Goal: Task Accomplishment & Management: Use online tool/utility

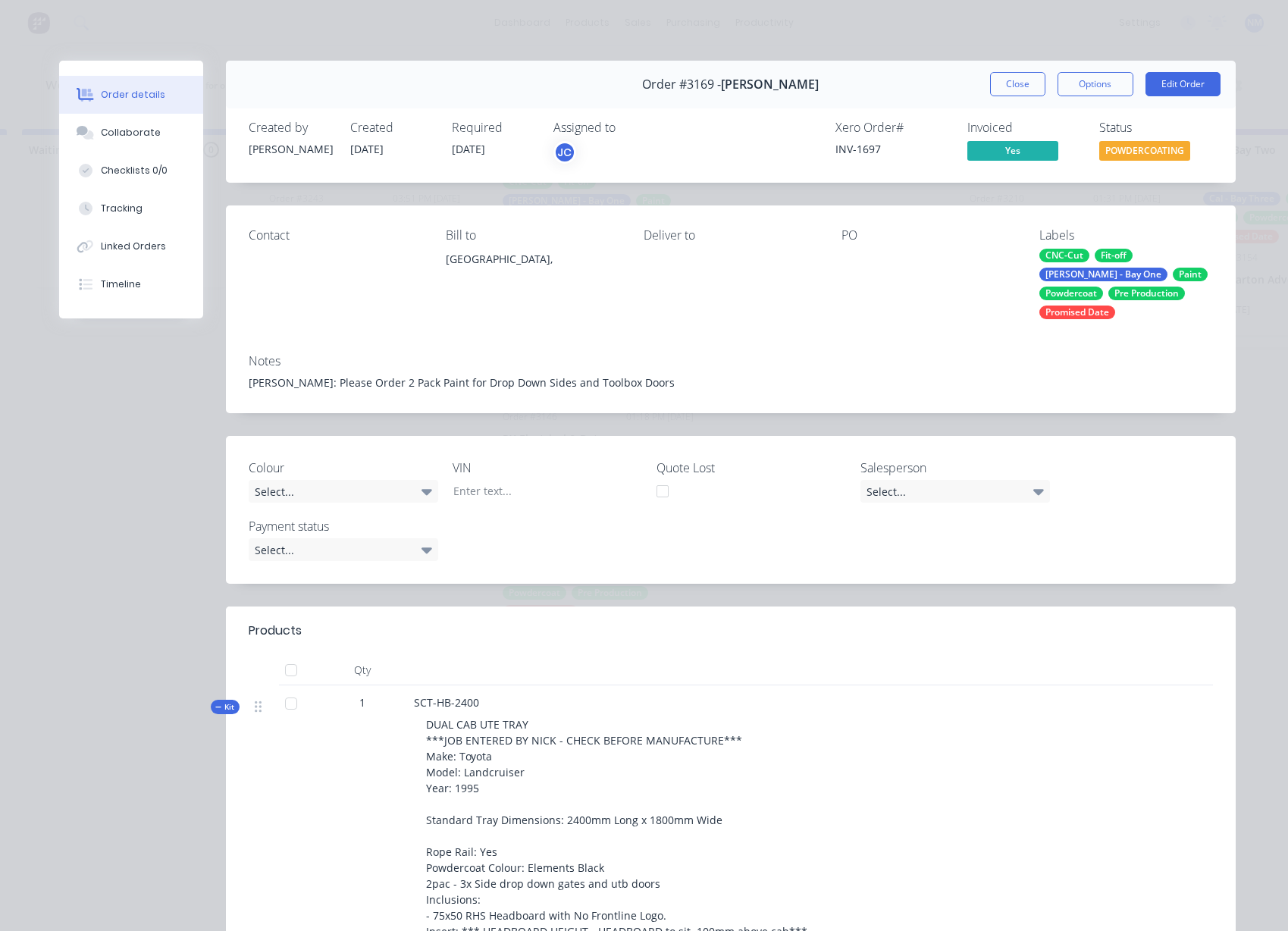
scroll to position [0, 2812]
click at [1007, 82] on button "Close" at bounding box center [1017, 84] width 56 height 25
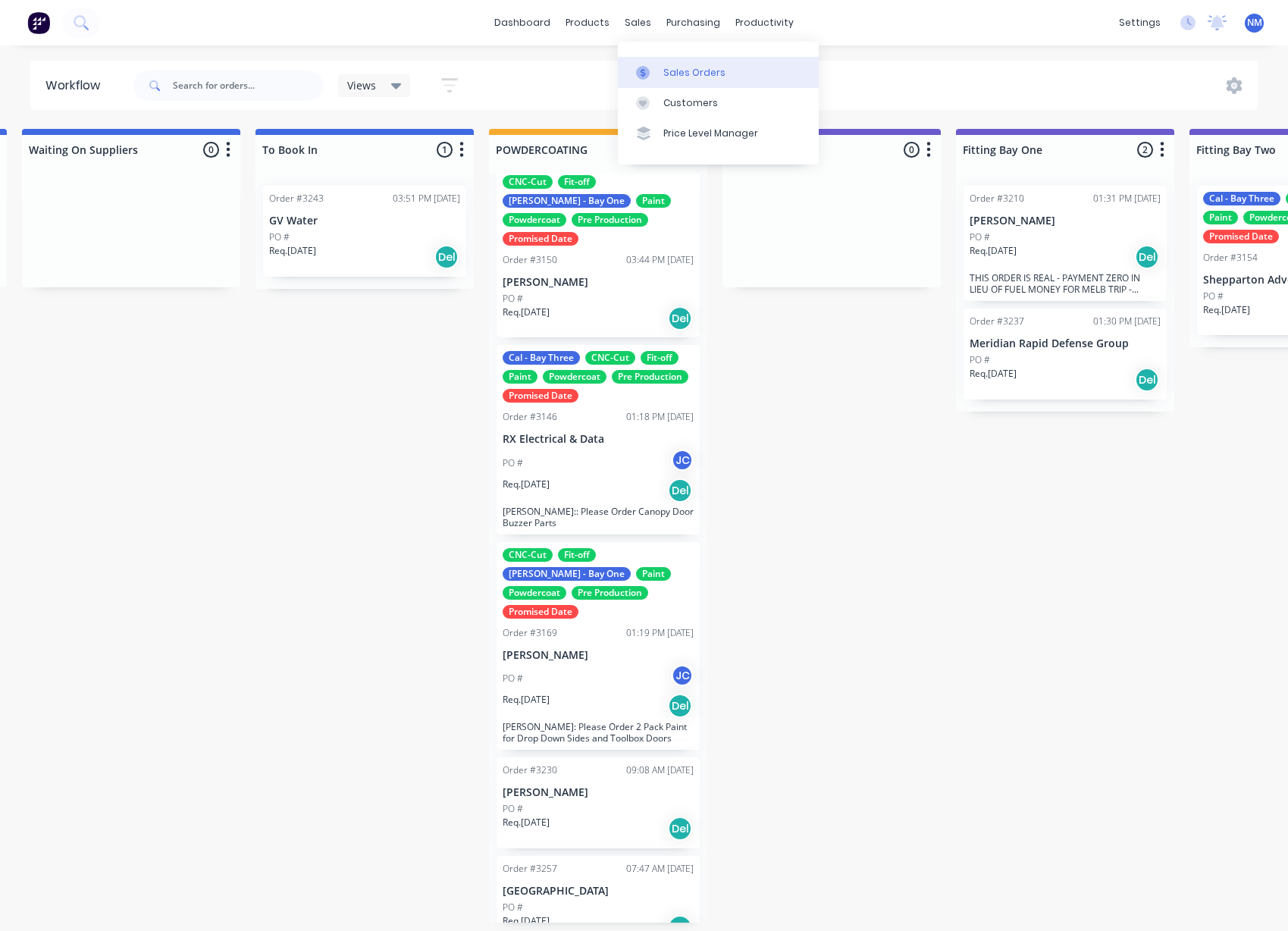
click at [672, 73] on div "Sales Orders" at bounding box center [694, 73] width 62 height 13
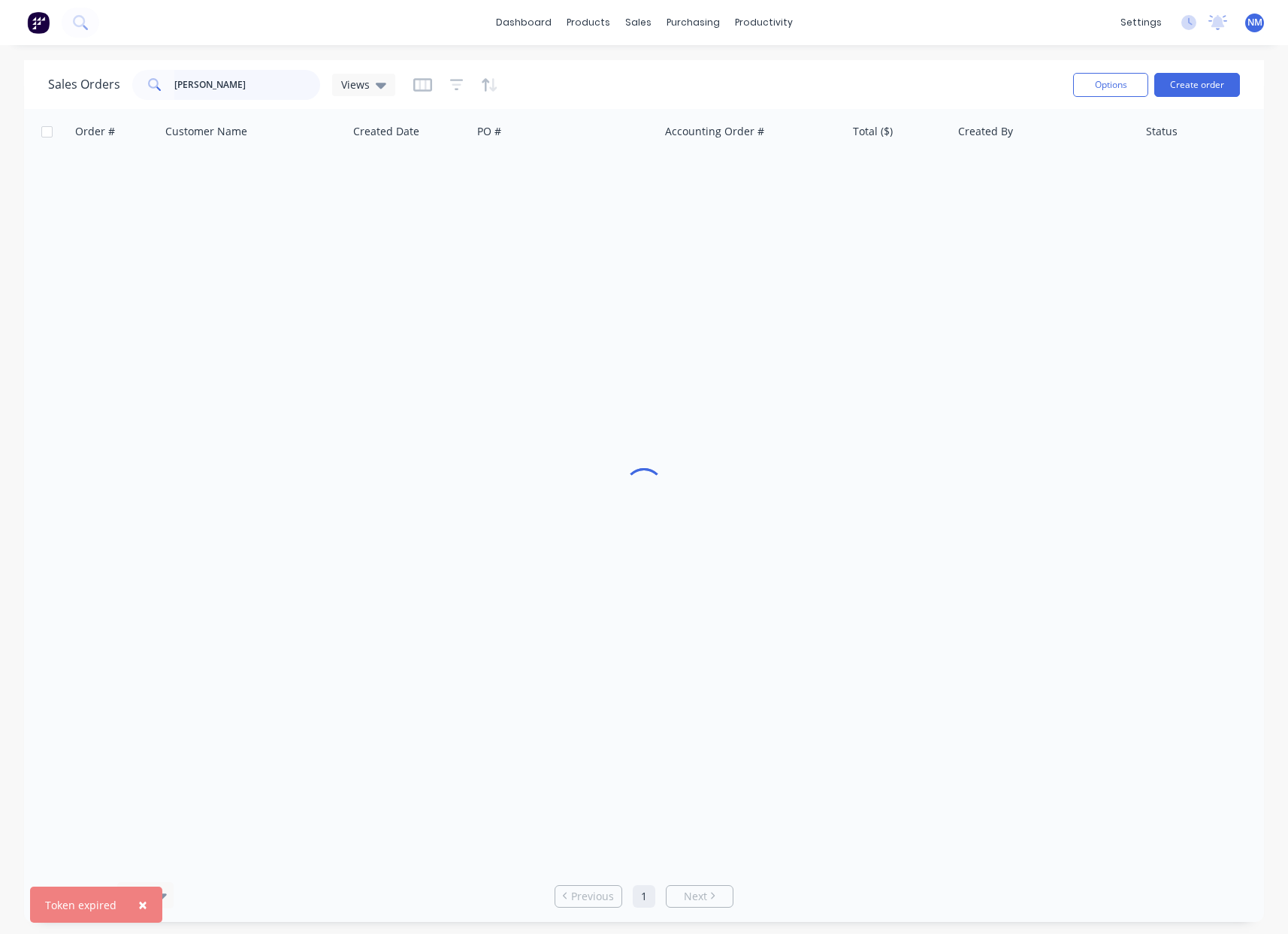
drag, startPoint x: 144, startPoint y: 86, endPoint x: 2, endPoint y: 91, distance: 142.1
click at [64, 92] on div "Sales Orders matt clar Views" at bounding box center [221, 85] width 347 height 30
type input "m"
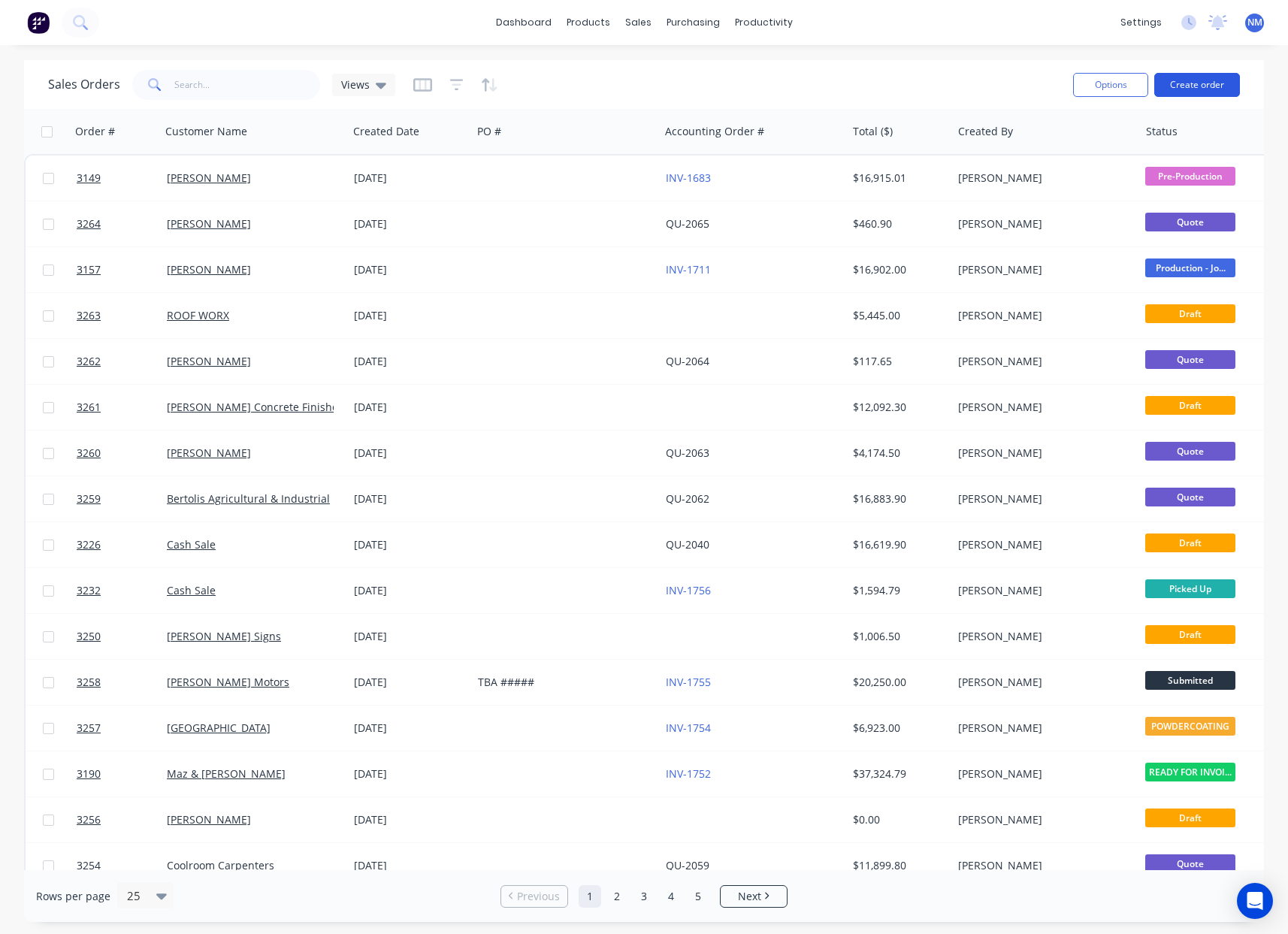
click at [1210, 79] on div "dashboard products sales purchasing productivity dashboard products Product Cat…" at bounding box center [644, 467] width 1288 height 934
click at [1192, 91] on button "Create order" at bounding box center [1197, 85] width 86 height 24
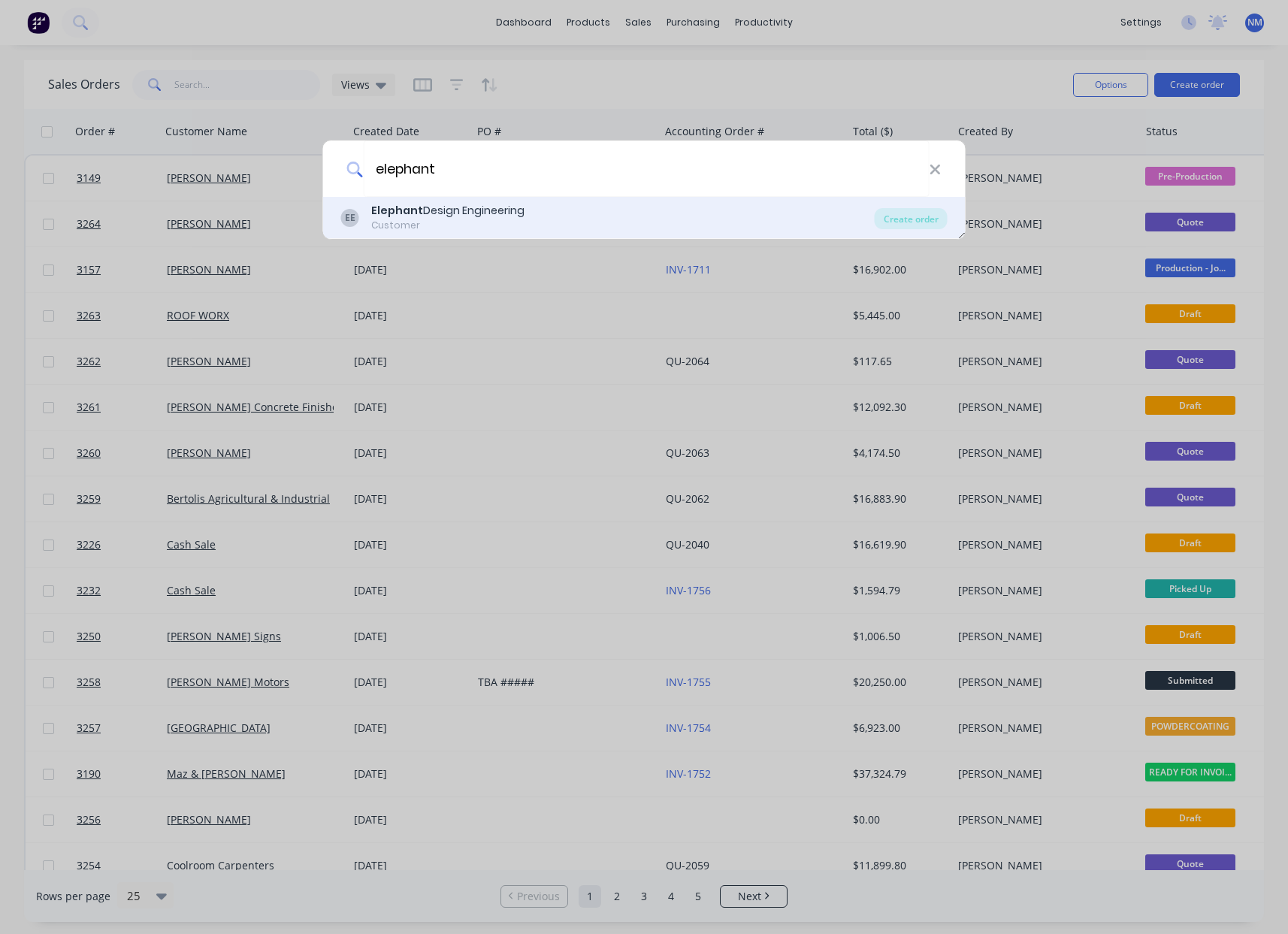
type input "elephant"
click at [507, 217] on div "Elephant Design Engineering" at bounding box center [448, 210] width 153 height 16
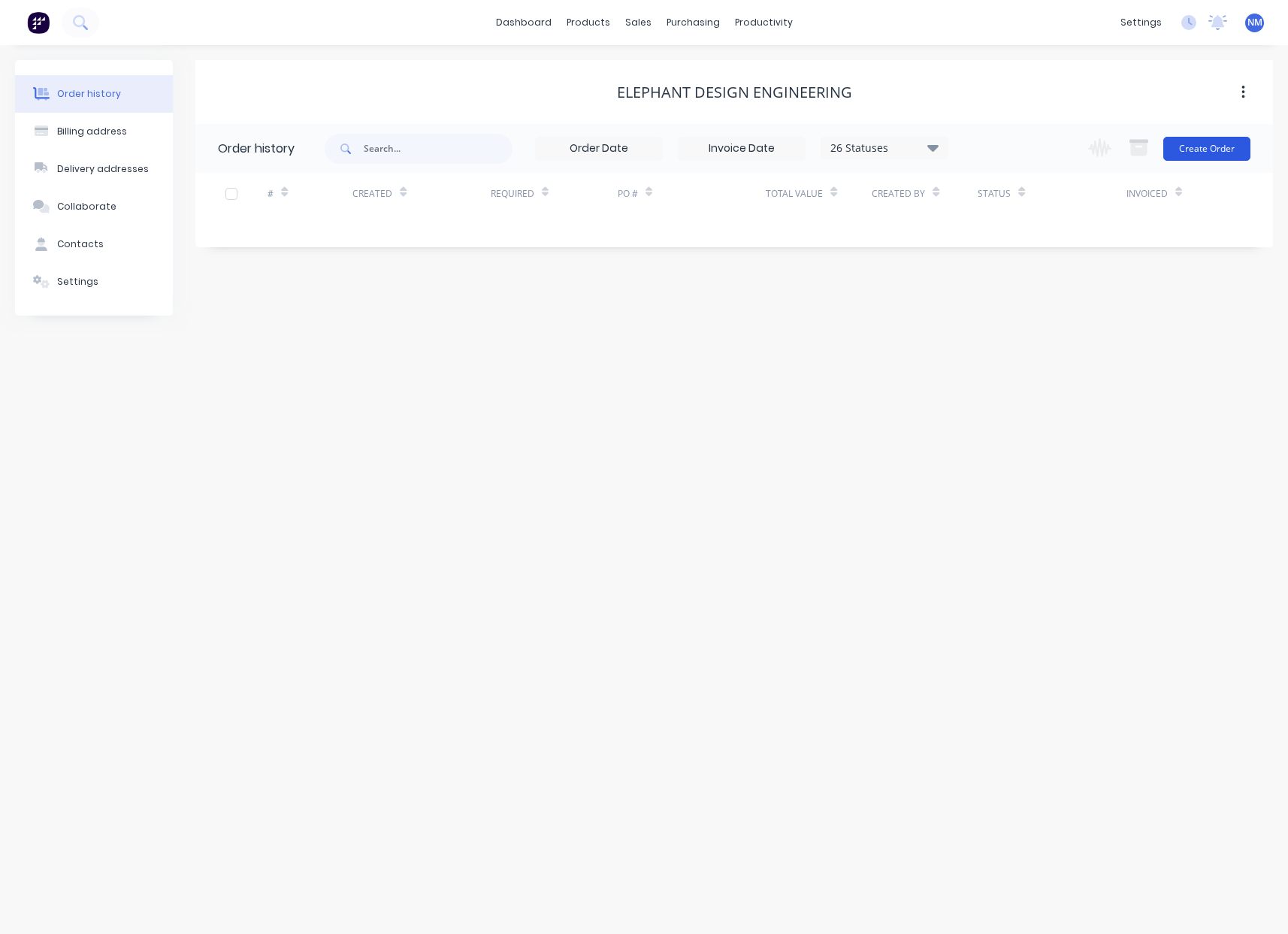
click at [1204, 156] on button "Create Order" at bounding box center [1206, 149] width 87 height 24
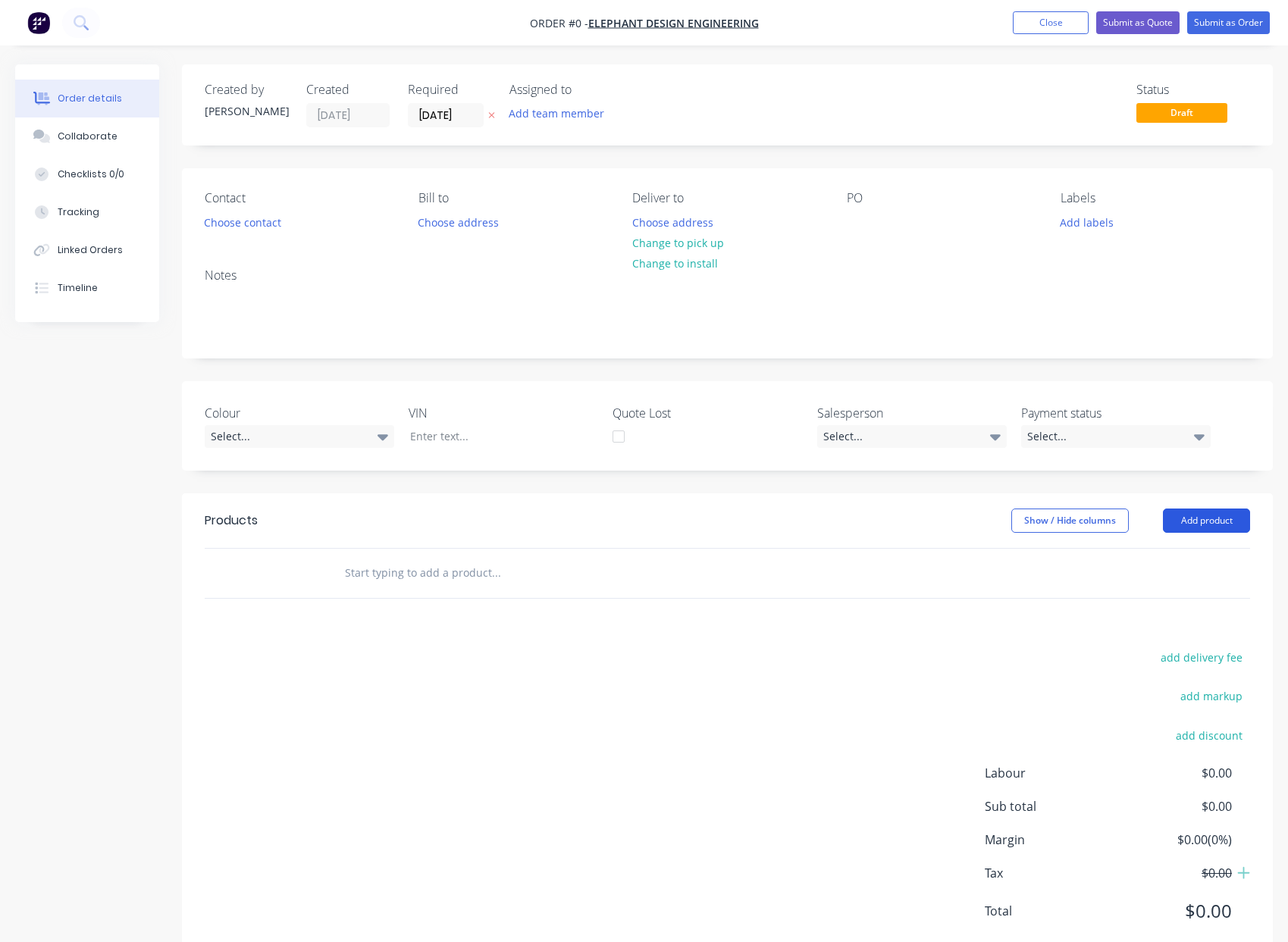
click at [1200, 521] on button "Add product" at bounding box center [1206, 521] width 87 height 25
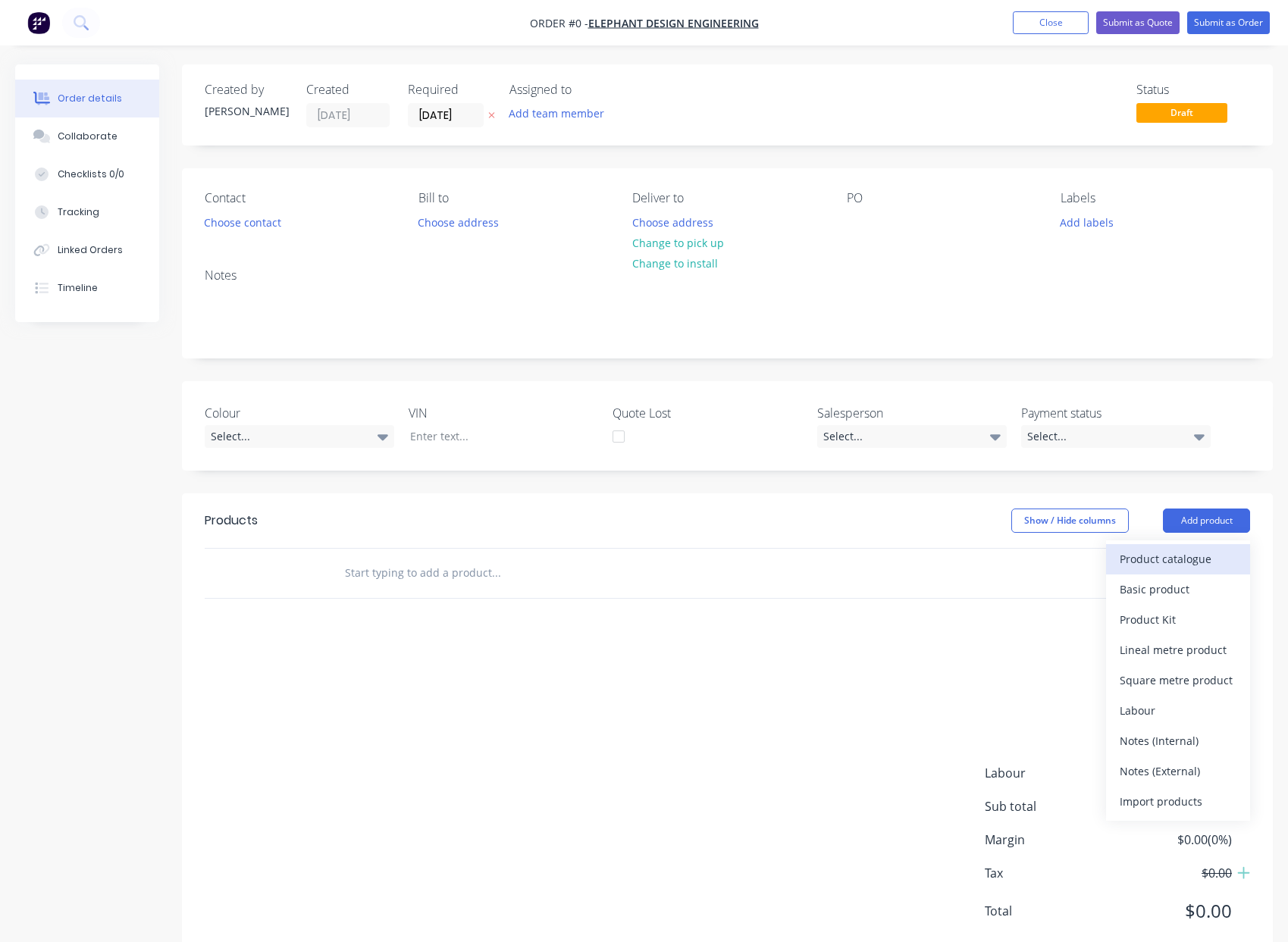
click at [1197, 566] on div "Product catalogue" at bounding box center [1178, 558] width 117 height 22
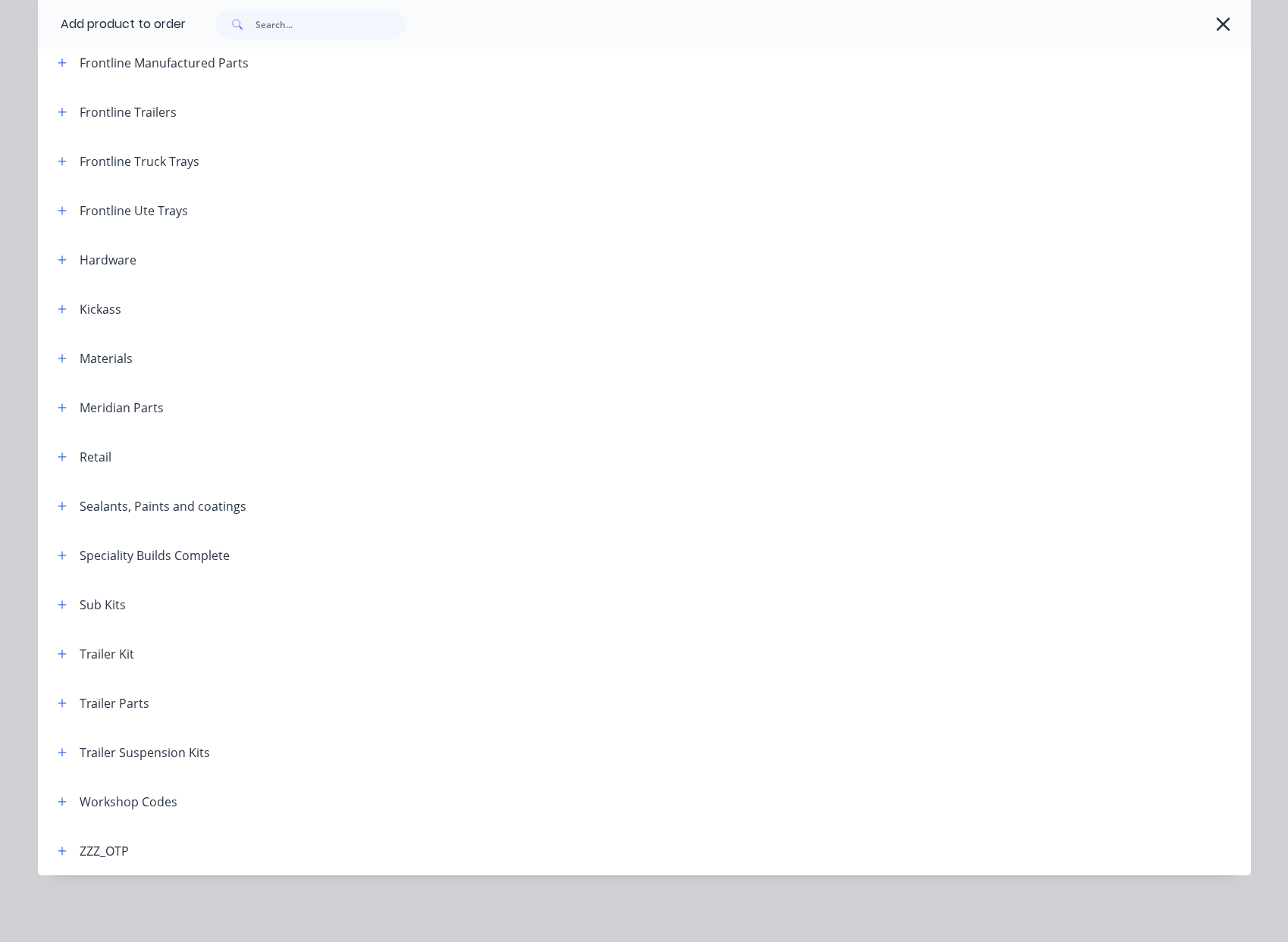
scroll to position [64, 0]
click at [53, 708] on button "button" at bounding box center [62, 703] width 19 height 19
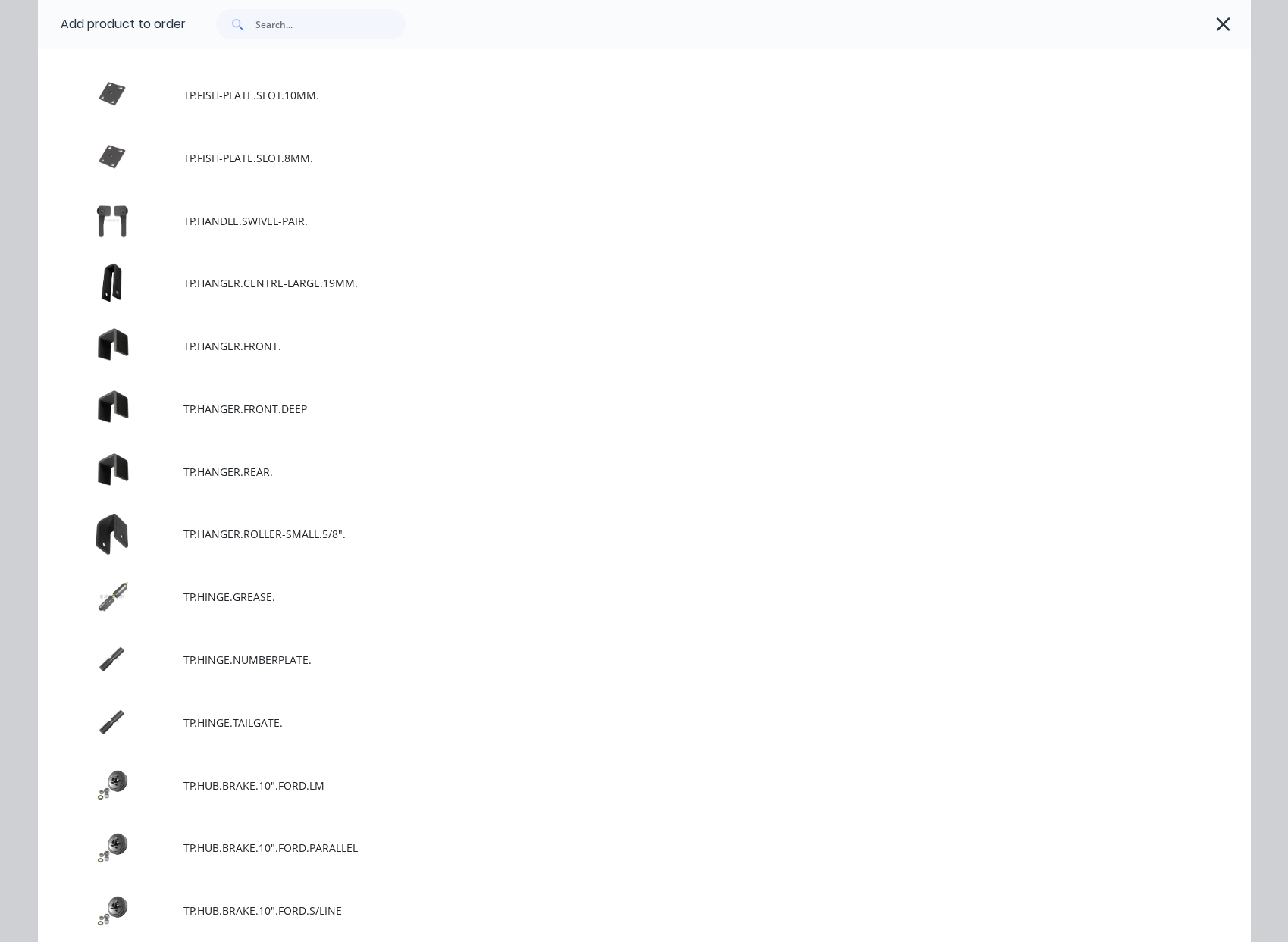
scroll to position [5961, 0]
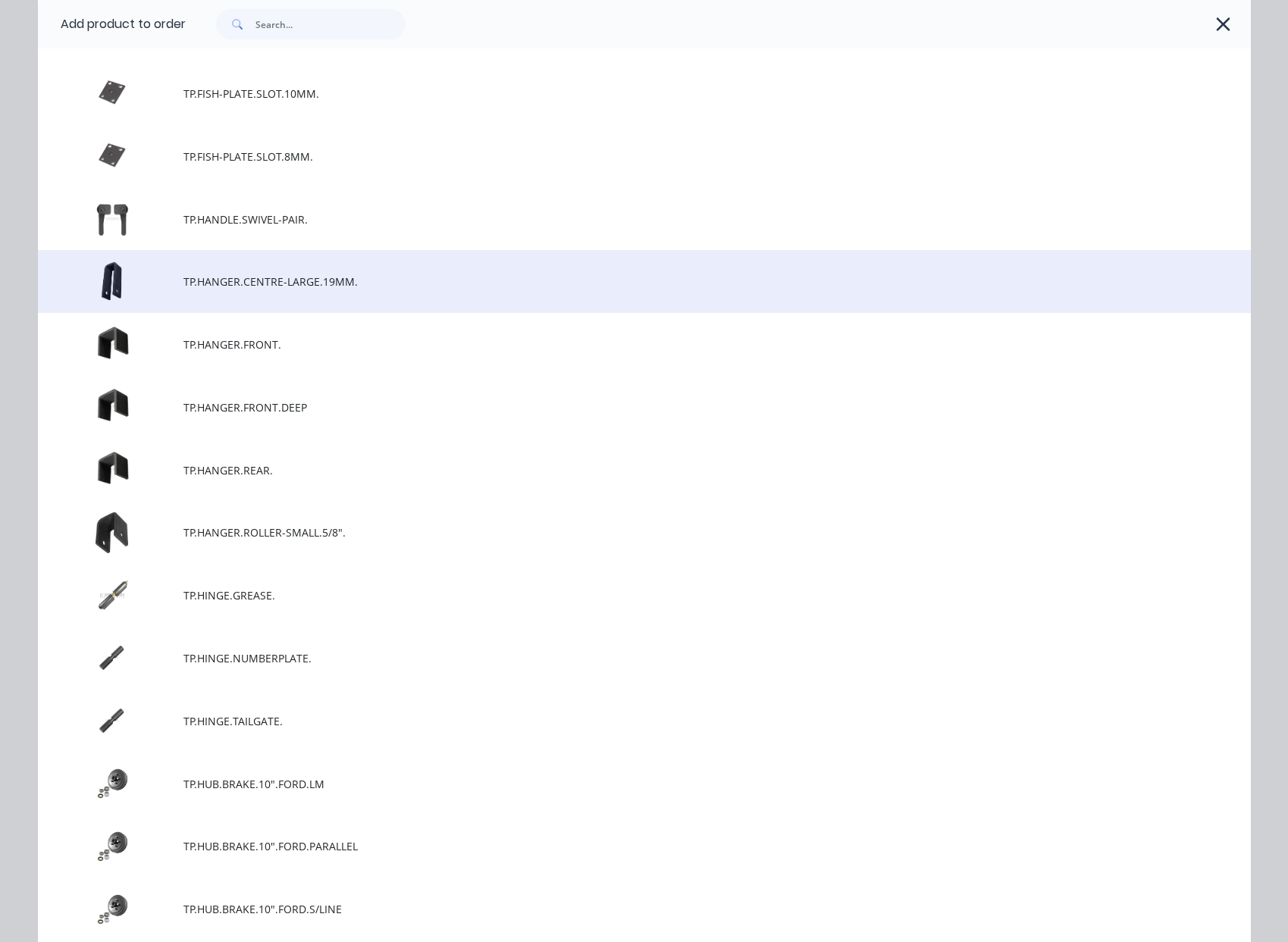
click at [289, 284] on span "TP.HANGER.CENTRE-LARGE.19MM." at bounding box center [610, 281] width 853 height 16
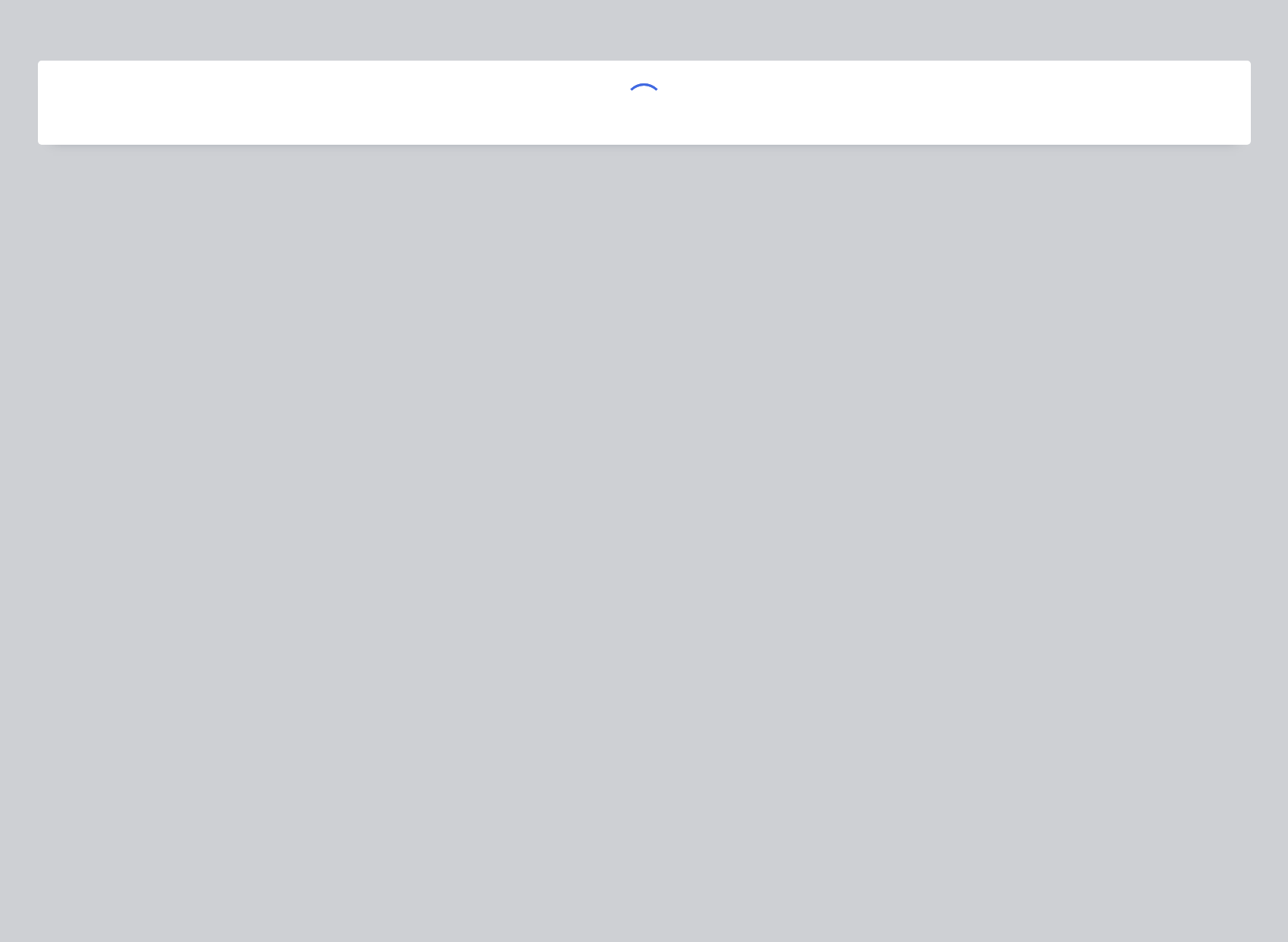
scroll to position [0, 0]
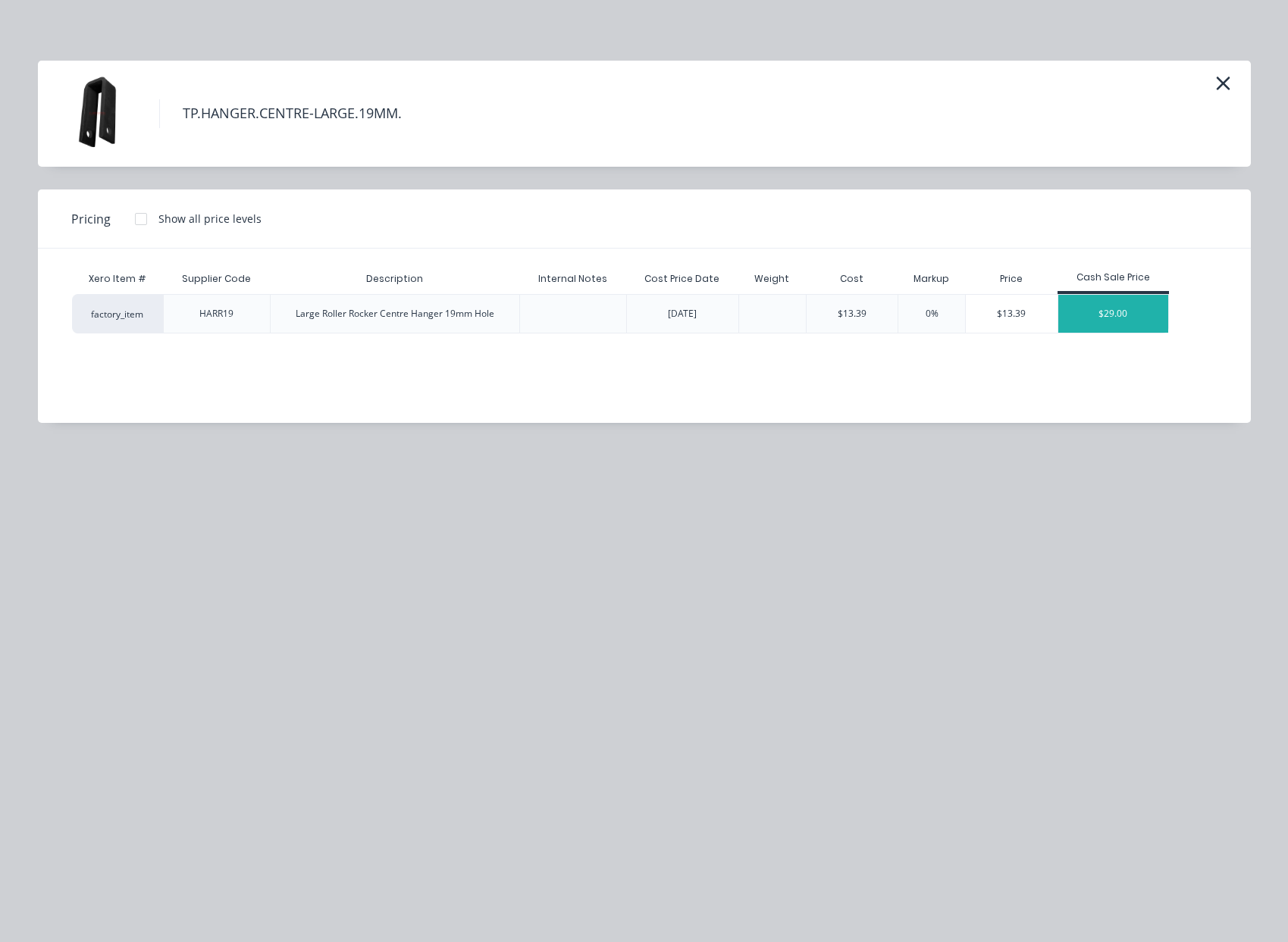
click at [1125, 317] on div "$29.00" at bounding box center [1113, 314] width 110 height 38
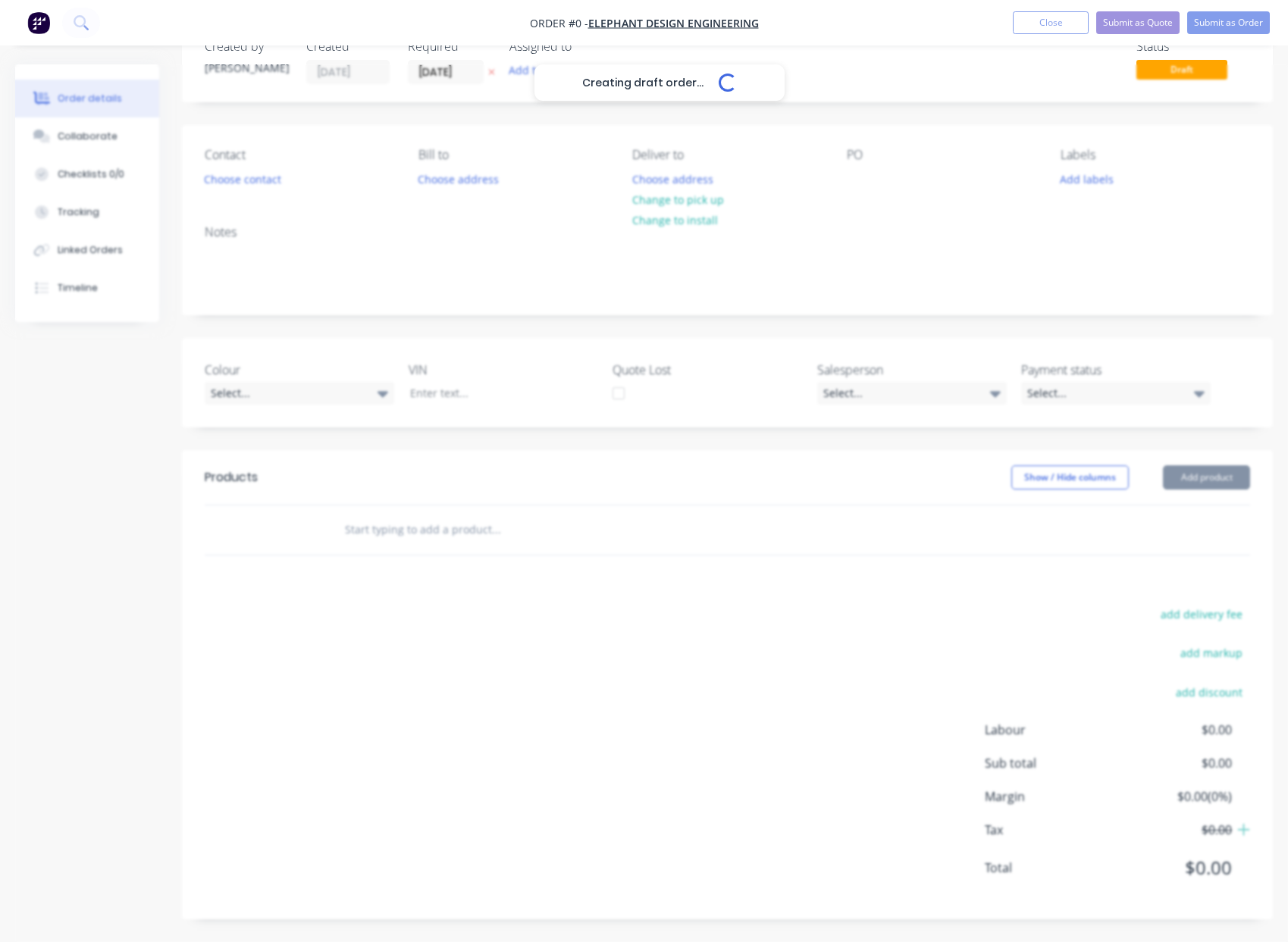
scroll to position [43, 0]
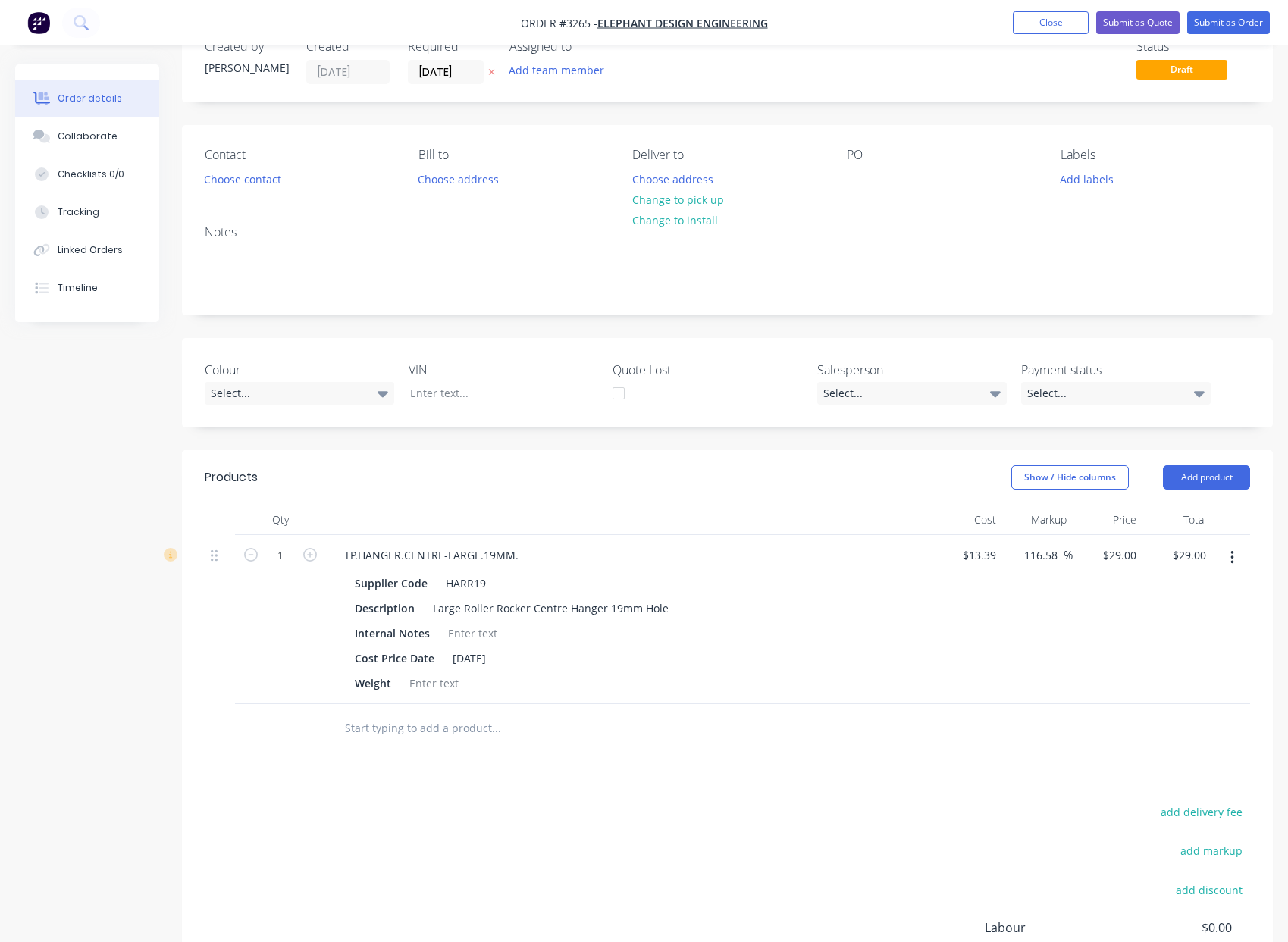
click at [1212, 489] on header "Products Show / Hide columns Add product" at bounding box center [727, 477] width 1091 height 55
click at [1219, 481] on button "Add product" at bounding box center [1206, 478] width 87 height 25
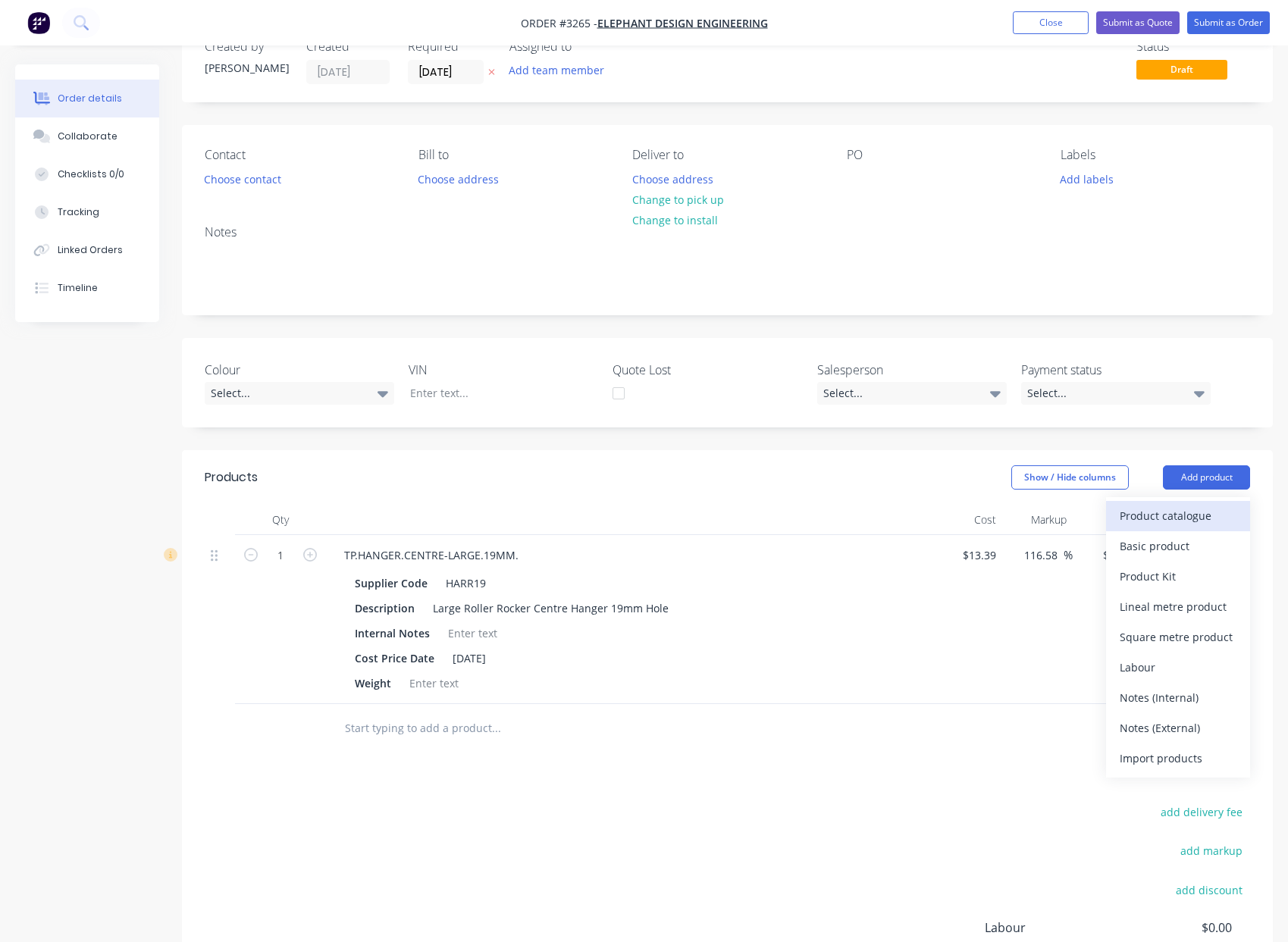
click at [1201, 509] on div "Product catalogue" at bounding box center [1178, 515] width 117 height 22
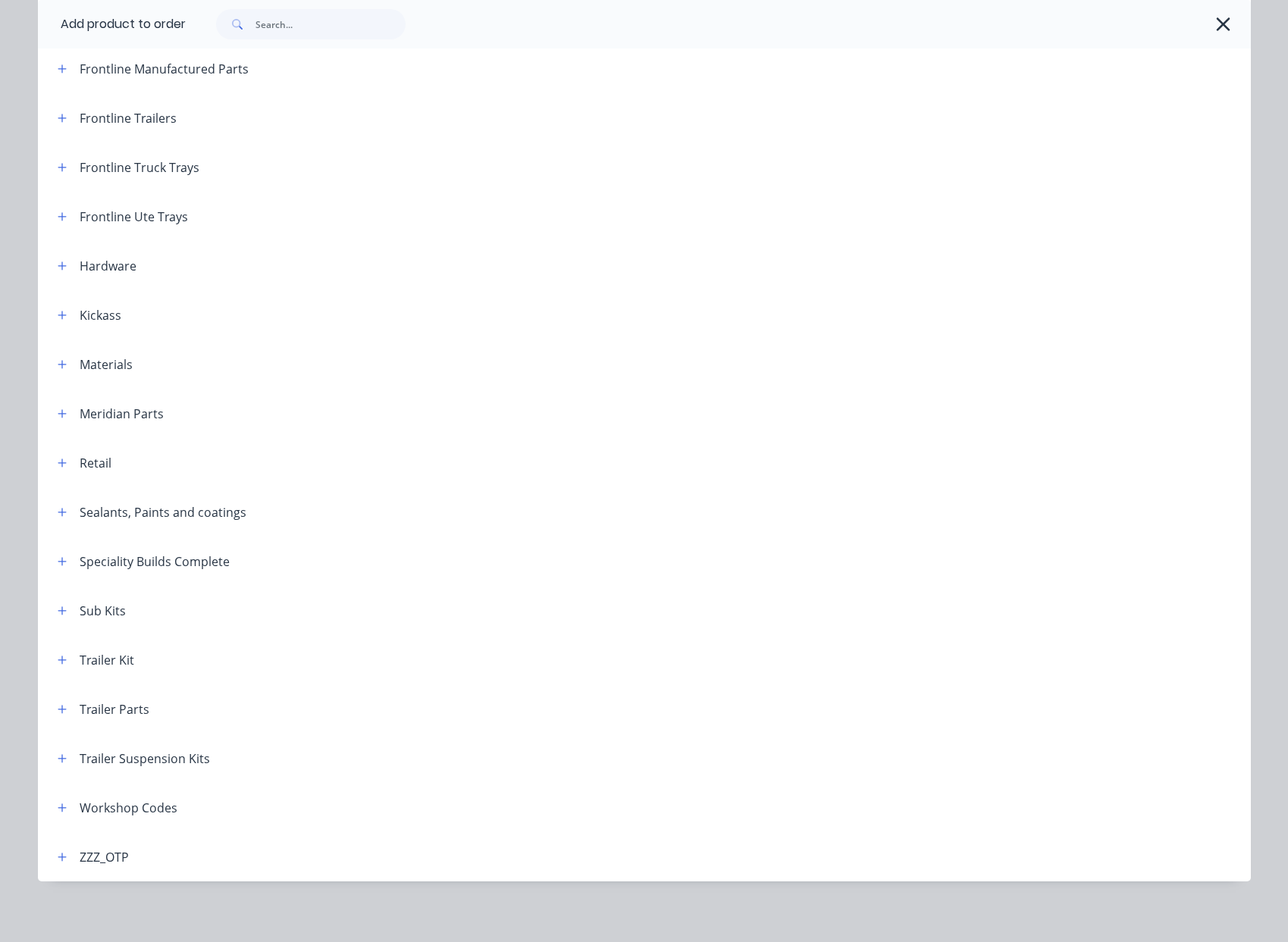
scroll to position [276, 0]
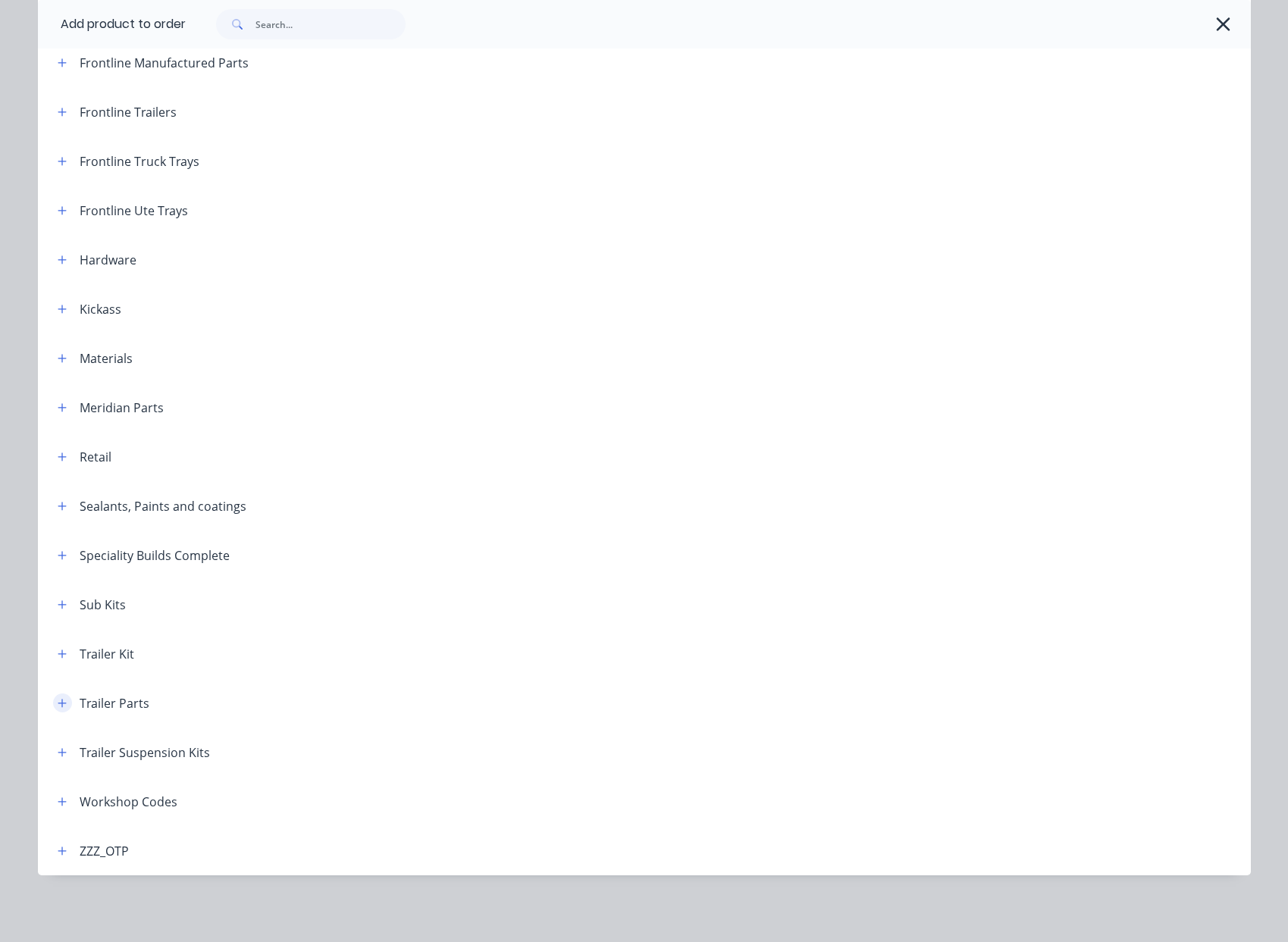
click at [58, 706] on icon "button" at bounding box center [62, 702] width 9 height 10
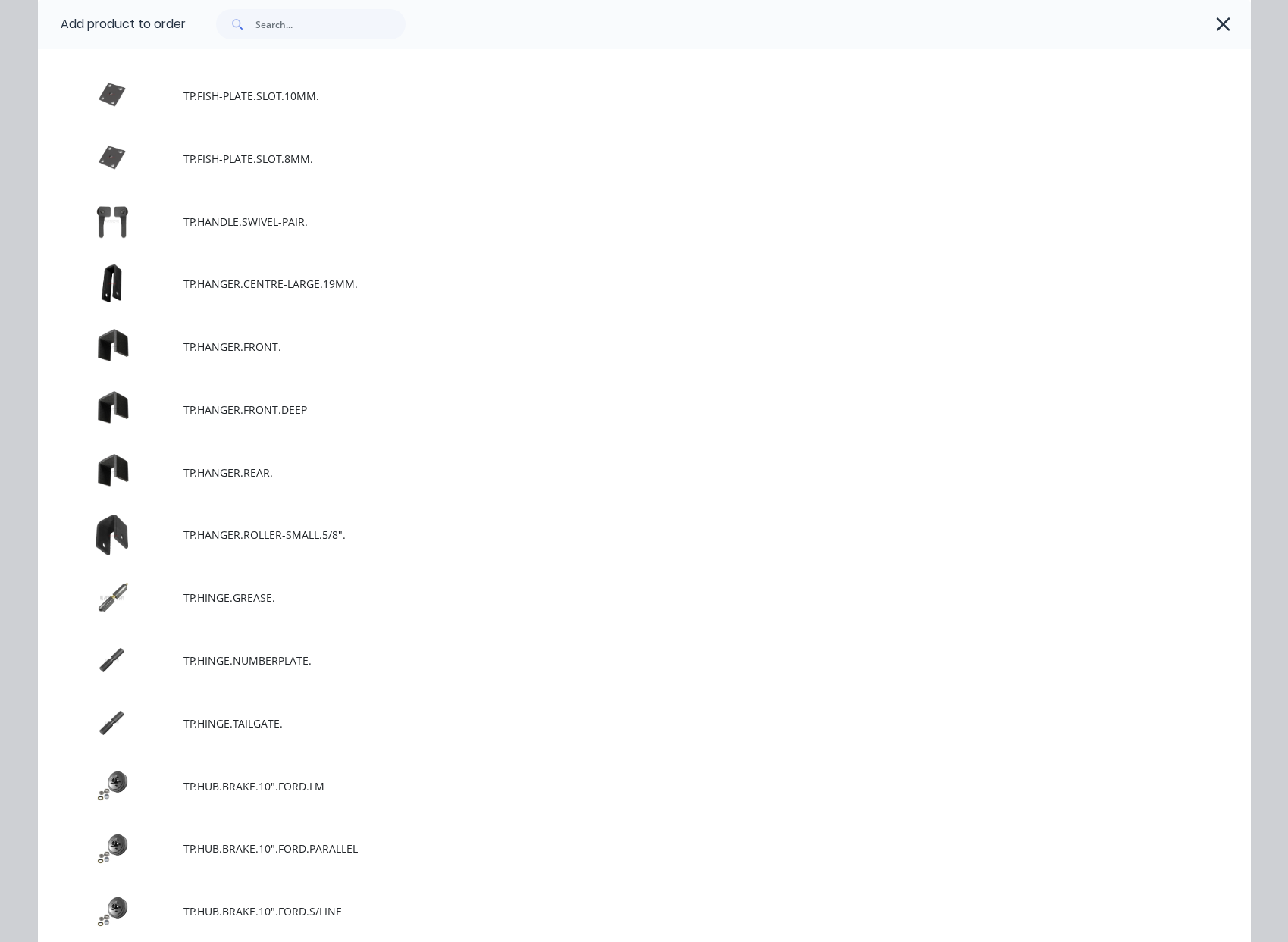
scroll to position [5961, 0]
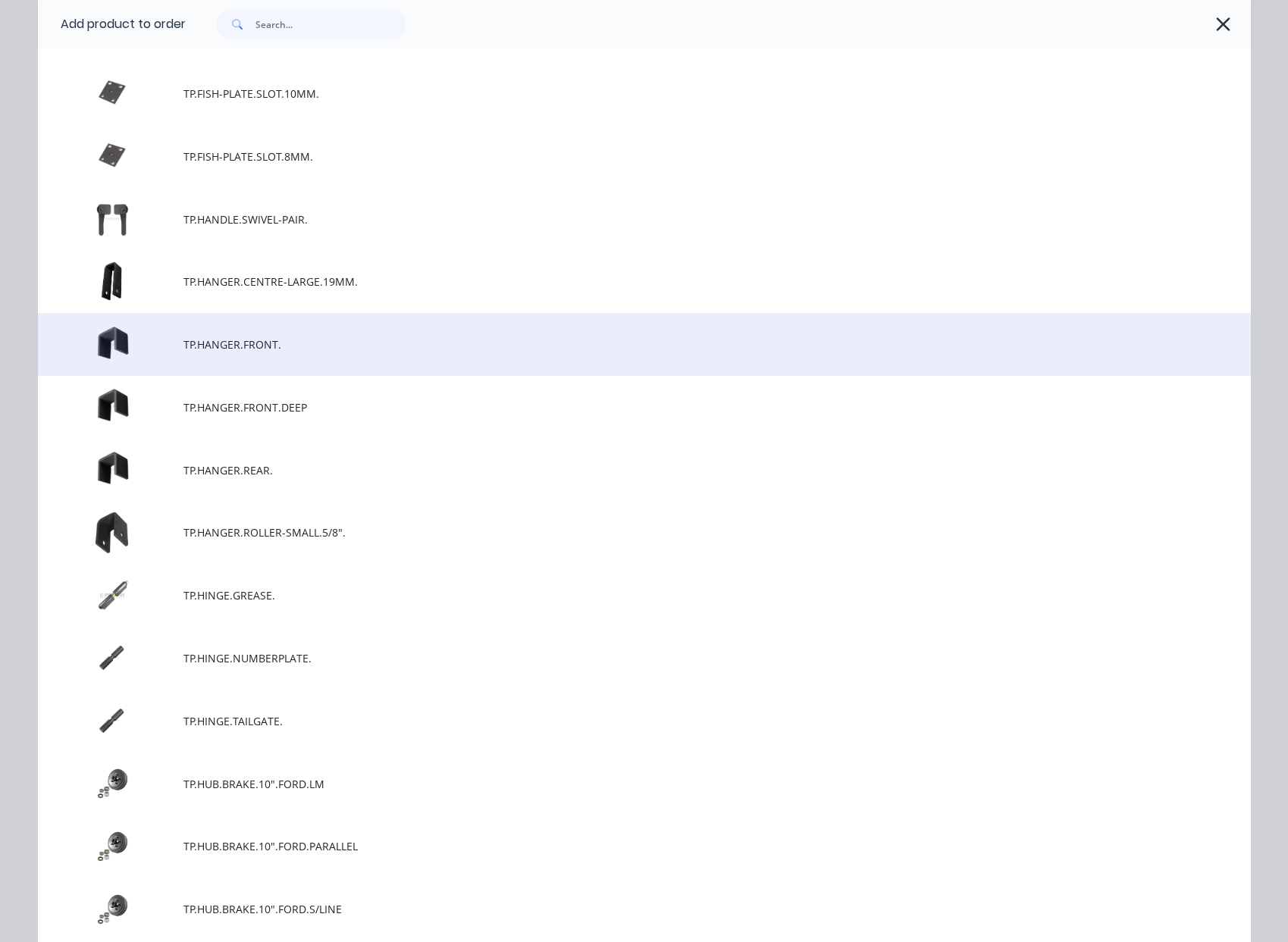
click at [297, 351] on span "TP.HANGER.FRONT." at bounding box center [610, 344] width 853 height 16
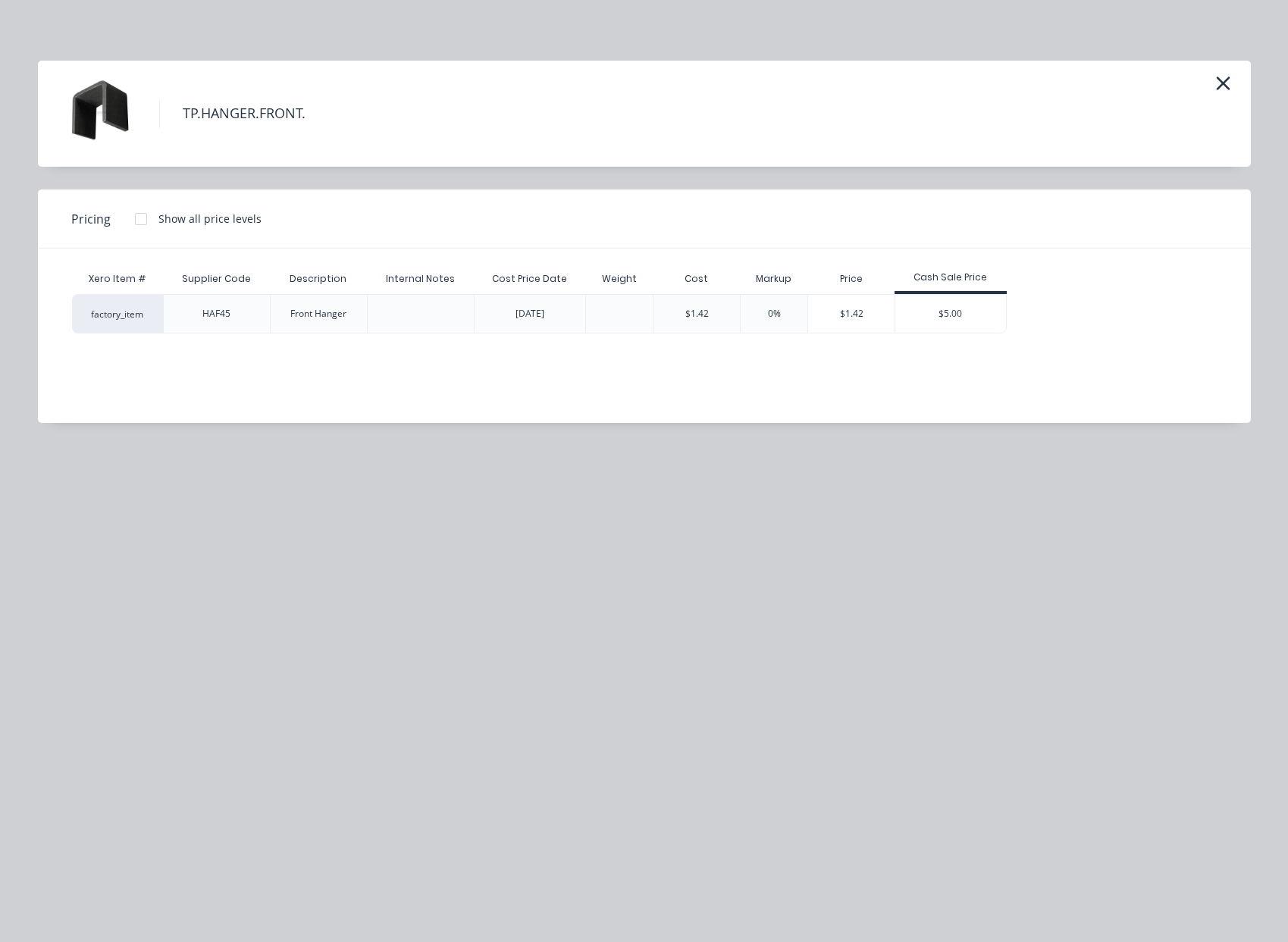
scroll to position [41, 0]
click at [948, 305] on div "$5.00" at bounding box center [949, 314] width 110 height 38
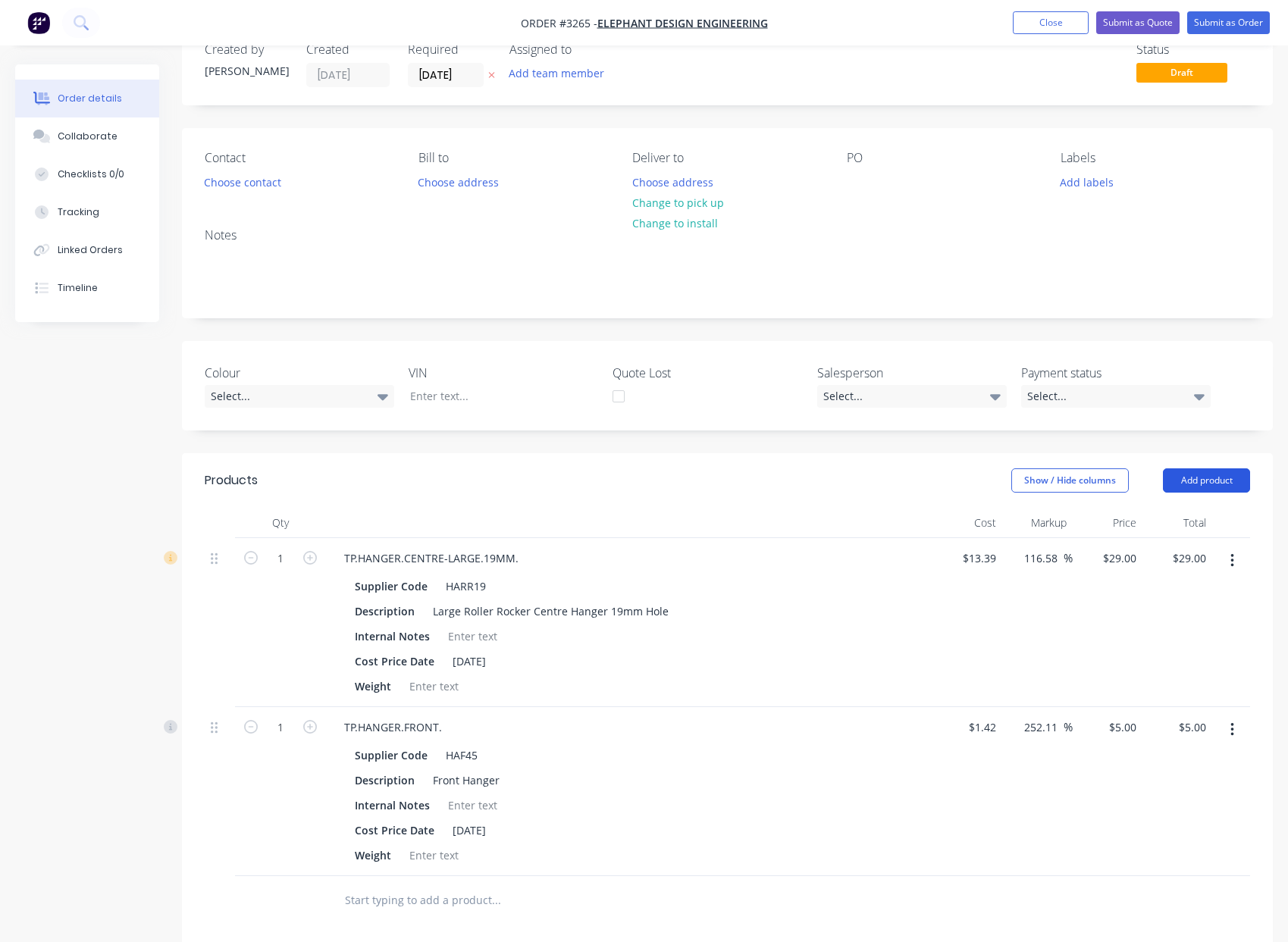
drag, startPoint x: 1214, startPoint y: 475, endPoint x: 1202, endPoint y: 473, distance: 12.2
click at [1214, 475] on button "Add product" at bounding box center [1206, 481] width 87 height 25
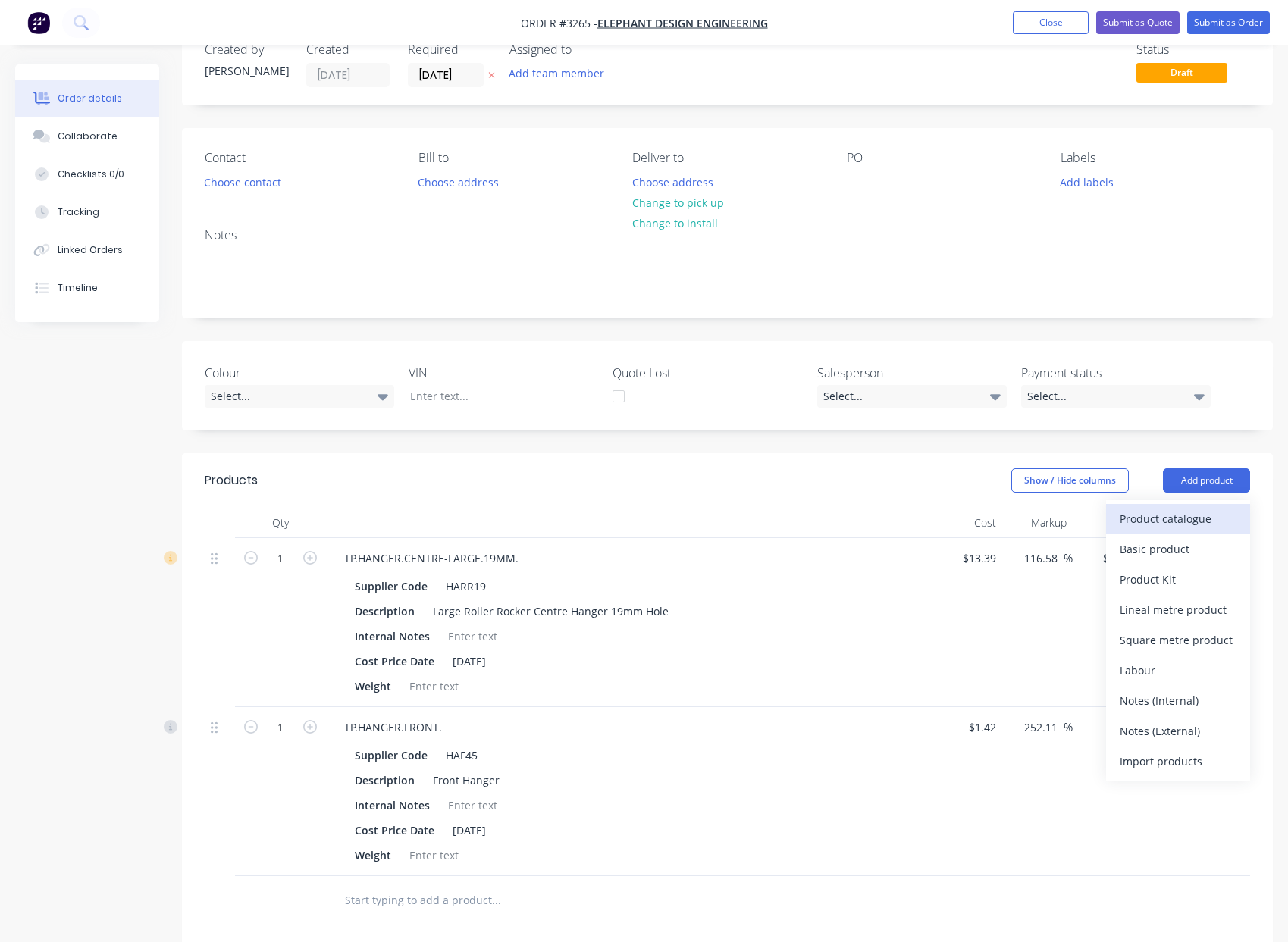
click at [1176, 519] on div "Product catalogue" at bounding box center [1178, 519] width 117 height 22
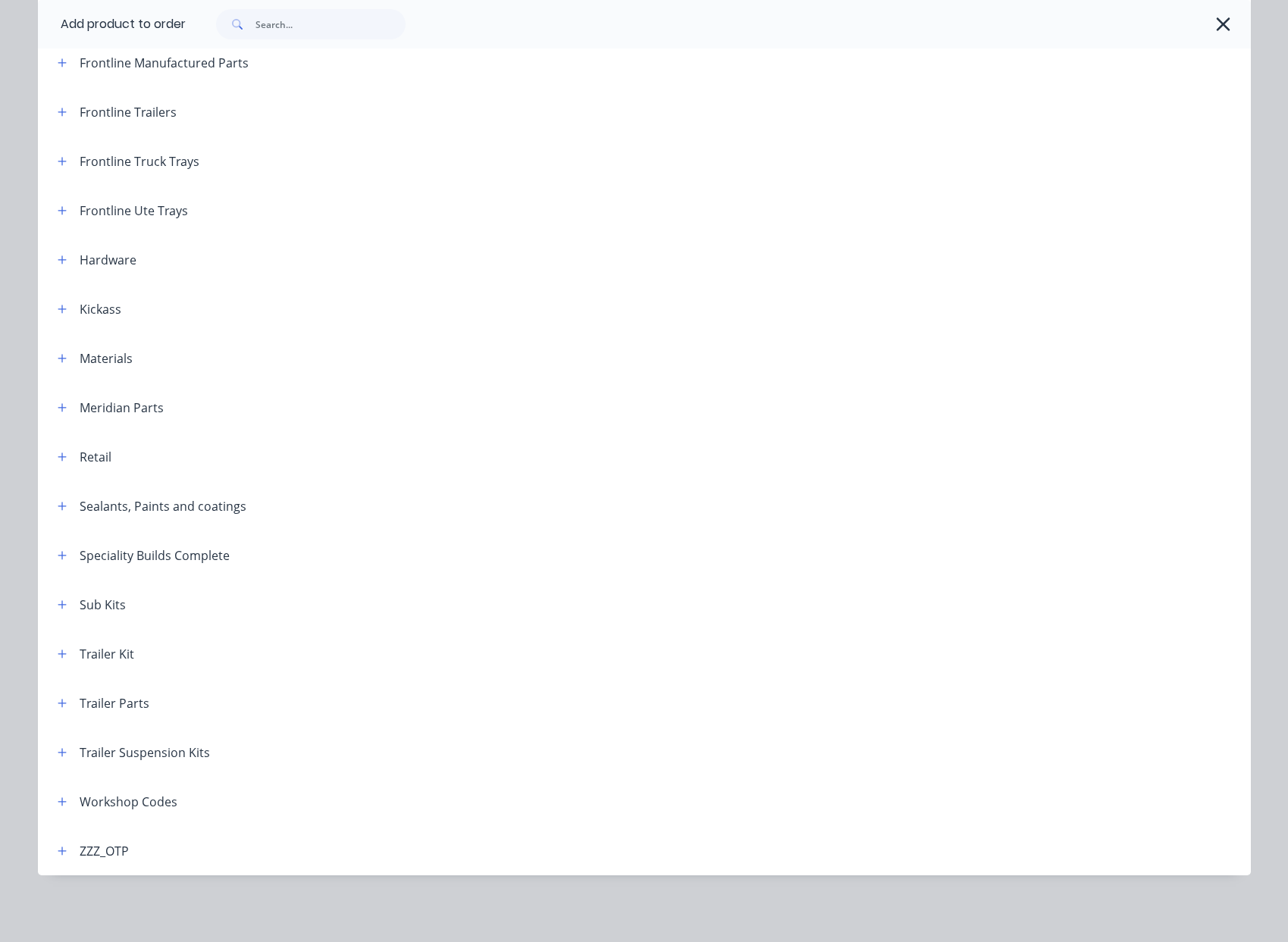
scroll to position [431, 0]
drag, startPoint x: 52, startPoint y: 709, endPoint x: 81, endPoint y: 717, distance: 30.1
click at [53, 709] on button "button" at bounding box center [62, 703] width 19 height 19
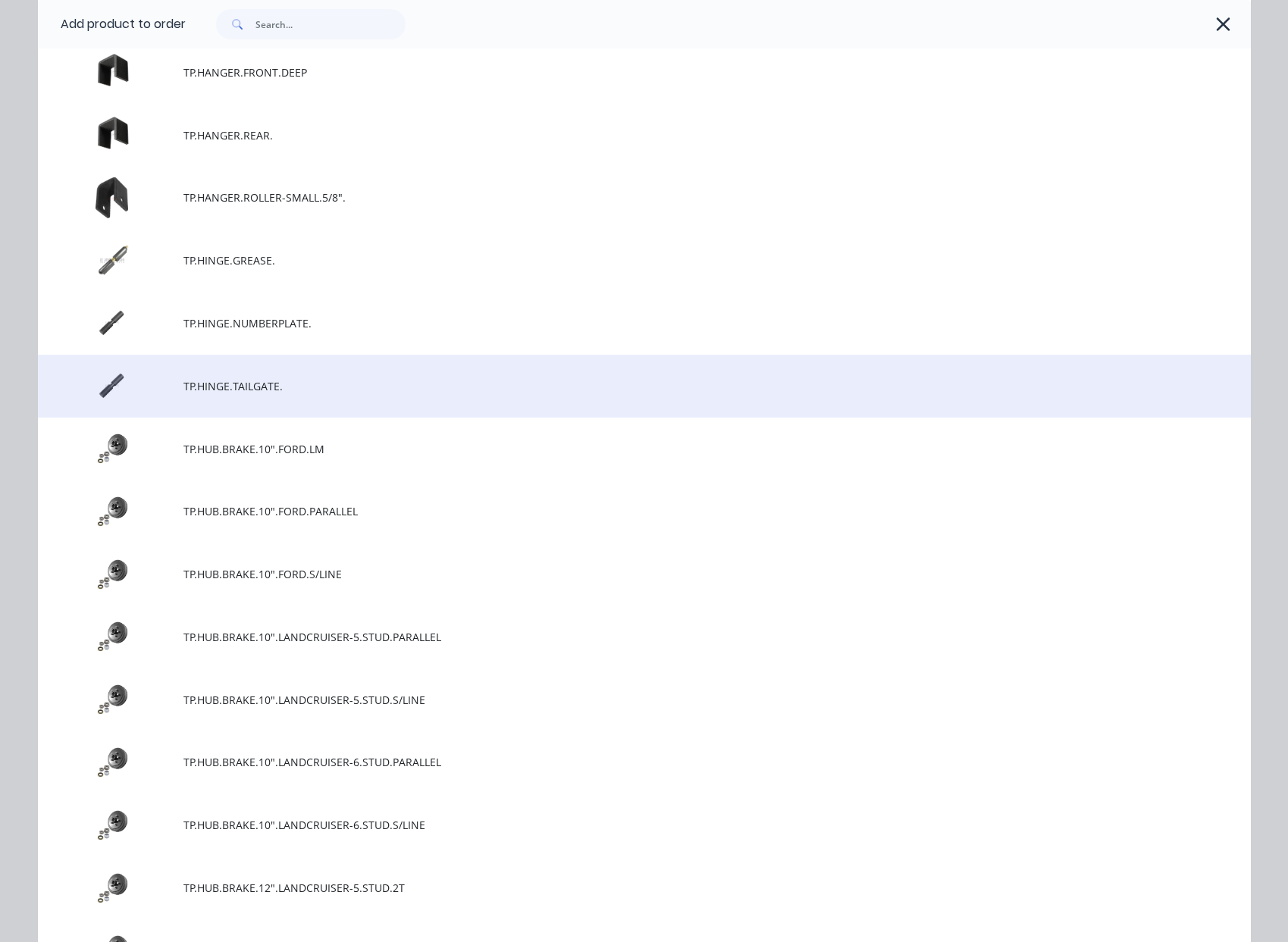
scroll to position [6296, 0]
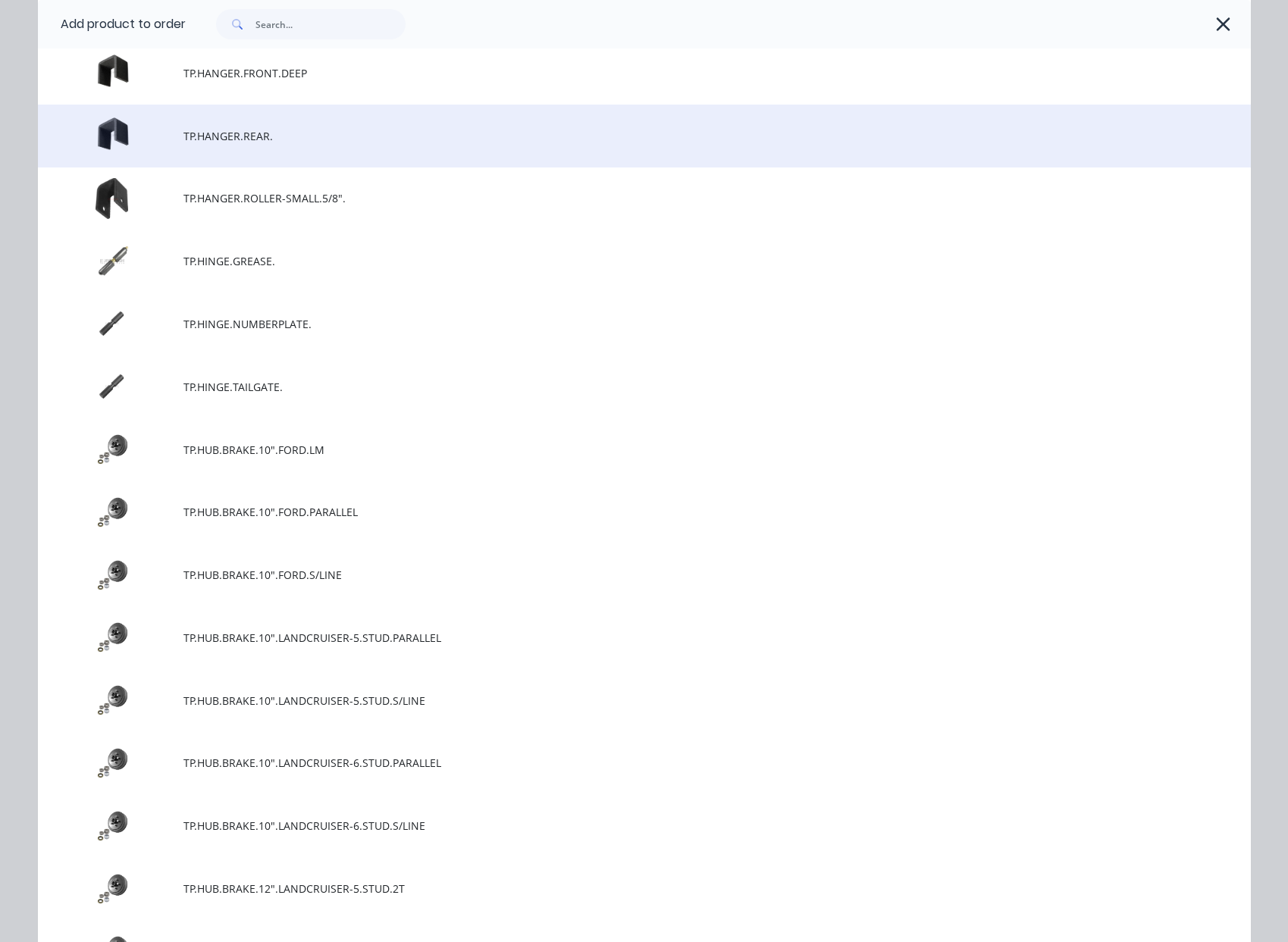
click at [234, 141] on span "TP.HANGER.REAR." at bounding box center [610, 136] width 853 height 16
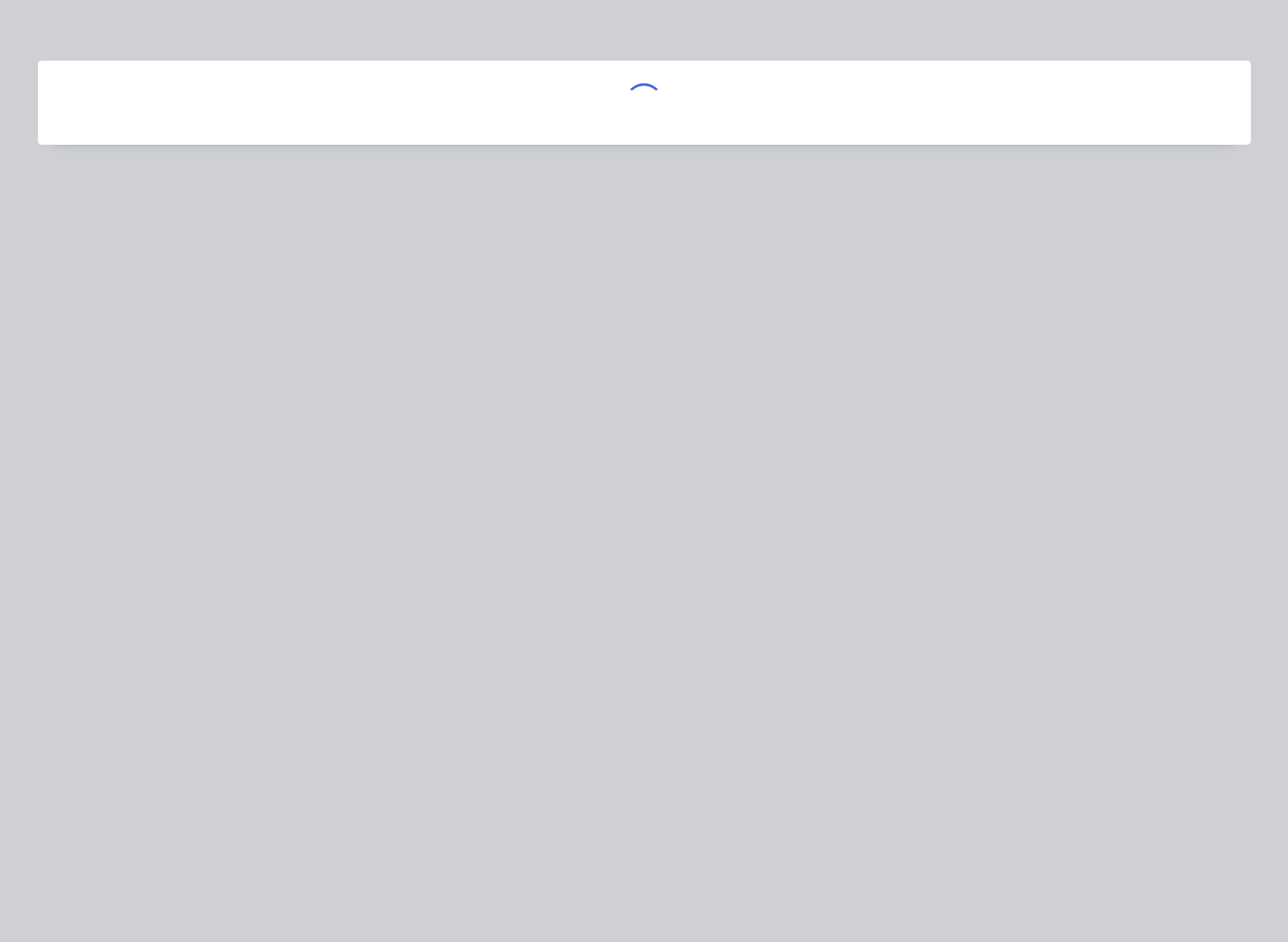
scroll to position [0, 0]
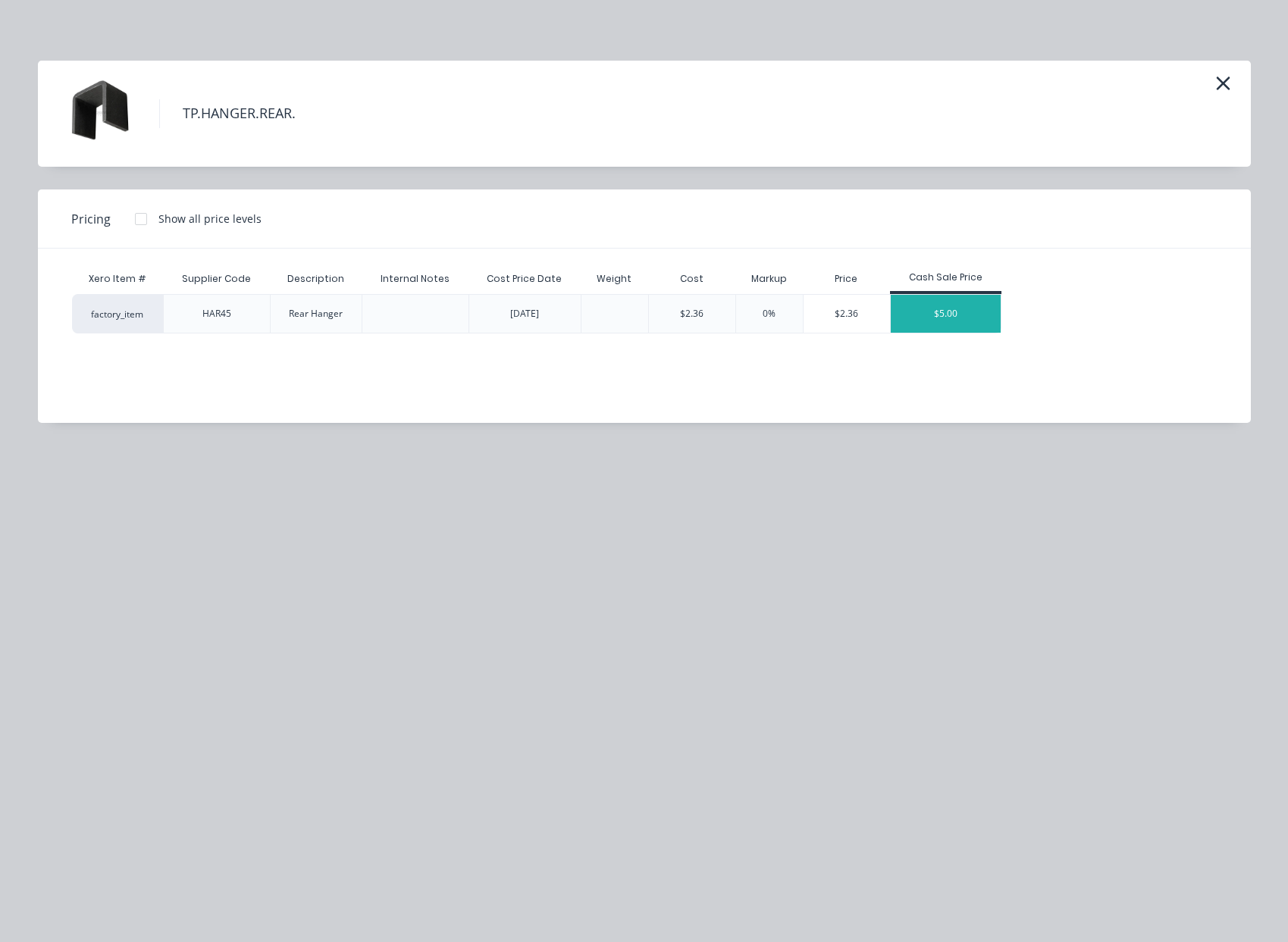
click at [939, 308] on div "$5.00" at bounding box center [946, 314] width 110 height 38
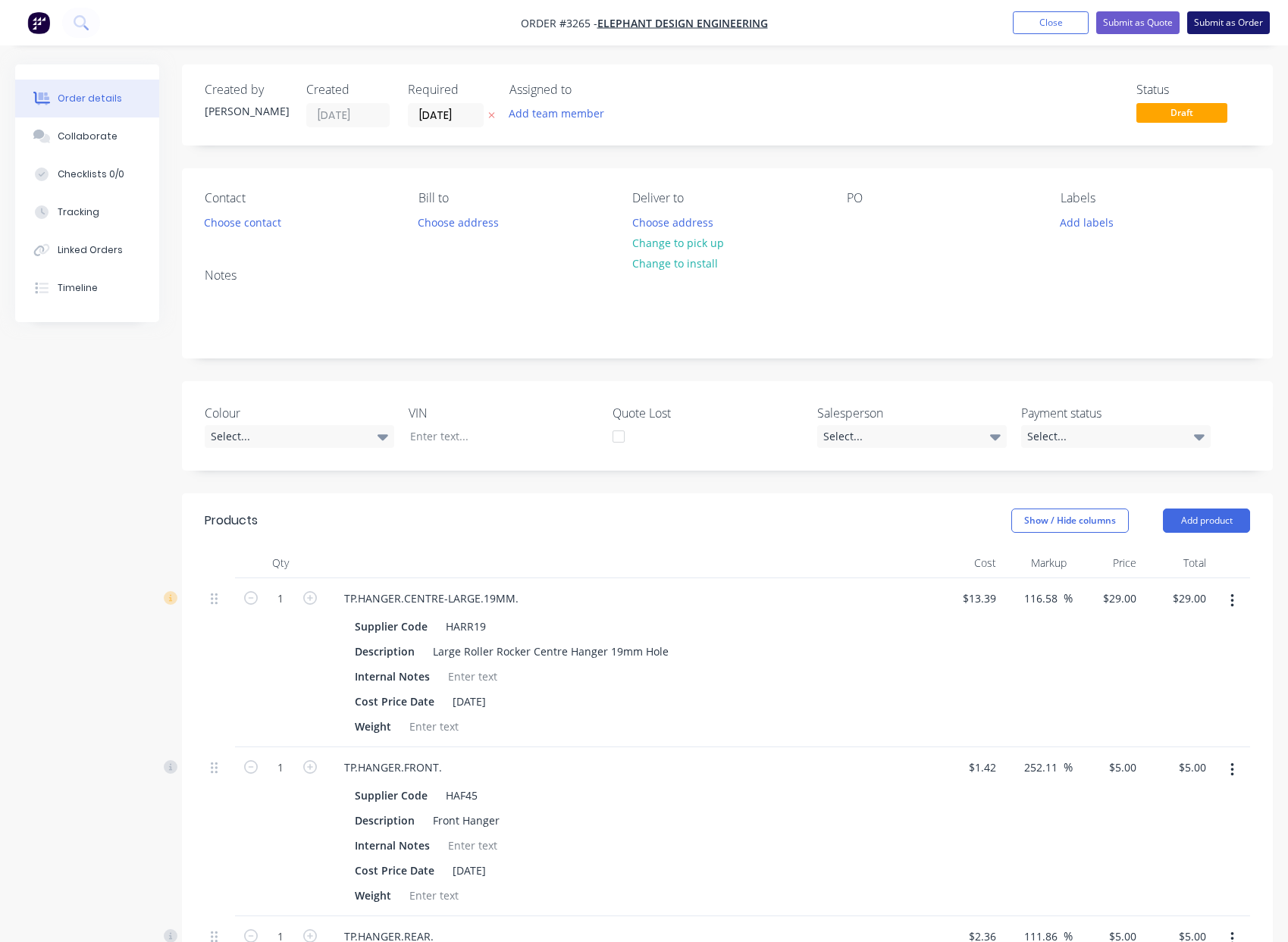
click at [1237, 25] on button "Submit as Order" at bounding box center [1229, 23] width 83 height 23
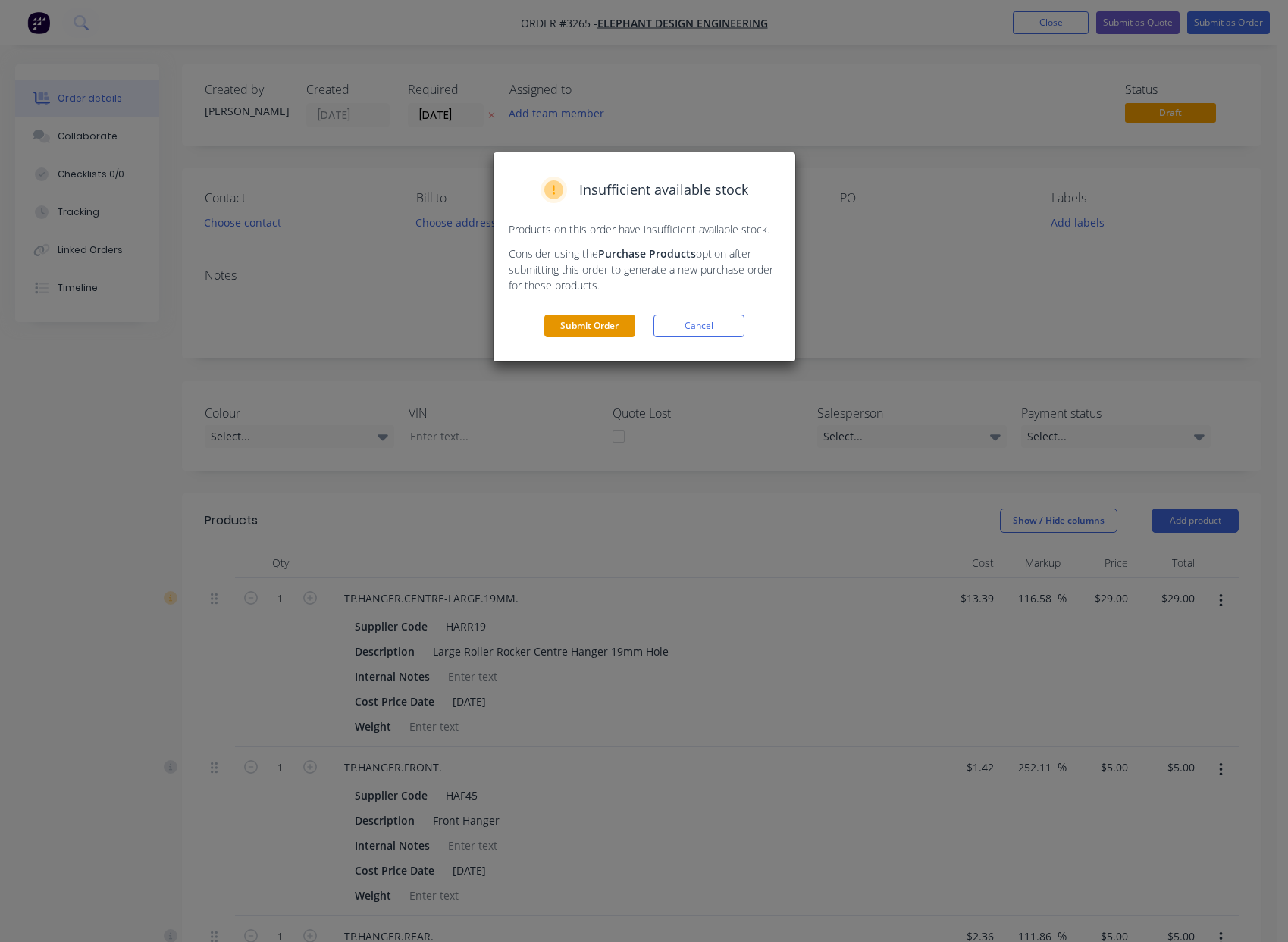
click at [594, 327] on button "Submit Order" at bounding box center [589, 326] width 91 height 23
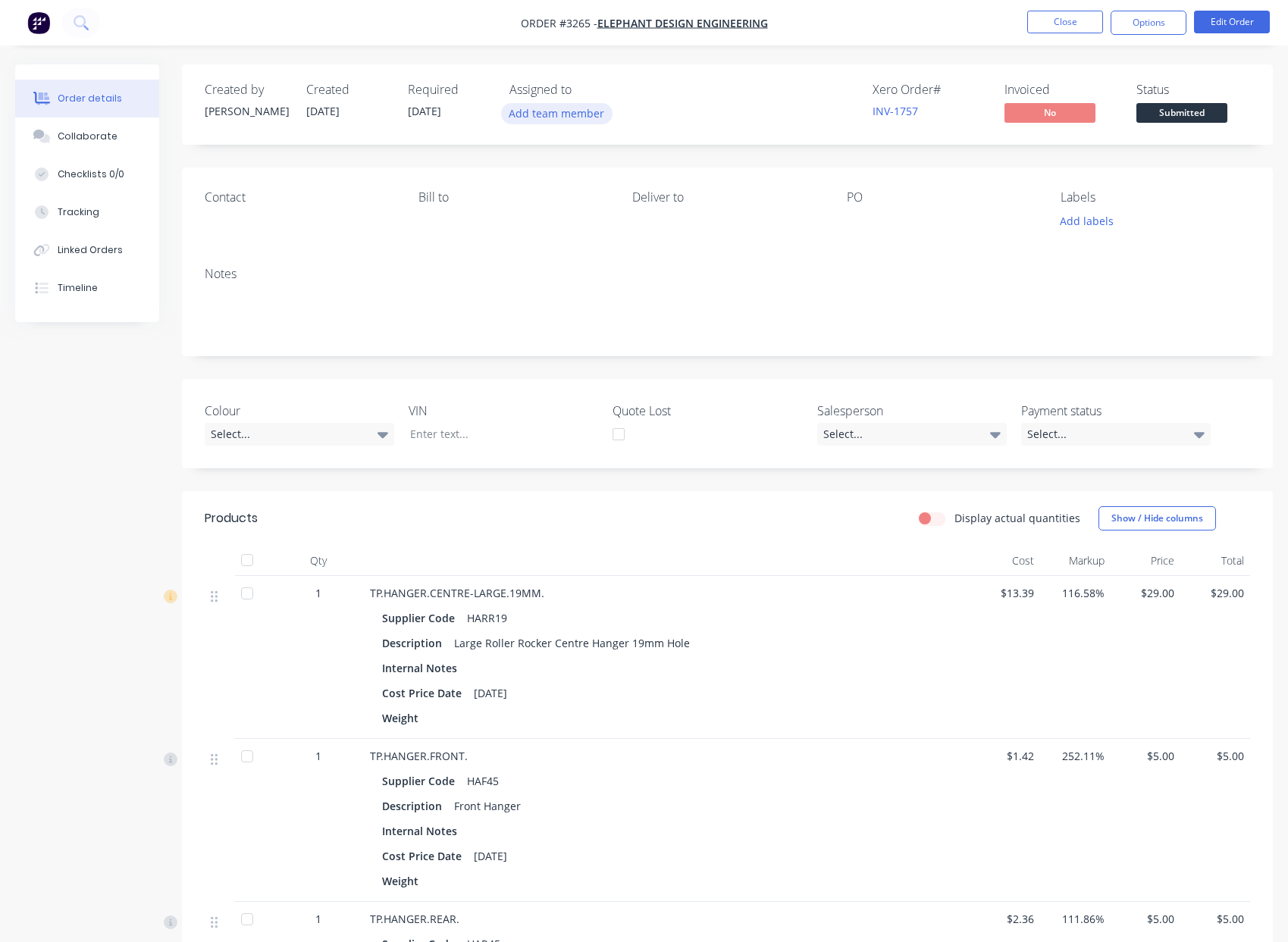
click at [563, 110] on button "Add team member" at bounding box center [556, 113] width 111 height 21
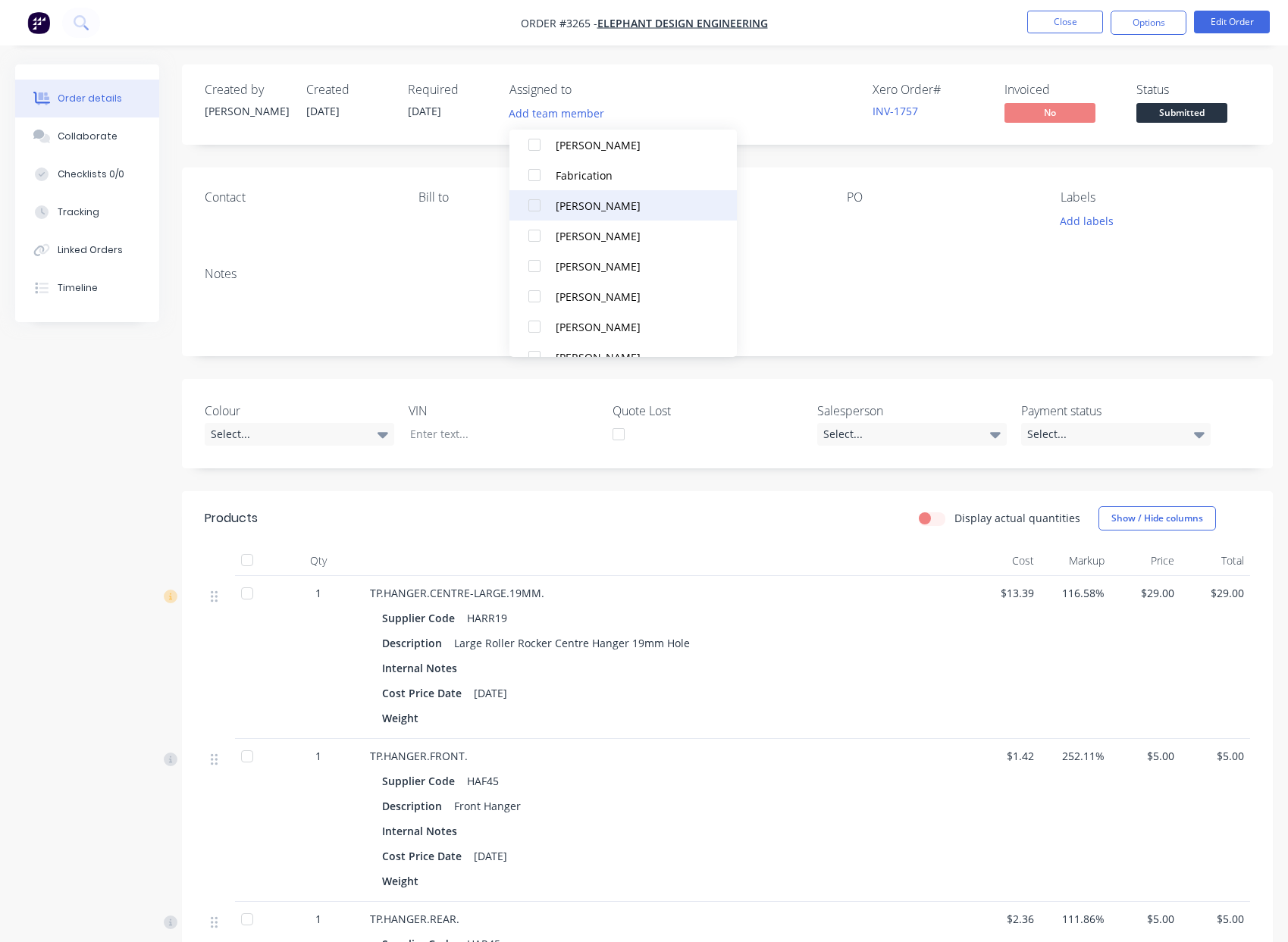
scroll to position [137, 0]
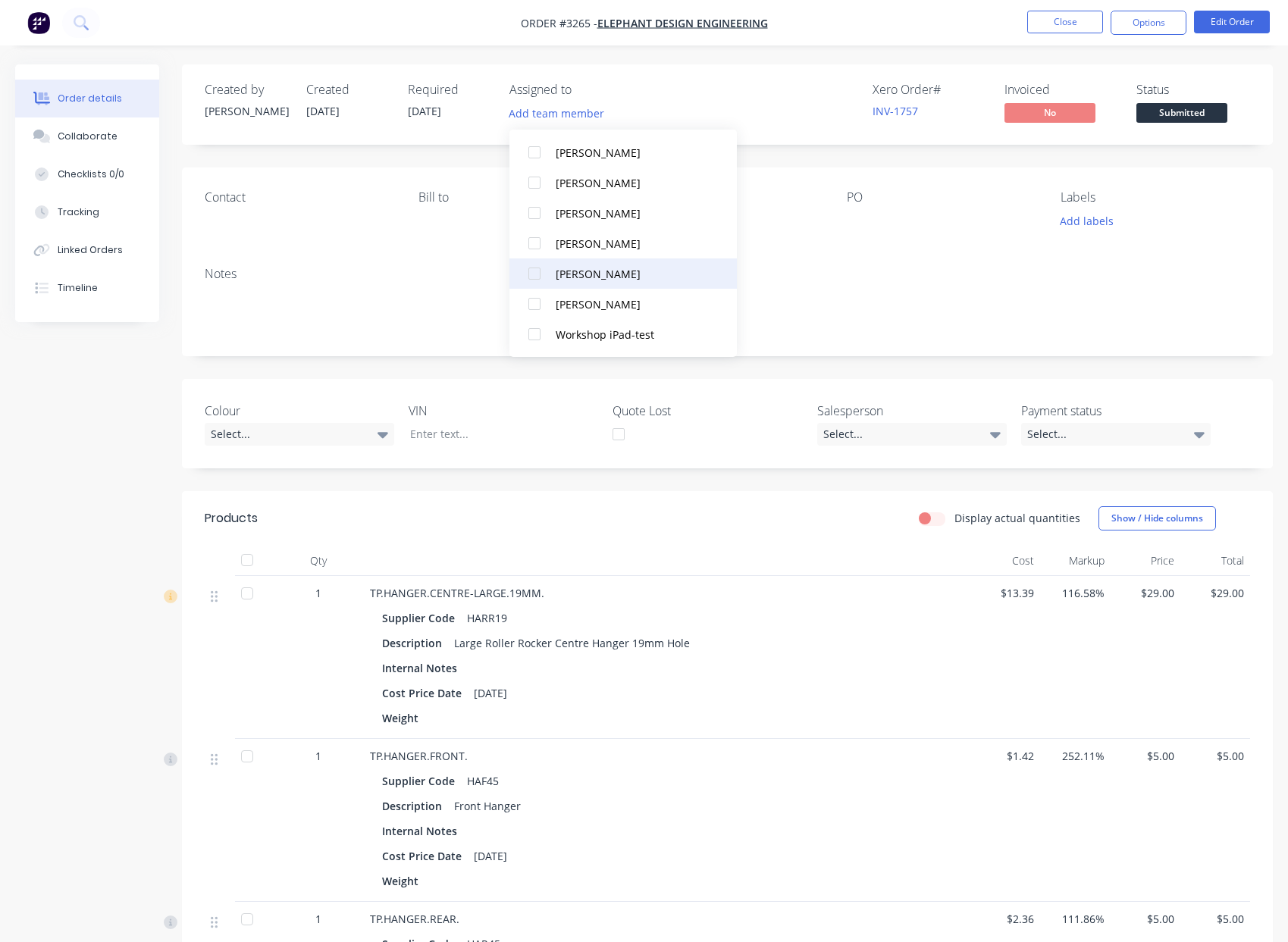
click at [565, 274] on div "[PERSON_NAME]" at bounding box center [631, 273] width 152 height 16
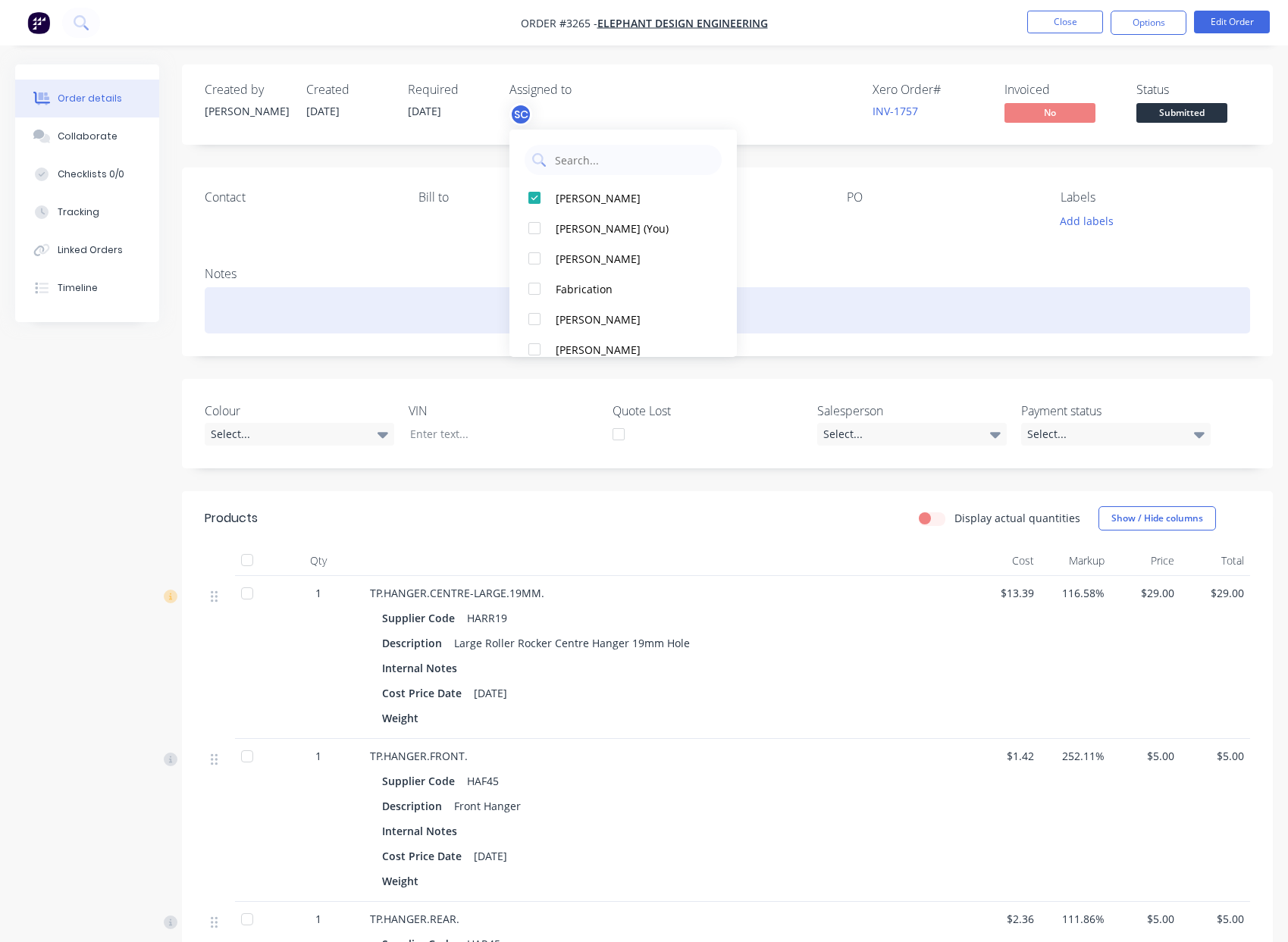
click at [362, 307] on div at bounding box center [727, 310] width 1046 height 46
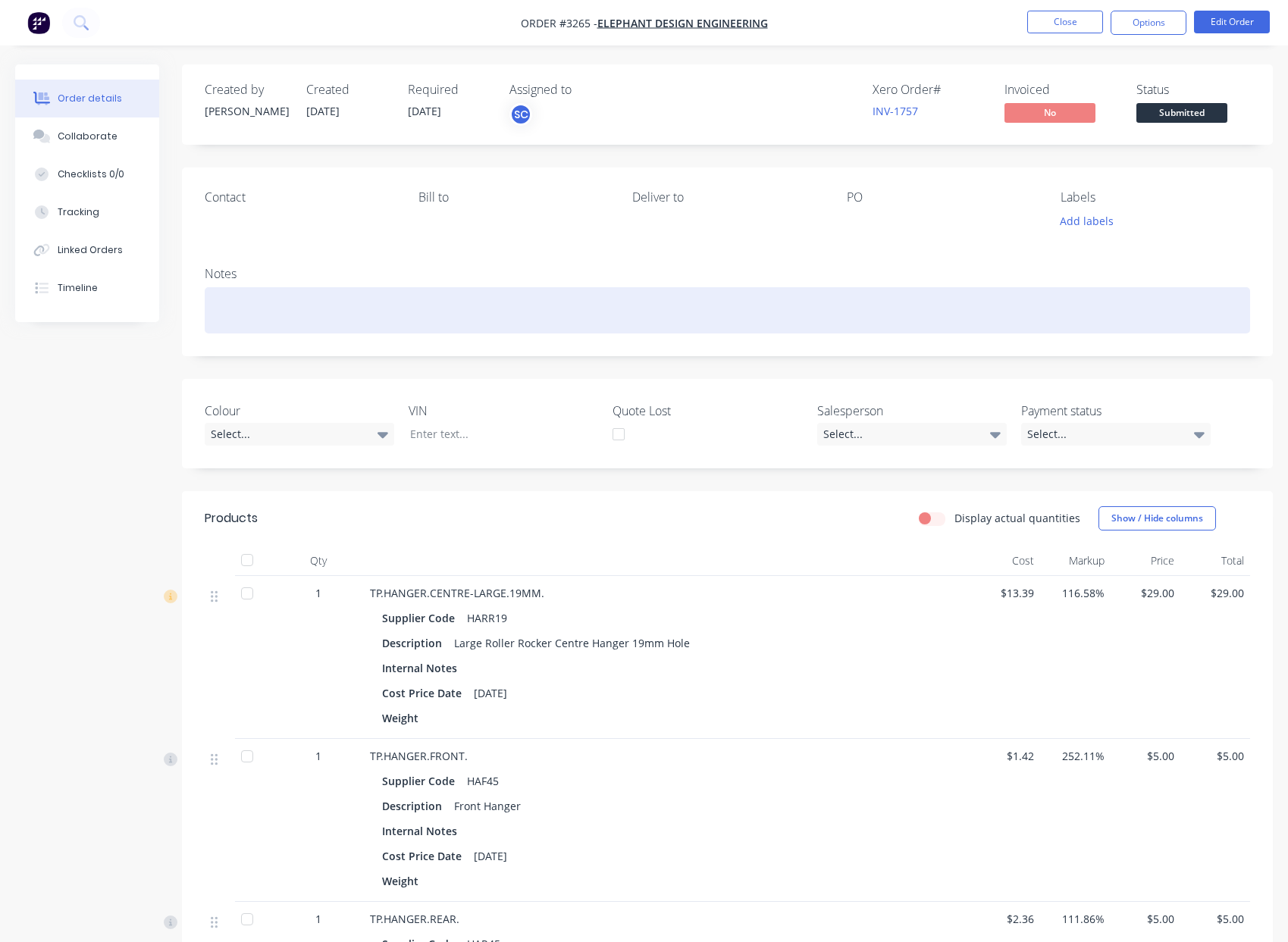
click at [334, 310] on div at bounding box center [727, 310] width 1046 height 46
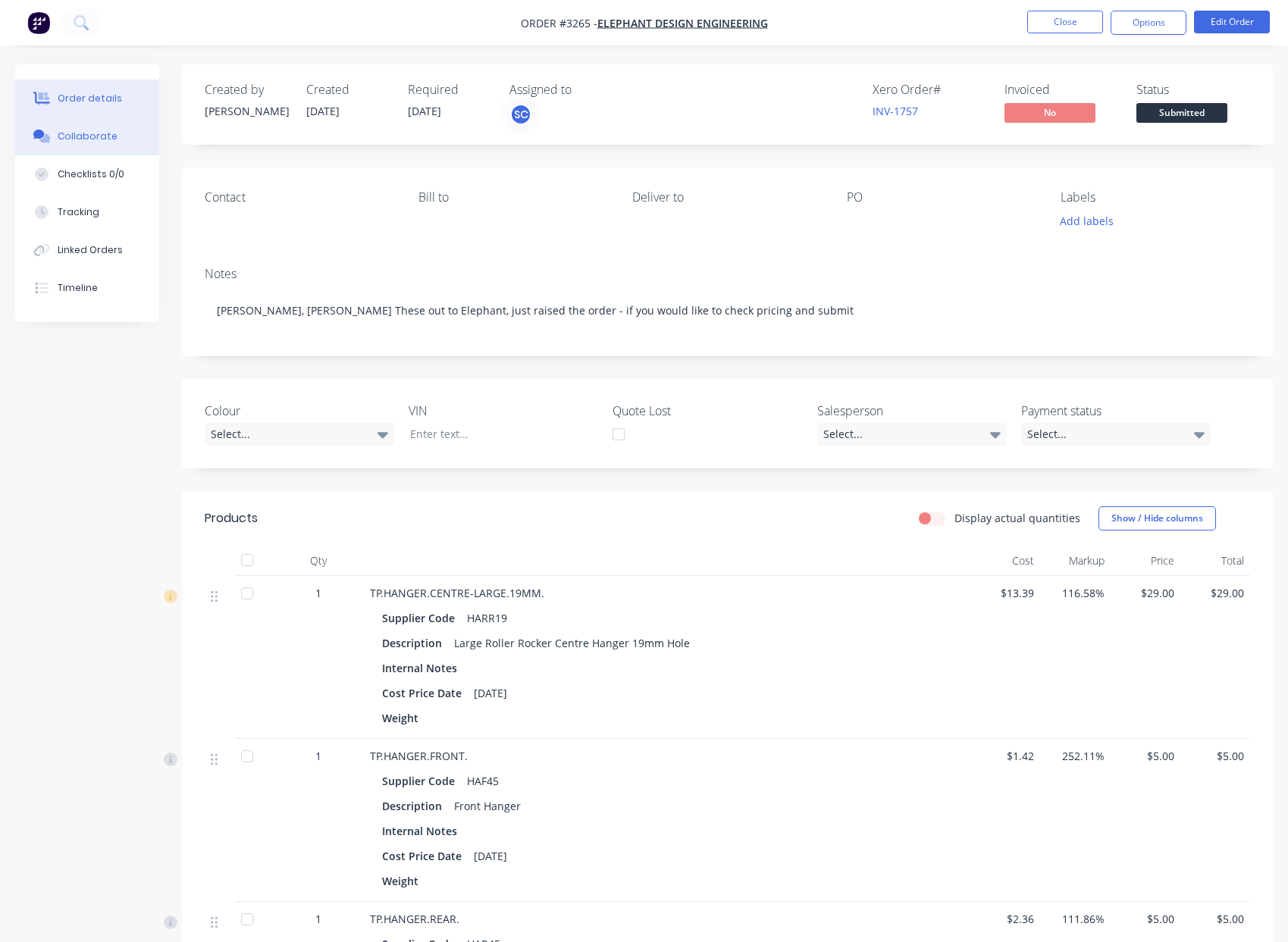
click at [121, 139] on button "Collaborate" at bounding box center [87, 137] width 144 height 38
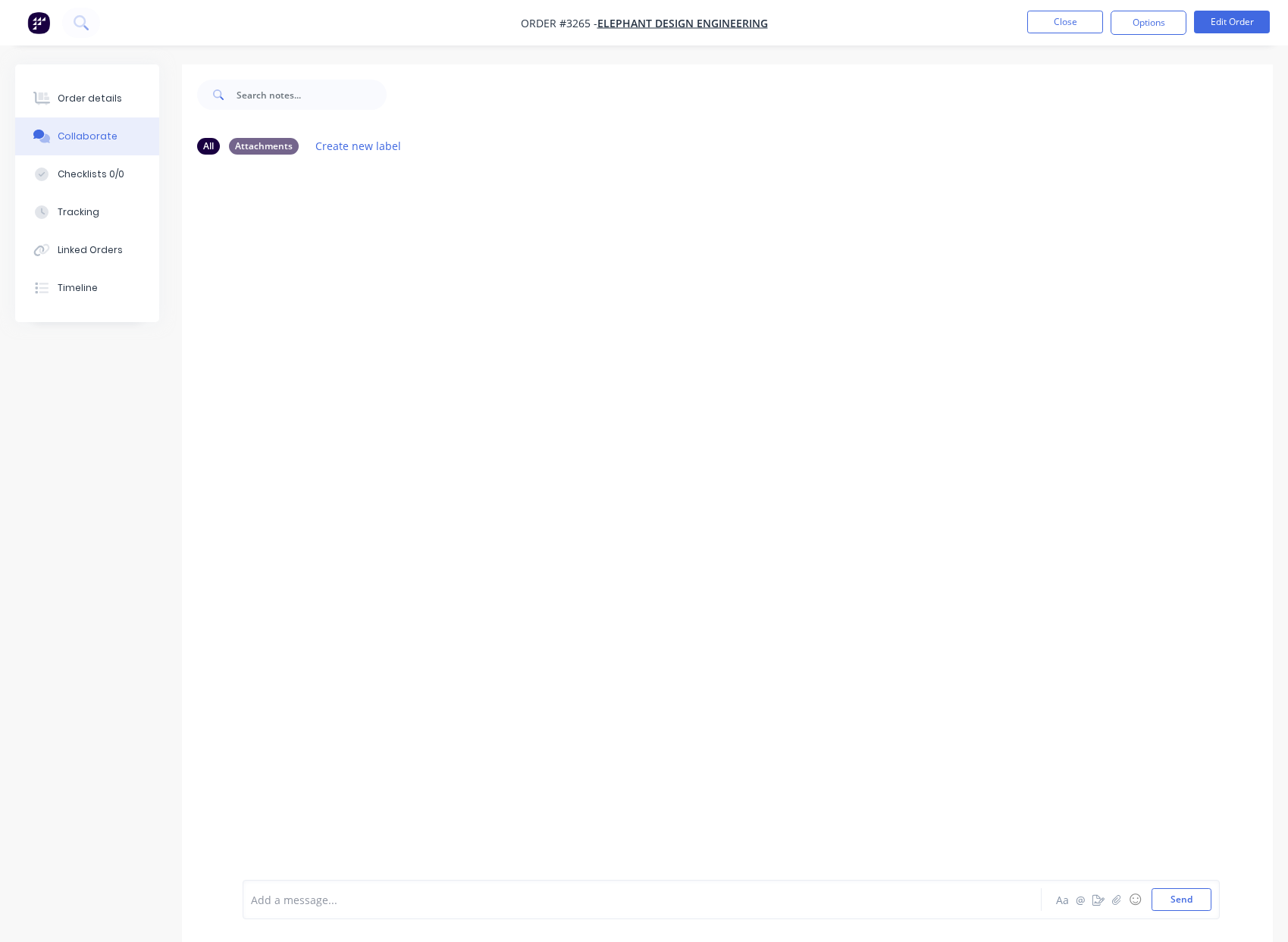
click at [396, 905] on div at bounding box center [611, 900] width 719 height 16
click at [363, 905] on div "@Sean" at bounding box center [611, 900] width 719 height 16
click at [1182, 892] on button "Send" at bounding box center [1181, 900] width 60 height 23
click at [99, 107] on button "Order details" at bounding box center [87, 98] width 144 height 38
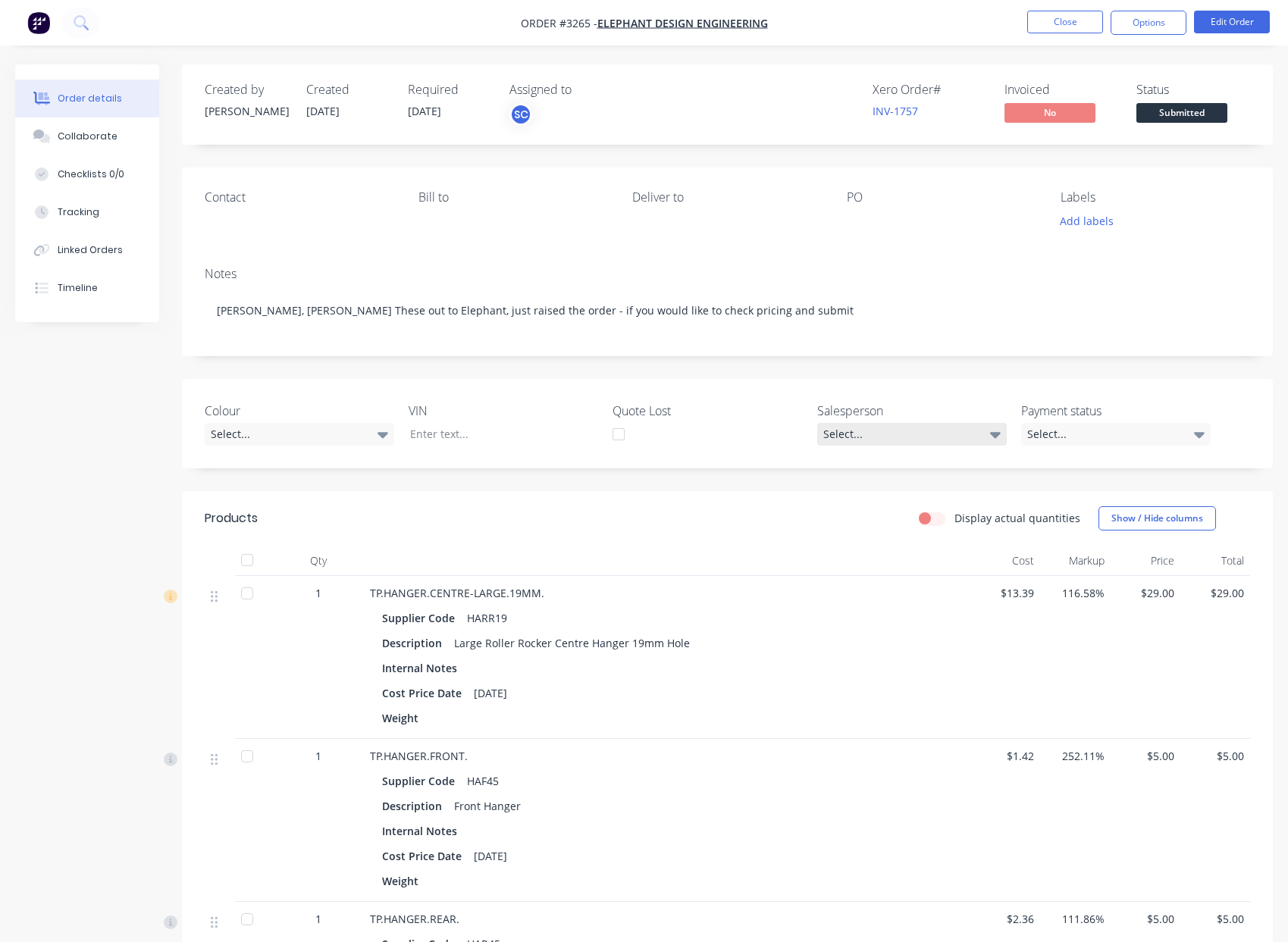
click at [956, 445] on div "Select..." at bounding box center [912, 435] width 190 height 23
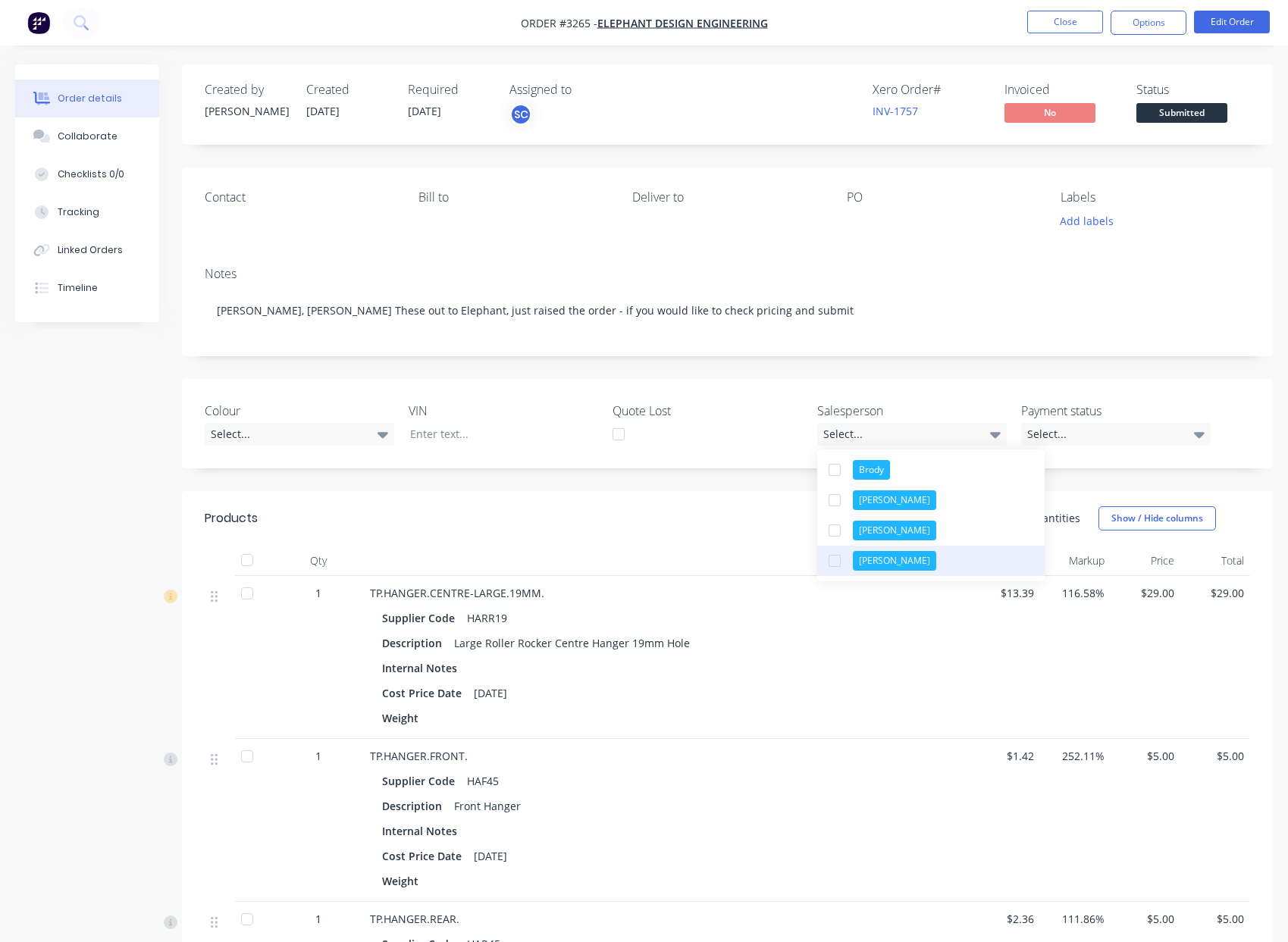
click at [836, 566] on div at bounding box center [834, 561] width 30 height 30
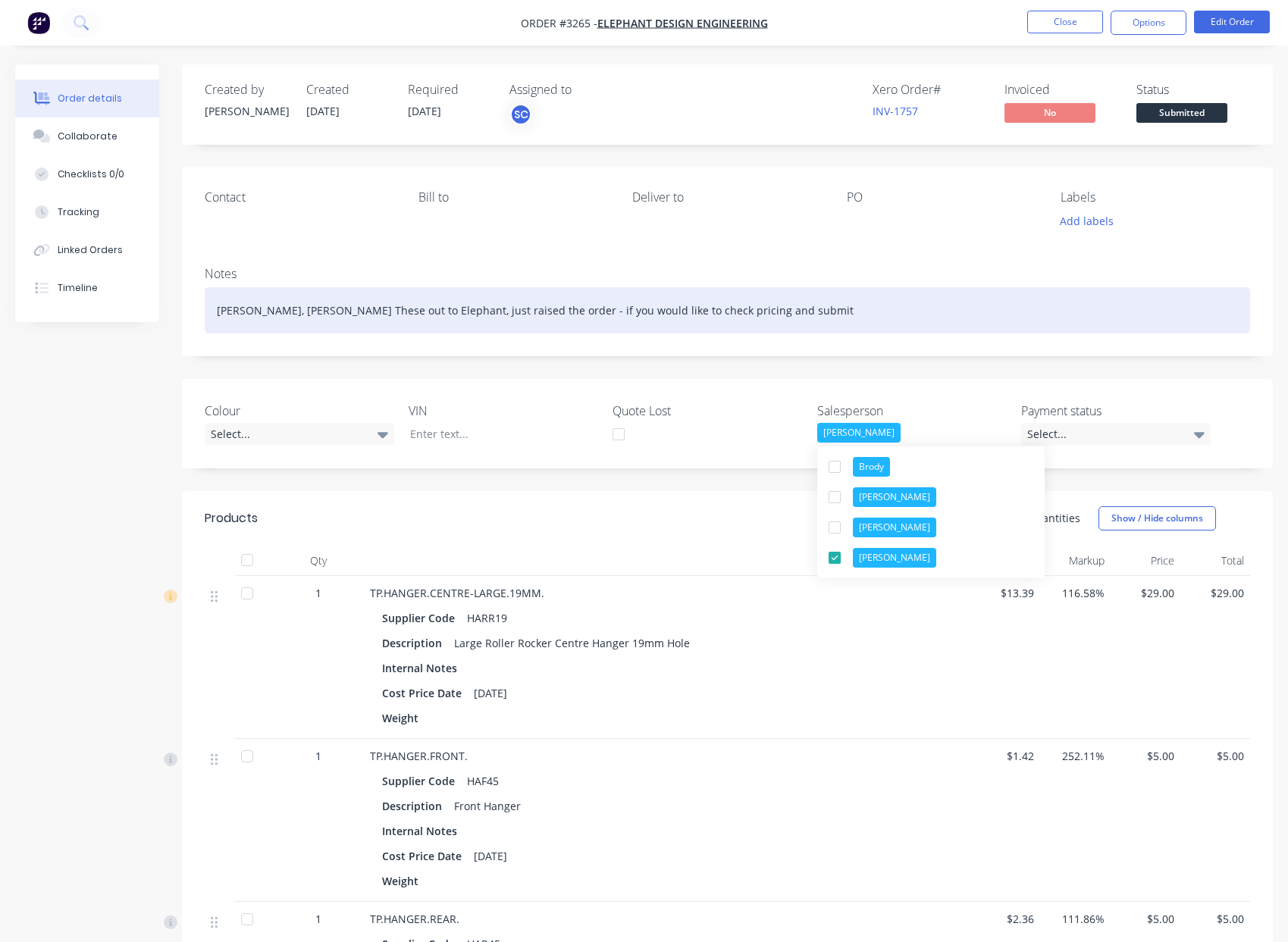
click at [926, 326] on div "[PERSON_NAME], [PERSON_NAME] These out to Elephant, just raised the order - if …" at bounding box center [727, 310] width 1046 height 46
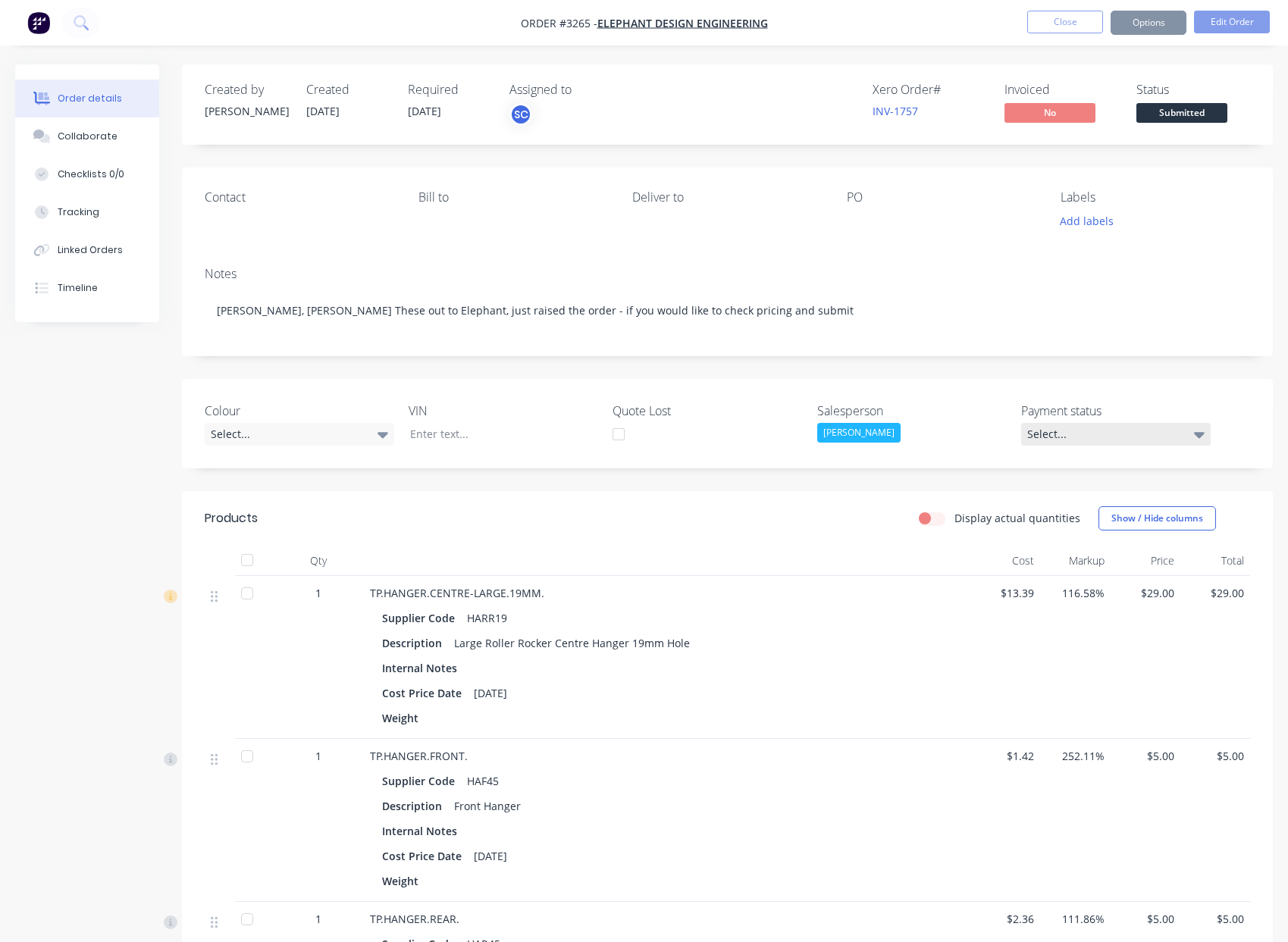
click at [1146, 438] on div "Select..." at bounding box center [1115, 435] width 190 height 23
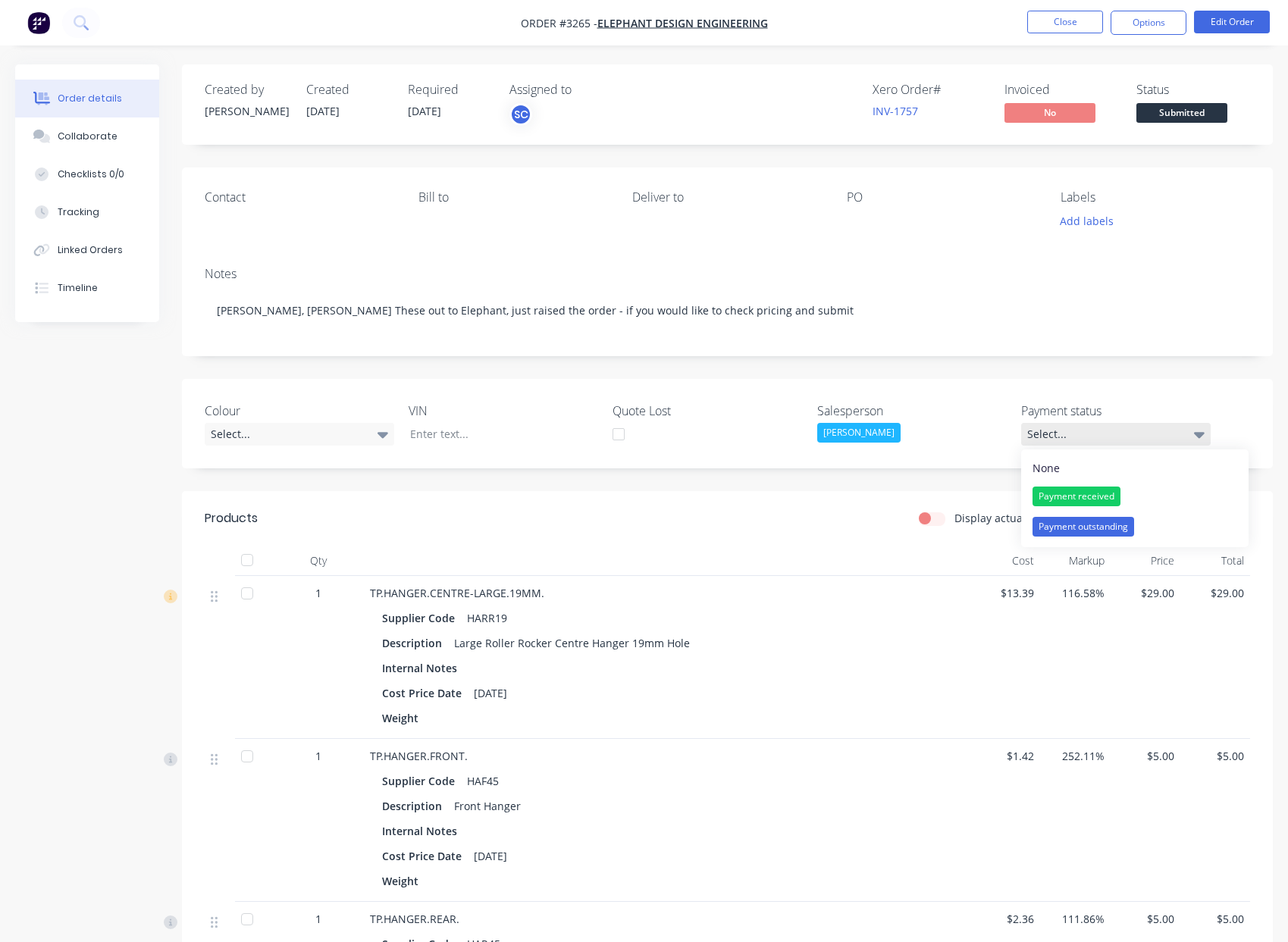
click at [1148, 435] on div "Select..." at bounding box center [1115, 435] width 190 height 23
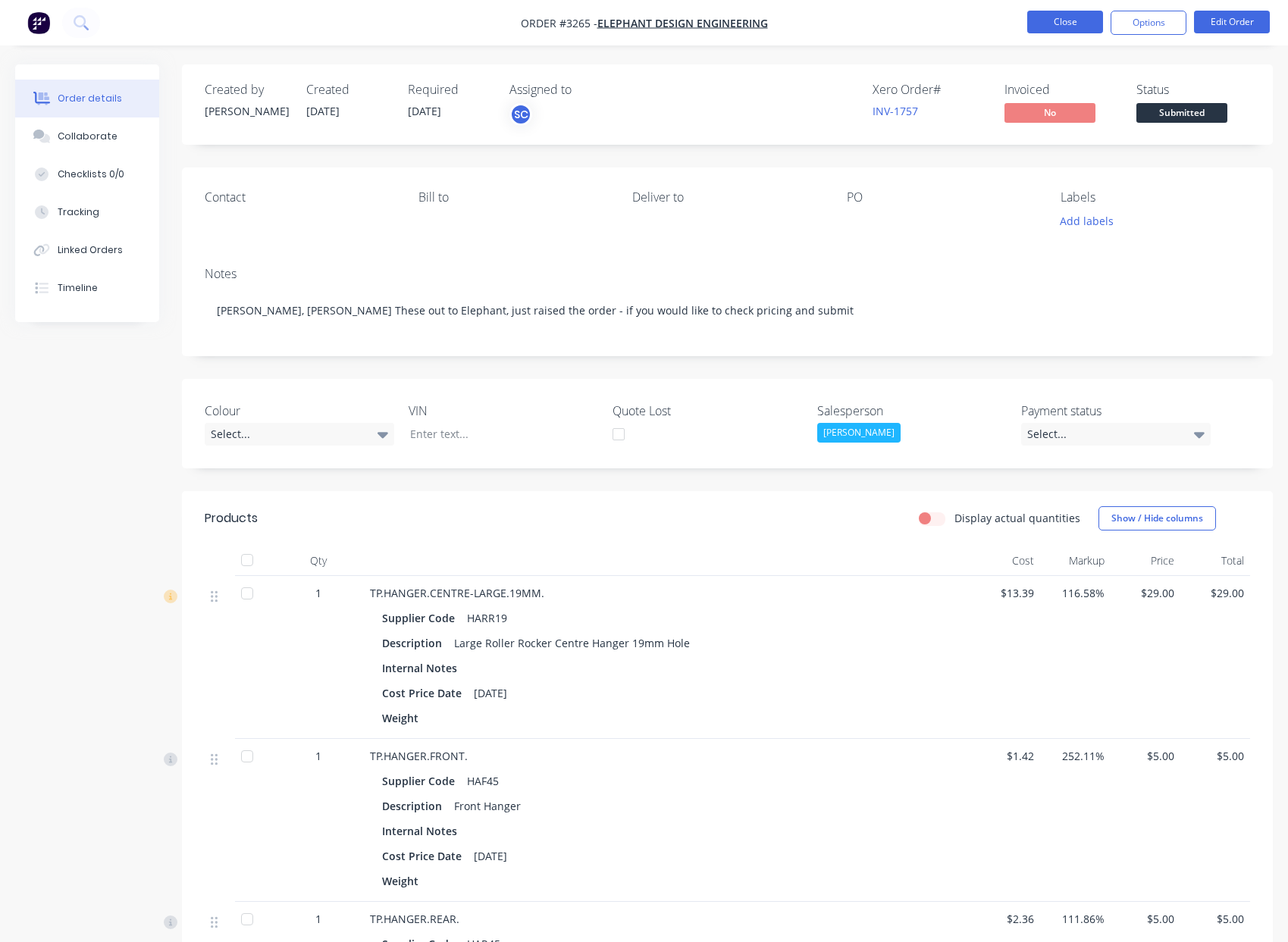
click at [1088, 17] on button "Close" at bounding box center [1065, 22] width 75 height 23
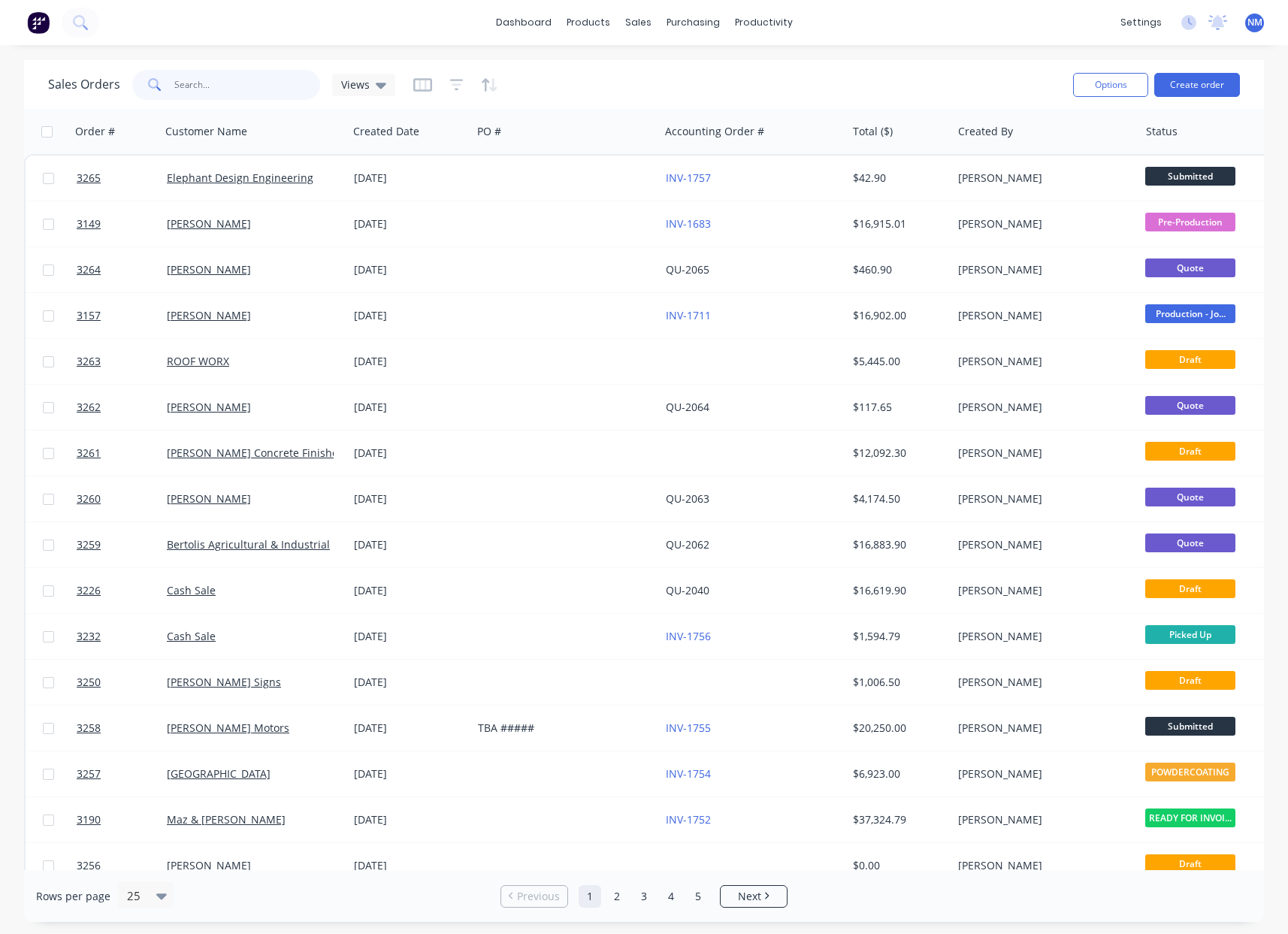
click at [242, 90] on input "text" at bounding box center [247, 85] width 147 height 30
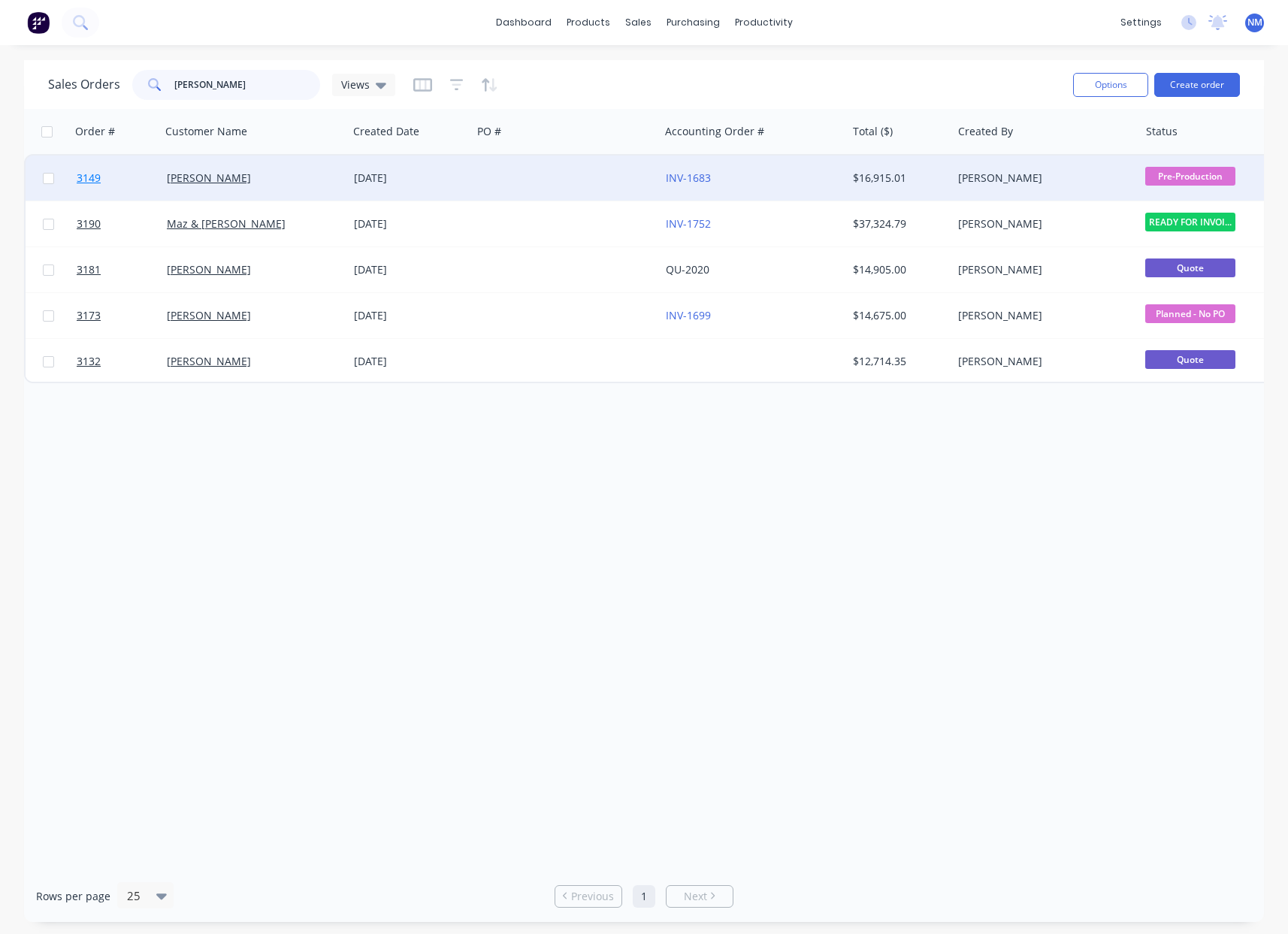
type input "Matt"
click at [90, 181] on span "3149" at bounding box center [89, 178] width 24 height 15
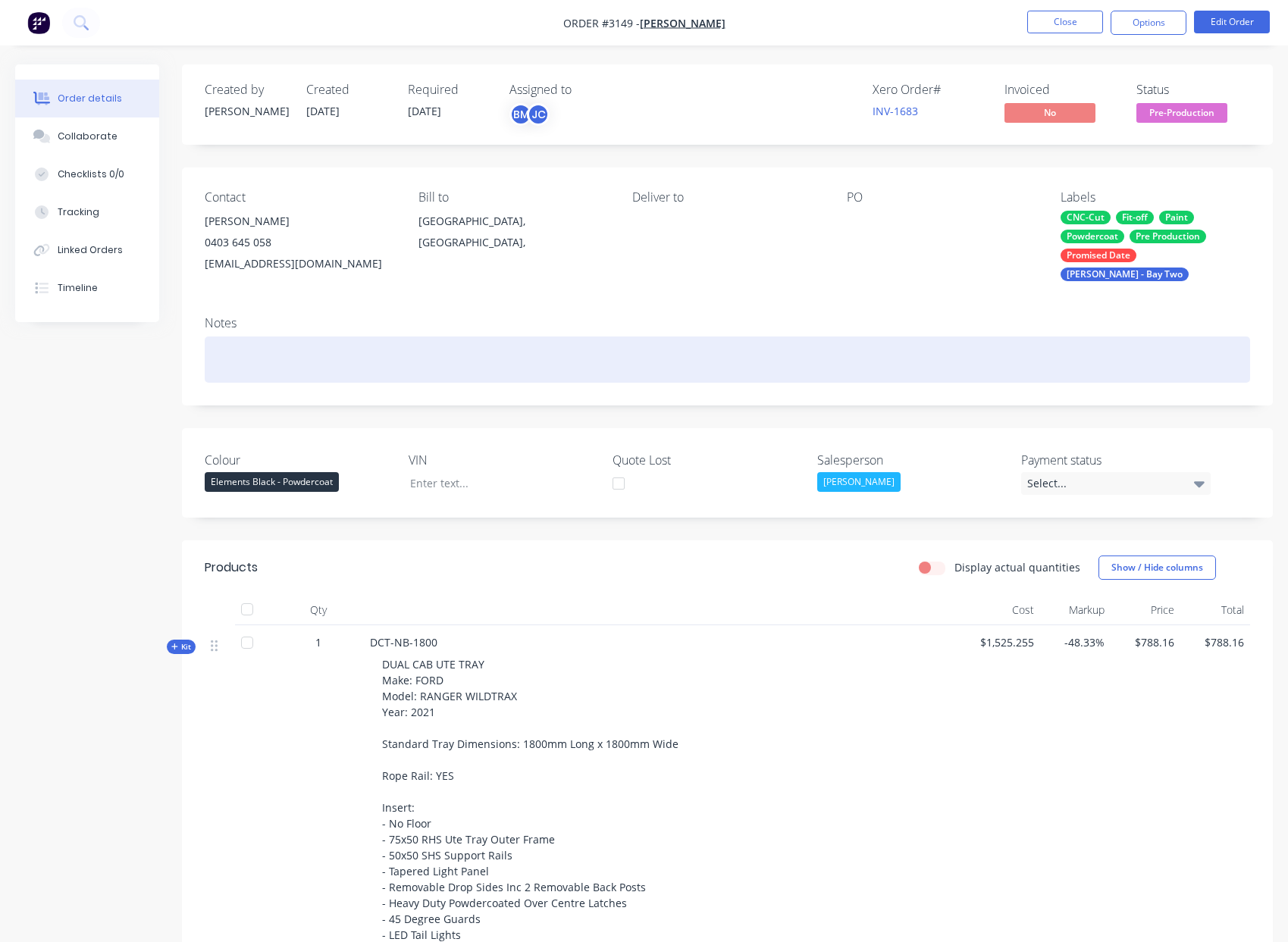
click at [268, 362] on div at bounding box center [727, 359] width 1046 height 46
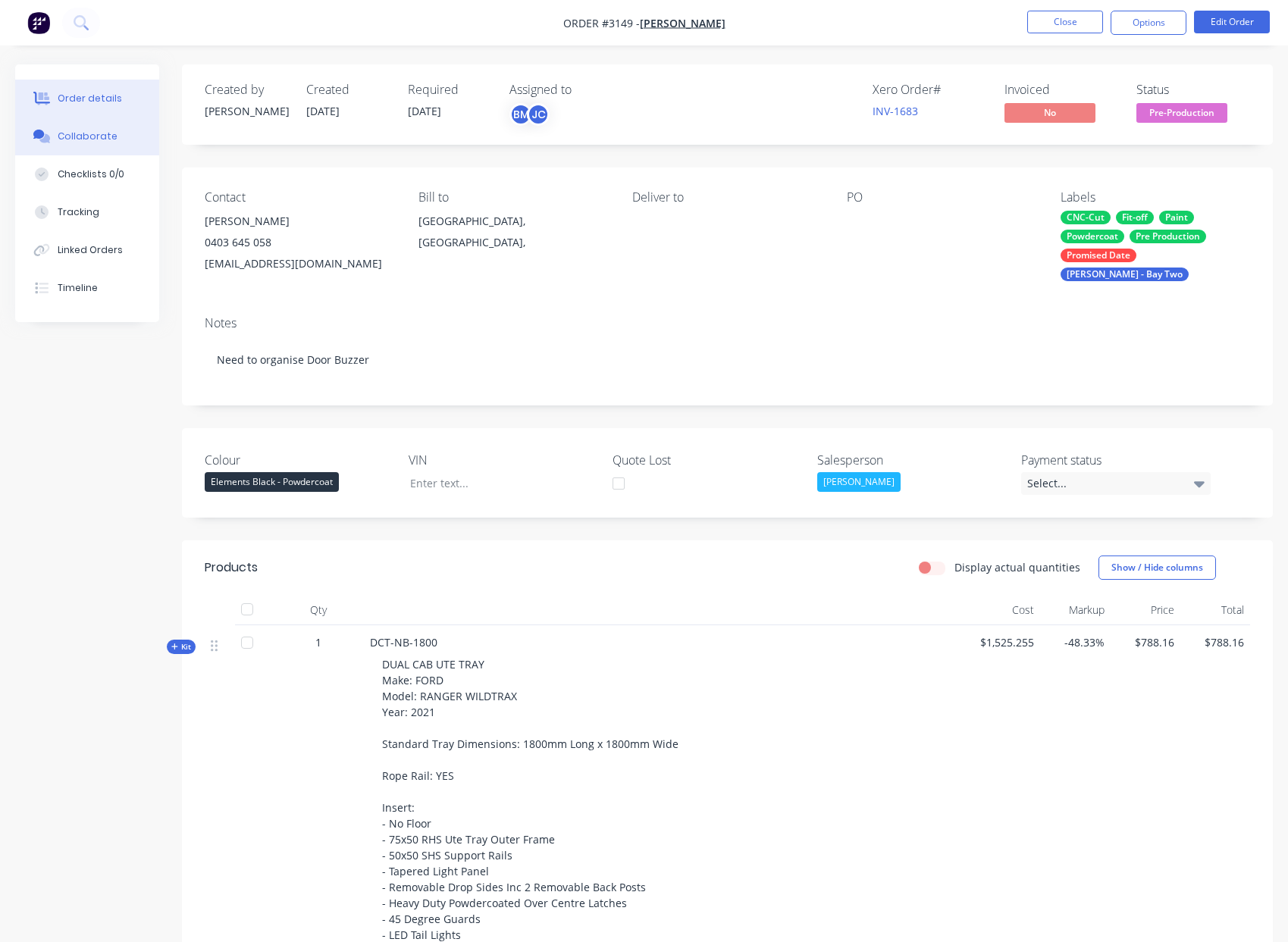
click at [113, 146] on button "Collaborate" at bounding box center [87, 137] width 144 height 38
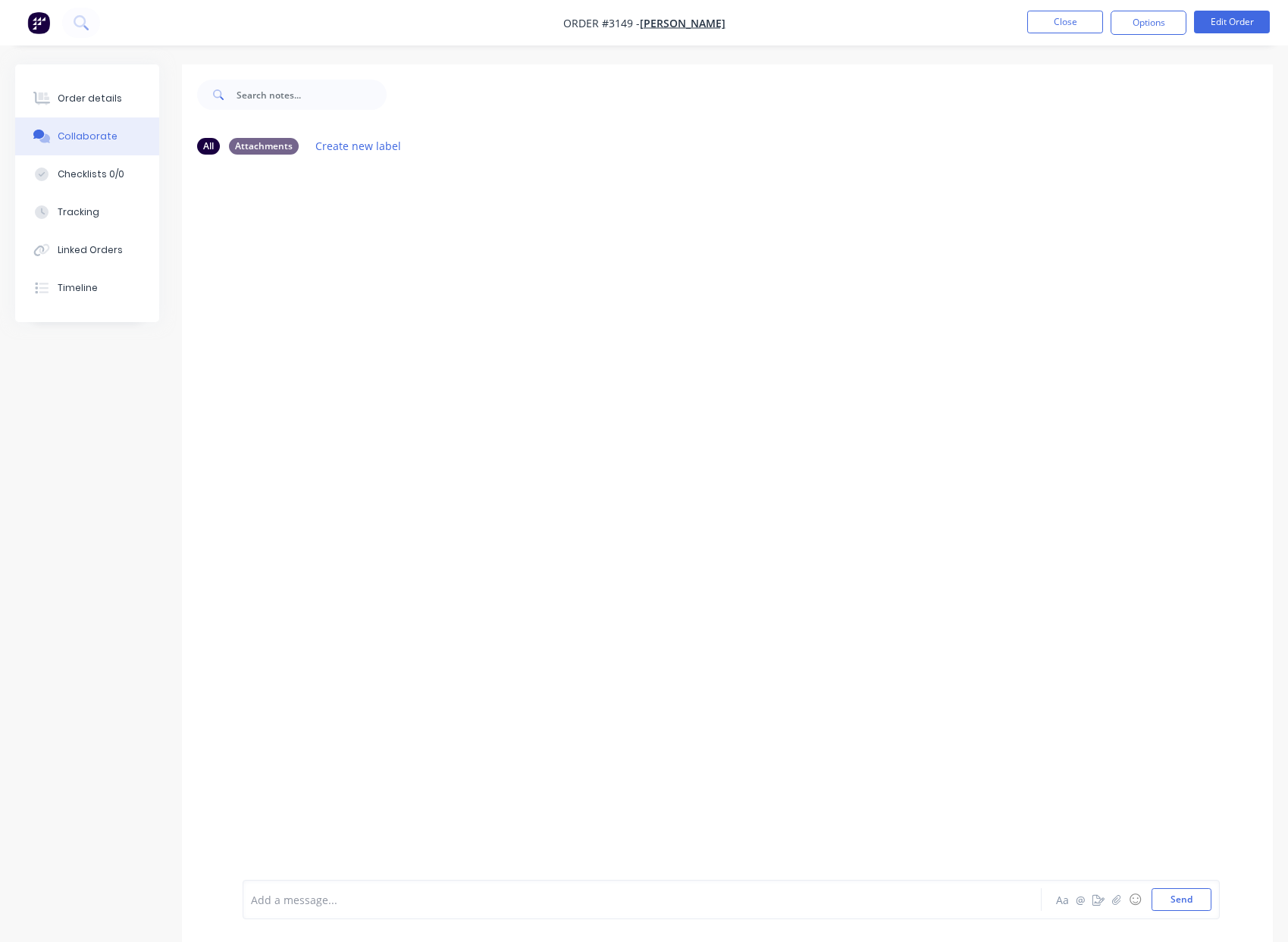
click at [331, 899] on div at bounding box center [611, 900] width 719 height 16
click at [355, 899] on div "@Brody" at bounding box center [611, 900] width 719 height 16
click at [1188, 900] on button "Send" at bounding box center [1181, 900] width 60 height 23
click at [1039, 16] on button "Close" at bounding box center [1065, 22] width 75 height 23
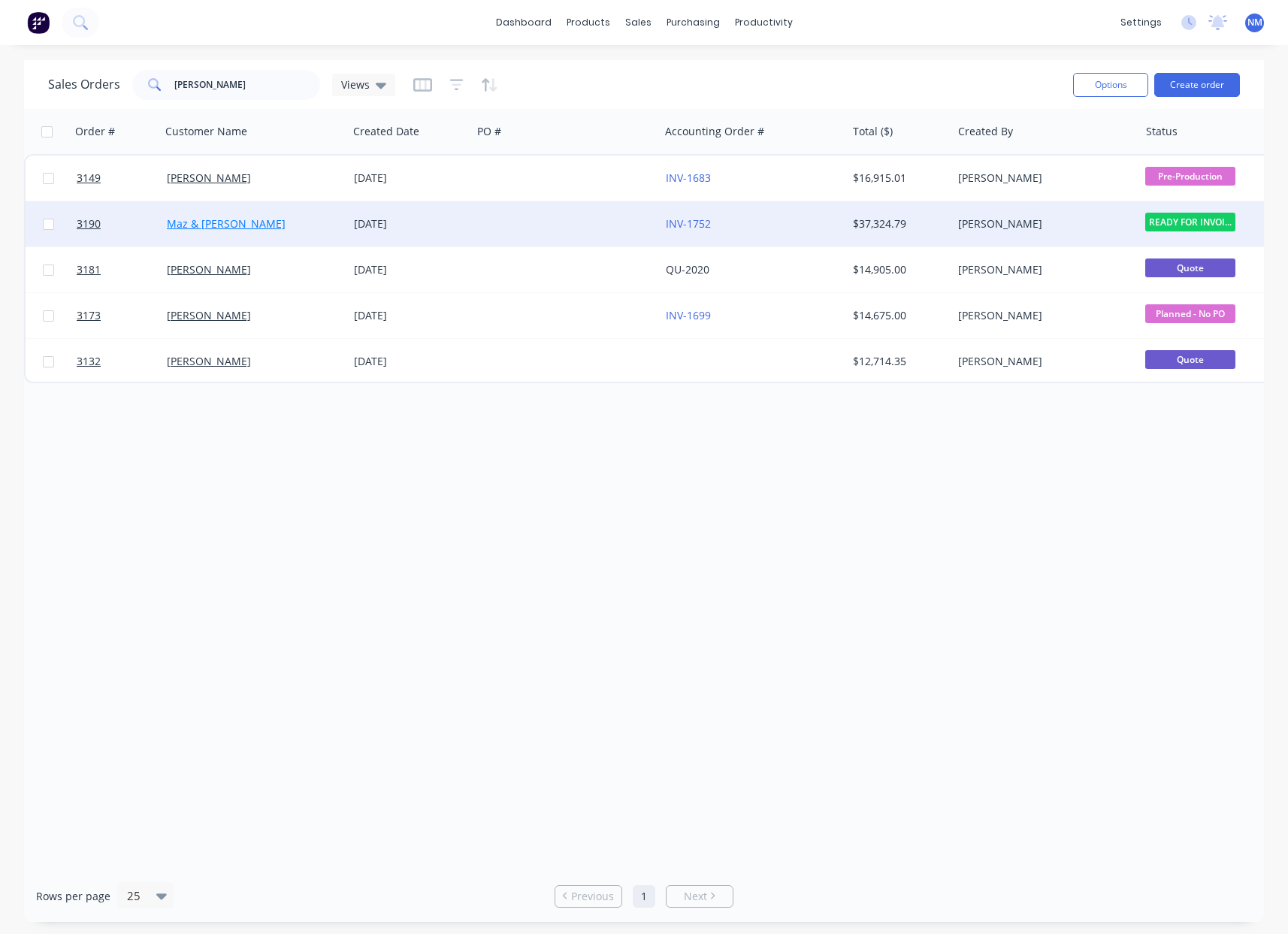
click at [252, 224] on link "Maz & [PERSON_NAME]" at bounding box center [225, 223] width 119 height 14
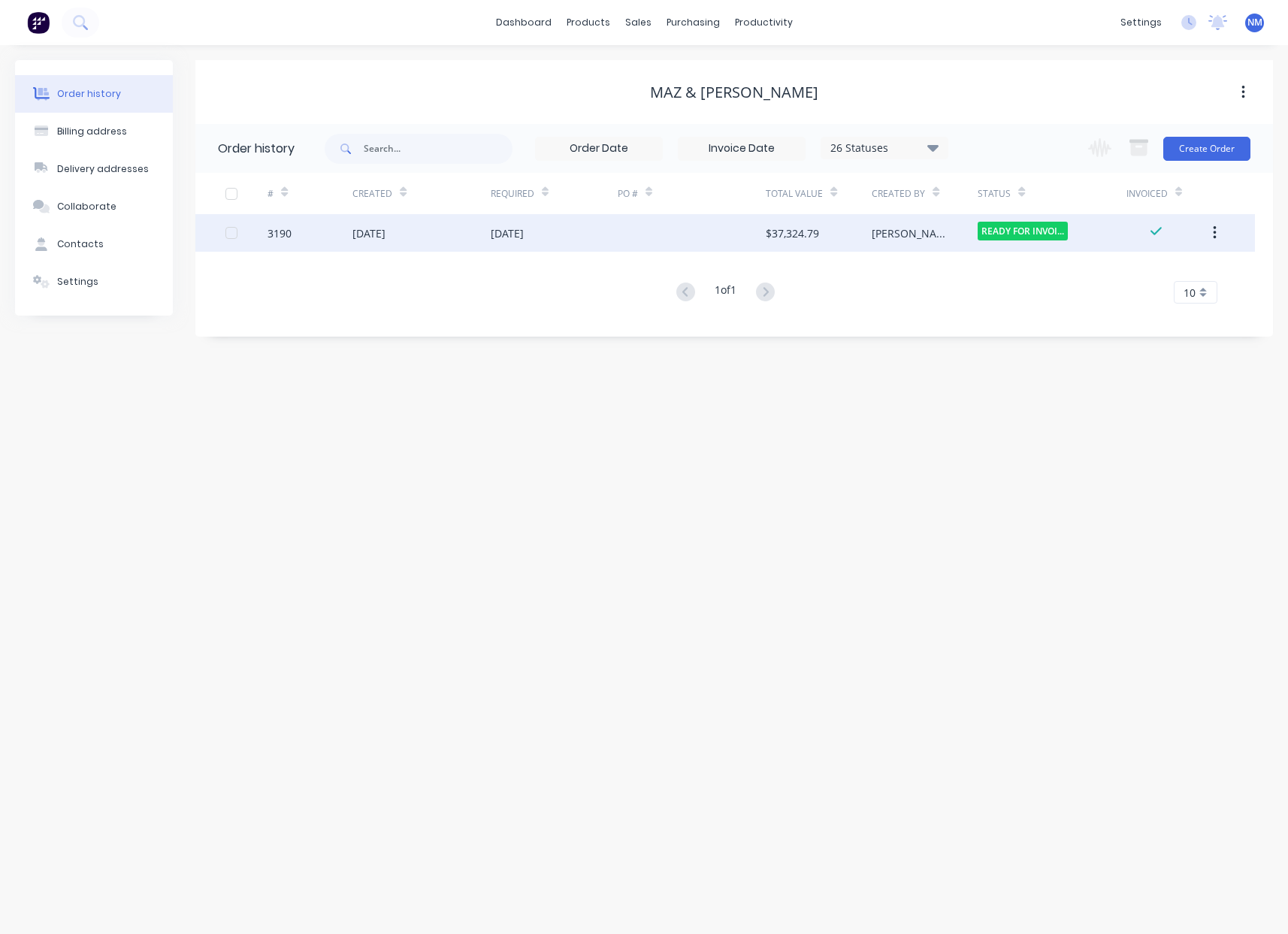
click at [580, 243] on div "07 Aug 2025" at bounding box center [554, 233] width 127 height 37
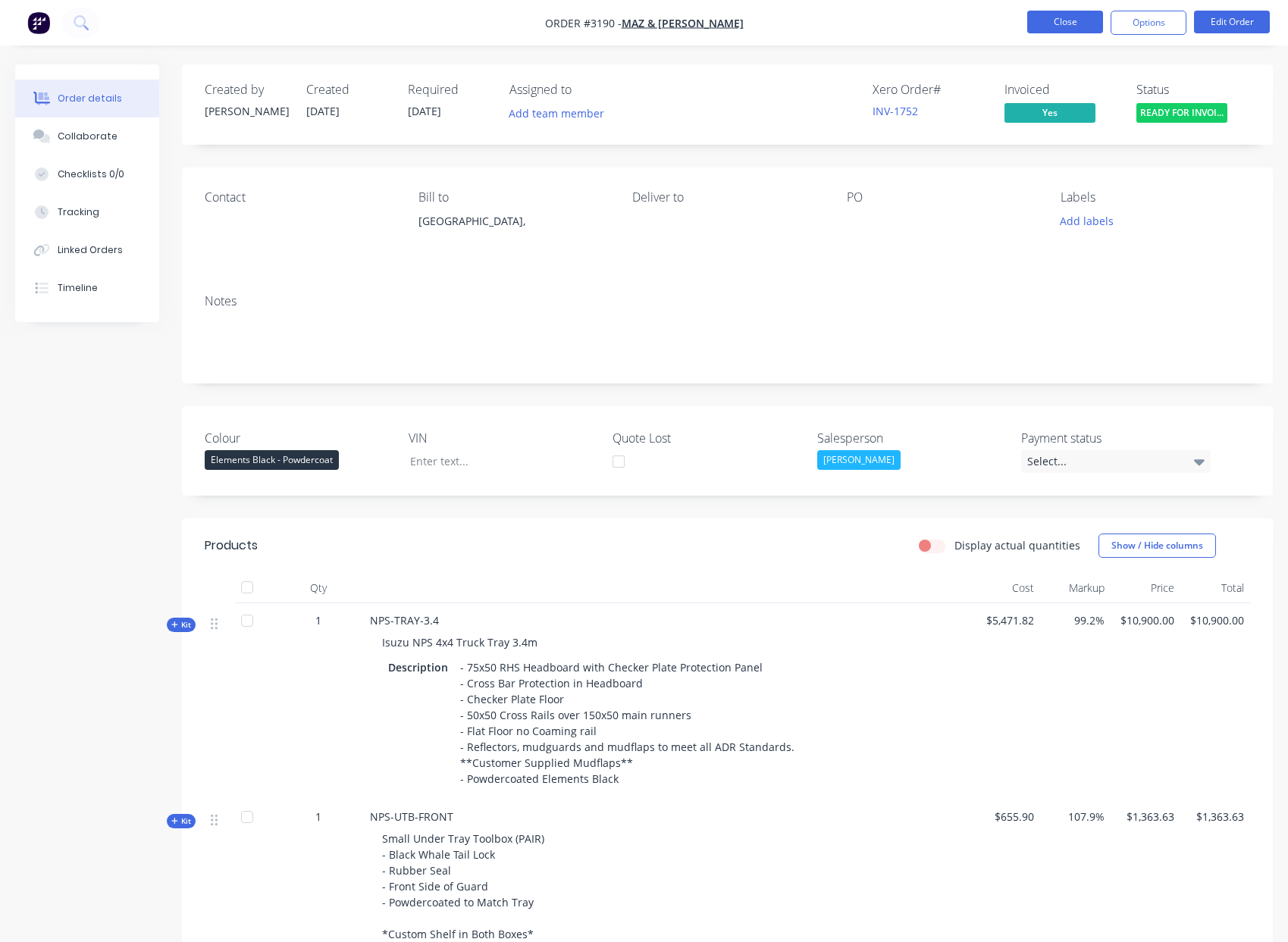
click at [1065, 25] on button "Close" at bounding box center [1065, 22] width 75 height 23
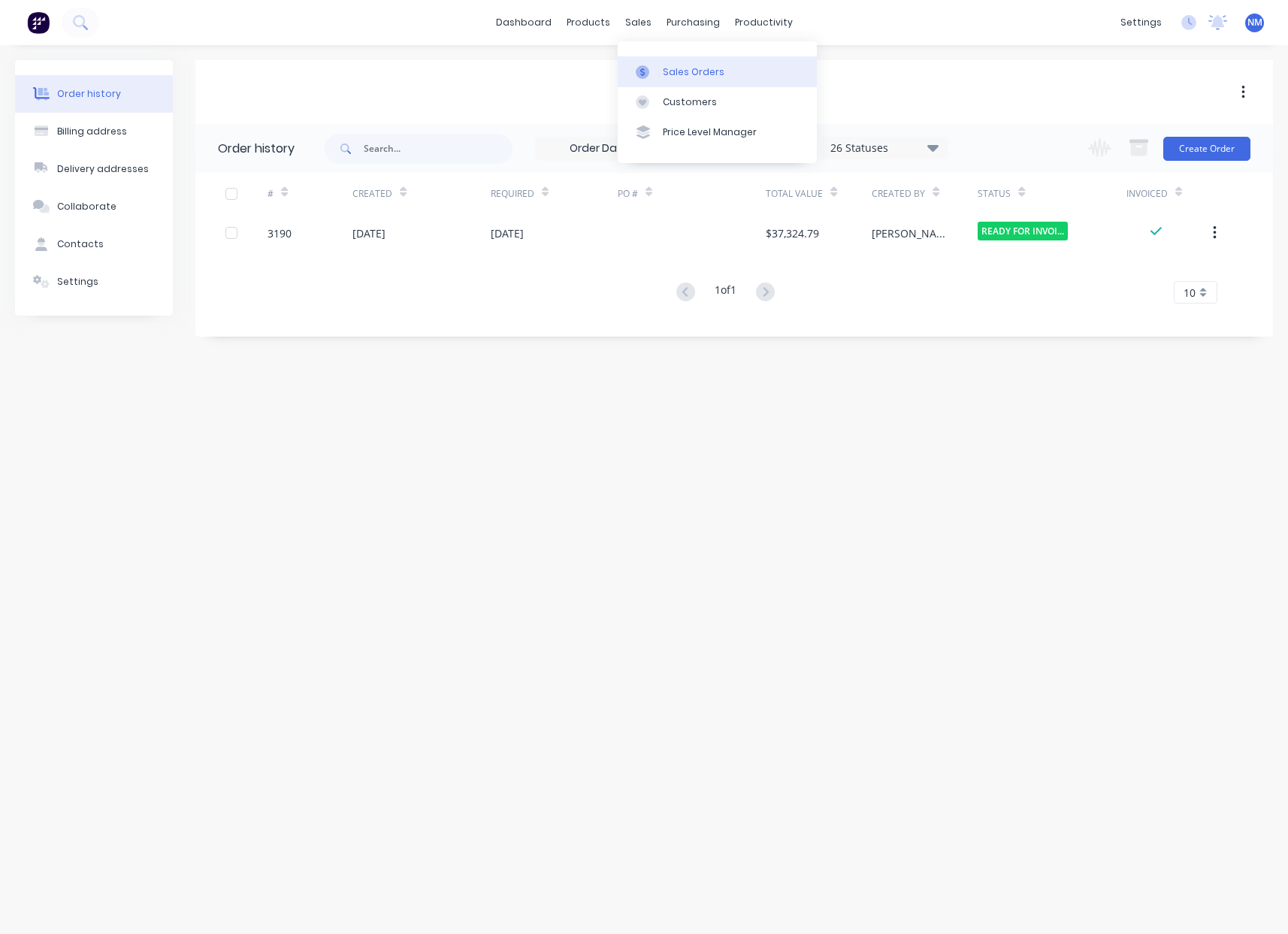
click at [663, 71] on div "Sales Orders" at bounding box center [694, 72] width 62 height 13
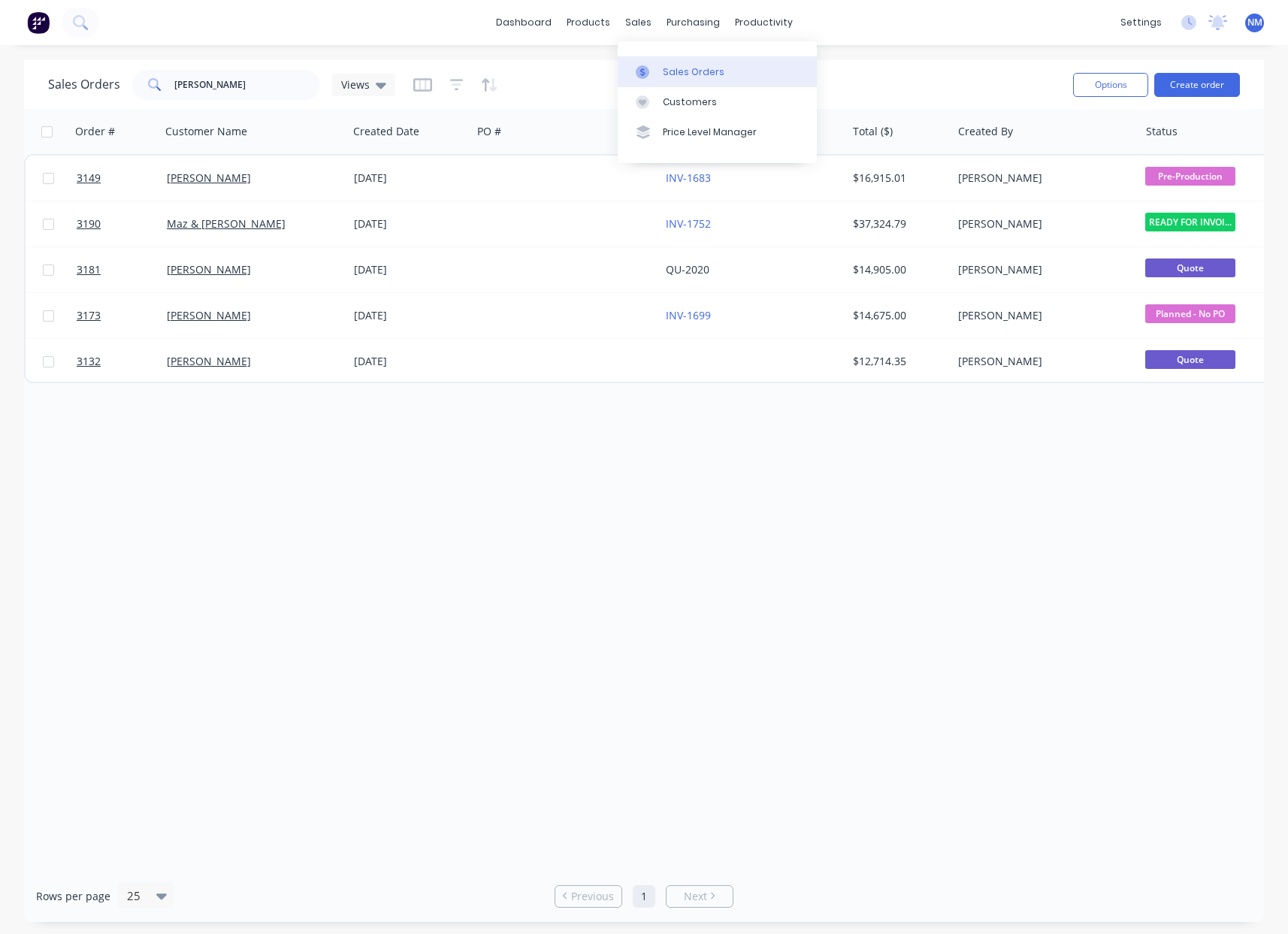
click at [692, 66] on div "Sales Orders" at bounding box center [694, 72] width 62 height 13
click at [614, 69] on div "Product Catalogue" at bounding box center [654, 72] width 93 height 13
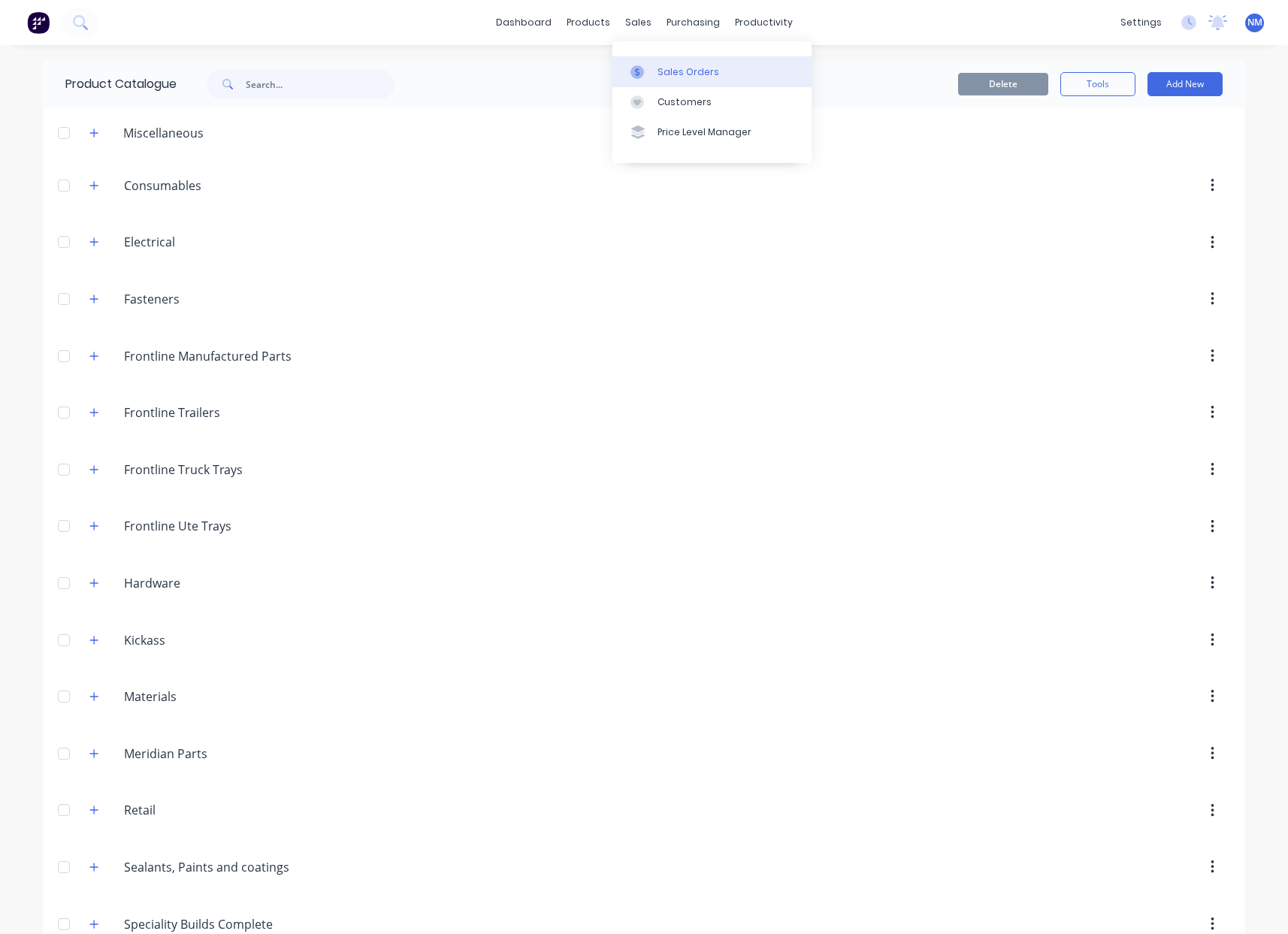
click at [671, 77] on div "Sales Orders" at bounding box center [688, 72] width 62 height 13
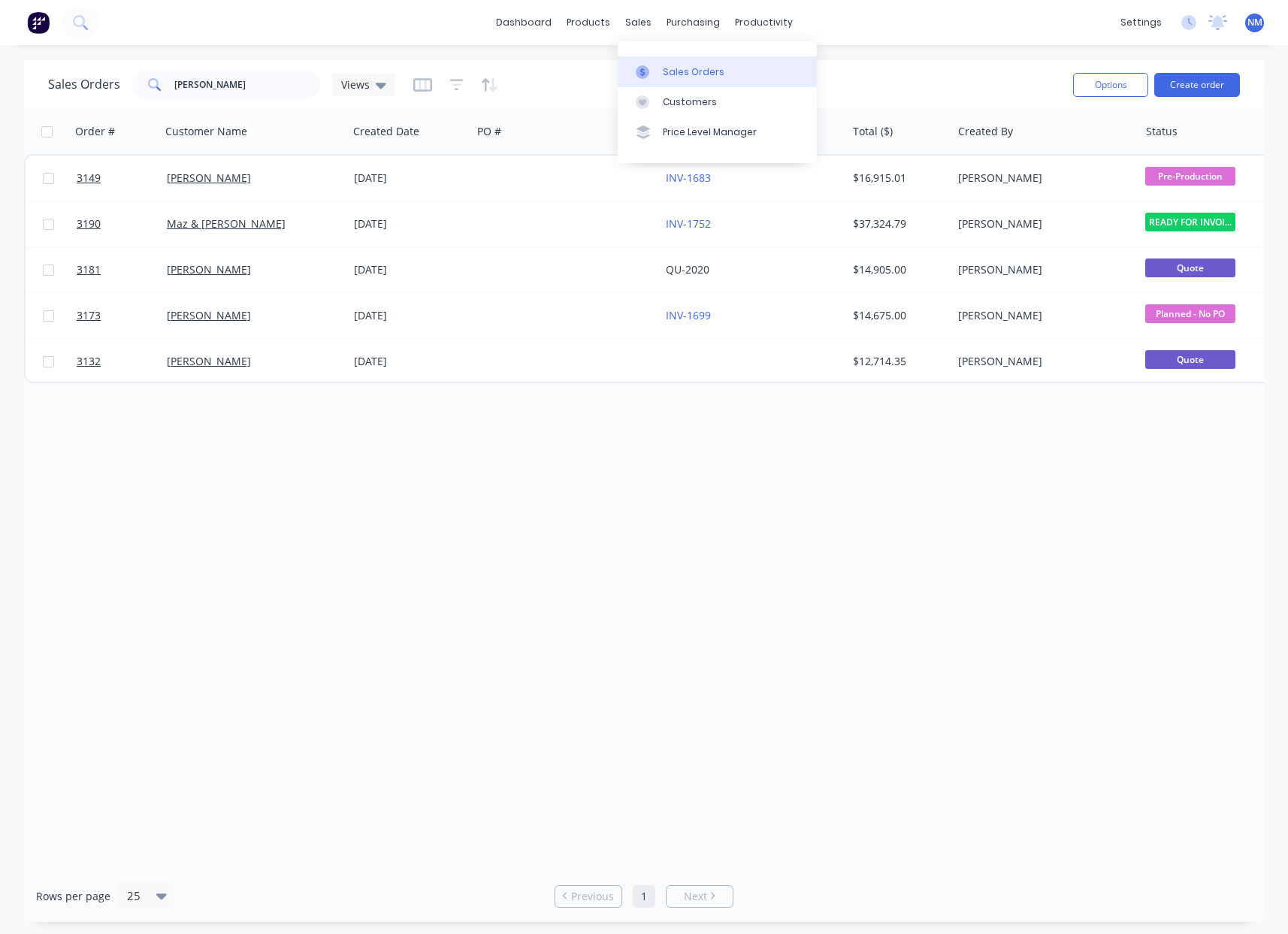
click at [685, 73] on div "Sales Orders" at bounding box center [694, 72] width 62 height 13
click at [248, 85] on input "Matt" at bounding box center [247, 85] width 147 height 30
drag, startPoint x: 220, startPoint y: 82, endPoint x: 97, endPoint y: 86, distance: 123.1
click at [97, 86] on div "Sales Orders Matt Views" at bounding box center [221, 85] width 347 height 30
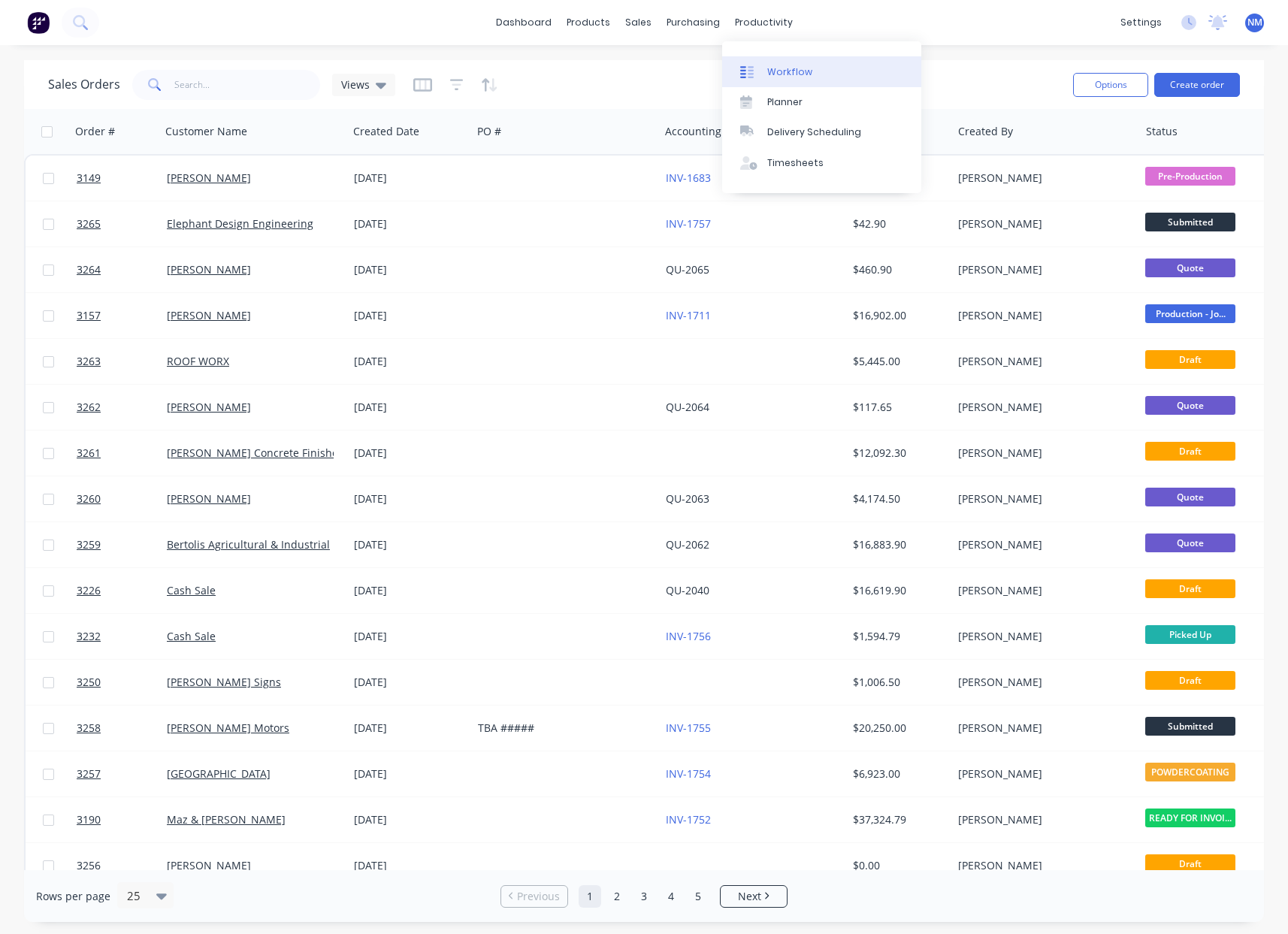
click at [774, 64] on link "Workflow" at bounding box center [822, 71] width 199 height 30
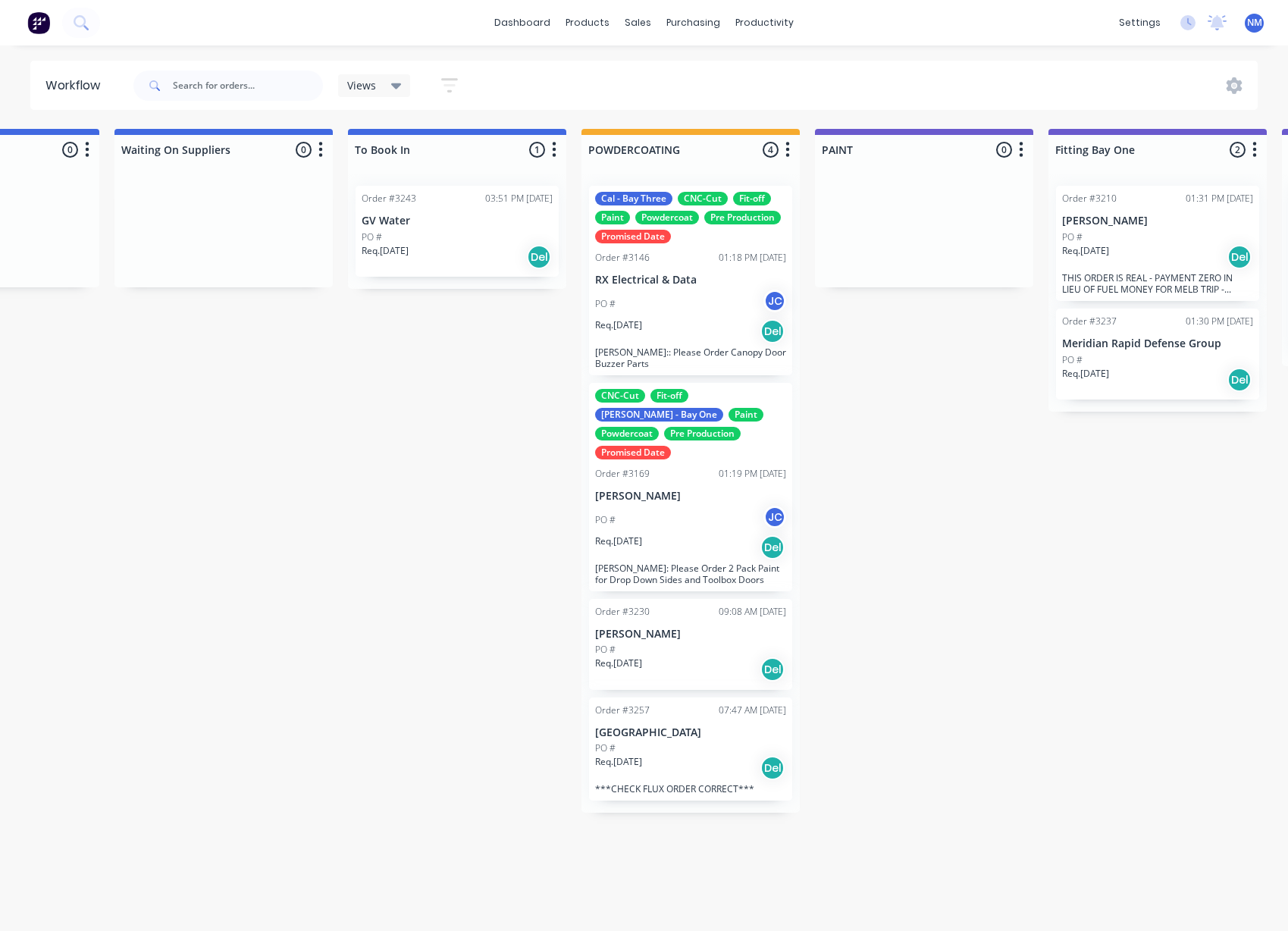
scroll to position [3, 2766]
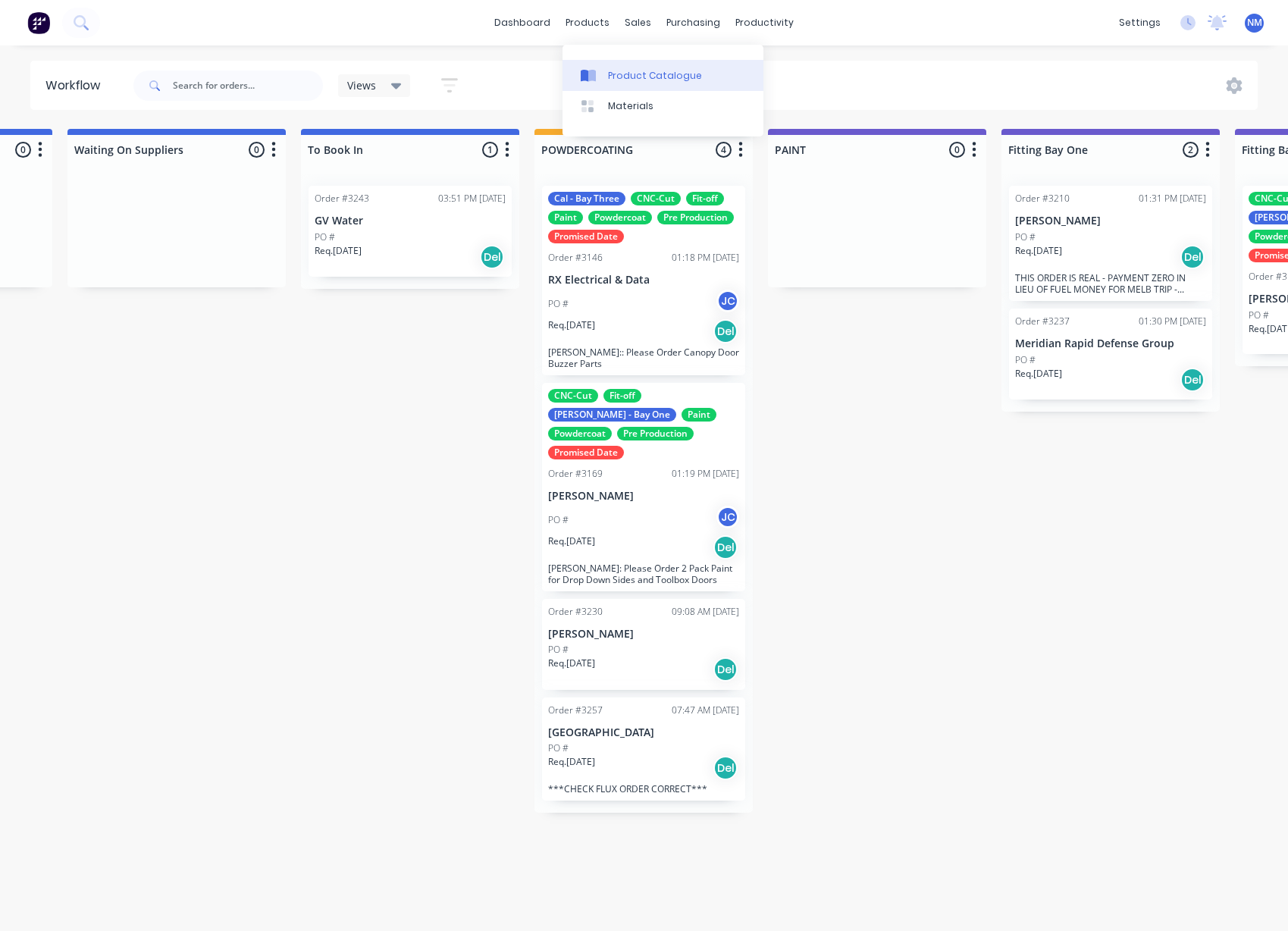
click at [619, 69] on div "Product Catalogue" at bounding box center [655, 75] width 94 height 13
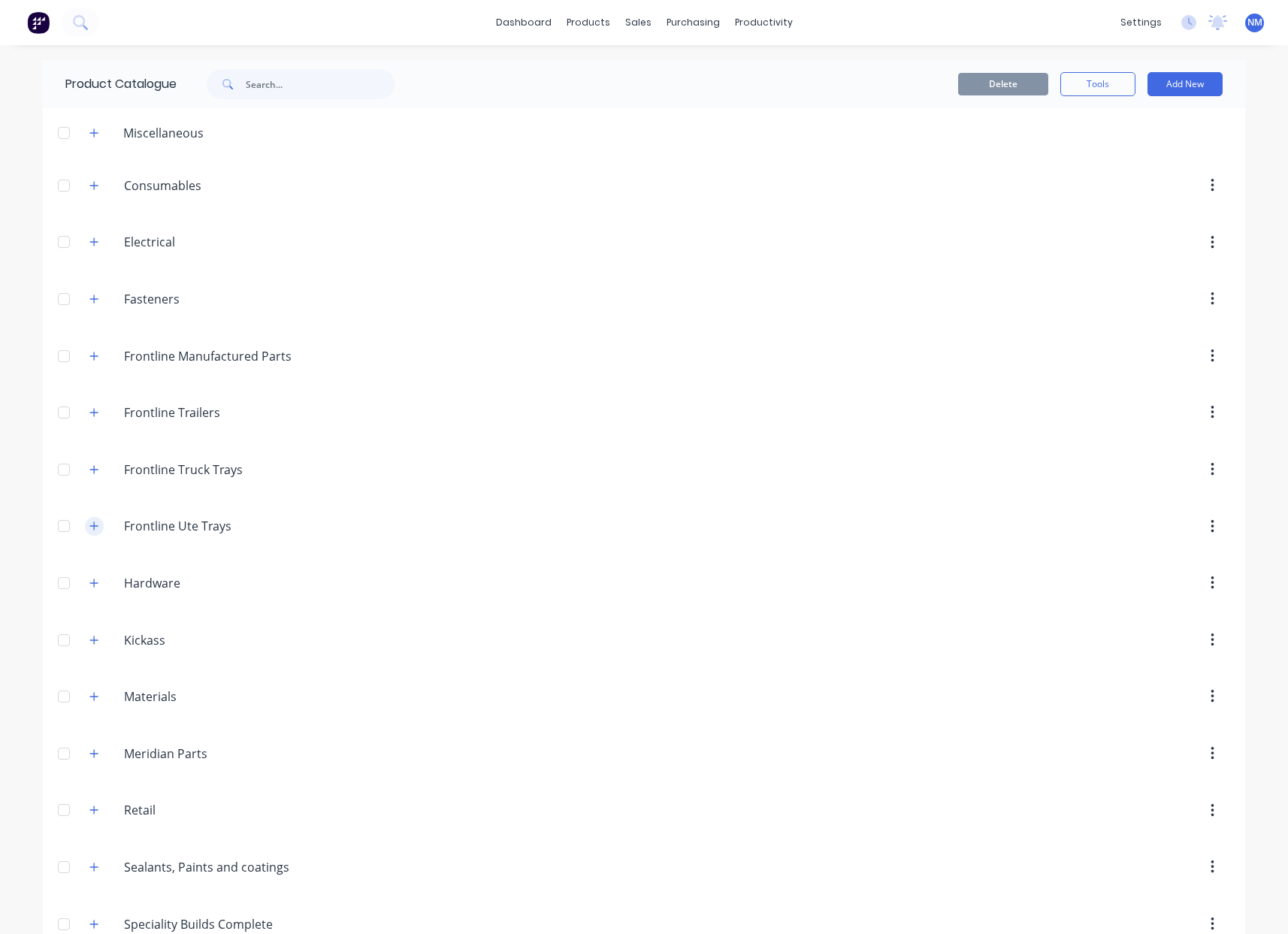
click at [93, 529] on icon "button" at bounding box center [94, 525] width 9 height 10
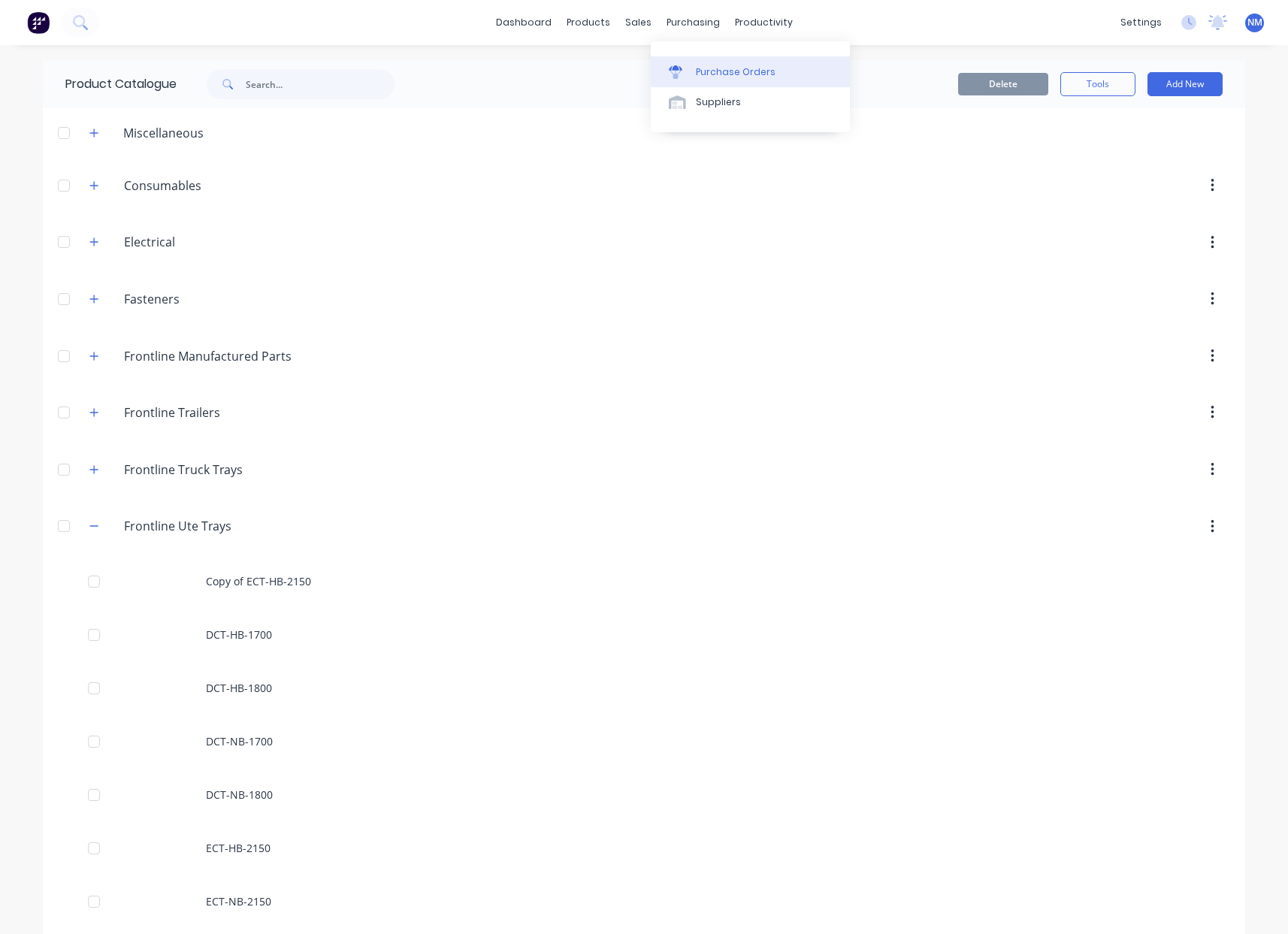
click at [713, 64] on link "Purchase Orders" at bounding box center [750, 71] width 199 height 30
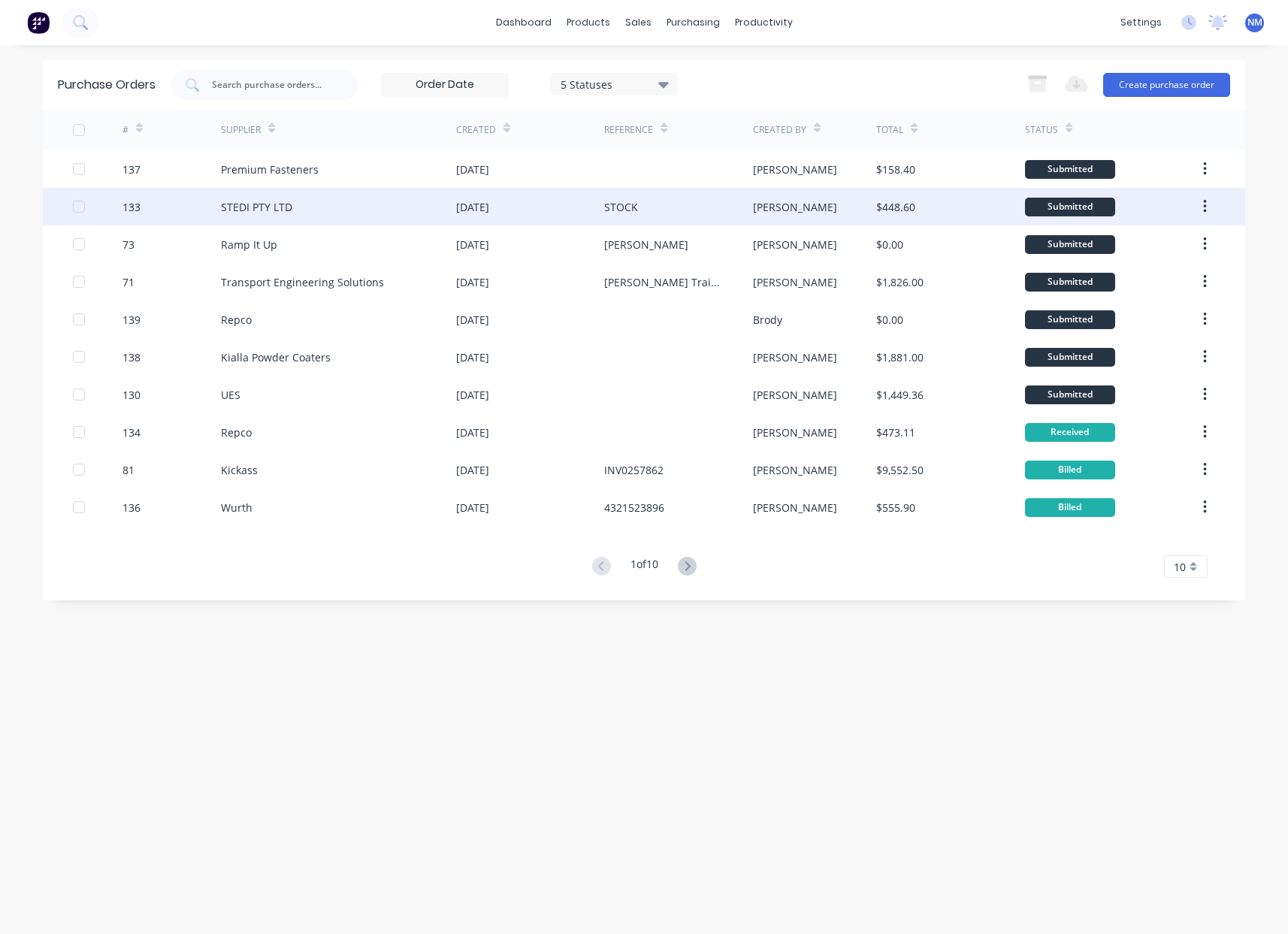
click at [414, 205] on div "STEDI PTY LTD" at bounding box center [338, 207] width 236 height 37
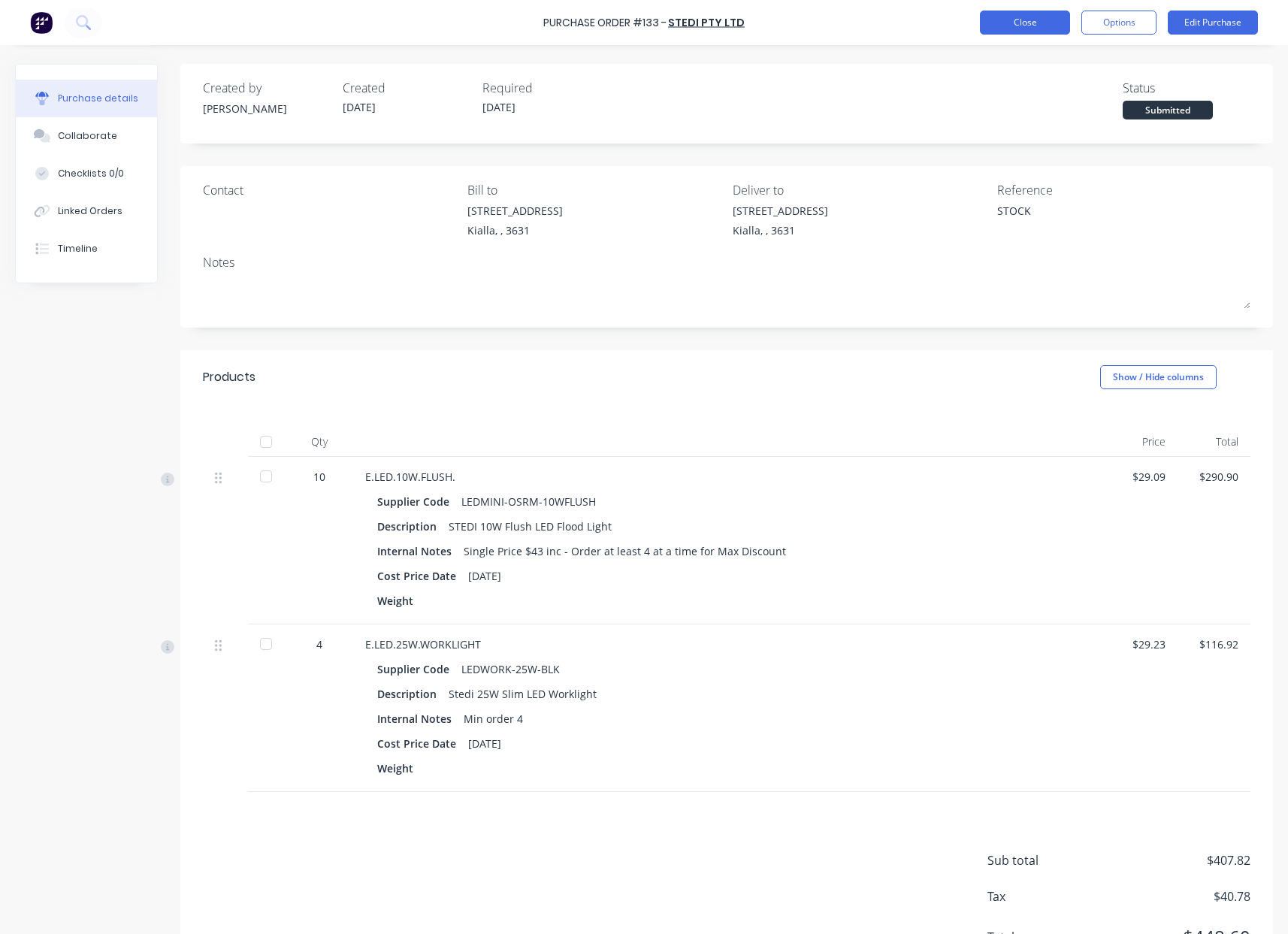
click at [1035, 24] on button "Close" at bounding box center [1024, 22] width 90 height 24
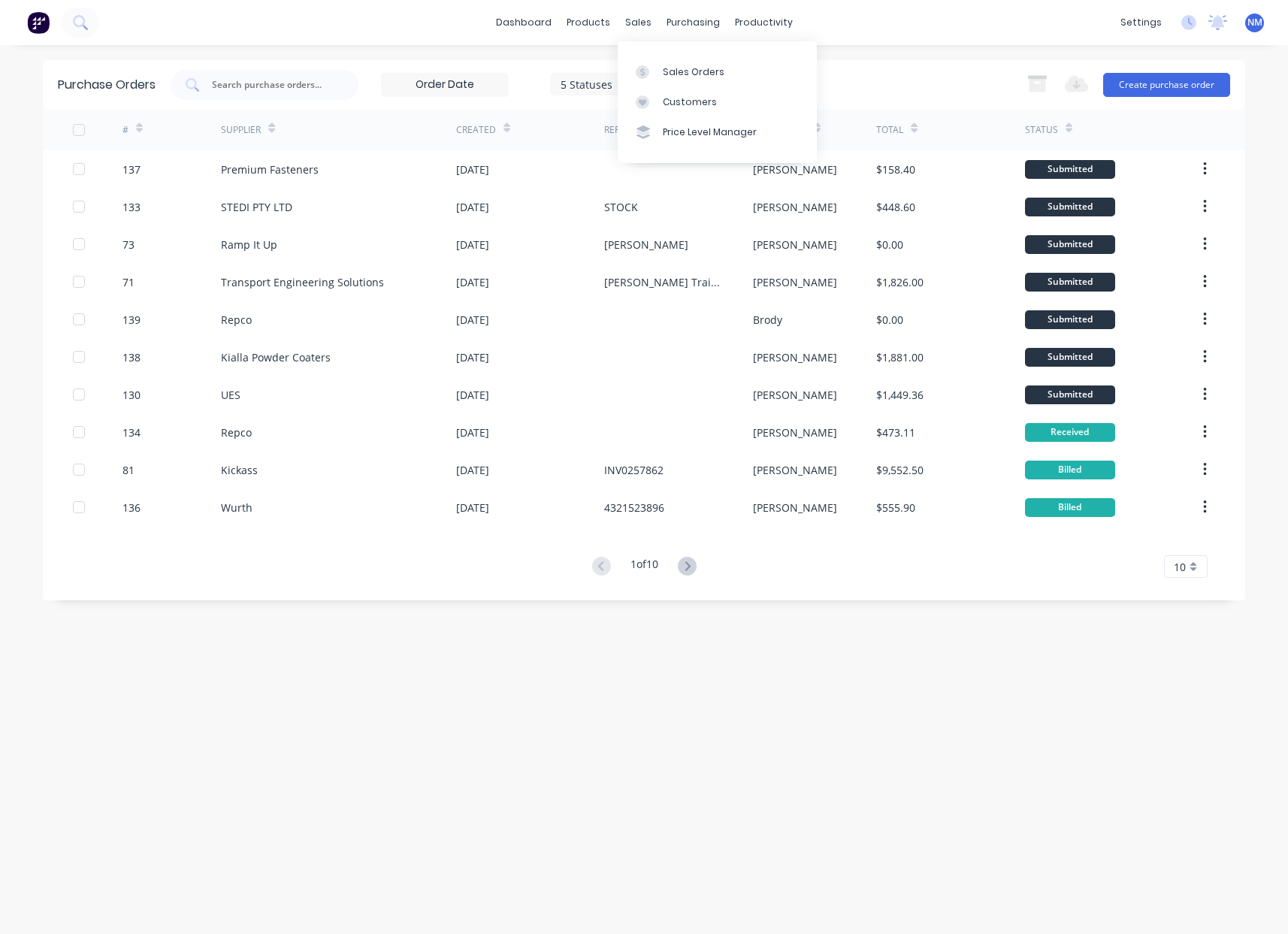
click at [598, 86] on div "5 Statuses" at bounding box center [614, 83] width 107 height 16
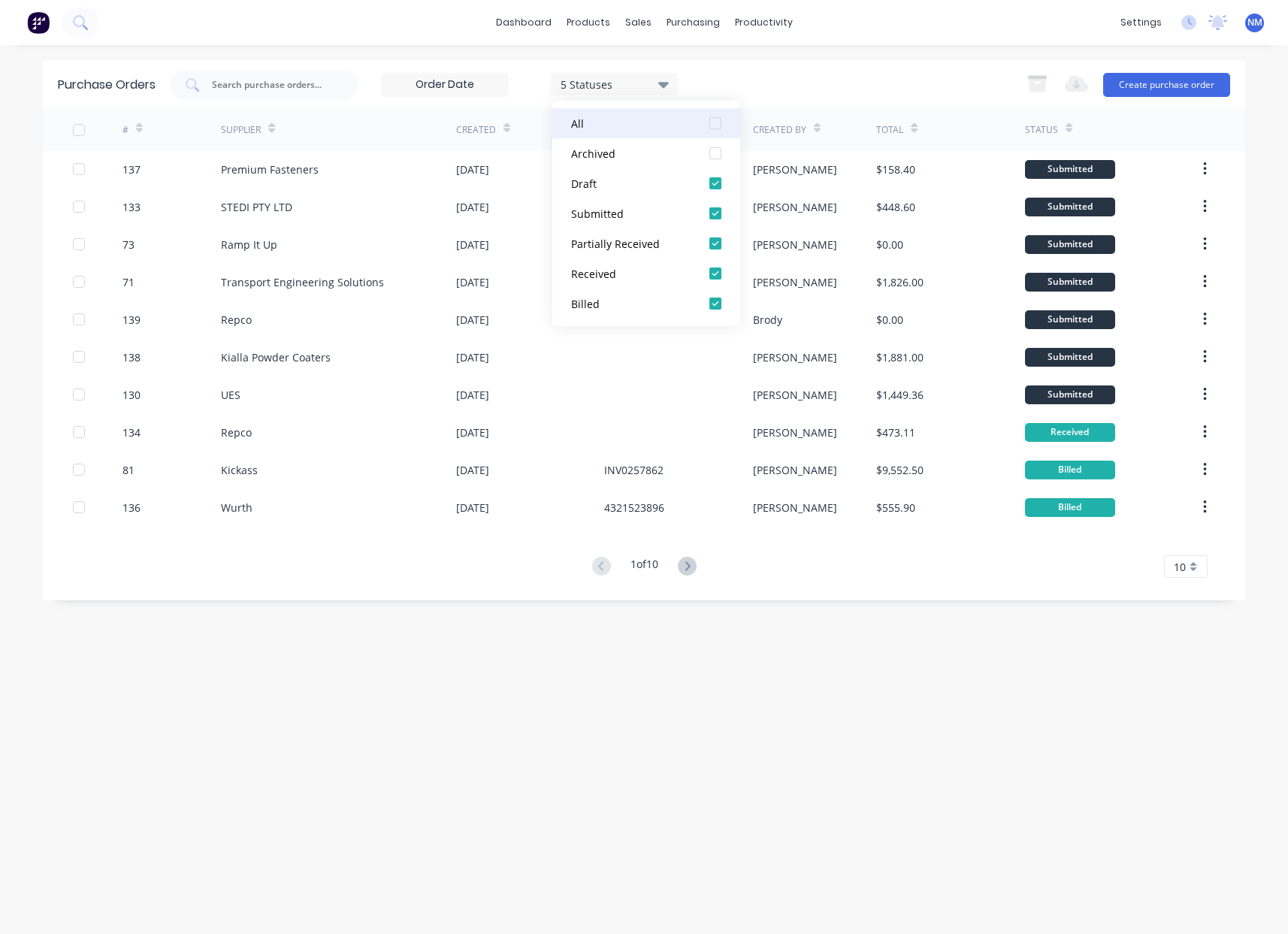
click at [626, 130] on div "All" at bounding box center [631, 123] width 121 height 16
click at [630, 128] on div "All" at bounding box center [631, 123] width 121 height 16
click at [666, 188] on div "Draft" at bounding box center [631, 183] width 121 height 16
click at [828, 554] on div "Purchase Orders 1 Statuses 1 Statuses Export to Excel (XLSX) Create purchase or…" at bounding box center [644, 489] width 1202 height 859
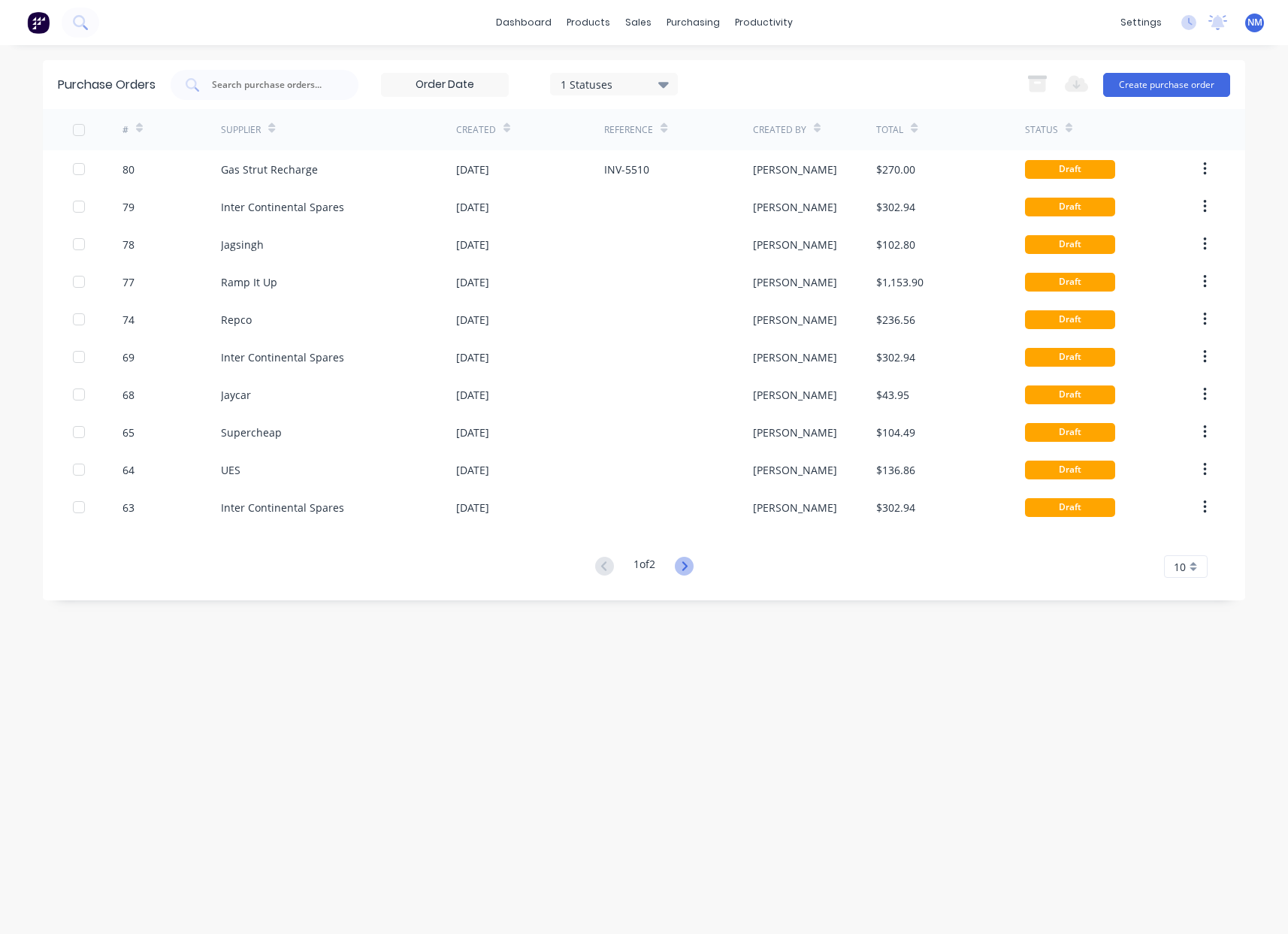
click at [683, 569] on icon at bounding box center [684, 567] width 19 height 19
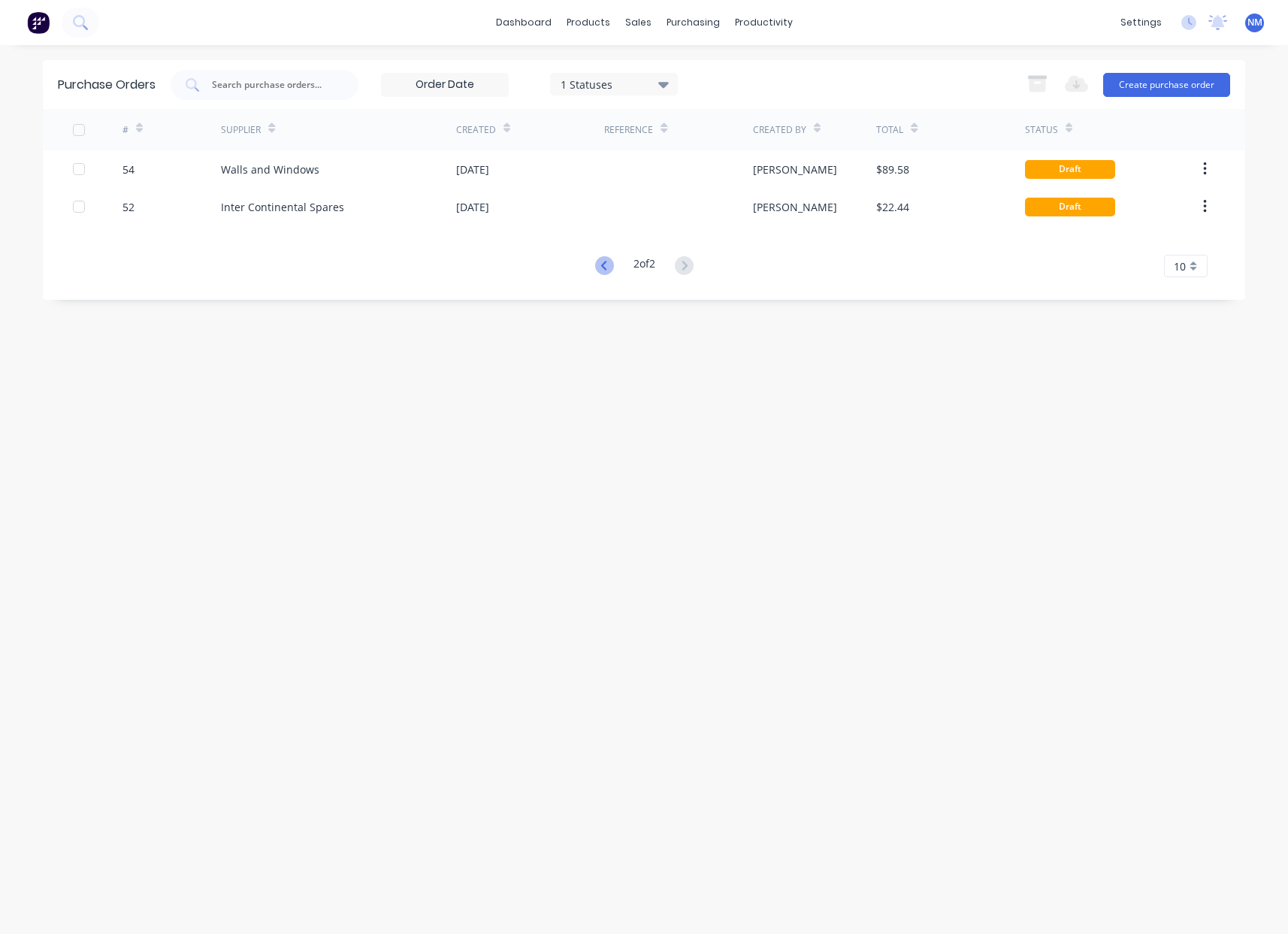
click at [601, 265] on icon at bounding box center [605, 266] width 19 height 19
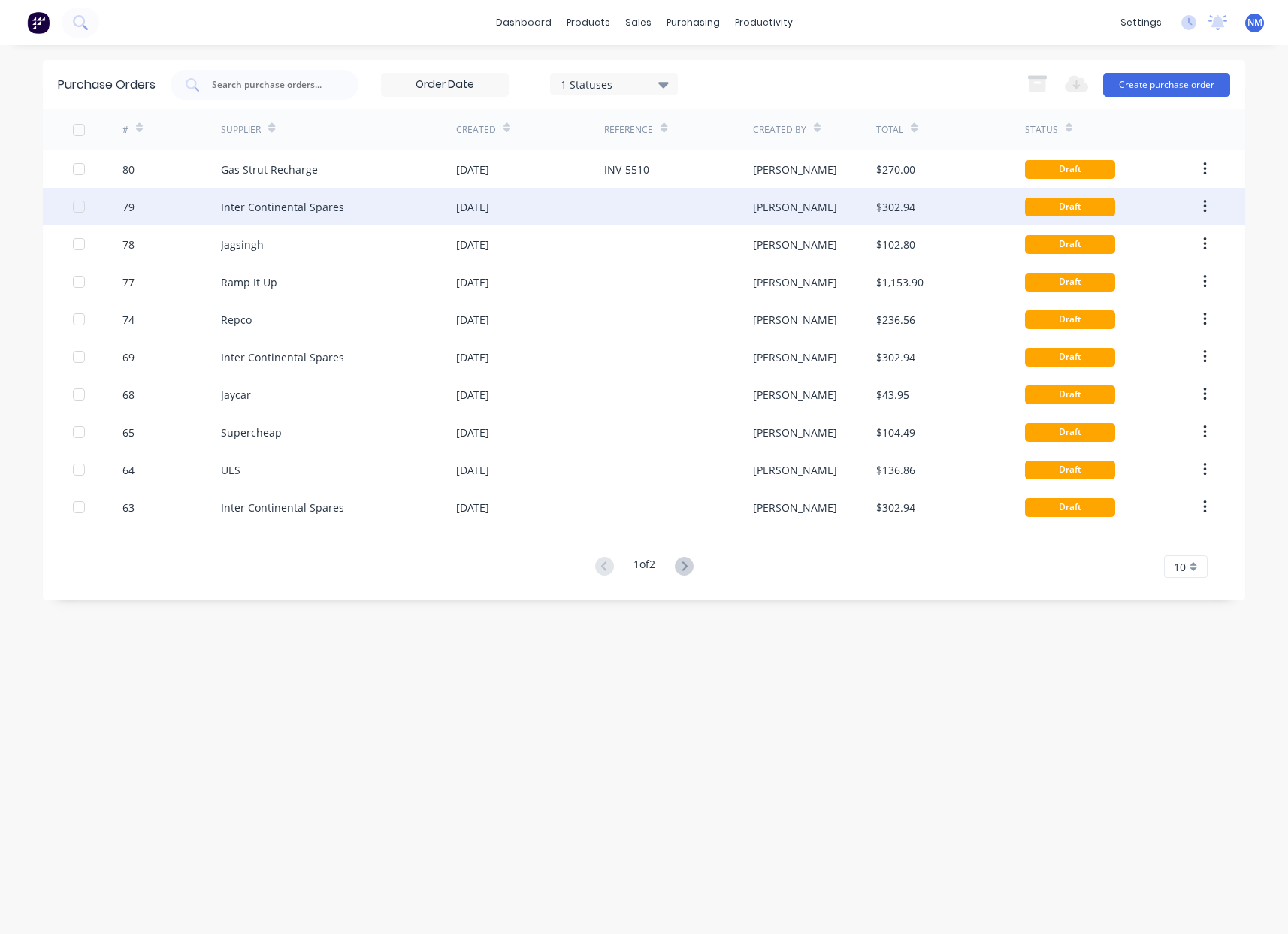
click at [584, 212] on div "04 Aug 2025" at bounding box center [530, 207] width 148 height 37
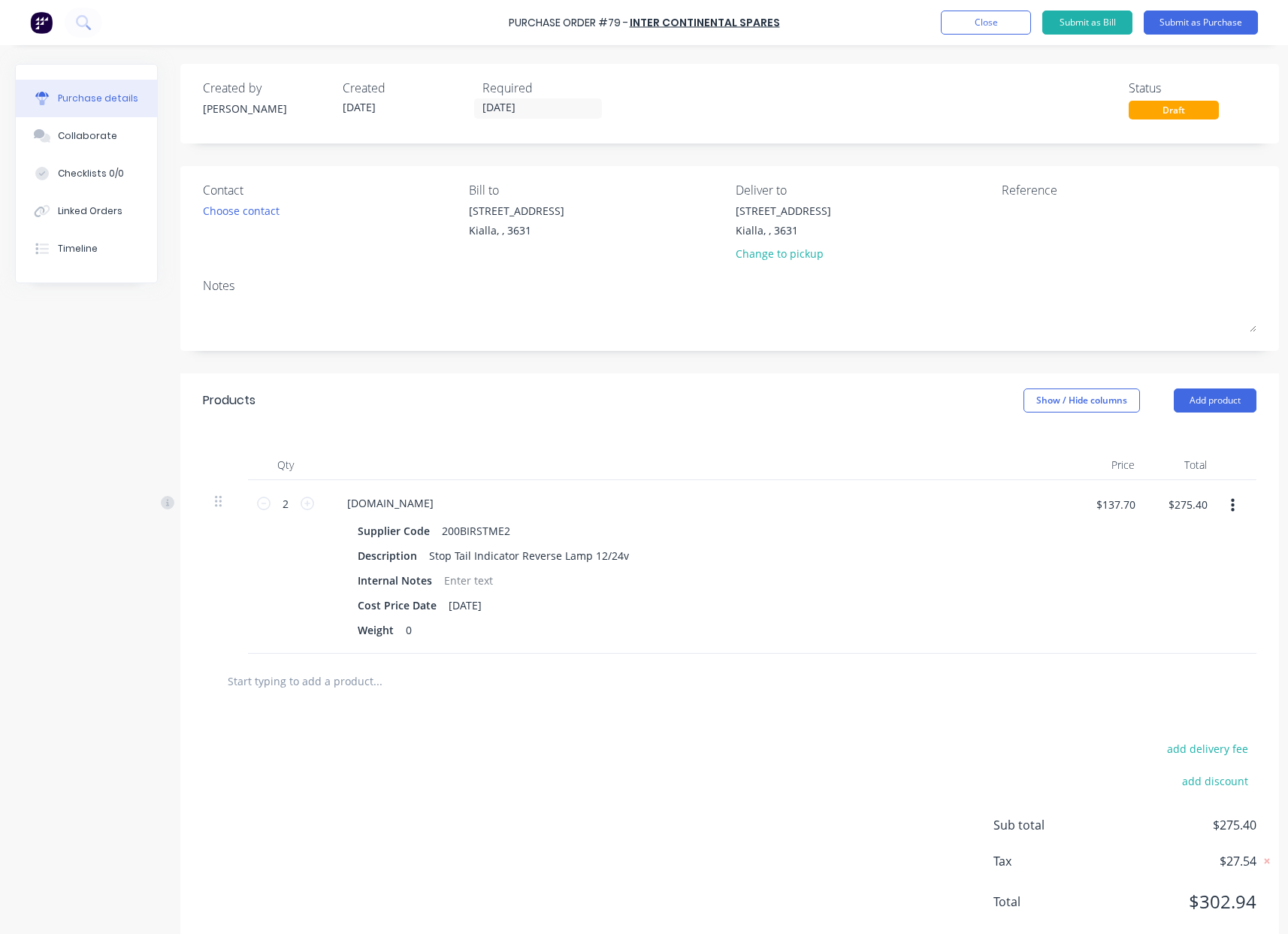
click at [1232, 506] on icon "button" at bounding box center [1233, 506] width 4 height 13
click at [1177, 643] on button "Delete" at bounding box center [1186, 636] width 128 height 30
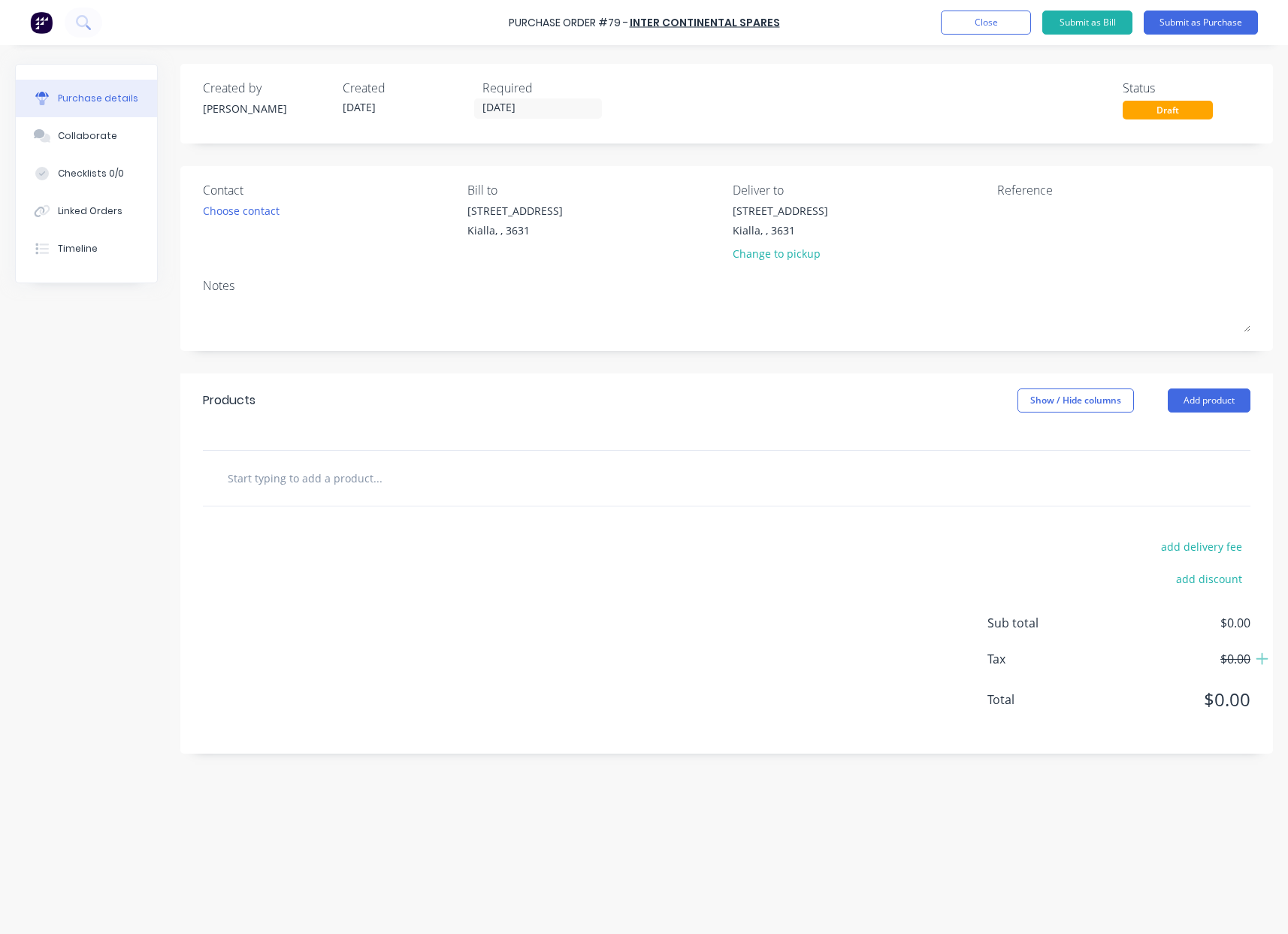
click at [1176, 113] on div "Draft" at bounding box center [1167, 110] width 90 height 19
click at [1160, 22] on button "Submit as Purchase" at bounding box center [1200, 22] width 114 height 24
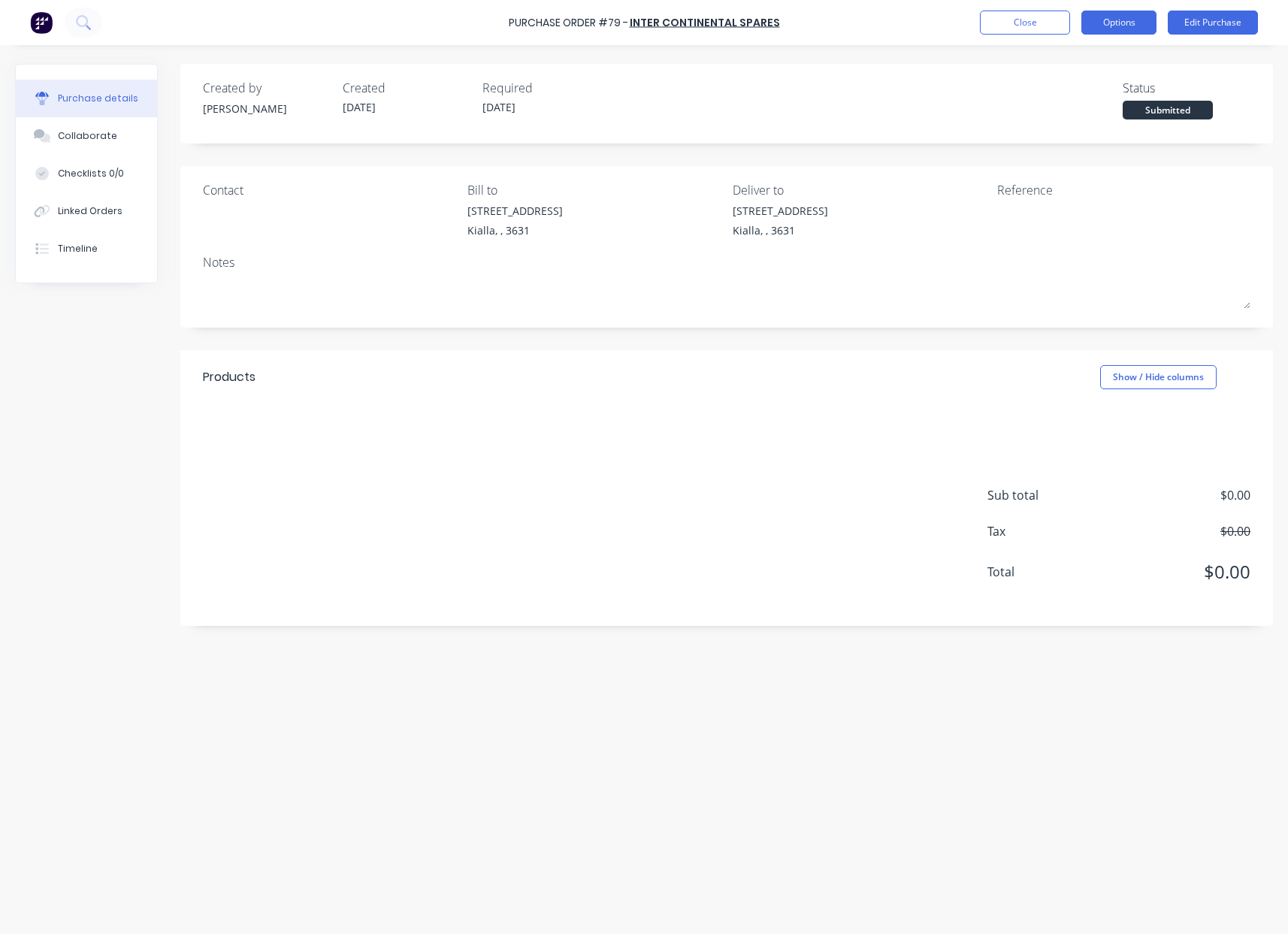
click at [1137, 24] on button "Options" at bounding box center [1119, 22] width 75 height 24
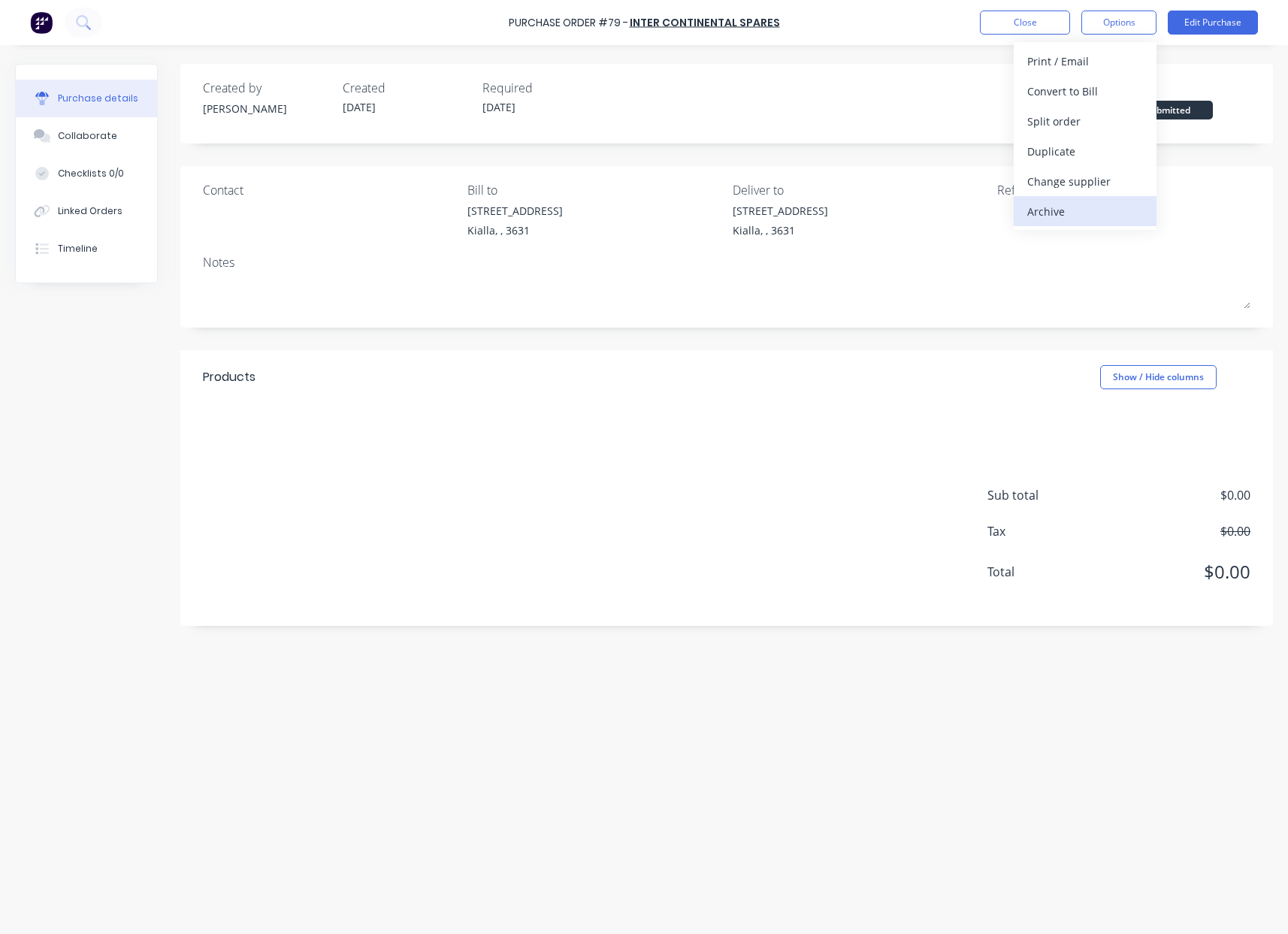
click at [1087, 208] on div "Archive" at bounding box center [1085, 211] width 116 height 22
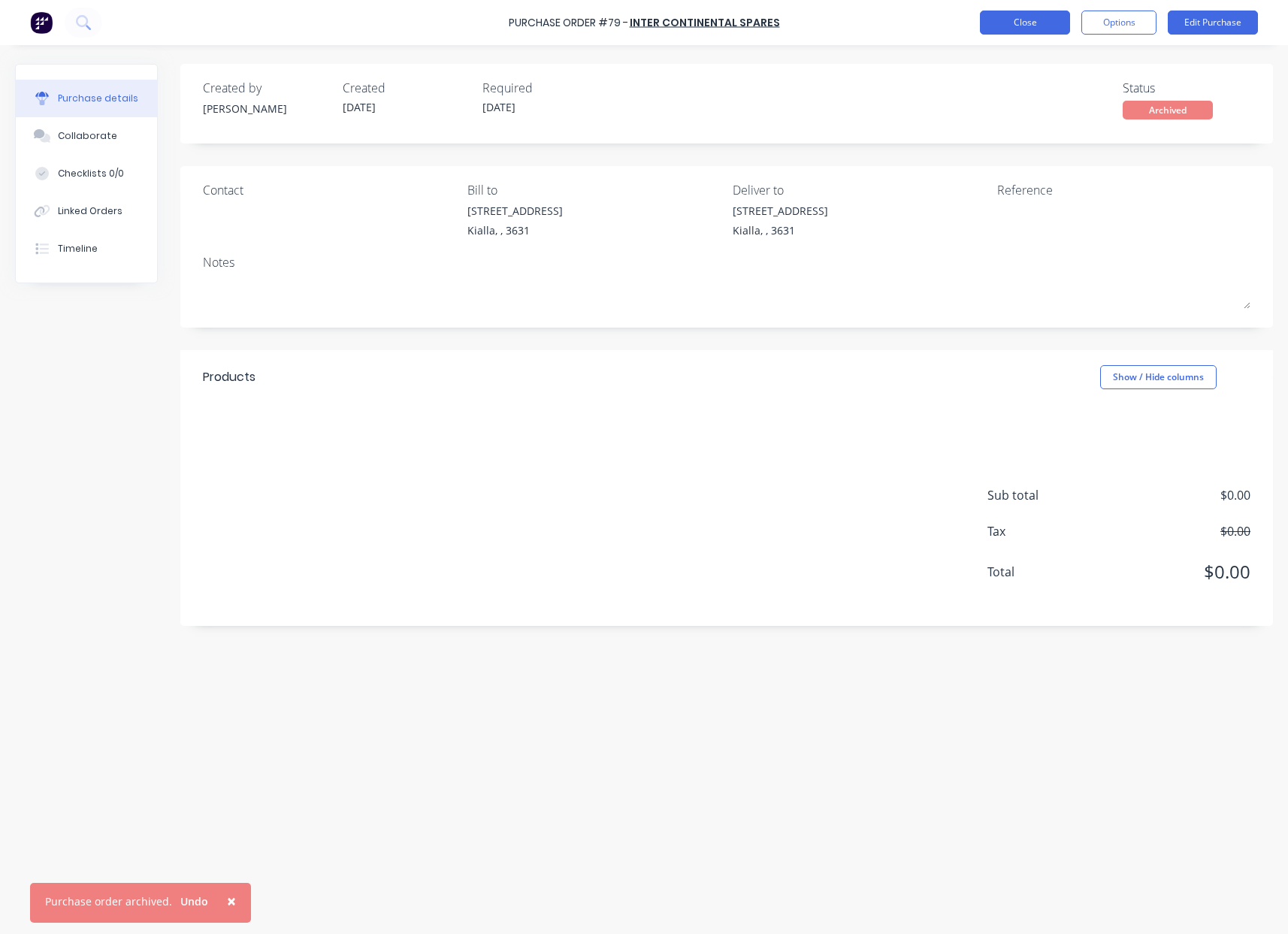
click at [1036, 29] on button "Close" at bounding box center [1024, 22] width 90 height 24
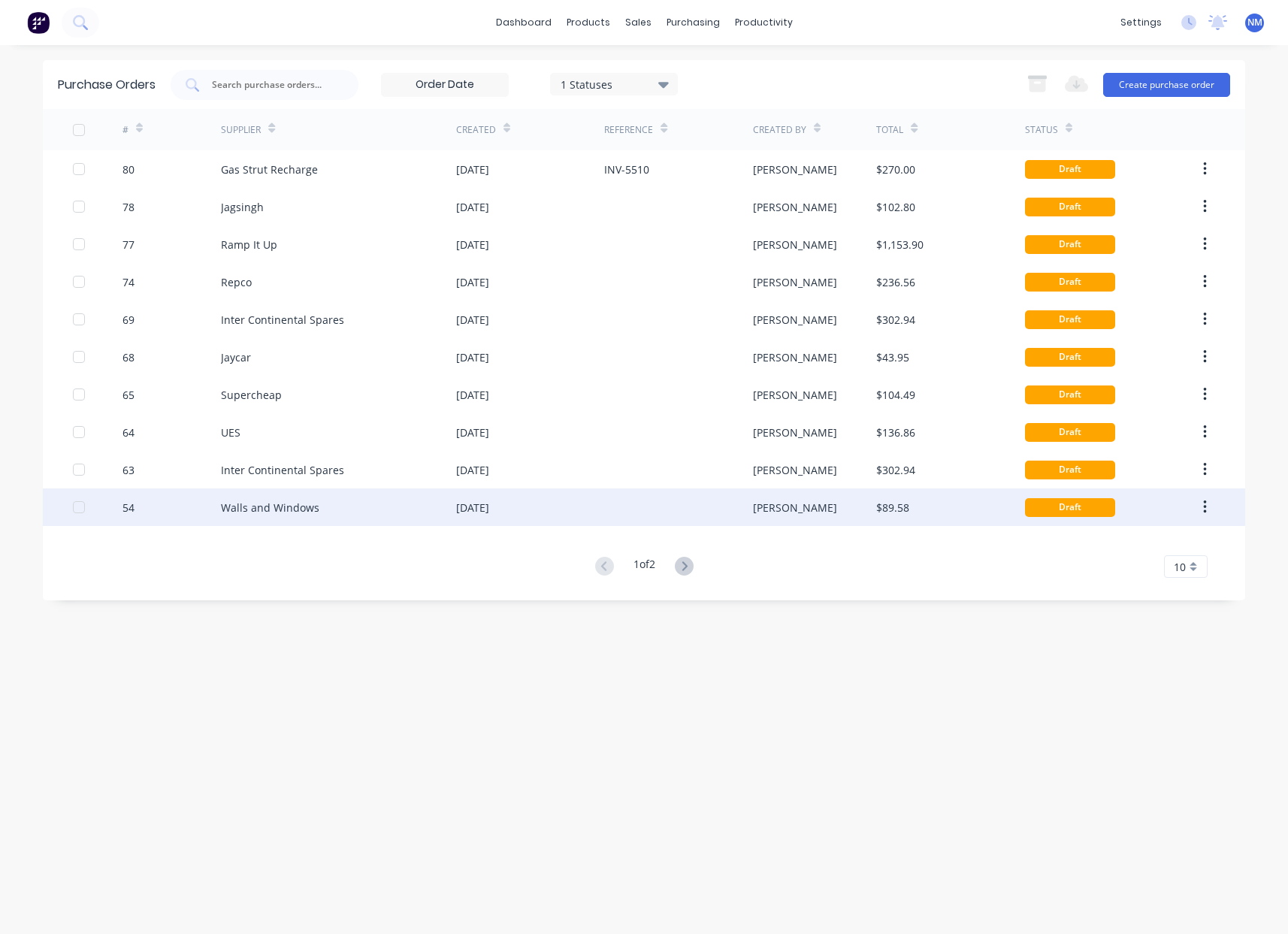
click at [623, 500] on div at bounding box center [678, 508] width 148 height 37
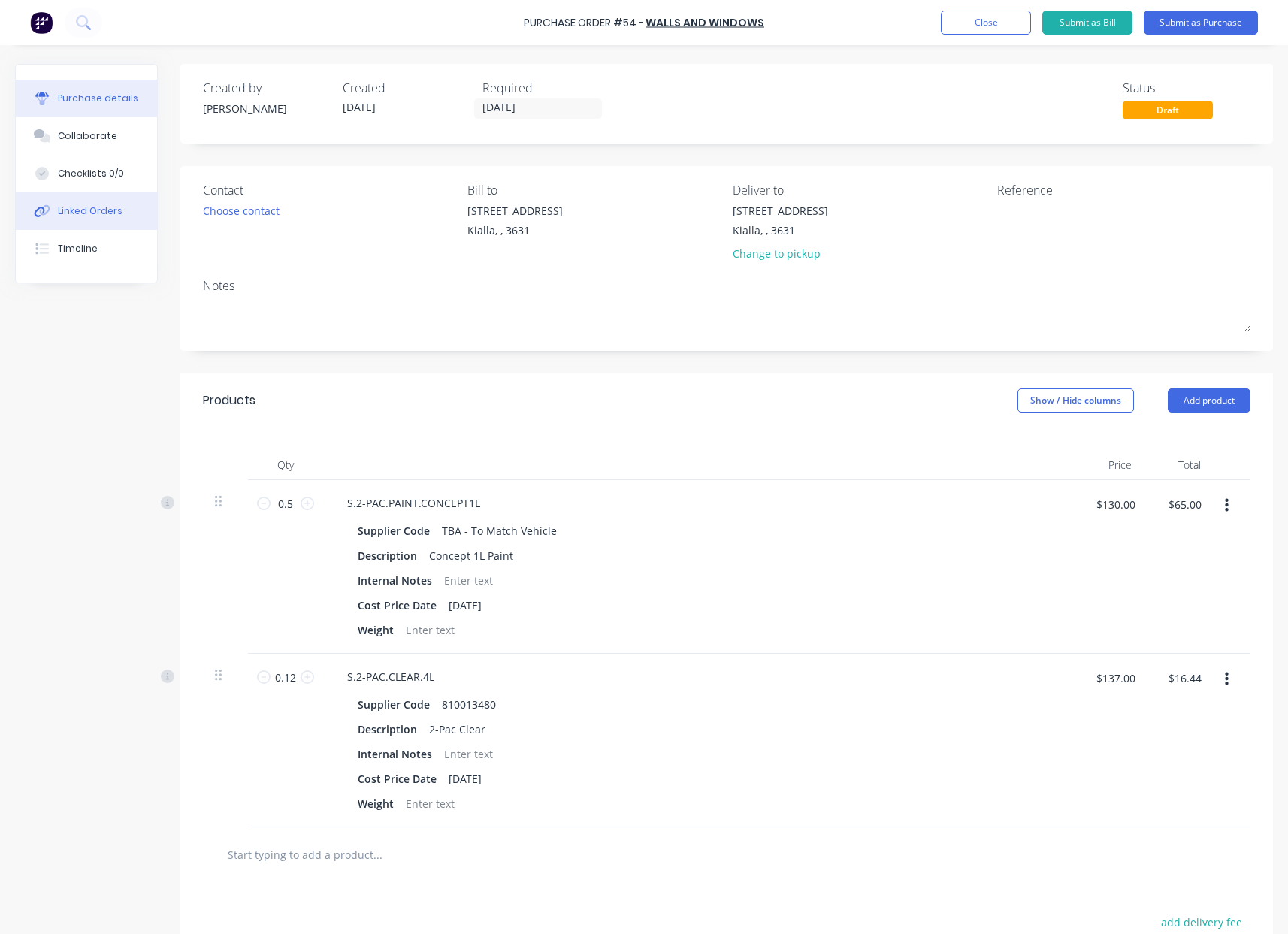
click at [128, 223] on button "Linked Orders" at bounding box center [86, 211] width 141 height 37
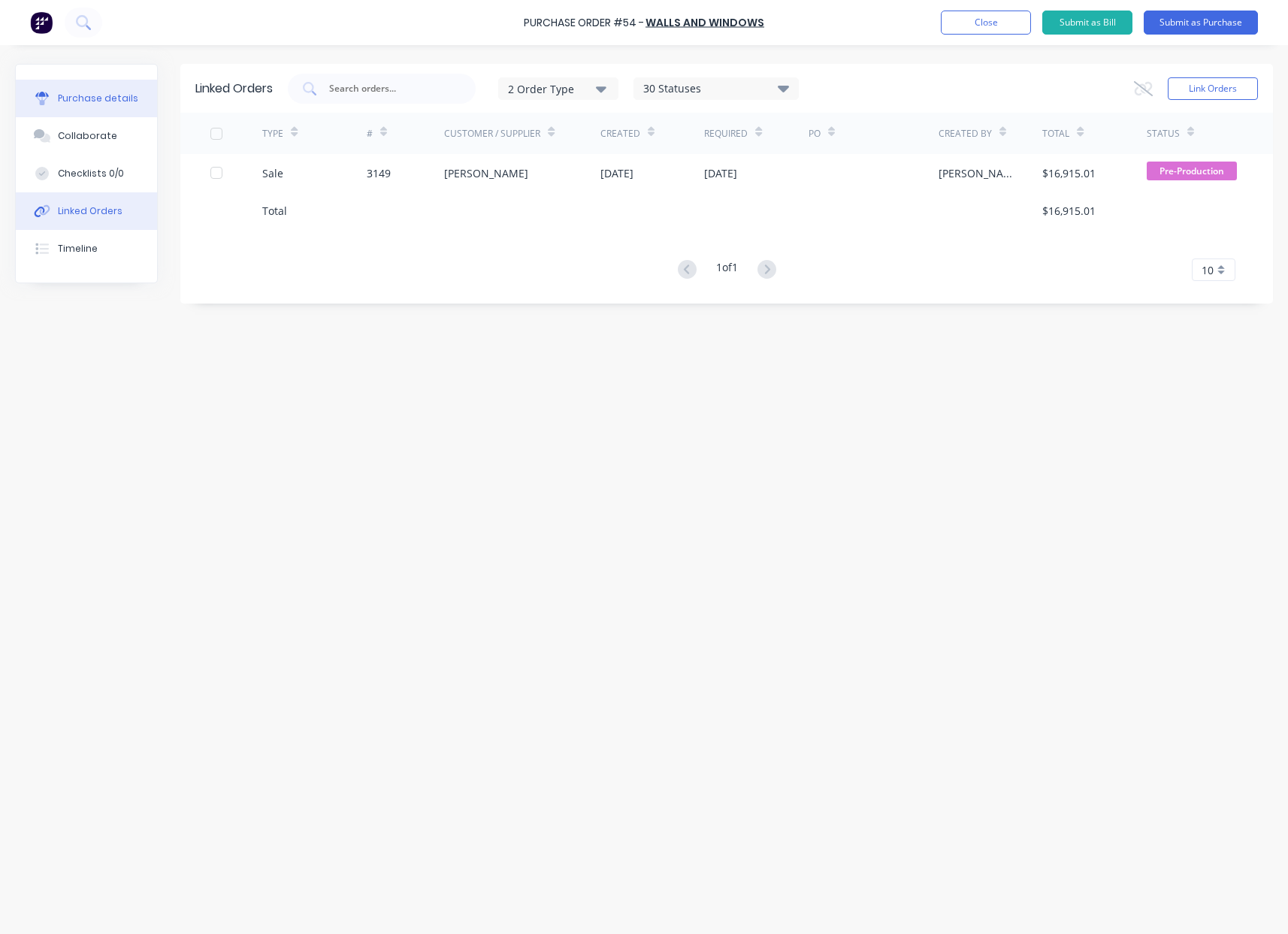
click at [58, 103] on div "Purchase details" at bounding box center [98, 98] width 80 height 13
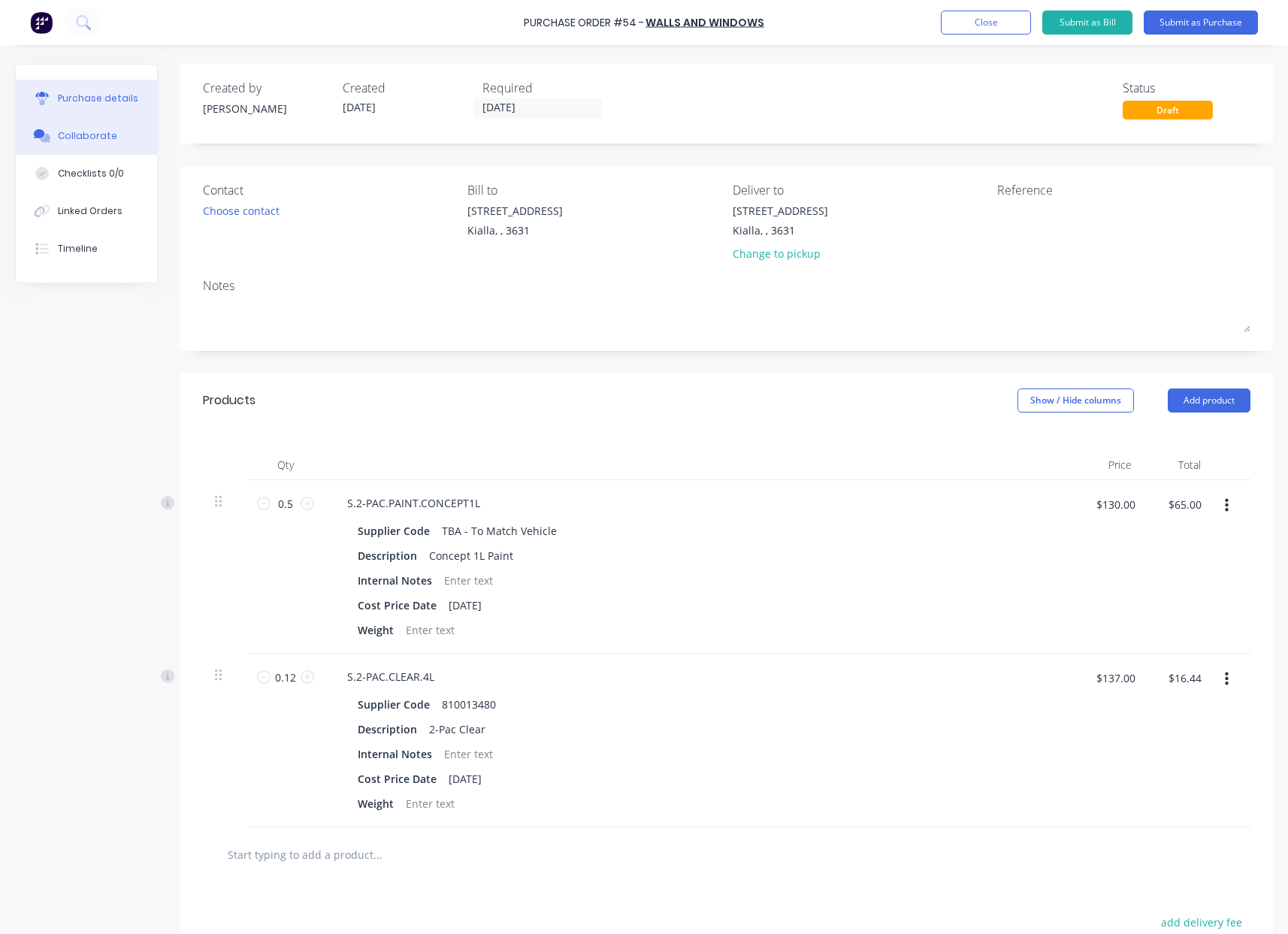
click at [77, 138] on div "Collaborate" at bounding box center [88, 136] width 60 height 13
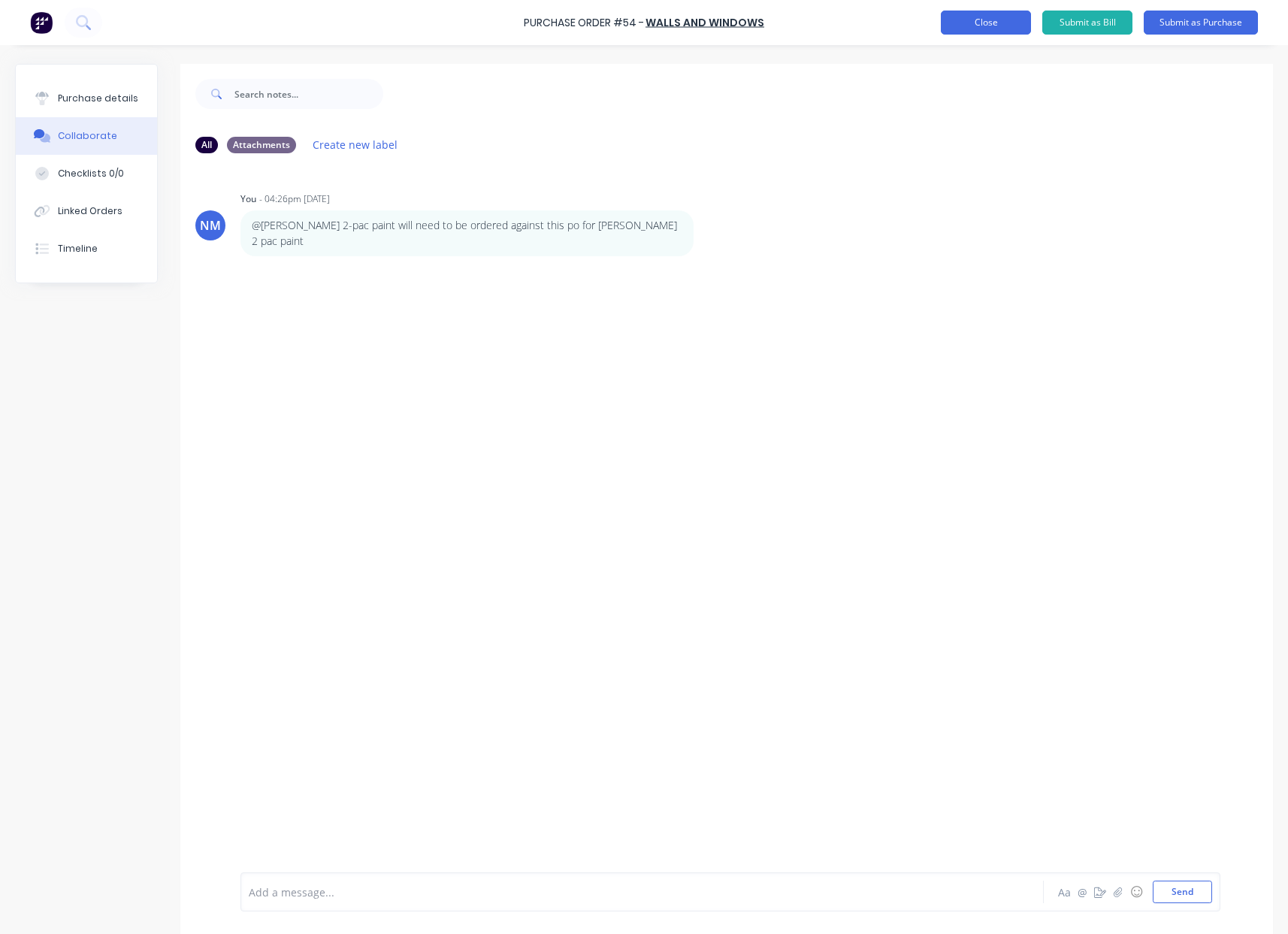
click at [984, 22] on button "Close" at bounding box center [985, 22] width 90 height 24
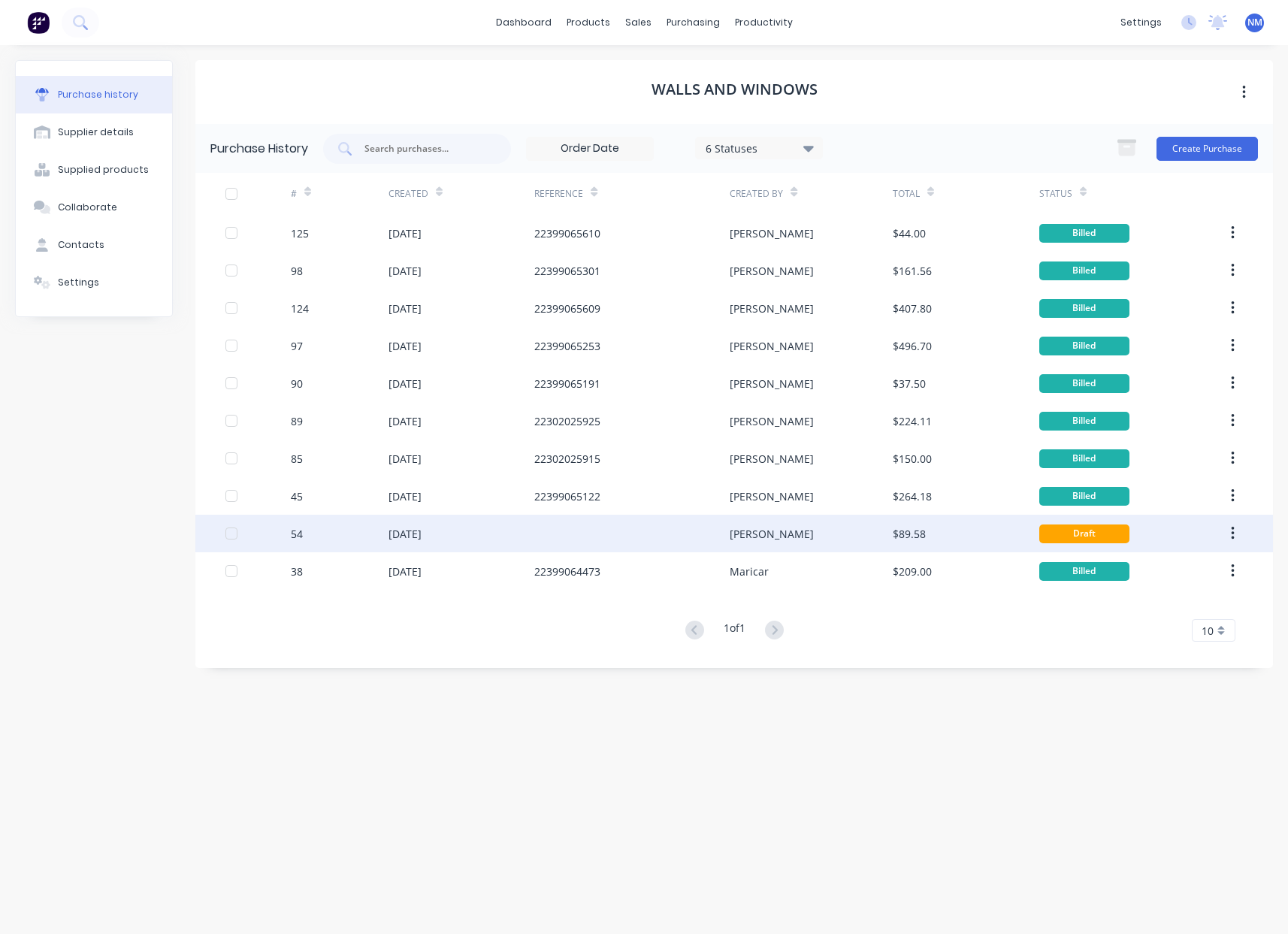
click at [619, 543] on div at bounding box center [632, 534] width 195 height 37
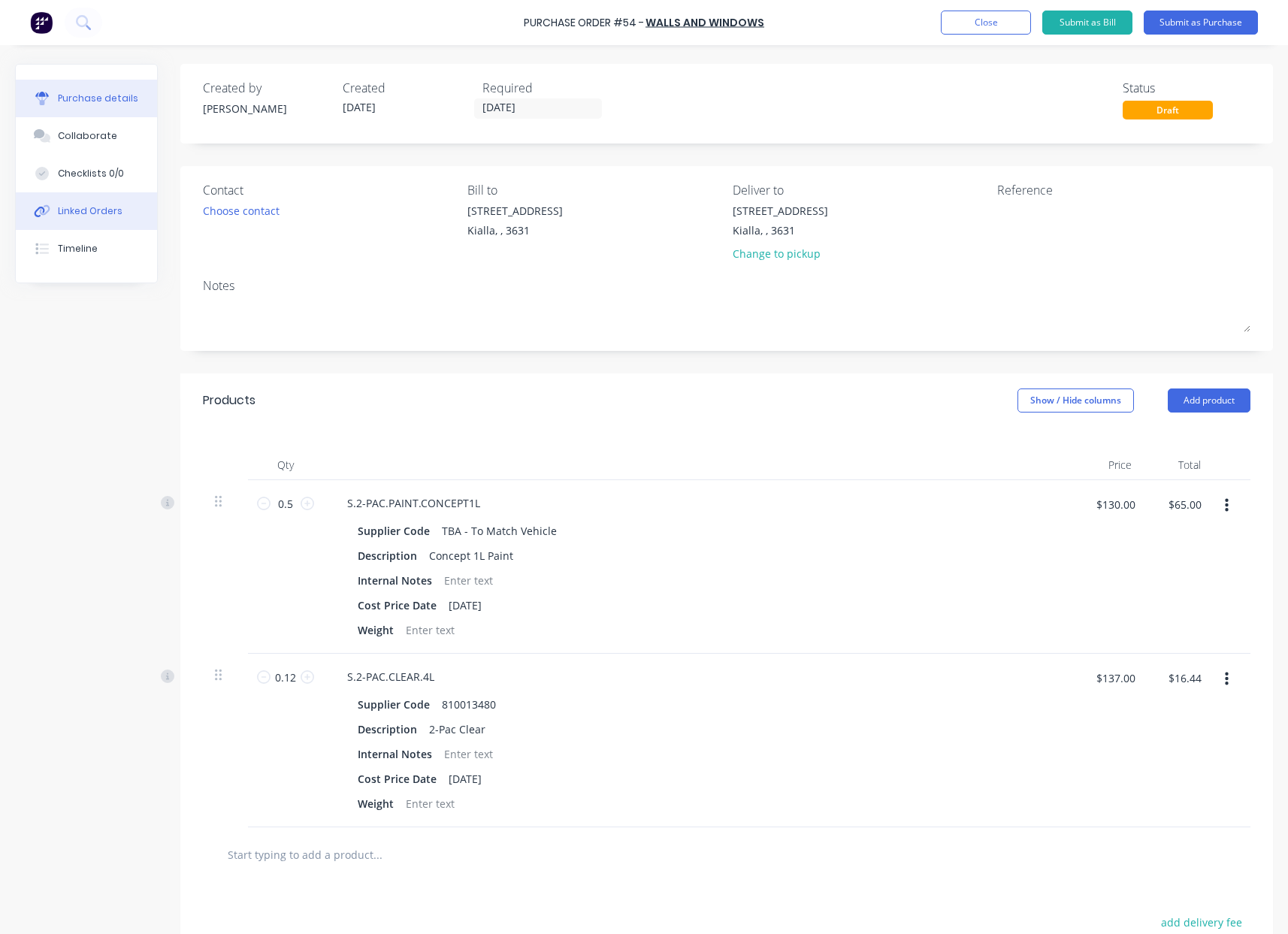
click at [99, 212] on div "Linked Orders" at bounding box center [90, 211] width 64 height 13
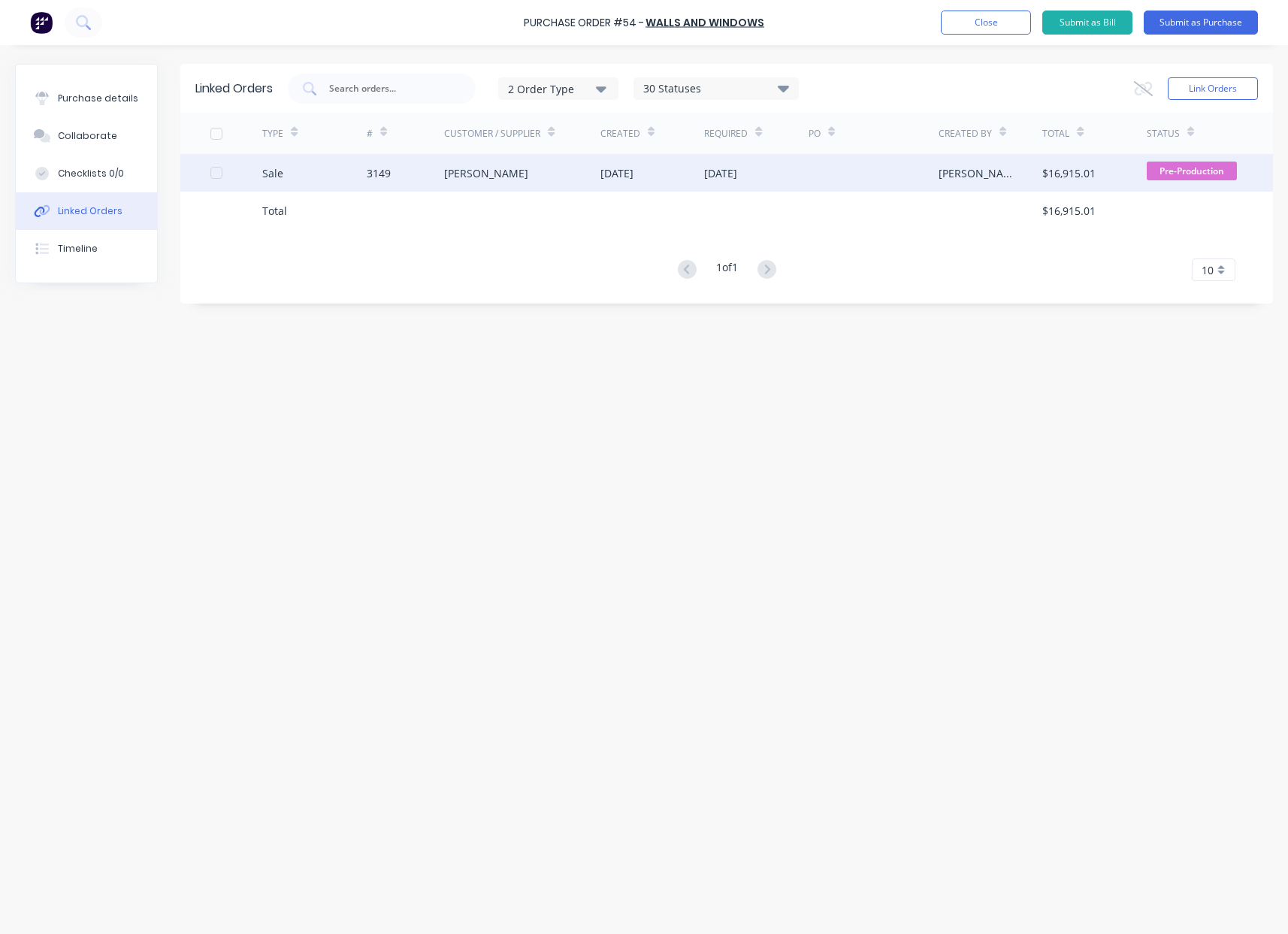
click at [472, 175] on div "[PERSON_NAME]" at bounding box center [486, 173] width 84 height 16
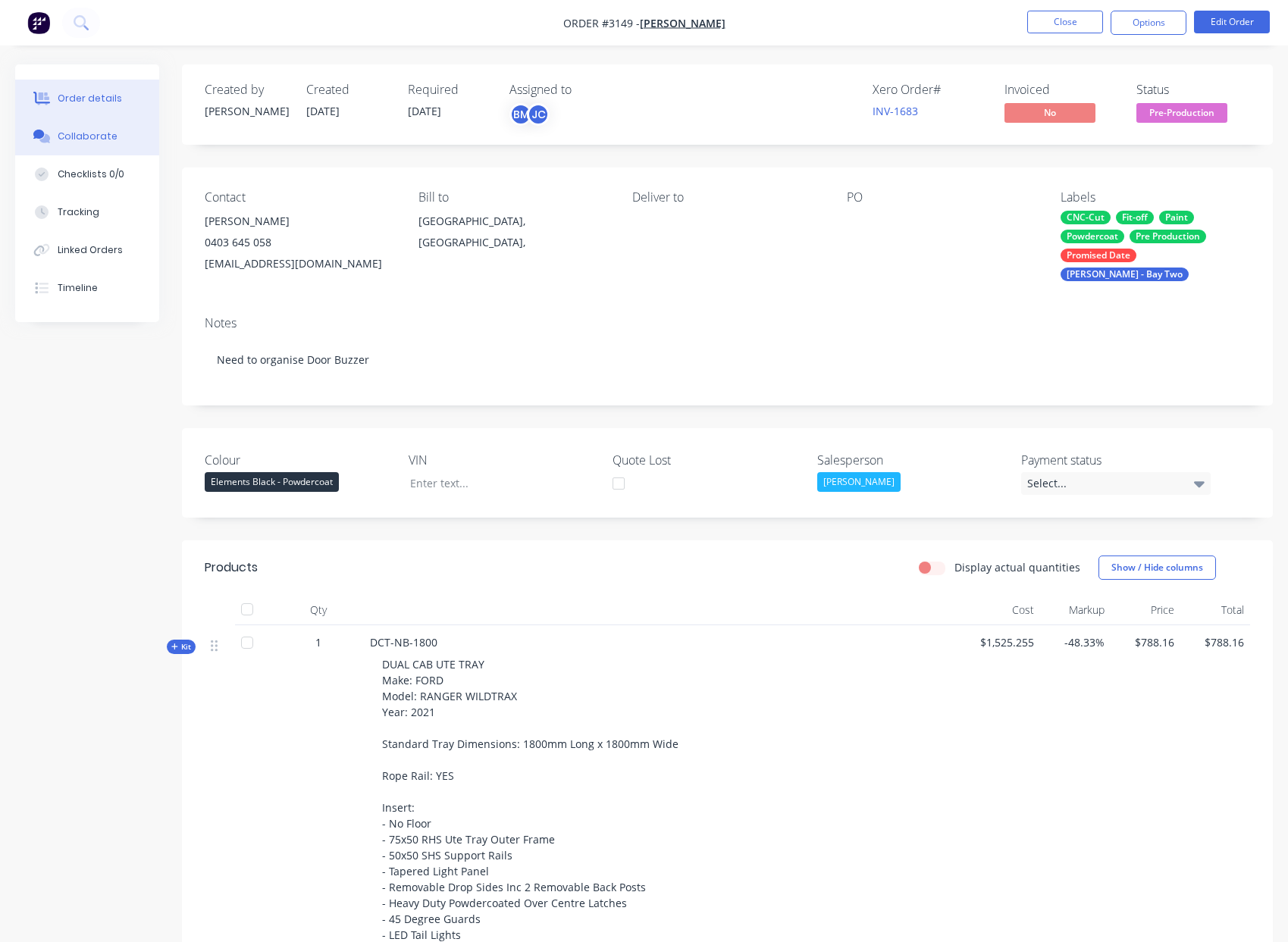
click at [122, 143] on button "Collaborate" at bounding box center [87, 137] width 144 height 38
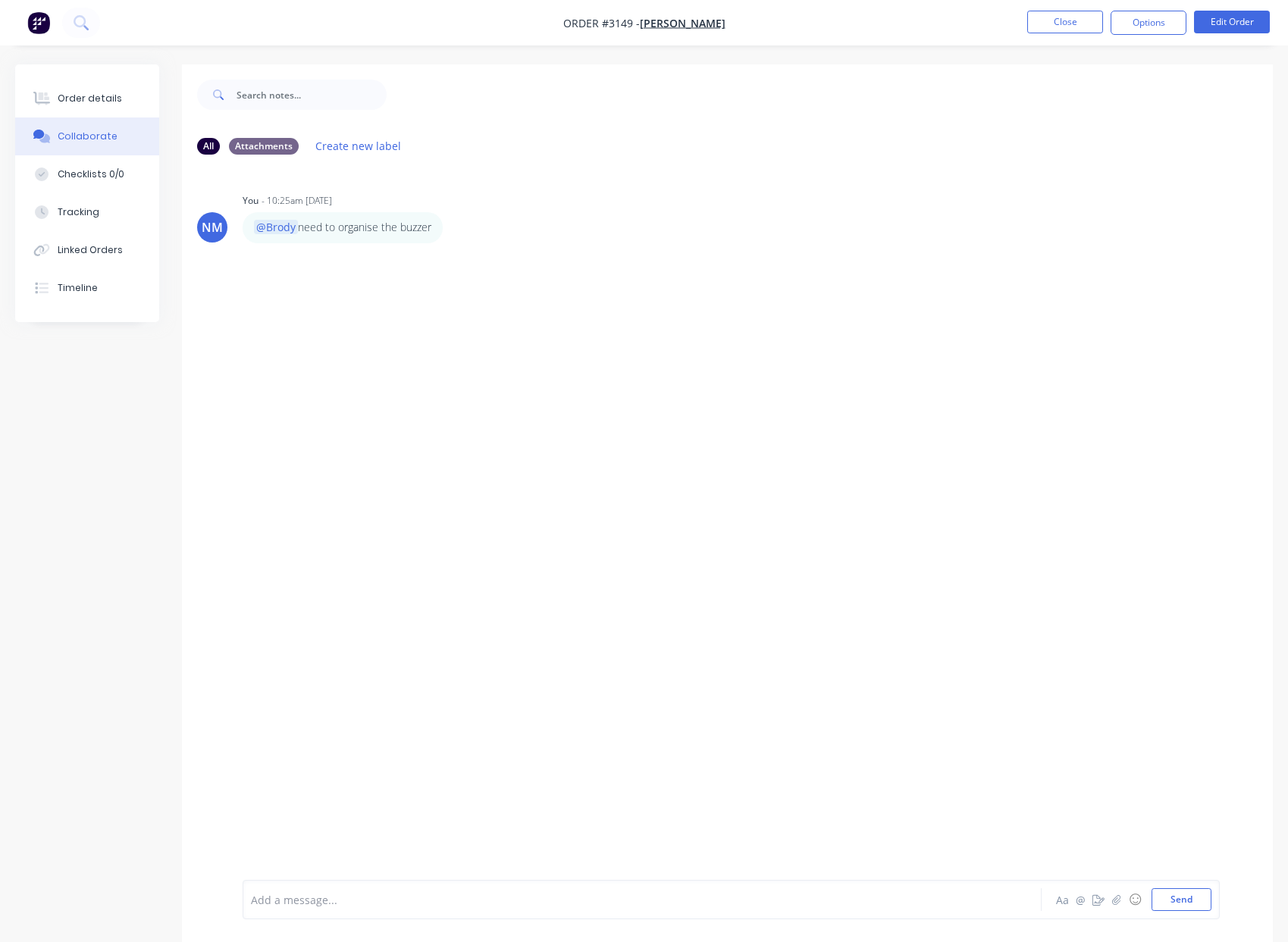
click at [473, 896] on div at bounding box center [611, 900] width 719 height 16
click at [358, 898] on div "@Jamie" at bounding box center [611, 900] width 719 height 16
click at [1178, 896] on button "Send" at bounding box center [1181, 900] width 60 height 23
click at [1068, 25] on button "Close" at bounding box center [1065, 22] width 75 height 23
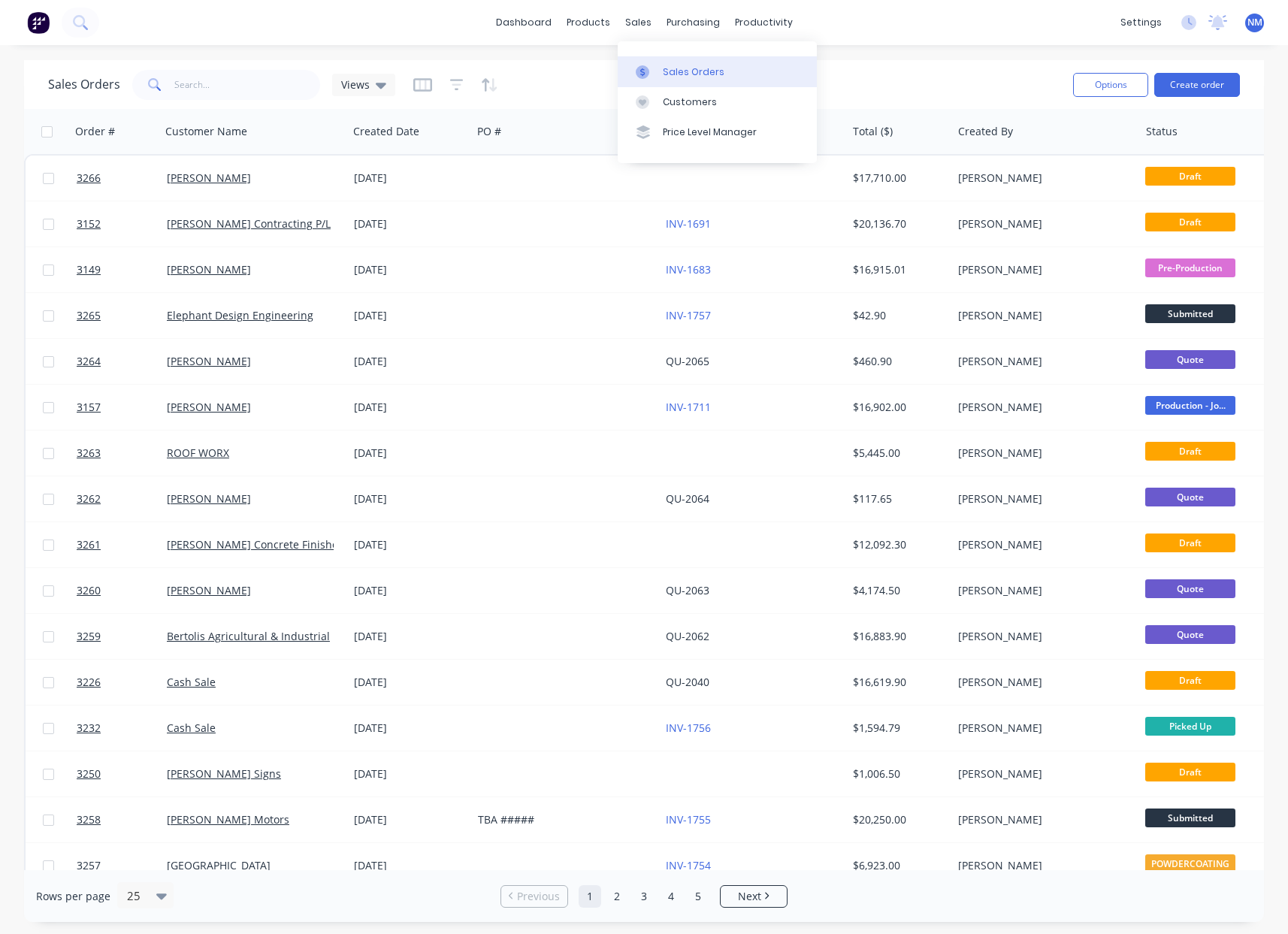
click at [658, 66] on link "Sales Orders" at bounding box center [717, 71] width 199 height 30
click at [785, 75] on div "Workflow" at bounding box center [790, 72] width 45 height 13
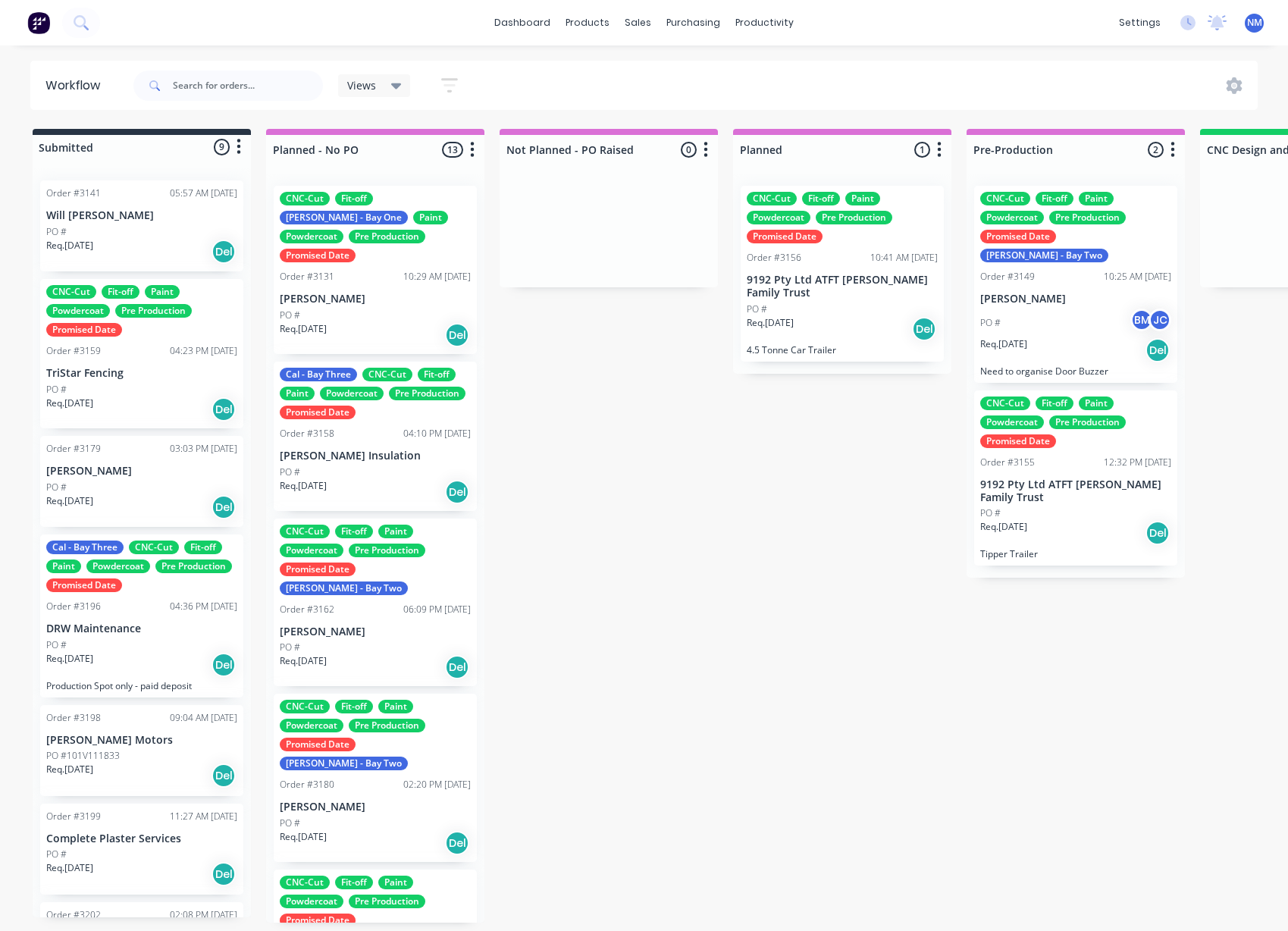
scroll to position [3, 0]
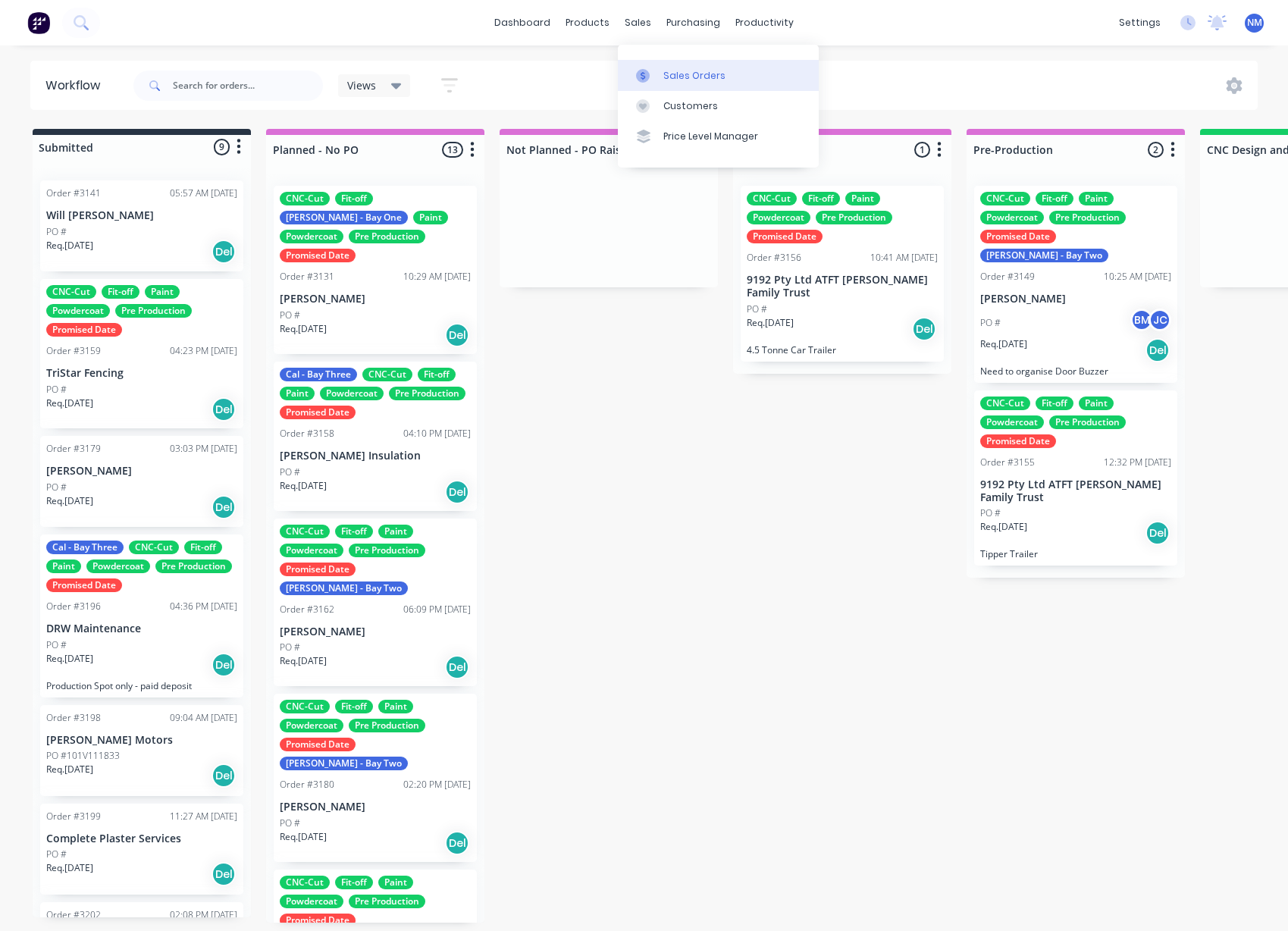
click at [674, 80] on link "Sales Orders" at bounding box center [718, 75] width 201 height 30
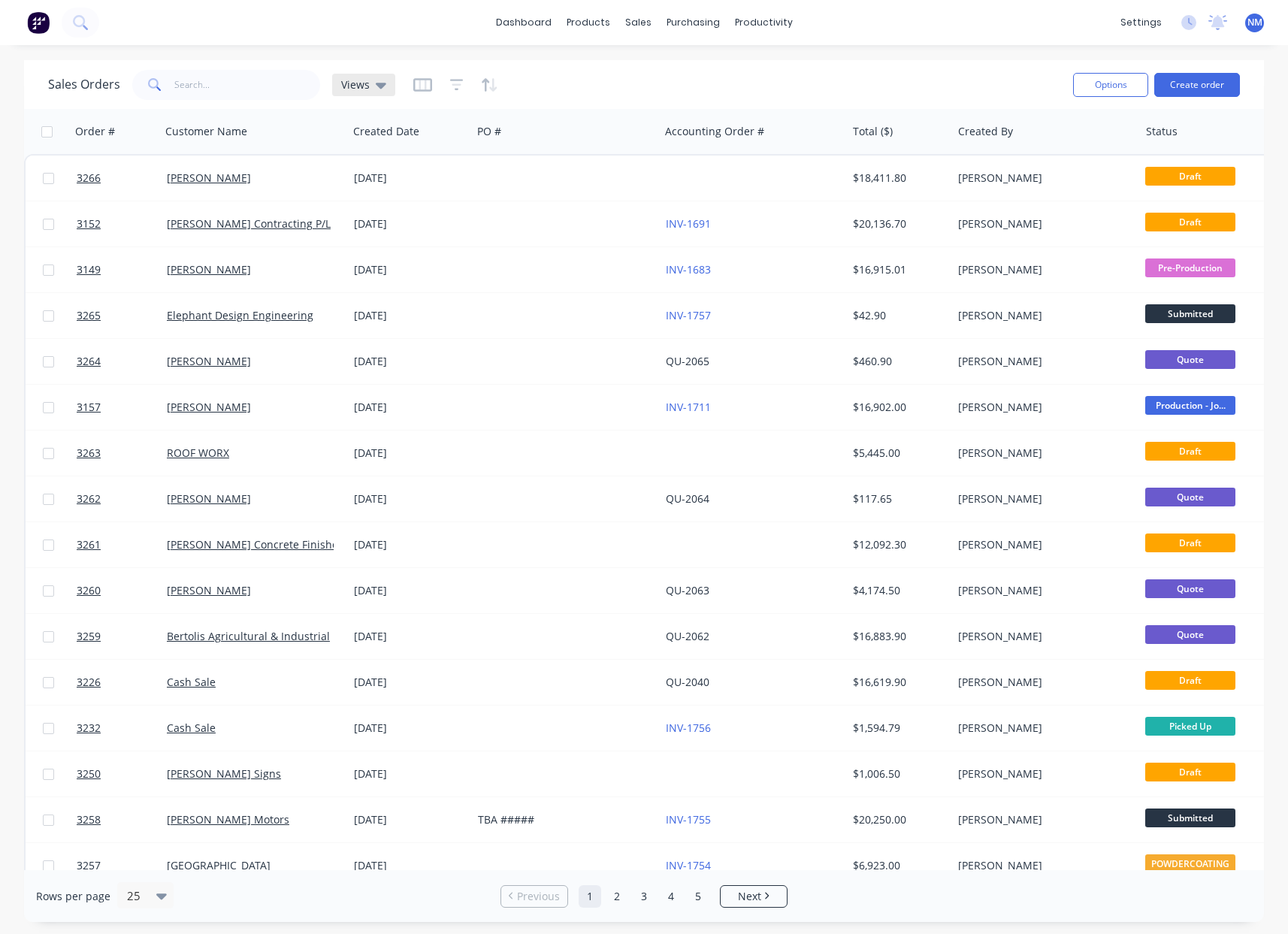
click at [380, 85] on icon at bounding box center [380, 85] width 10 height 6
click at [413, 275] on button "In Production" at bounding box center [422, 273] width 171 height 17
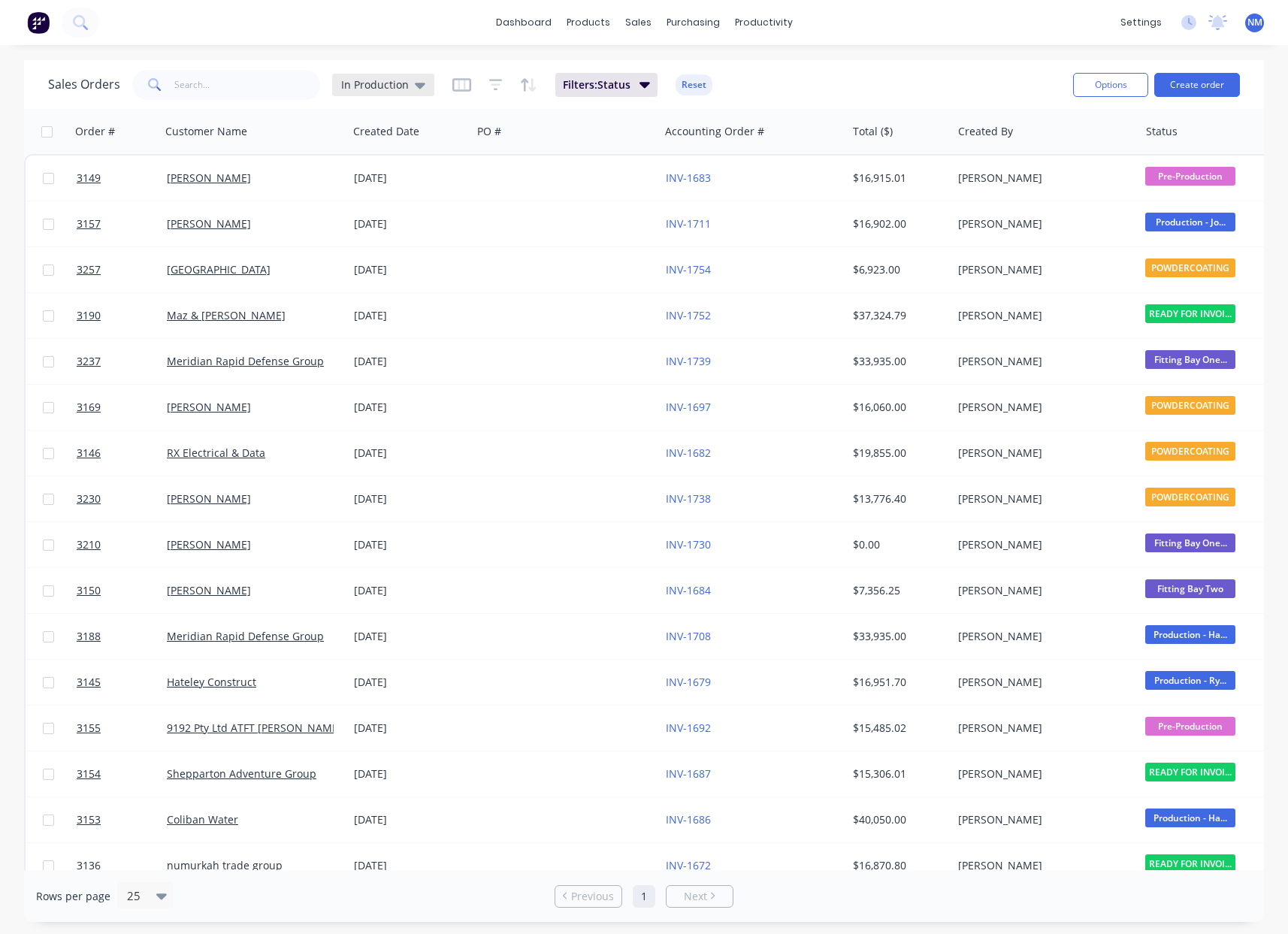
click at [401, 84] on span "In Production" at bounding box center [375, 84] width 67 height 16
click at [408, 309] on button "Open Quotes" at bounding box center [422, 303] width 171 height 17
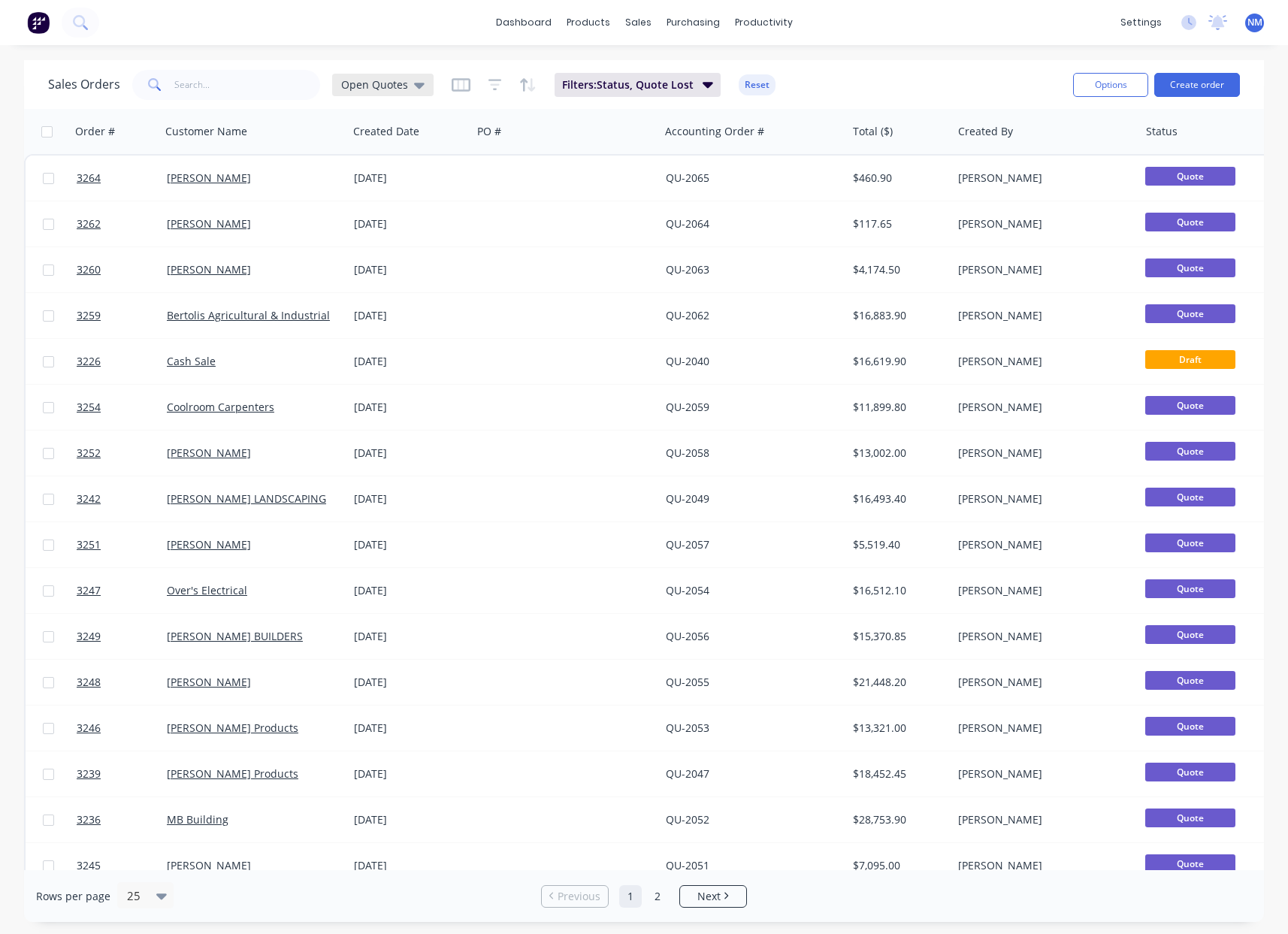
click at [408, 90] on div "Open Quotes" at bounding box center [382, 85] width 83 height 13
click at [392, 368] on button "Quotes Lost" at bounding box center [422, 363] width 171 height 17
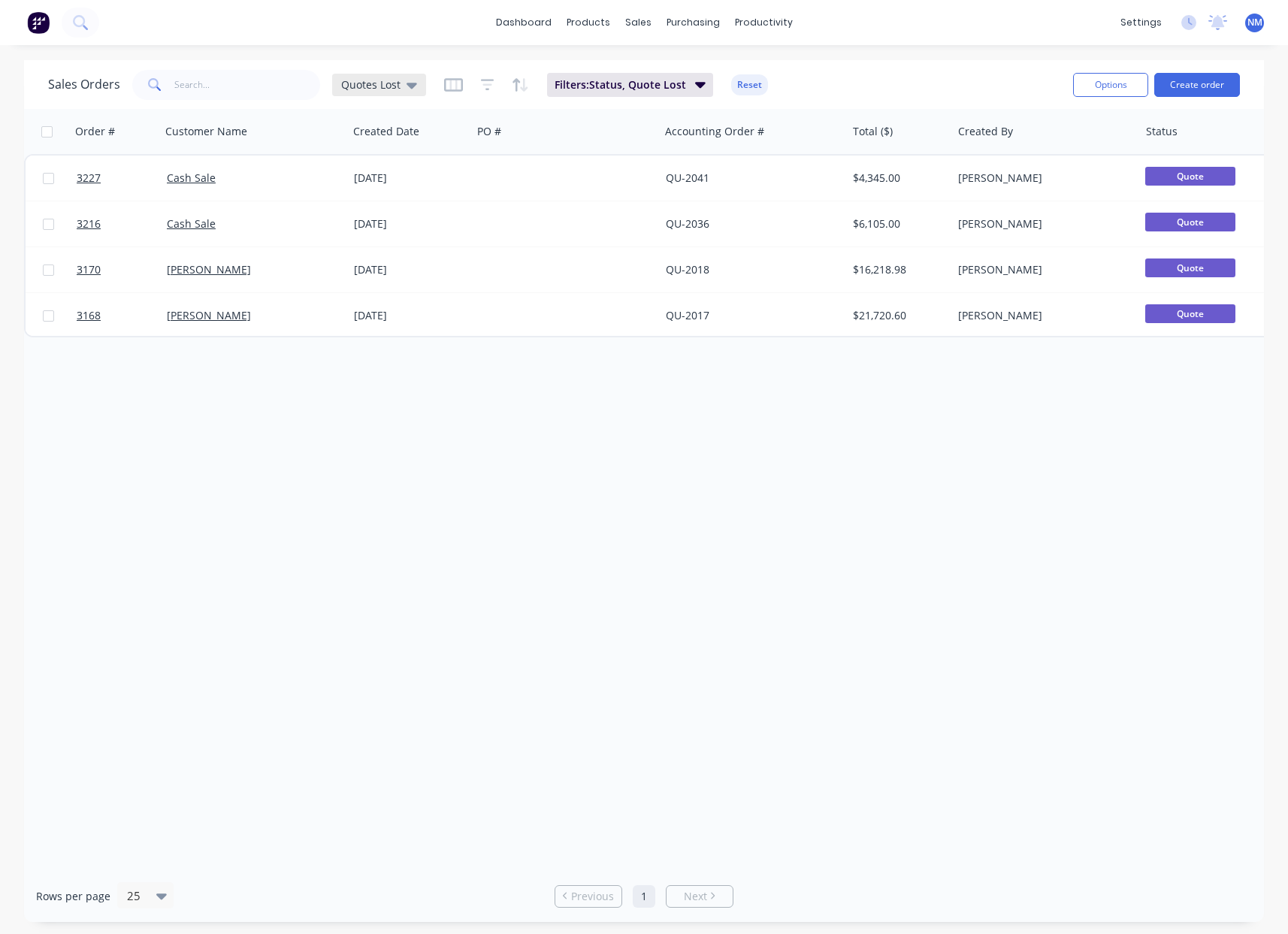
click at [394, 92] on div "Quotes Lost" at bounding box center [379, 85] width 93 height 22
click at [412, 338] on button "Production Queue" at bounding box center [422, 333] width 171 height 17
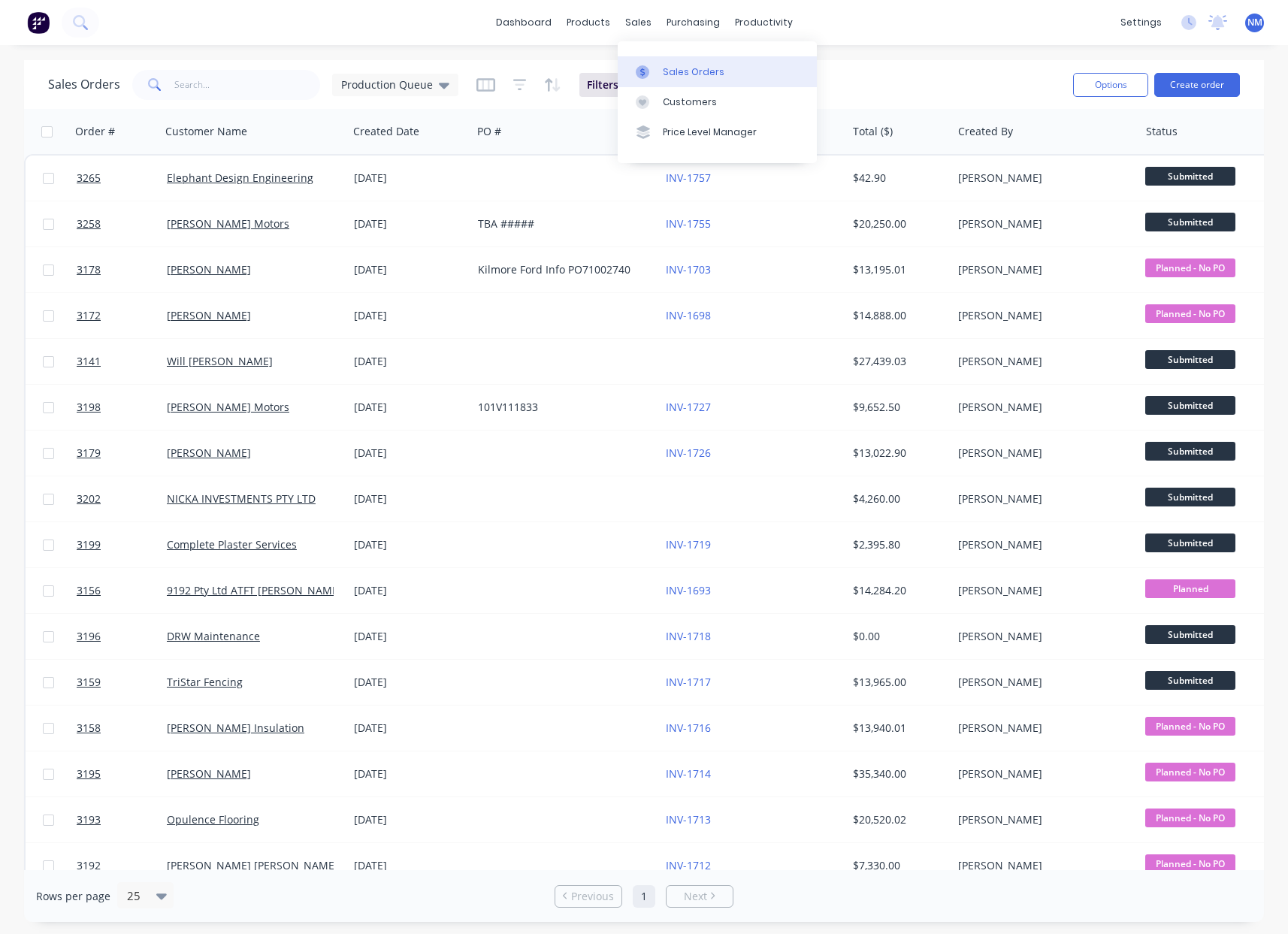
click at [666, 64] on link "Sales Orders" at bounding box center [717, 71] width 199 height 30
click at [650, 65] on div "Product Catalogue" at bounding box center [654, 72] width 93 height 13
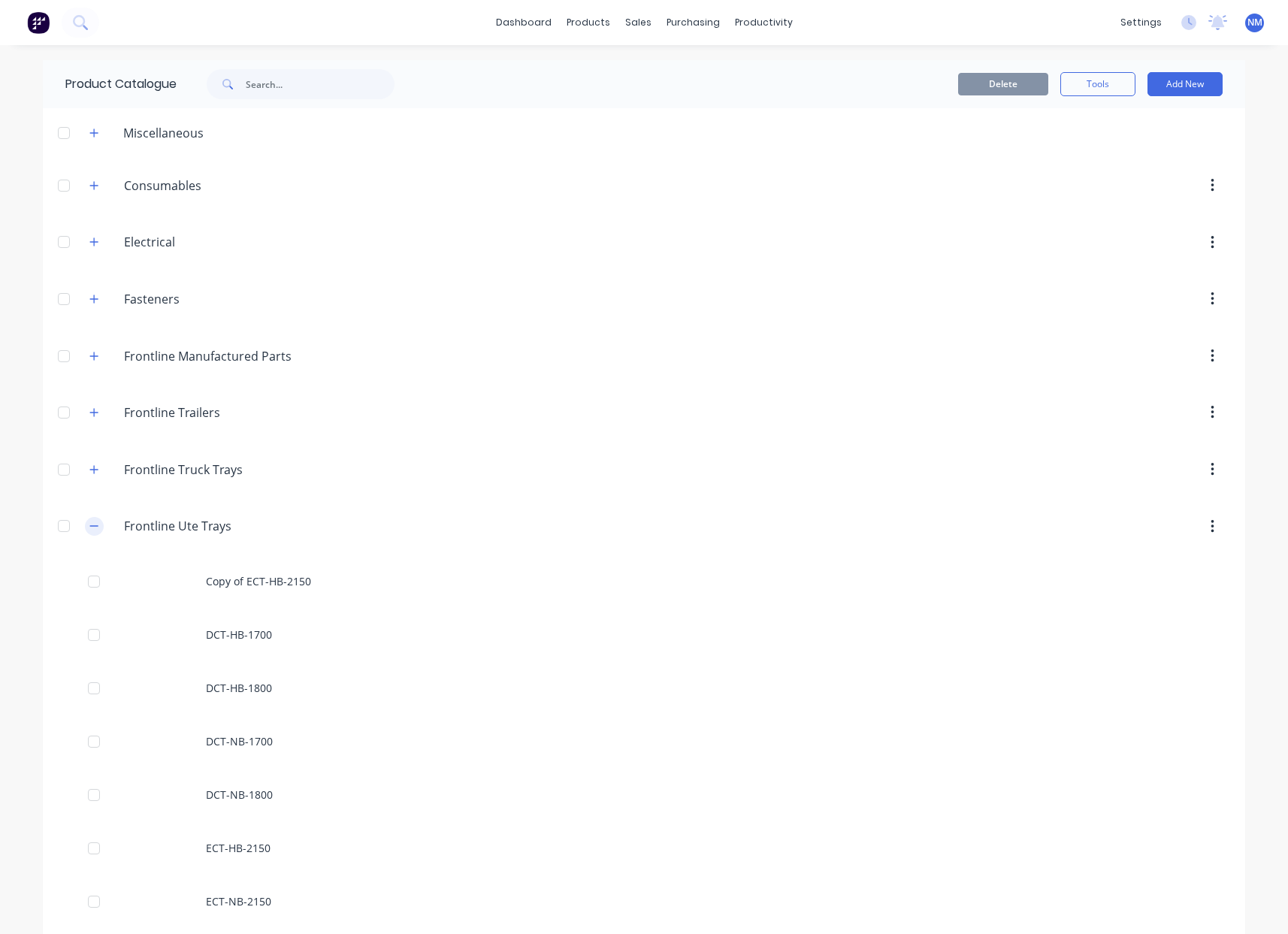
click at [90, 525] on icon "button" at bounding box center [94, 525] width 9 height 10
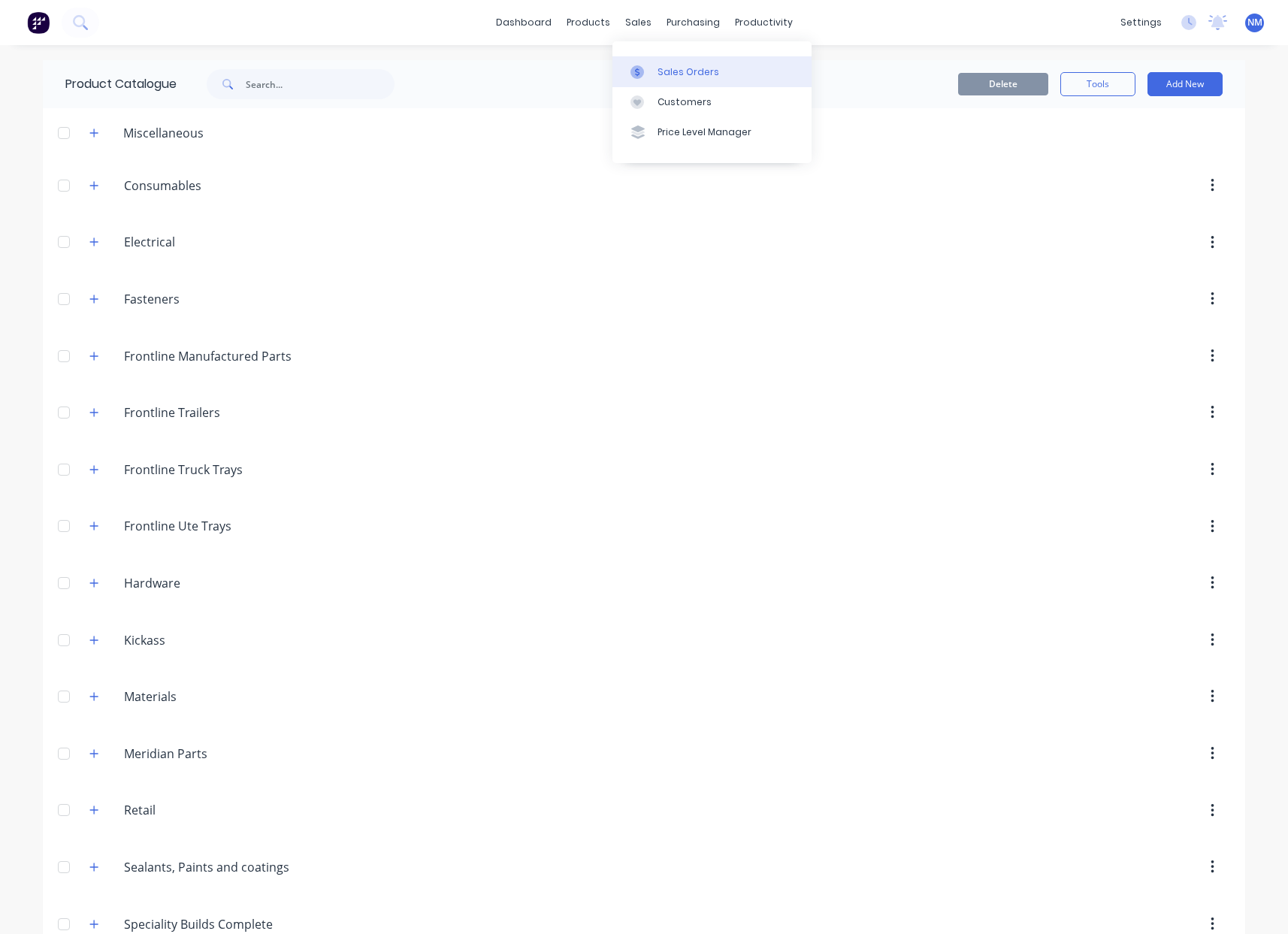
click at [669, 66] on div "Sales Orders" at bounding box center [688, 72] width 62 height 13
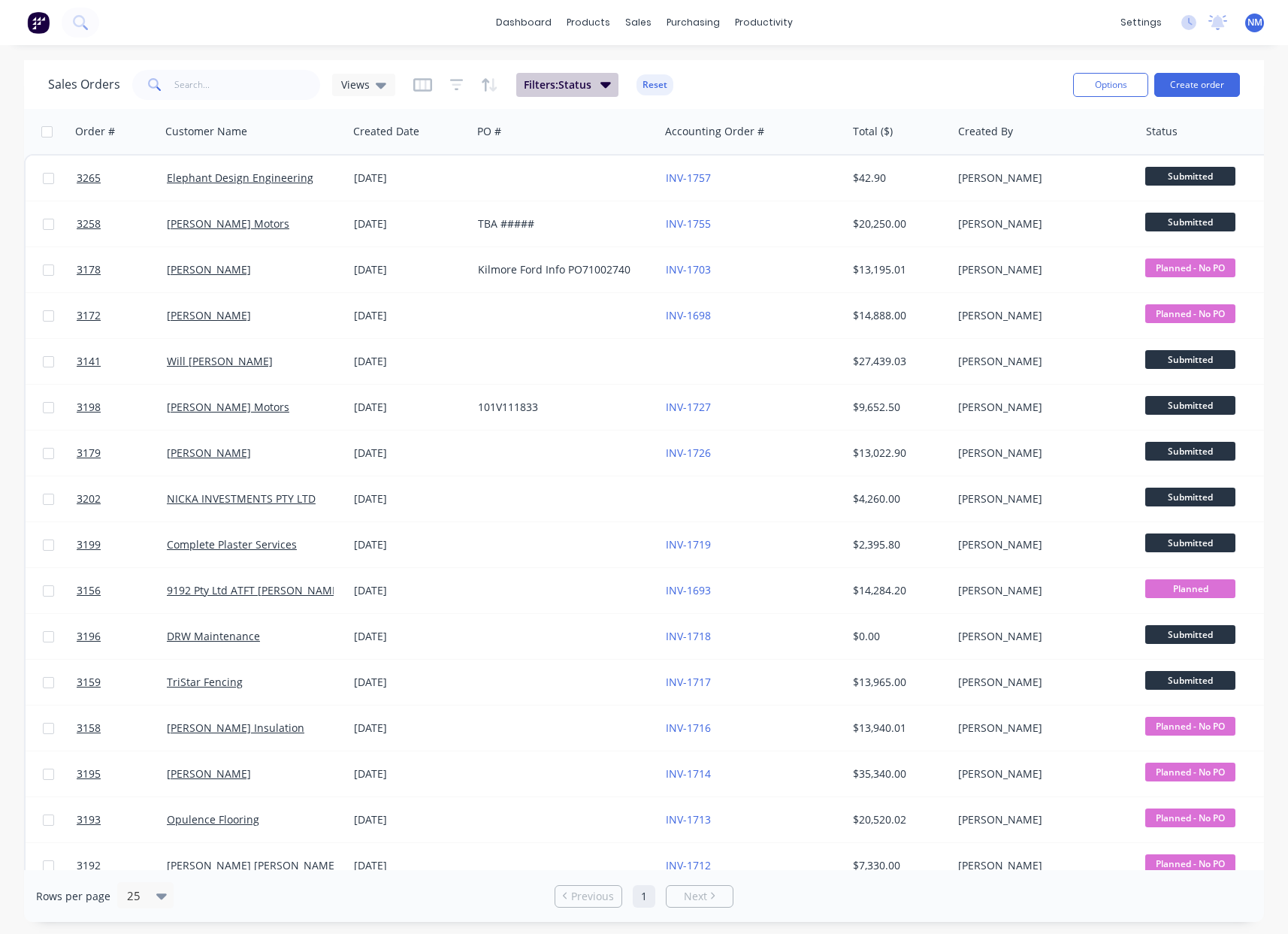
click at [603, 90] on icon "button" at bounding box center [605, 84] width 10 height 17
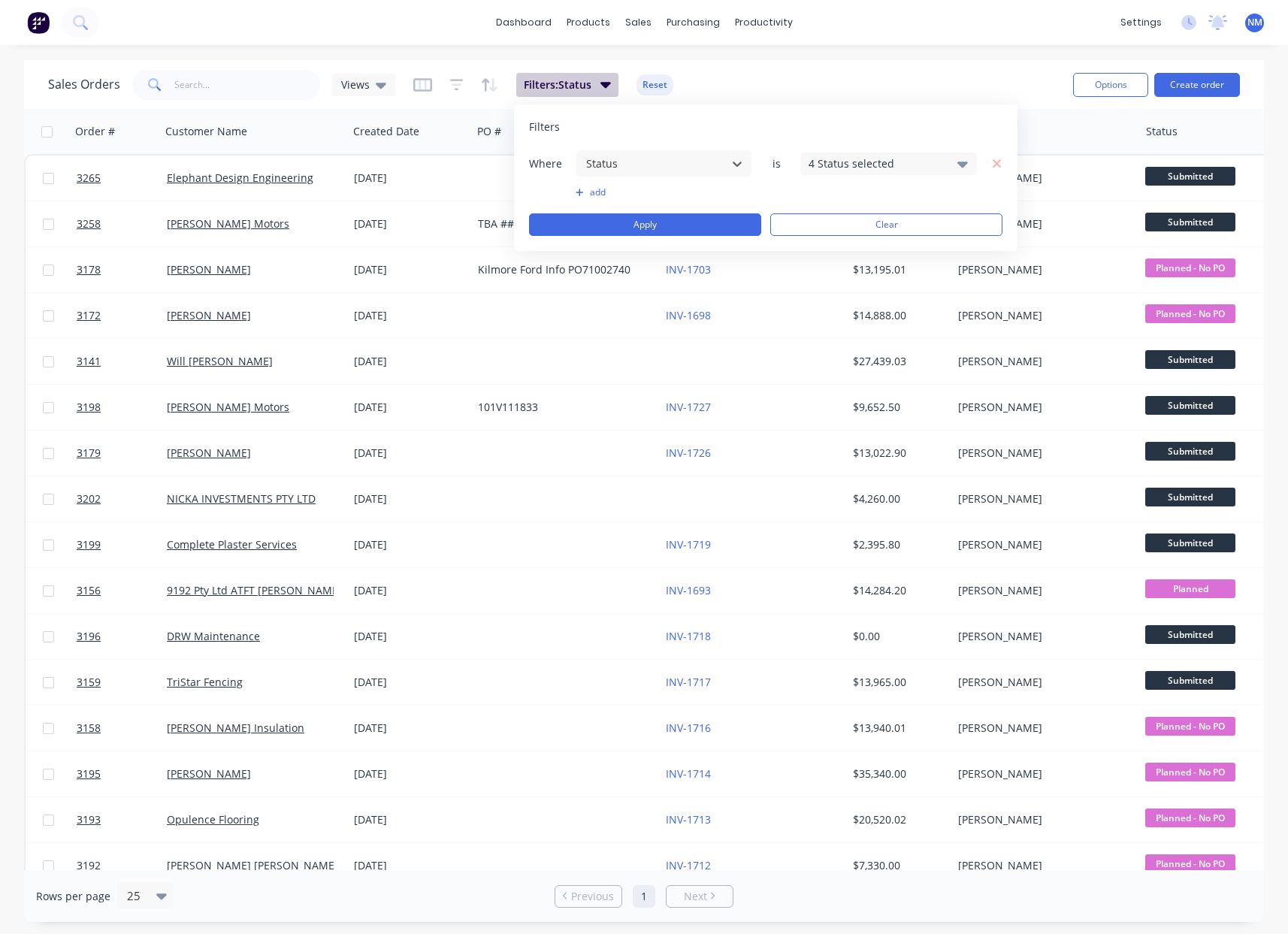
click at [603, 90] on icon "button" at bounding box center [605, 84] width 10 height 17
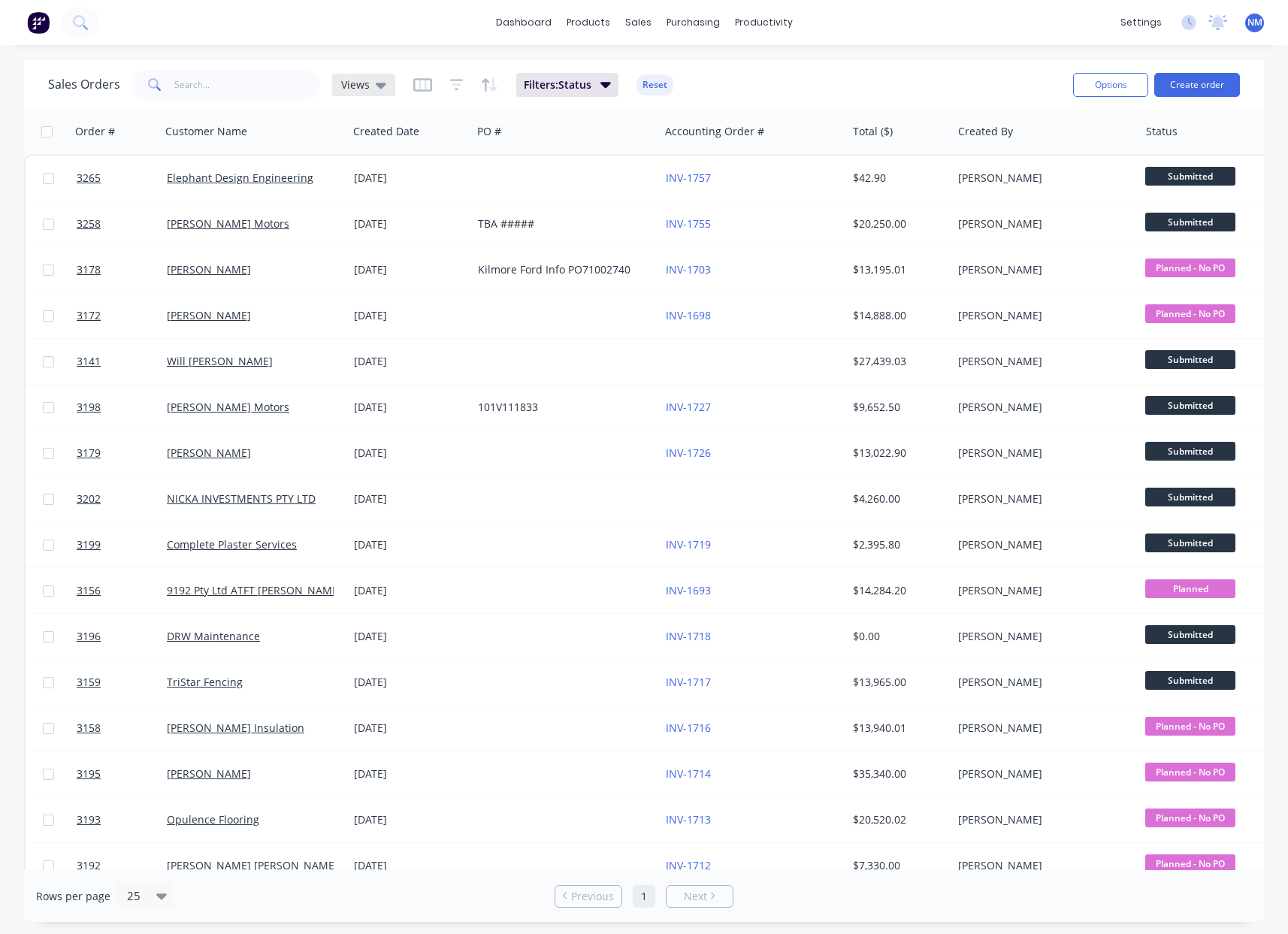
click at [384, 85] on div "Views" at bounding box center [364, 85] width 64 height 22
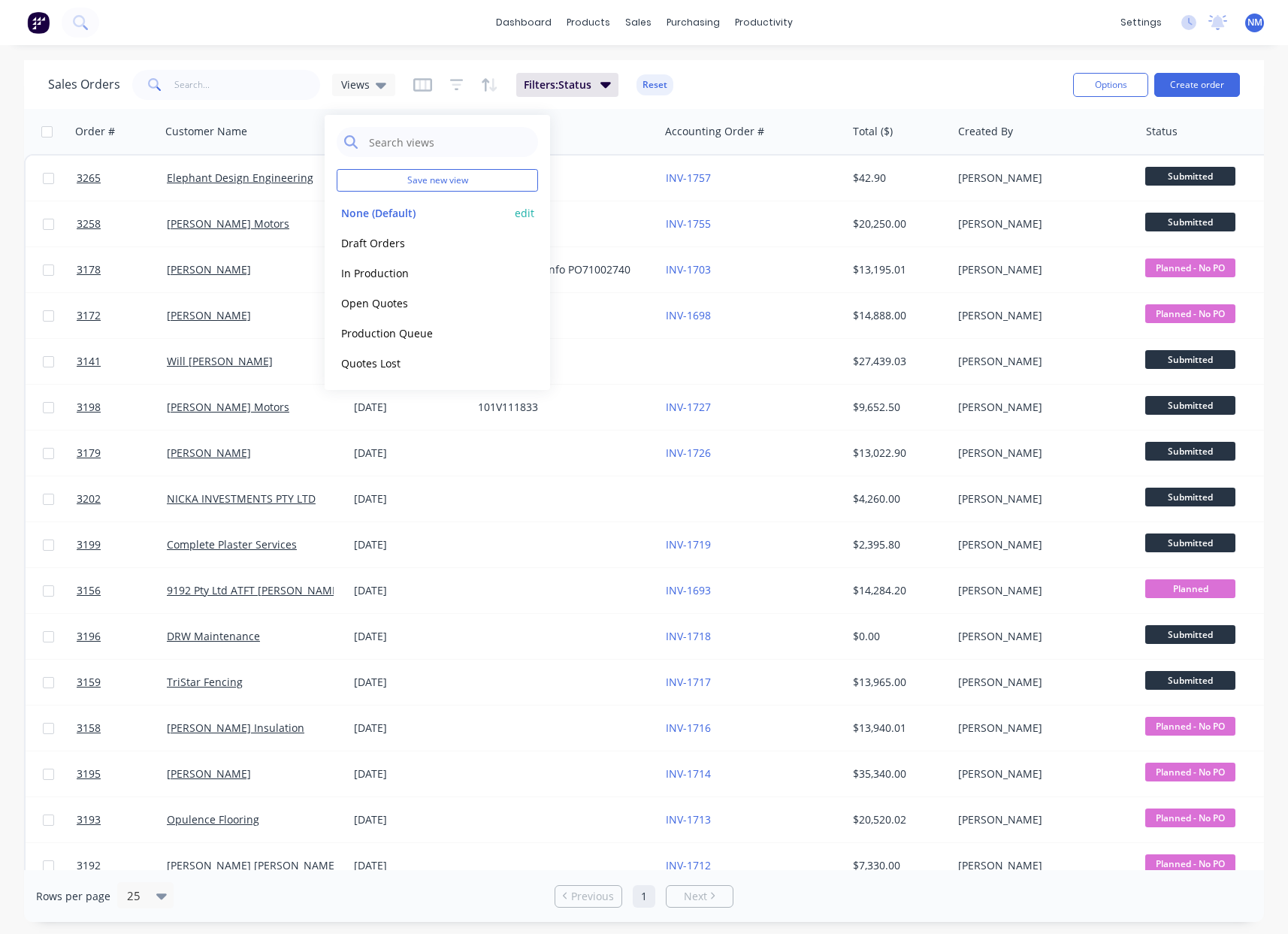
click at [398, 217] on button "None (Default)" at bounding box center [422, 213] width 171 height 17
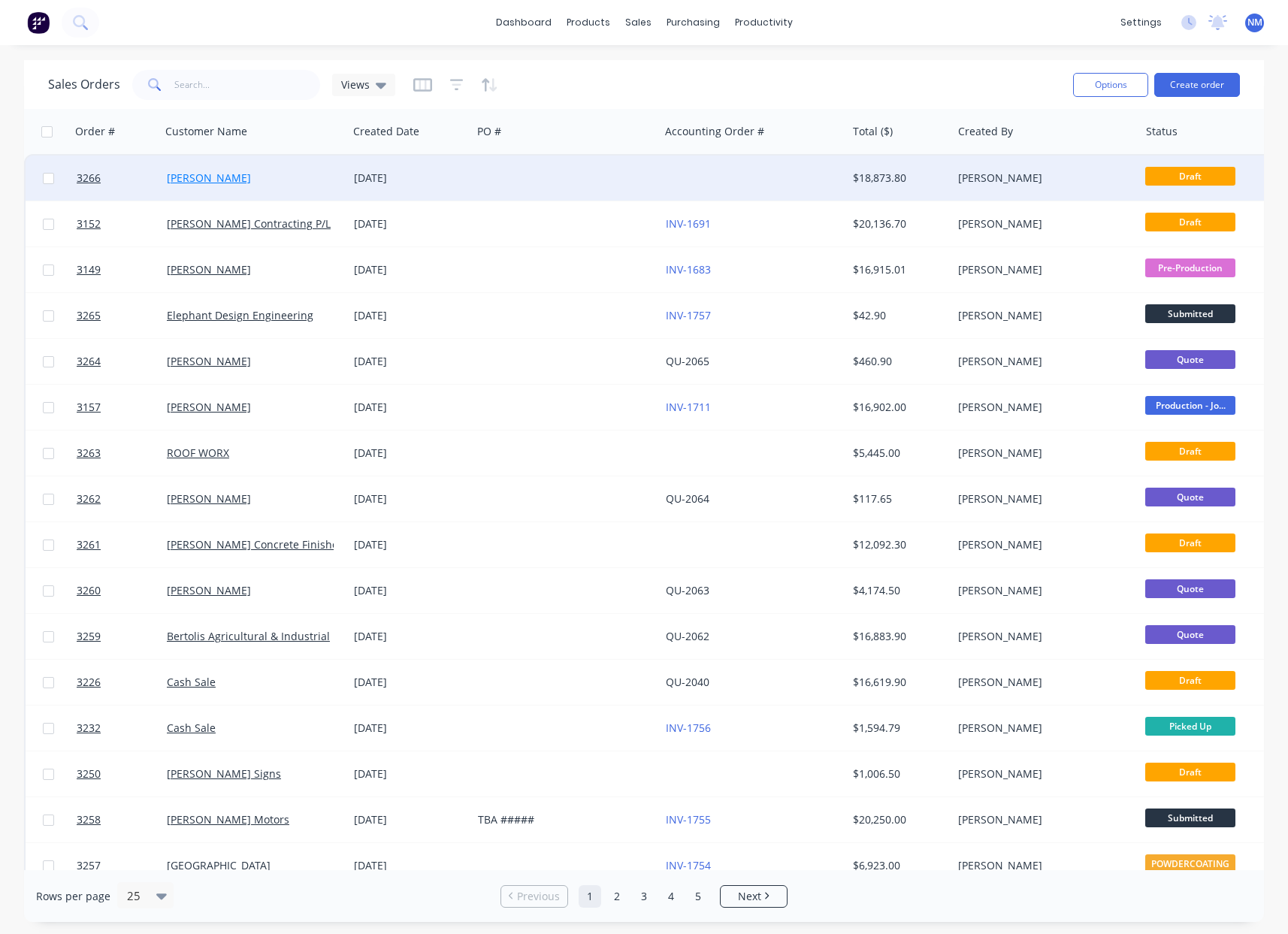
click at [199, 178] on link "[PERSON_NAME]" at bounding box center [208, 177] width 84 height 14
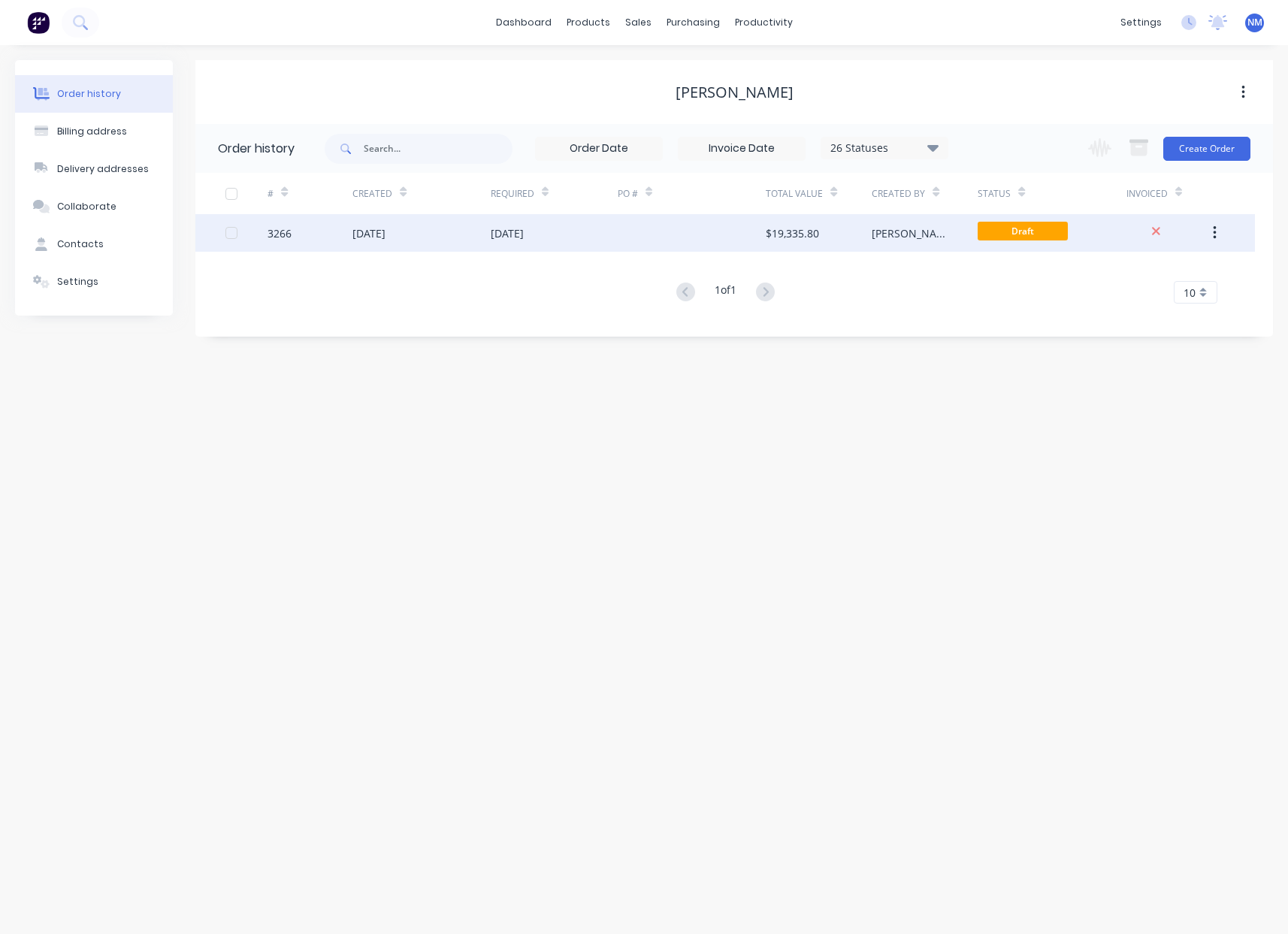
click at [498, 241] on div "[DATE]" at bounding box center [554, 233] width 127 height 37
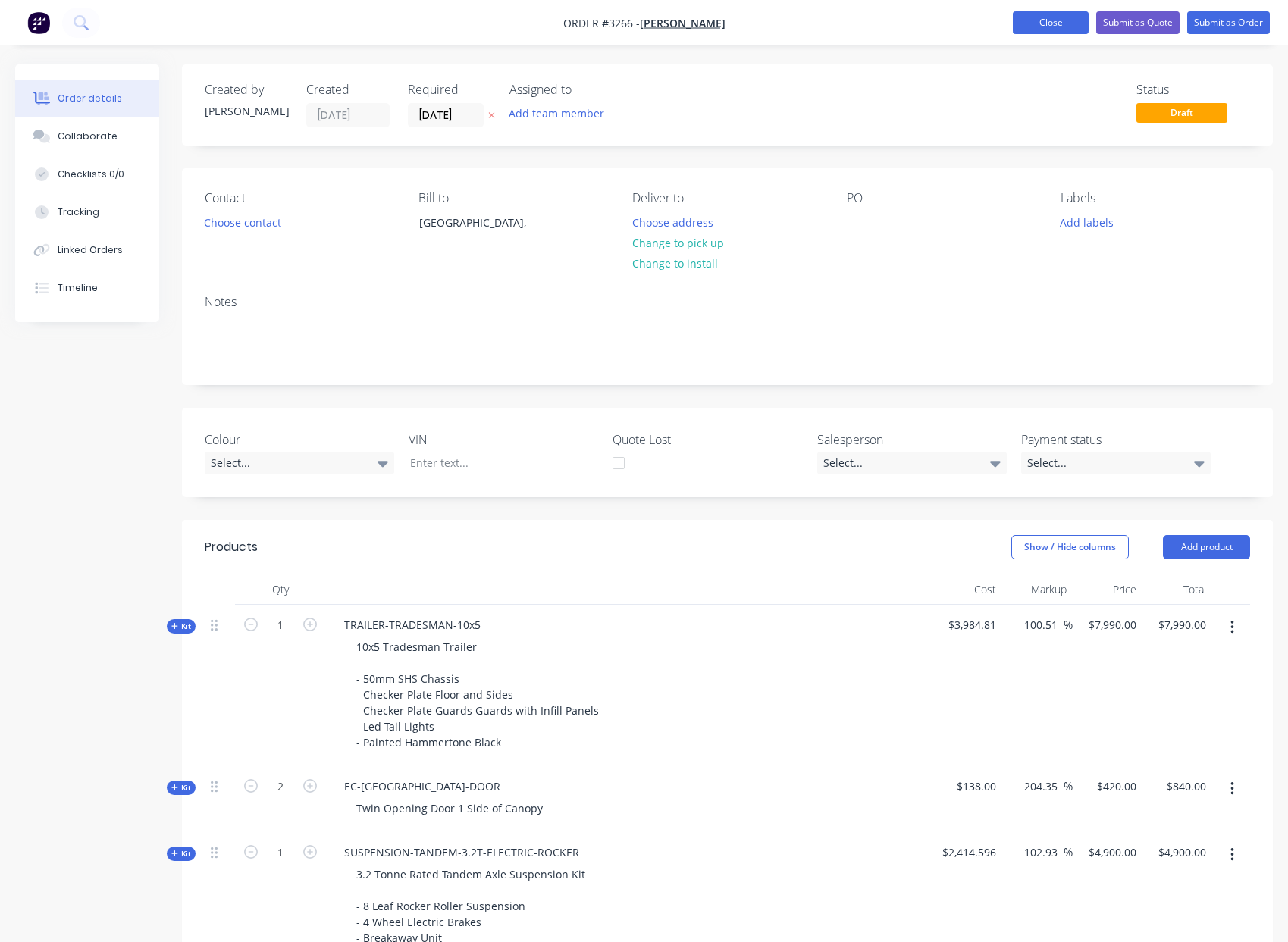
click at [1042, 25] on button "Close" at bounding box center [1050, 23] width 75 height 23
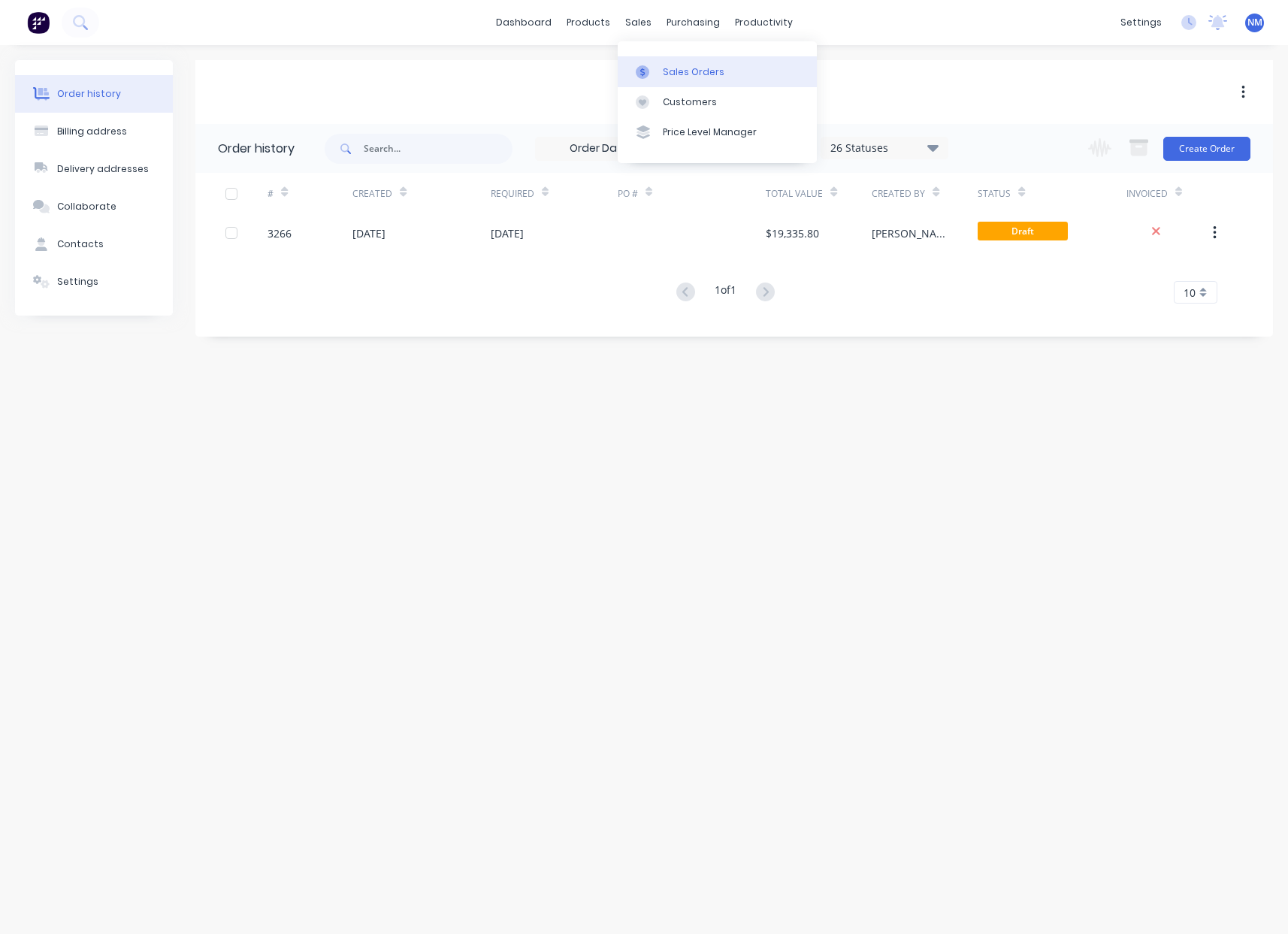
click at [669, 73] on div "Sales Orders" at bounding box center [694, 72] width 62 height 13
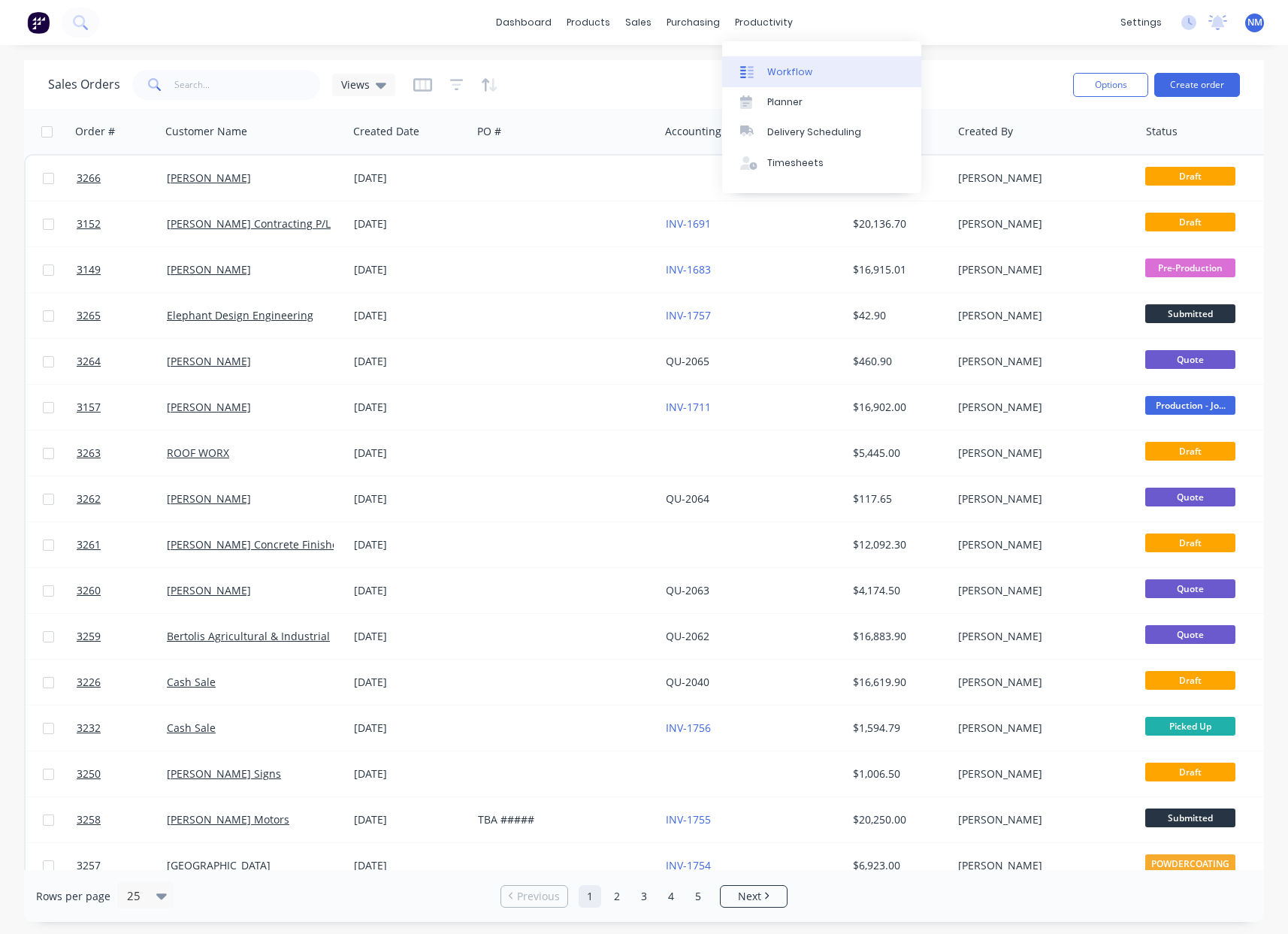
click at [796, 72] on div "Workflow" at bounding box center [790, 72] width 45 height 13
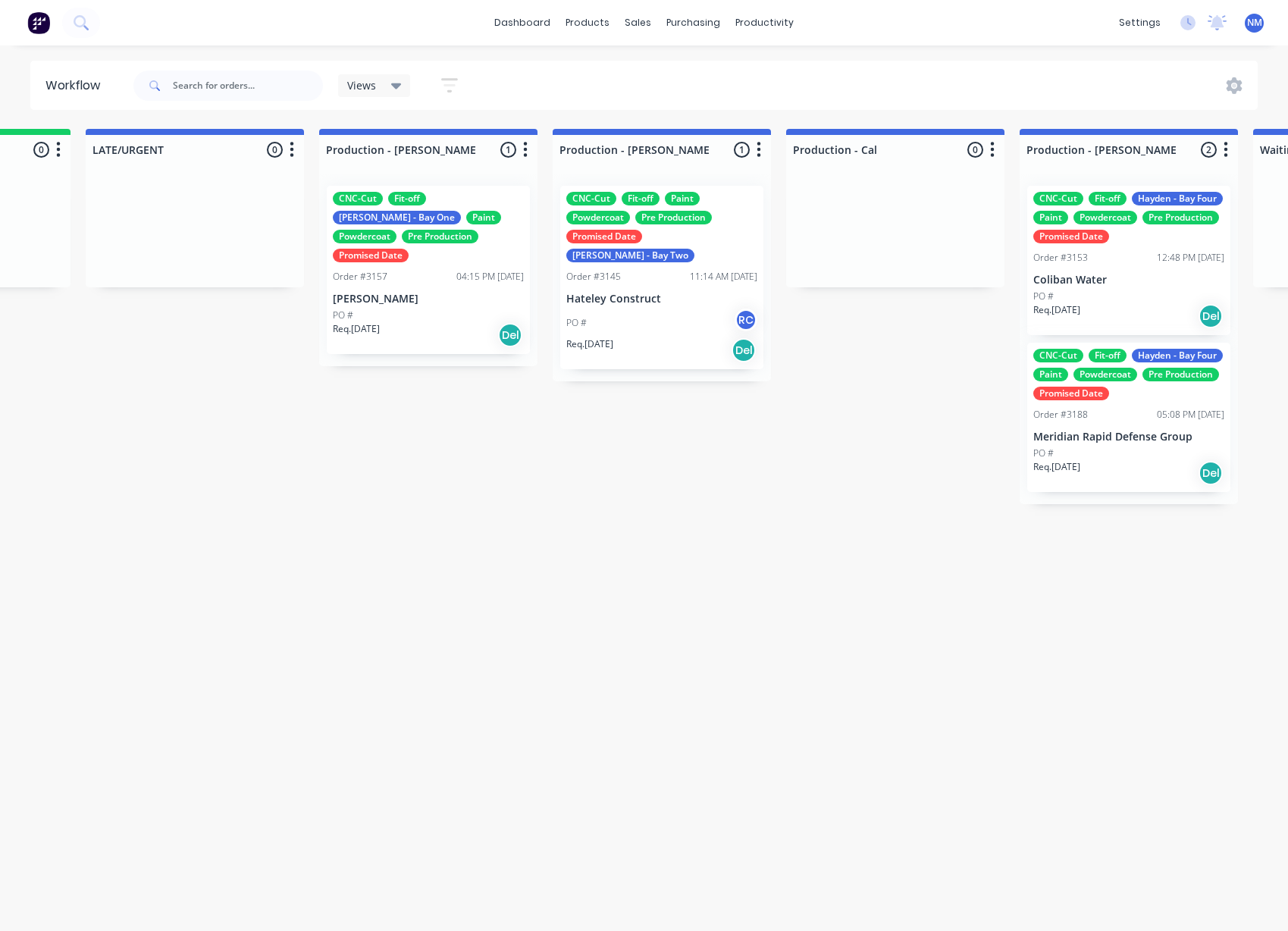
scroll to position [0, 1644]
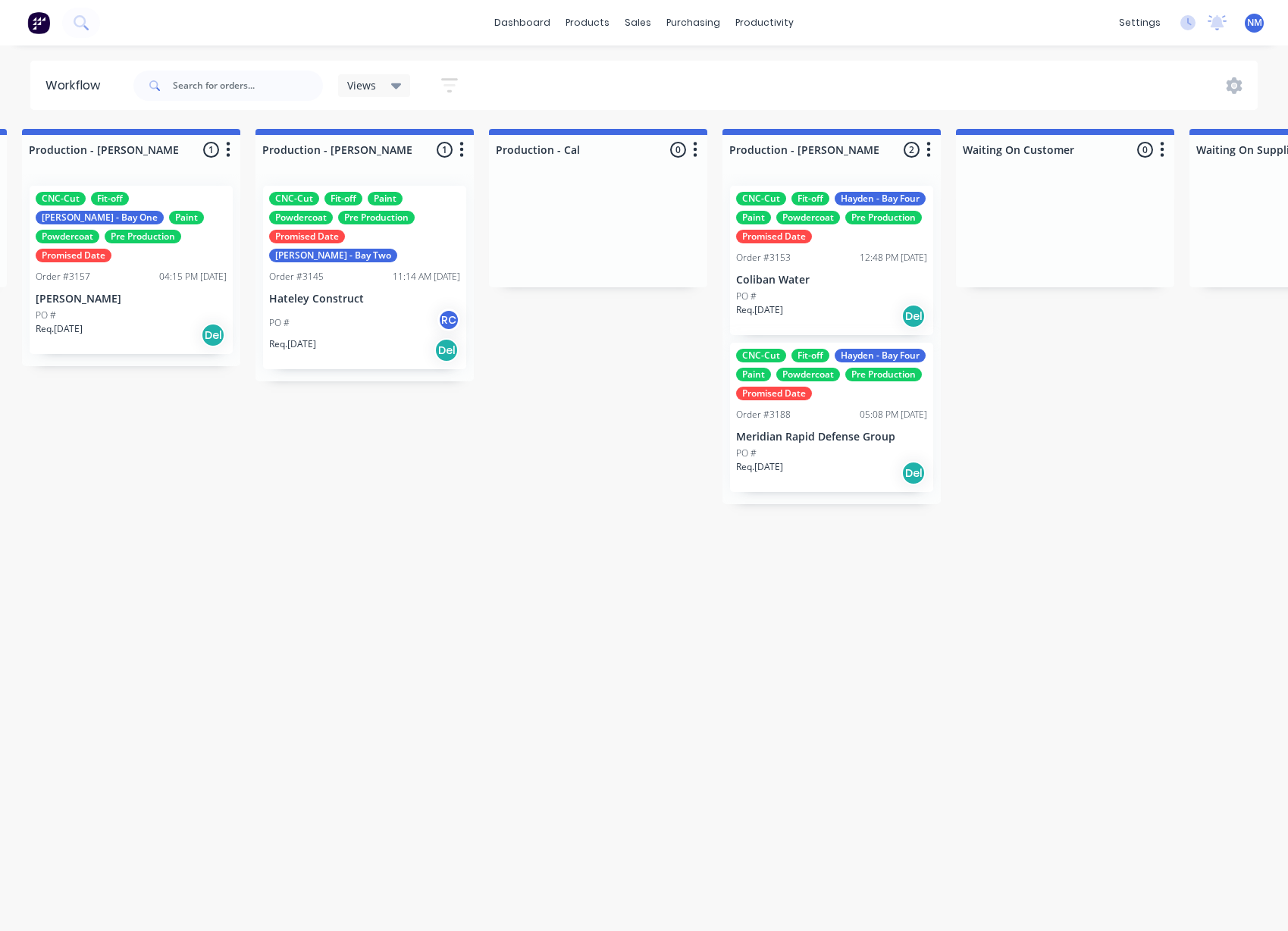
click at [337, 308] on div "PO # RC" at bounding box center [364, 323] width 191 height 29
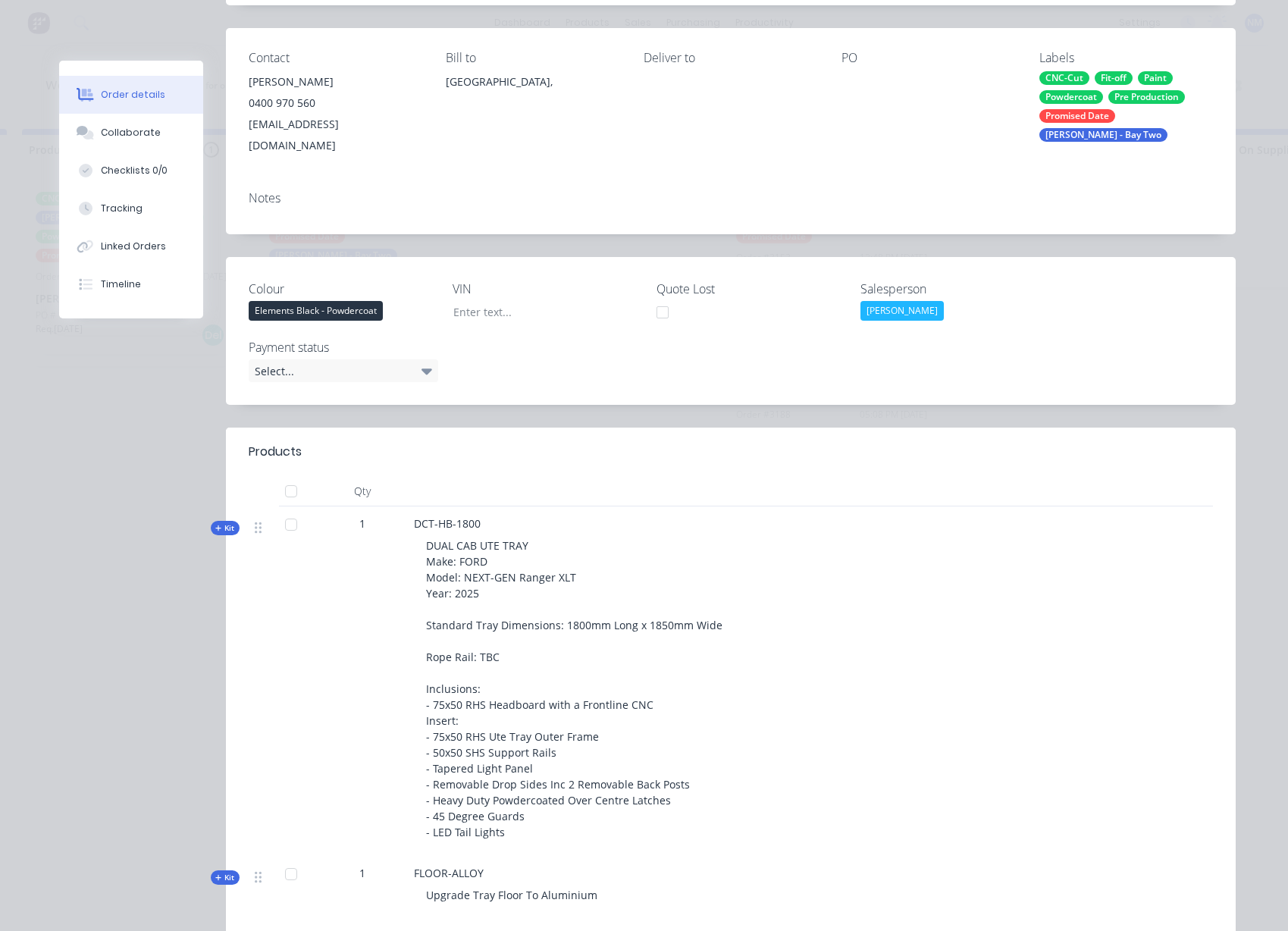
scroll to position [0, 0]
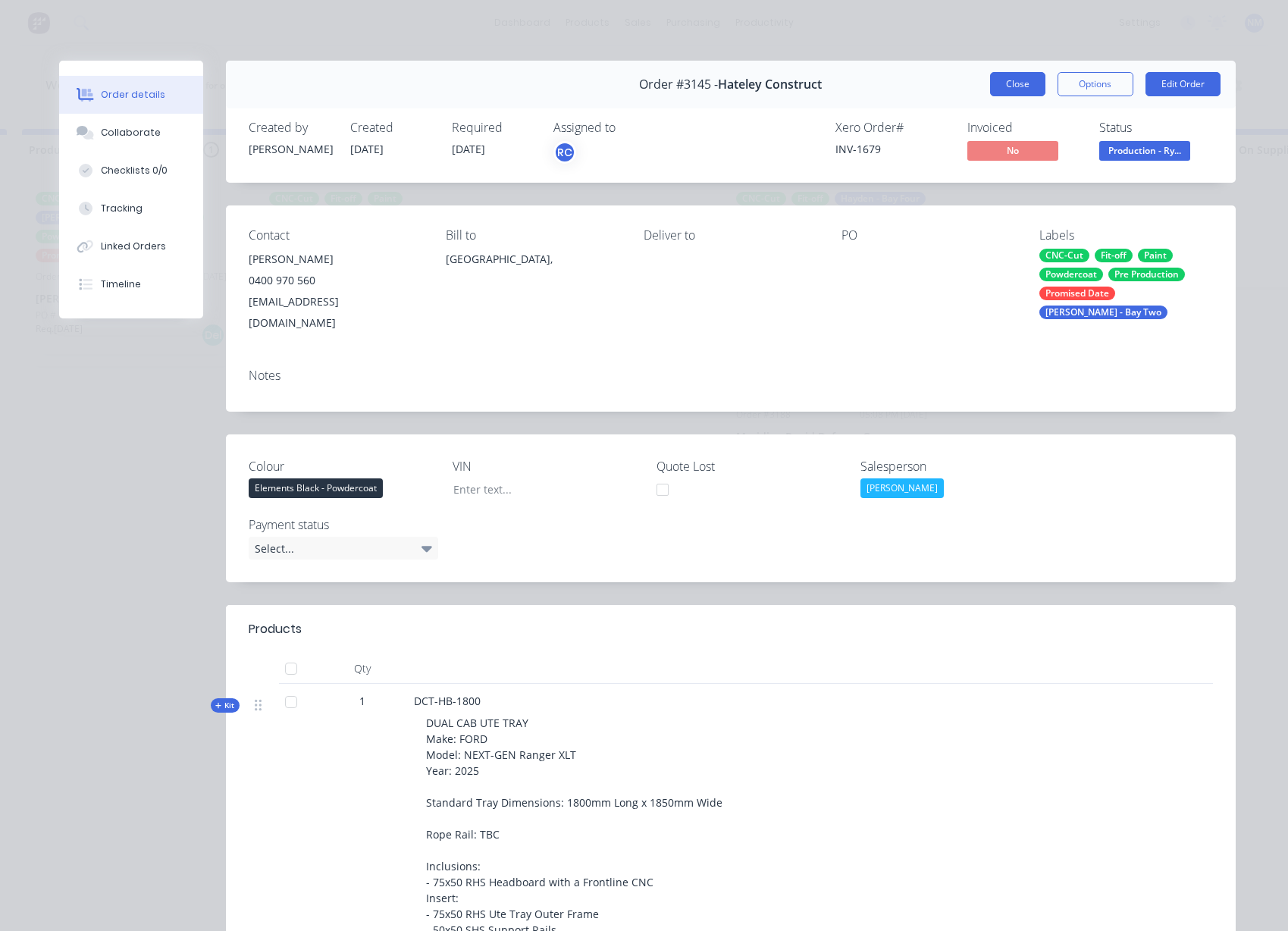
click at [1012, 88] on button "Close" at bounding box center [1017, 84] width 56 height 25
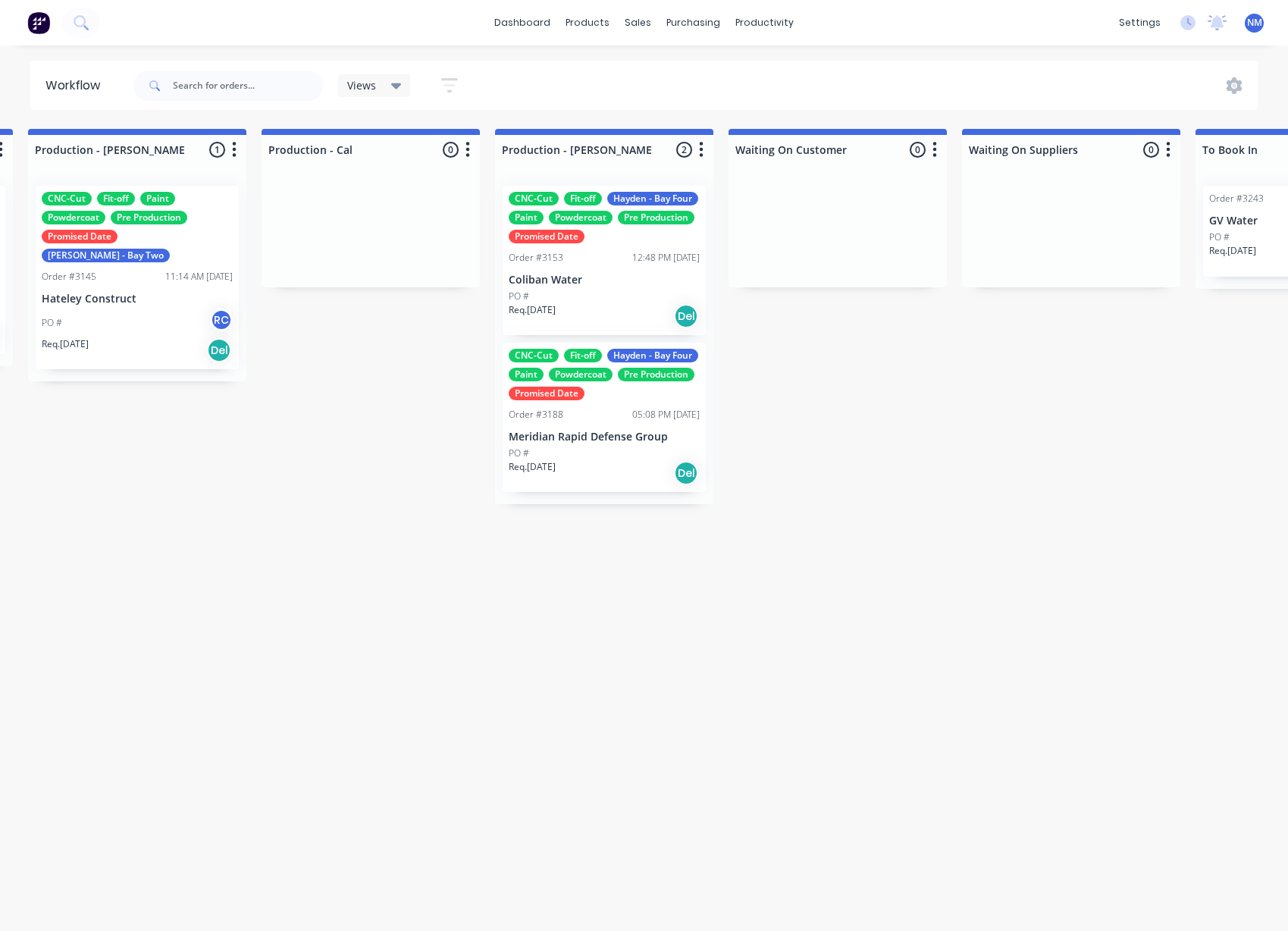
scroll to position [3, 1875]
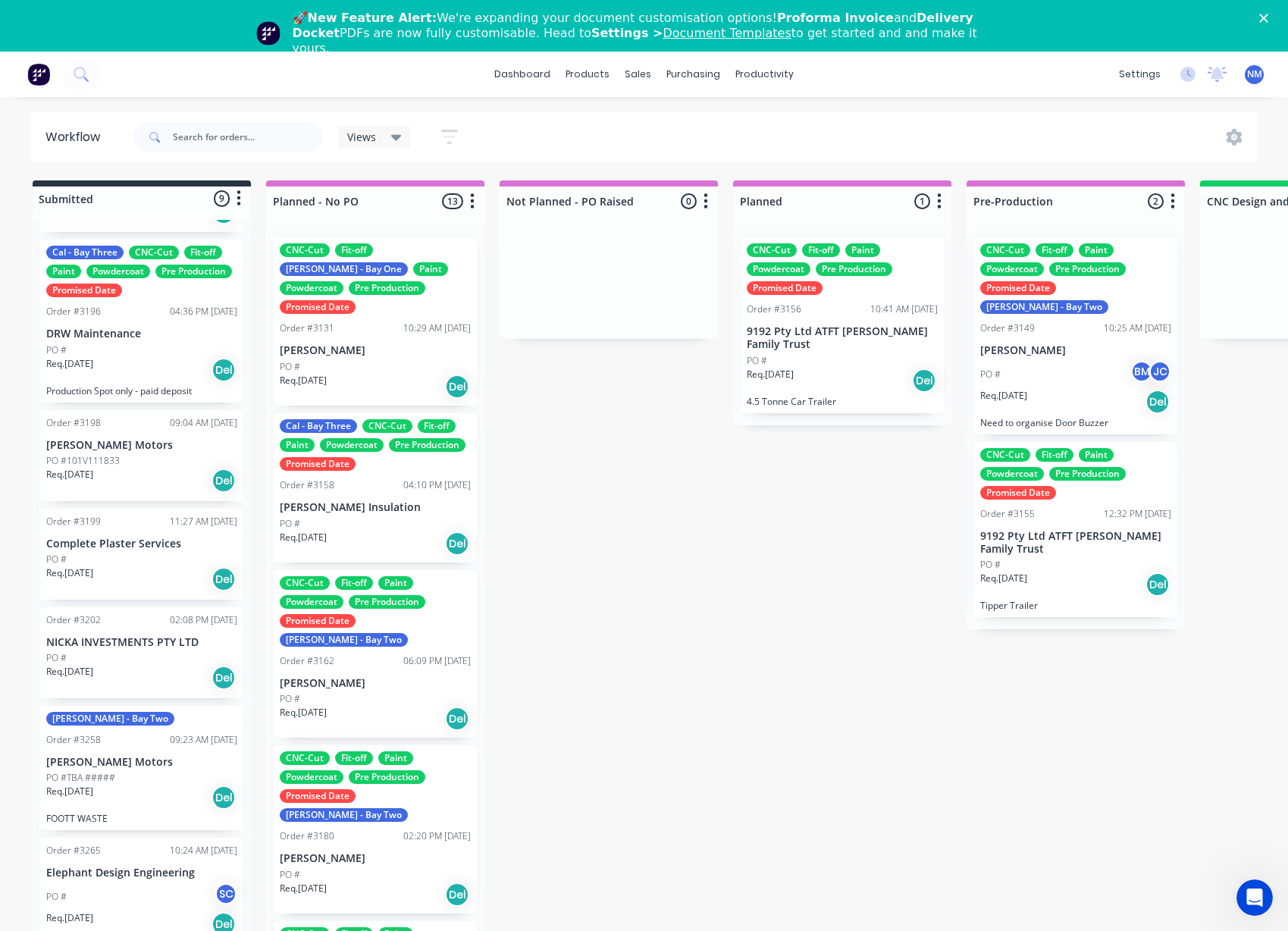
click at [1268, 17] on icon "Close" at bounding box center [1263, 18] width 9 height 9
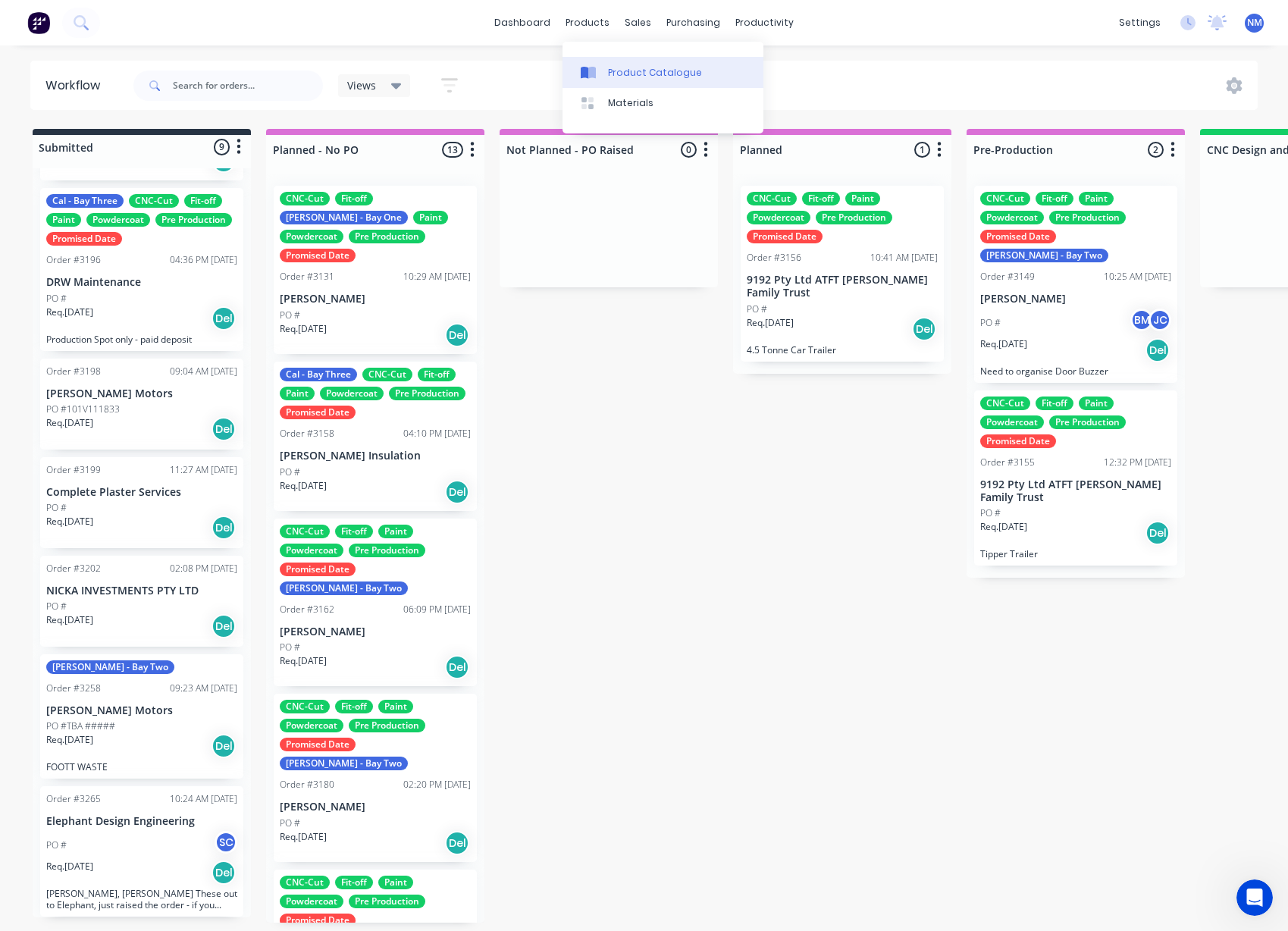
click at [626, 79] on link "Product Catalogue" at bounding box center [662, 72] width 201 height 30
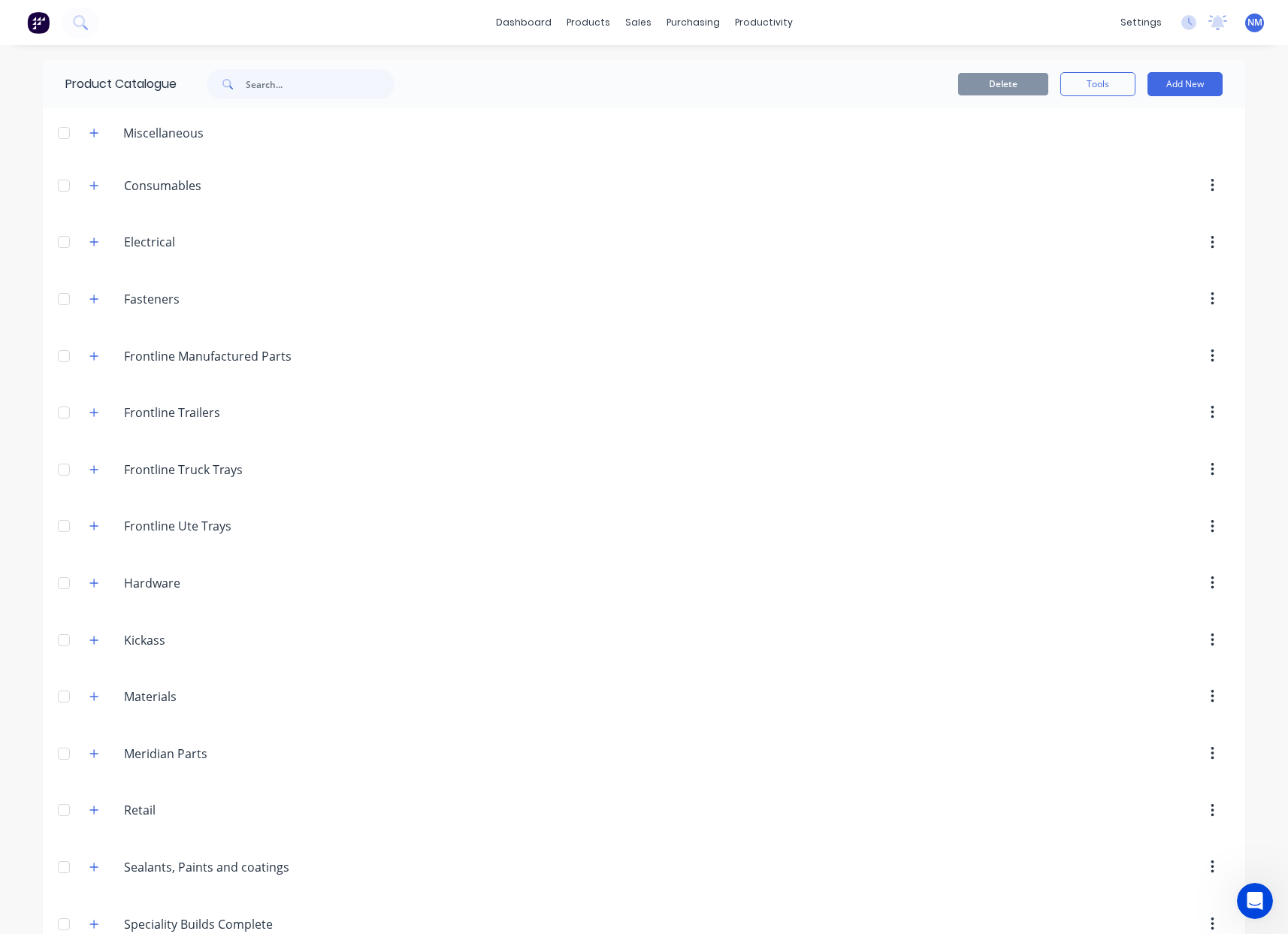
scroll to position [374, 0]
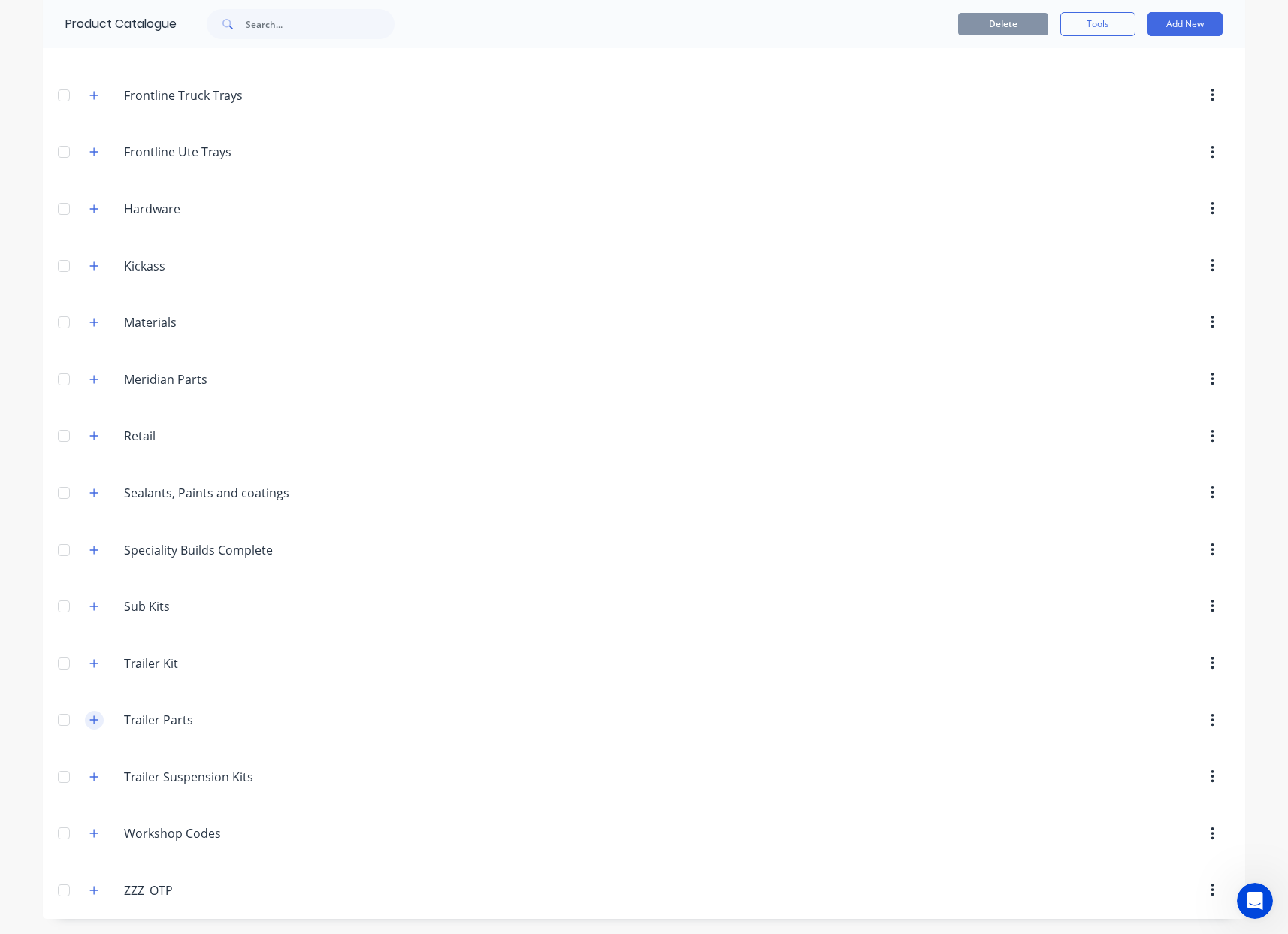
click at [94, 721] on button "button" at bounding box center [94, 720] width 19 height 19
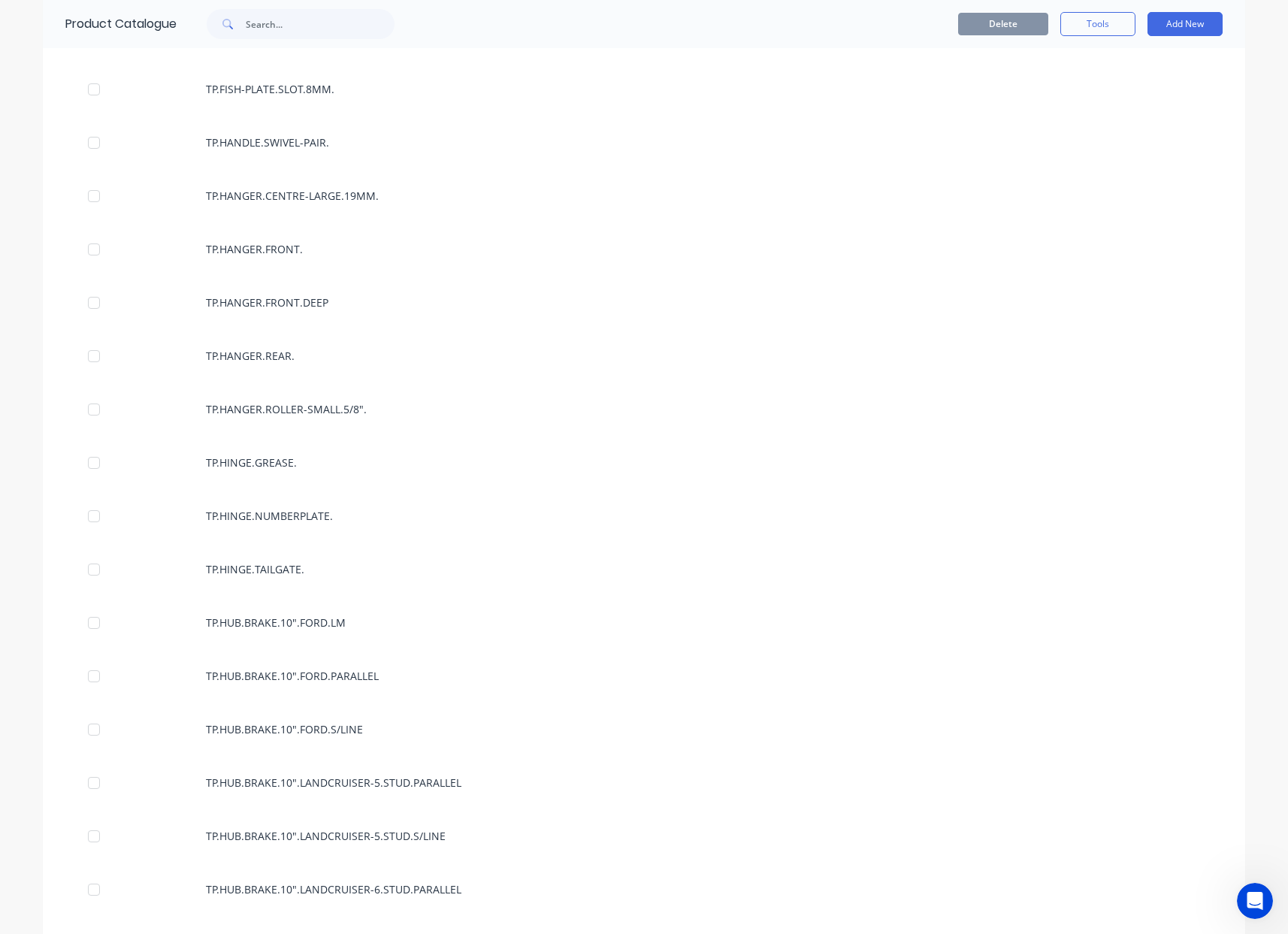
scroll to position [5353, 0]
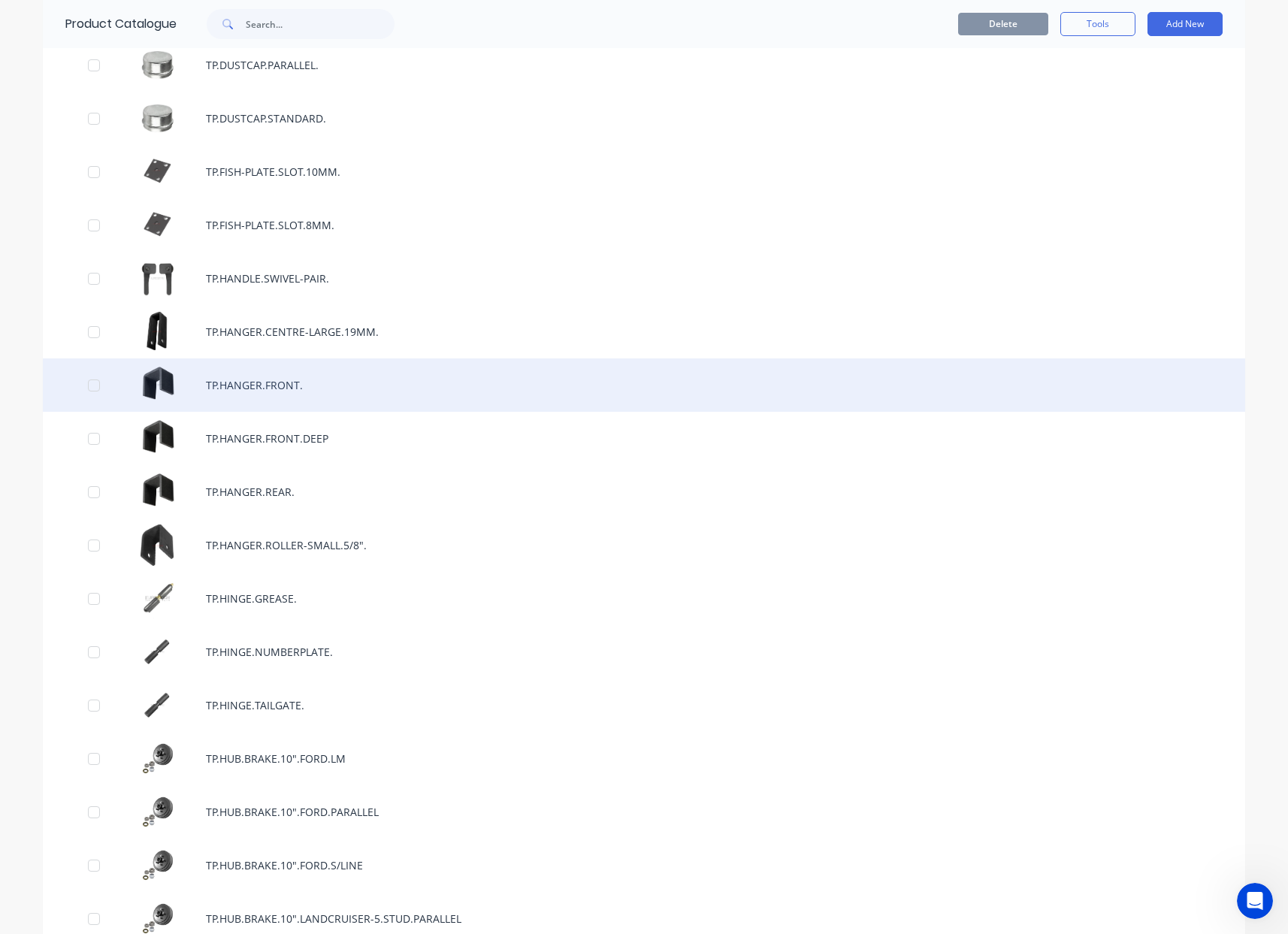
click at [281, 389] on div "TP.HANGER.FRONT." at bounding box center [644, 384] width 1202 height 53
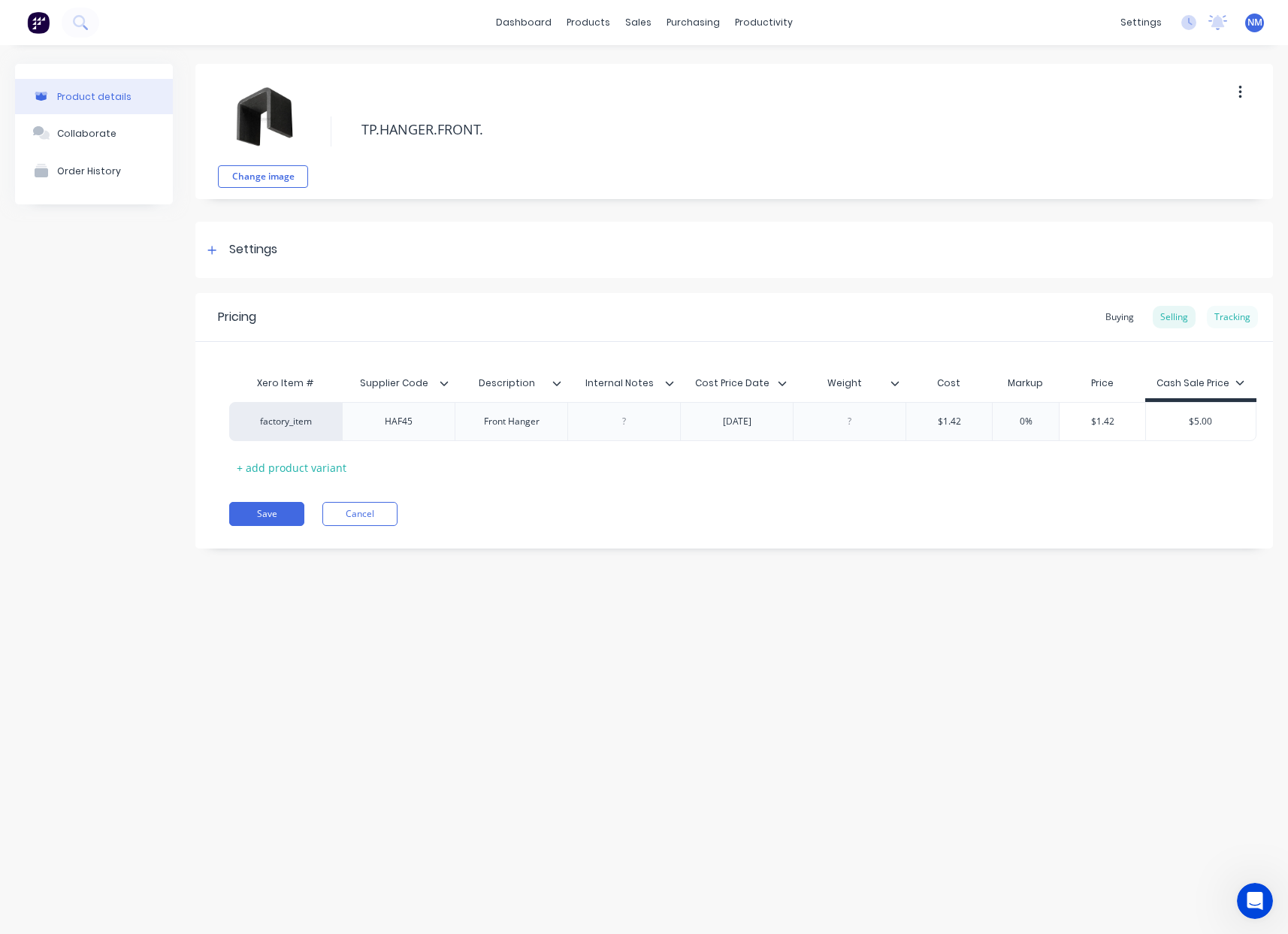
click at [1231, 320] on div "Tracking" at bounding box center [1232, 317] width 51 height 22
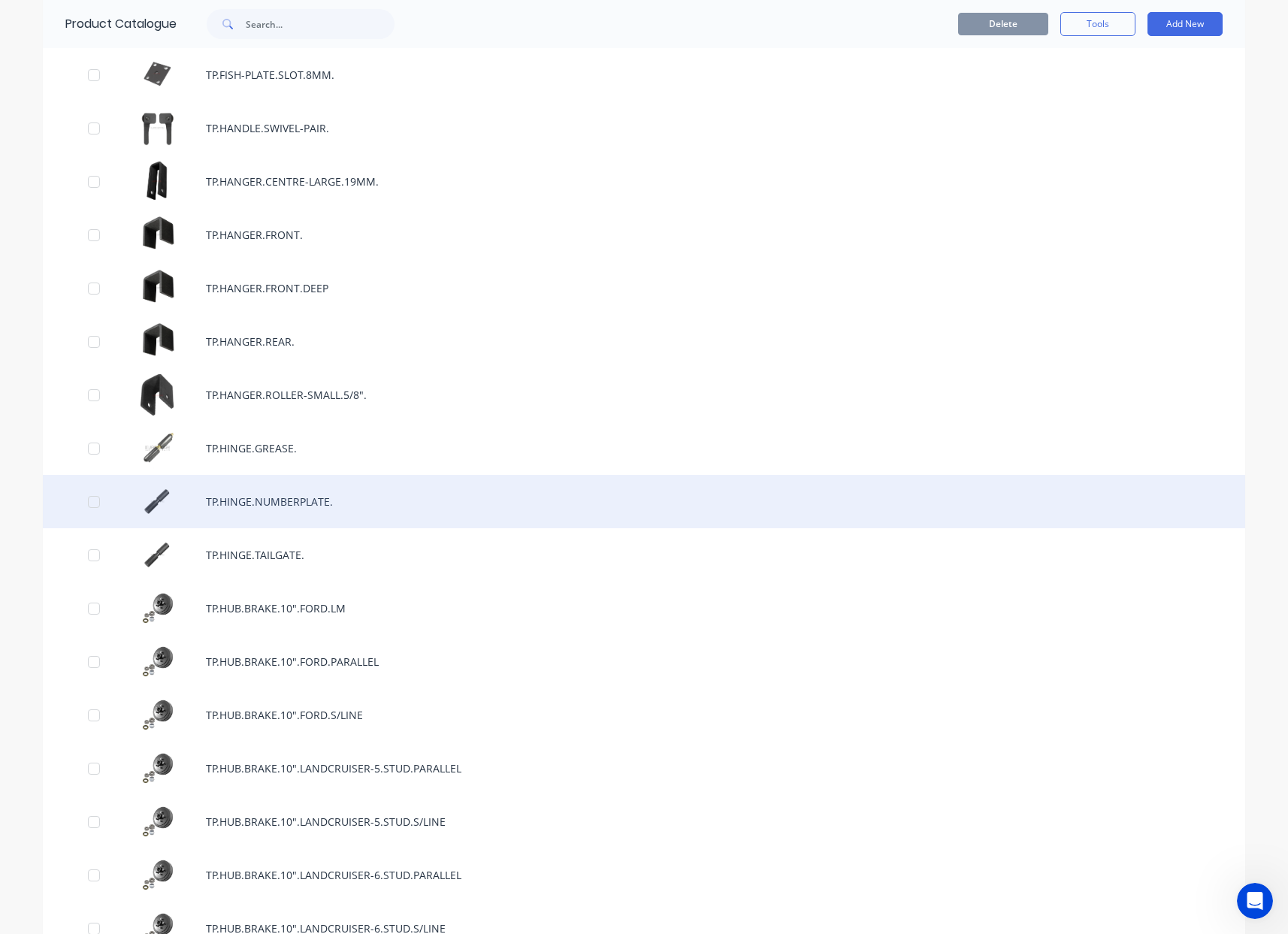
scroll to position [5502, 0]
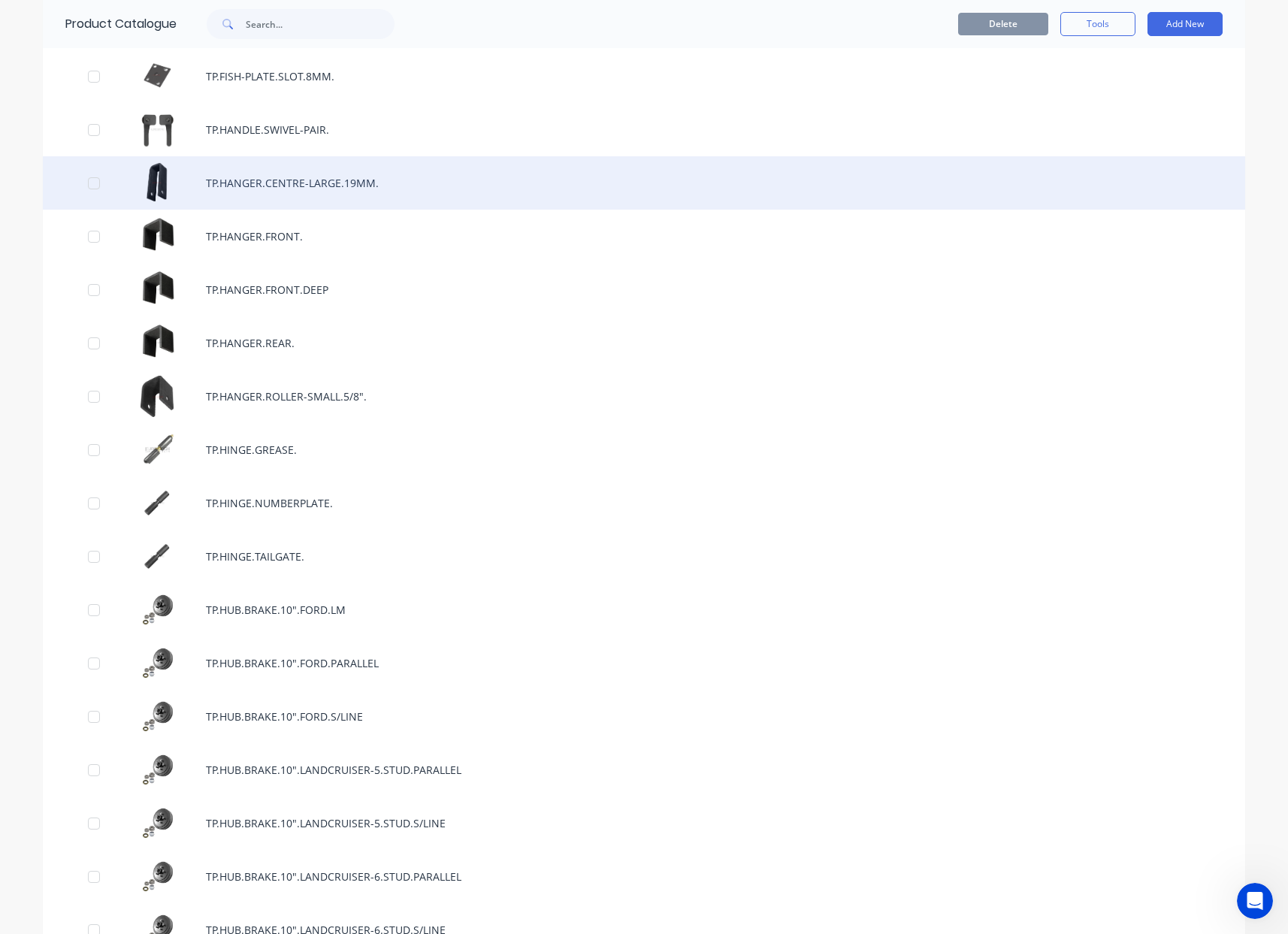
click at [293, 181] on div "TP.HANGER.CENTRE-LARGE.19MM." at bounding box center [644, 182] width 1202 height 53
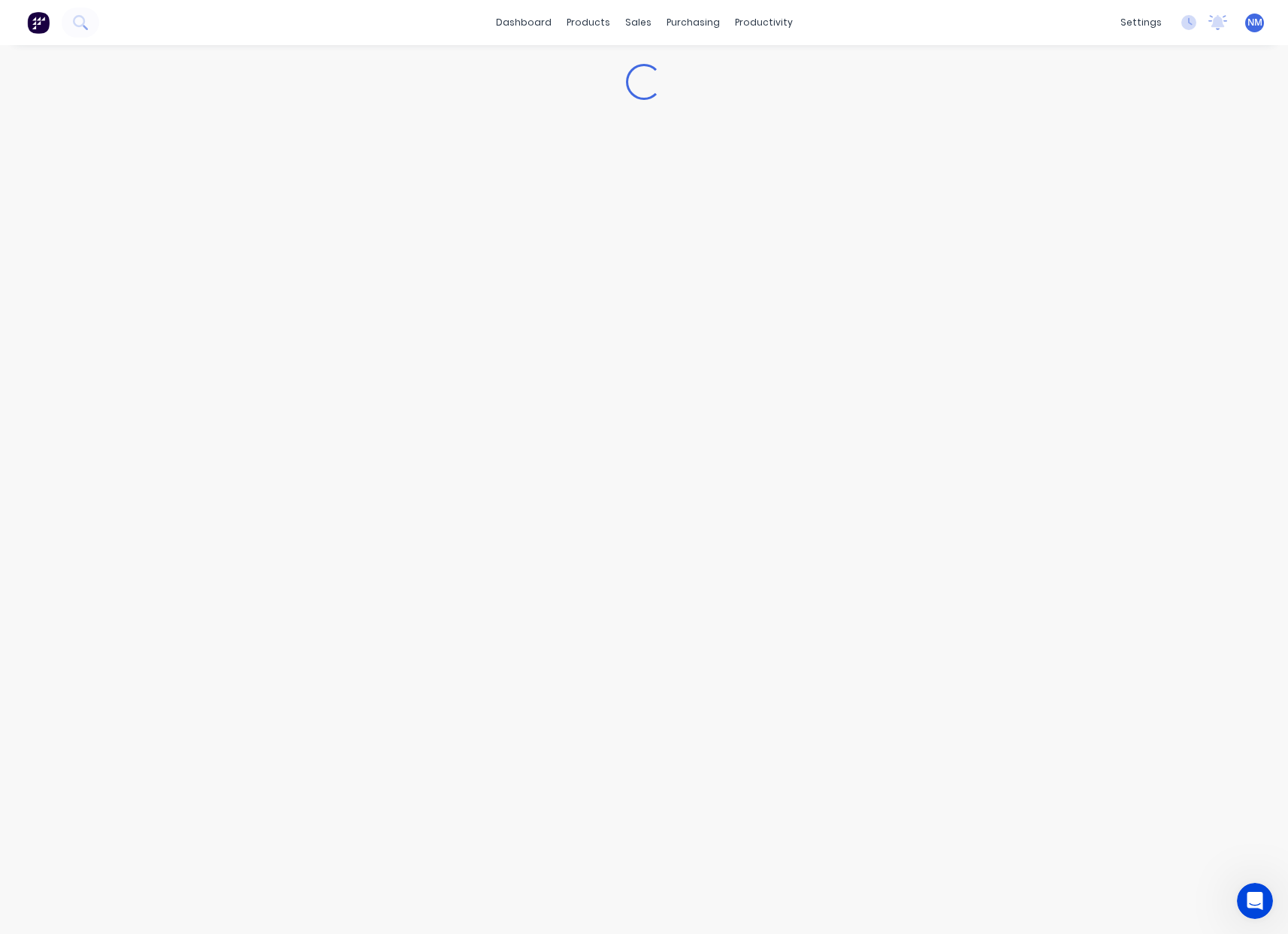
type textarea "x"
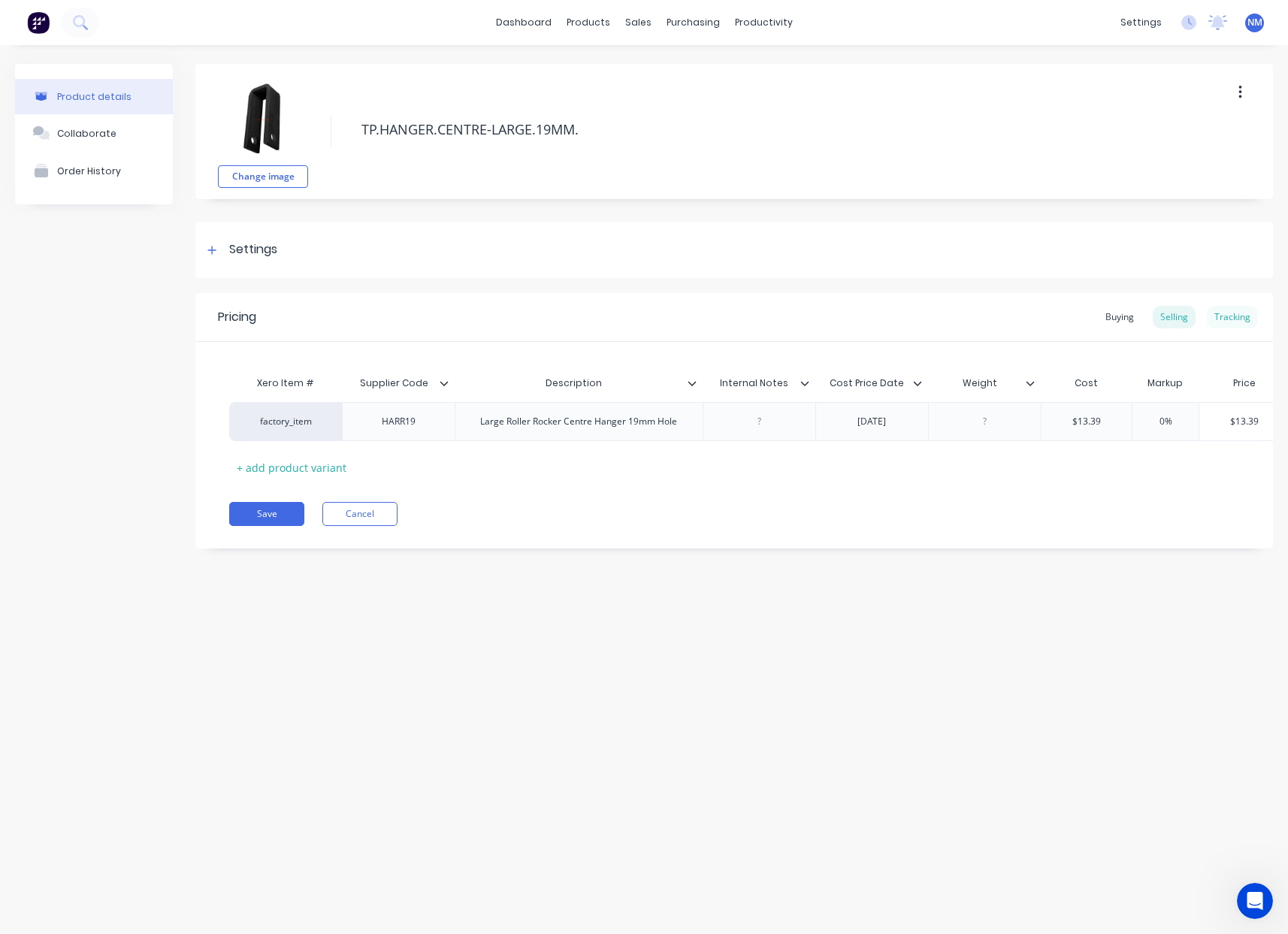
click at [1248, 312] on div "Tracking" at bounding box center [1232, 317] width 51 height 22
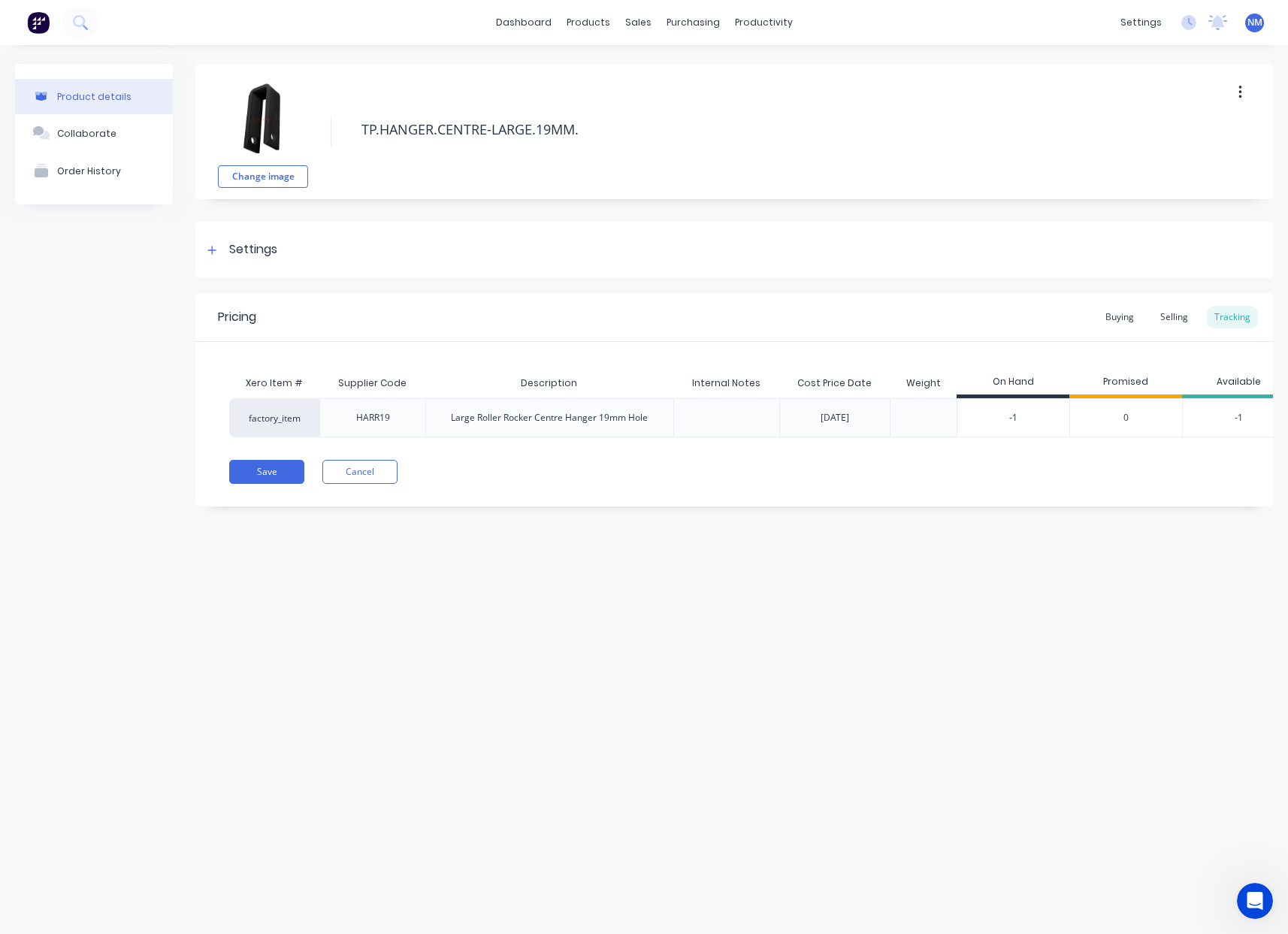
drag, startPoint x: 1023, startPoint y: 418, endPoint x: 773, endPoint y: 418, distance: 250.0
click at [1000, 420] on input "-1" at bounding box center [1013, 418] width 112 height 13
type input "30"
type textarea "x"
type input "30"
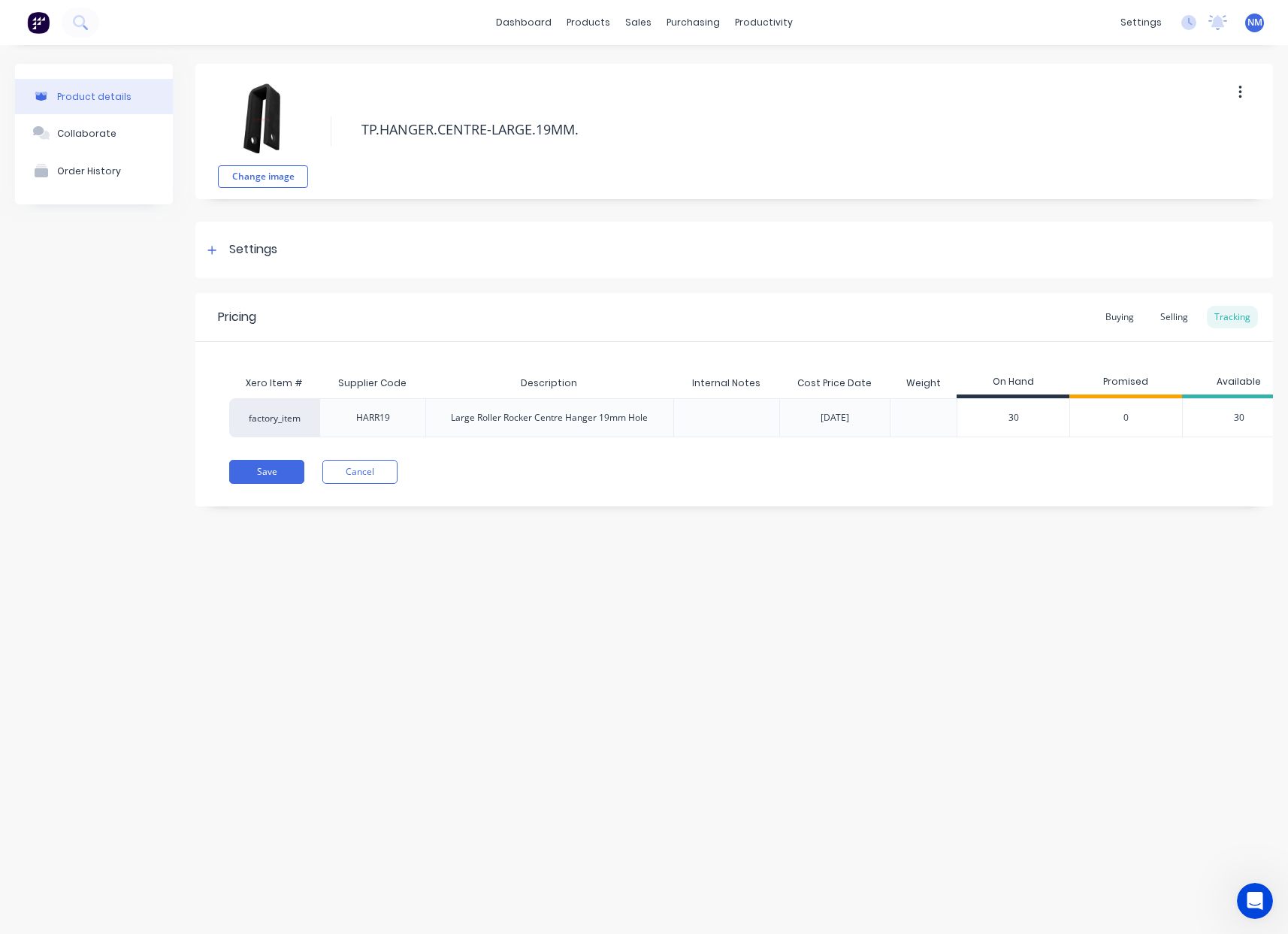
click at [1023, 468] on div "Pricing Buying Selling Tracking Xero Item # Supplier Code Description Internal …" at bounding box center [734, 400] width 1078 height 213
click at [281, 484] on button "Save" at bounding box center [266, 472] width 75 height 24
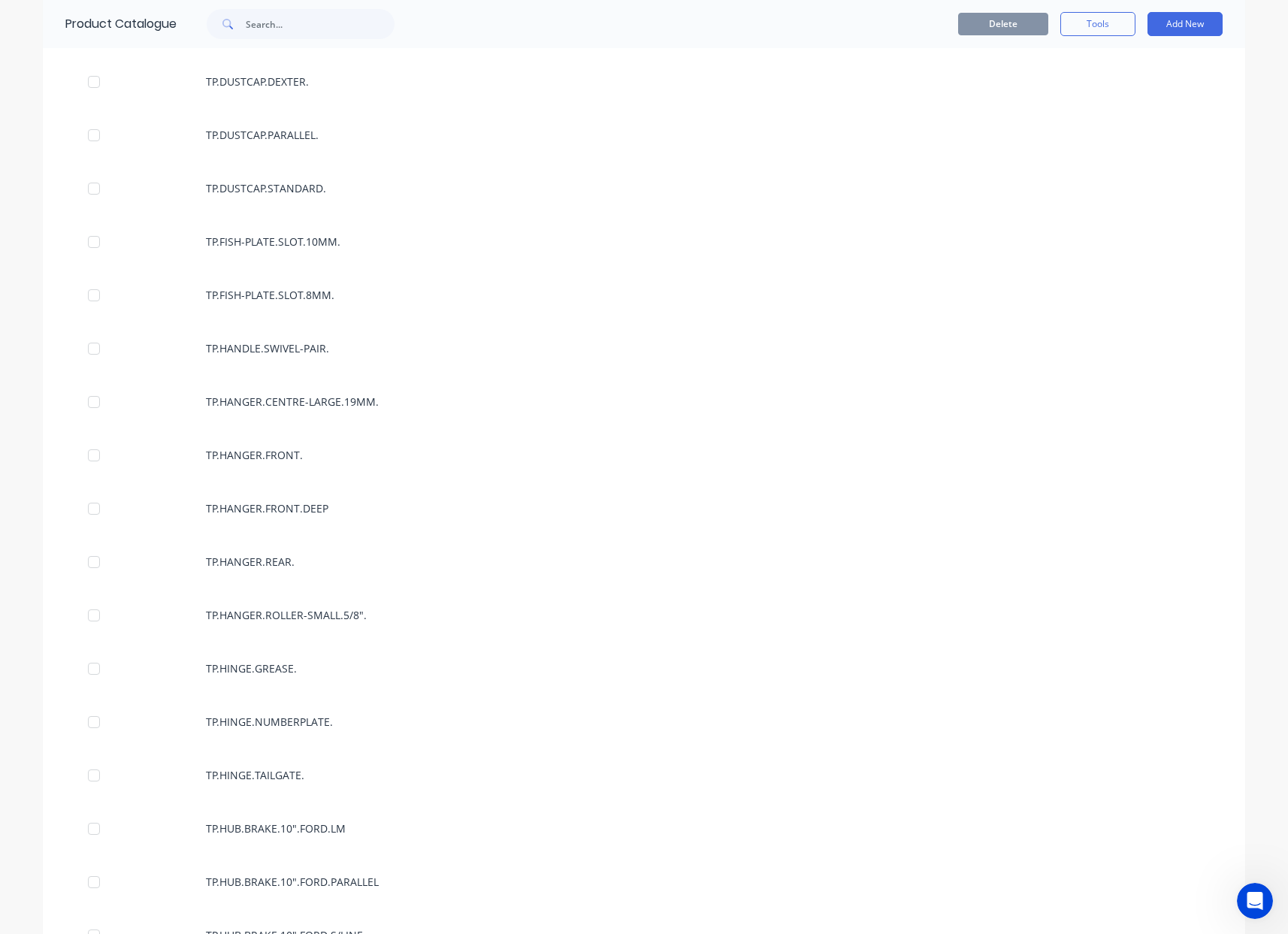
scroll to position [5490, 0]
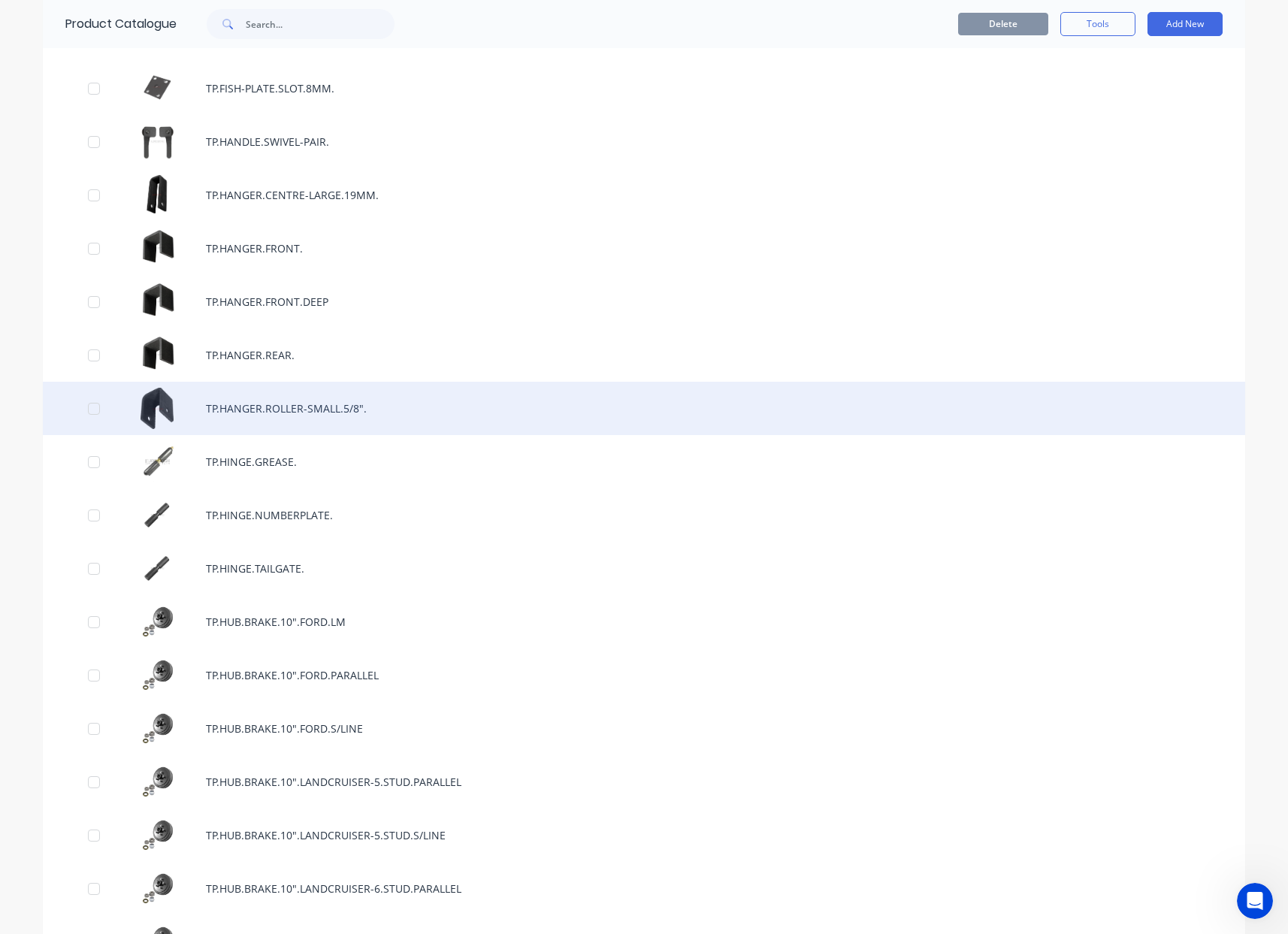
click at [324, 404] on div "TP.HANGER.ROLLER-SMALL.5/8"." at bounding box center [644, 408] width 1202 height 53
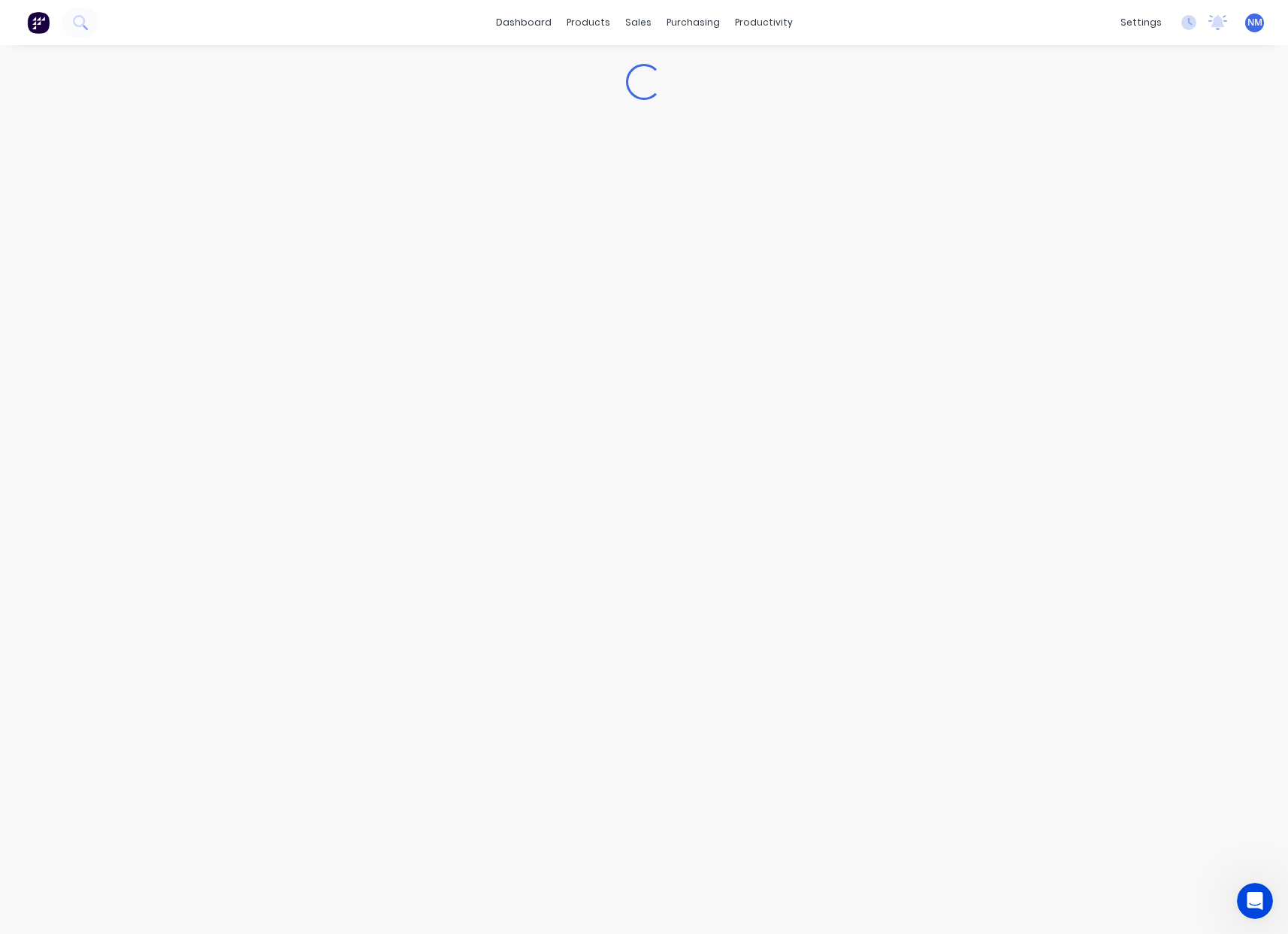
type textarea "x"
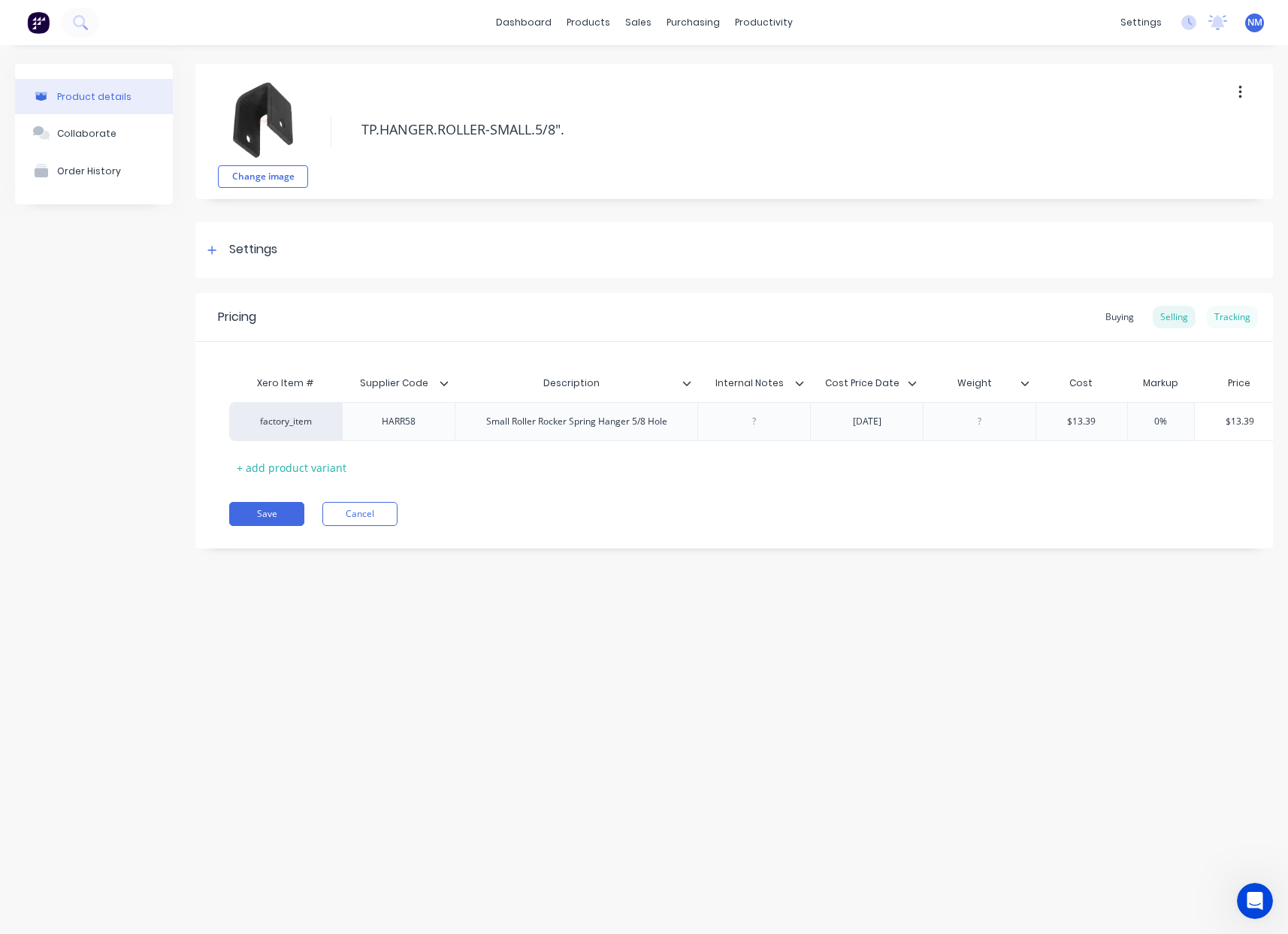
click at [1228, 320] on div "Tracking" at bounding box center [1232, 317] width 51 height 22
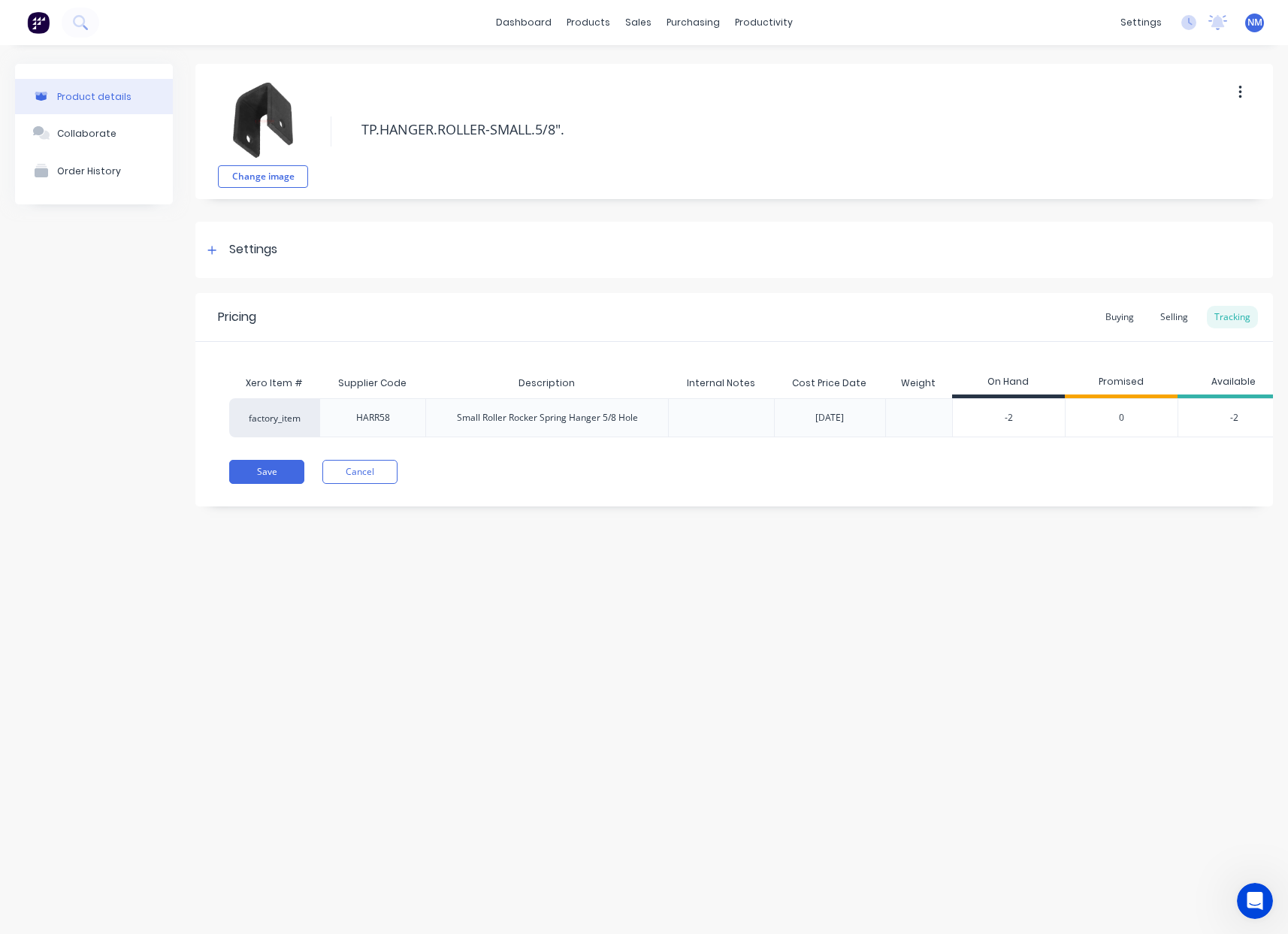
drag, startPoint x: 1021, startPoint y: 420, endPoint x: 794, endPoint y: 372, distance: 232.0
click at [966, 417] on input "-2" at bounding box center [1009, 418] width 112 height 13
type input "20"
type textarea "x"
type input "20"
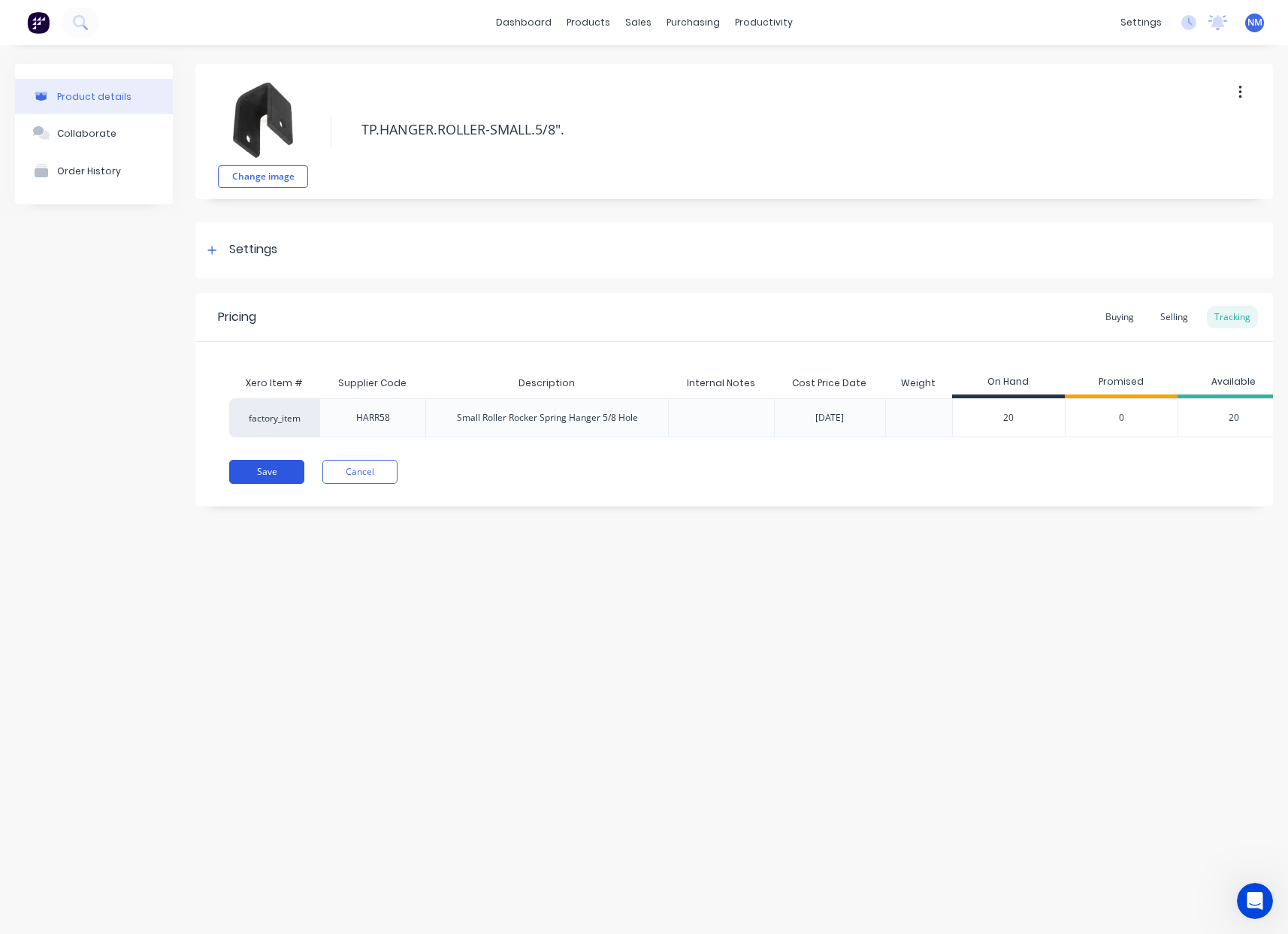
click at [265, 482] on button "Save" at bounding box center [266, 472] width 75 height 24
type textarea "x"
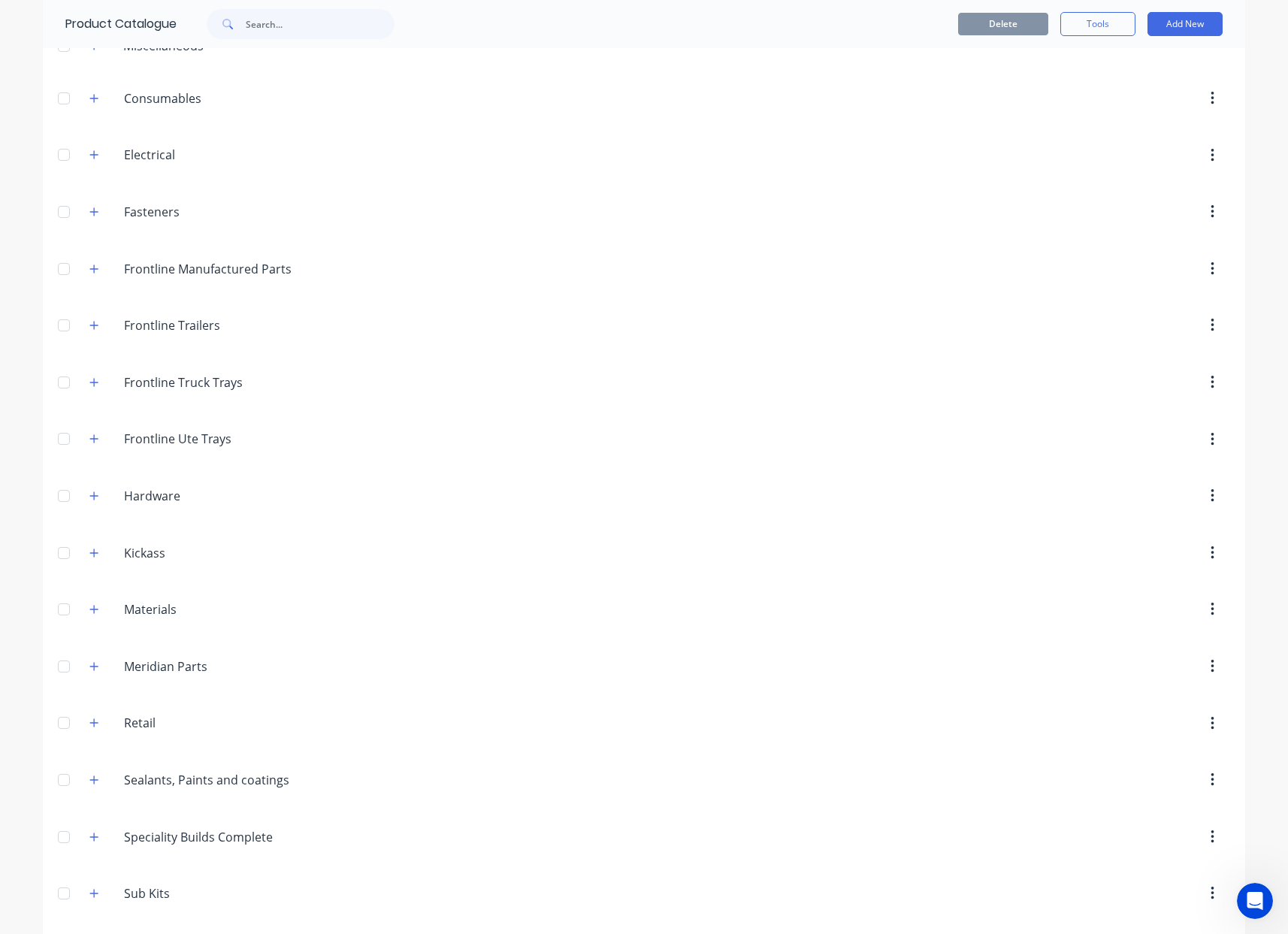
scroll to position [590, 0]
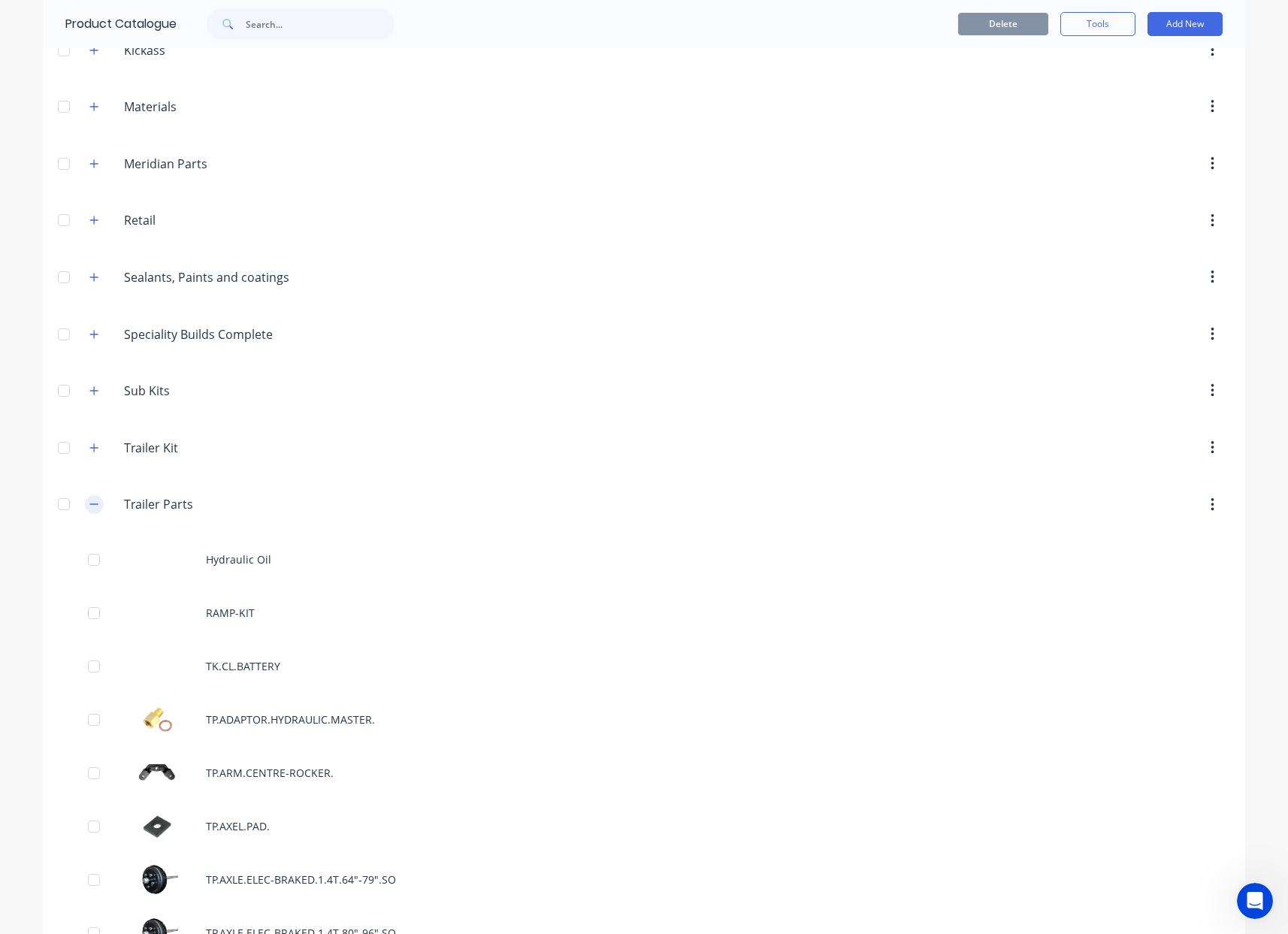
click at [93, 501] on button "button" at bounding box center [94, 505] width 19 height 19
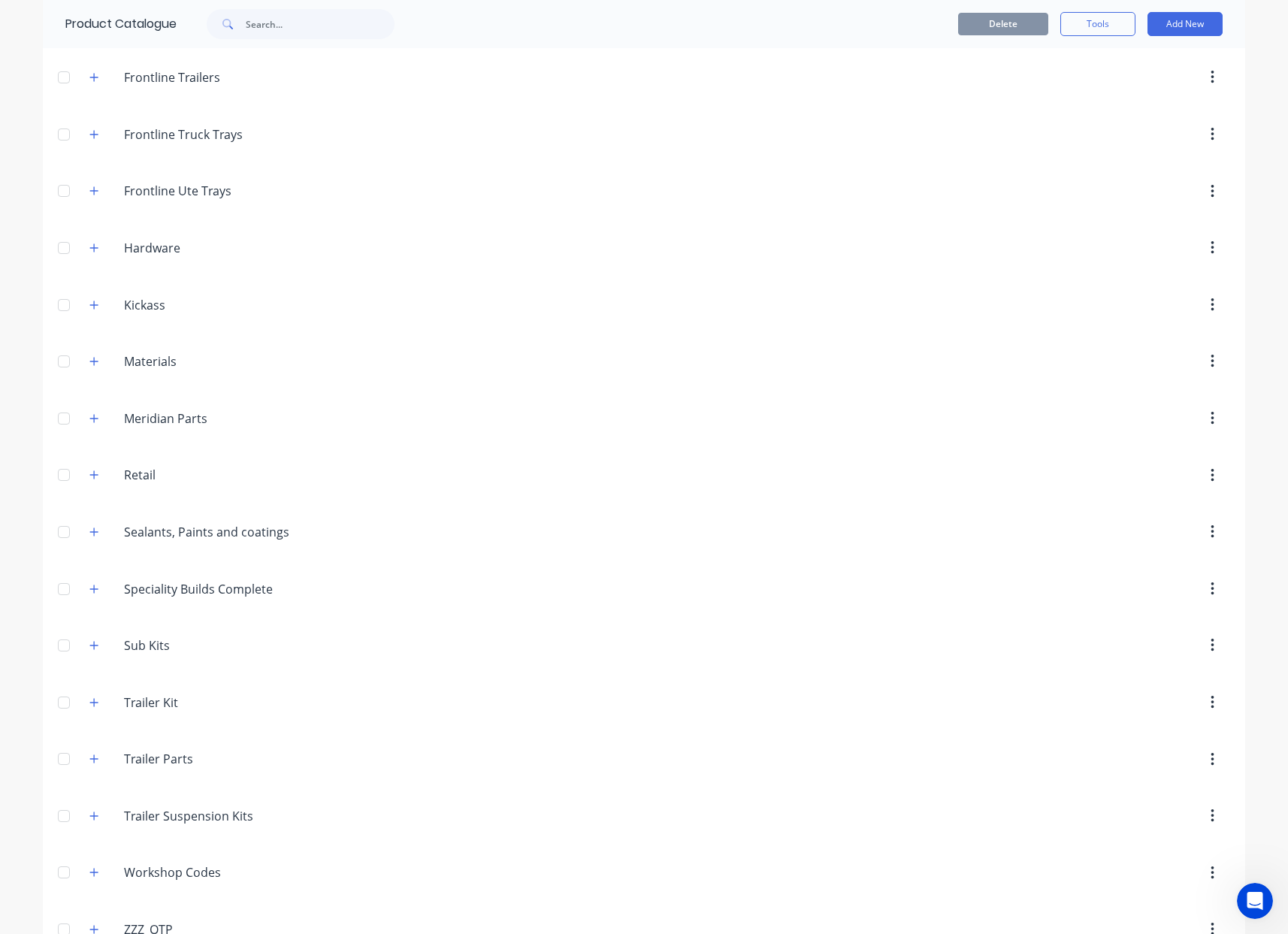
scroll to position [242, 0]
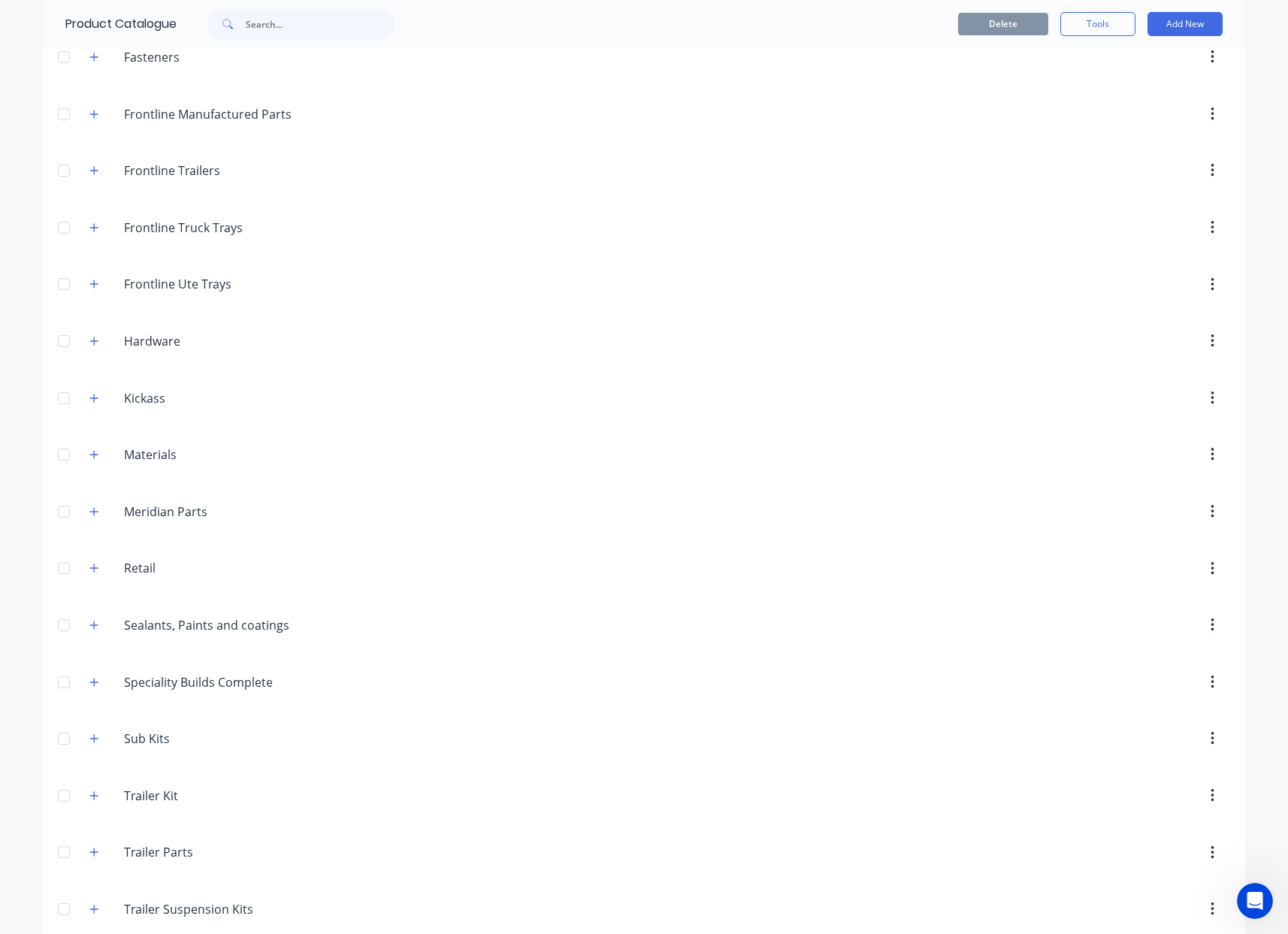
drag, startPoint x: 84, startPoint y: 117, endPoint x: 93, endPoint y: 140, distance: 24.7
click at [90, 116] on icon "button" at bounding box center [94, 114] width 9 height 10
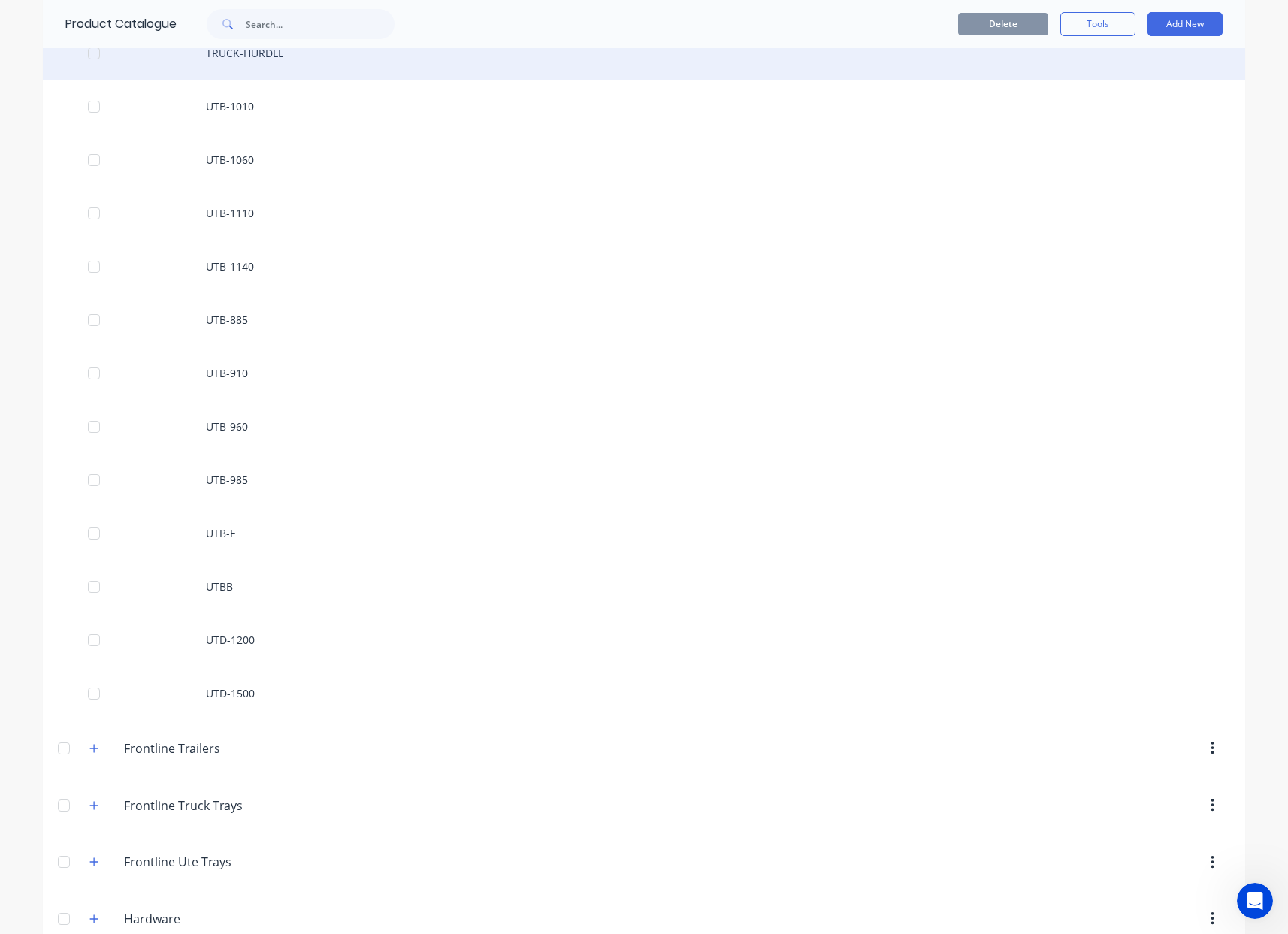
scroll to position [3084, 0]
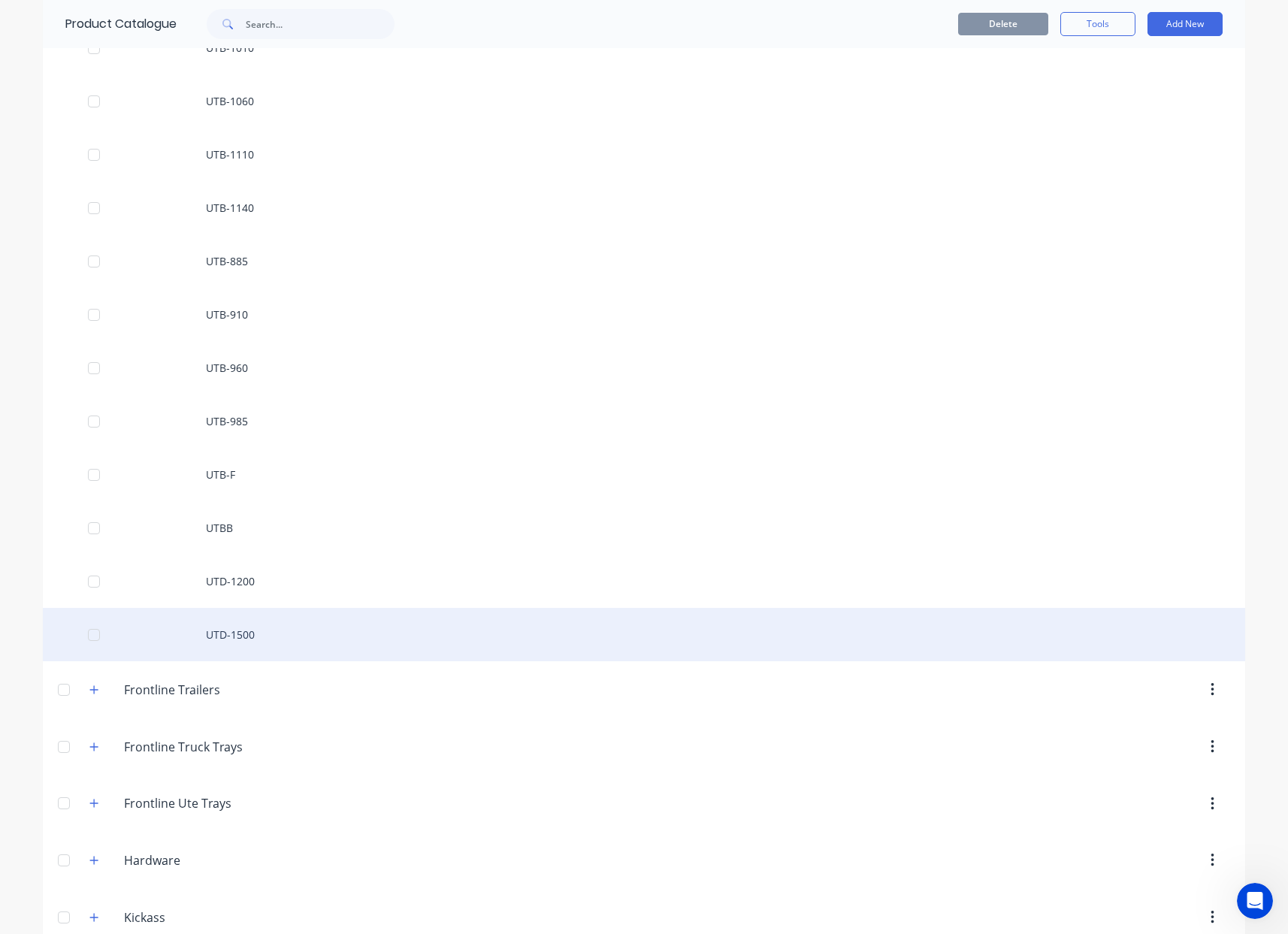
click at [275, 628] on div "UTD-1500" at bounding box center [644, 634] width 1202 height 53
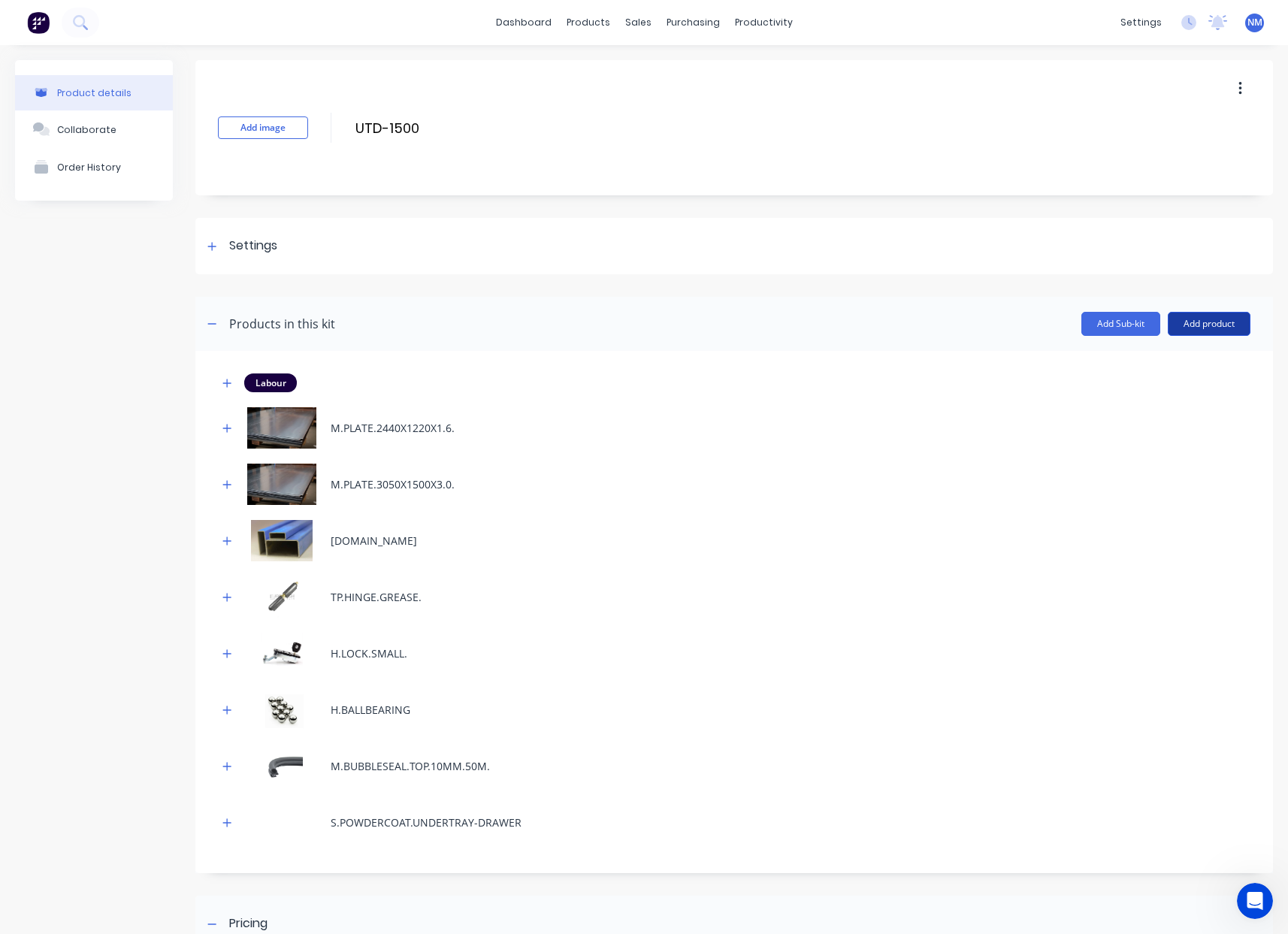
click at [1224, 318] on button "Add product" at bounding box center [1209, 324] width 82 height 24
click at [1171, 373] on div "Product catalogue" at bounding box center [1179, 362] width 116 height 22
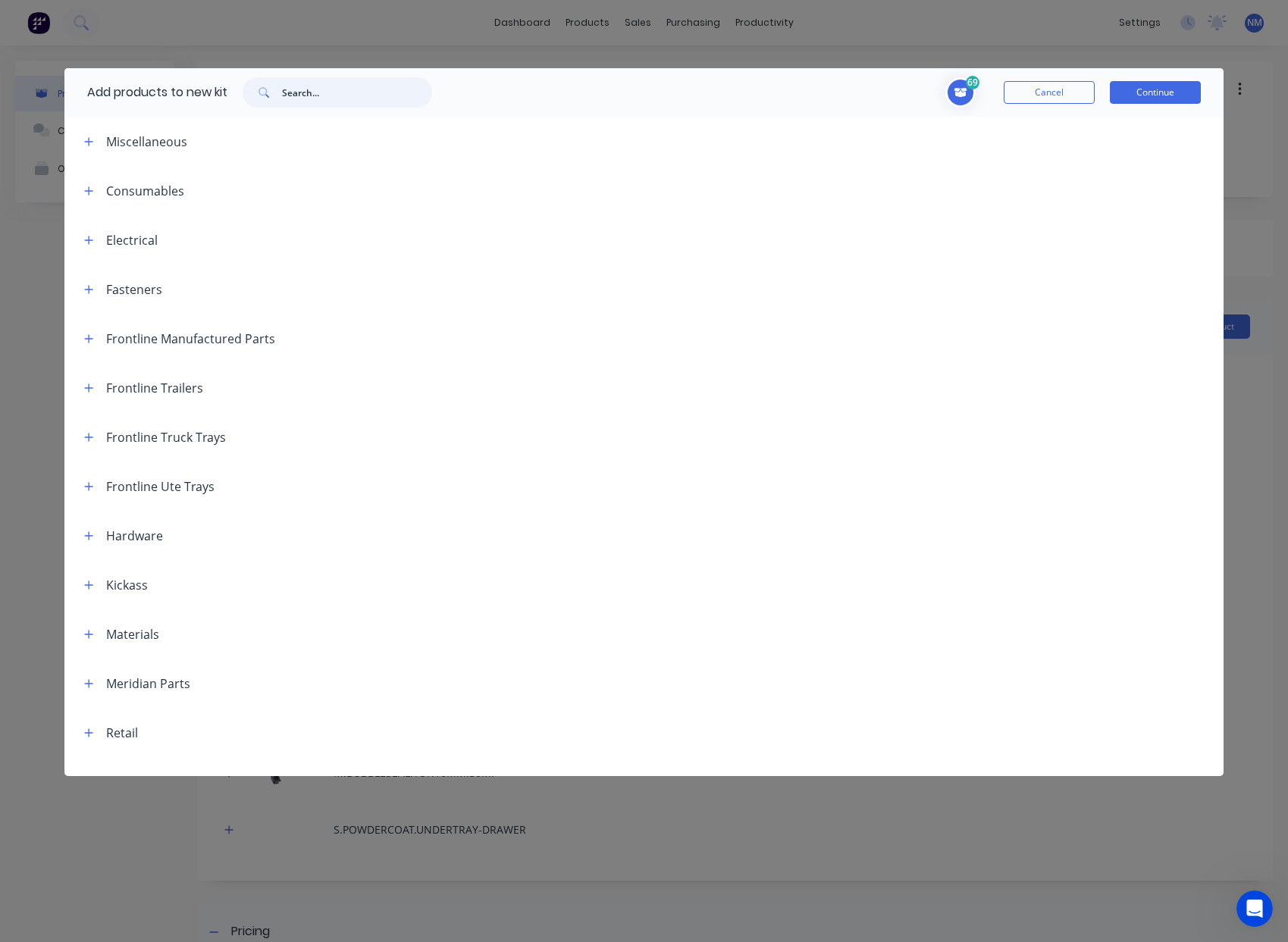
click at [313, 89] on input "text" at bounding box center [356, 92] width 150 height 30
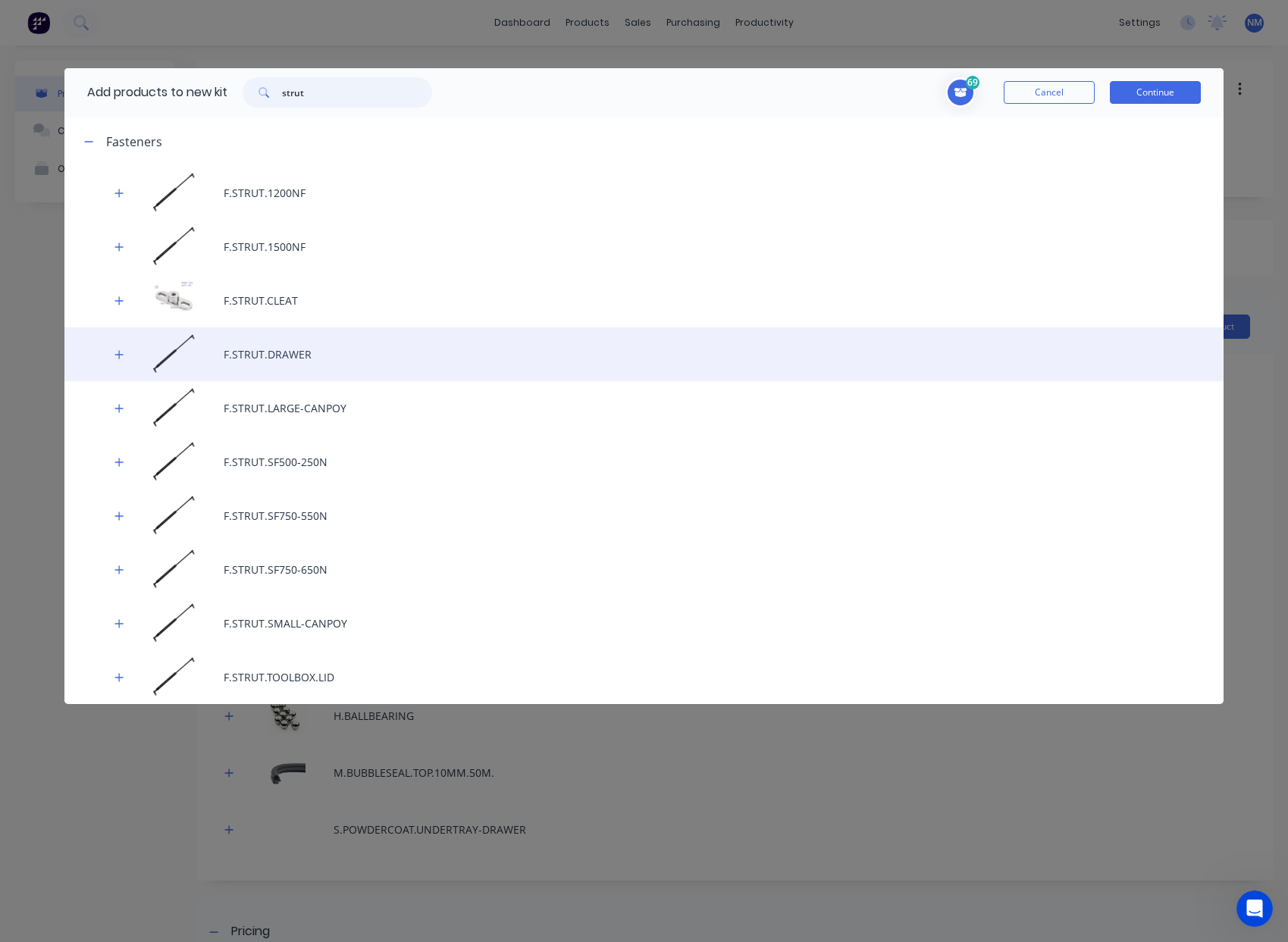
type input "strut"
click at [330, 357] on div "F.STRUT.DRAWER" at bounding box center [643, 354] width 1159 height 54
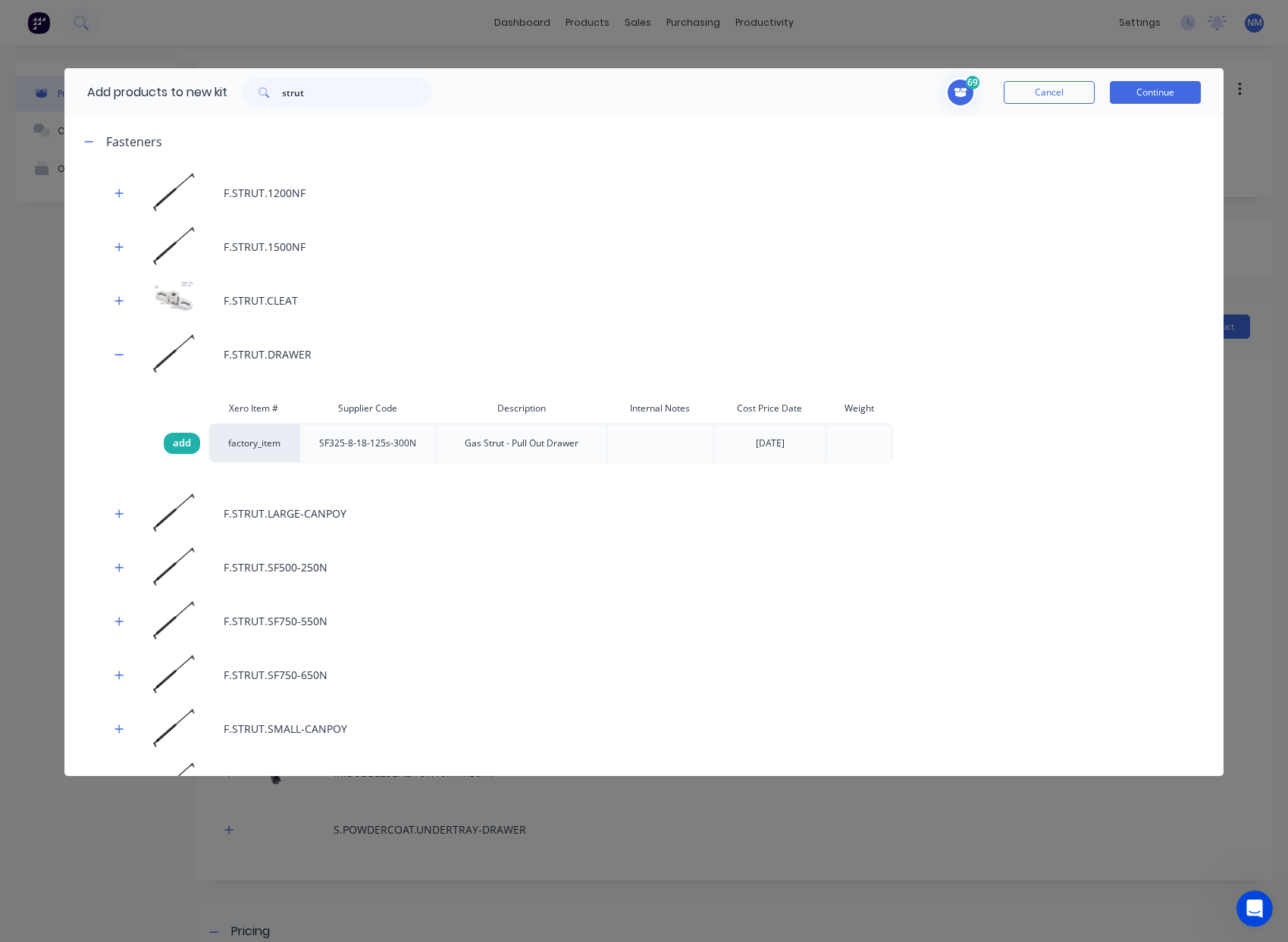
click at [177, 444] on span "add" at bounding box center [181, 443] width 18 height 15
click at [1149, 98] on button "Continue" at bounding box center [1155, 92] width 91 height 23
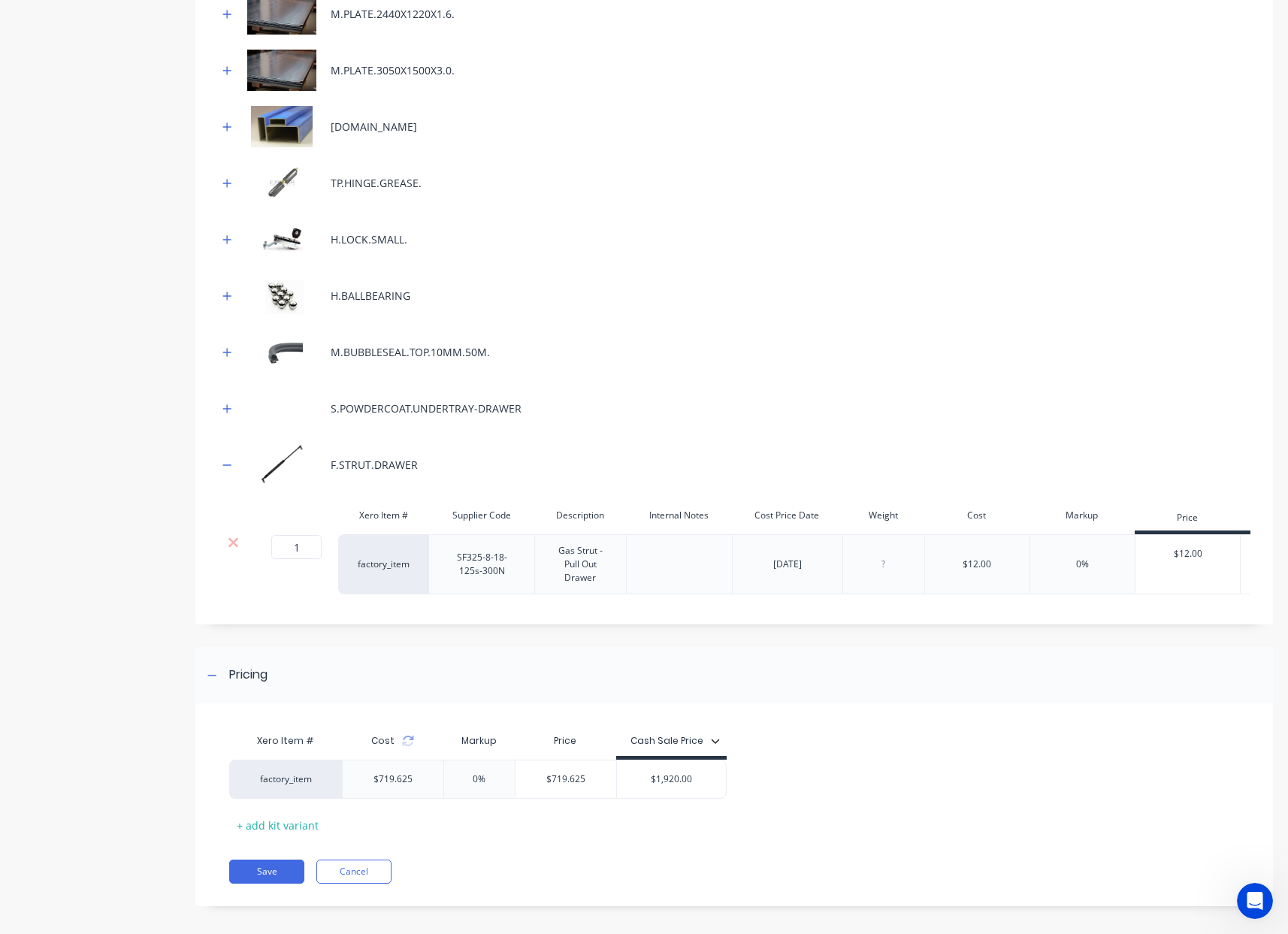
scroll to position [435, 0]
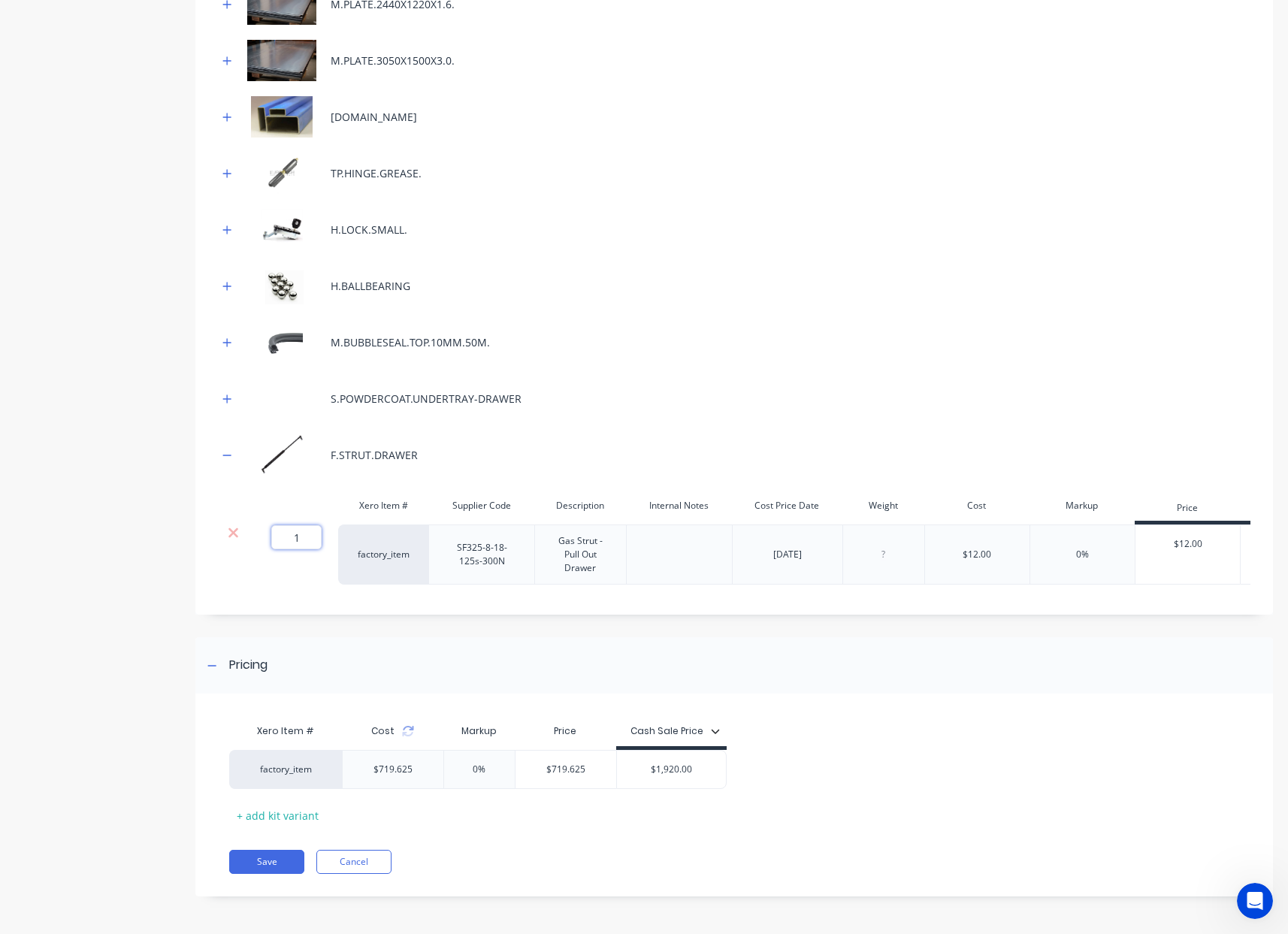
drag, startPoint x: 305, startPoint y: 527, endPoint x: 248, endPoint y: 521, distance: 57.3
click at [279, 526] on input "1" at bounding box center [296, 538] width 50 height 24
type input "2"
click at [408, 734] on icon at bounding box center [408, 731] width 12 height 12
click at [406, 731] on icon at bounding box center [408, 731] width 12 height 12
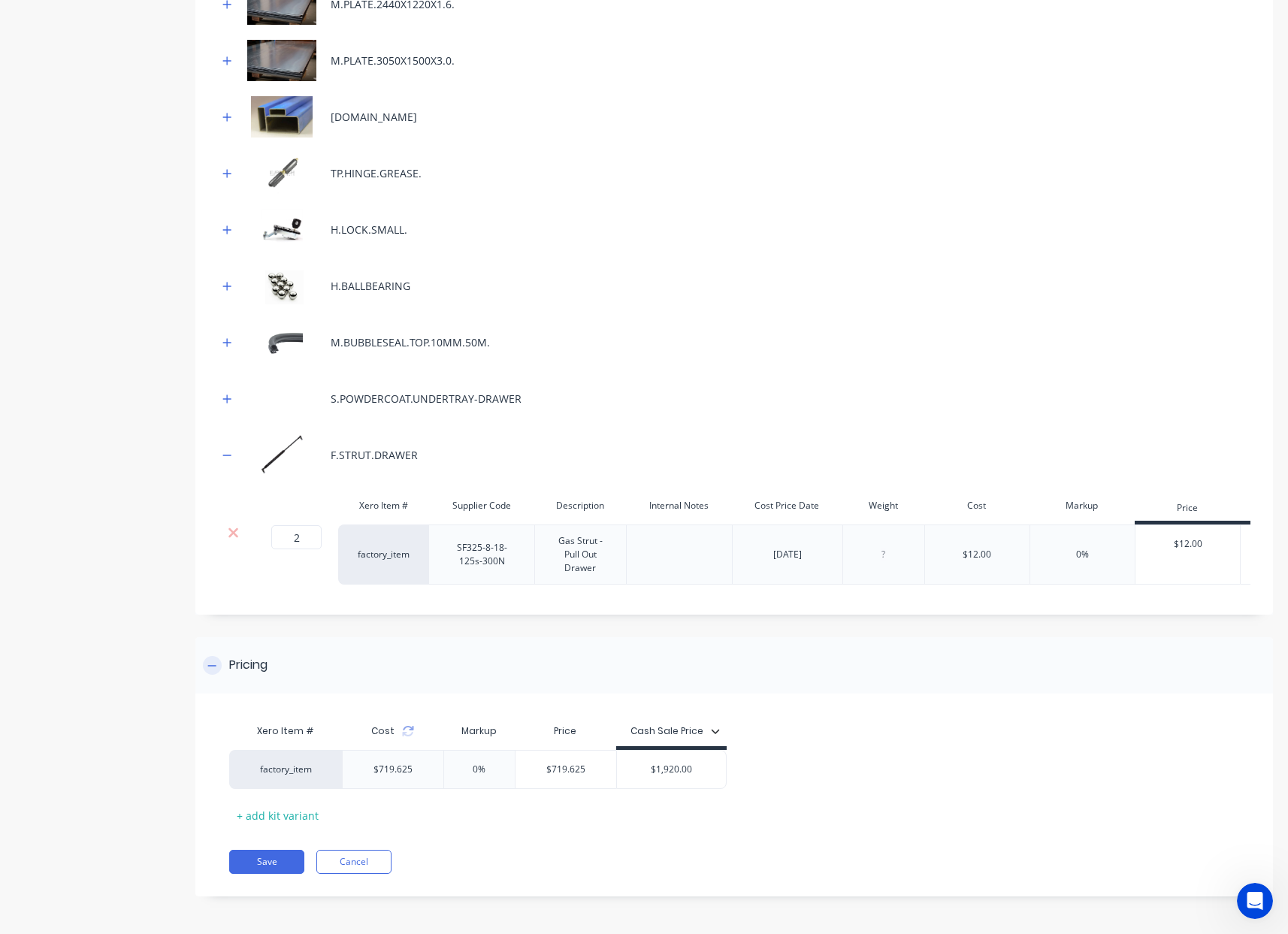
click at [709, 650] on div "Pricing" at bounding box center [734, 666] width 1078 height 56
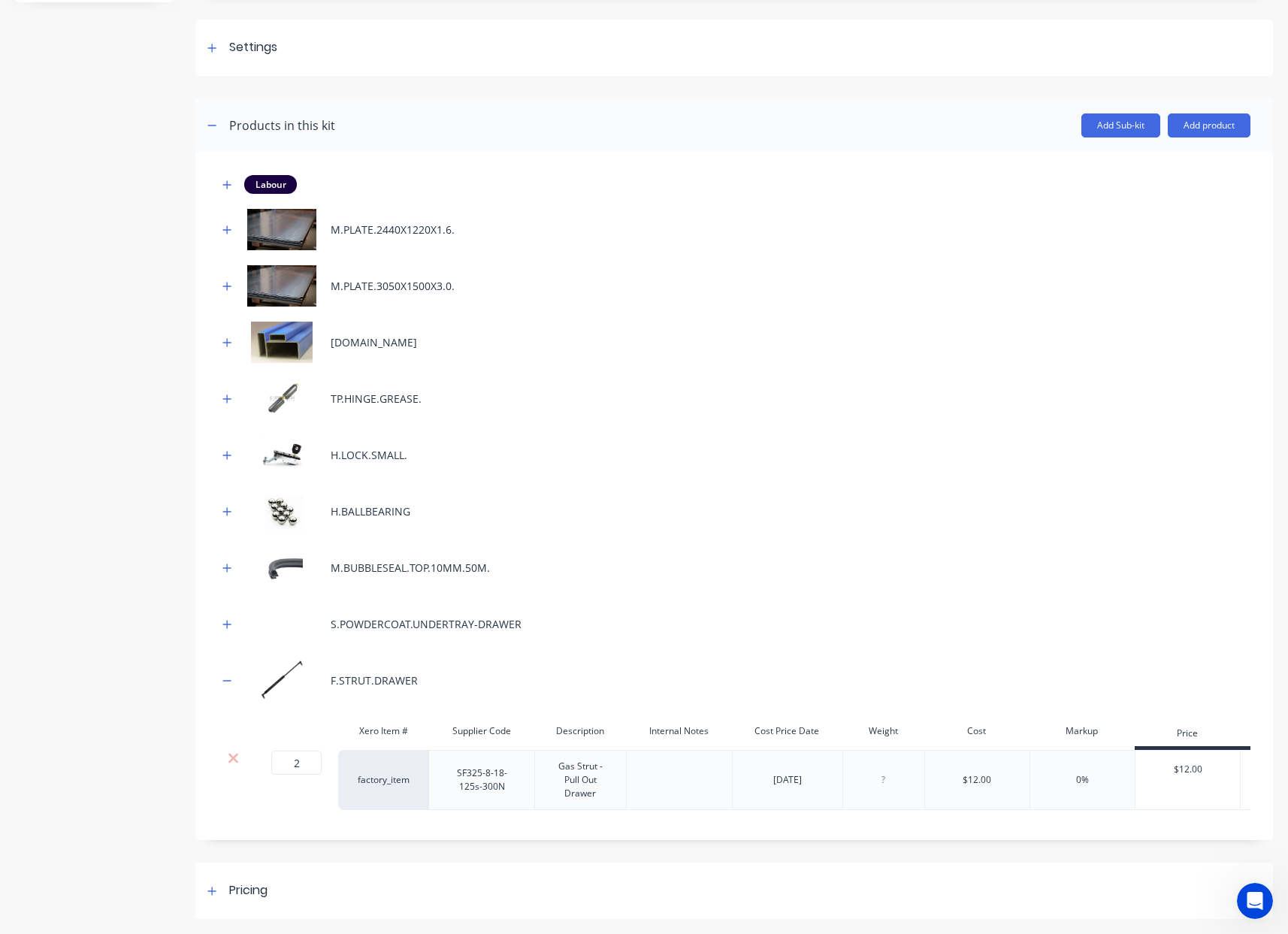
scroll to position [209, 0]
click at [220, 887] on div at bounding box center [212, 891] width 19 height 19
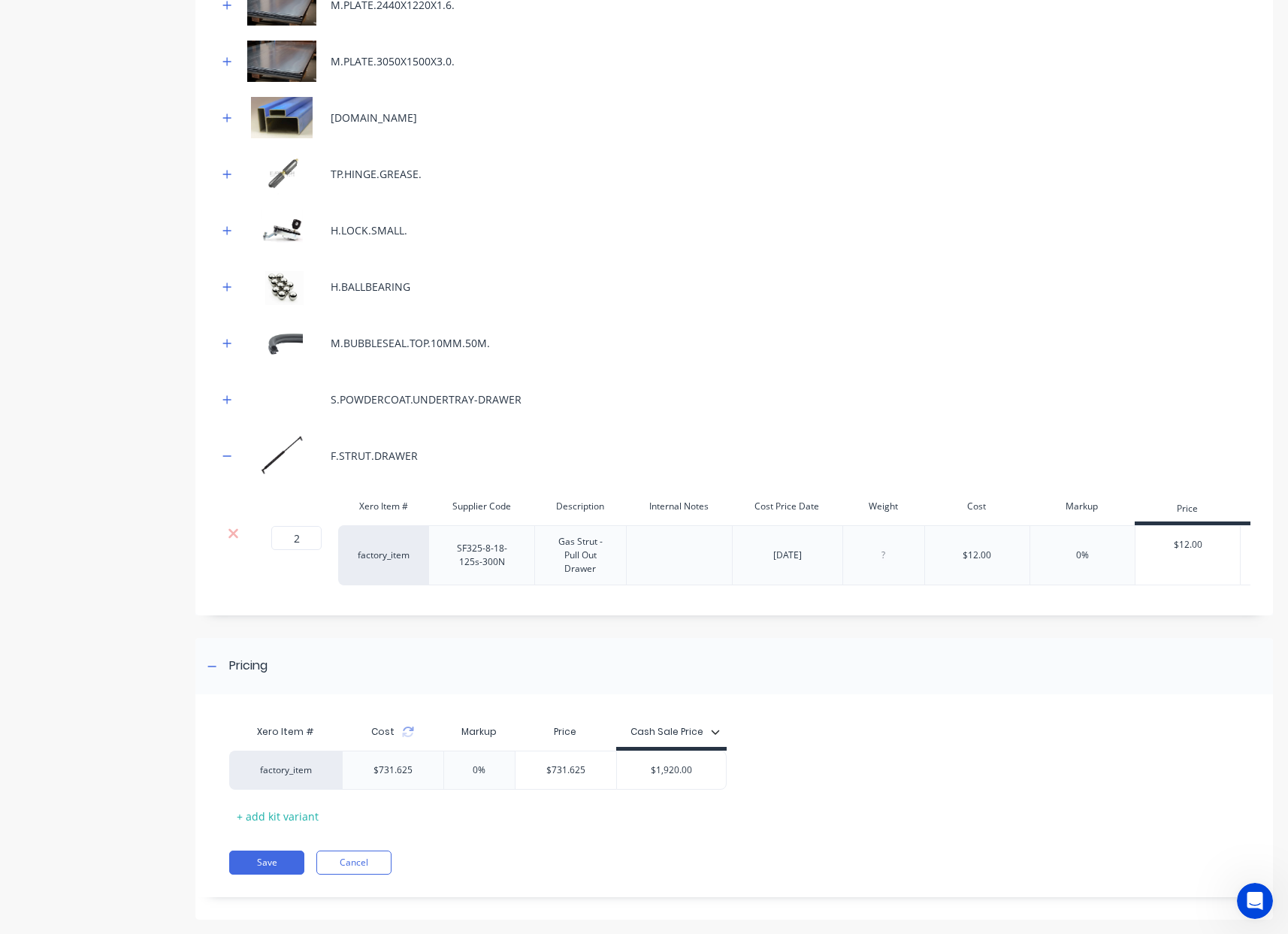
scroll to position [435, 0]
click at [408, 733] on icon at bounding box center [408, 731] width 12 height 12
click at [250, 867] on button "Save" at bounding box center [266, 862] width 75 height 24
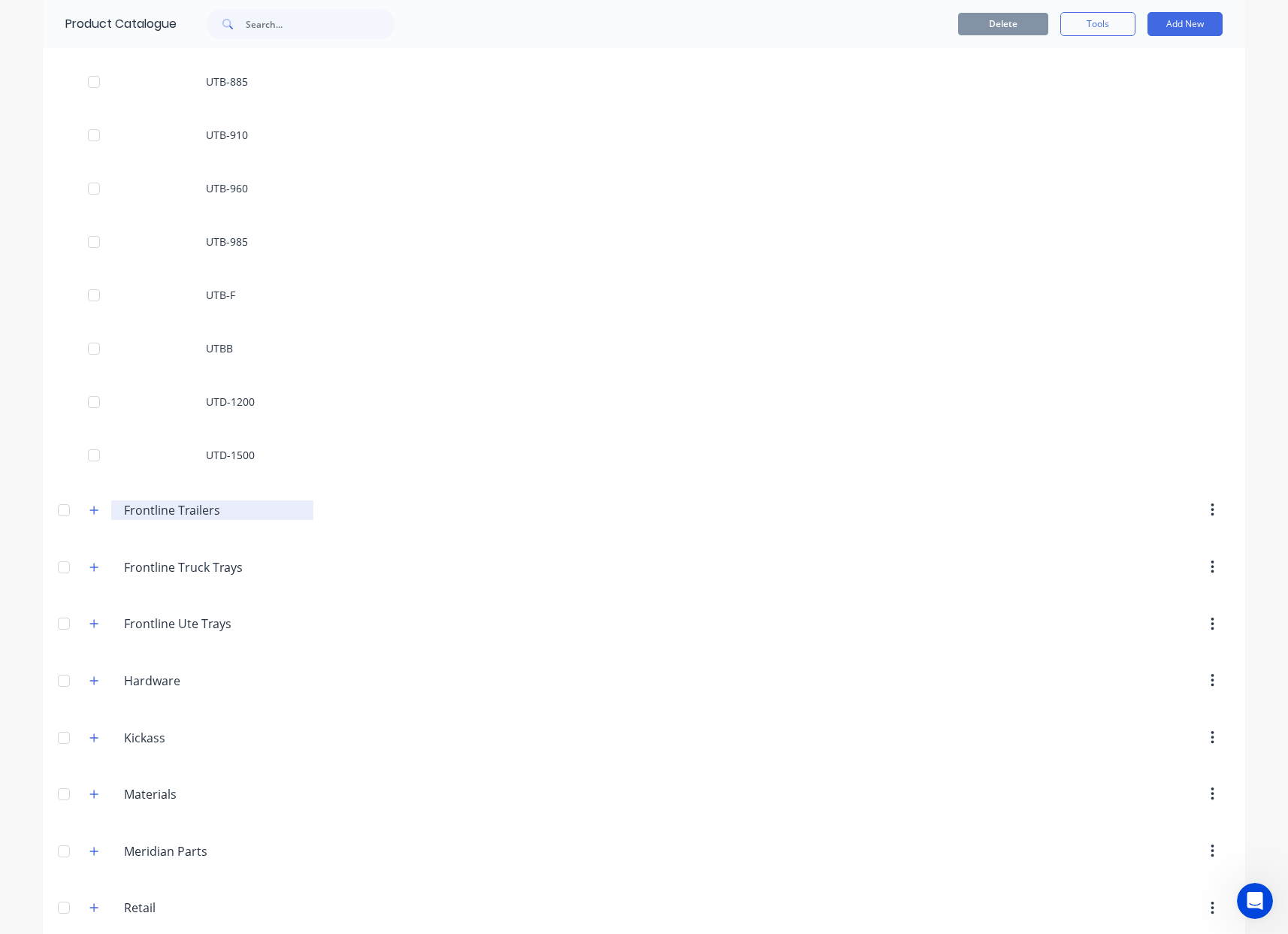
scroll to position [3263, 0]
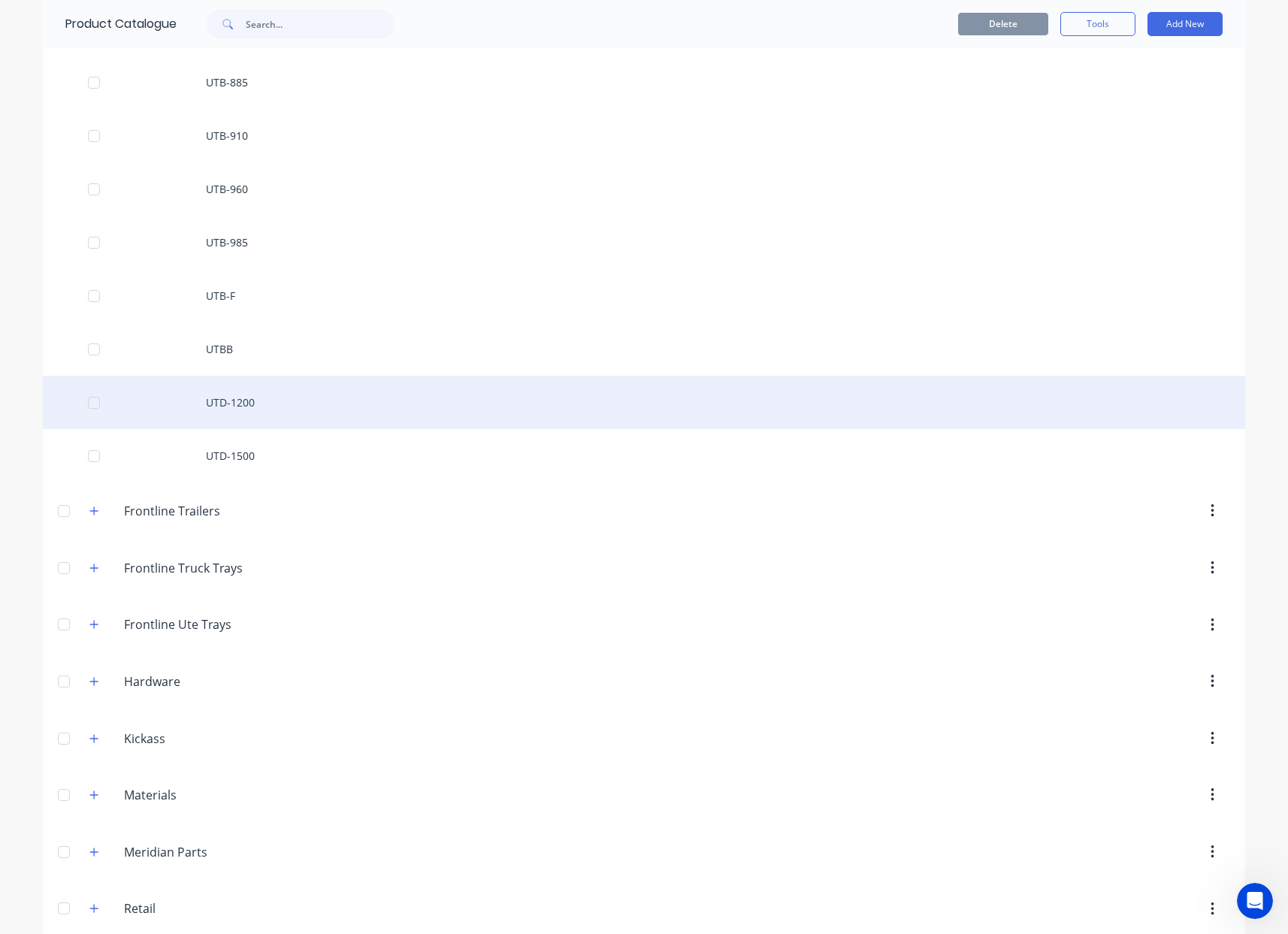
click at [264, 408] on div "UTD-1200" at bounding box center [644, 402] width 1202 height 53
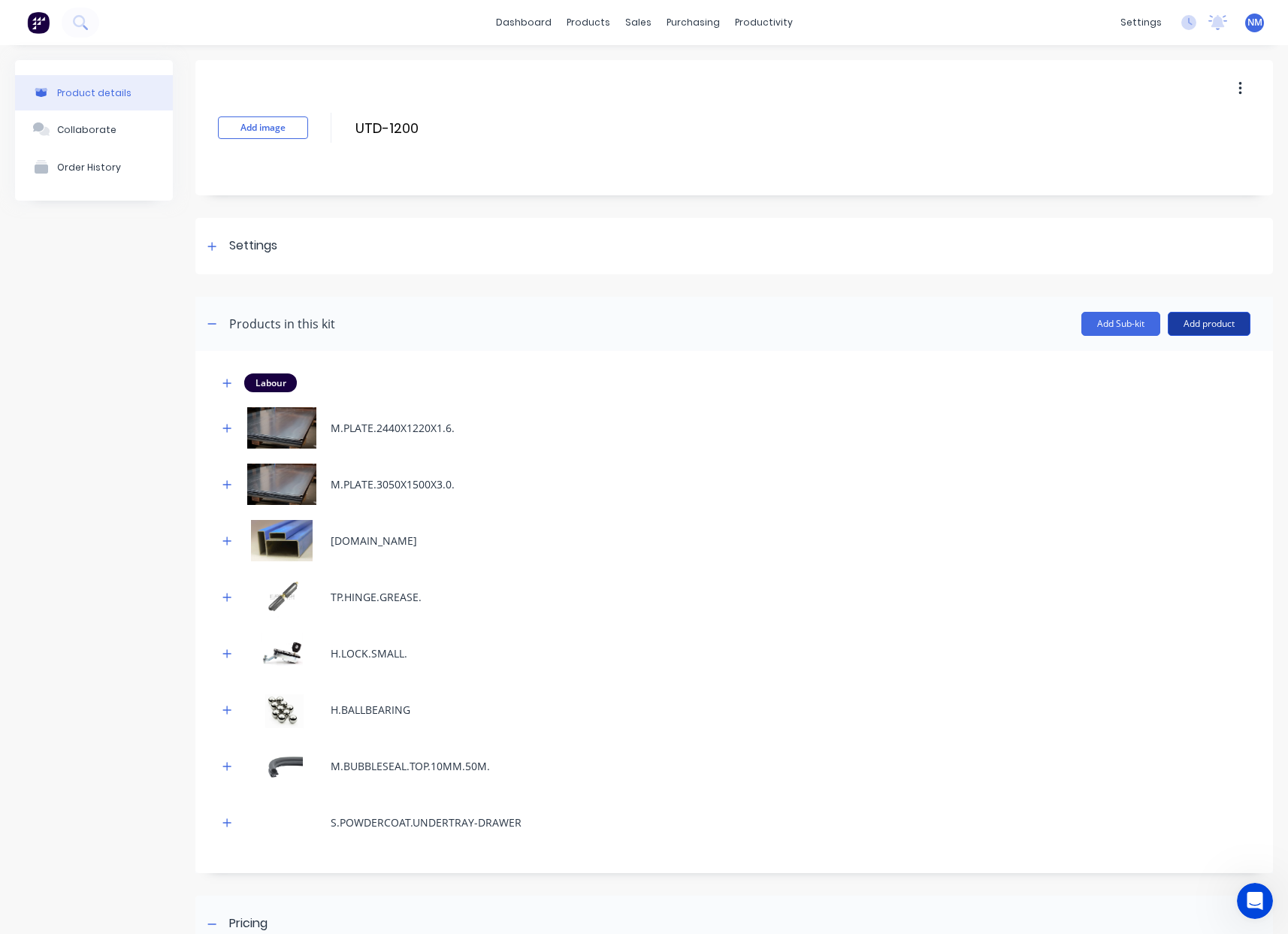
click at [1209, 318] on button "Add product" at bounding box center [1209, 324] width 82 height 24
click at [1182, 358] on div "Product catalogue" at bounding box center [1179, 362] width 116 height 22
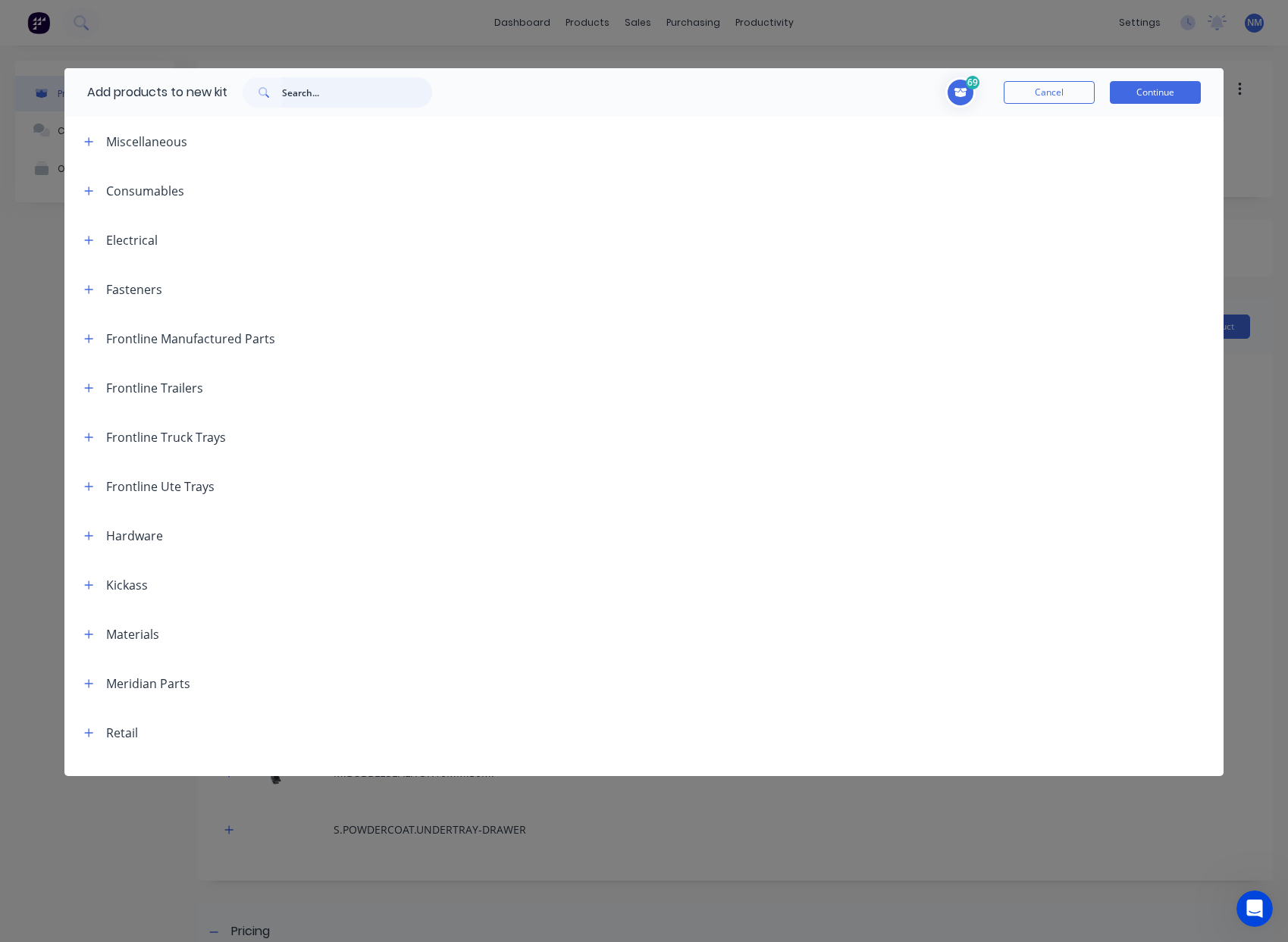
click at [304, 95] on input "text" at bounding box center [356, 92] width 150 height 30
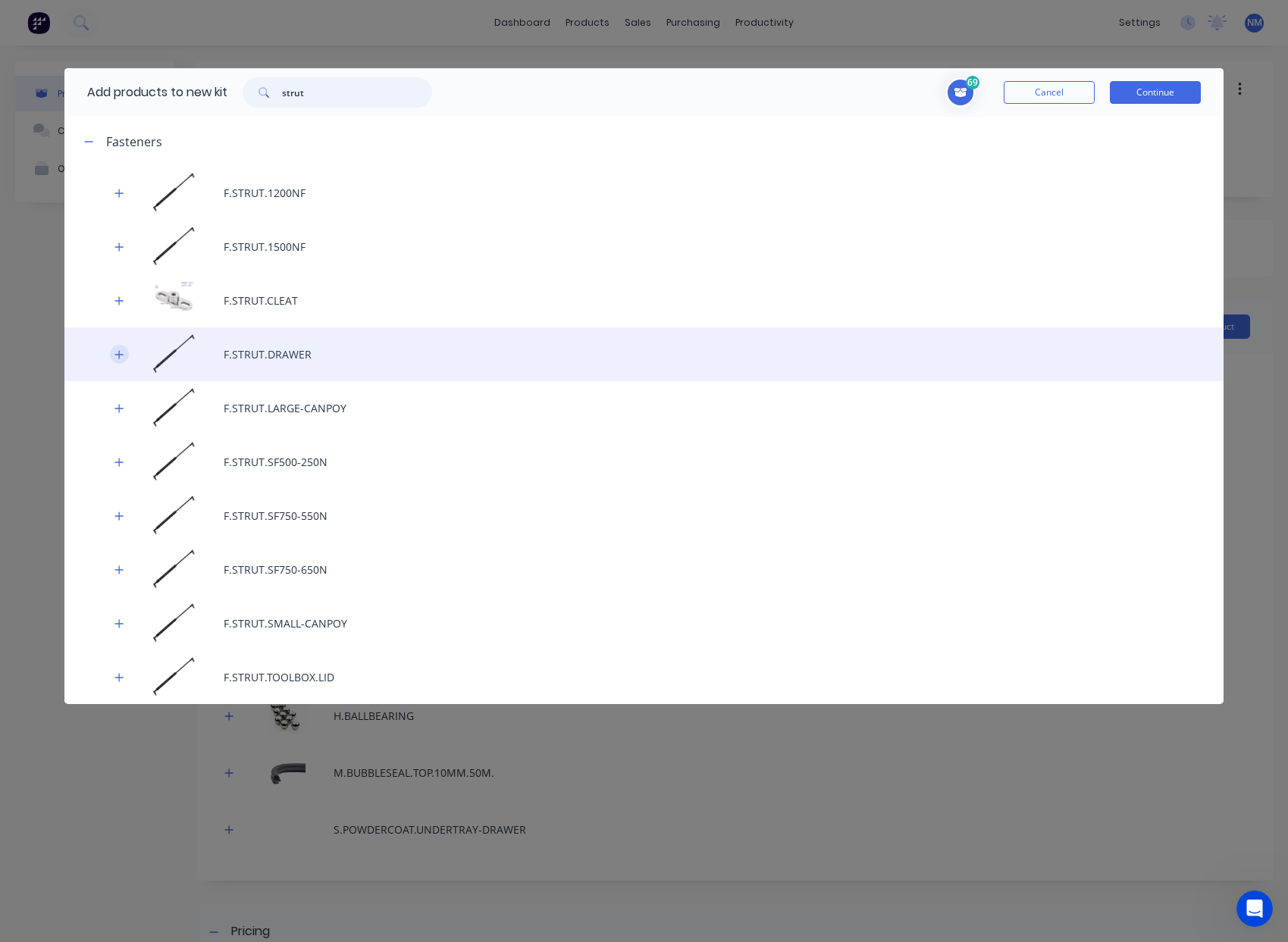
type input "strut"
click at [125, 351] on button "button" at bounding box center [120, 355] width 19 height 19
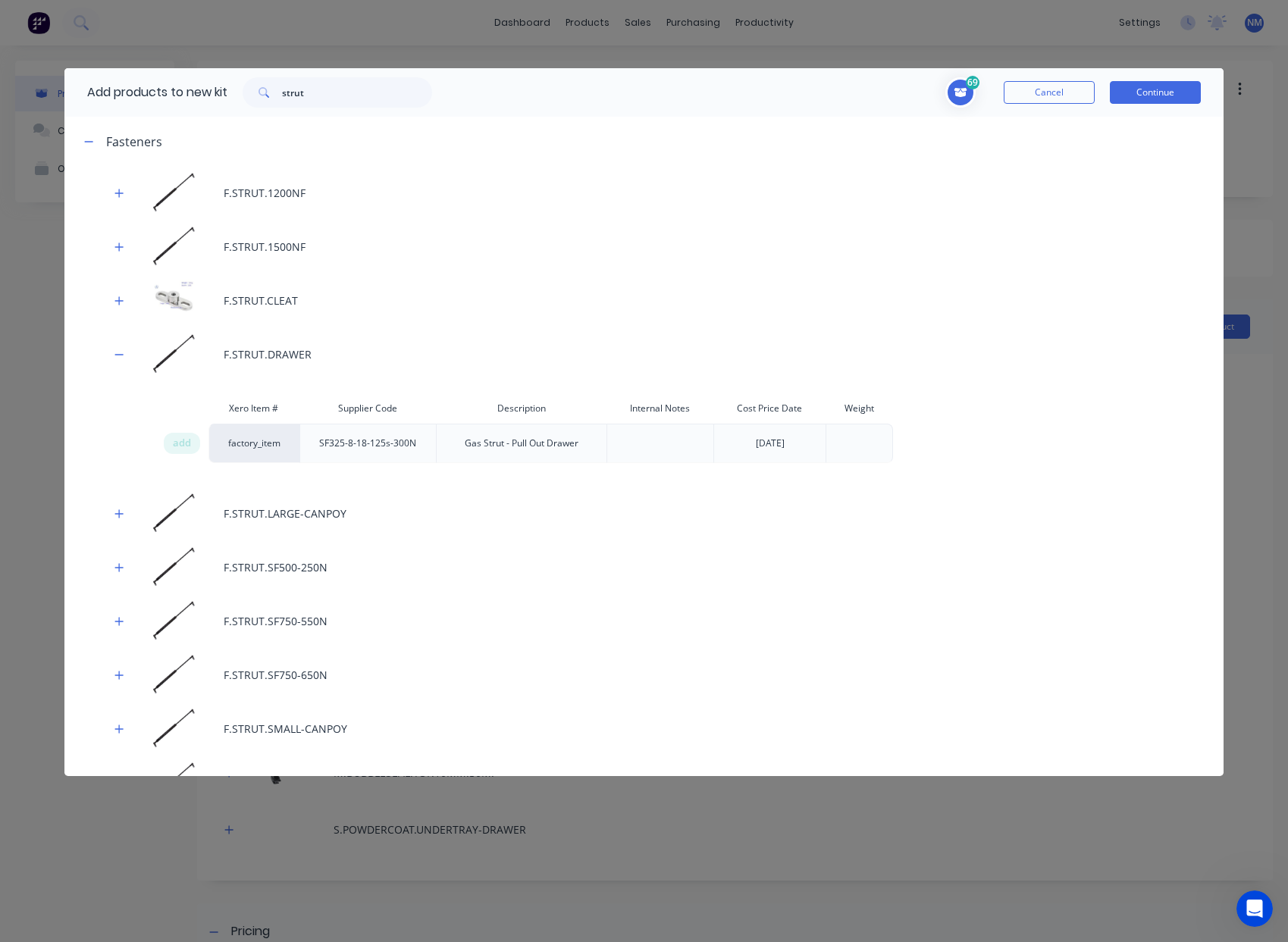
drag, startPoint x: 184, startPoint y: 439, endPoint x: 253, endPoint y: 428, distance: 69.9
click at [183, 439] on span "add" at bounding box center [181, 443] width 18 height 15
click at [1165, 94] on button "Continue" at bounding box center [1155, 92] width 91 height 23
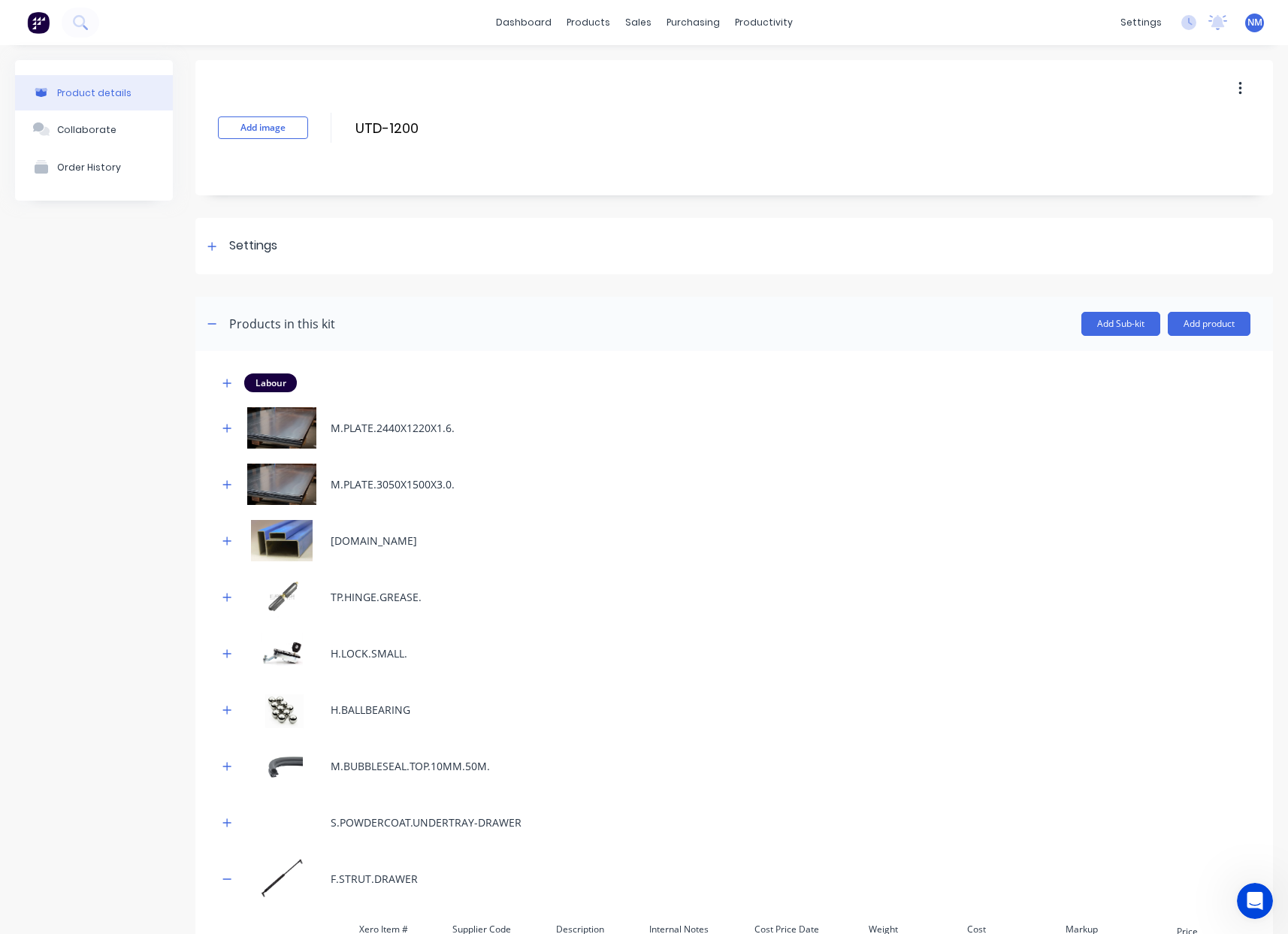
scroll to position [435, 0]
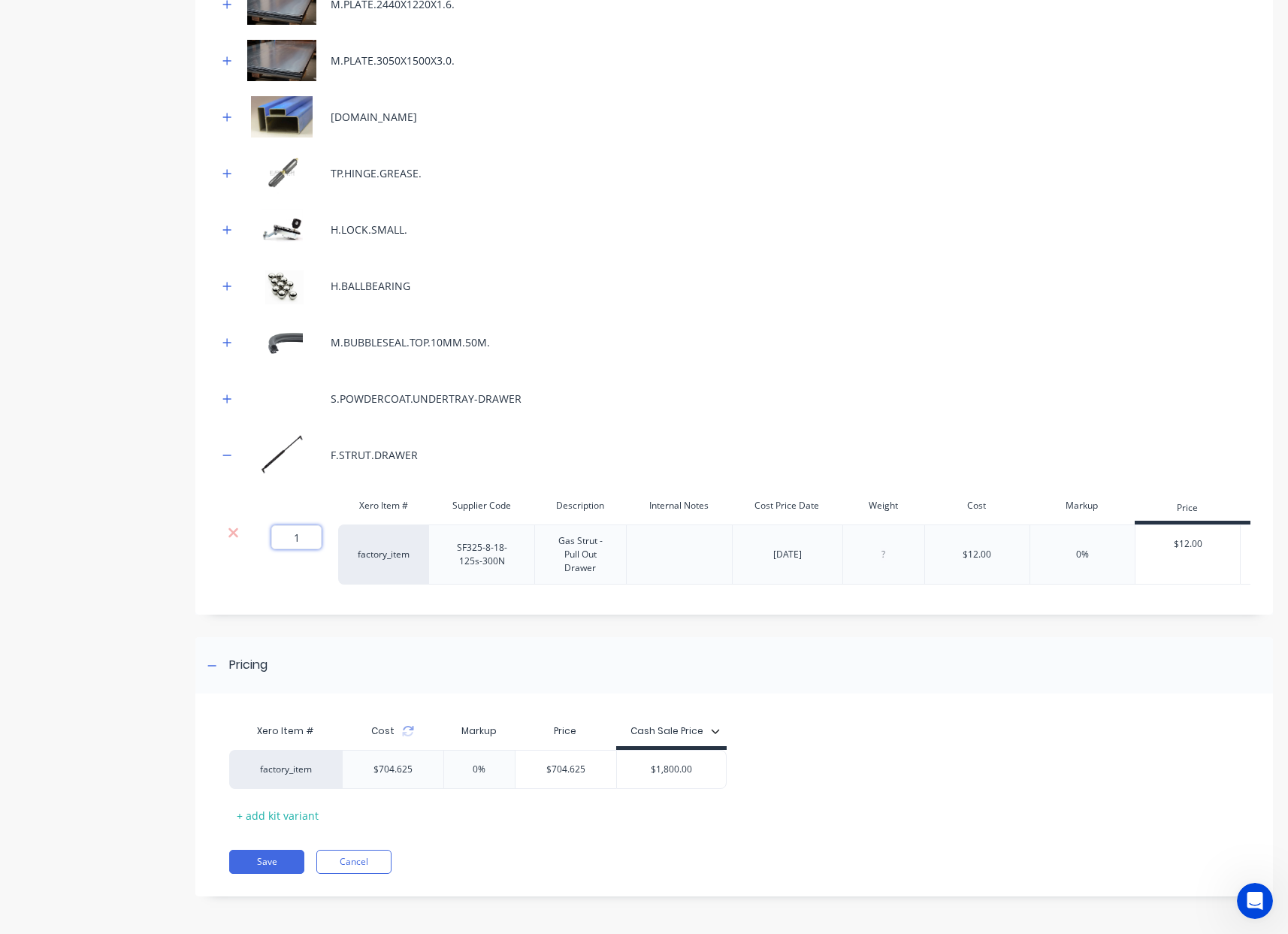
drag, startPoint x: 301, startPoint y: 528, endPoint x: 210, endPoint y: 519, distance: 91.4
click at [288, 528] on input "1" at bounding box center [296, 538] width 50 height 24
type input "2"
click at [407, 734] on icon at bounding box center [408, 731] width 12 height 12
click at [852, 742] on div "Xero Item # Cost Markup Price Cash Sale Price factory_item $704.625 0% $704.625…" at bounding box center [728, 771] width 999 height 111
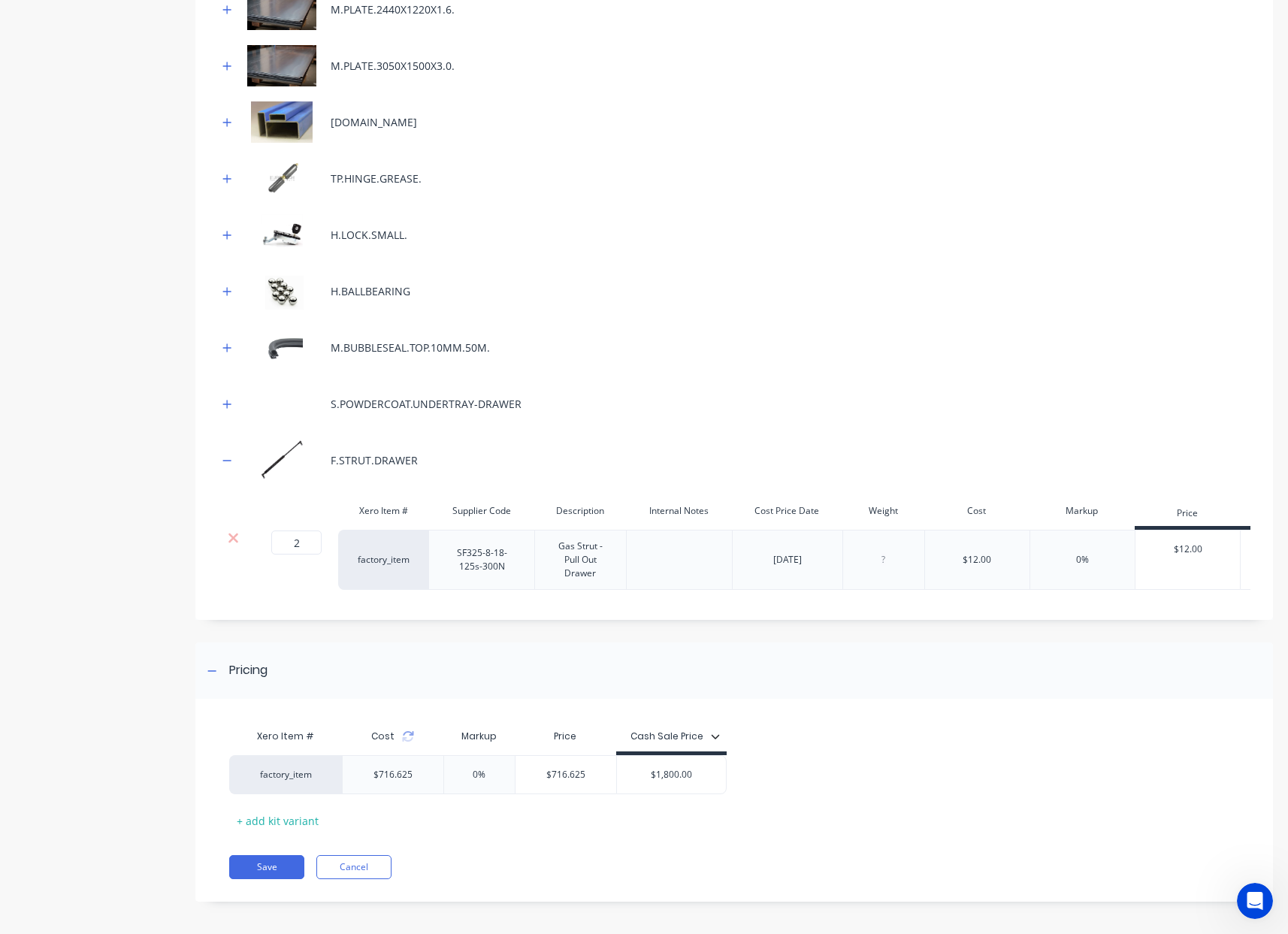
scroll to position [415, 0]
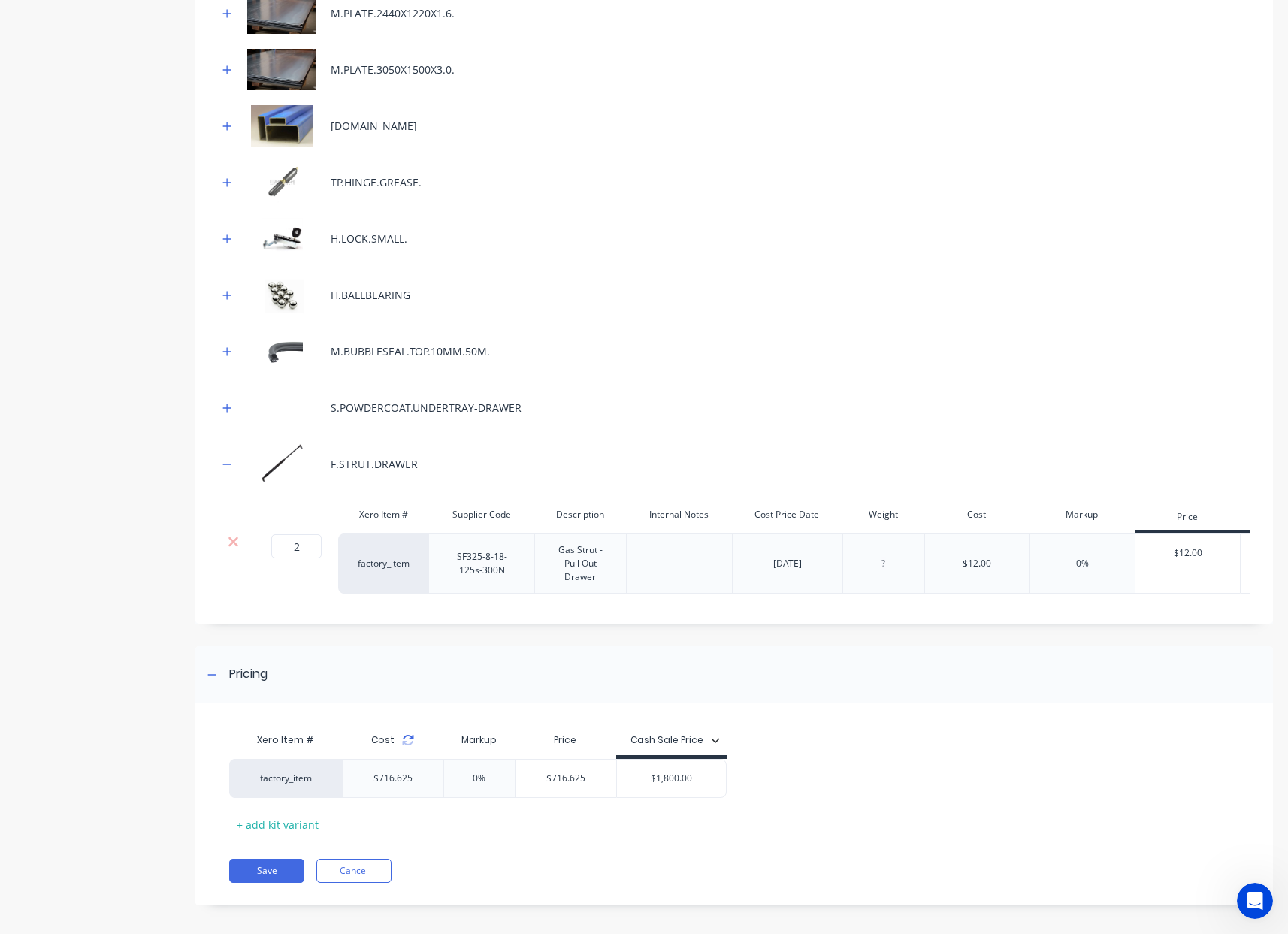
click at [410, 745] on icon at bounding box center [407, 743] width 10 height 5
click at [281, 884] on button "Save" at bounding box center [266, 871] width 75 height 24
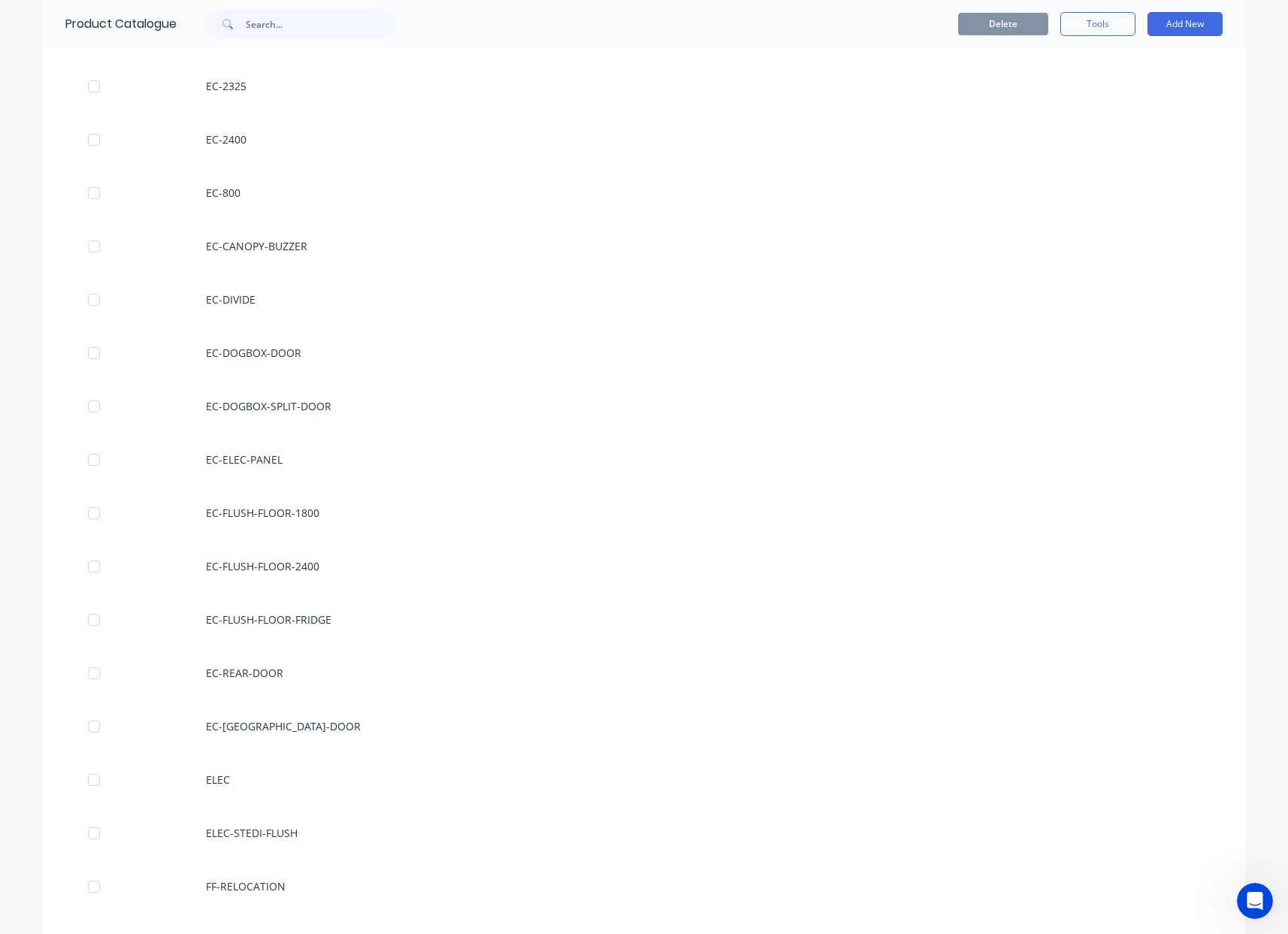
scroll to position [1129, 0]
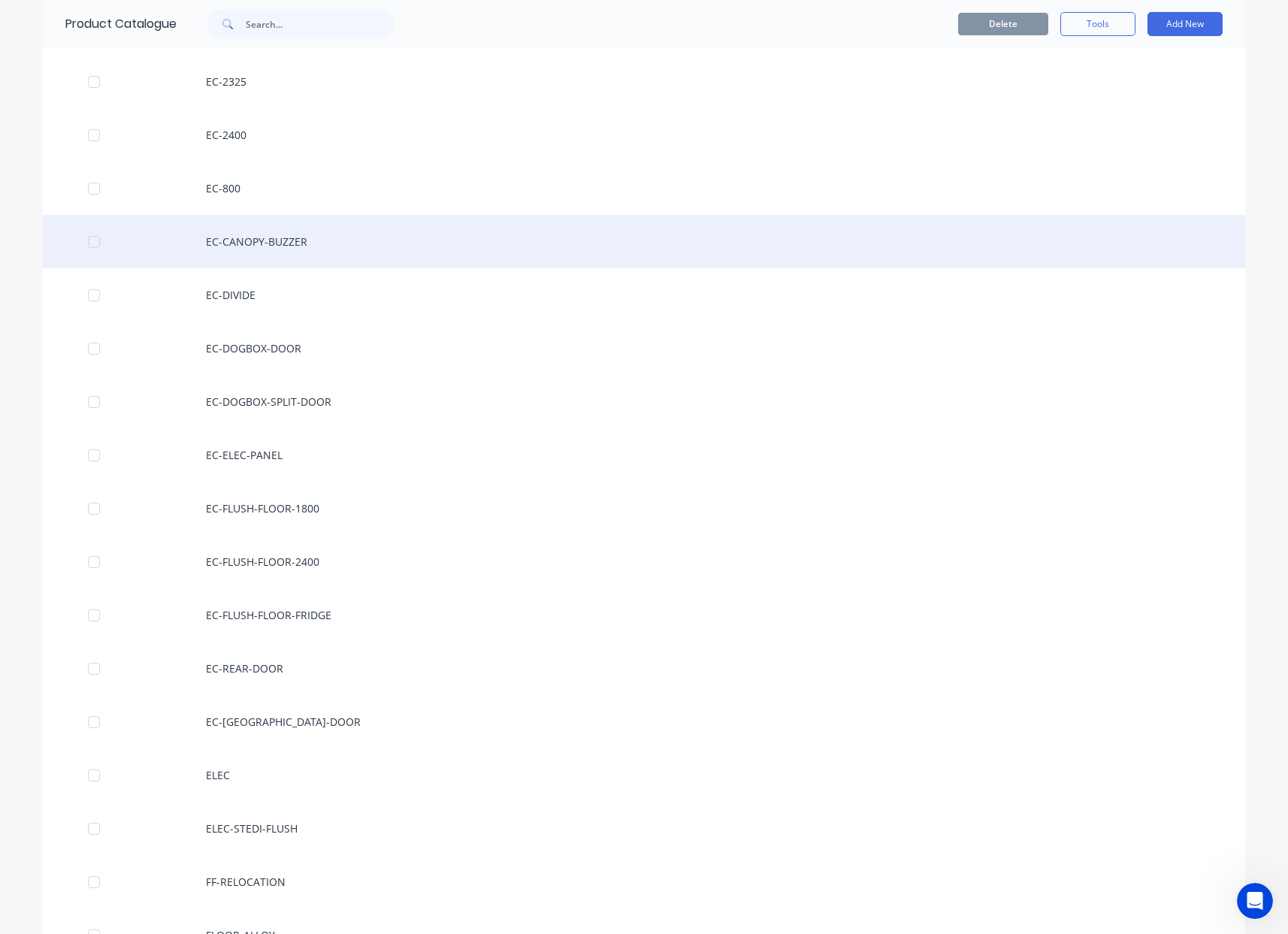
click at [258, 251] on div "EC-CANOPY-BUZZER" at bounding box center [644, 241] width 1202 height 53
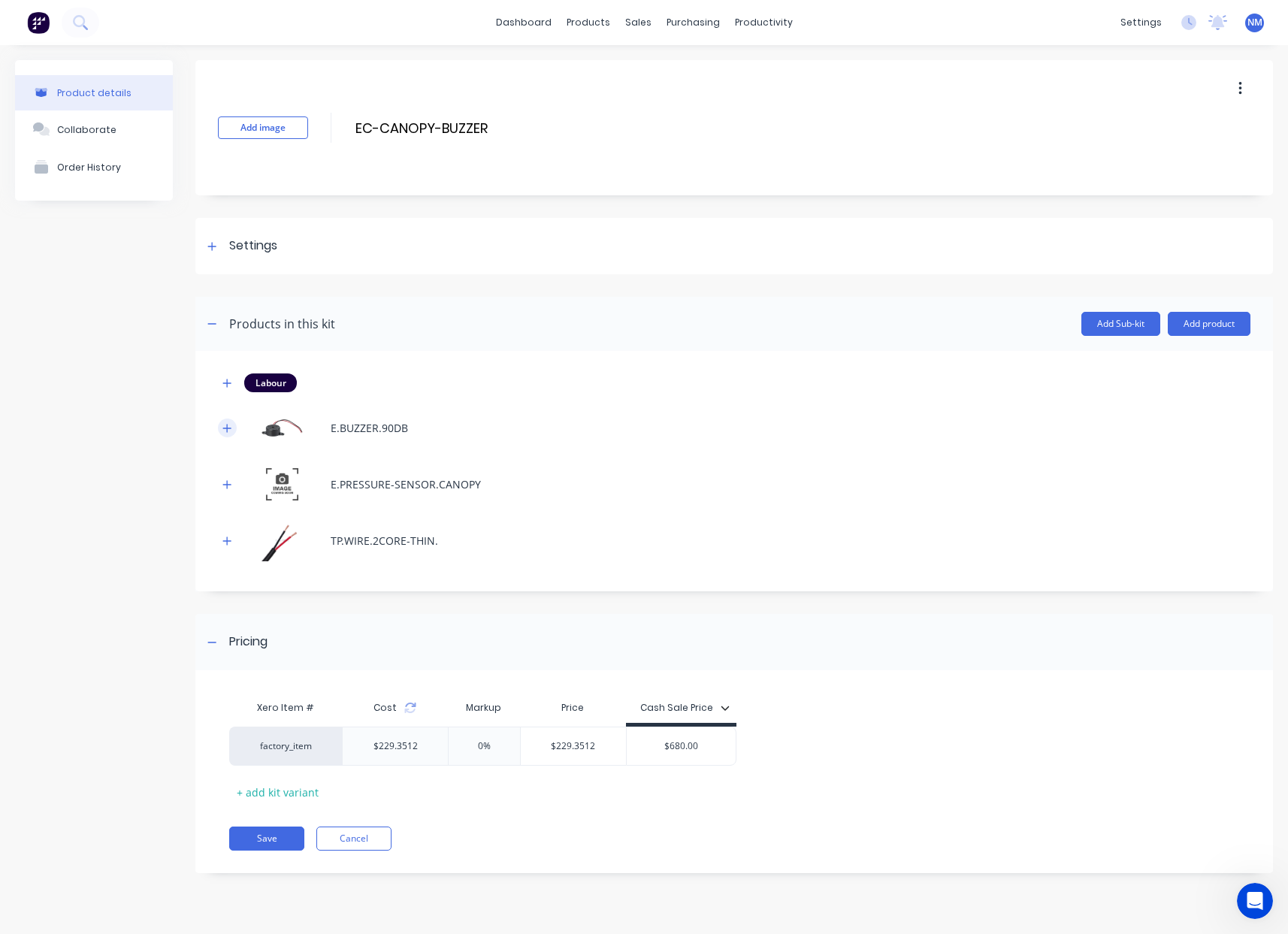
click at [225, 429] on icon "button" at bounding box center [227, 428] width 9 height 10
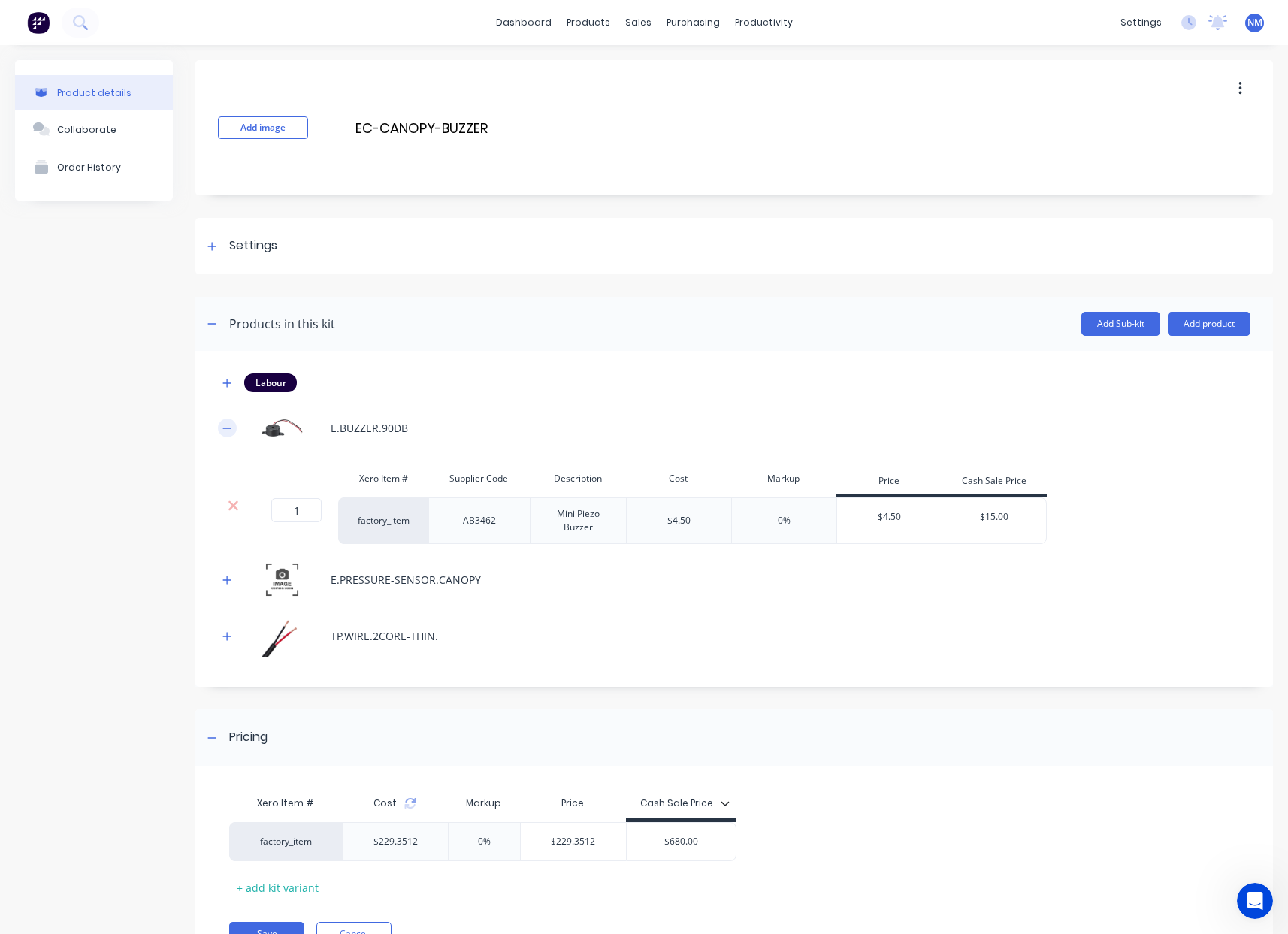
click at [225, 429] on icon "button" at bounding box center [227, 428] width 9 height 10
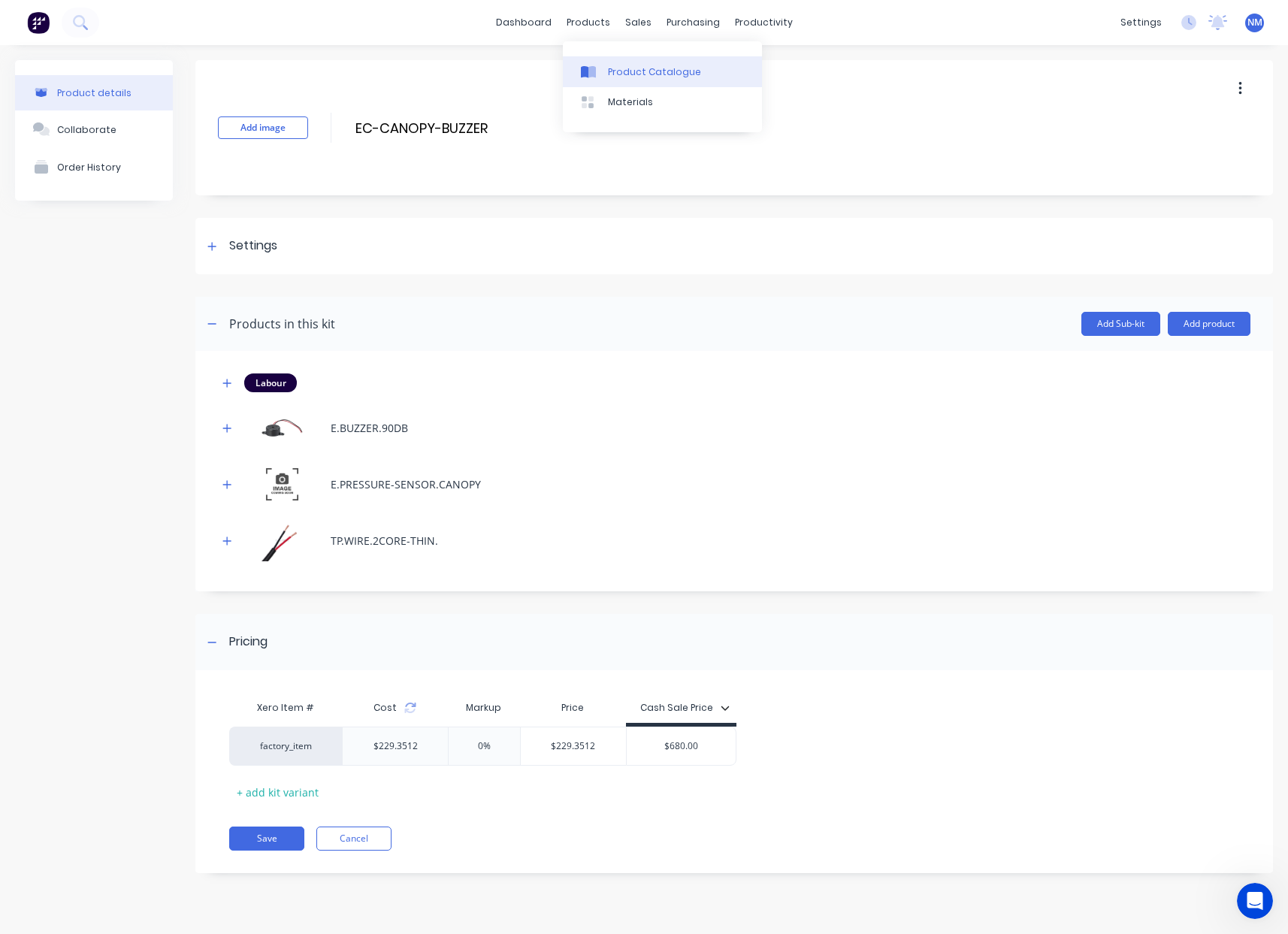
click at [621, 70] on div "Product Catalogue" at bounding box center [654, 72] width 93 height 13
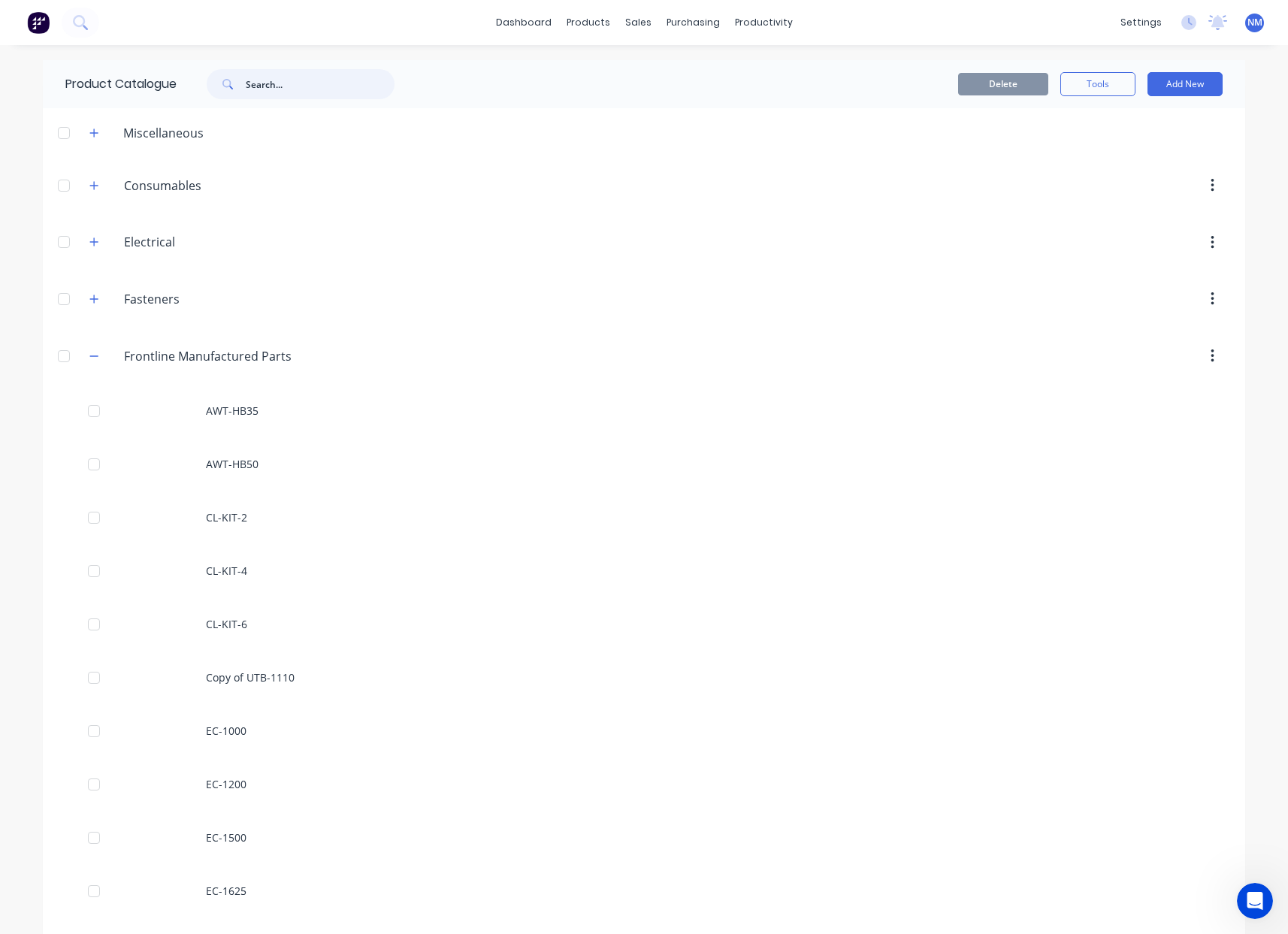
click at [279, 82] on input "text" at bounding box center [320, 84] width 149 height 30
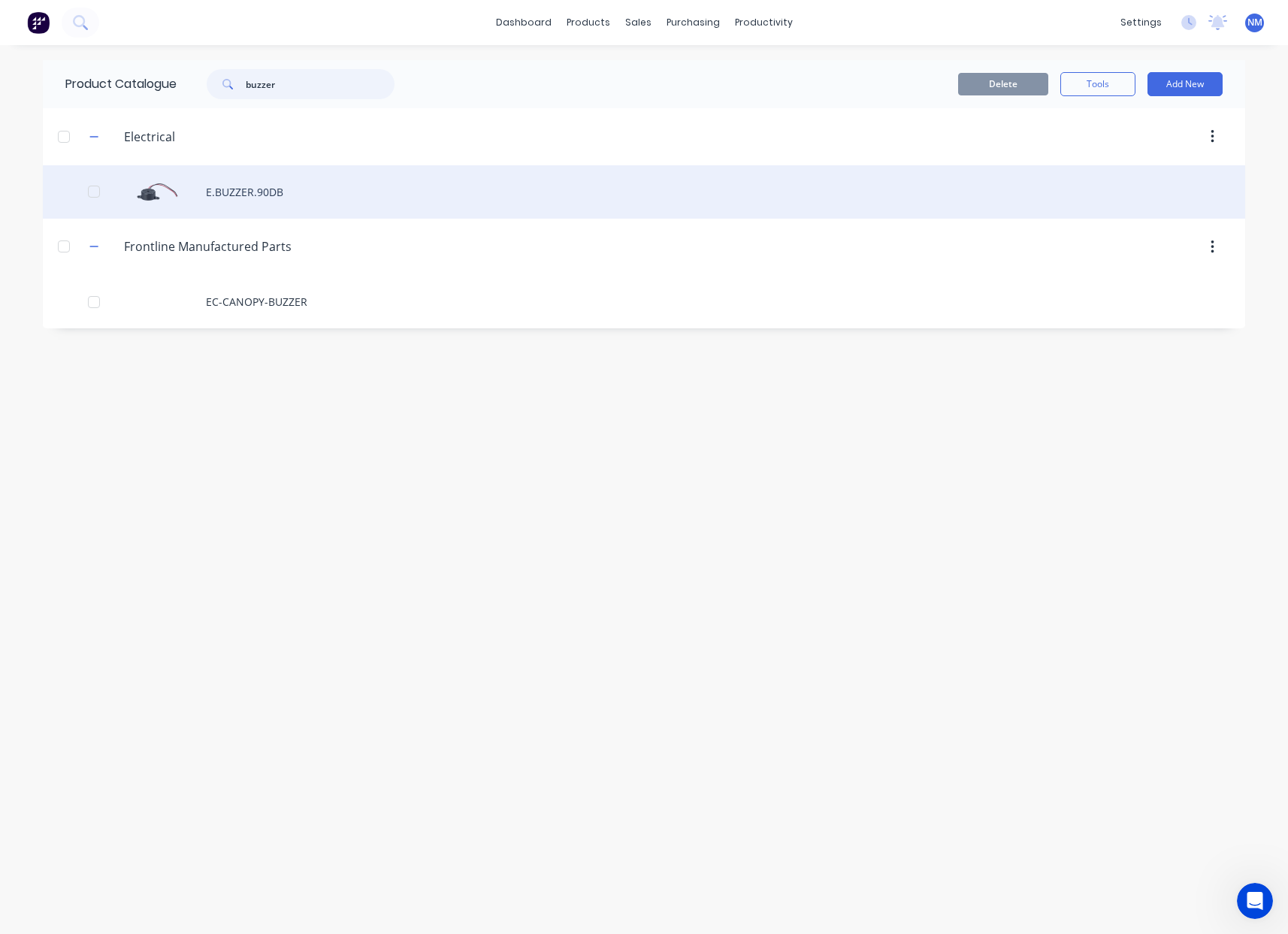
type input "buzzer"
click at [279, 194] on div "E.BUZZER.90DB" at bounding box center [644, 192] width 1202 height 53
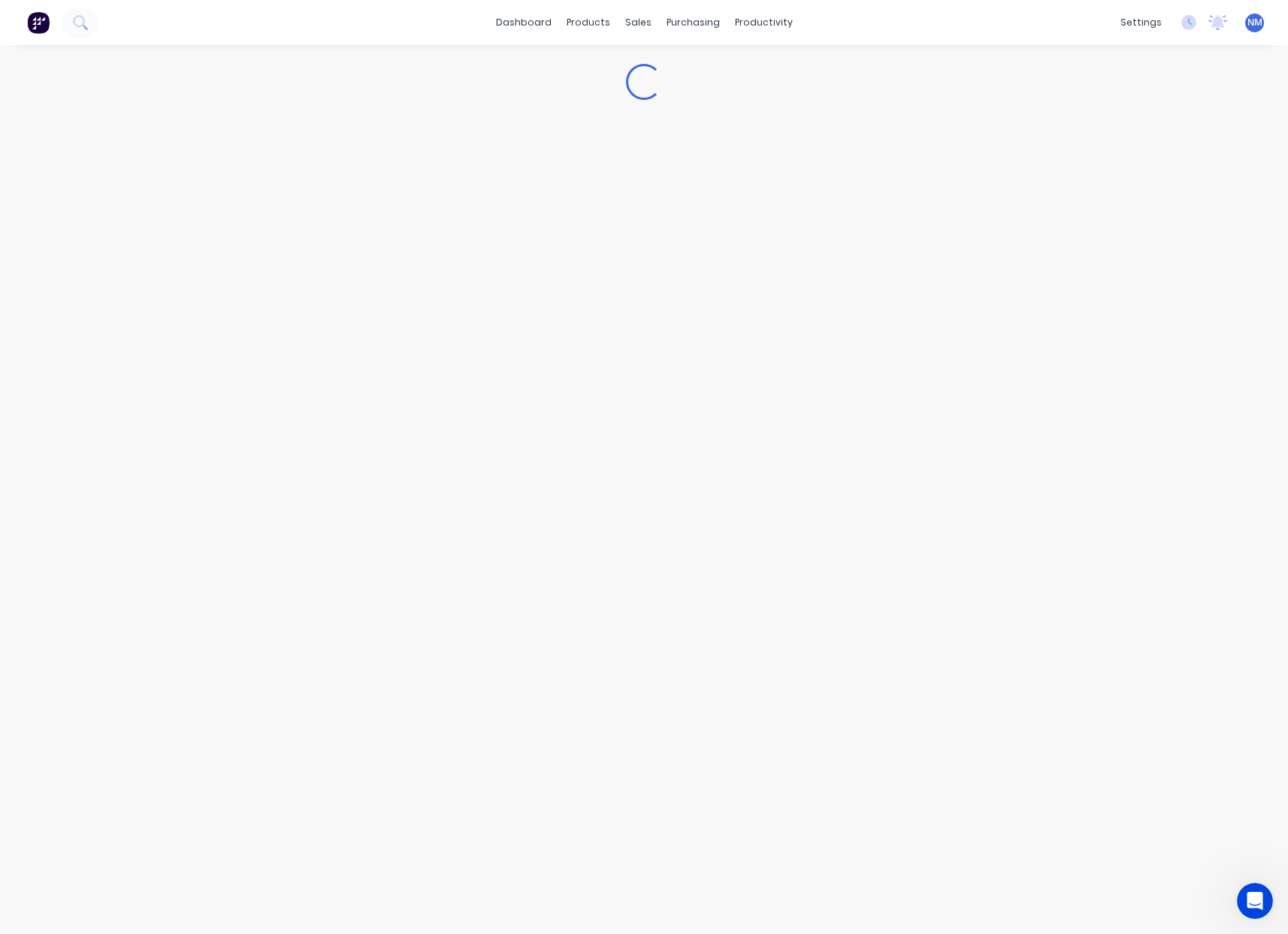
type textarea "x"
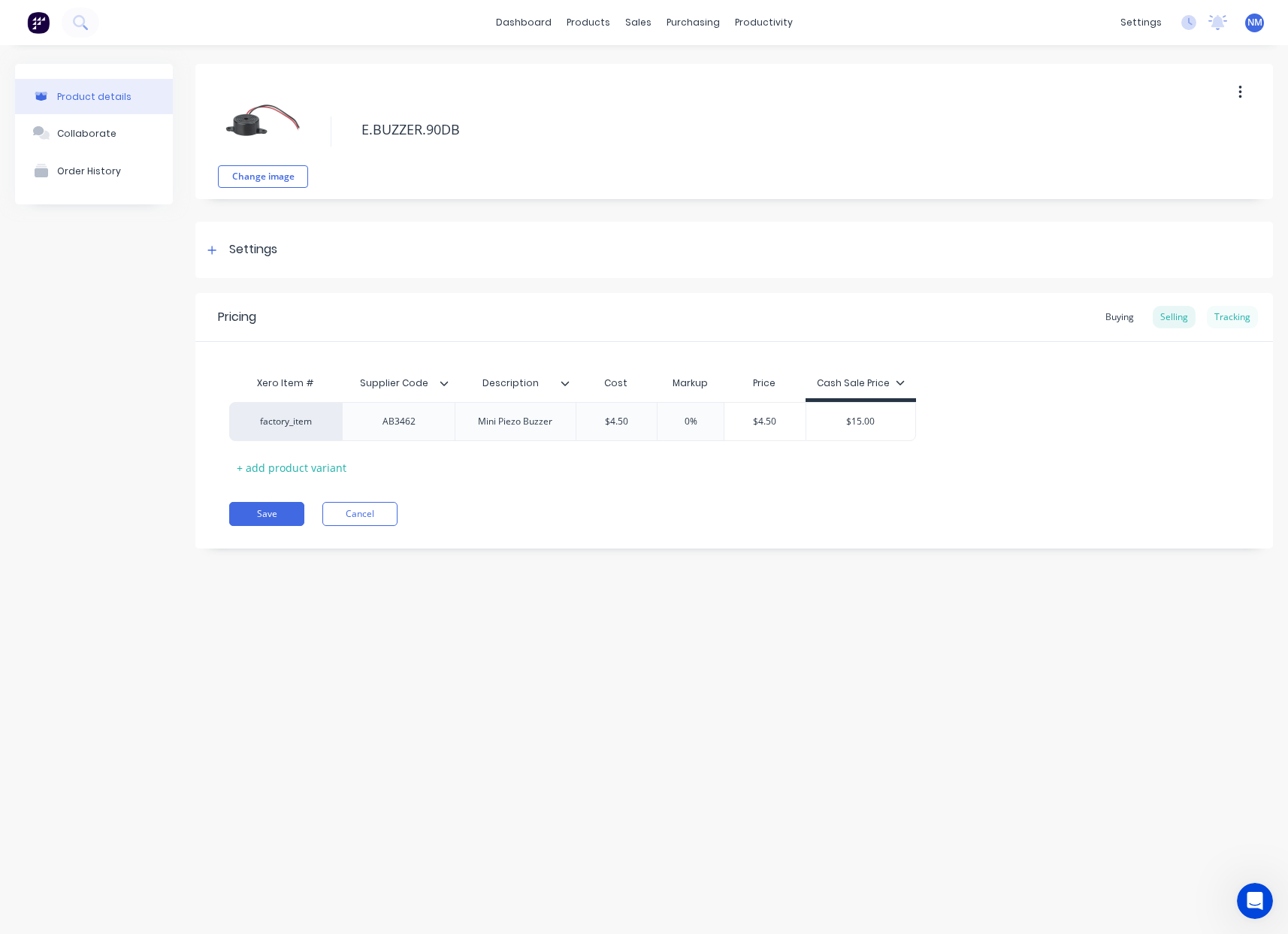
click at [1232, 318] on div "Tracking" at bounding box center [1232, 317] width 51 height 22
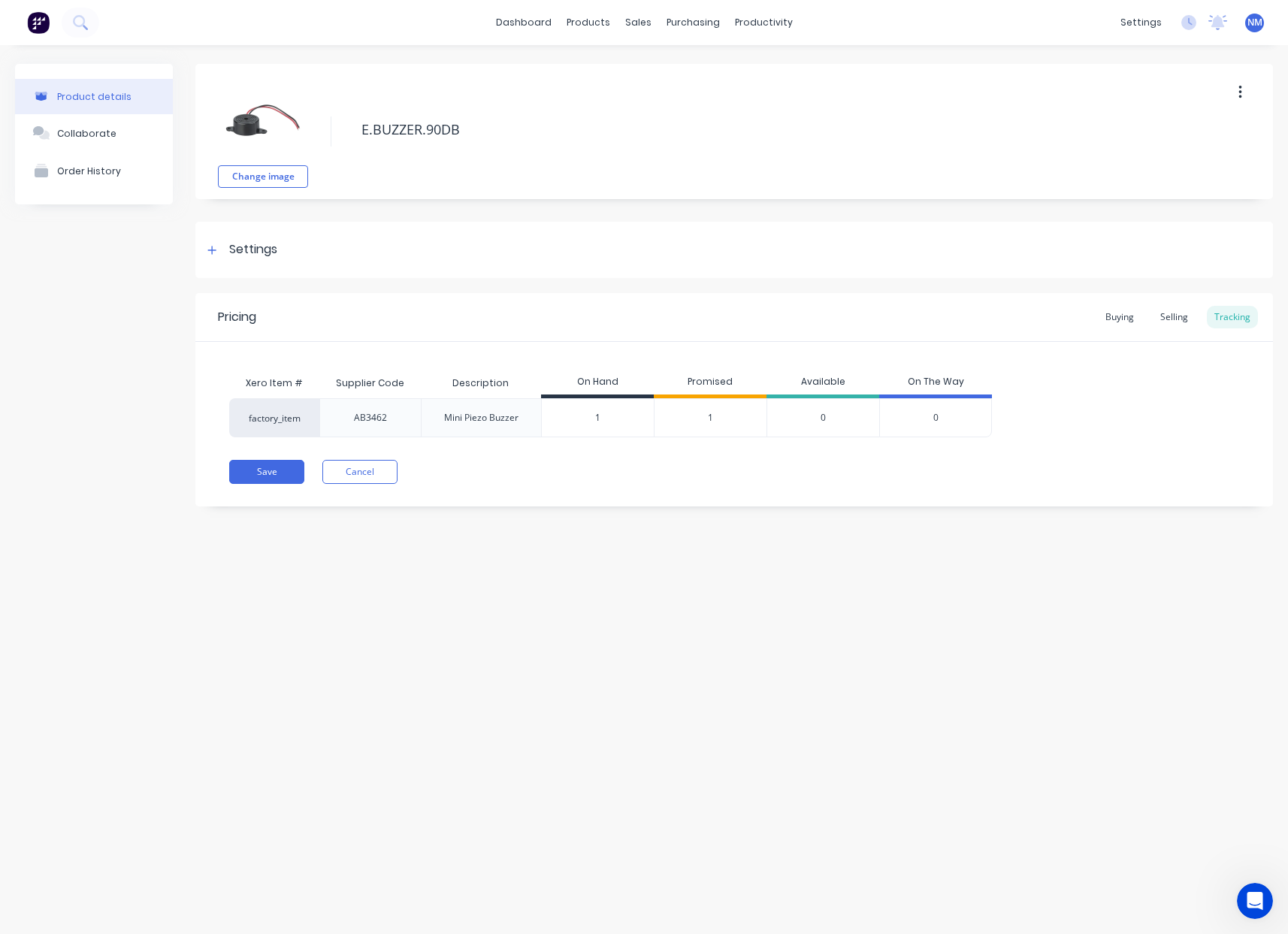
click at [710, 420] on span "1" at bounding box center [710, 418] width 6 height 13
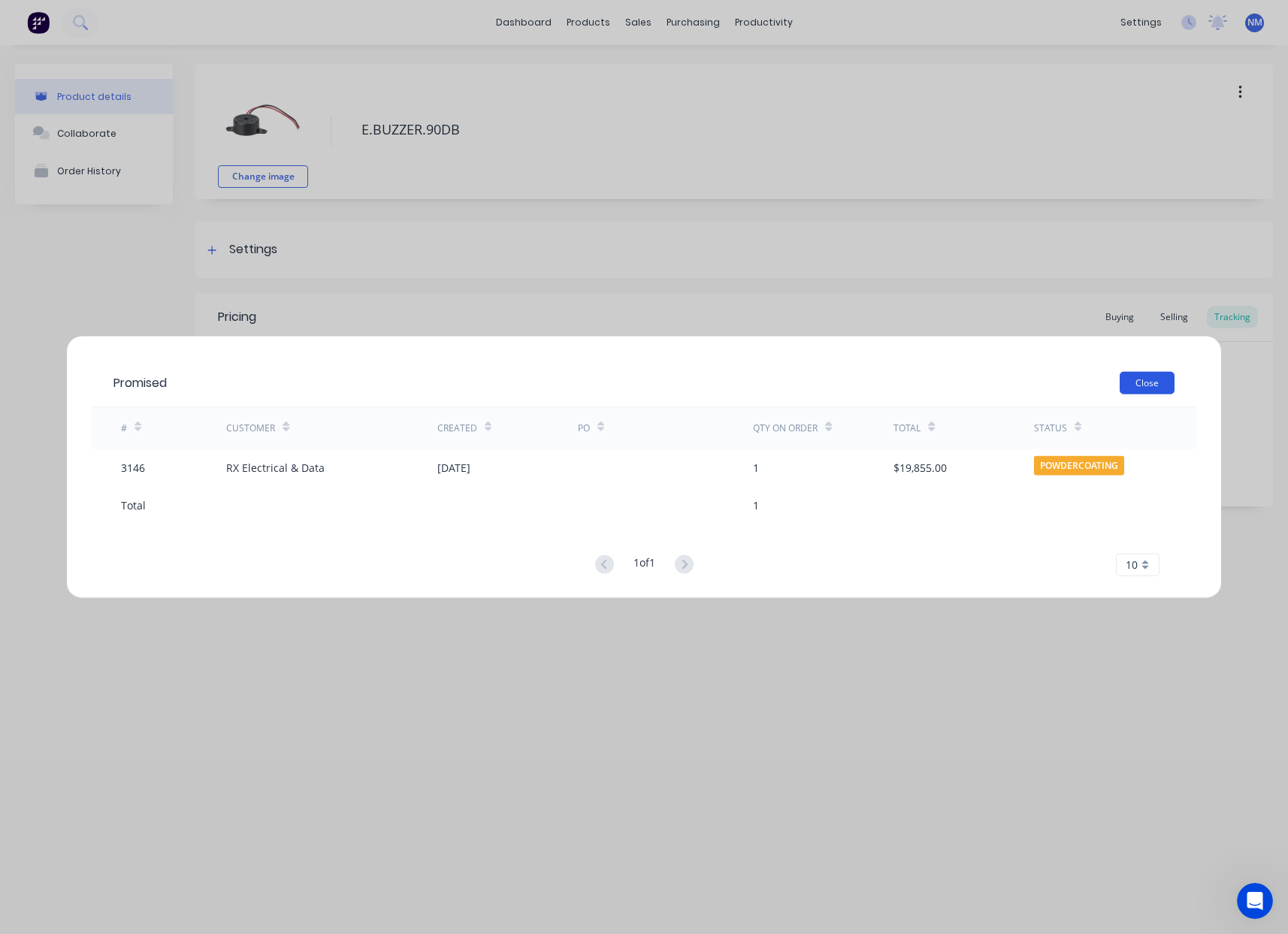
click at [1145, 385] on button "Close" at bounding box center [1147, 382] width 55 height 22
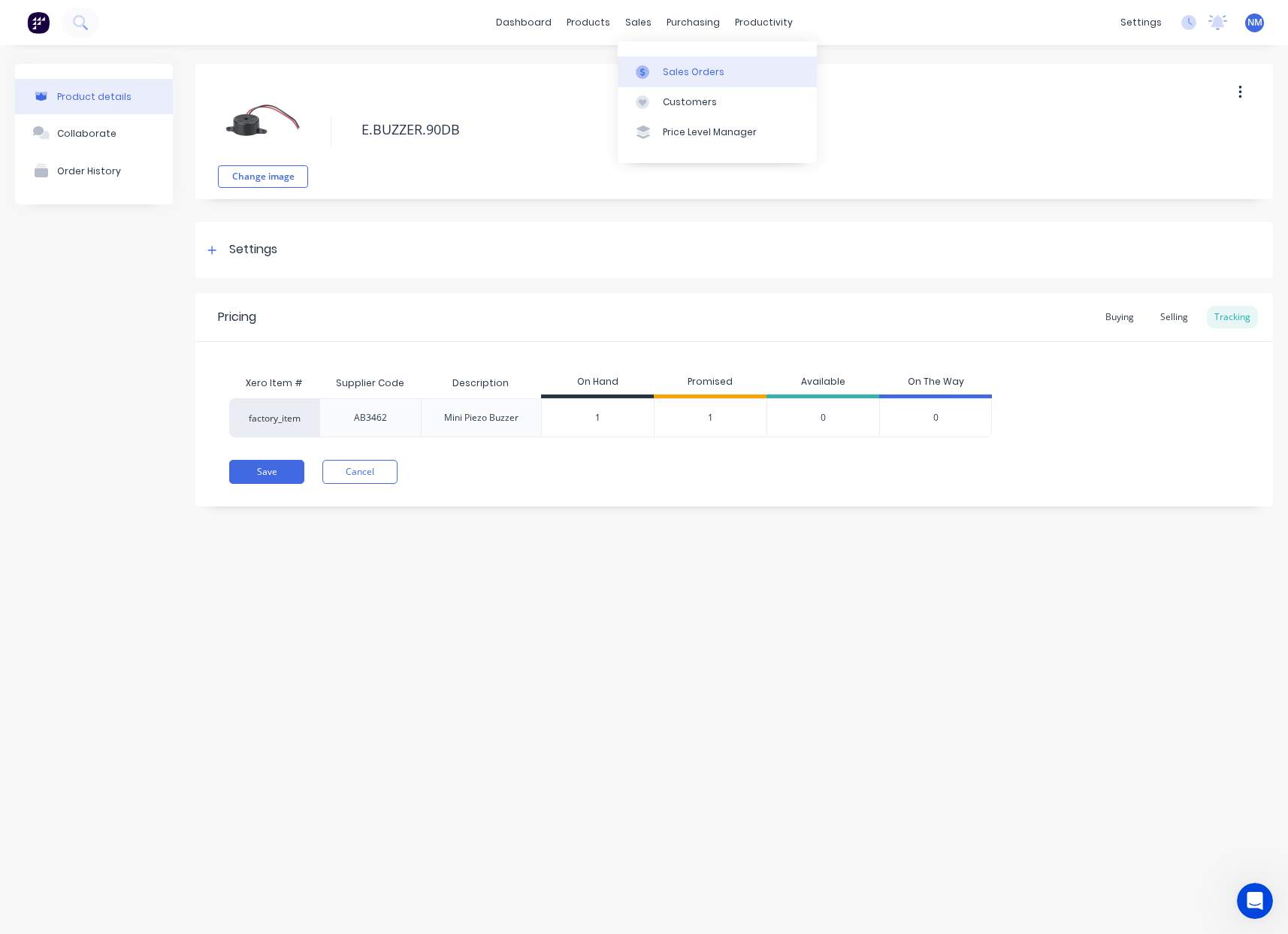
click at [665, 77] on div "Sales Orders" at bounding box center [694, 72] width 62 height 13
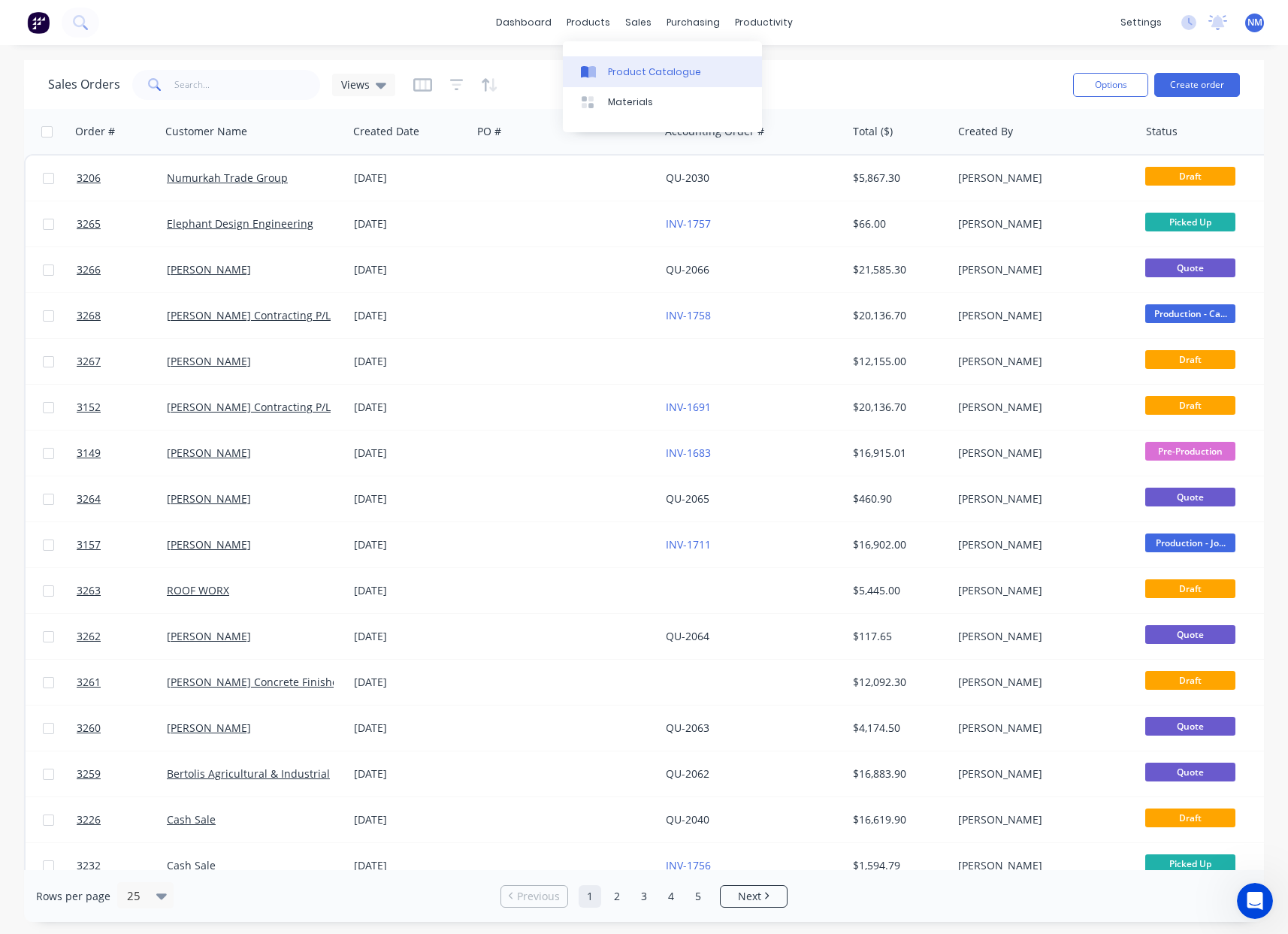
click at [617, 71] on div "Product Catalogue" at bounding box center [654, 72] width 93 height 13
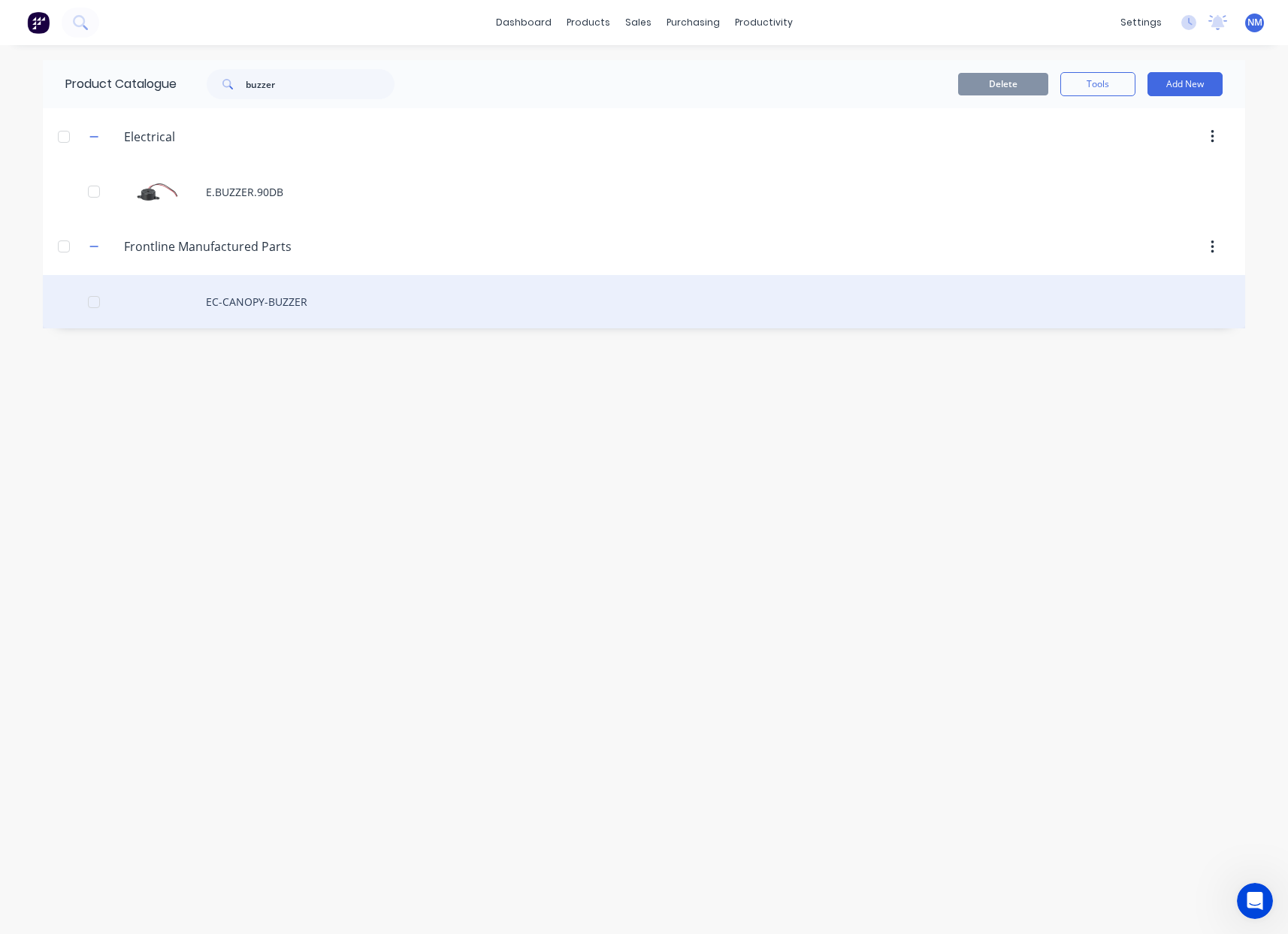
click at [290, 305] on div "EC-CANOPY-BUZZER" at bounding box center [644, 301] width 1202 height 53
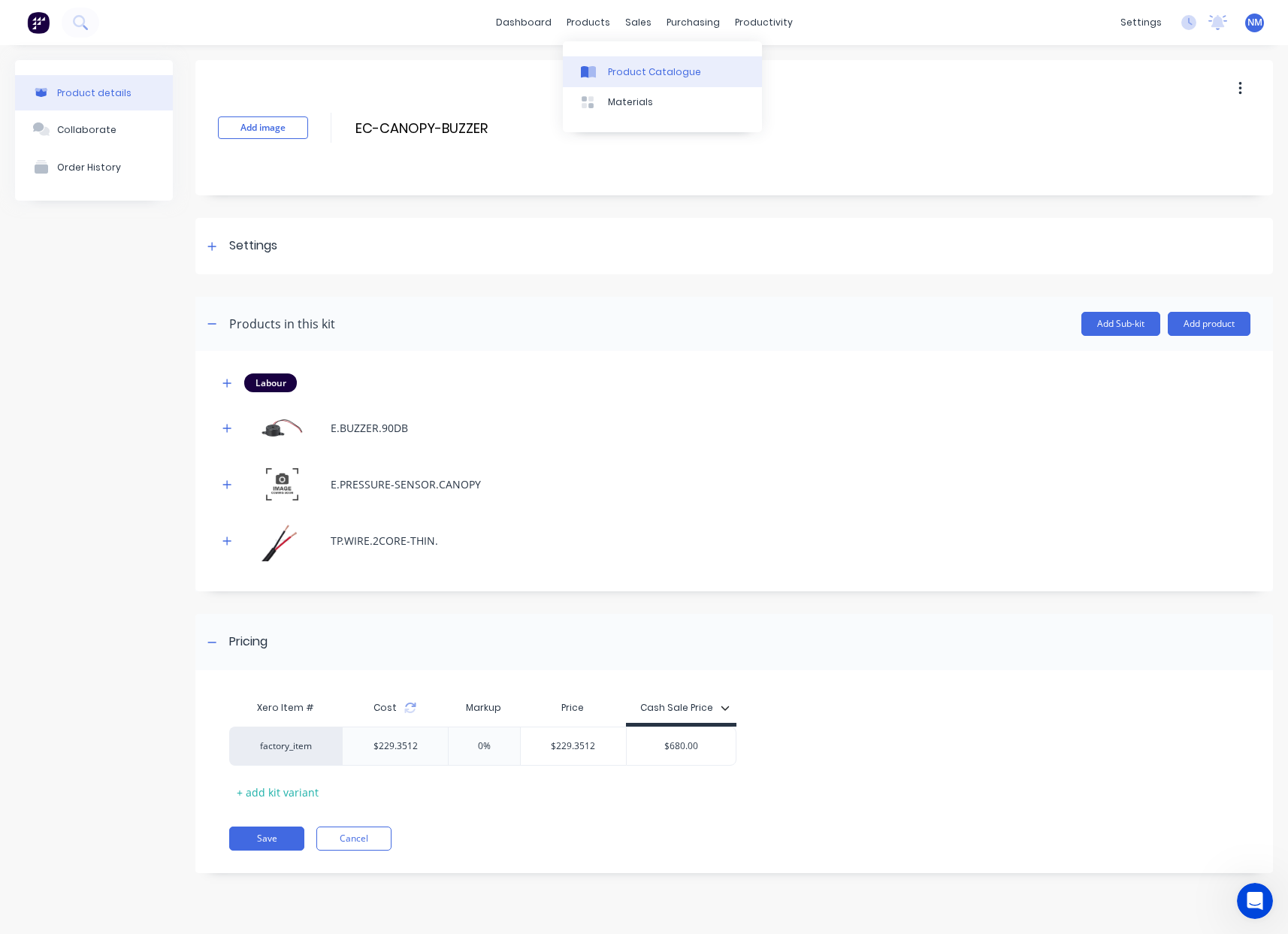
click at [642, 77] on div "Product Catalogue" at bounding box center [654, 72] width 93 height 13
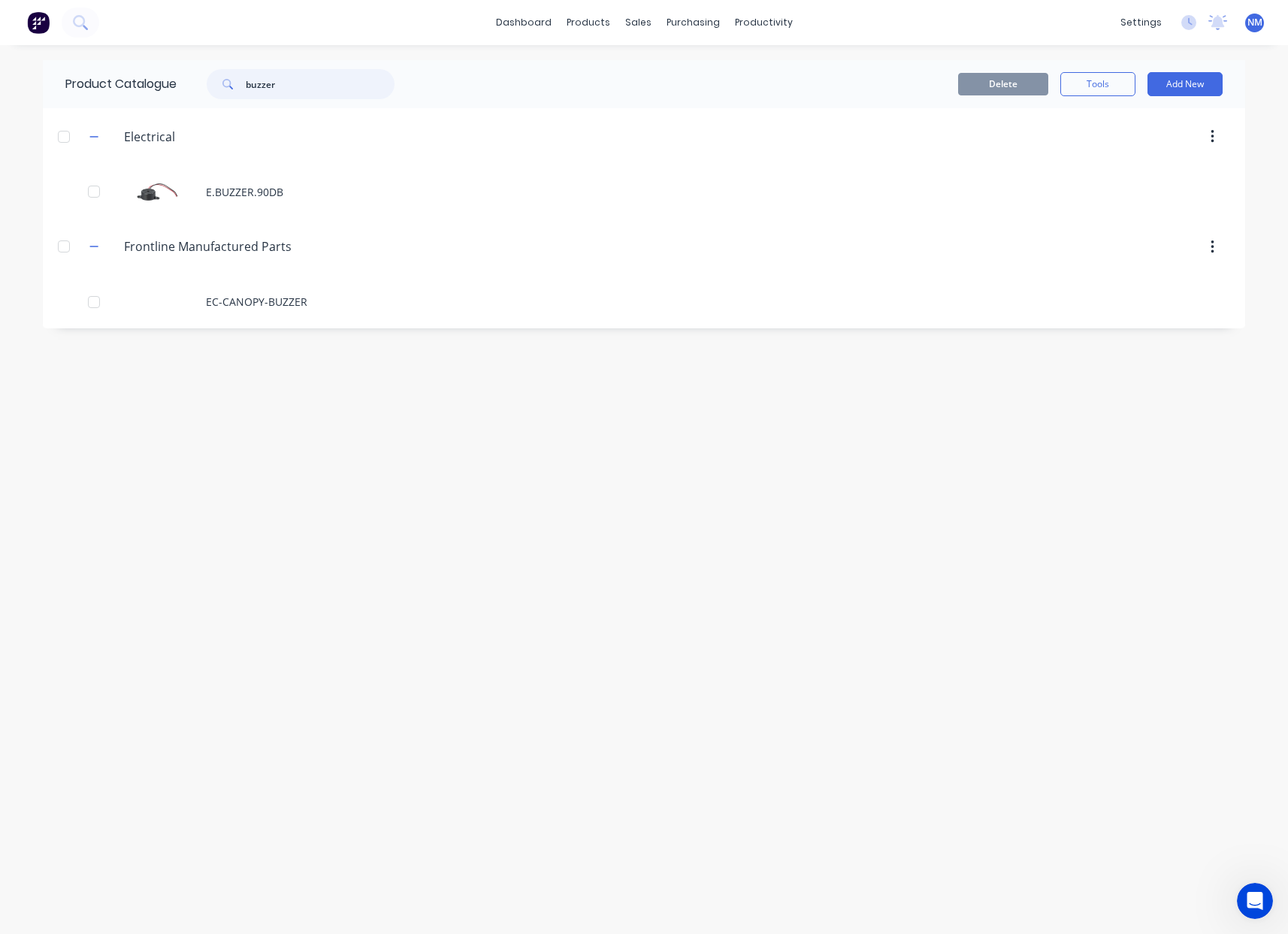
drag, startPoint x: 293, startPoint y: 82, endPoint x: 218, endPoint y: 80, distance: 75.0
click at [217, 78] on div "buzzer" at bounding box center [300, 84] width 188 height 30
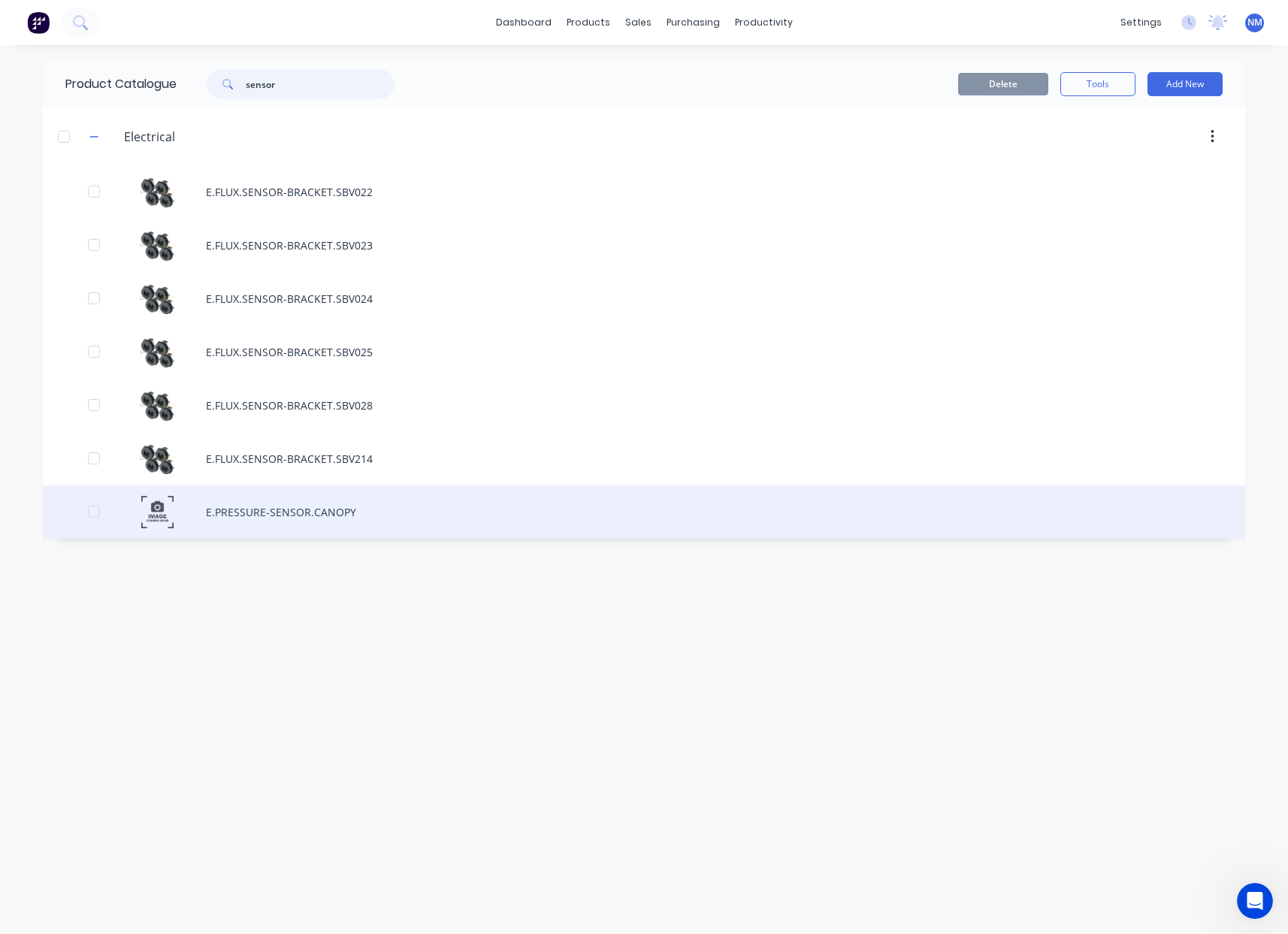
type input "sensor"
click at [344, 500] on div "E.PRESSURE-SENSOR.CANOPY" at bounding box center [644, 511] width 1202 height 53
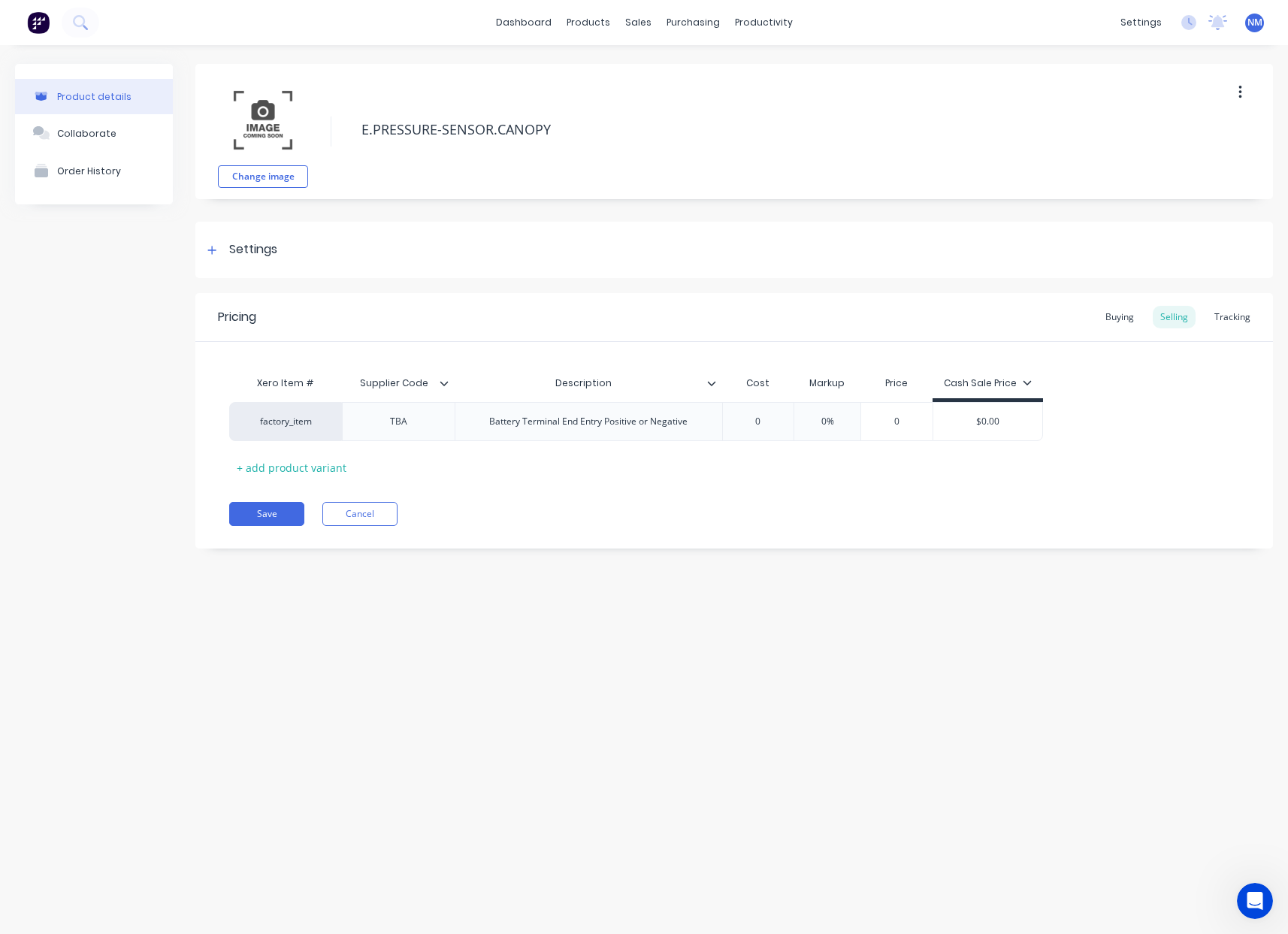
type textarea "x"
click at [1228, 316] on div "Tracking" at bounding box center [1232, 317] width 51 height 22
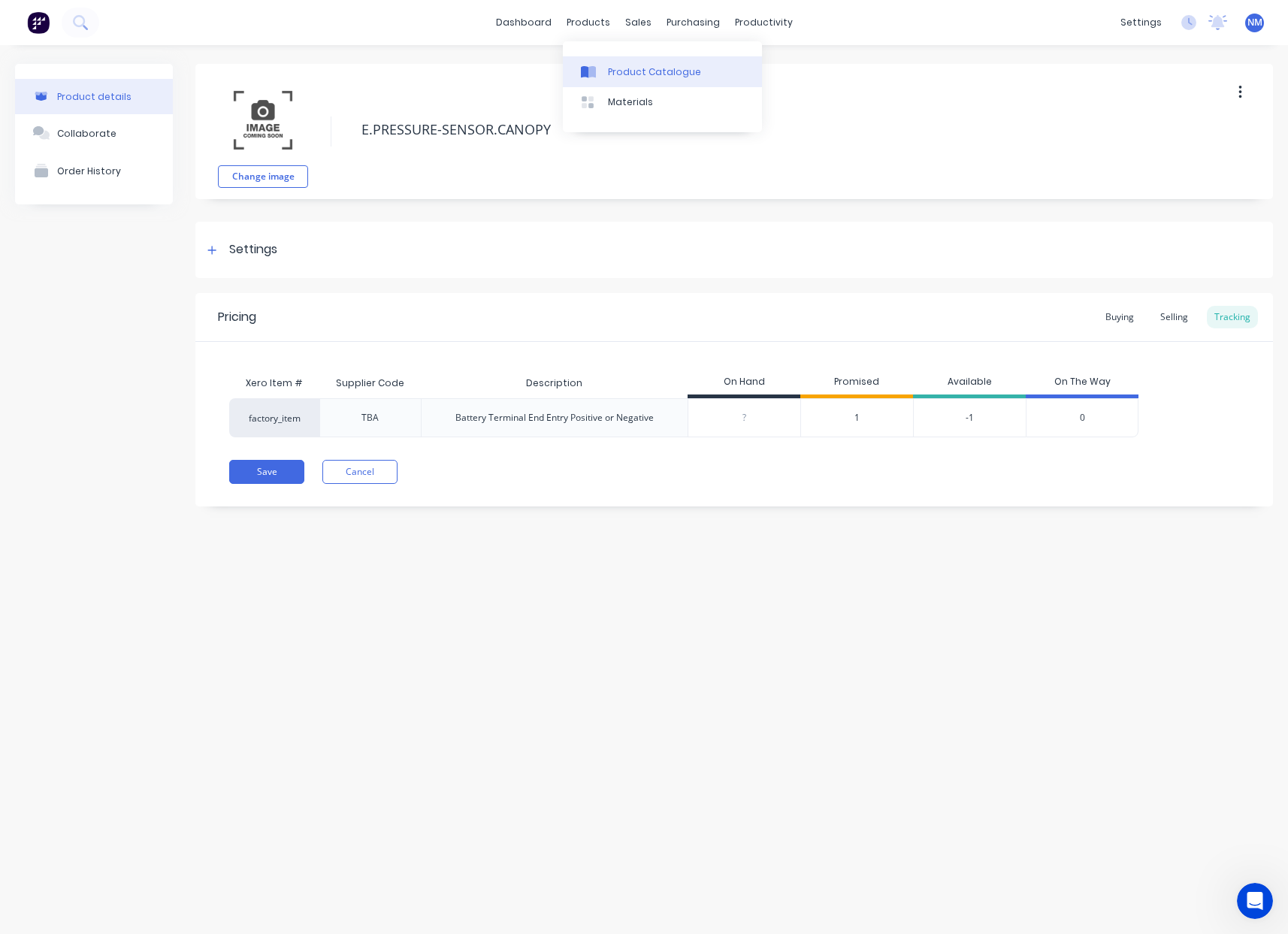
click at [639, 76] on div "Product Catalogue" at bounding box center [654, 72] width 93 height 13
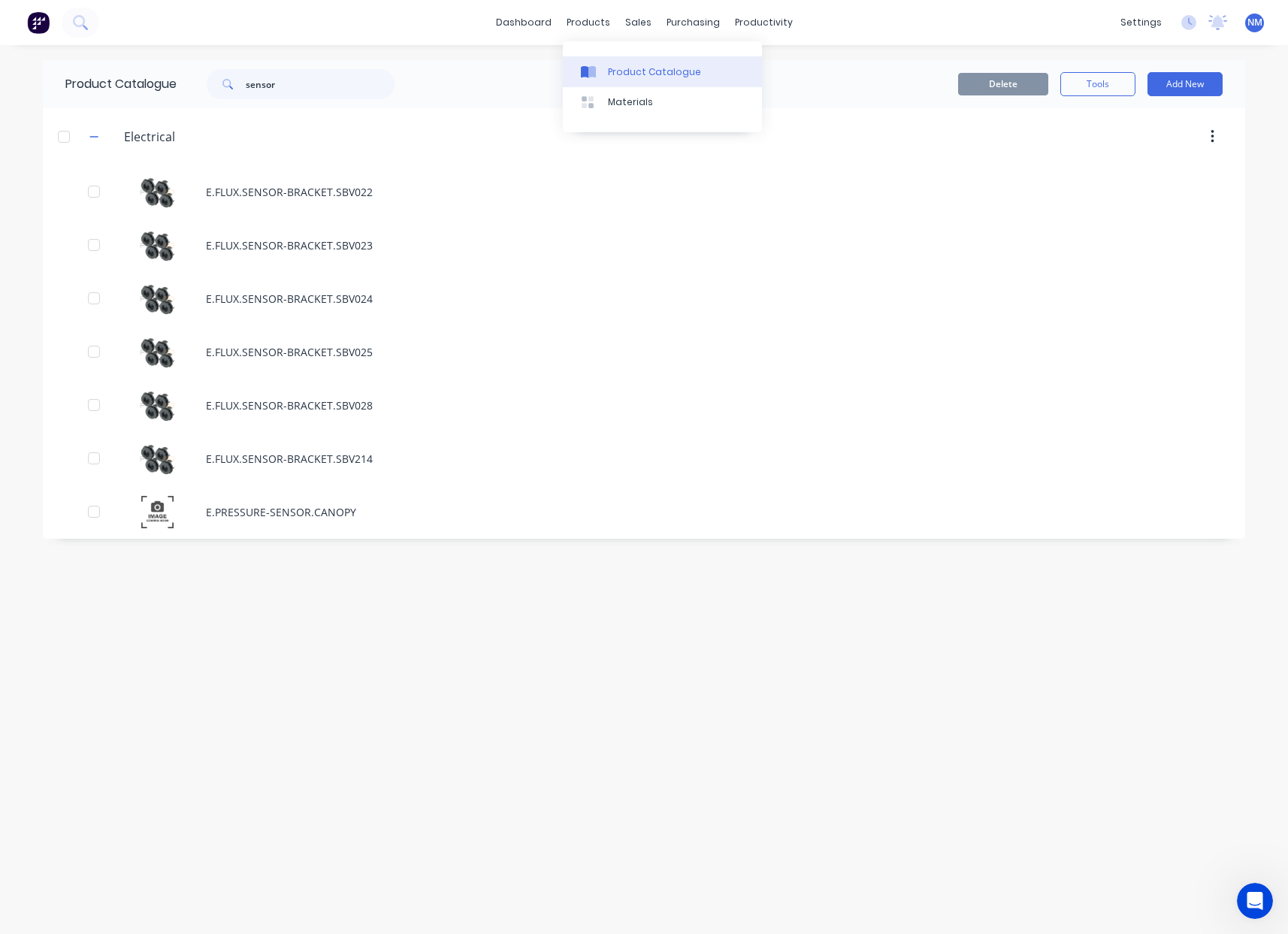
click at [626, 67] on div "Product Catalogue" at bounding box center [654, 72] width 93 height 13
drag, startPoint x: 279, startPoint y: 87, endPoint x: 172, endPoint y: 85, distance: 107.0
click at [179, 86] on div "sensor" at bounding box center [296, 84] width 240 height 30
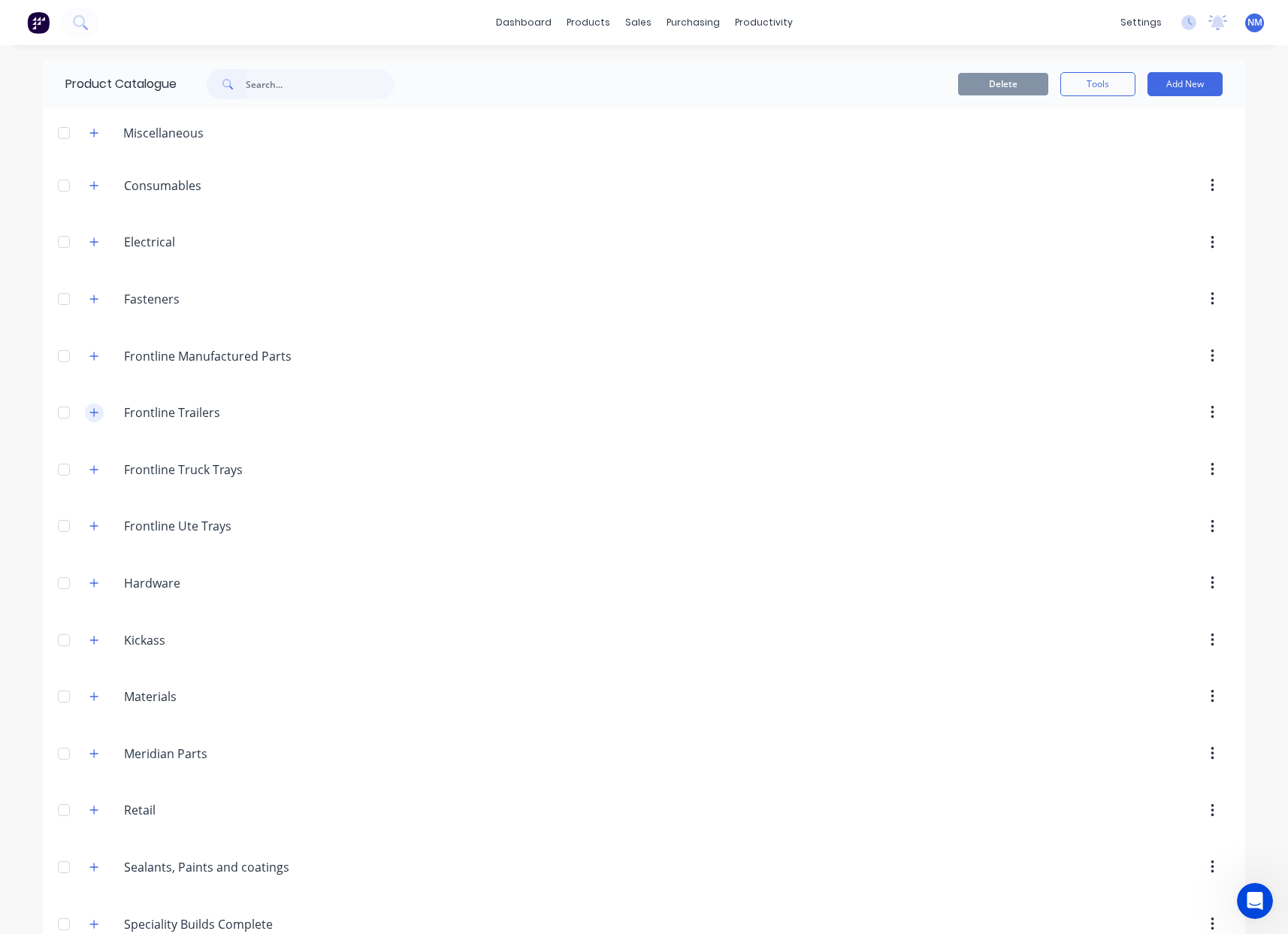
click at [90, 416] on icon "button" at bounding box center [93, 411] width 8 height 8
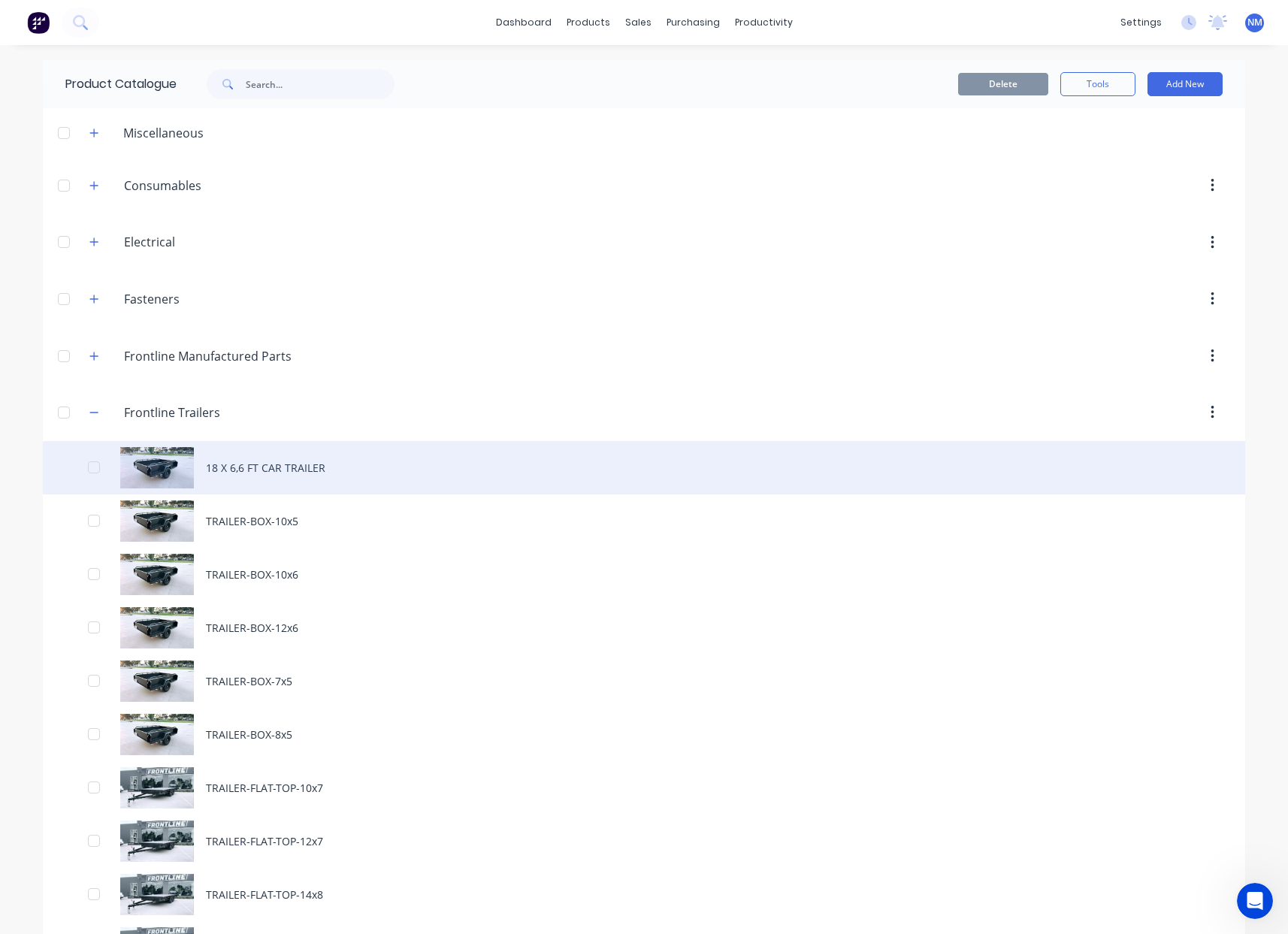
click at [289, 478] on div "18 X 6,6 FT CAR TRAILER" at bounding box center [644, 467] width 1202 height 53
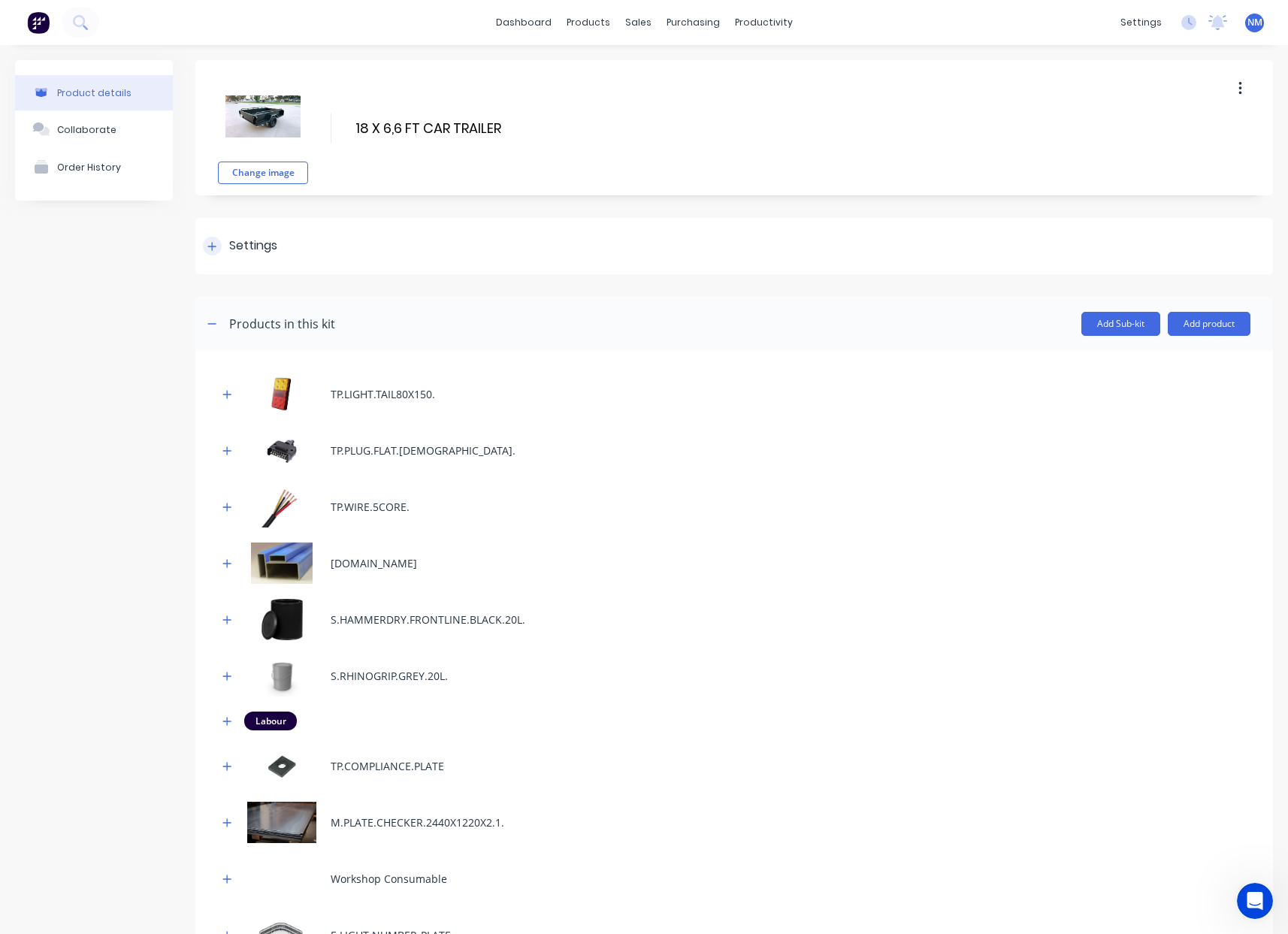
click at [208, 247] on icon at bounding box center [212, 246] width 9 height 10
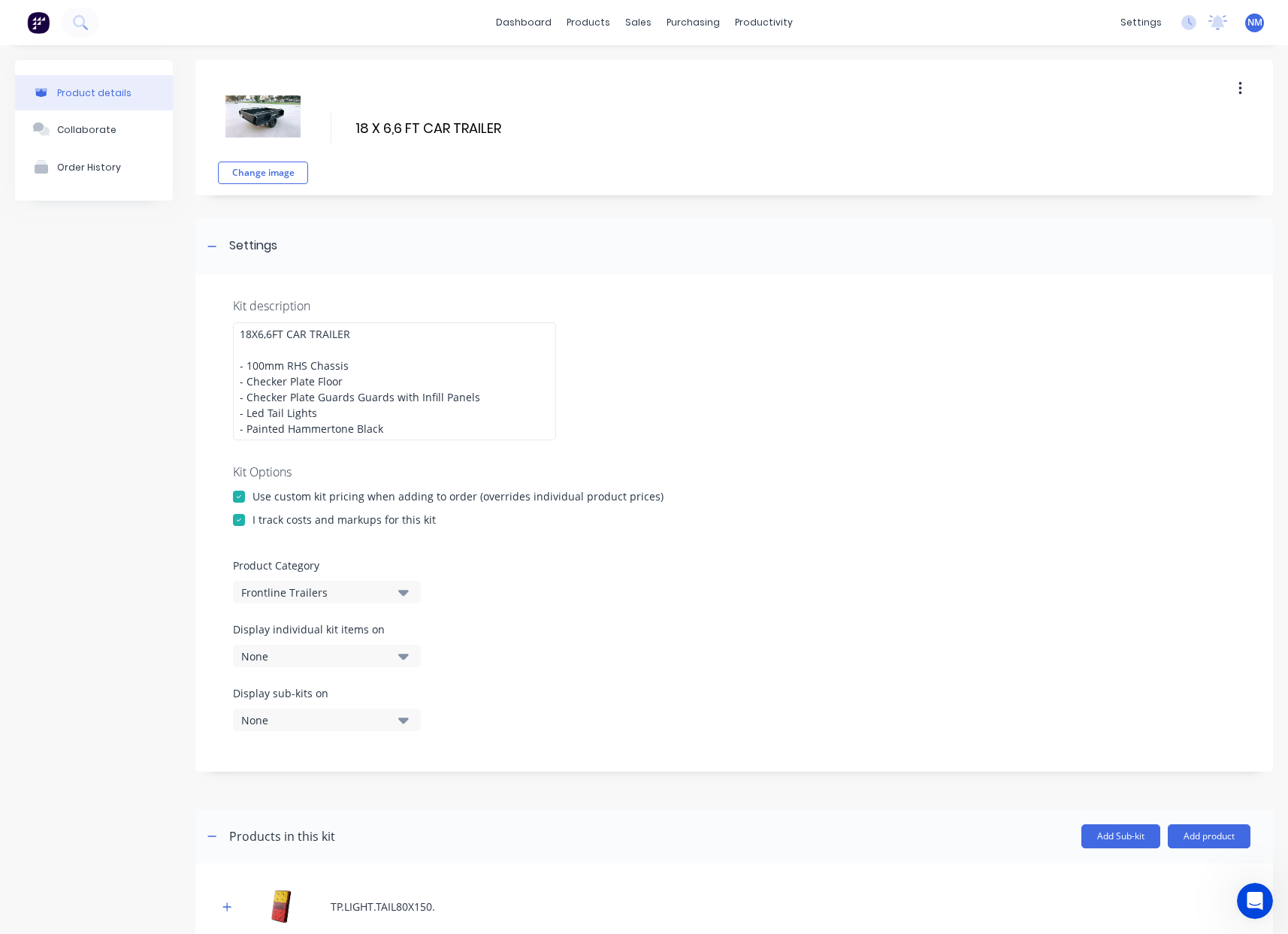
scroll to position [312, 0]
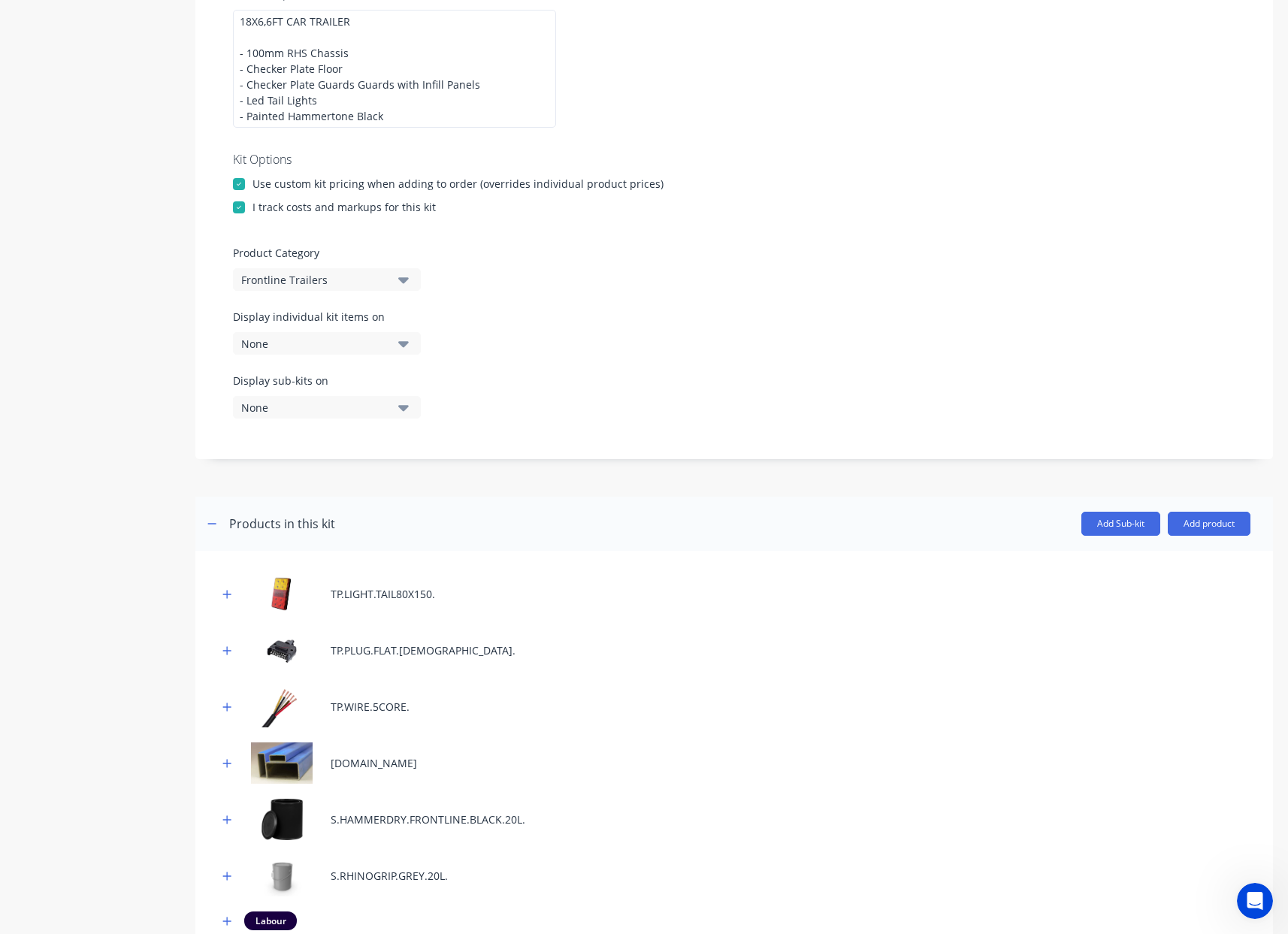
click at [381, 338] on div "None" at bounding box center [314, 343] width 146 height 16
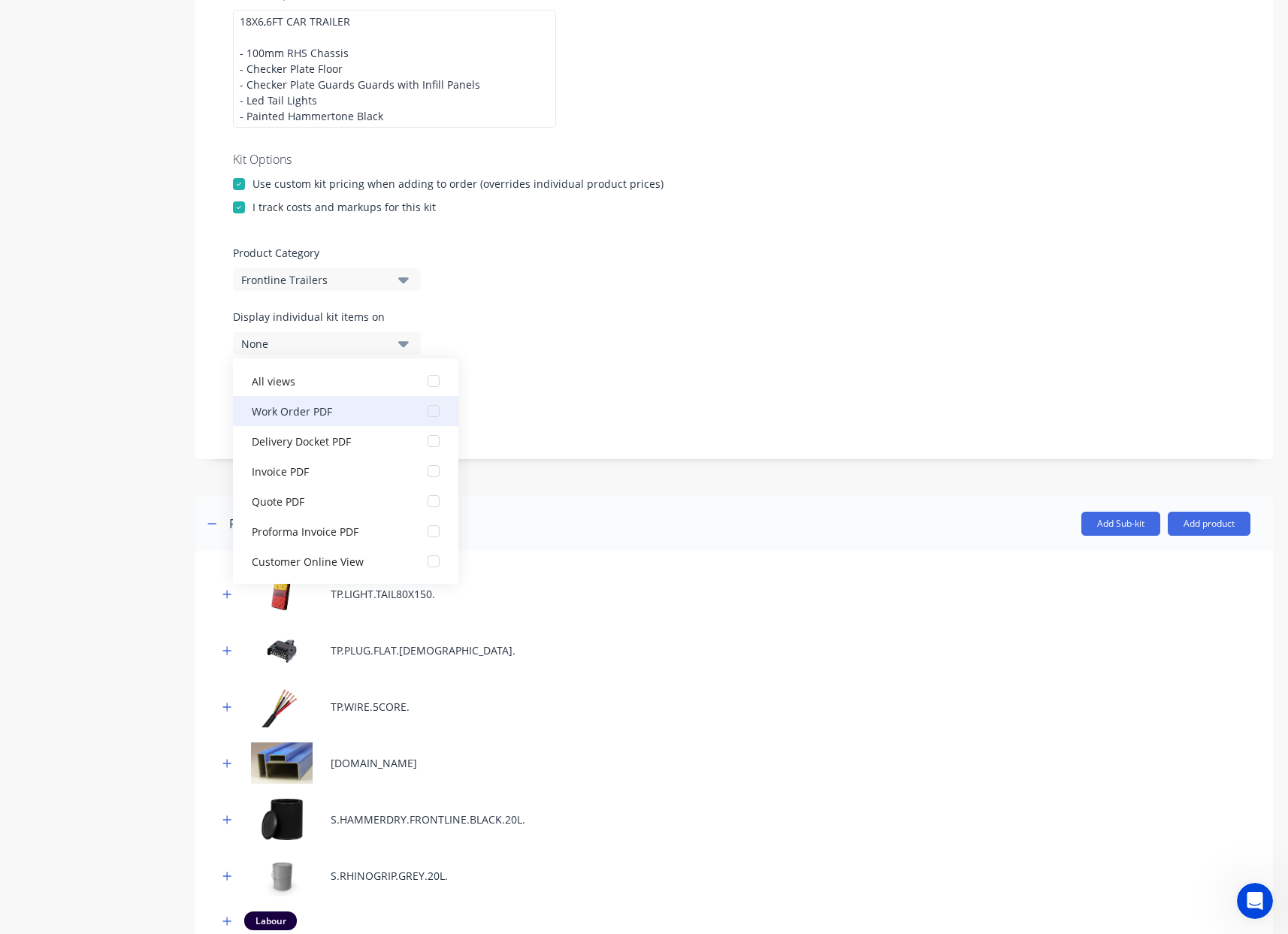
click at [421, 412] on div "button" at bounding box center [434, 411] width 30 height 30
click at [586, 378] on div "Display sub-kits on None" at bounding box center [734, 405] width 1002 height 64
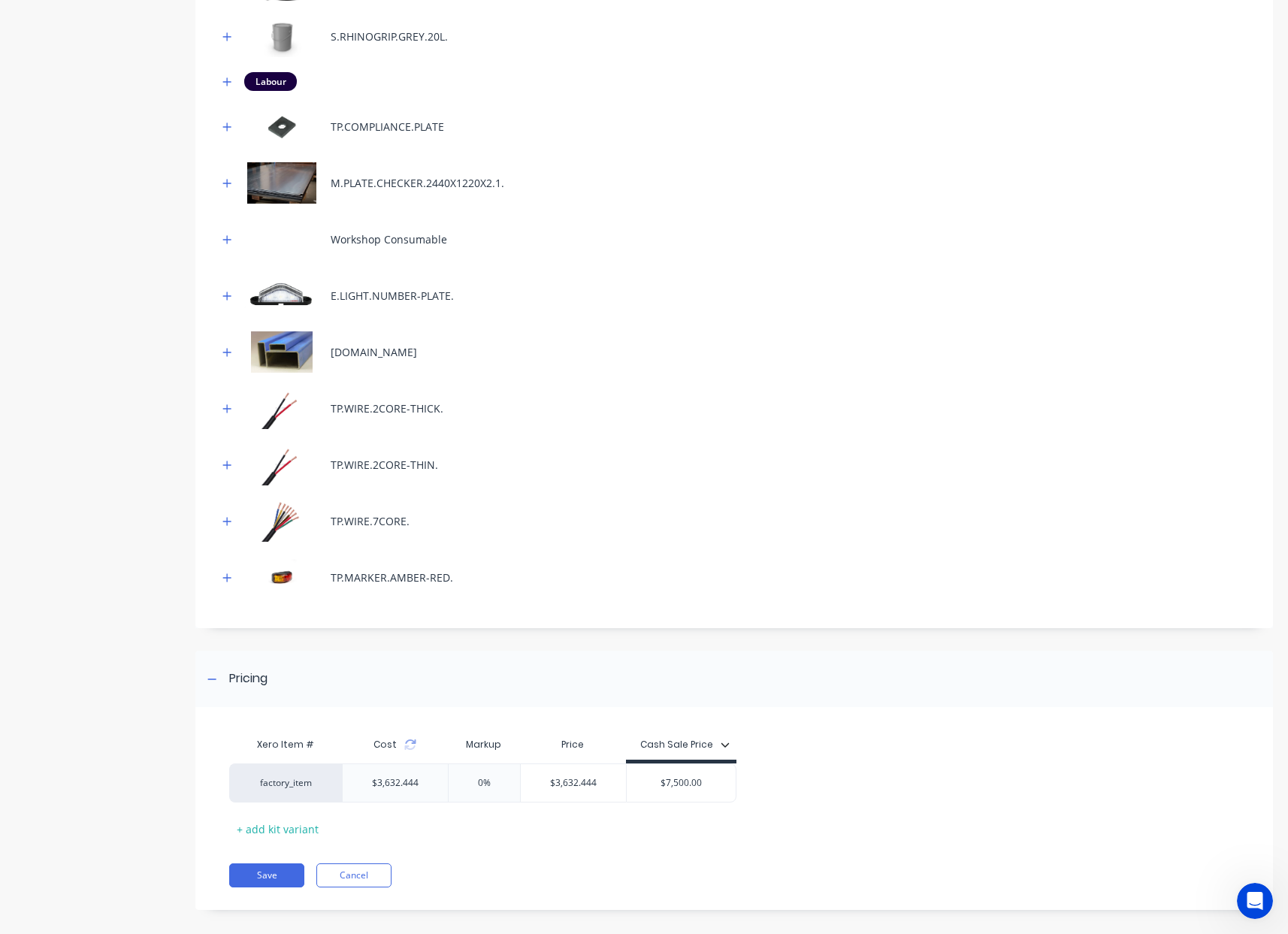
scroll to position [1166, 0]
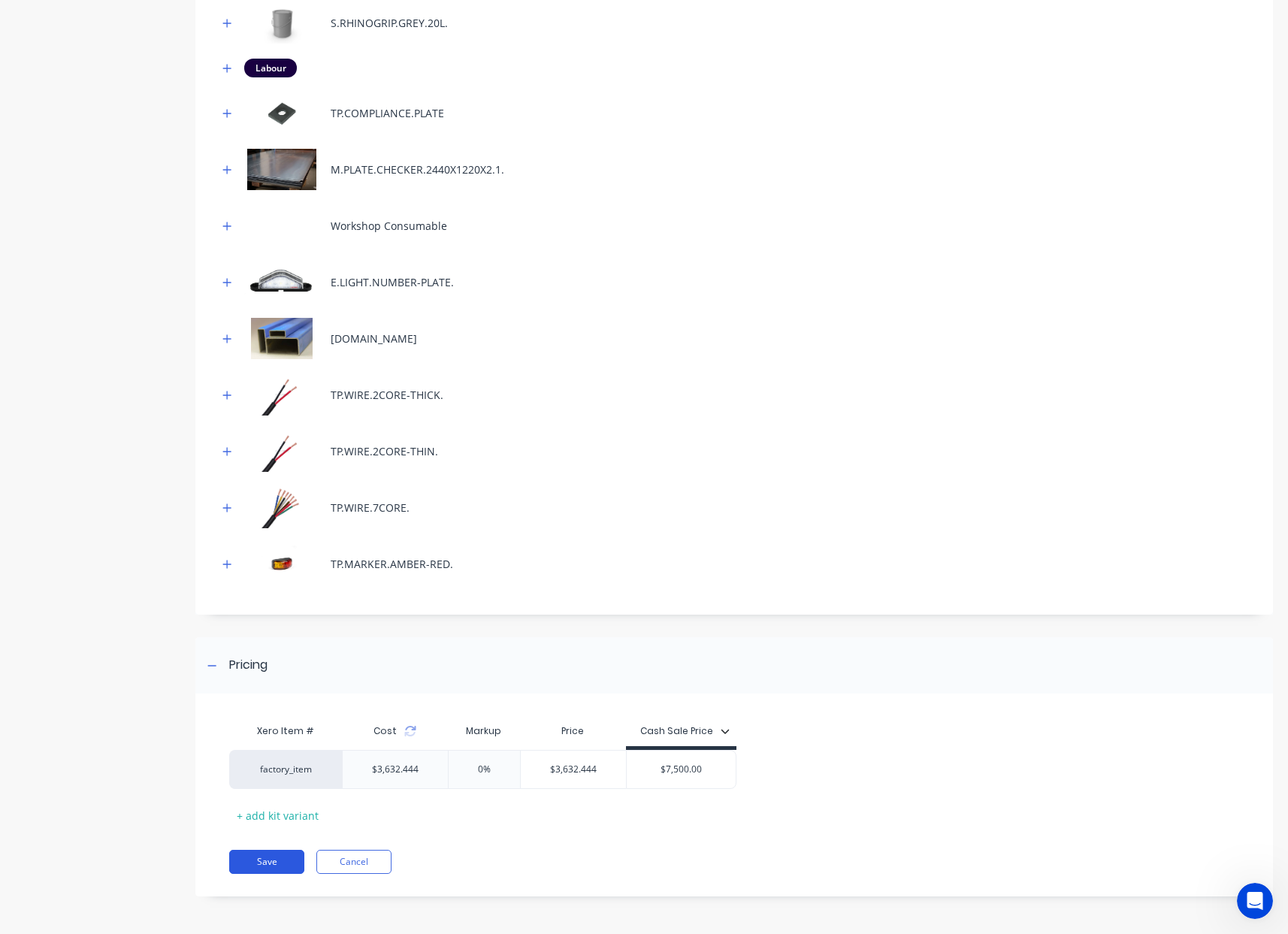
click at [286, 861] on button "Save" at bounding box center [266, 862] width 75 height 24
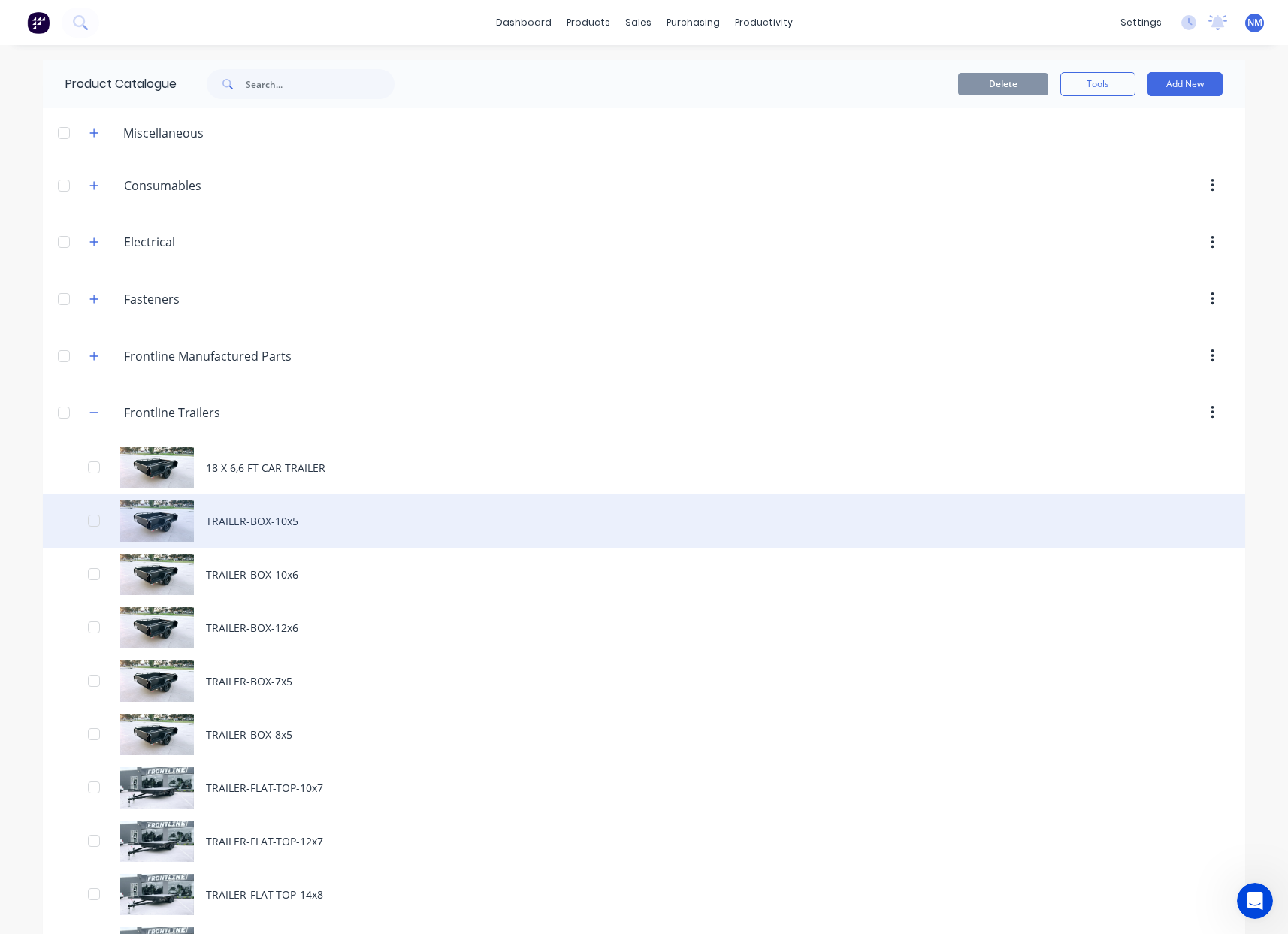
click at [247, 522] on div "TRAILER-BOX-10x5" at bounding box center [644, 521] width 1202 height 53
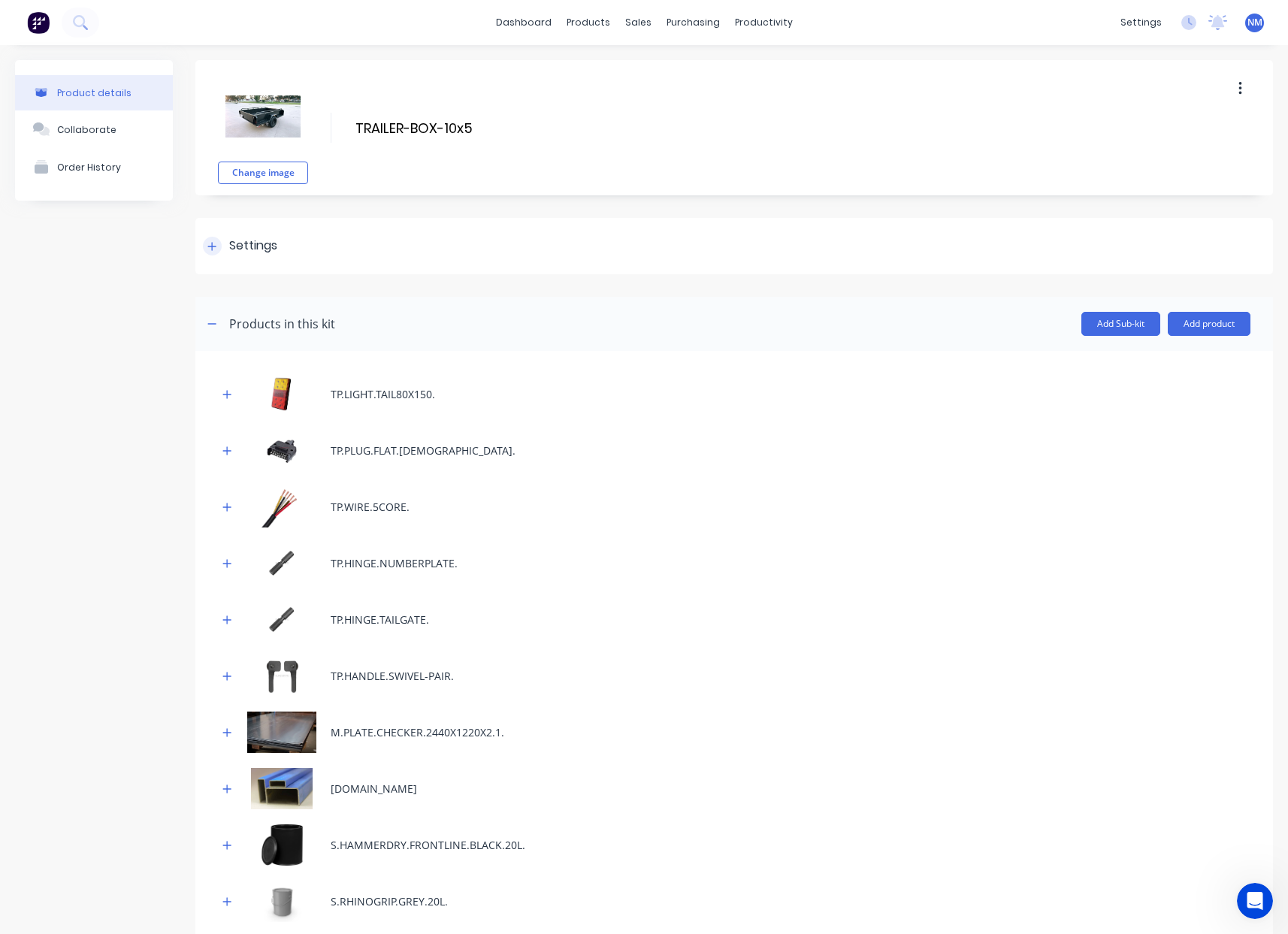
click at [207, 250] on div at bounding box center [212, 246] width 19 height 19
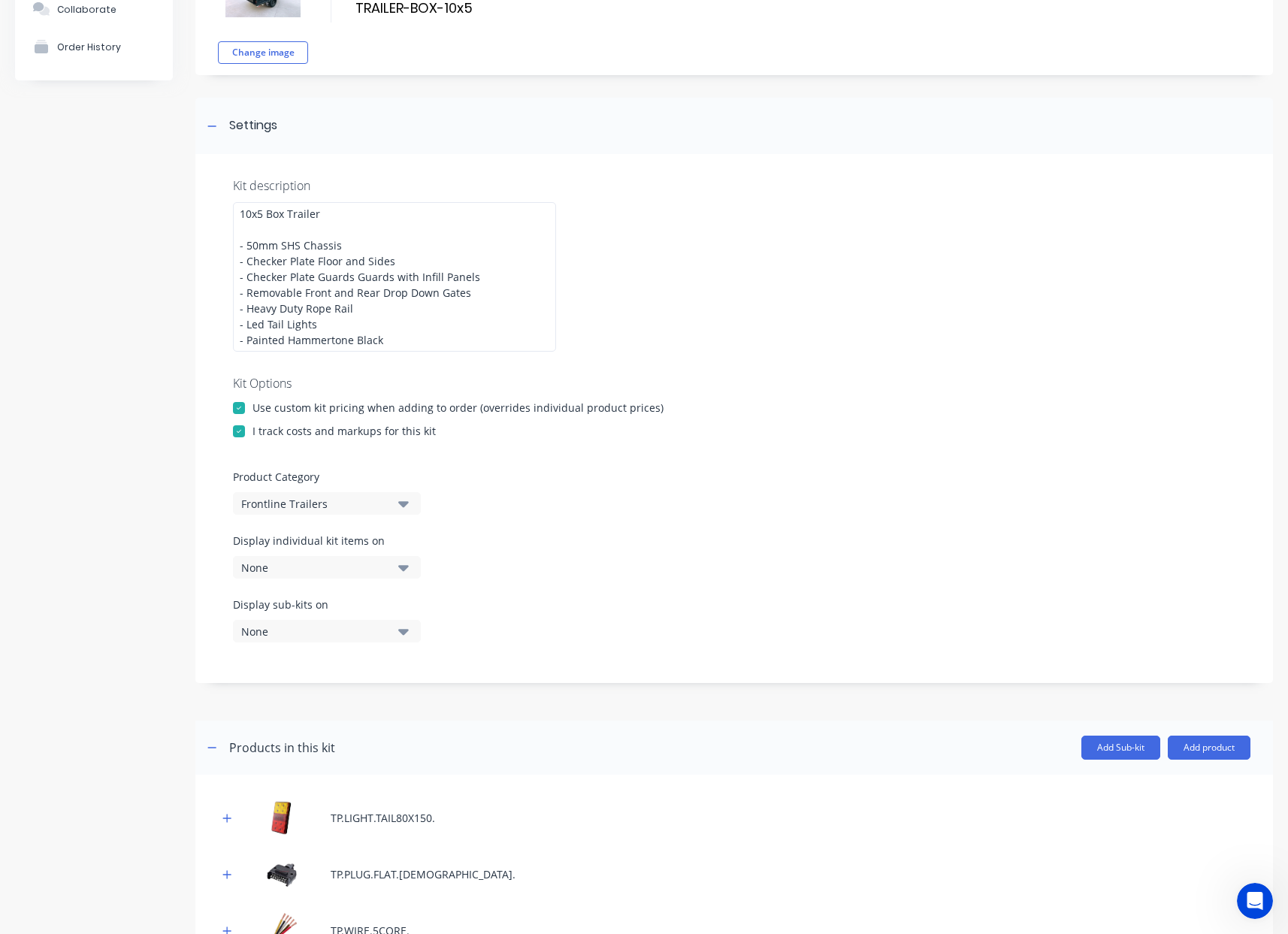
scroll to position [137, 0]
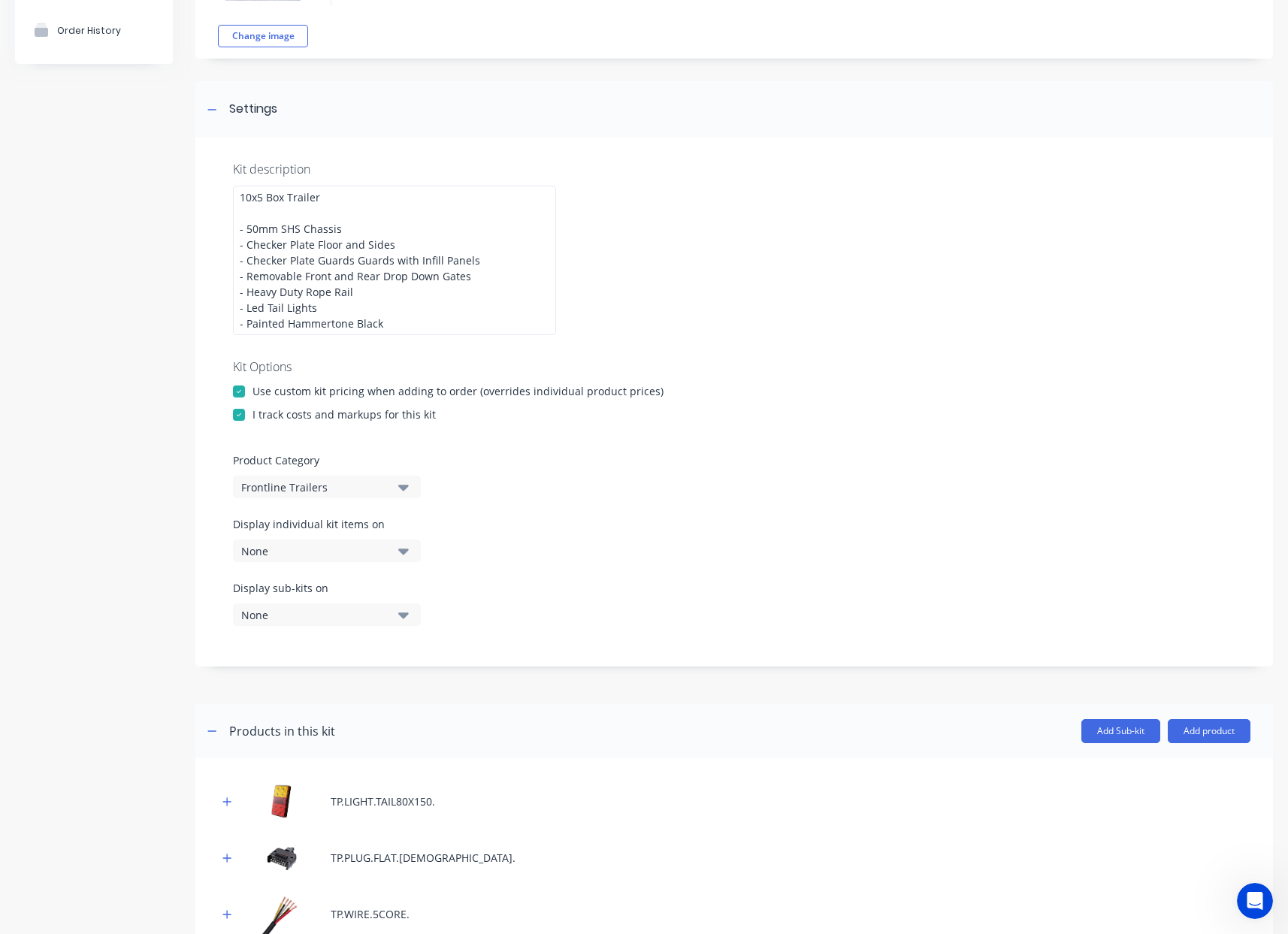
click at [330, 540] on button "None" at bounding box center [326, 551] width 188 height 22
click at [336, 620] on div "Work Order PDF" at bounding box center [326, 618] width 150 height 16
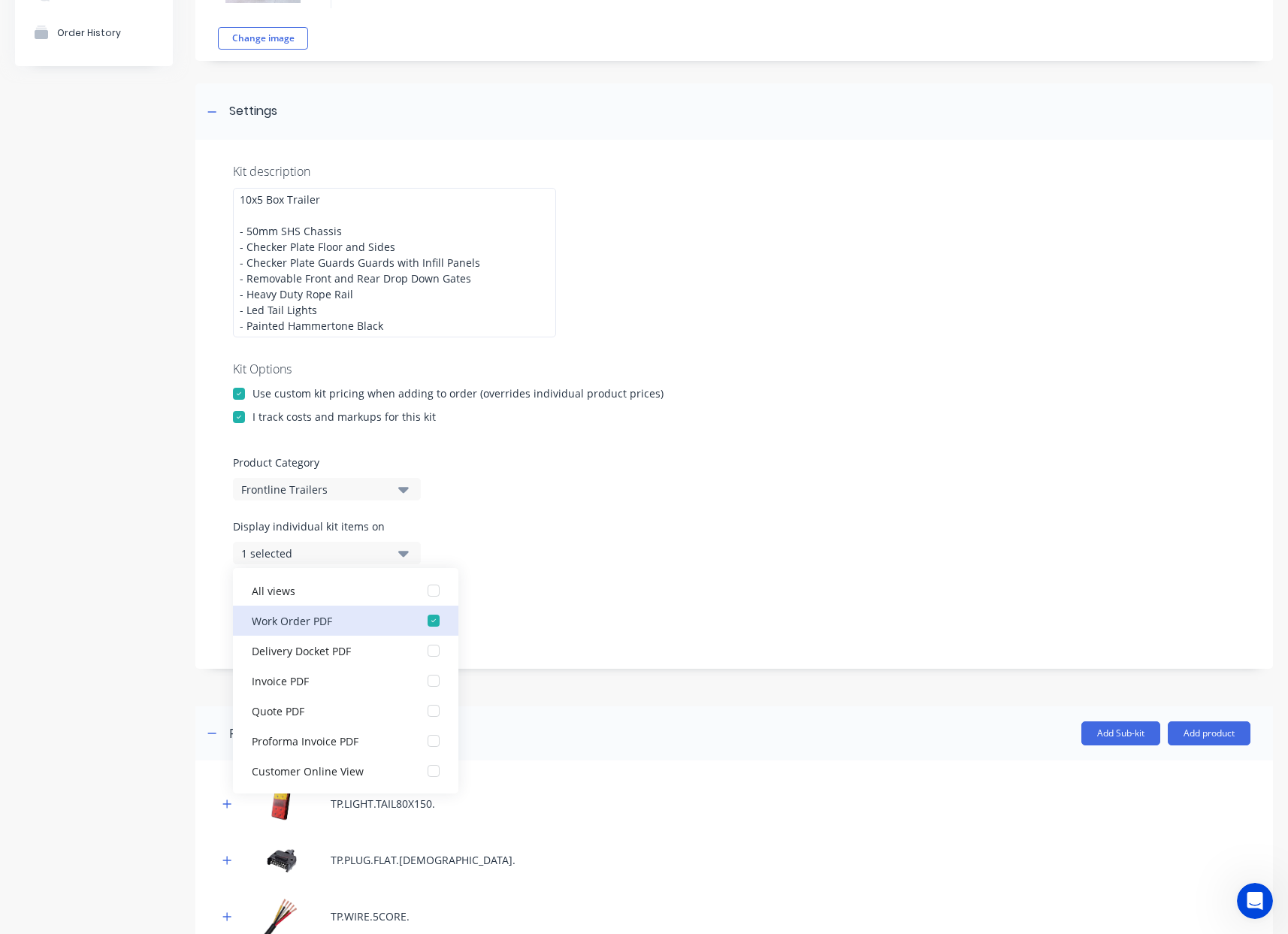
scroll to position [134, 0]
click at [646, 635] on div "Display sub-kits on None" at bounding box center [734, 615] width 1002 height 64
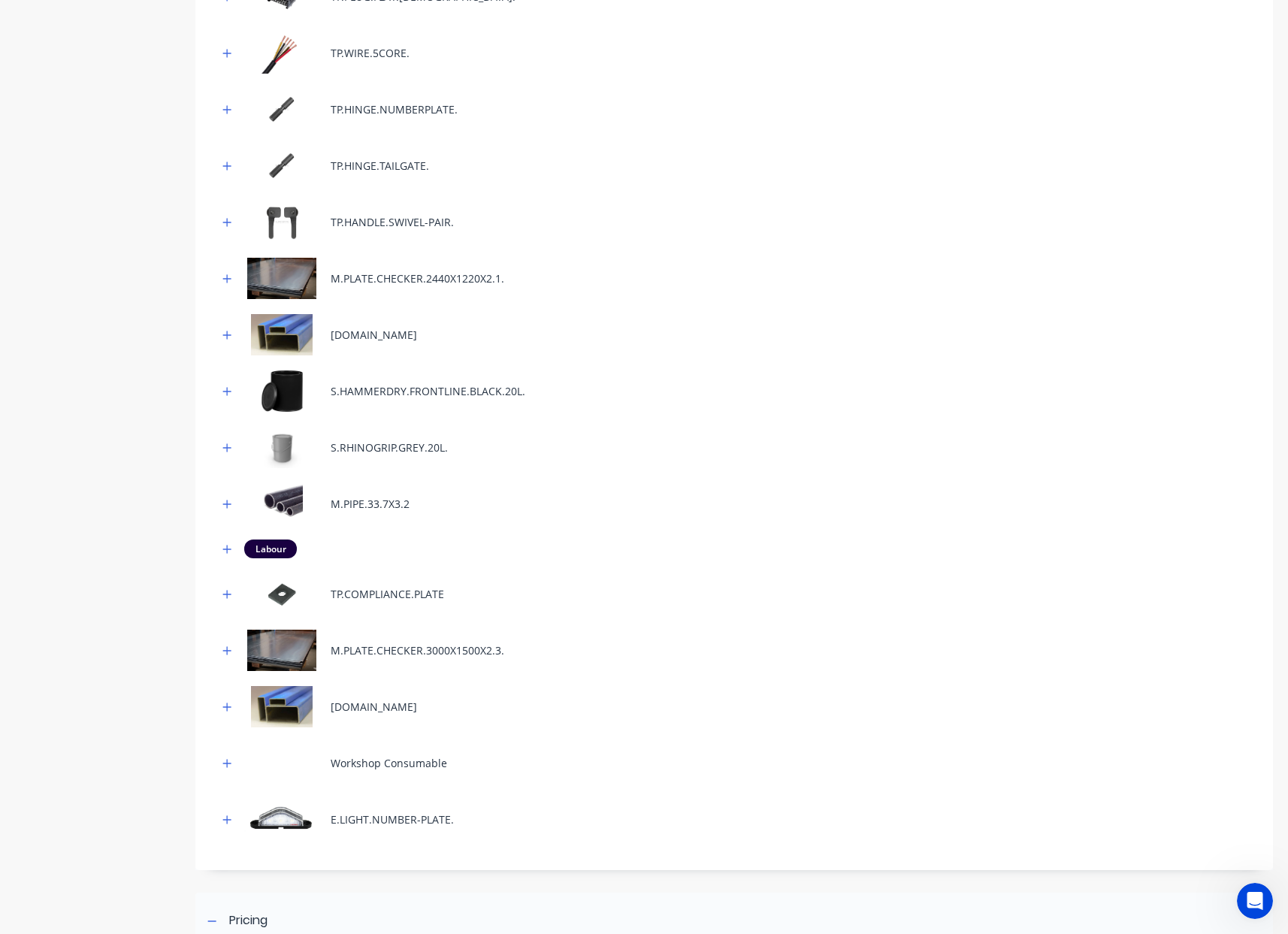
scroll to position [1254, 0]
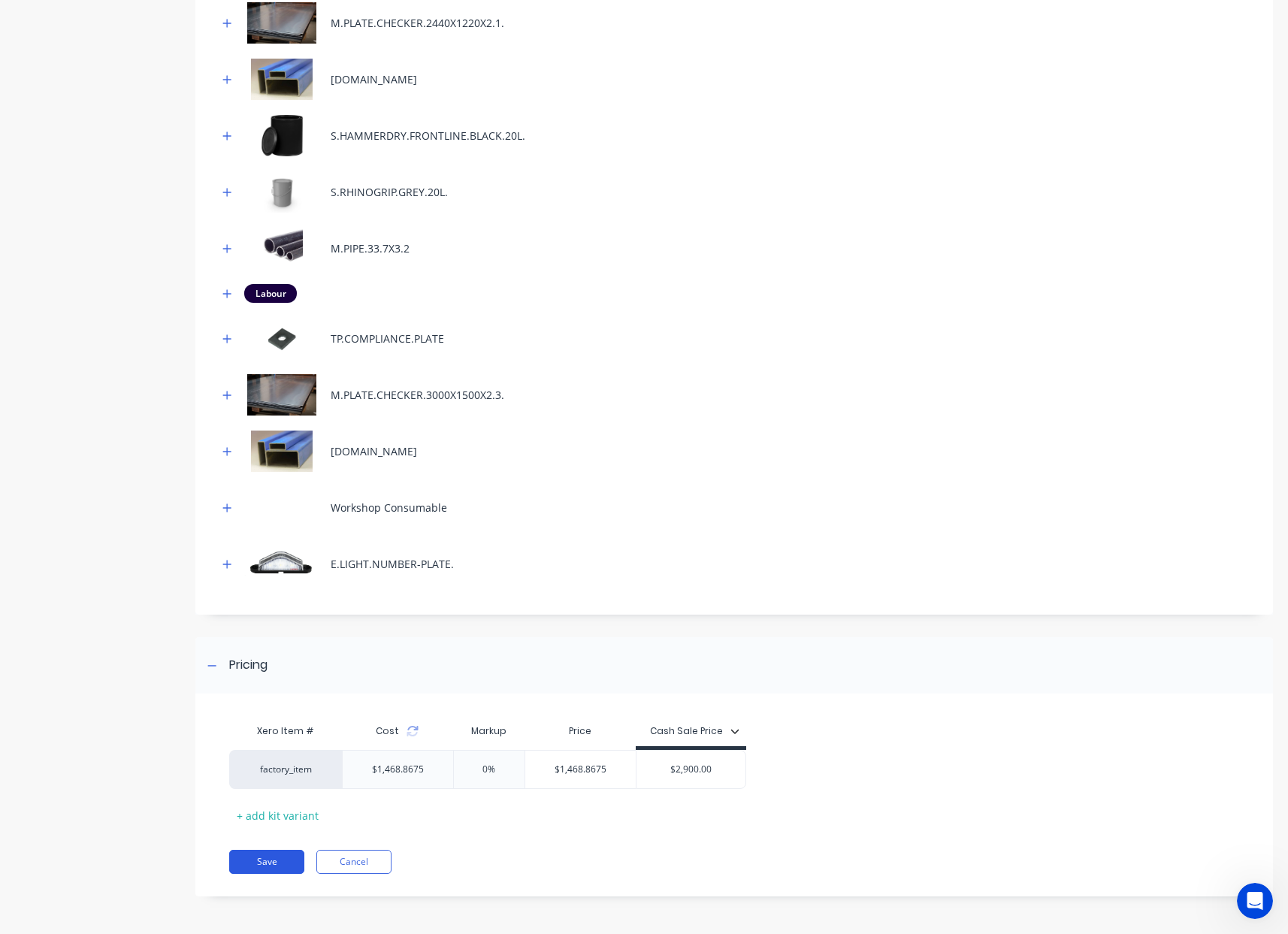
click at [289, 864] on button "Save" at bounding box center [266, 862] width 75 height 24
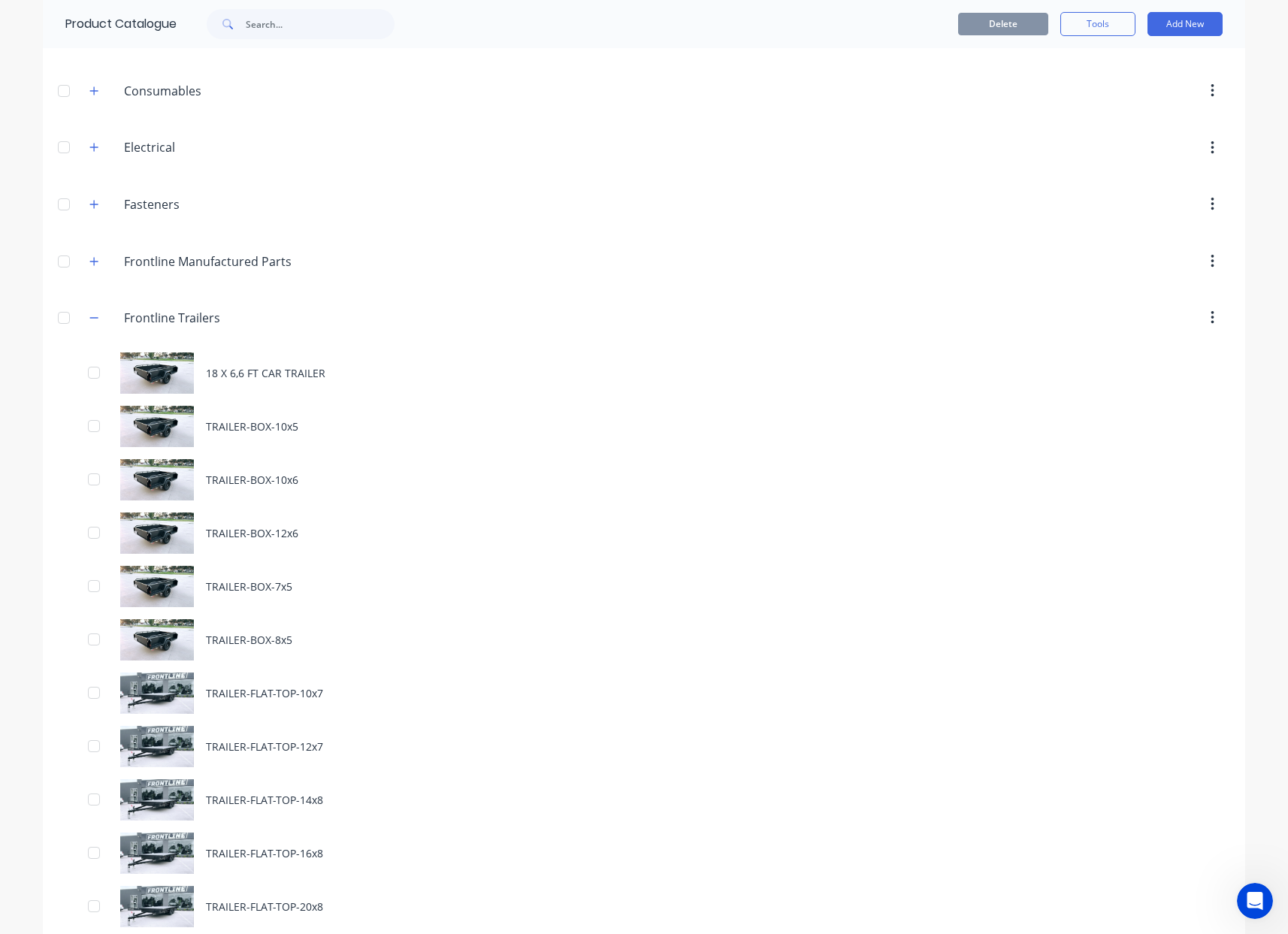
scroll to position [123, 0]
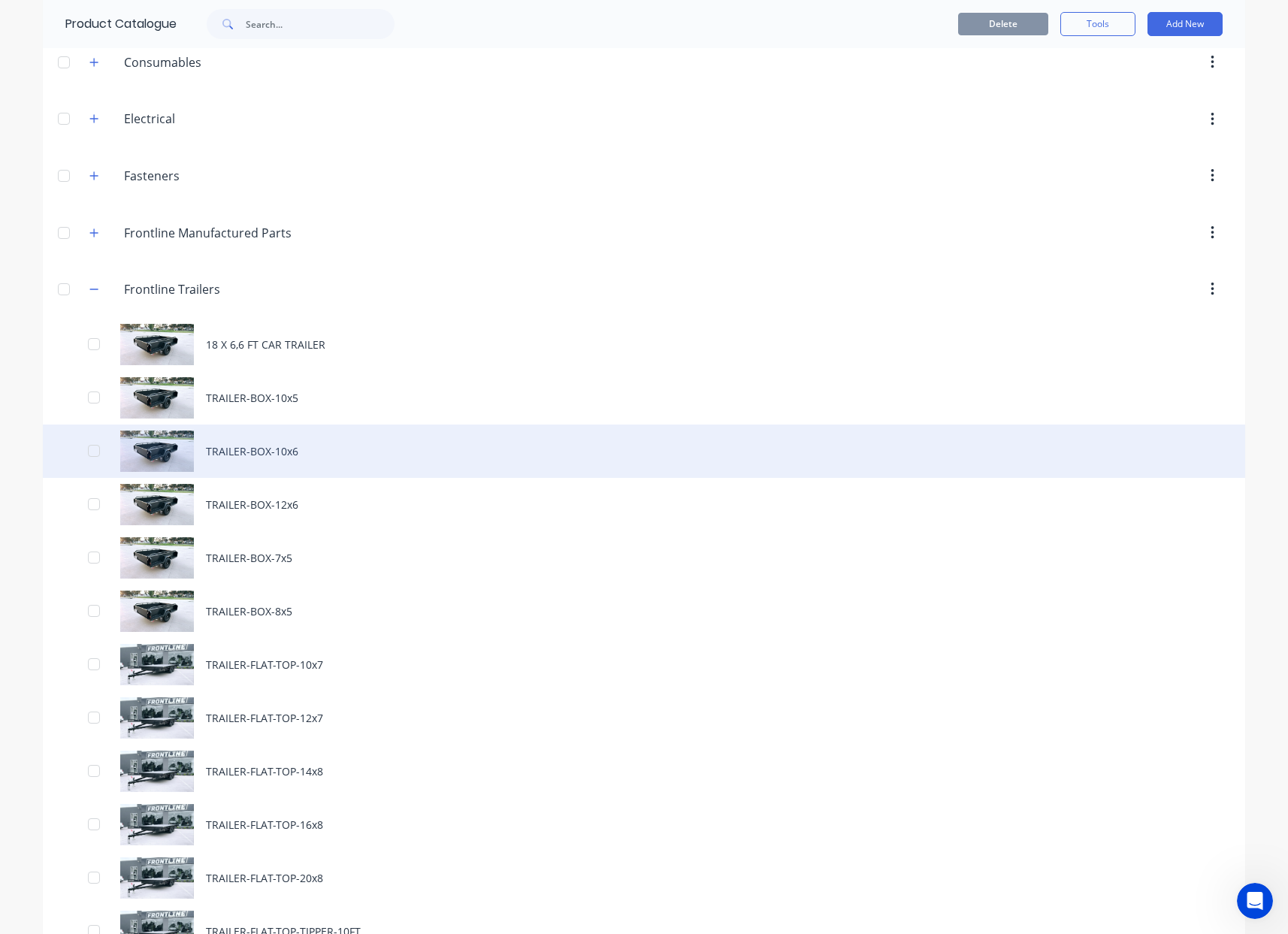
click at [266, 462] on div "TRAILER-BOX-10x6" at bounding box center [644, 451] width 1202 height 53
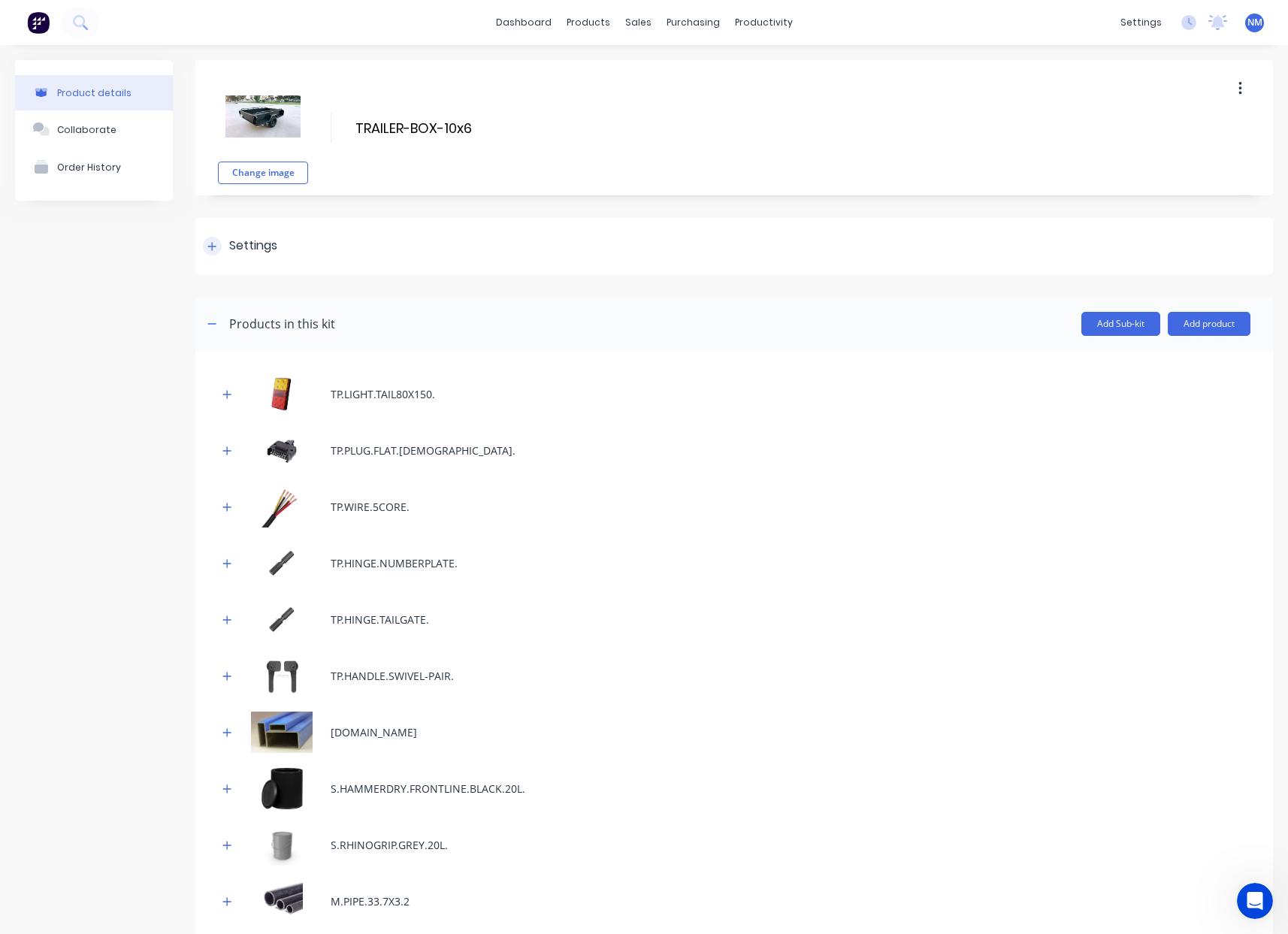
click at [224, 249] on div "Settings" at bounding box center [240, 246] width 75 height 19
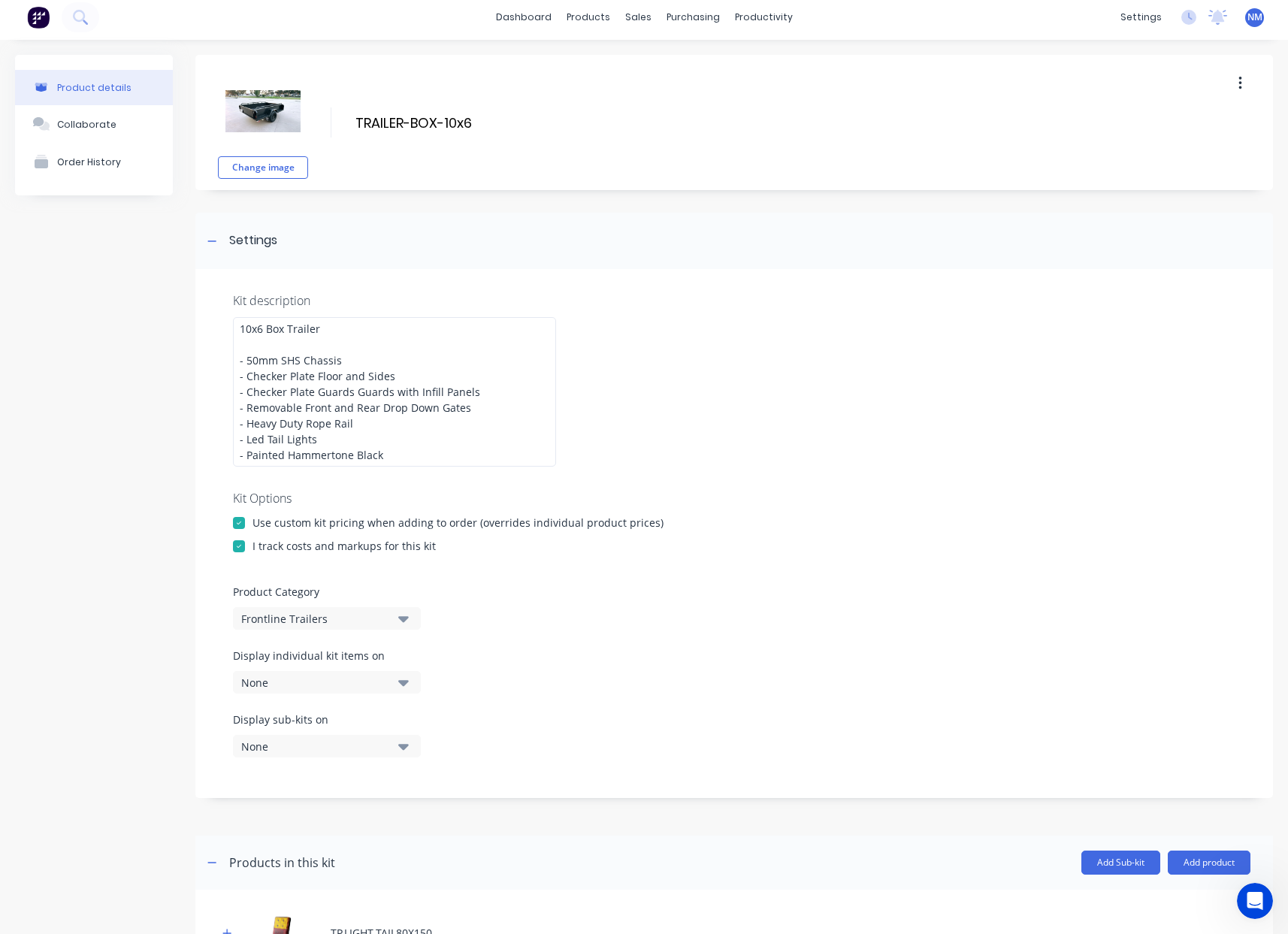
scroll to position [7, 0]
click at [324, 678] on div "None" at bounding box center [314, 680] width 146 height 16
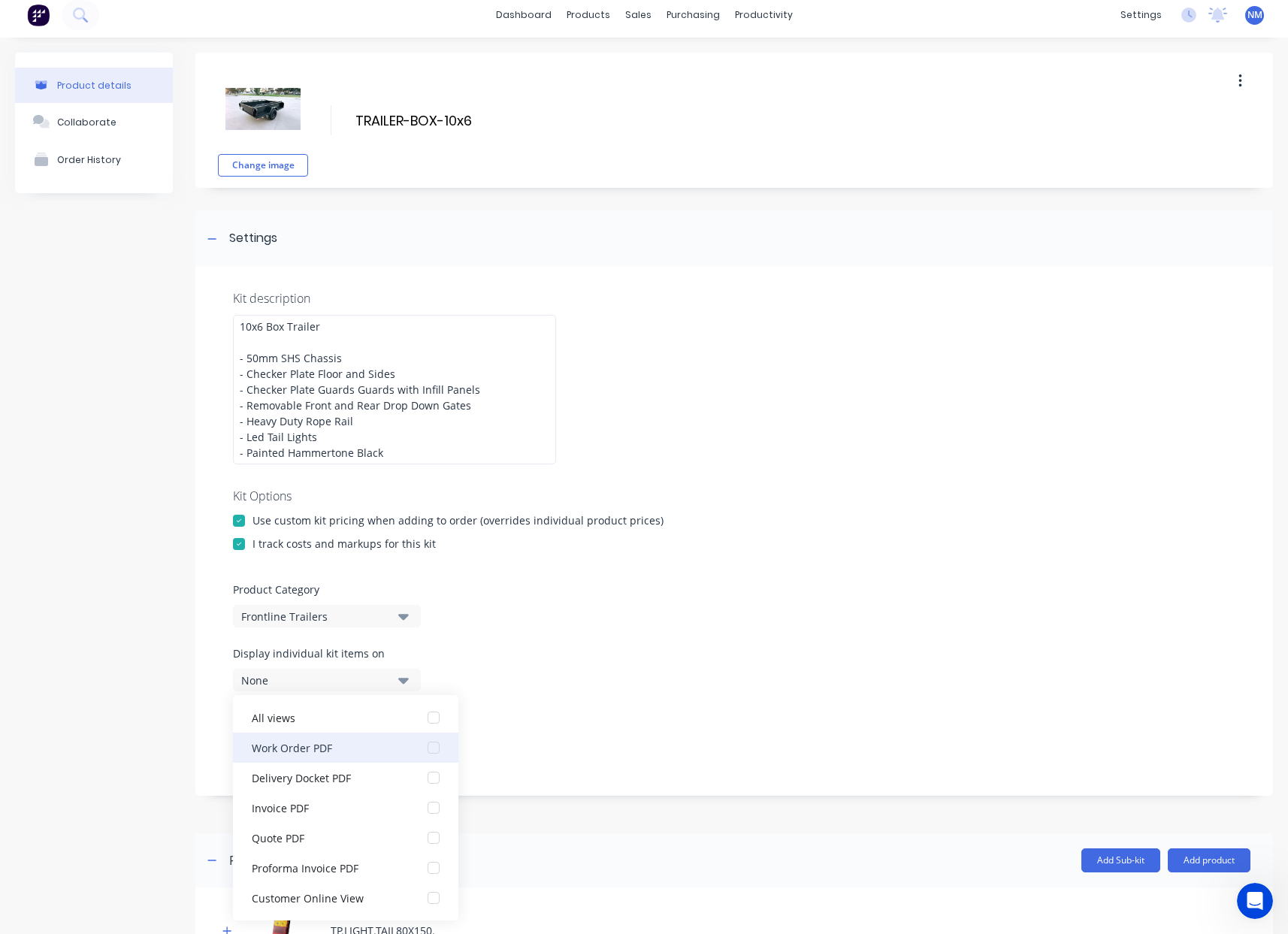
click at [351, 754] on div "Work Order PDF" at bounding box center [326, 747] width 150 height 16
click at [637, 740] on div "Display sub-kits on None" at bounding box center [734, 741] width 1002 height 64
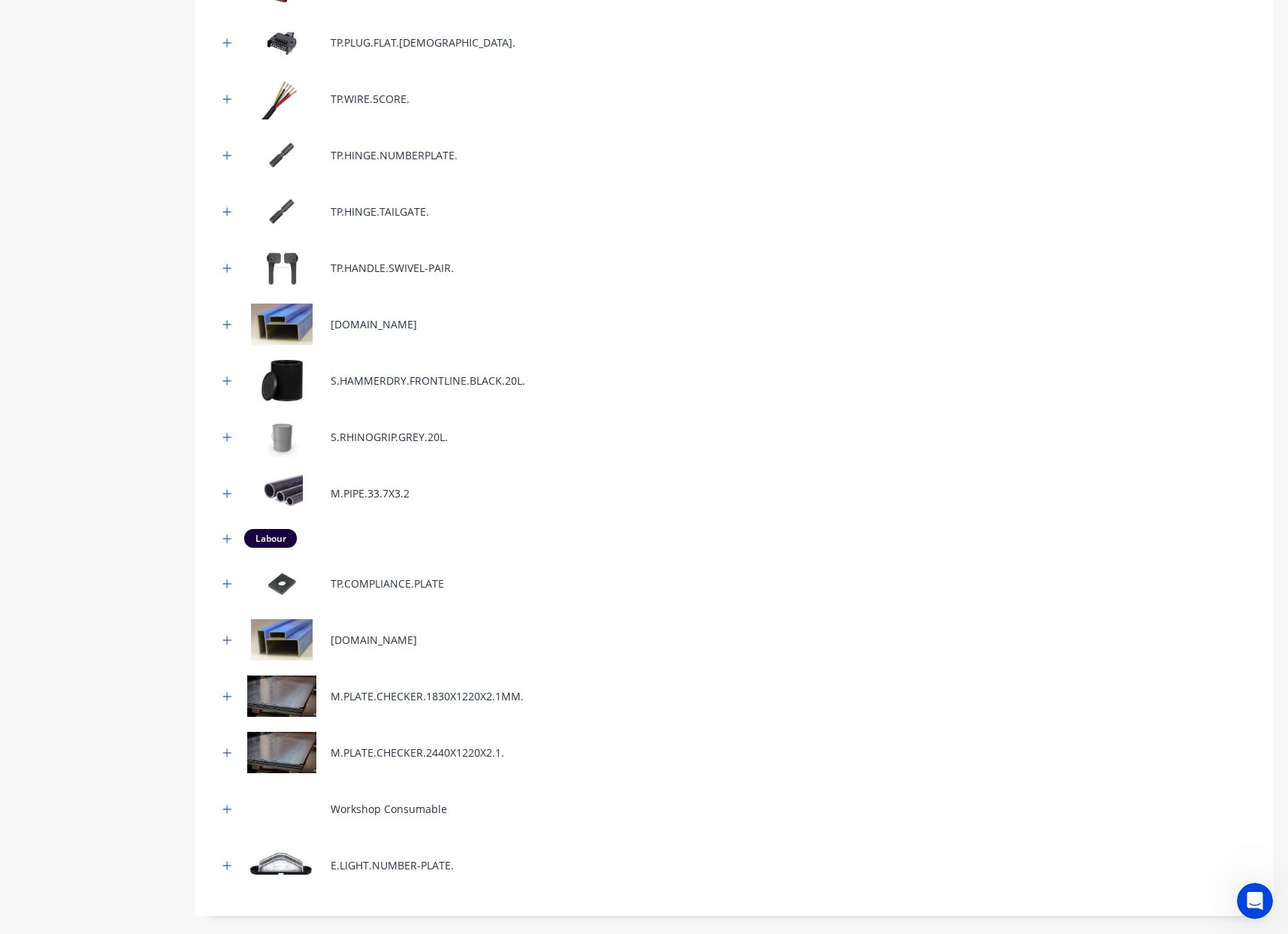
scroll to position [1254, 0]
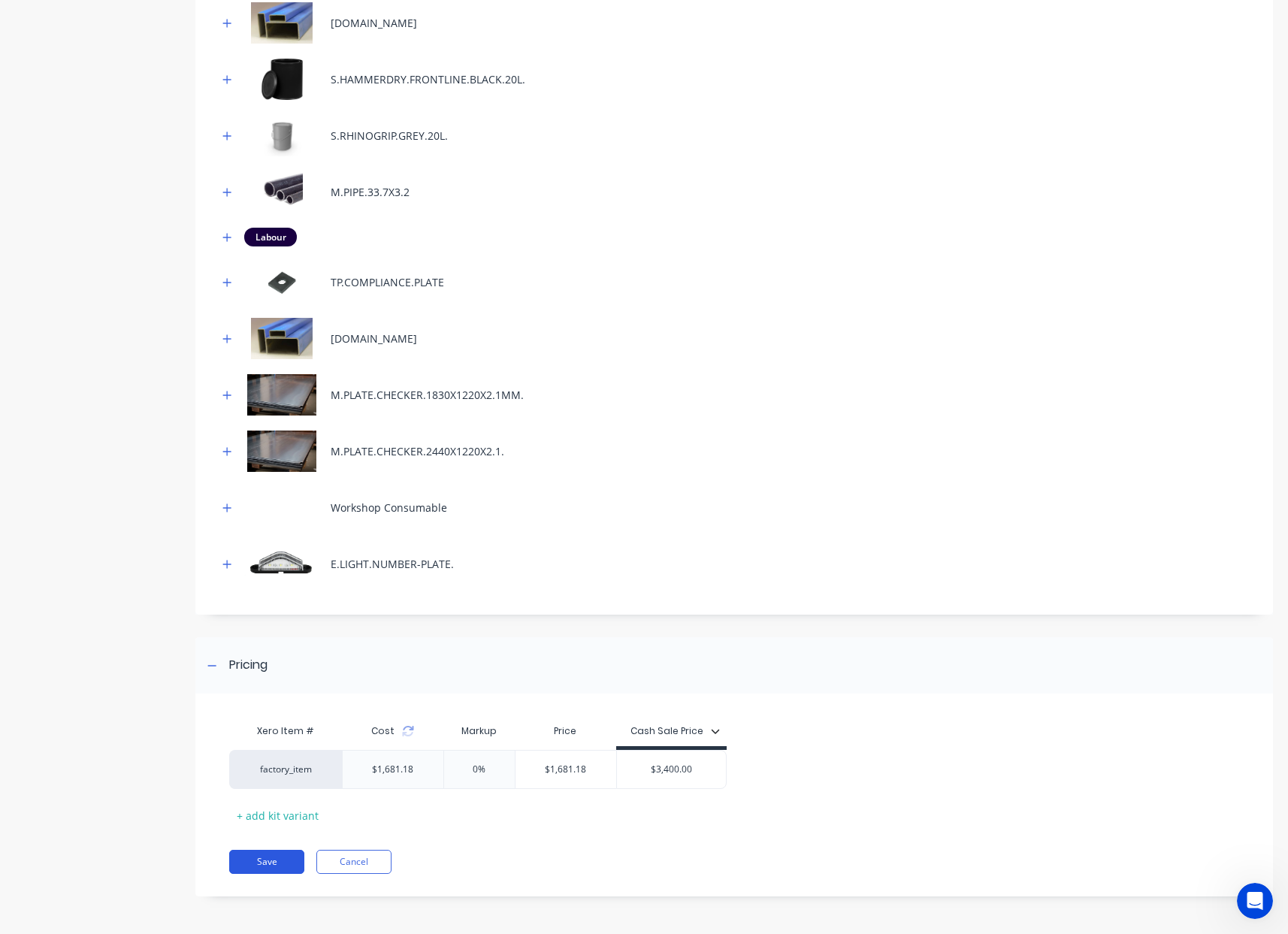
click at [267, 853] on button "Save" at bounding box center [266, 862] width 75 height 24
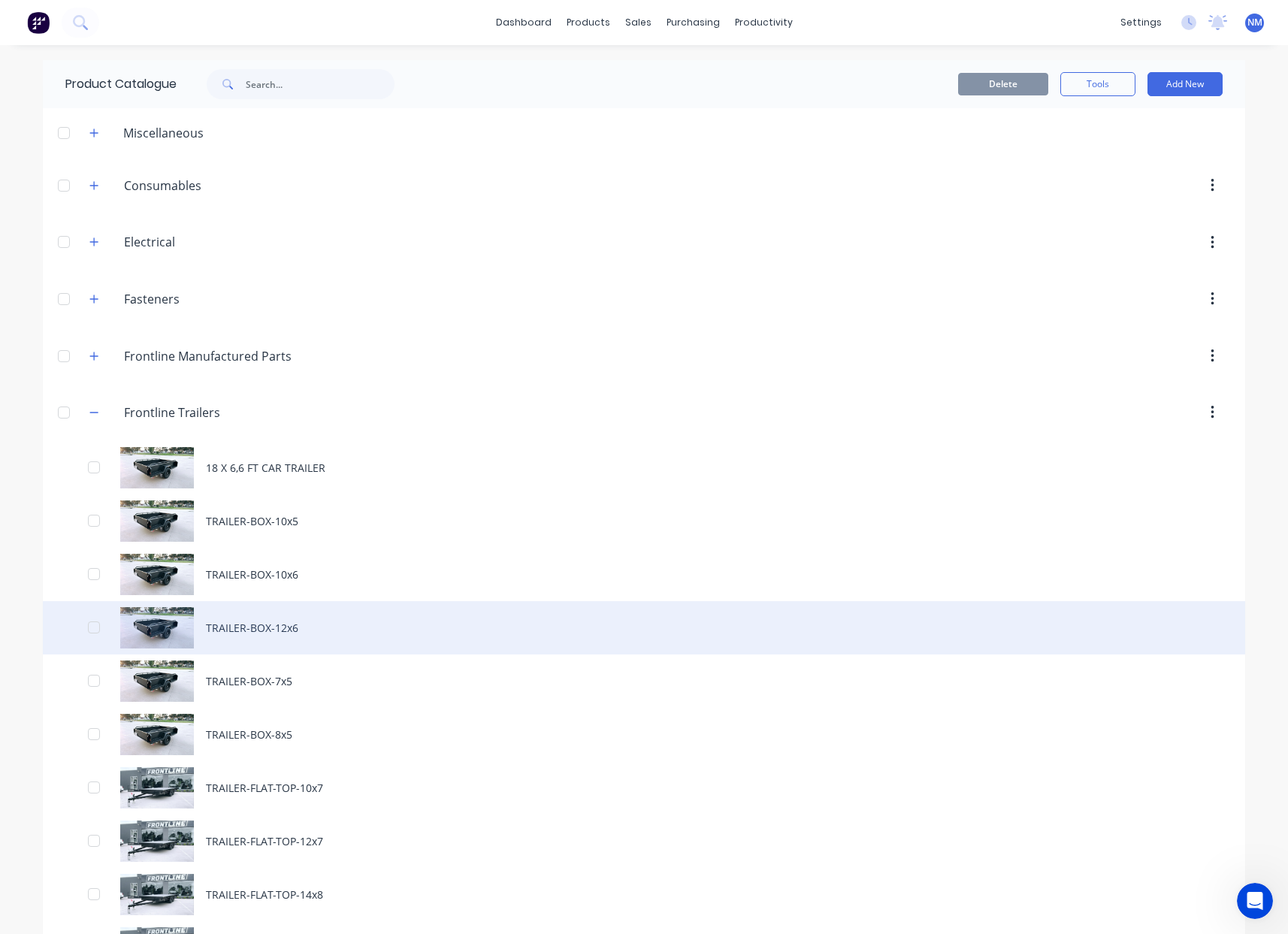
click at [303, 630] on div "TRAILER-BOX-12x6" at bounding box center [644, 627] width 1202 height 53
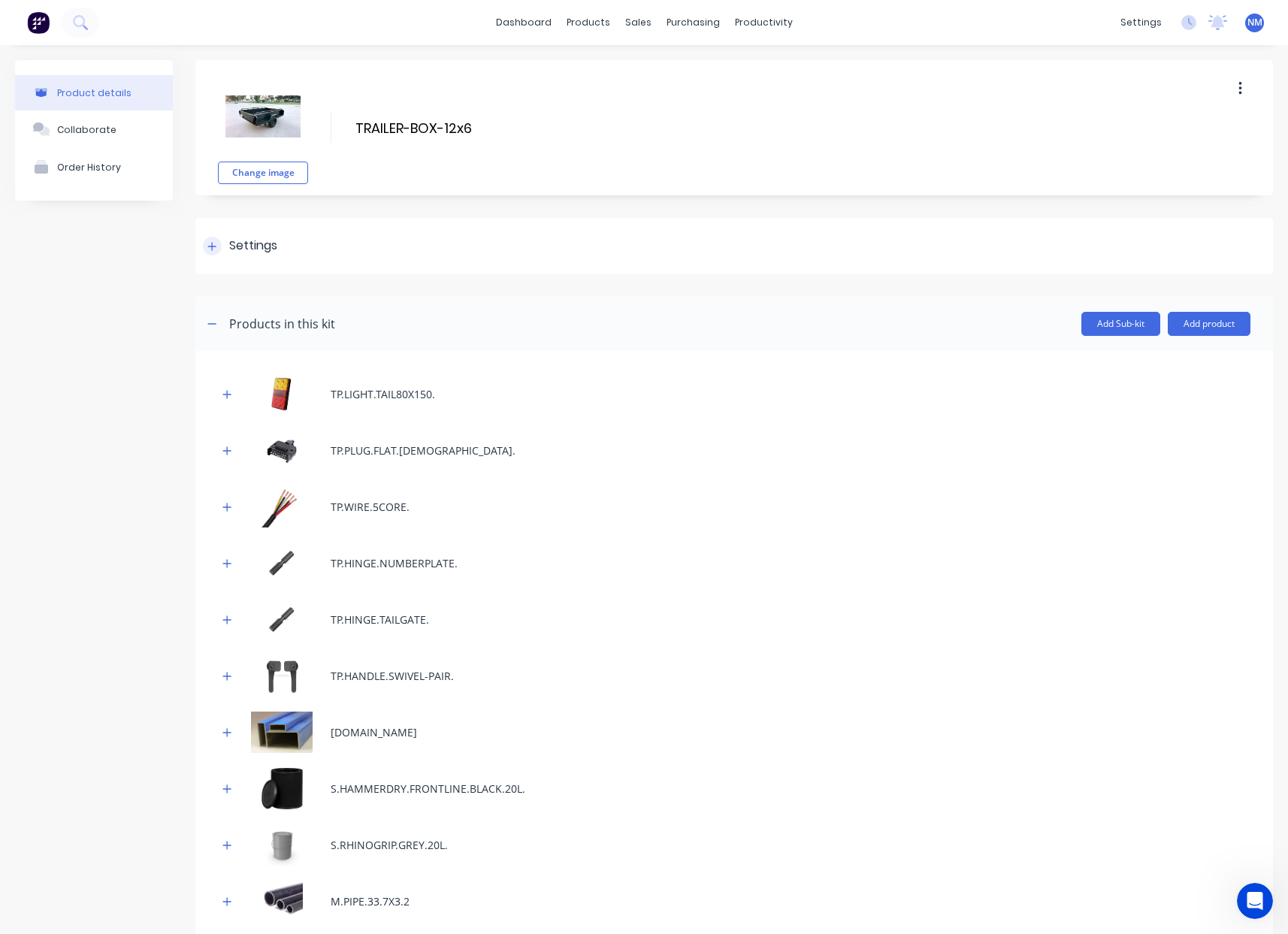
click at [210, 244] on icon at bounding box center [212, 246] width 9 height 10
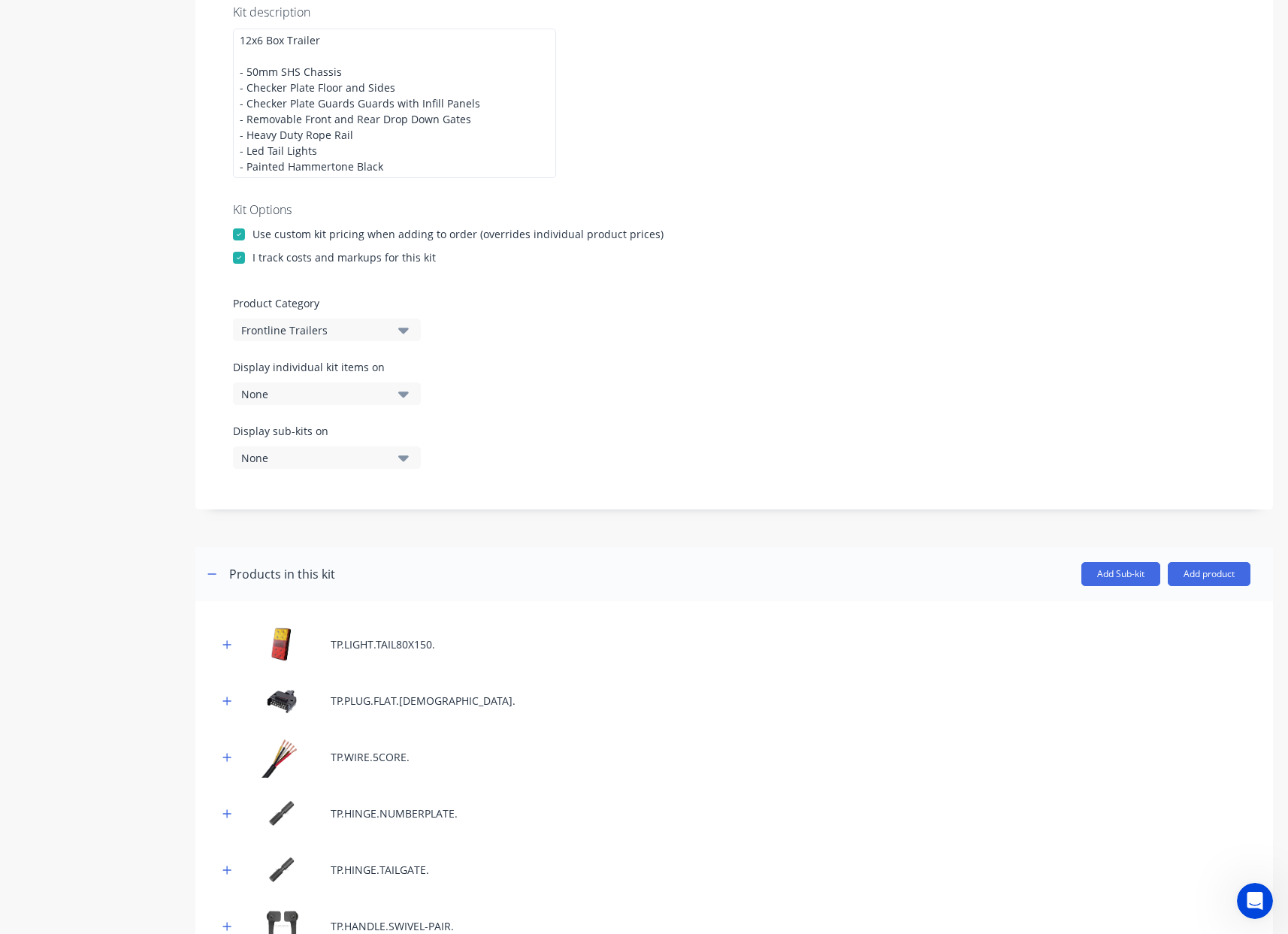
scroll to position [180, 0]
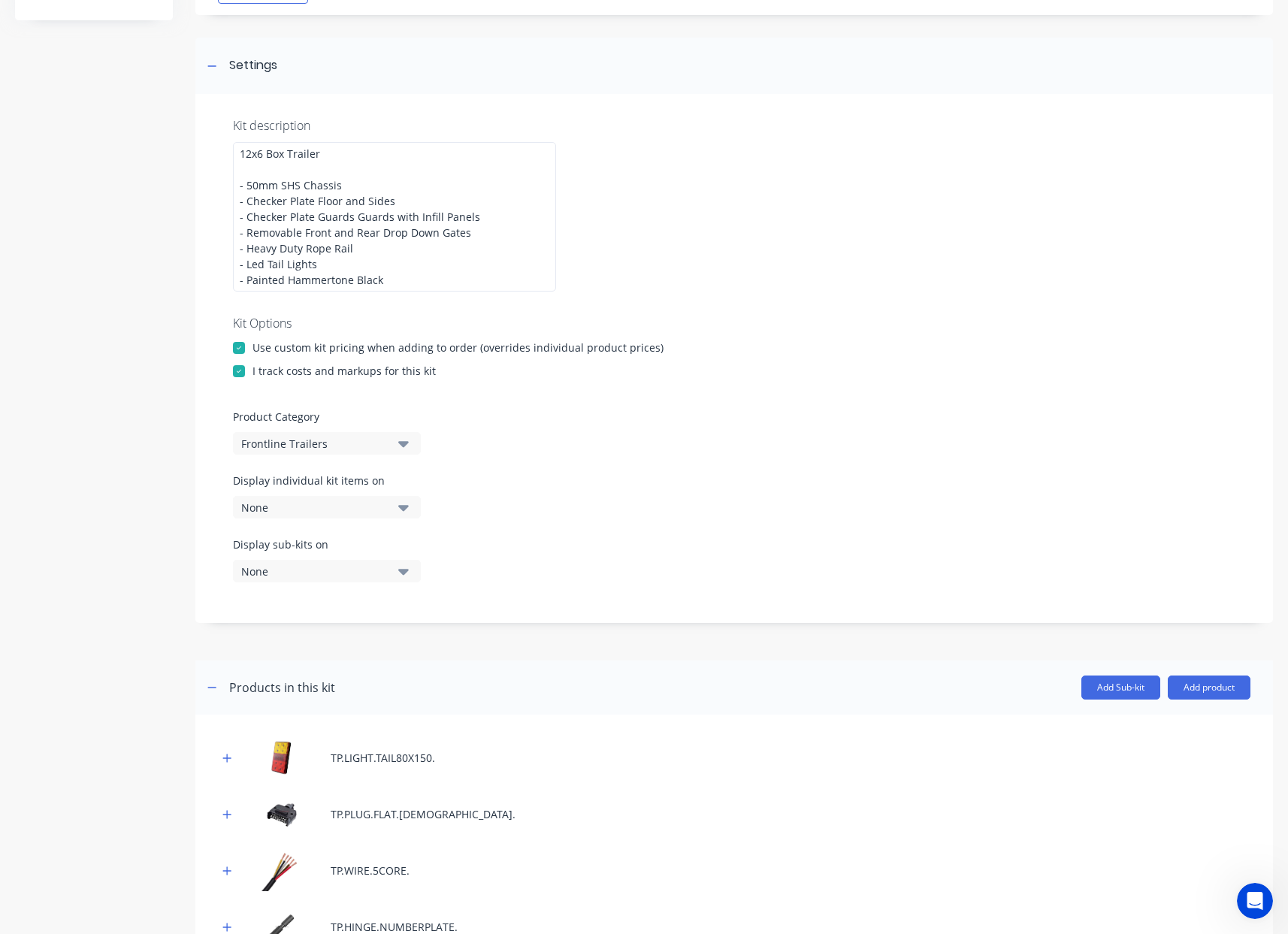
click at [377, 516] on button "None" at bounding box center [326, 508] width 188 height 22
click at [381, 582] on button "Work Order PDF" at bounding box center [345, 575] width 225 height 30
click at [646, 645] on div at bounding box center [734, 649] width 1078 height 22
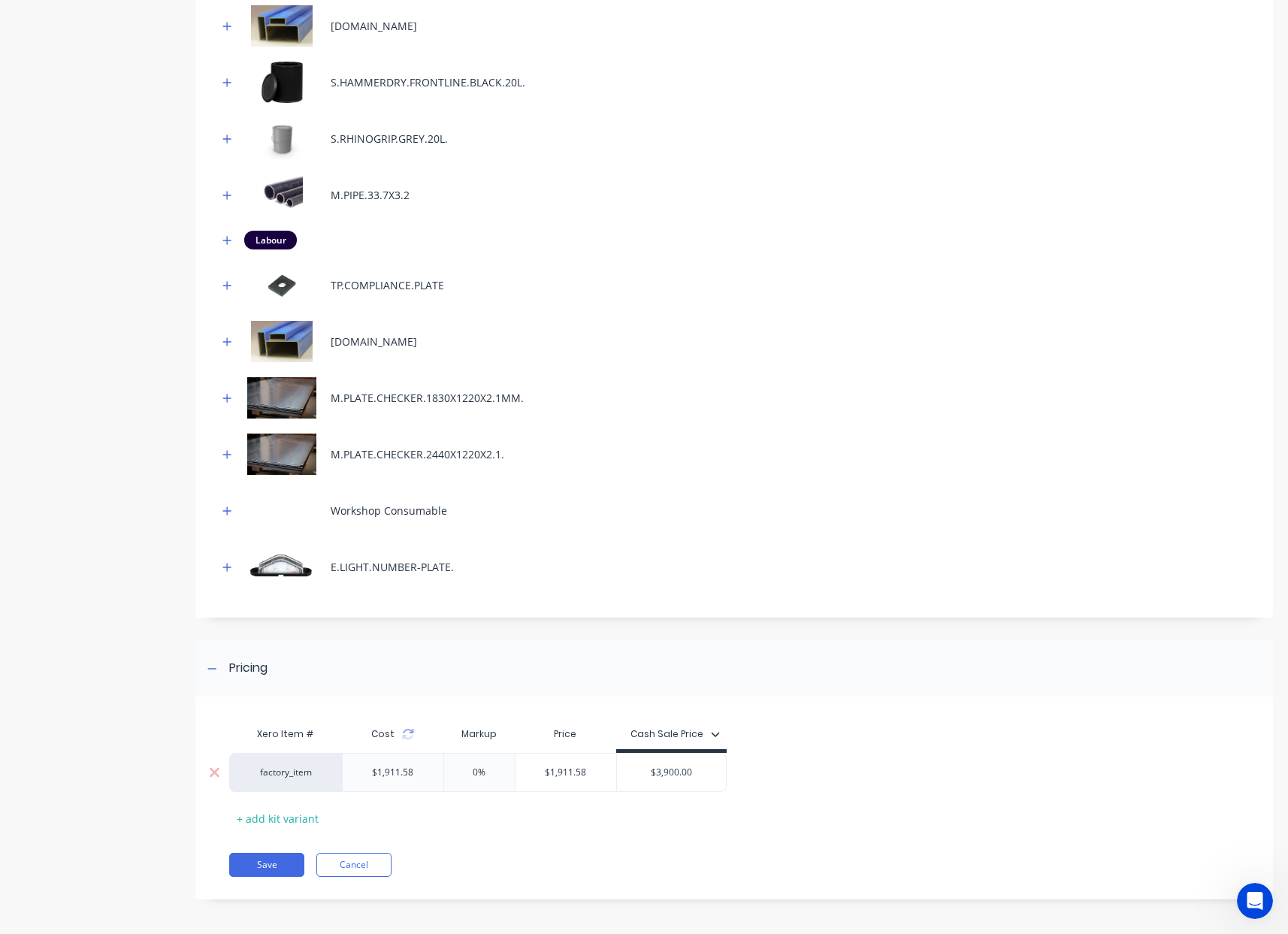
scroll to position [1254, 0]
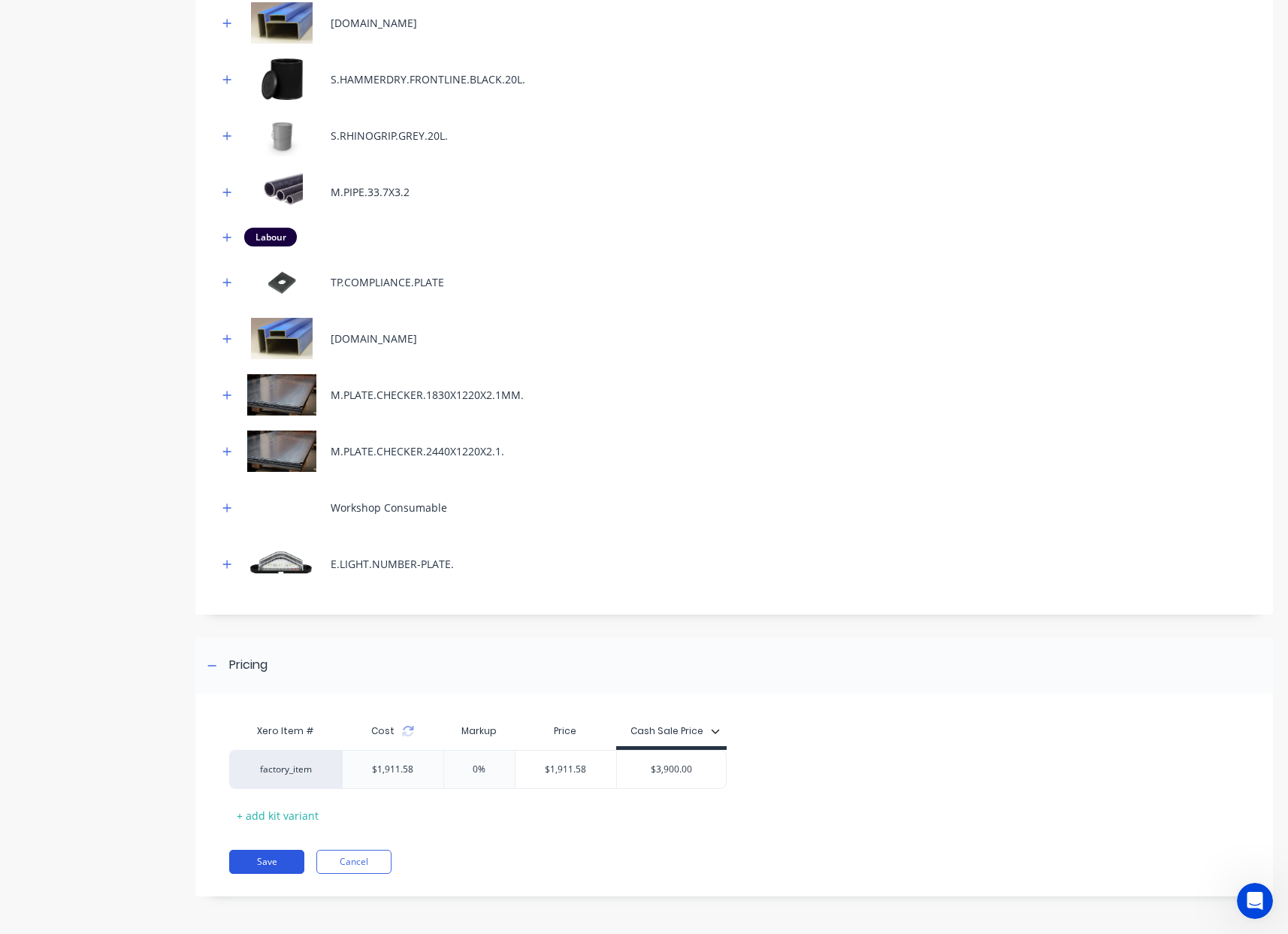
click at [287, 856] on button "Save" at bounding box center [266, 862] width 75 height 24
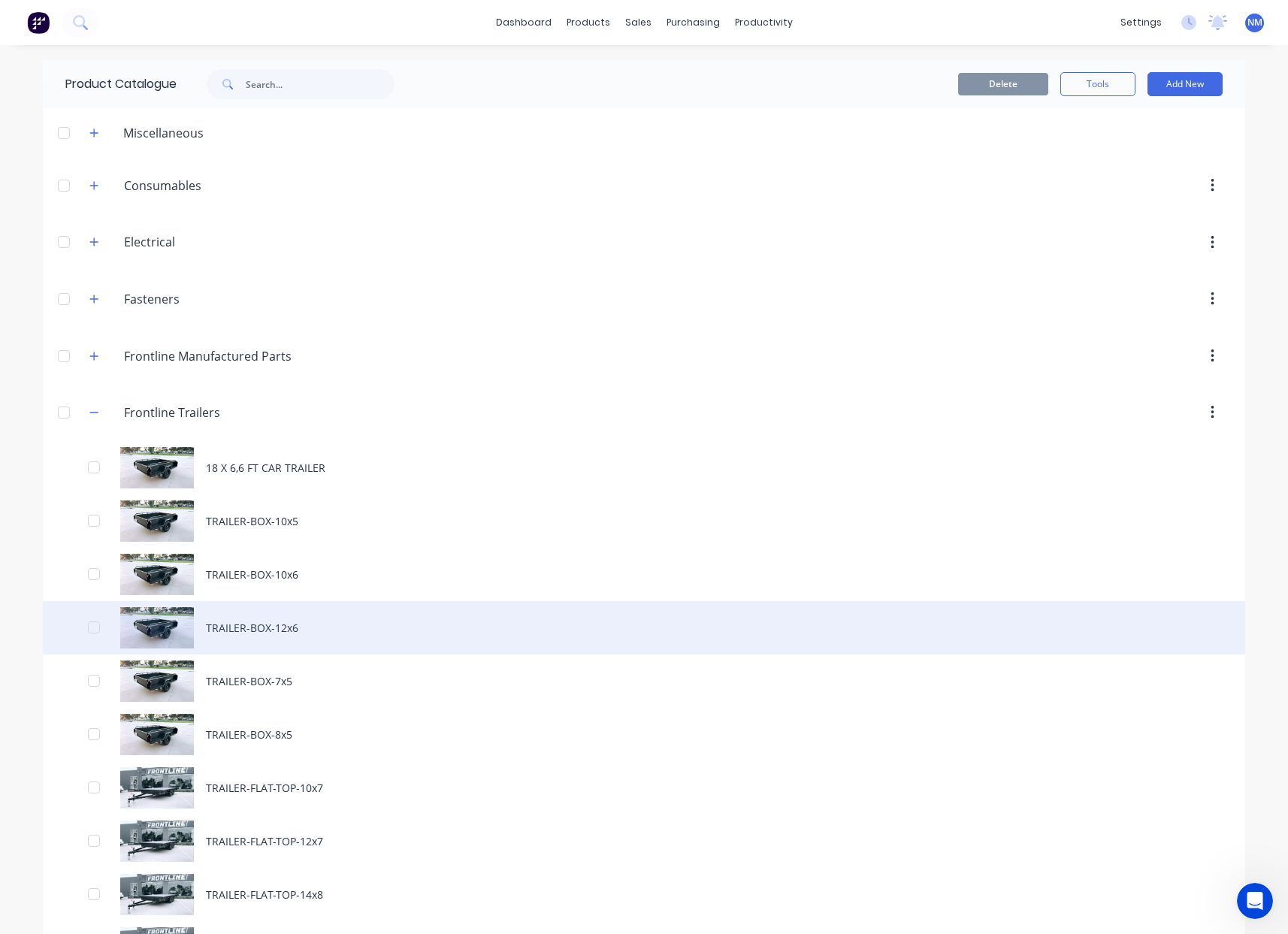
click at [302, 632] on div "TRAILER-BOX-12x6" at bounding box center [644, 627] width 1202 height 53
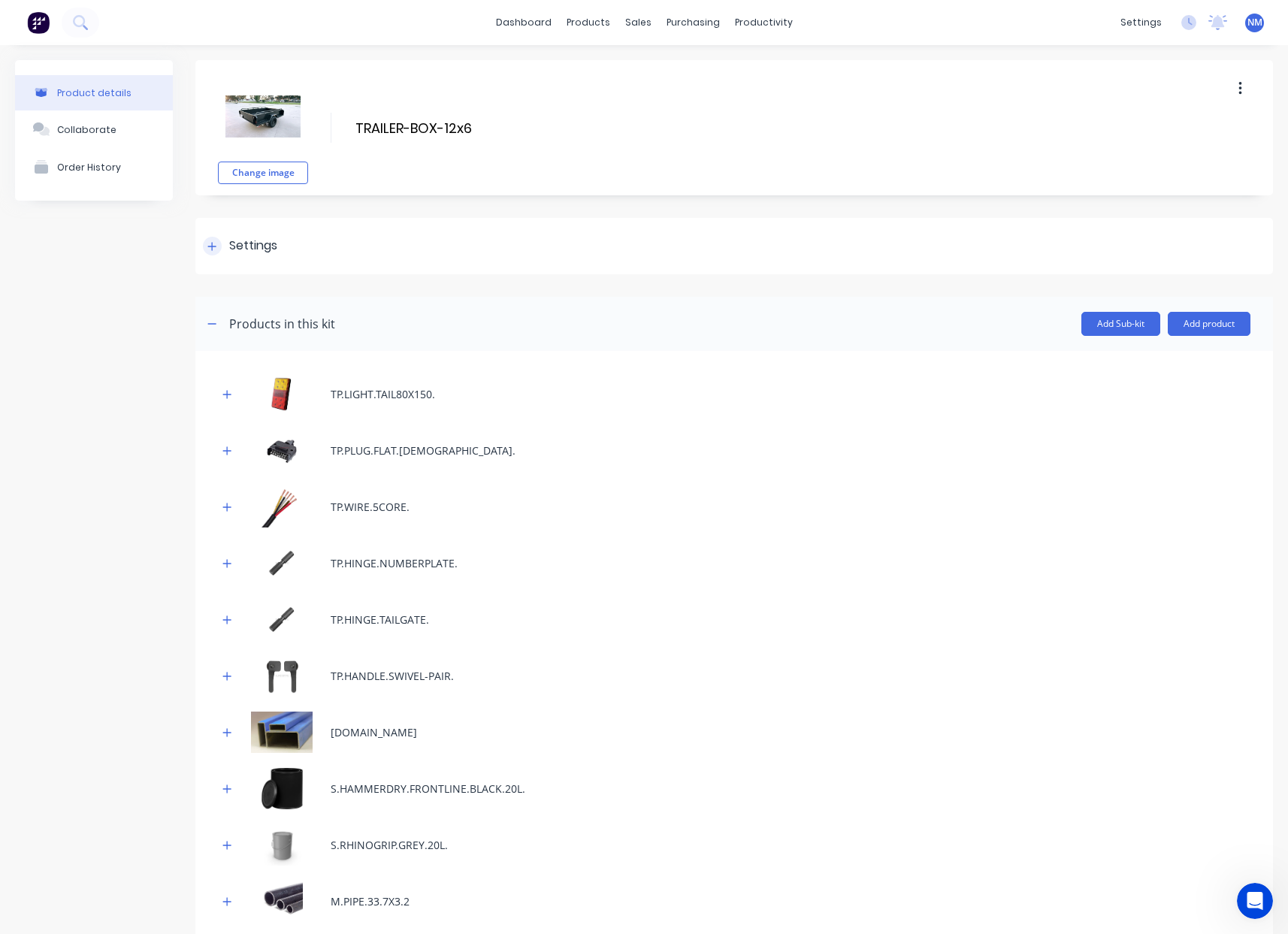
click at [209, 247] on icon at bounding box center [212, 246] width 9 height 10
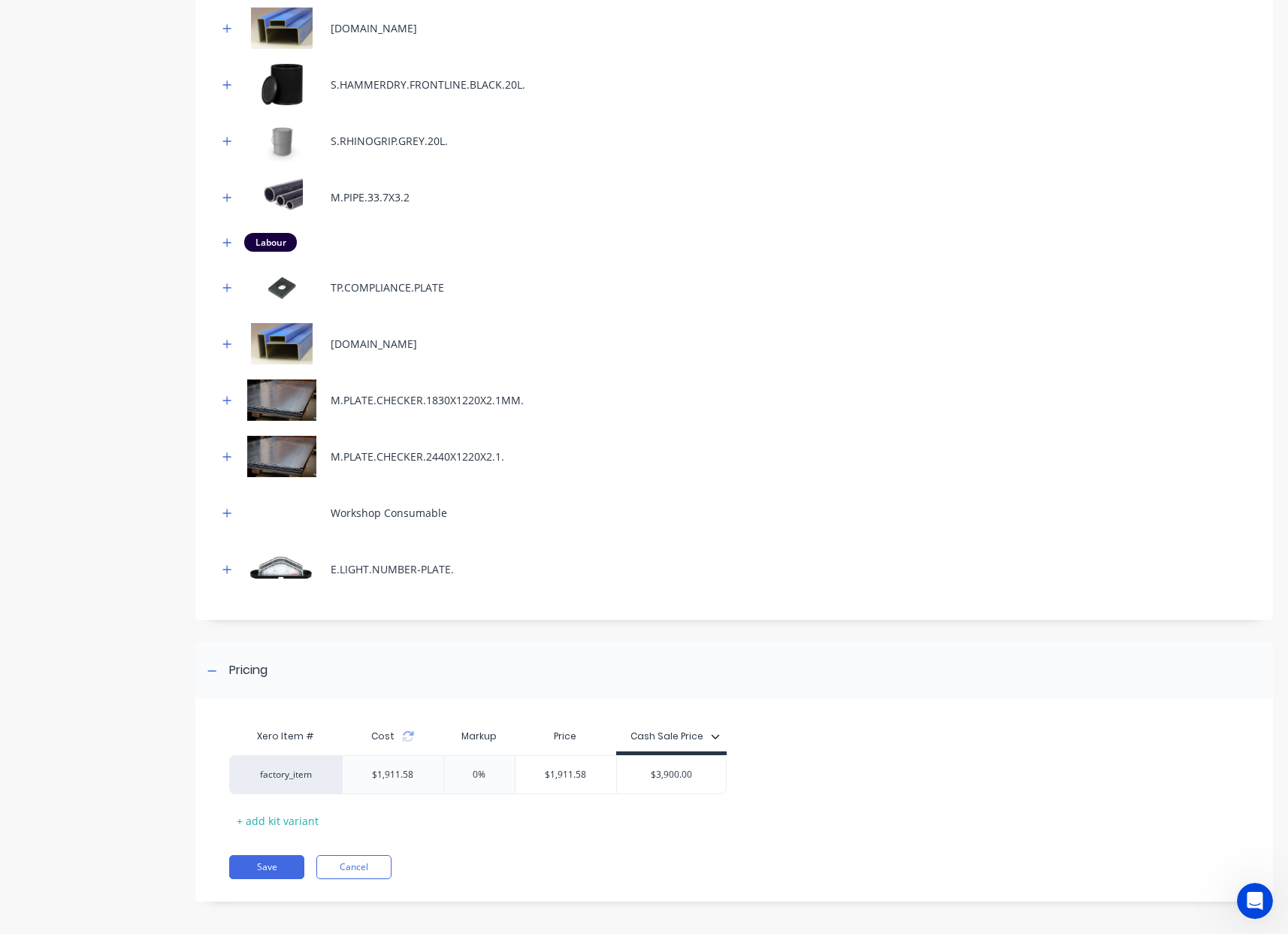
scroll to position [1254, 0]
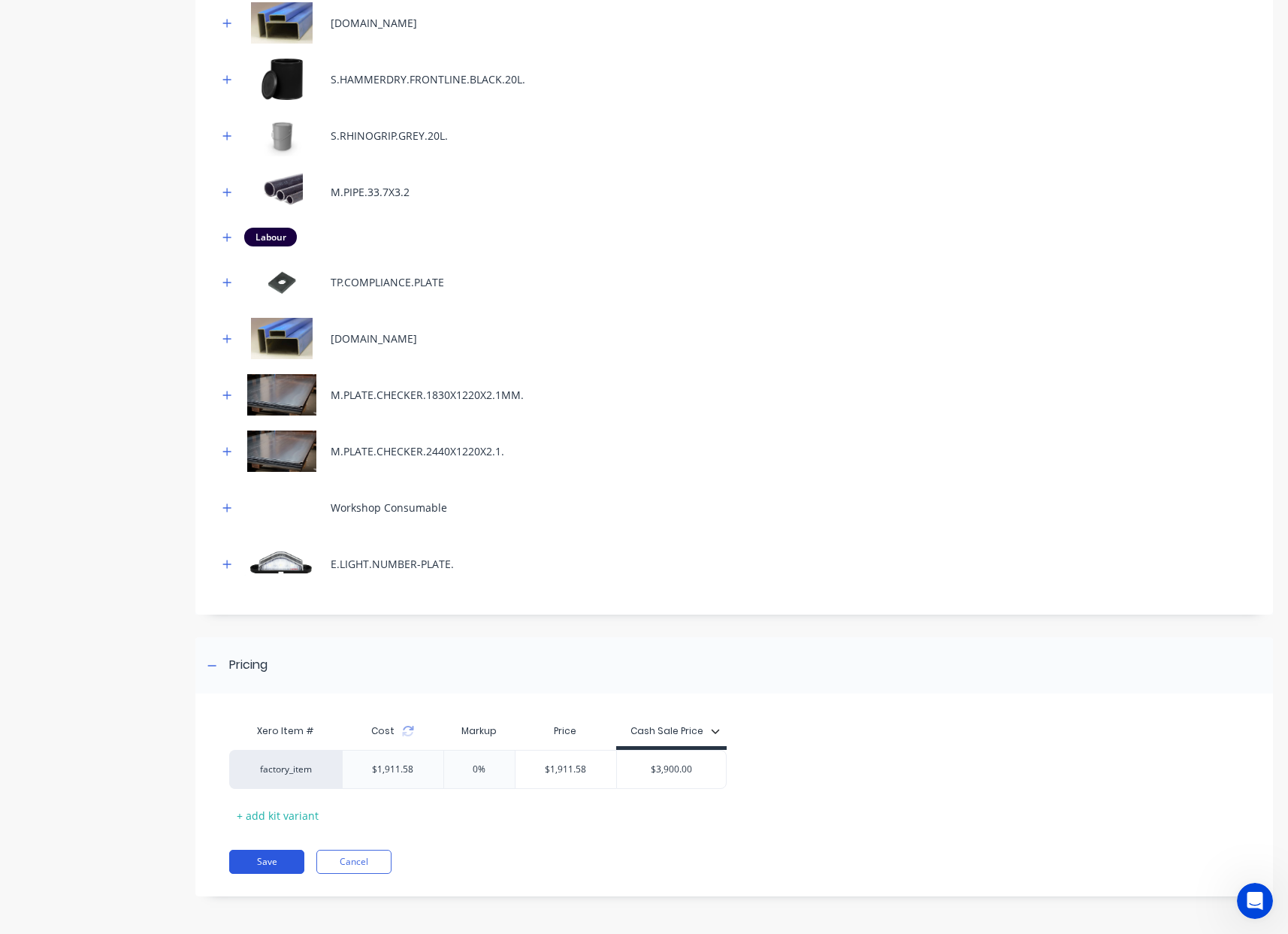
click at [266, 855] on button "Save" at bounding box center [266, 862] width 75 height 24
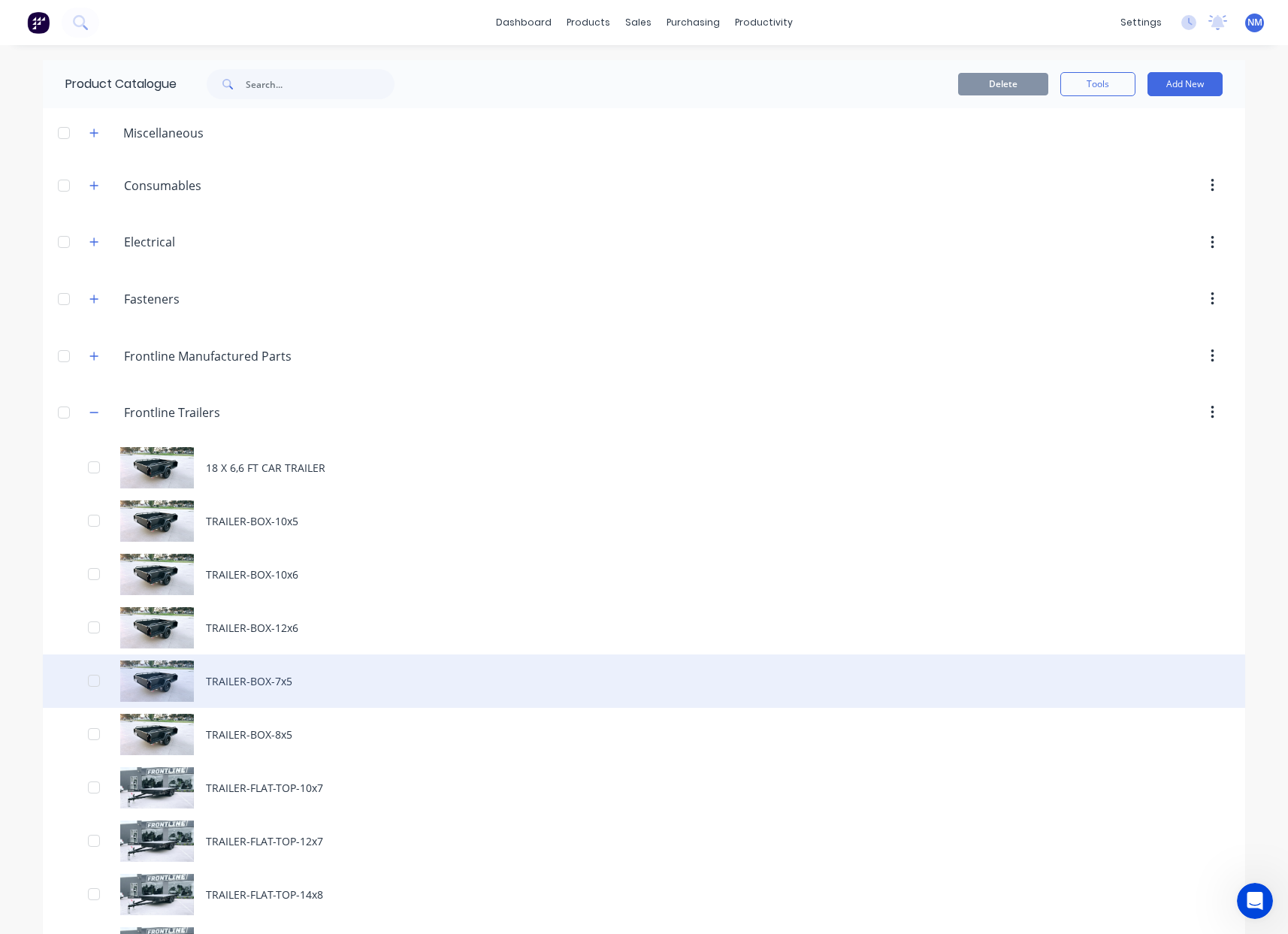
click at [278, 674] on div "TRAILER-BOX-7x5" at bounding box center [644, 681] width 1202 height 53
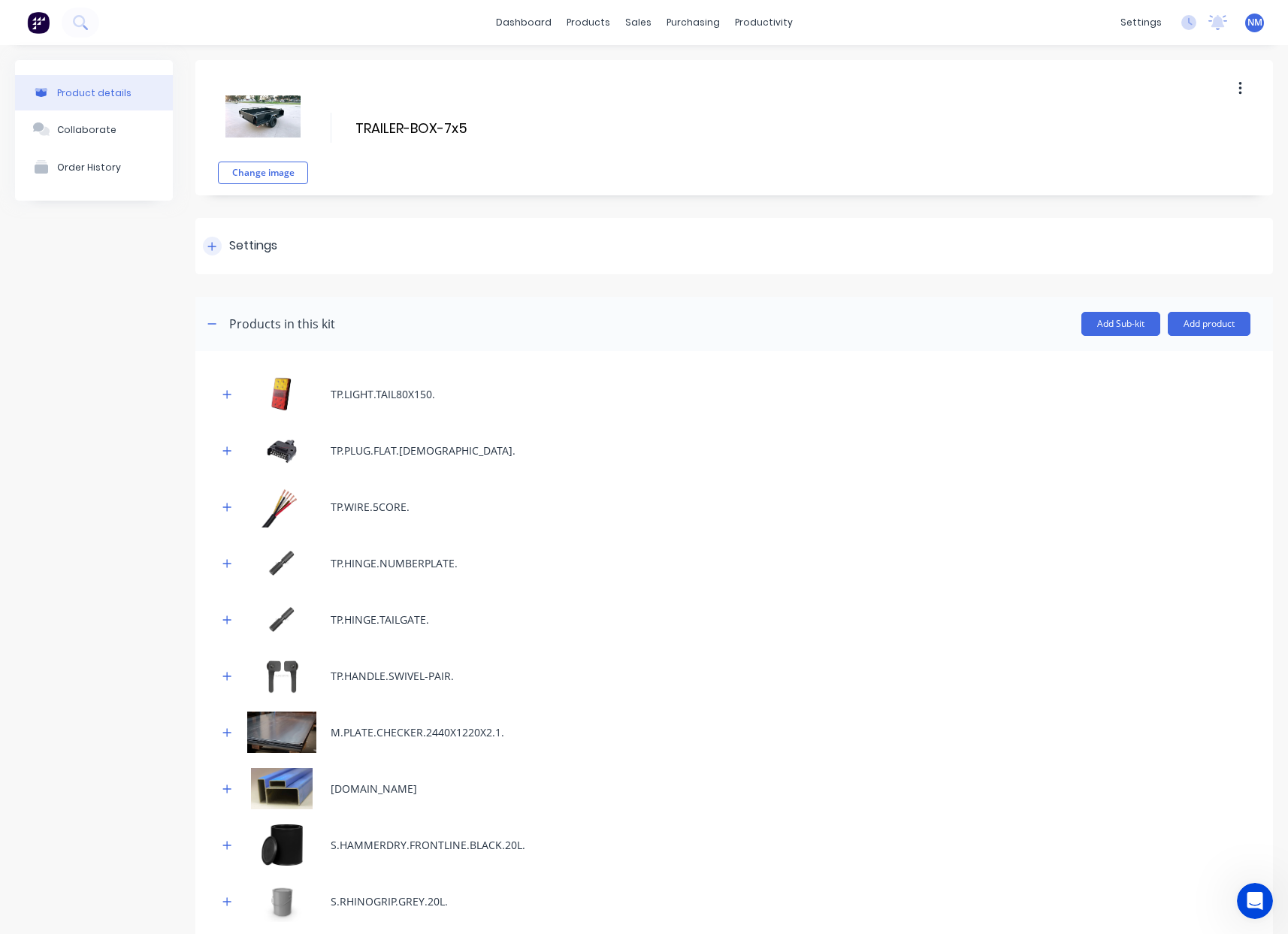
click at [214, 254] on div at bounding box center [212, 246] width 19 height 19
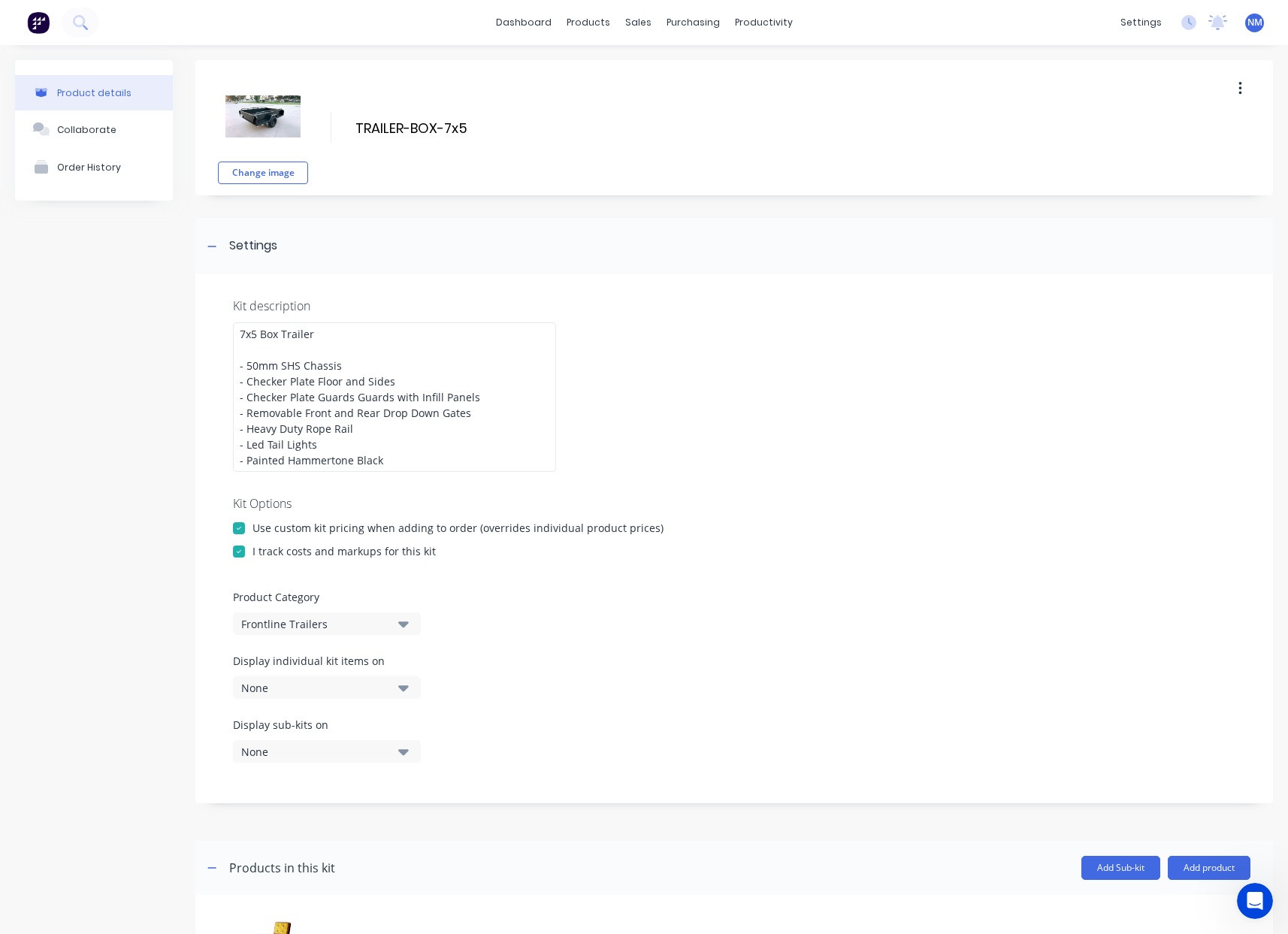
click at [312, 676] on button "None" at bounding box center [326, 687] width 188 height 22
click at [365, 762] on div "Work Order PDF" at bounding box center [326, 754] width 150 height 16
click at [630, 753] on div "Display sub-kits on None" at bounding box center [734, 749] width 1002 height 64
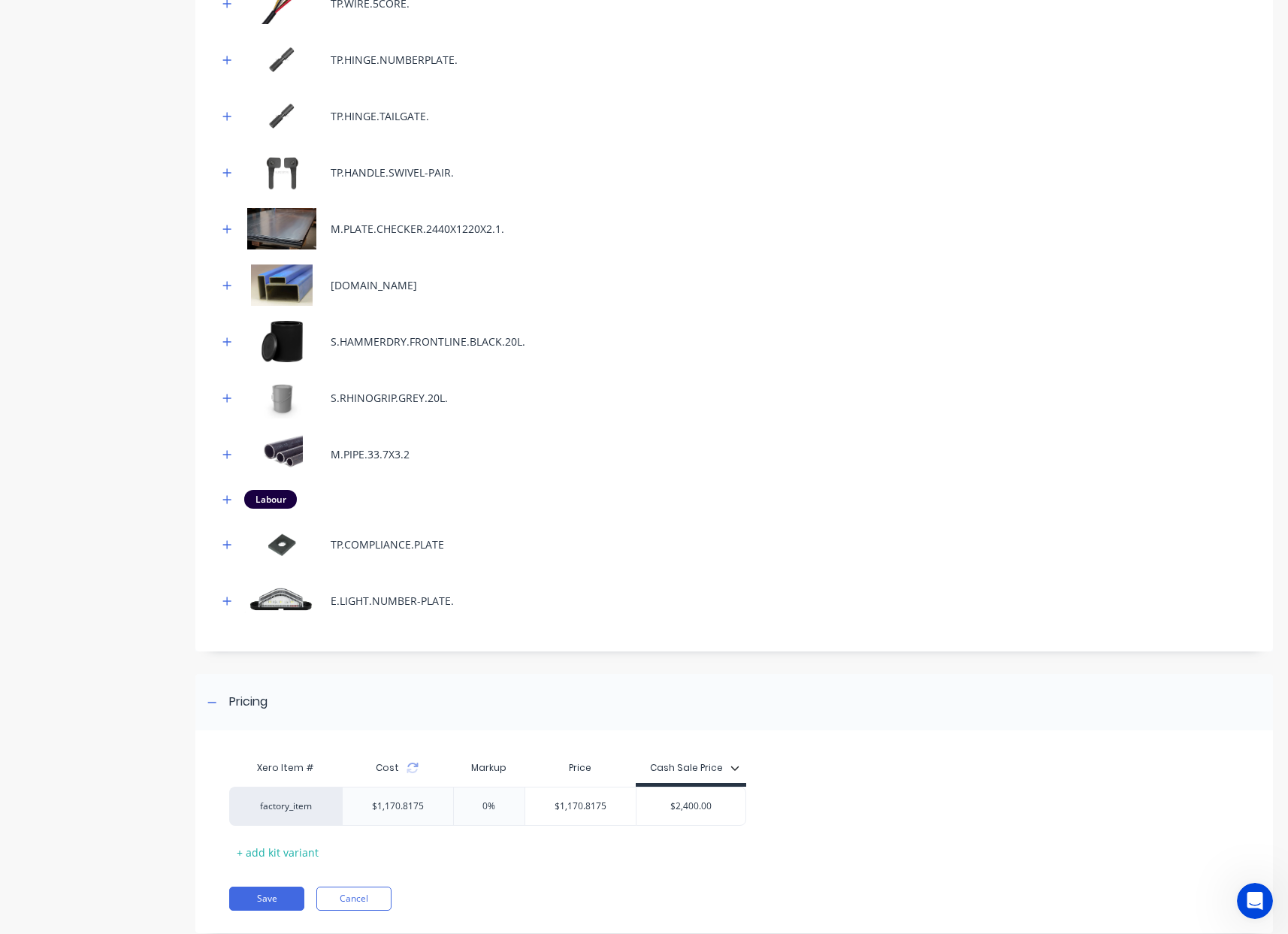
scroll to position [1085, 0]
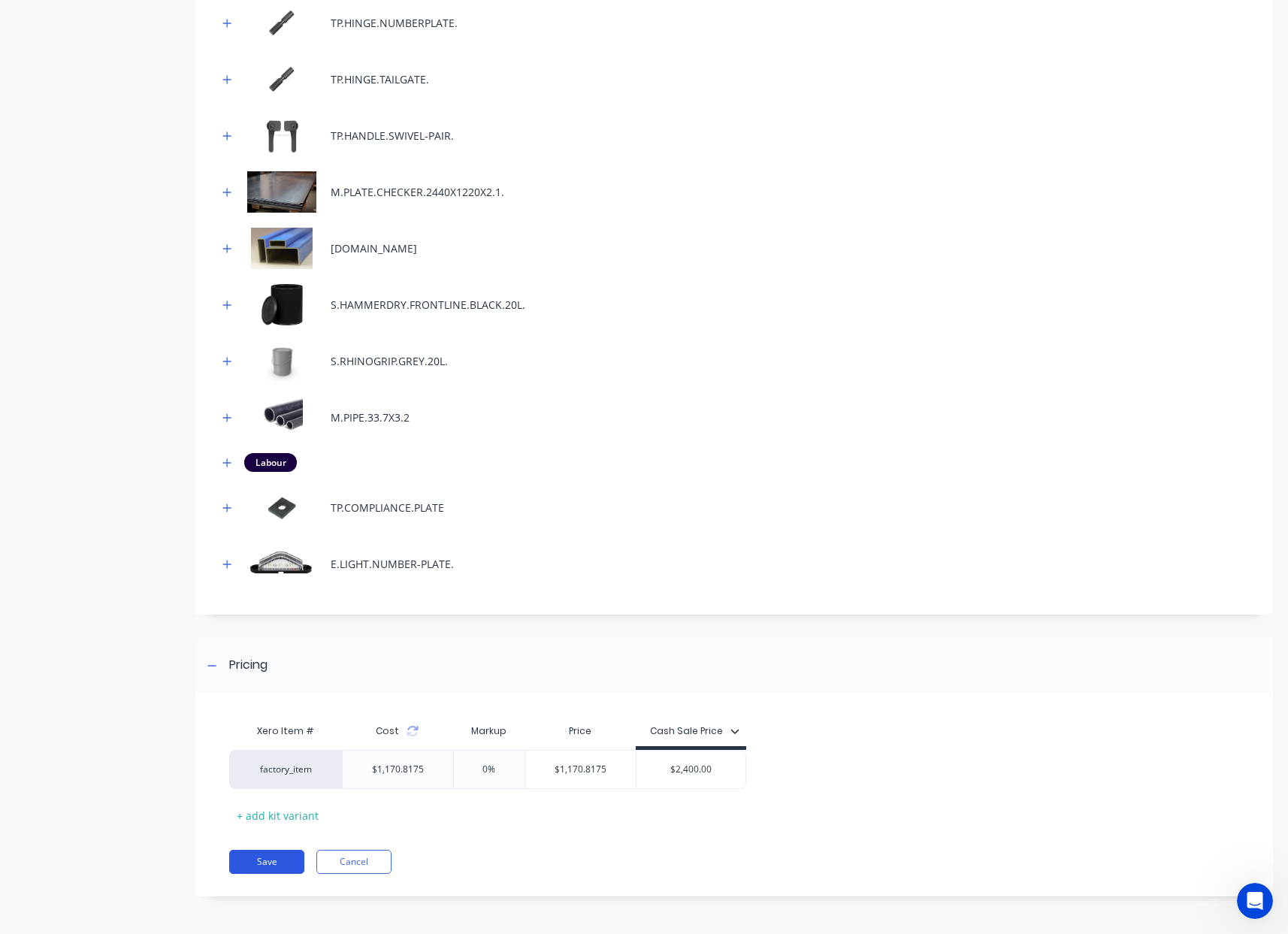
click at [284, 865] on button "Save" at bounding box center [266, 862] width 75 height 24
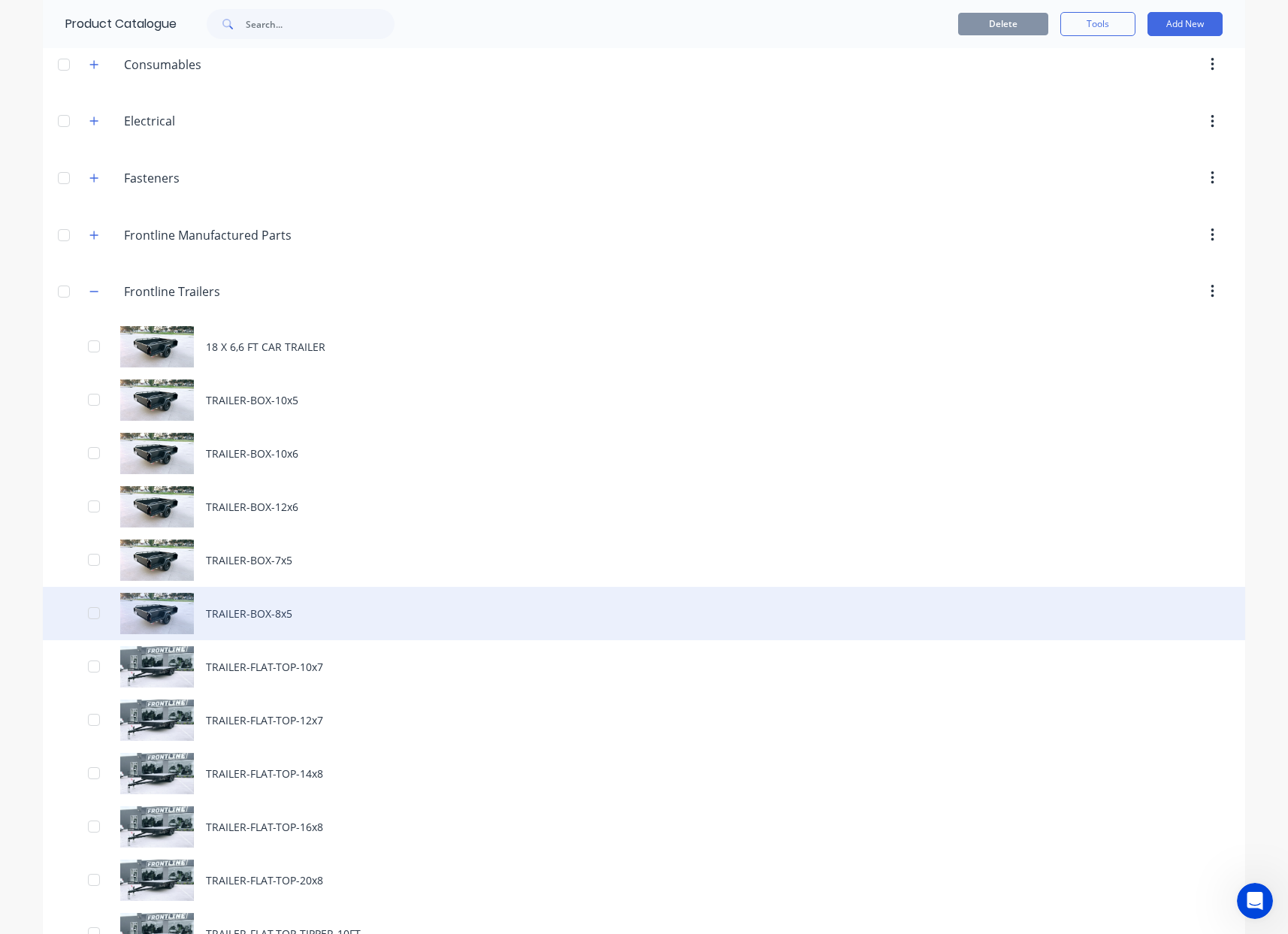
scroll to position [122, 0]
click at [303, 621] on div "TRAILER-BOX-8x5" at bounding box center [644, 612] width 1202 height 53
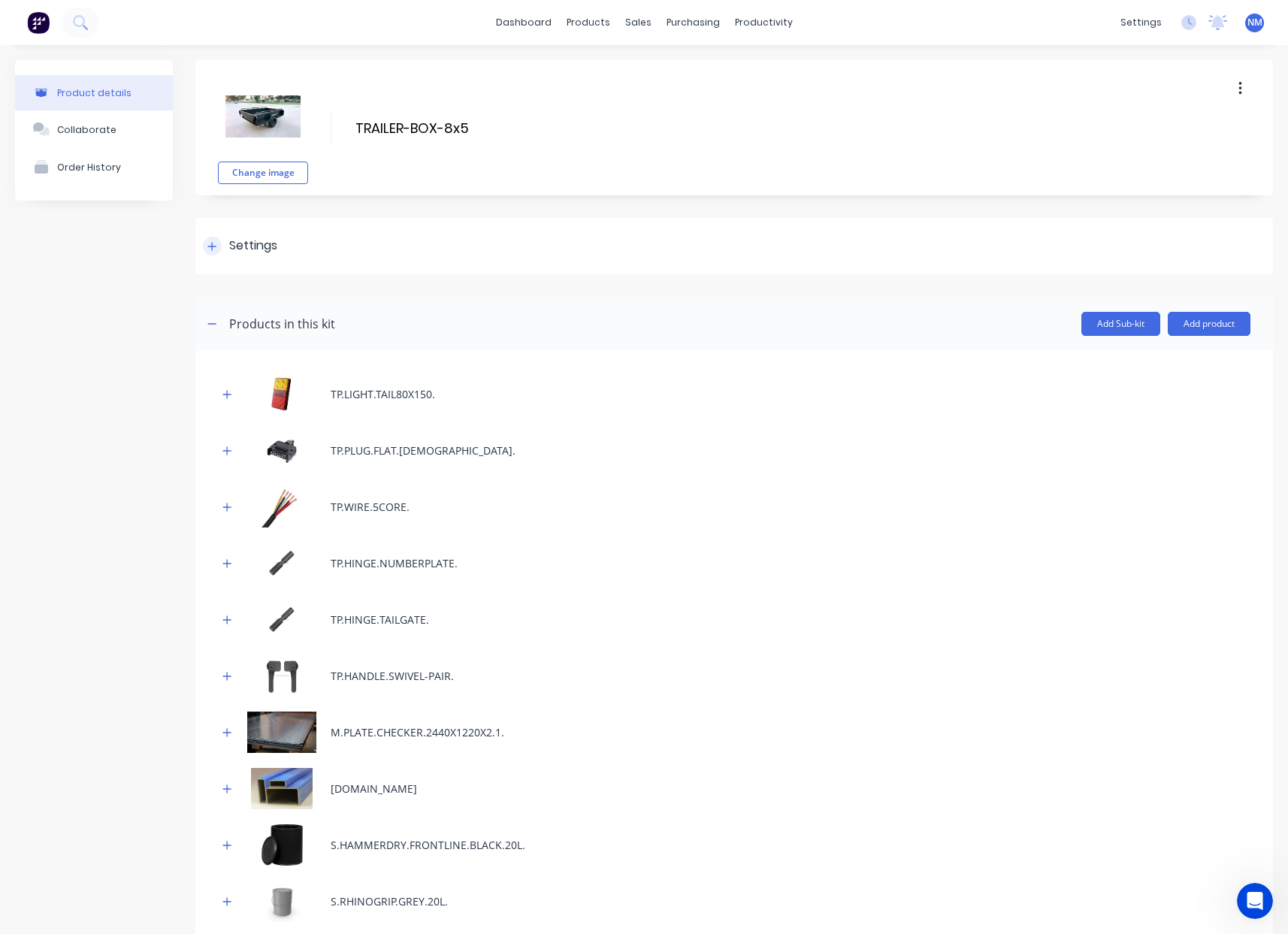
click at [208, 243] on icon at bounding box center [212, 246] width 9 height 10
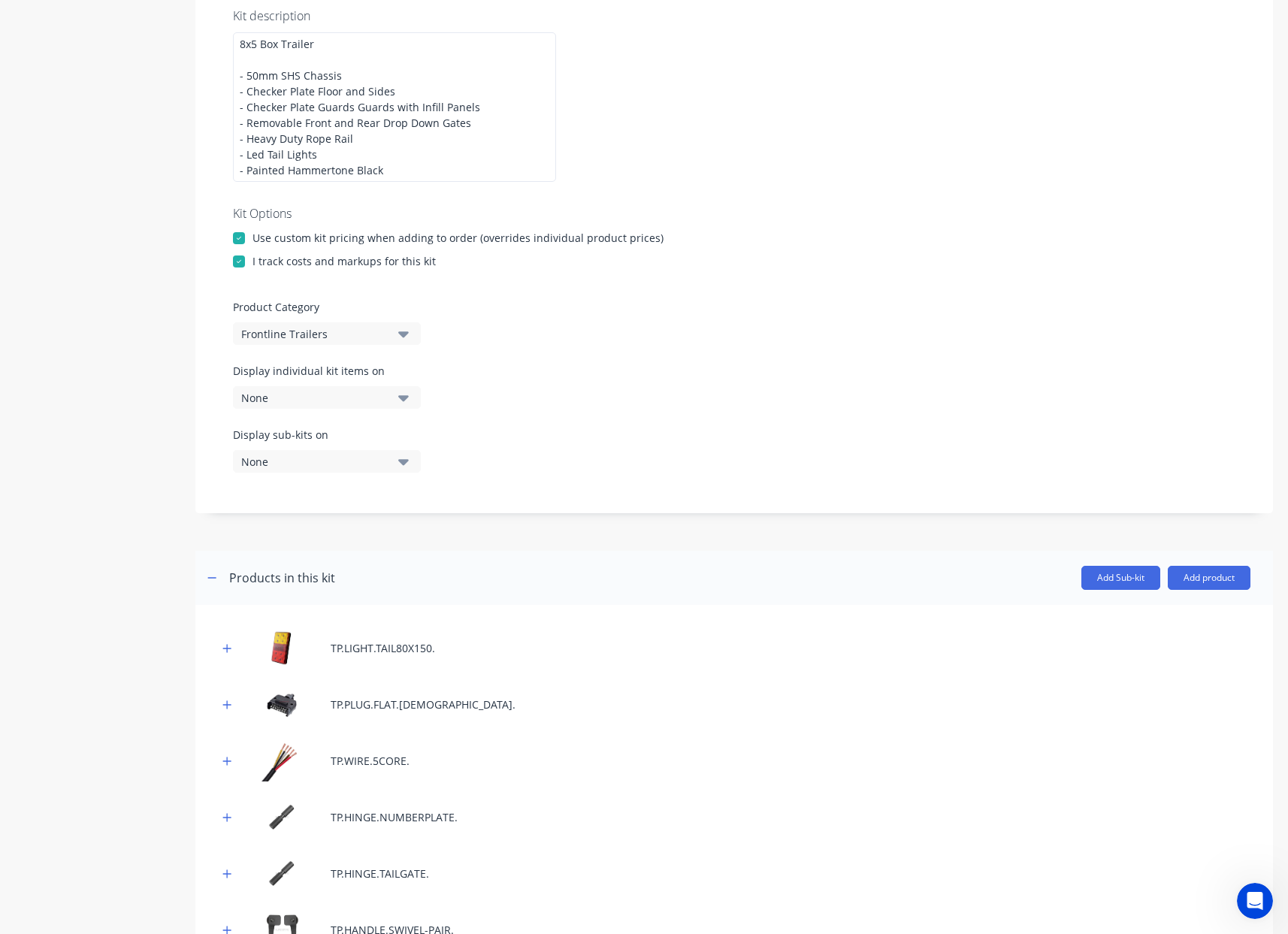
scroll to position [309, 0]
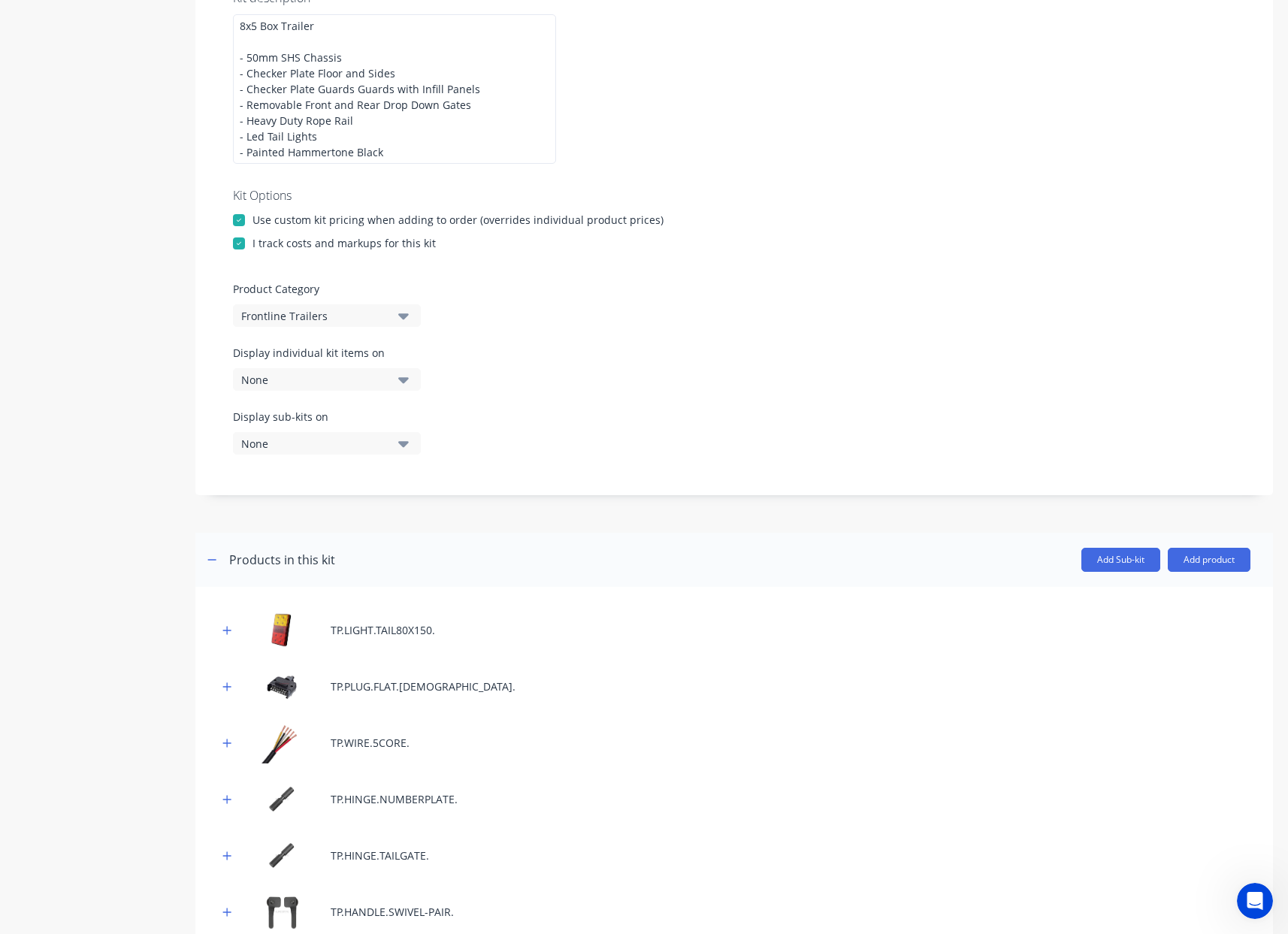
click at [311, 368] on button "None" at bounding box center [326, 380] width 188 height 22
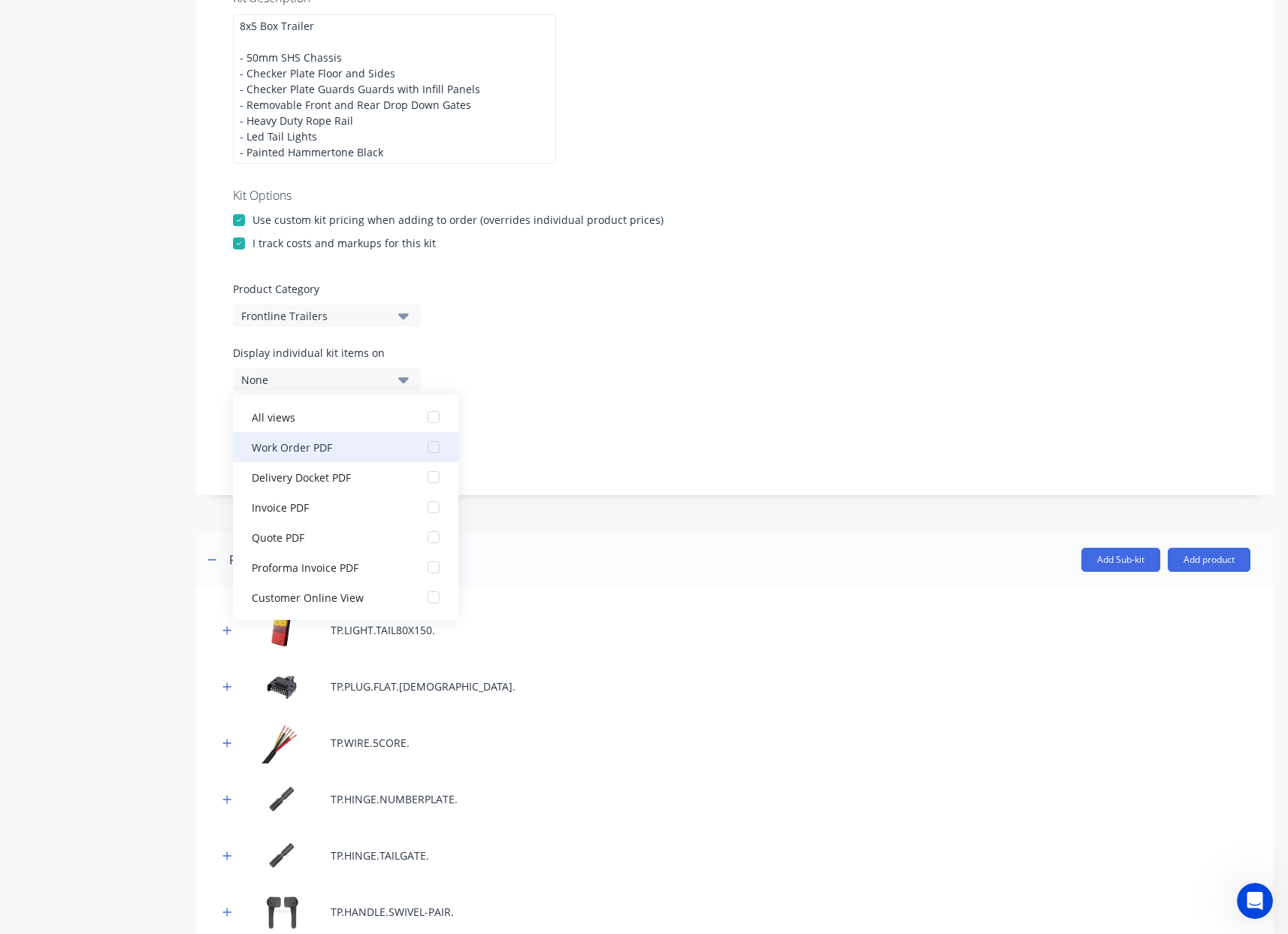
click at [360, 453] on div "Work Order PDF" at bounding box center [326, 446] width 150 height 16
click at [651, 453] on div "Display sub-kits on None" at bounding box center [734, 440] width 1002 height 64
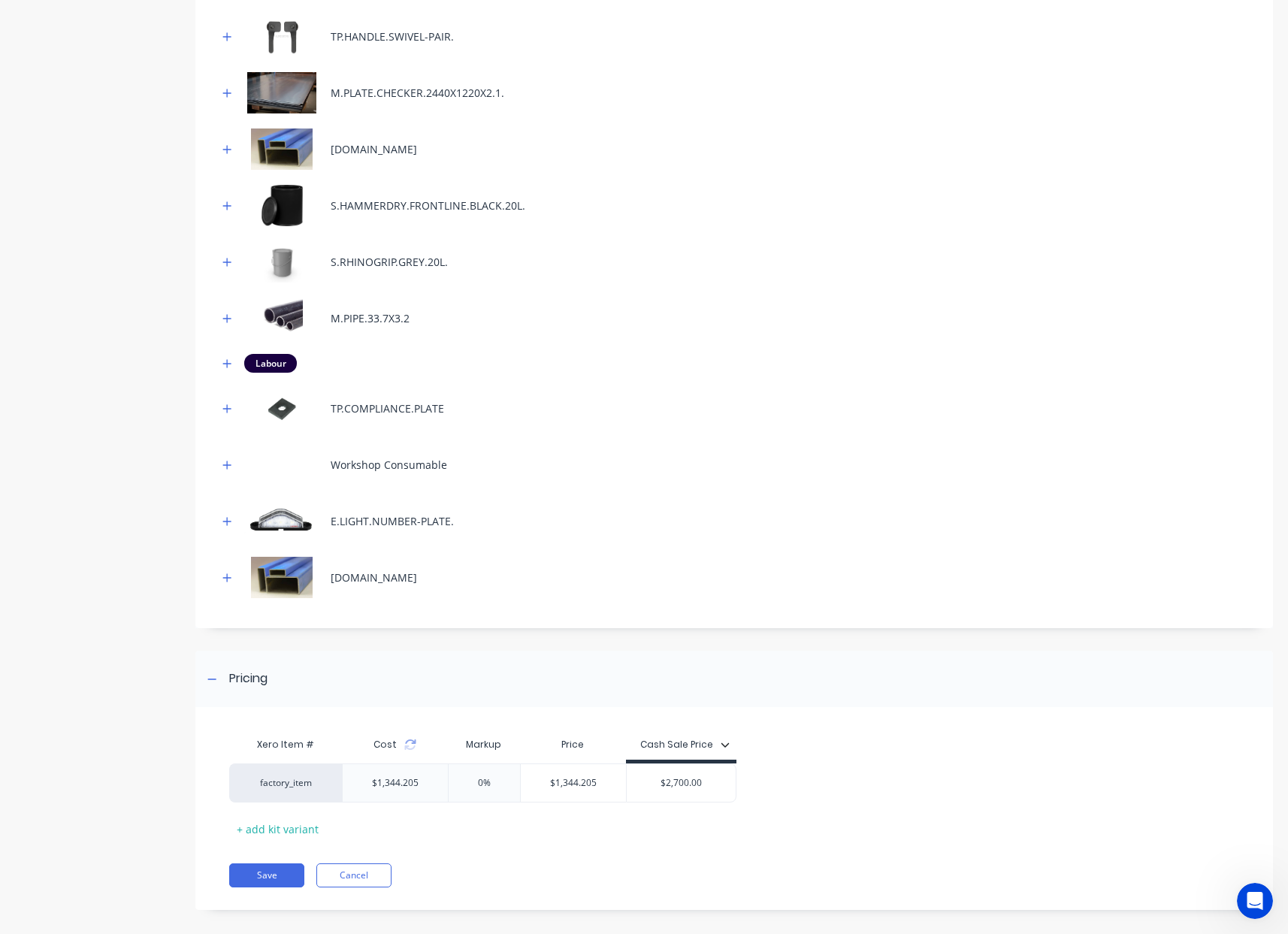
scroll to position [1198, 0]
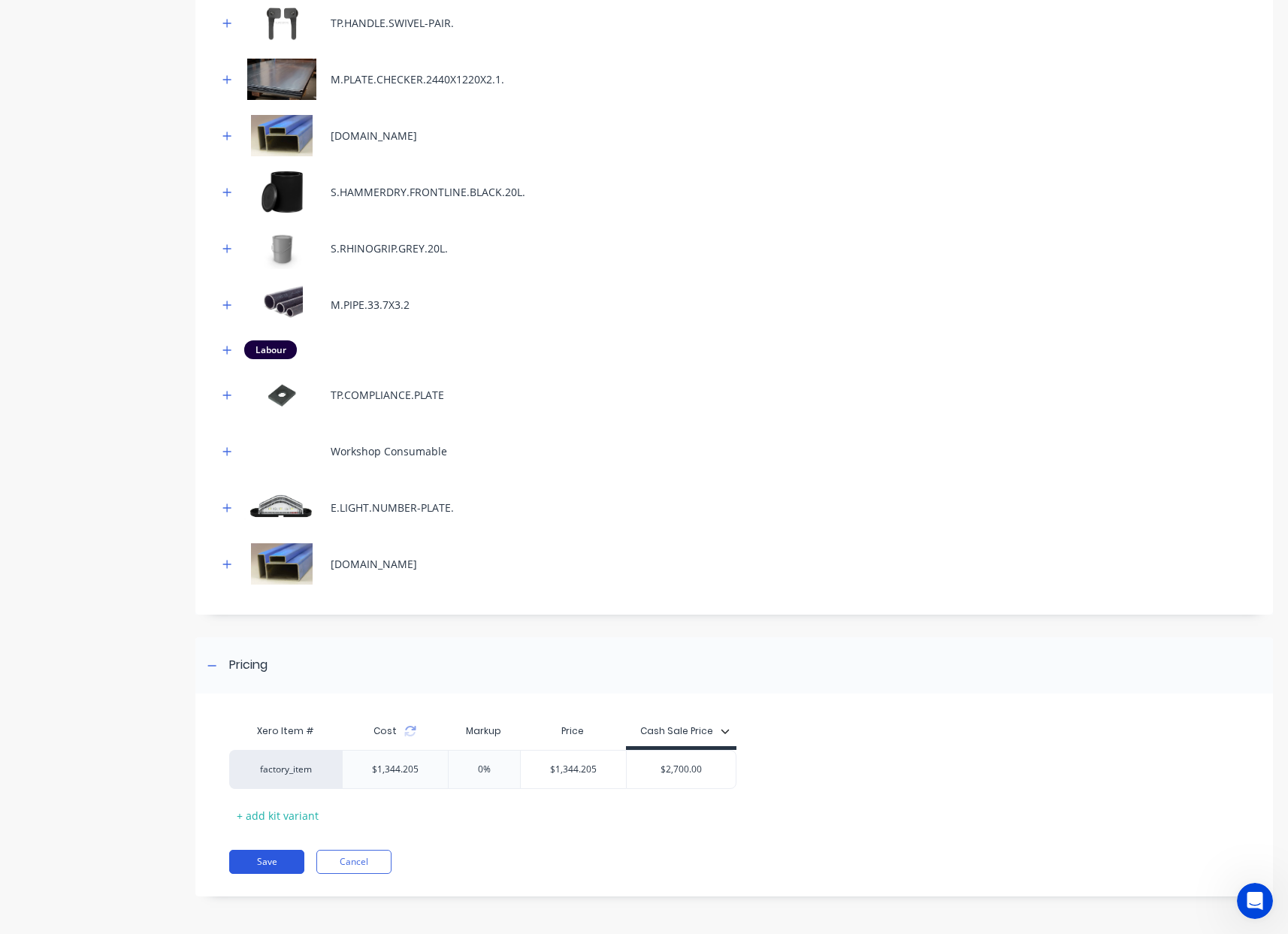
click at [278, 866] on button "Save" at bounding box center [266, 862] width 75 height 24
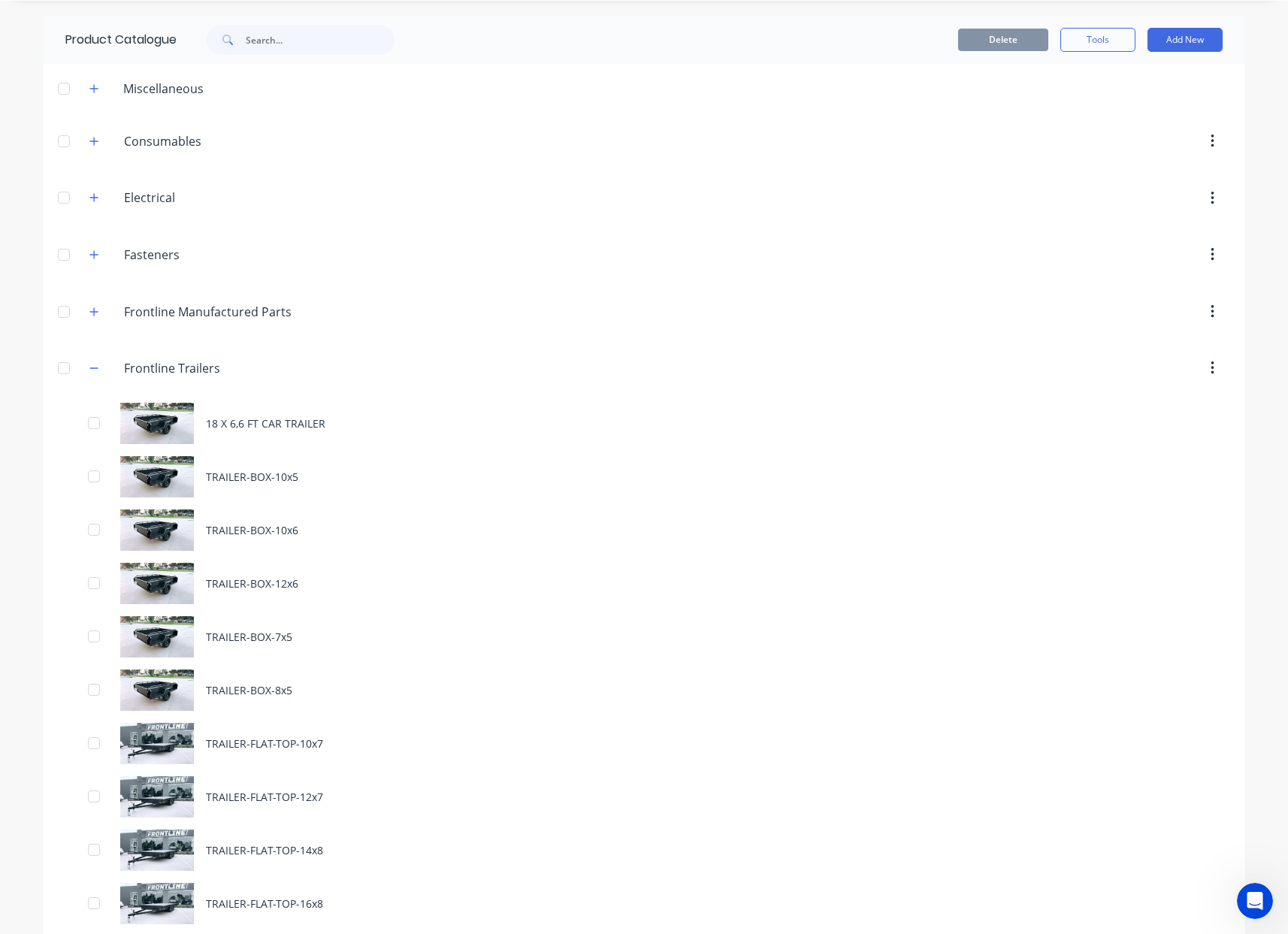
scroll to position [48, 0]
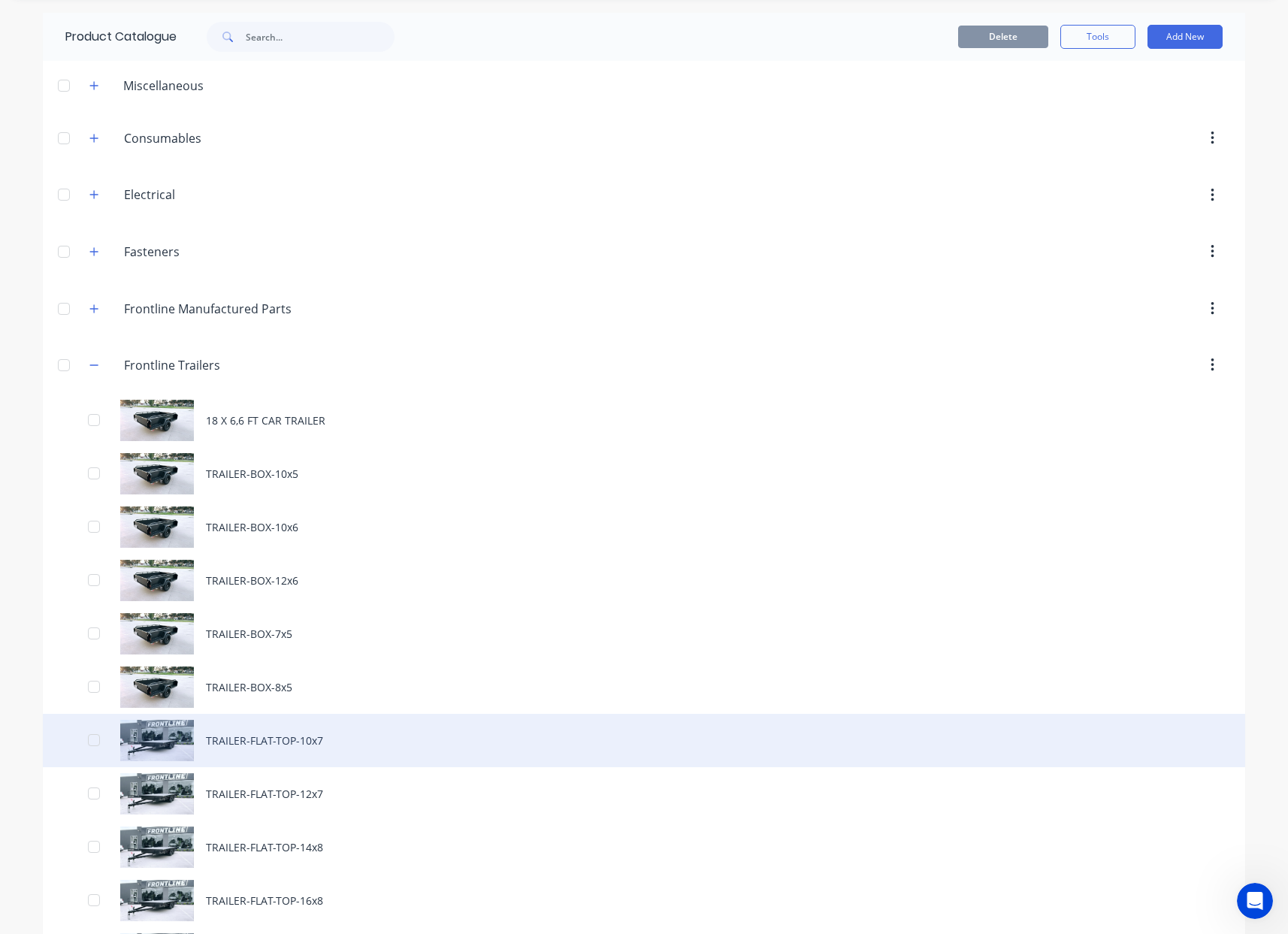
click at [347, 732] on div "TRAILER-FLAT-TOP-10x7" at bounding box center [644, 740] width 1202 height 53
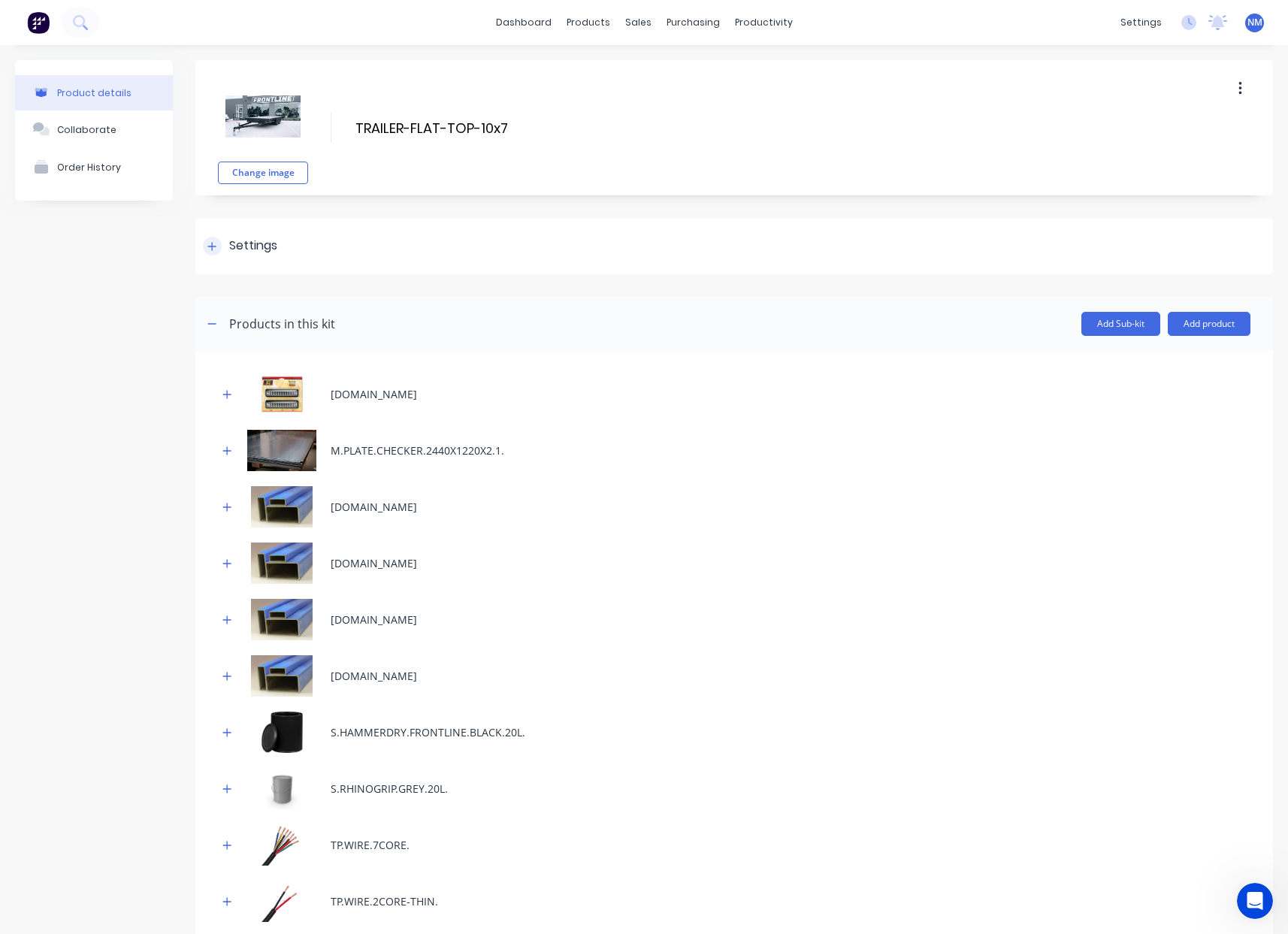
click at [220, 253] on div "Settings" at bounding box center [240, 246] width 75 height 19
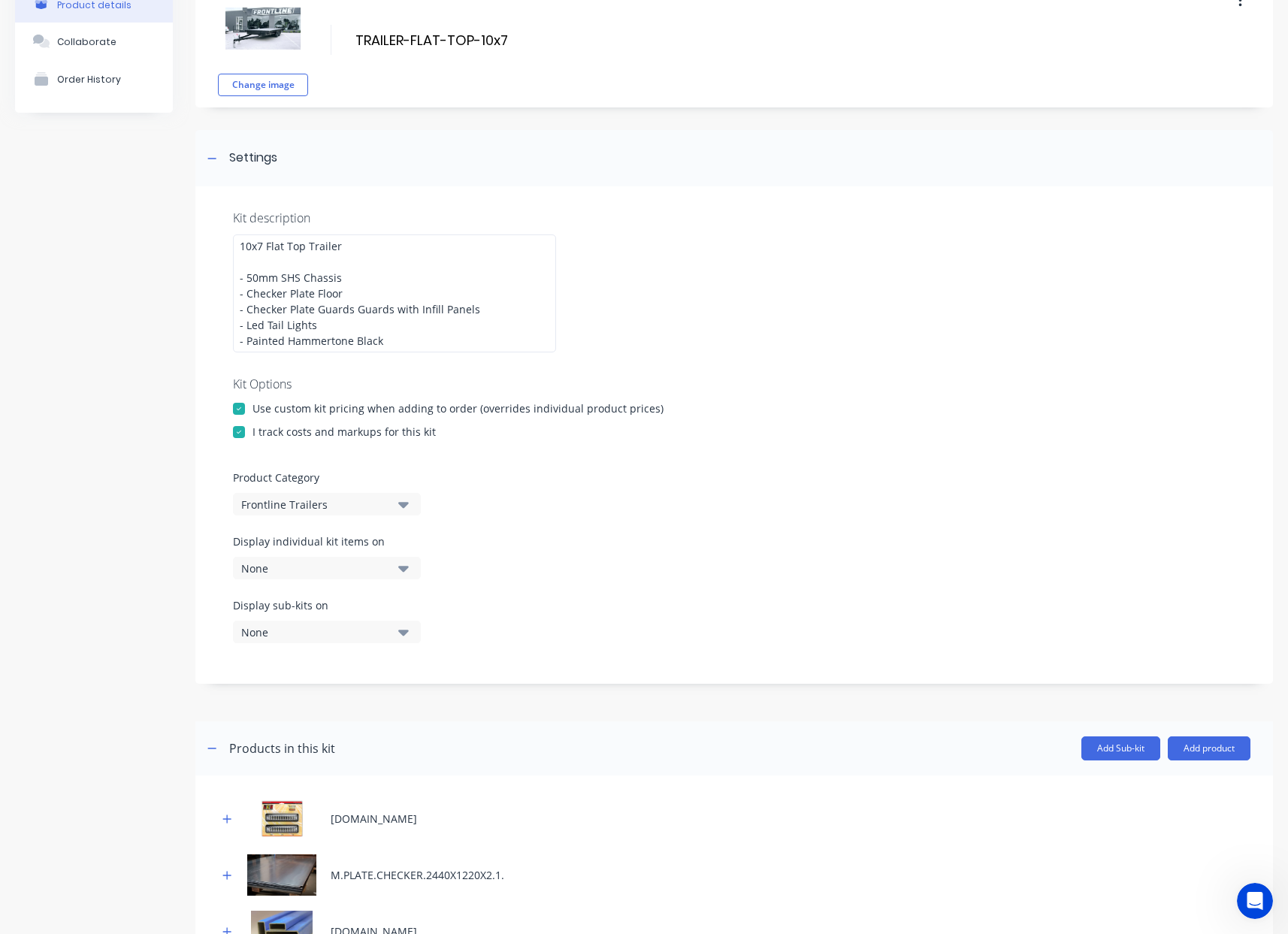
scroll to position [313, 0]
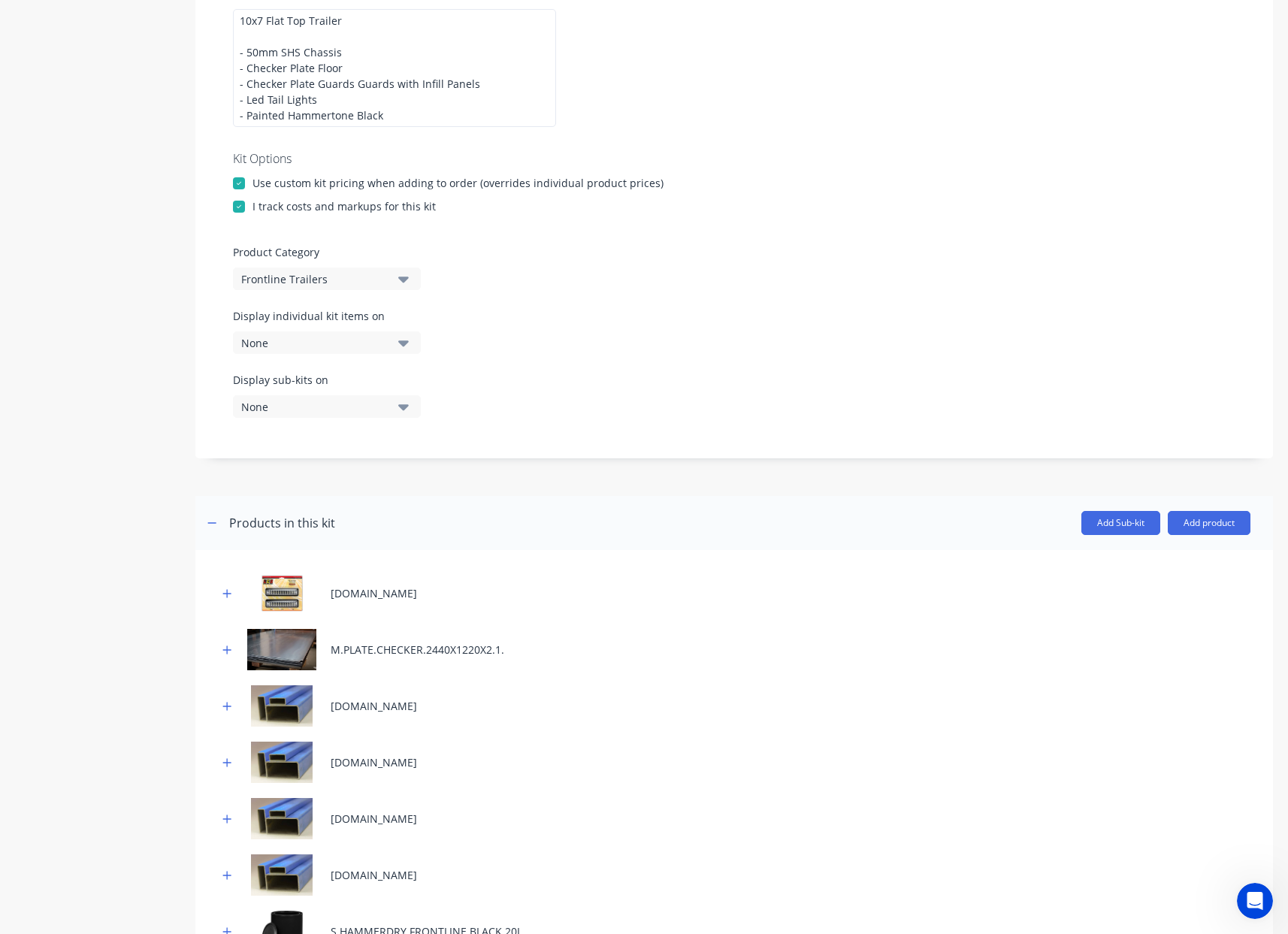
click at [340, 346] on div "None" at bounding box center [314, 343] width 146 height 16
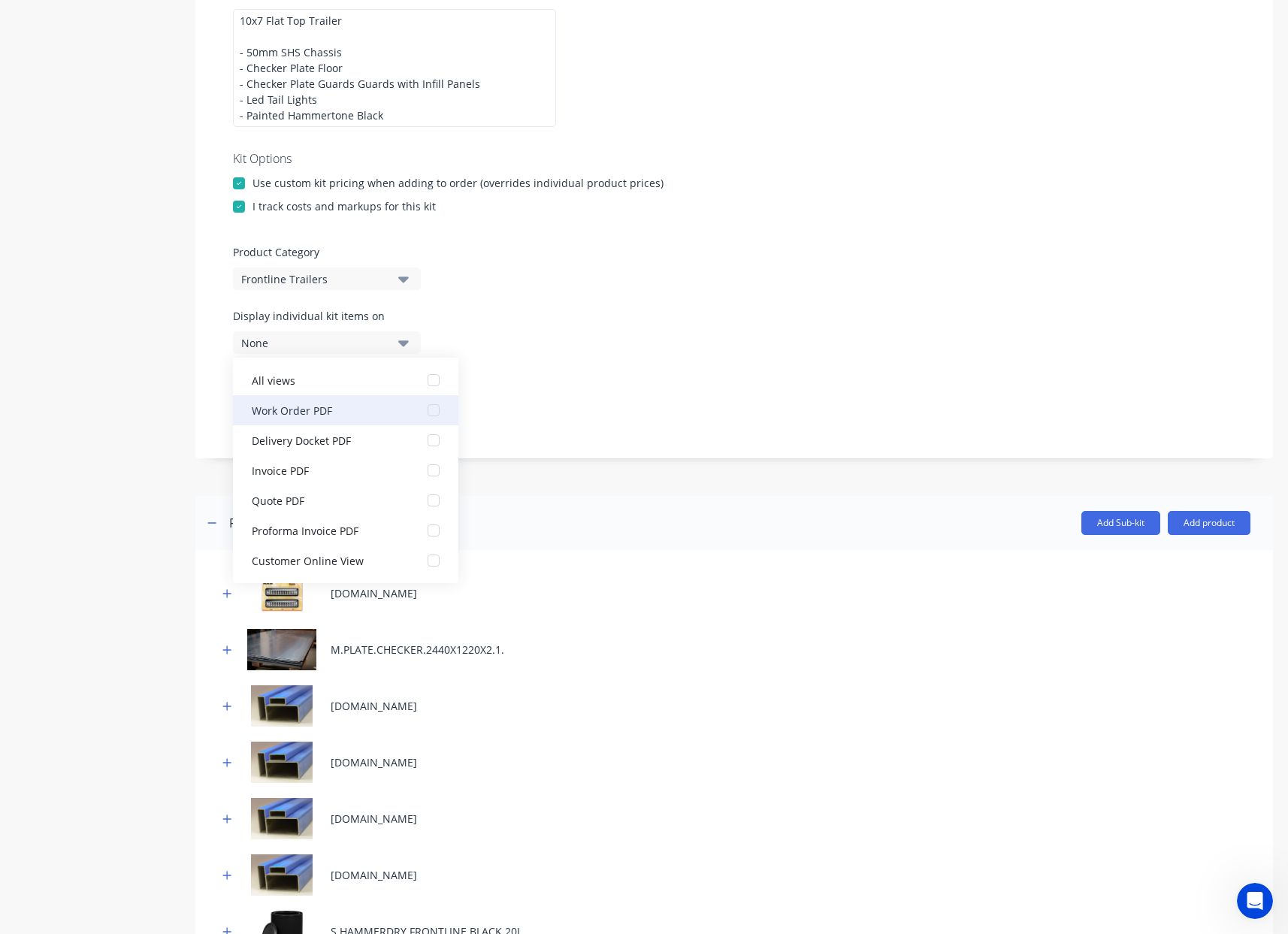
click at [336, 410] on div "Work Order PDF" at bounding box center [326, 410] width 150 height 16
click at [595, 472] on div "Change image TRAILER-FLAT-TOP-10x7 TRAILER-FLAT-TOP-10x7 Enter kit name Setting…" at bounding box center [734, 815] width 1078 height 2137
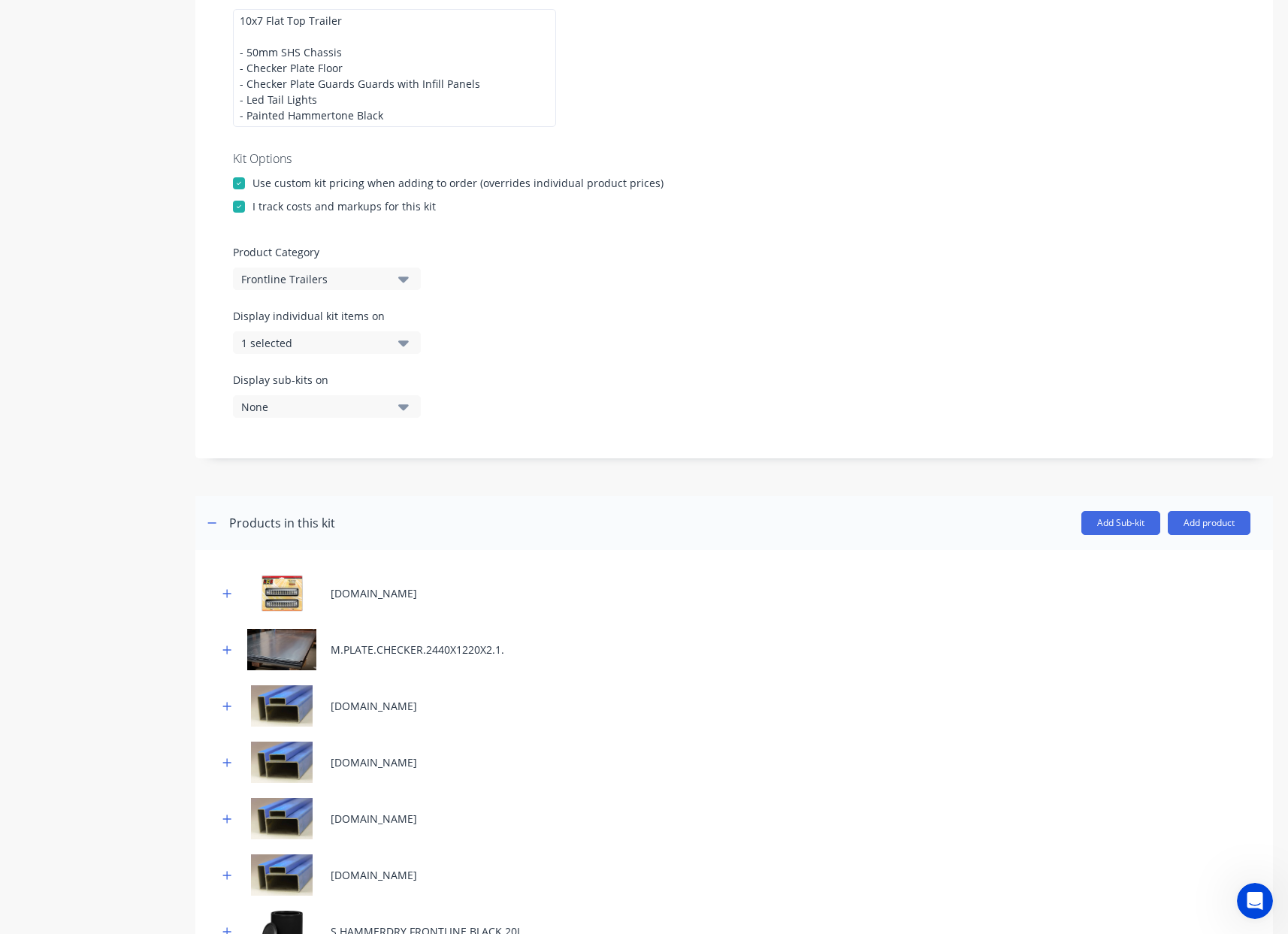
scroll to position [1278, 0]
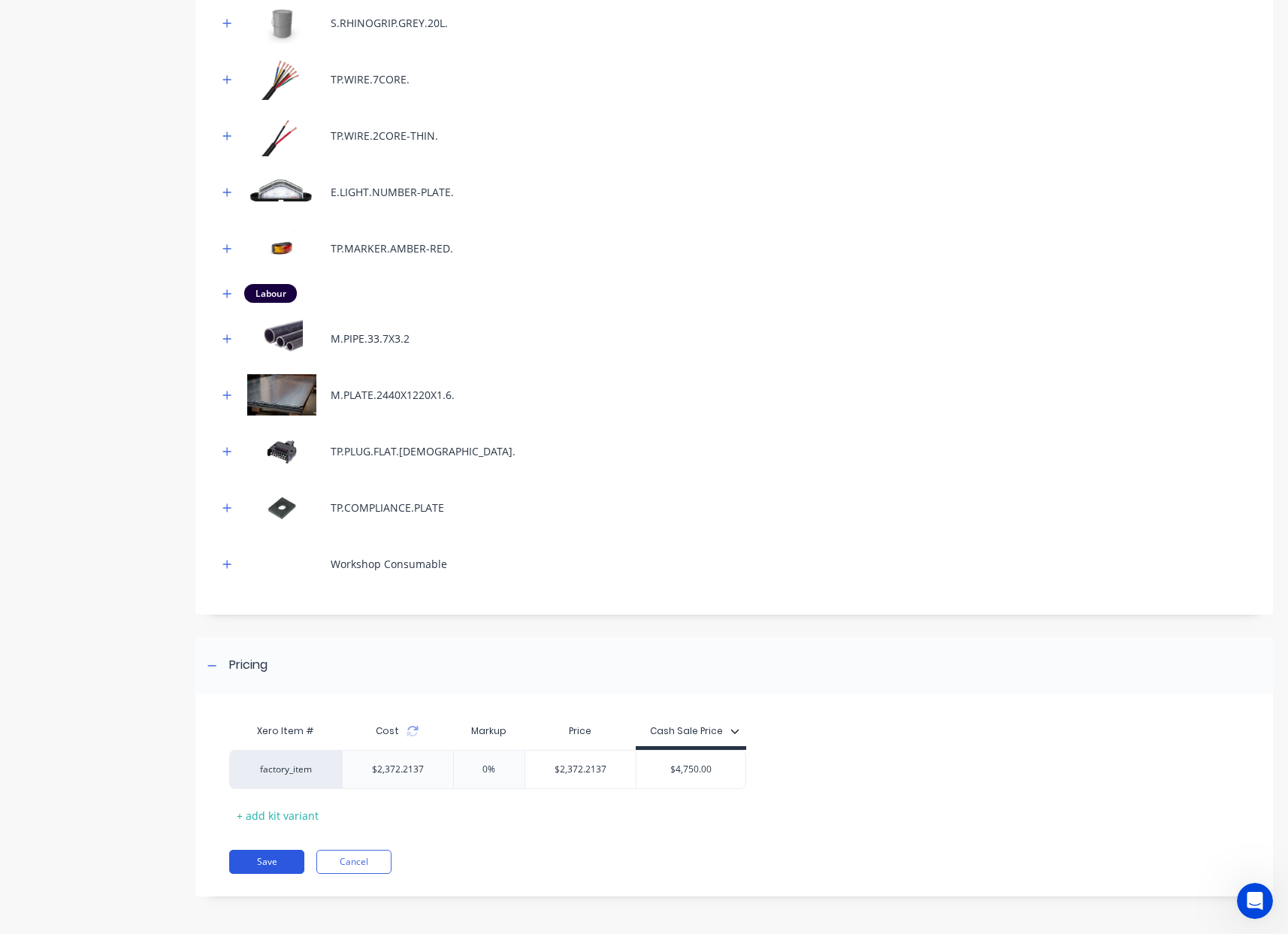
click at [273, 864] on button "Save" at bounding box center [266, 862] width 75 height 24
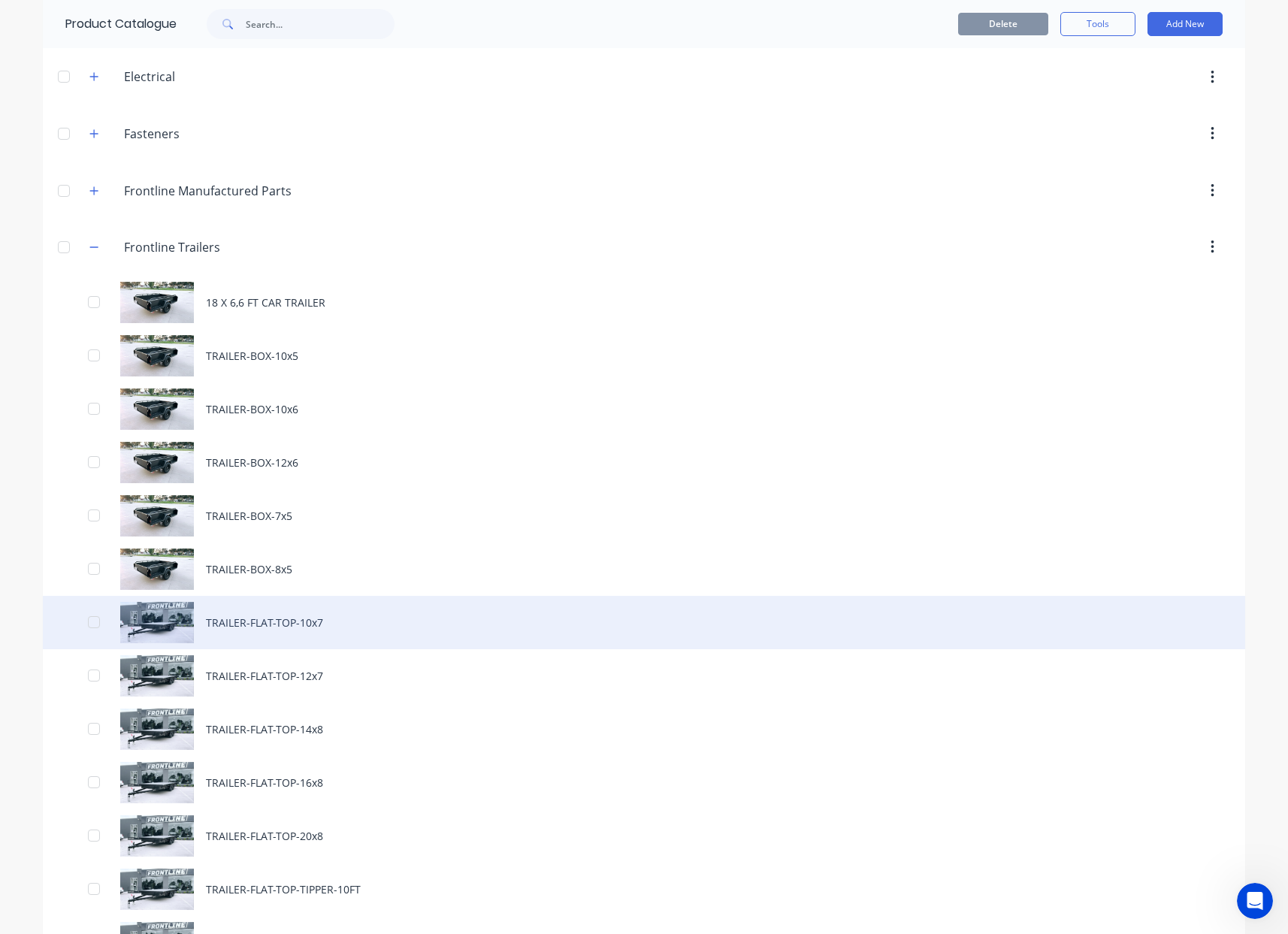
scroll to position [166, 0]
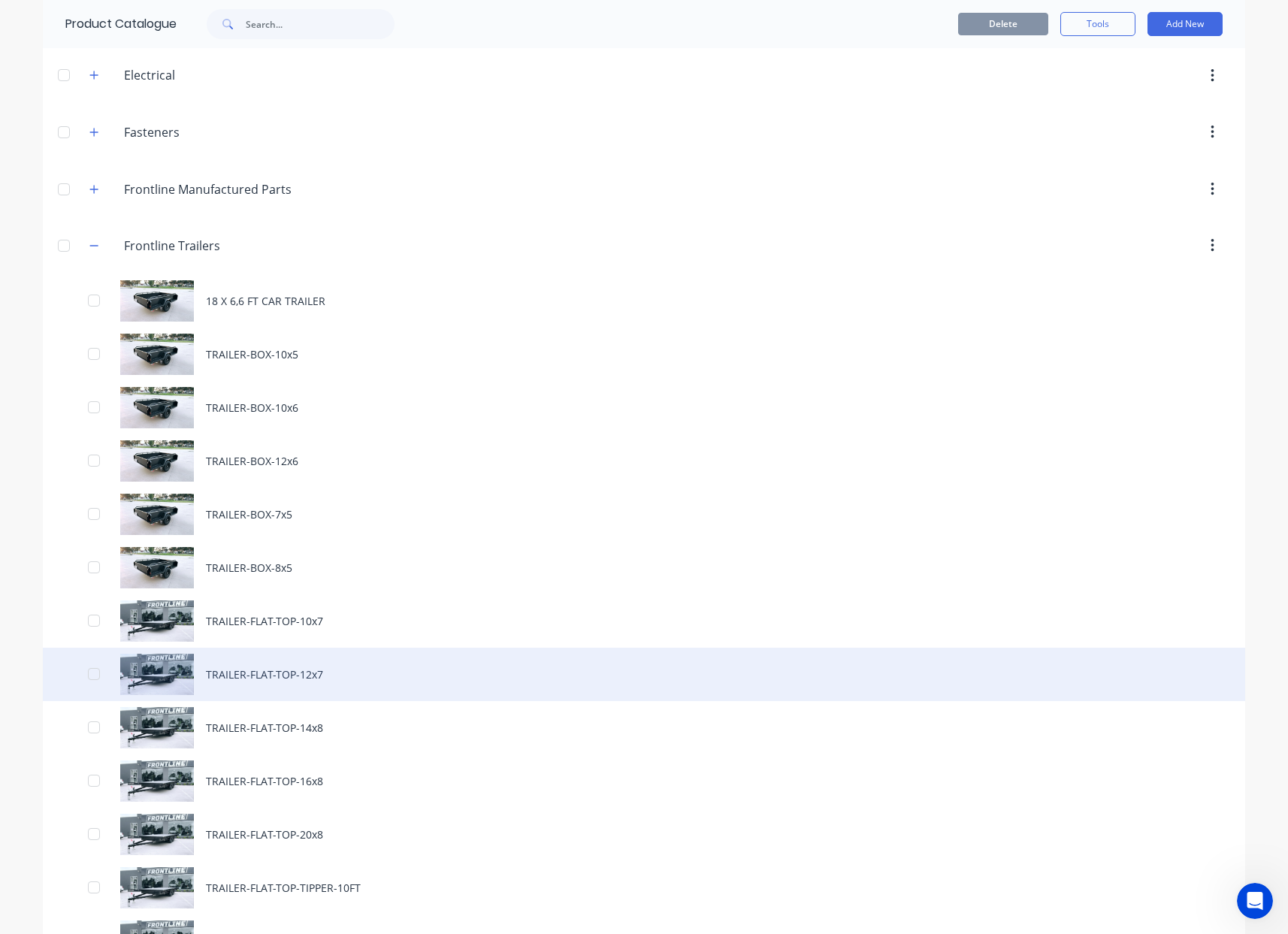
click at [330, 671] on div "TRAILER-FLAT-TOP-12x7" at bounding box center [644, 674] width 1202 height 53
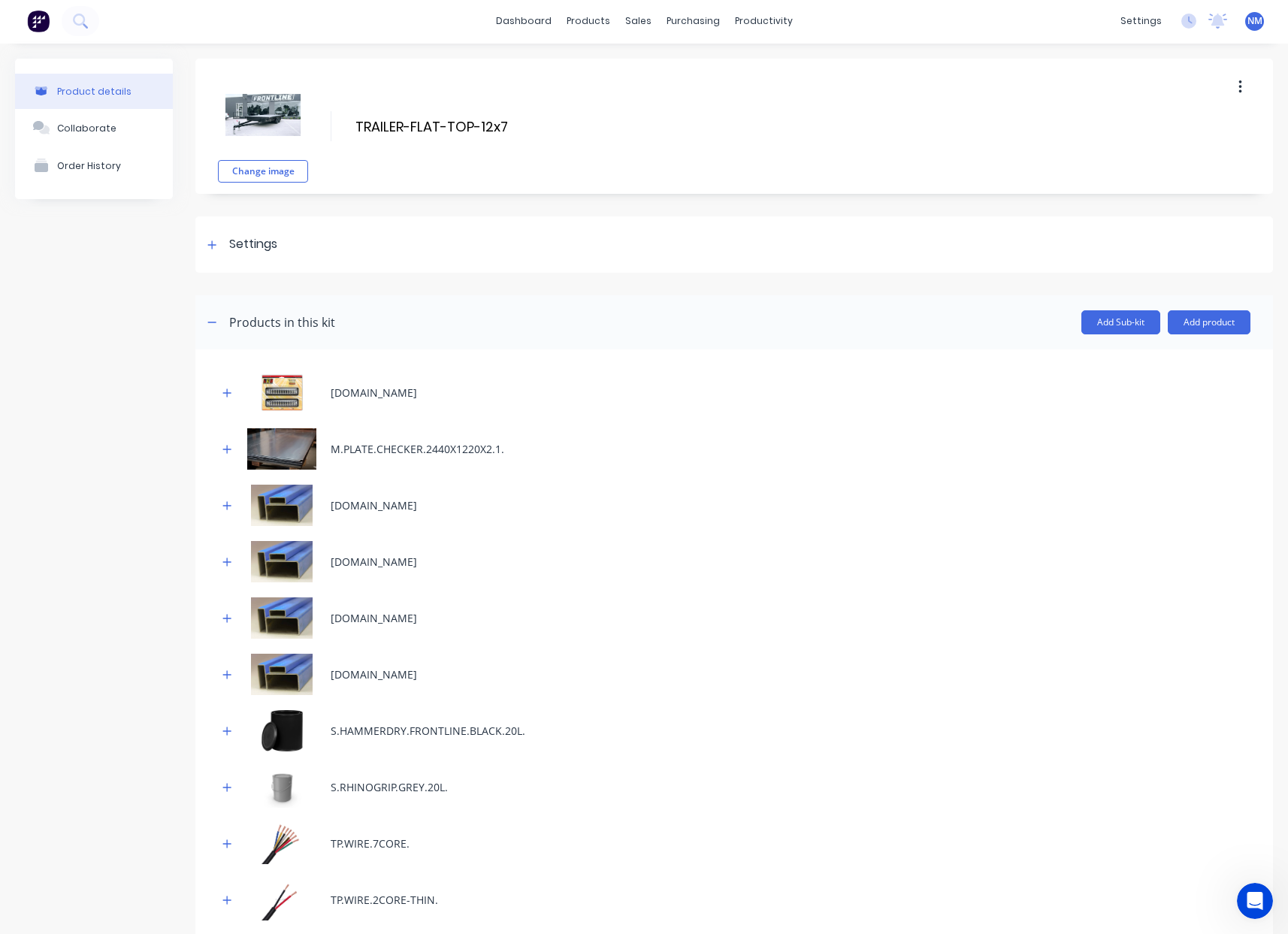
scroll to position [3, 0]
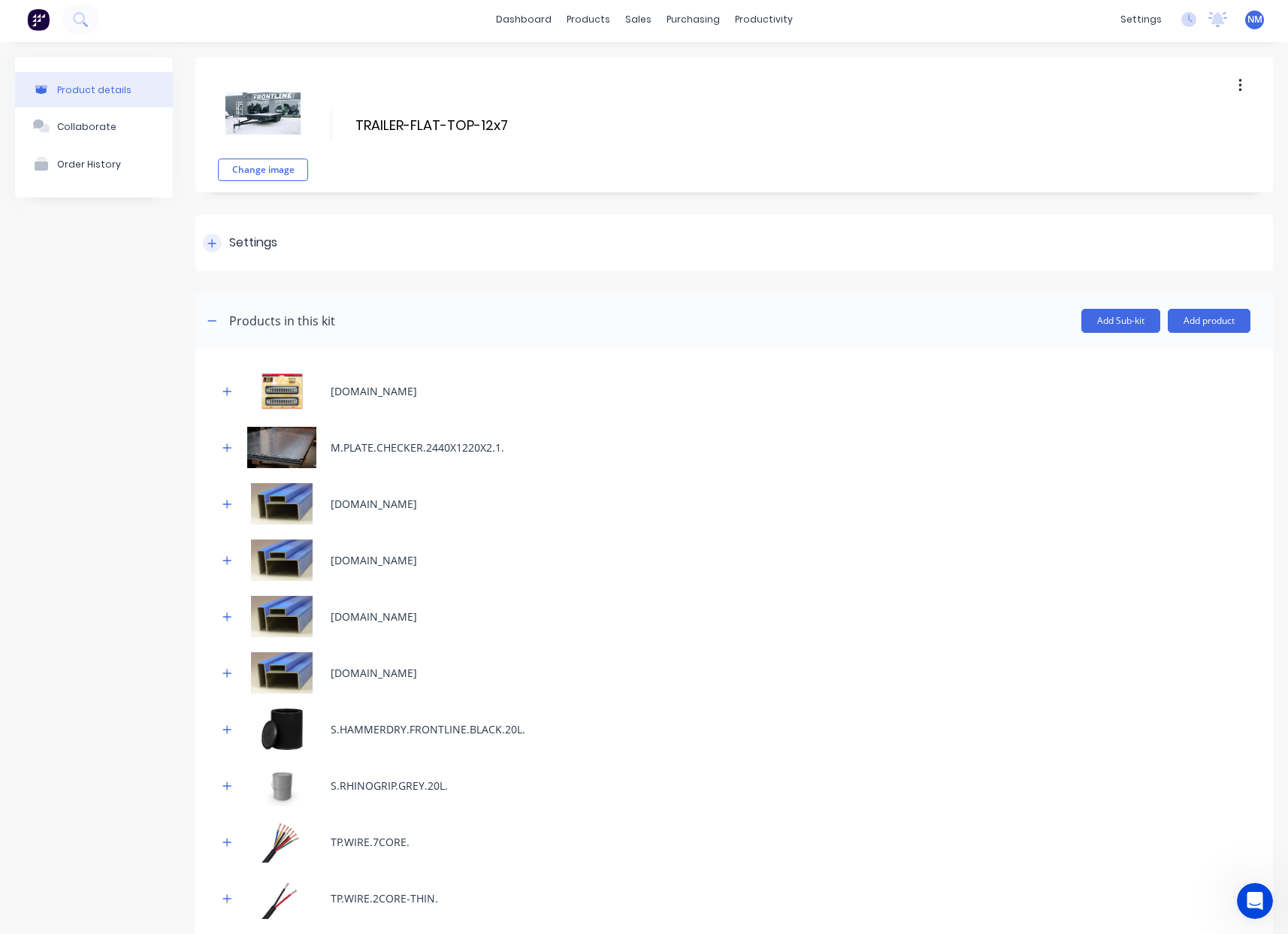
click at [217, 251] on div "Settings" at bounding box center [240, 243] width 75 height 19
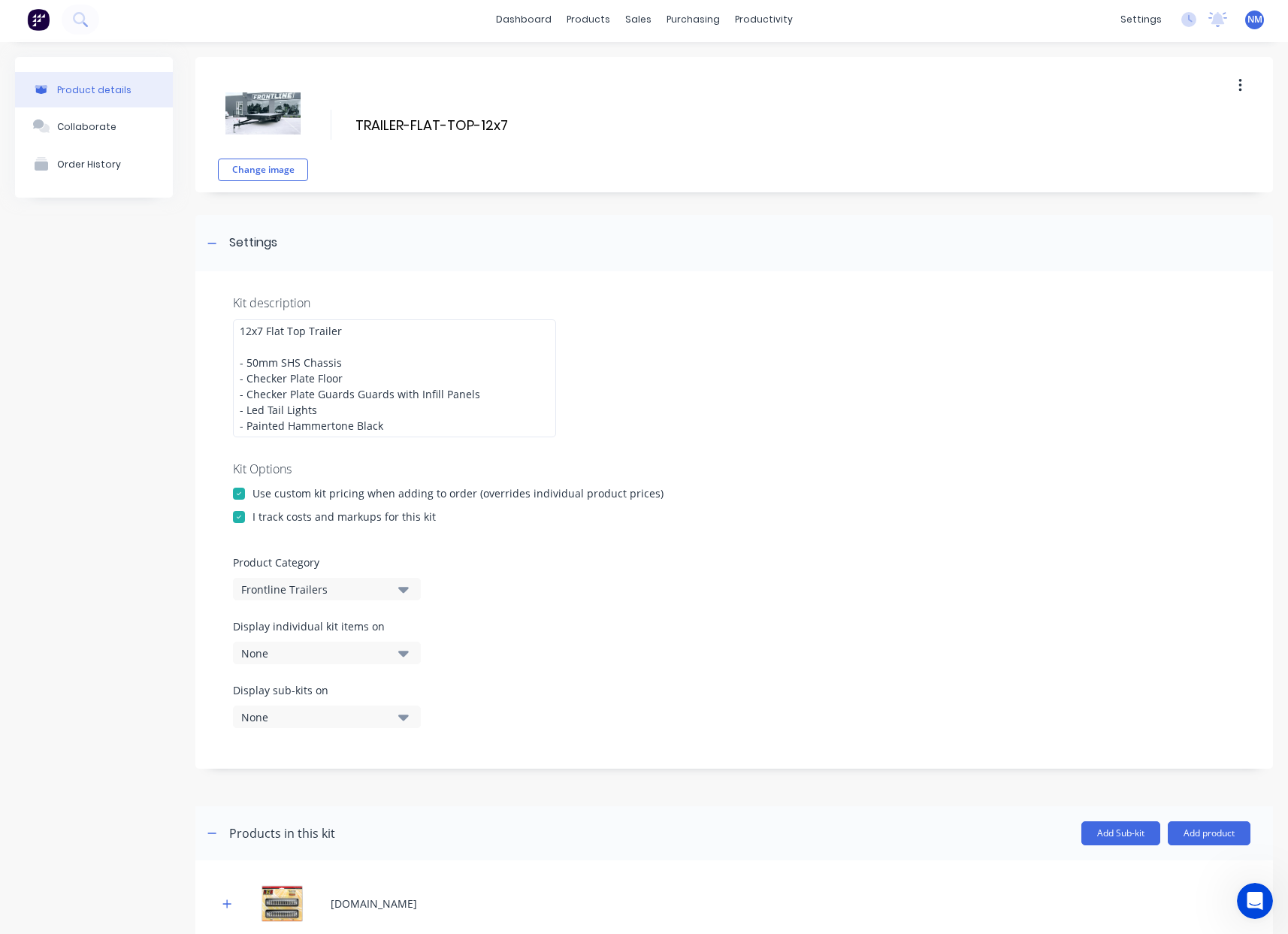
click at [364, 646] on div "None" at bounding box center [314, 654] width 146 height 16
click at [351, 729] on button "Work Order PDF" at bounding box center [345, 721] width 225 height 30
click at [603, 695] on div "Display sub-kits on None" at bounding box center [734, 714] width 1002 height 64
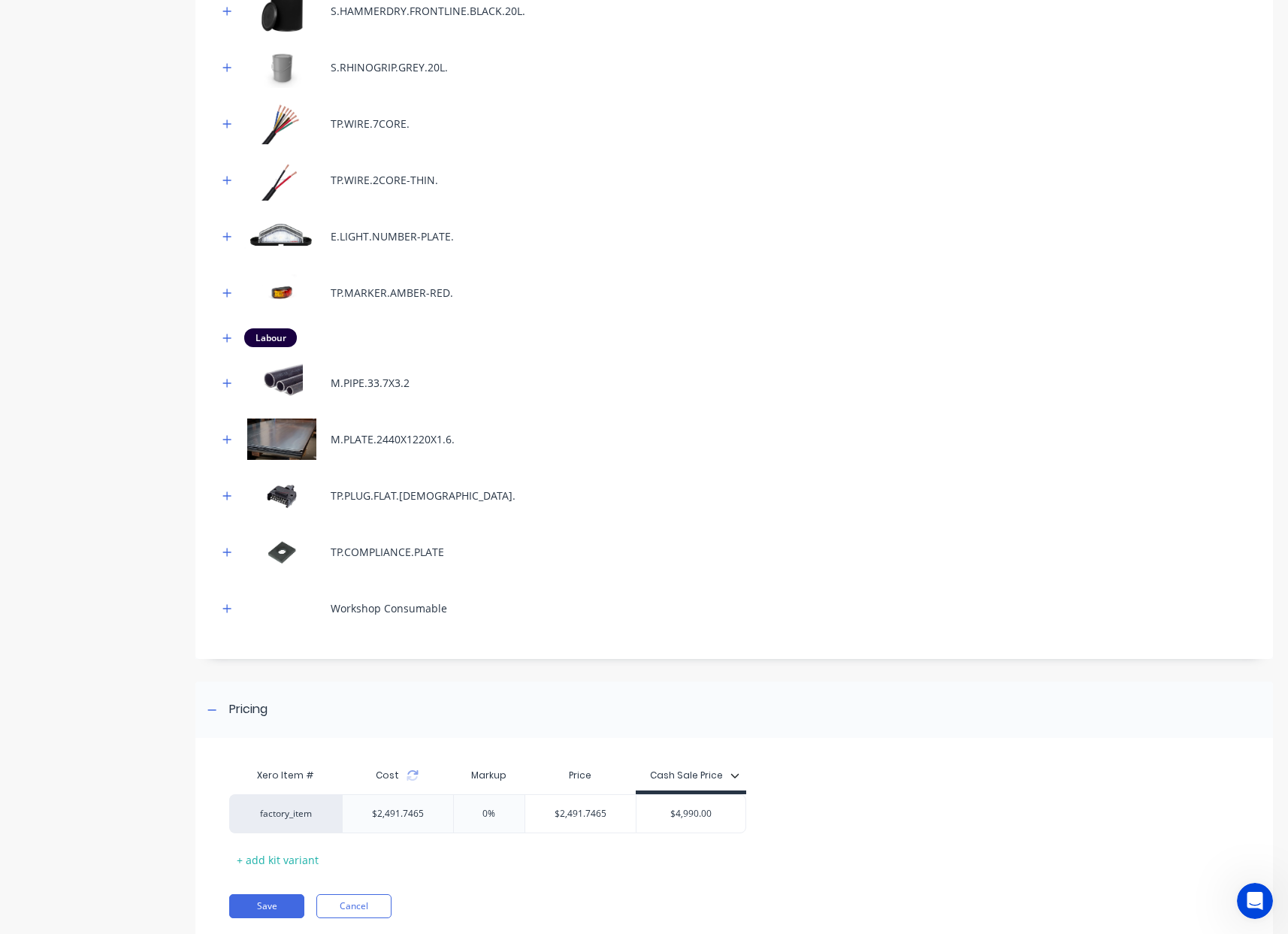
scroll to position [1278, 0]
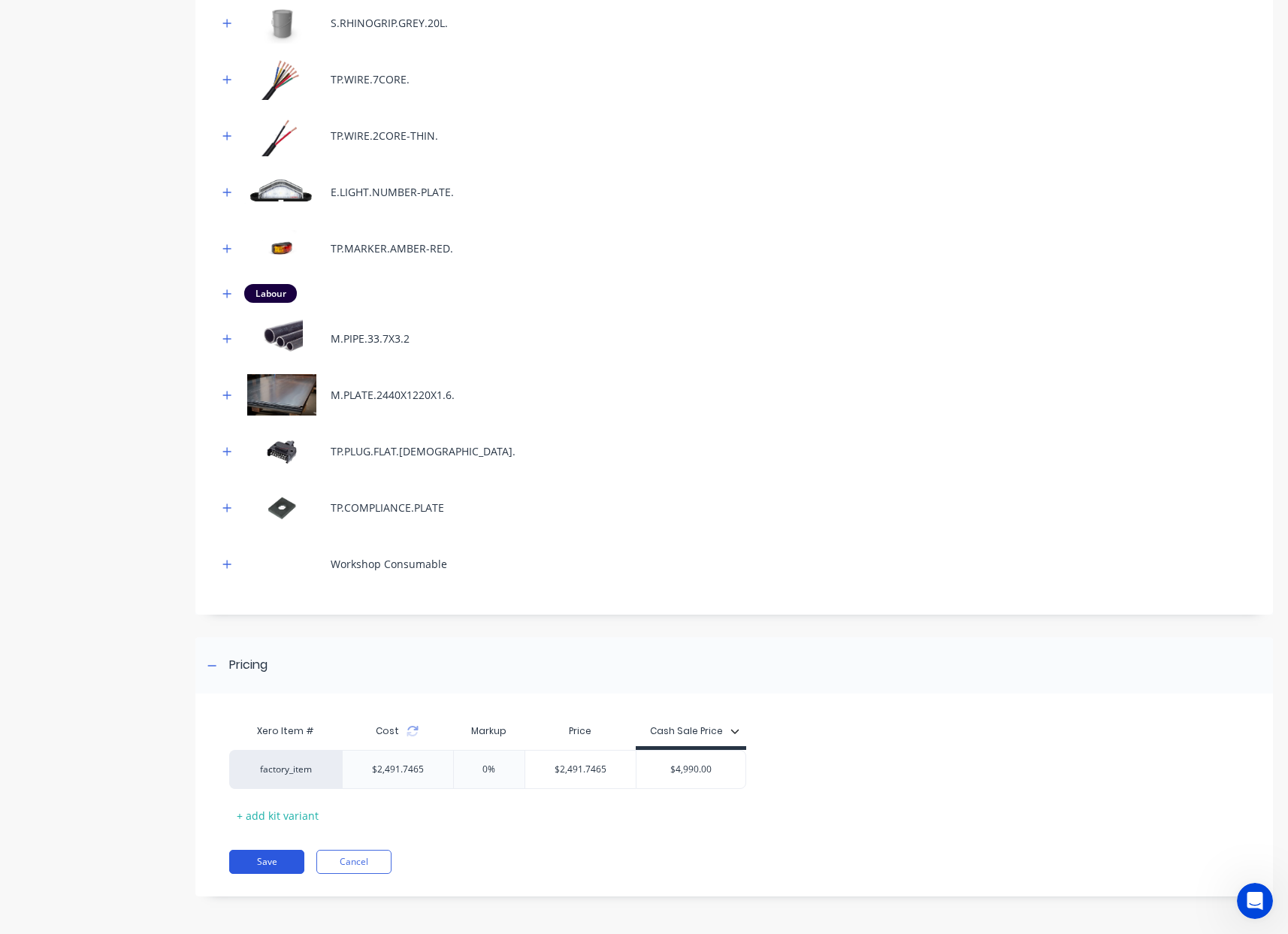
click at [251, 856] on button "Save" at bounding box center [266, 862] width 75 height 24
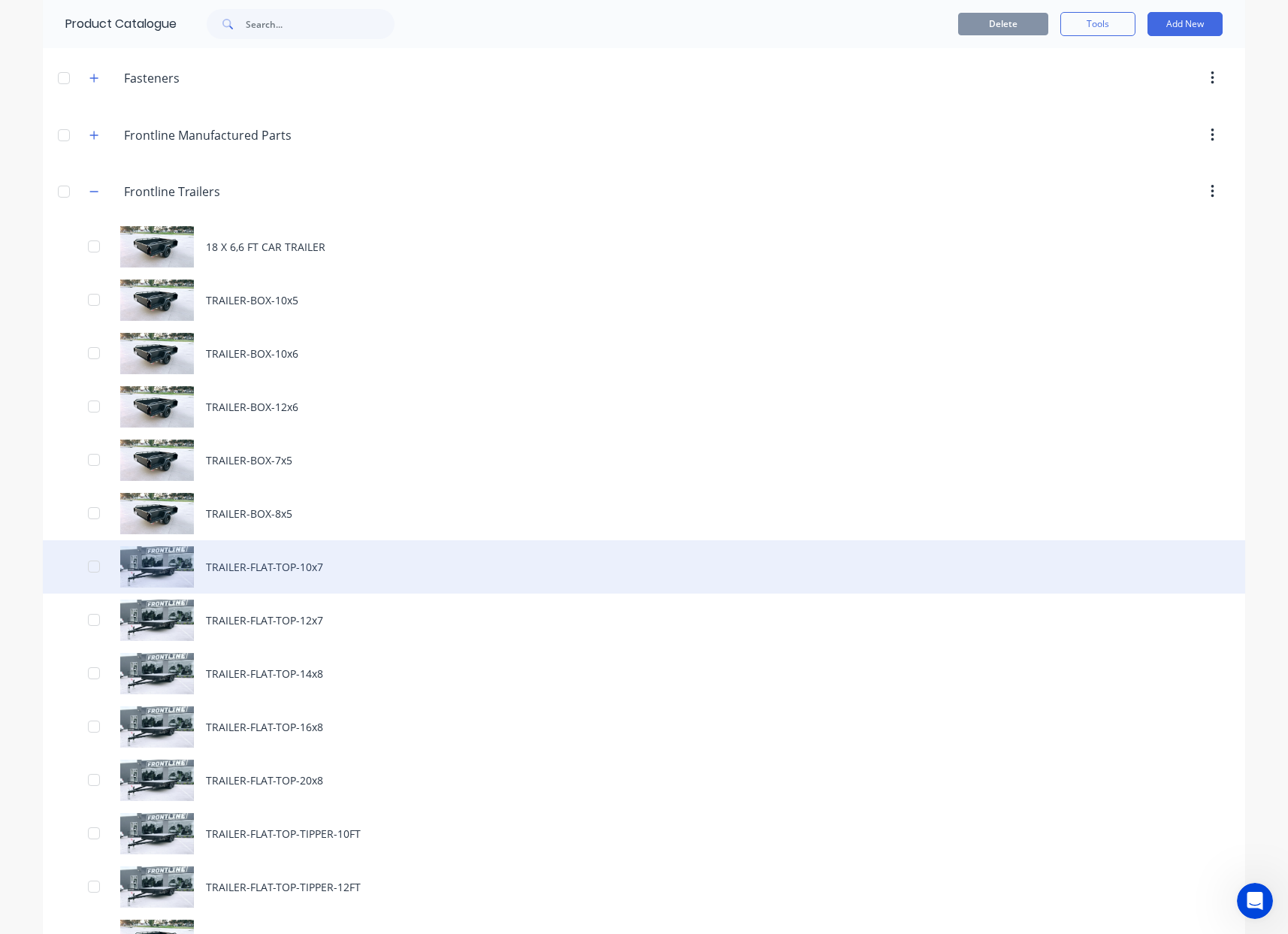
scroll to position [224, 0]
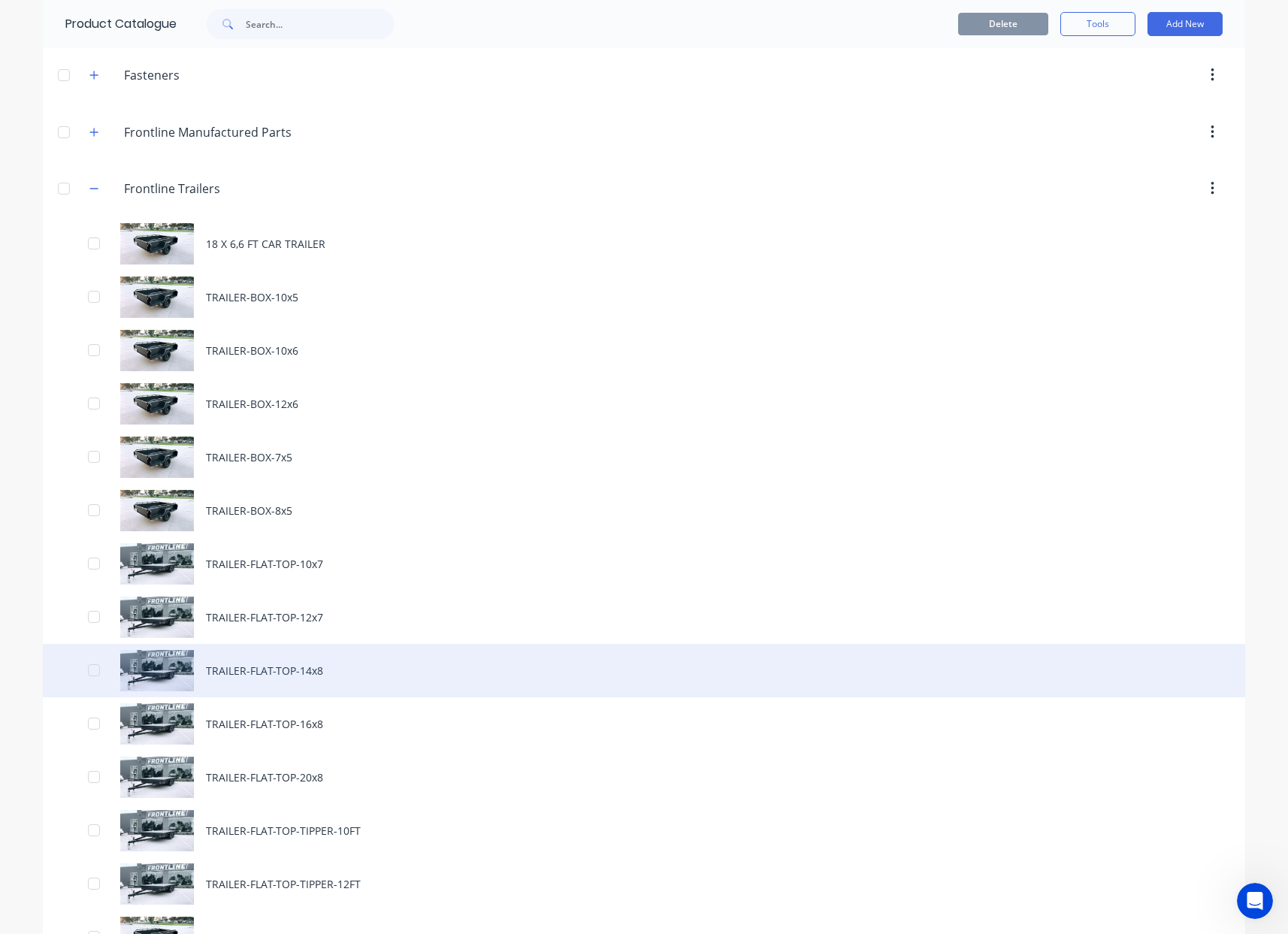
click at [337, 668] on div "TRAILER-FLAT-TOP-14x8" at bounding box center [644, 670] width 1202 height 53
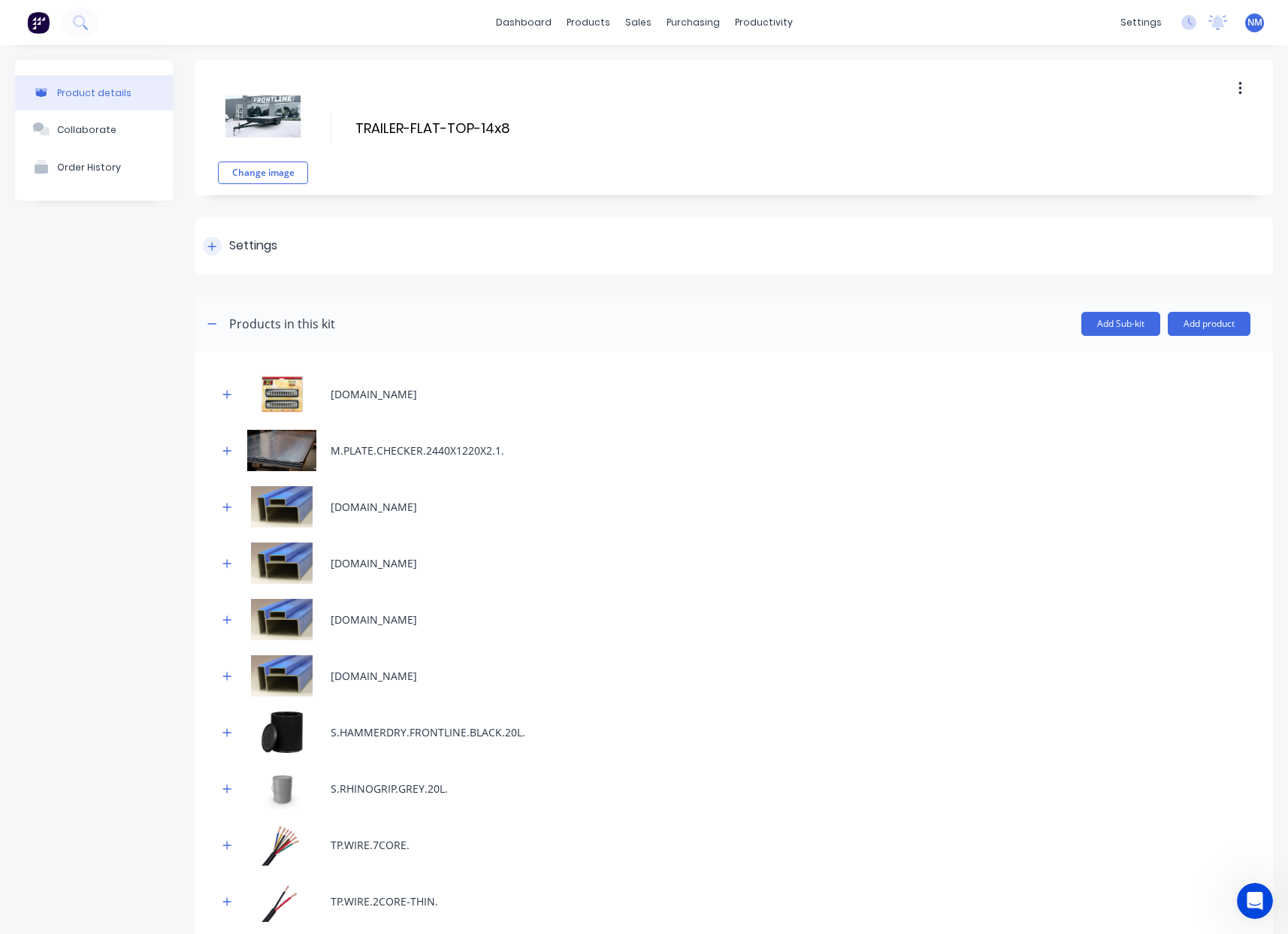
click at [217, 244] on icon at bounding box center [212, 246] width 9 height 10
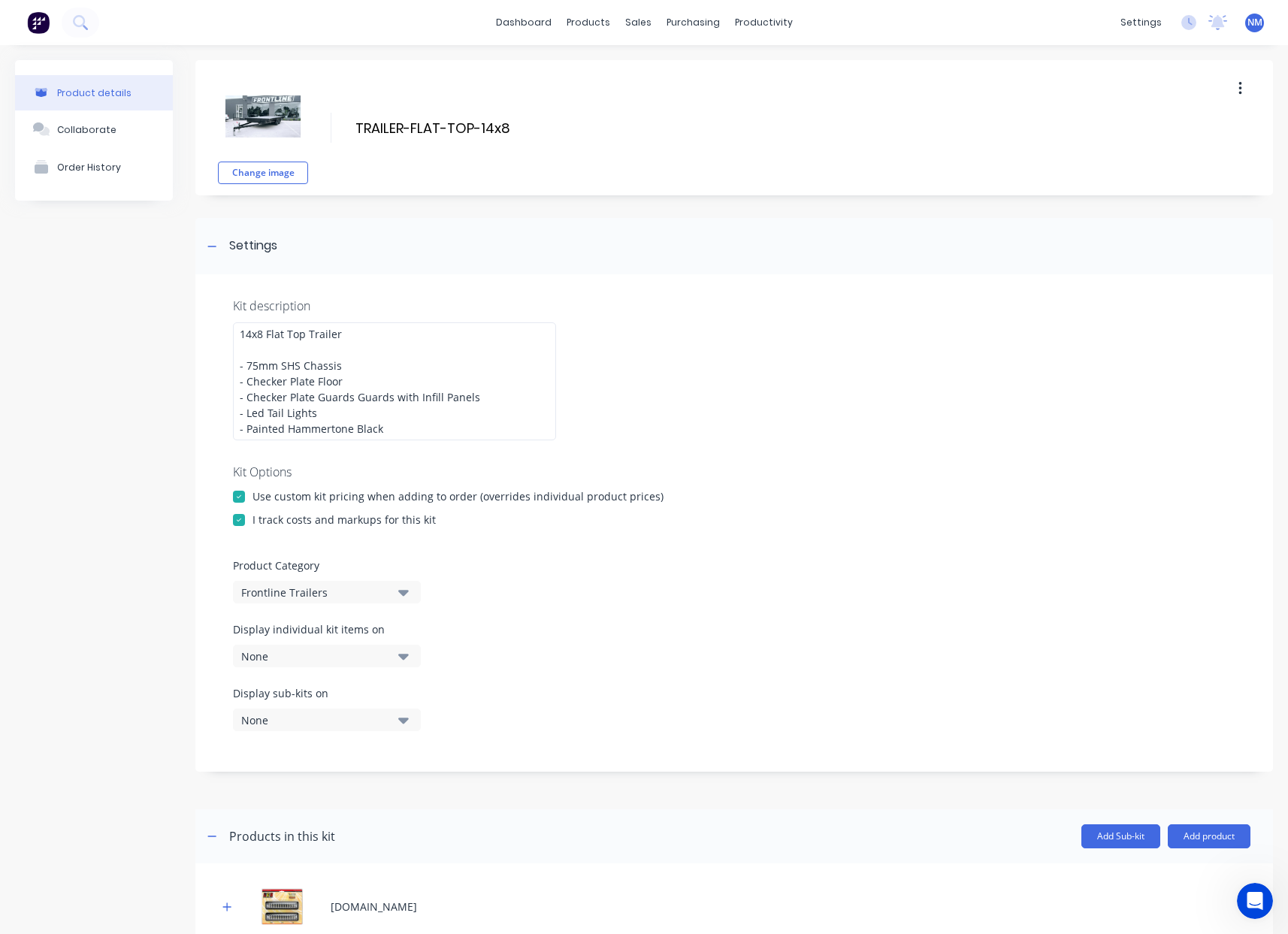
click at [376, 657] on div "None" at bounding box center [314, 656] width 146 height 16
click at [335, 730] on div "Work Order PDF" at bounding box center [326, 723] width 150 height 16
click at [613, 718] on div "Display sub-kits on None" at bounding box center [734, 717] width 1002 height 64
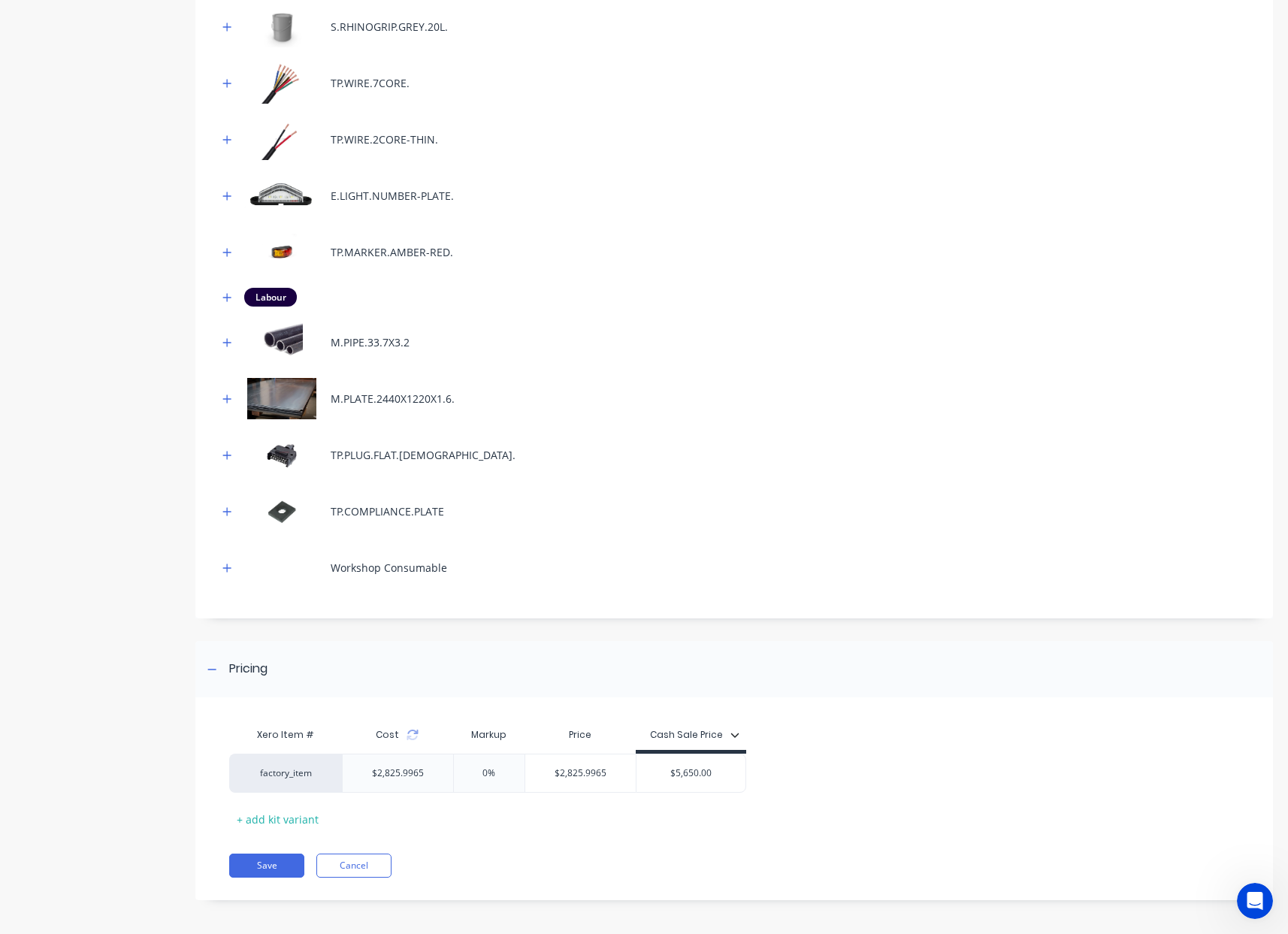
scroll to position [1278, 0]
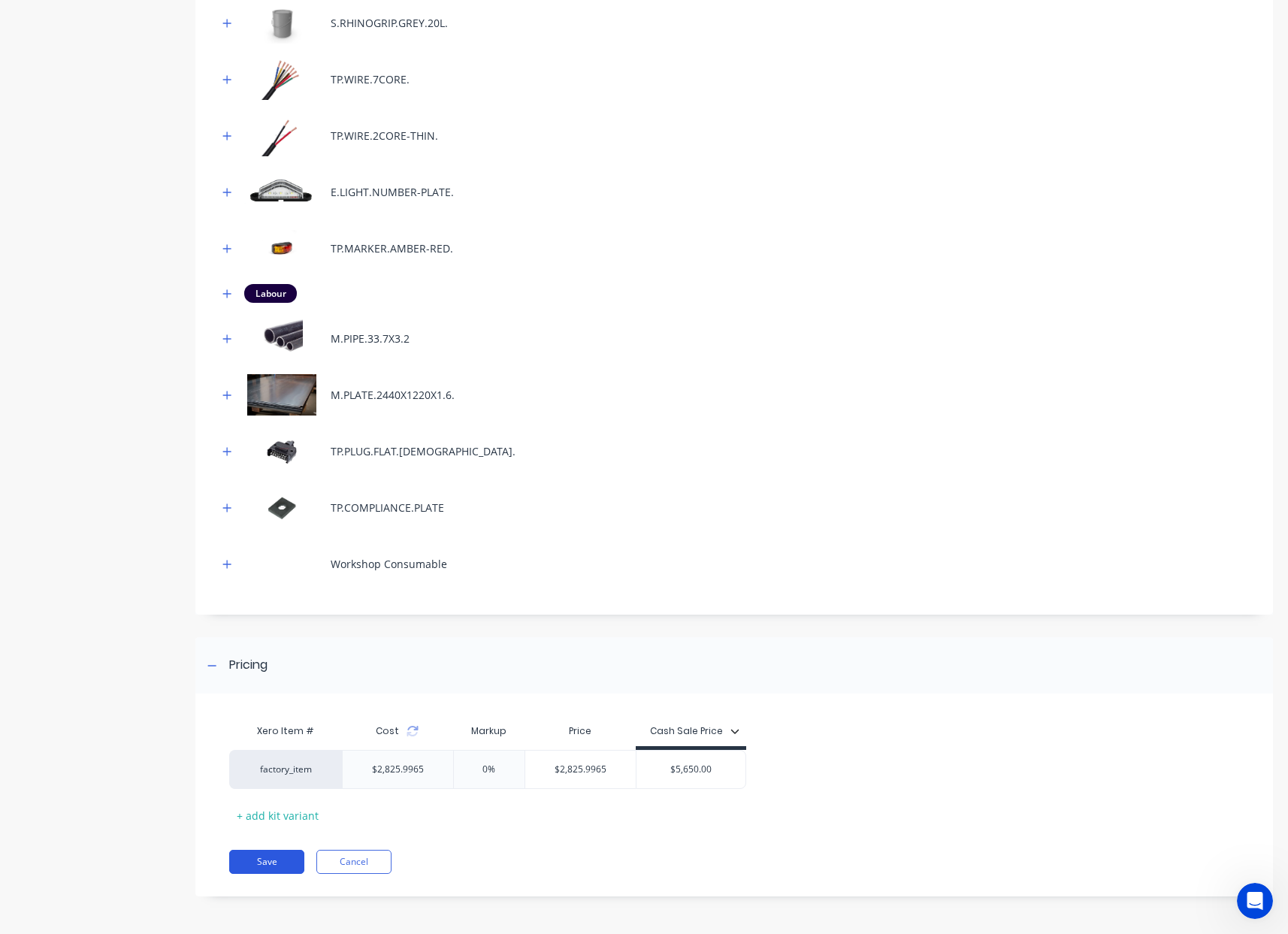
click at [267, 860] on button "Save" at bounding box center [266, 862] width 75 height 24
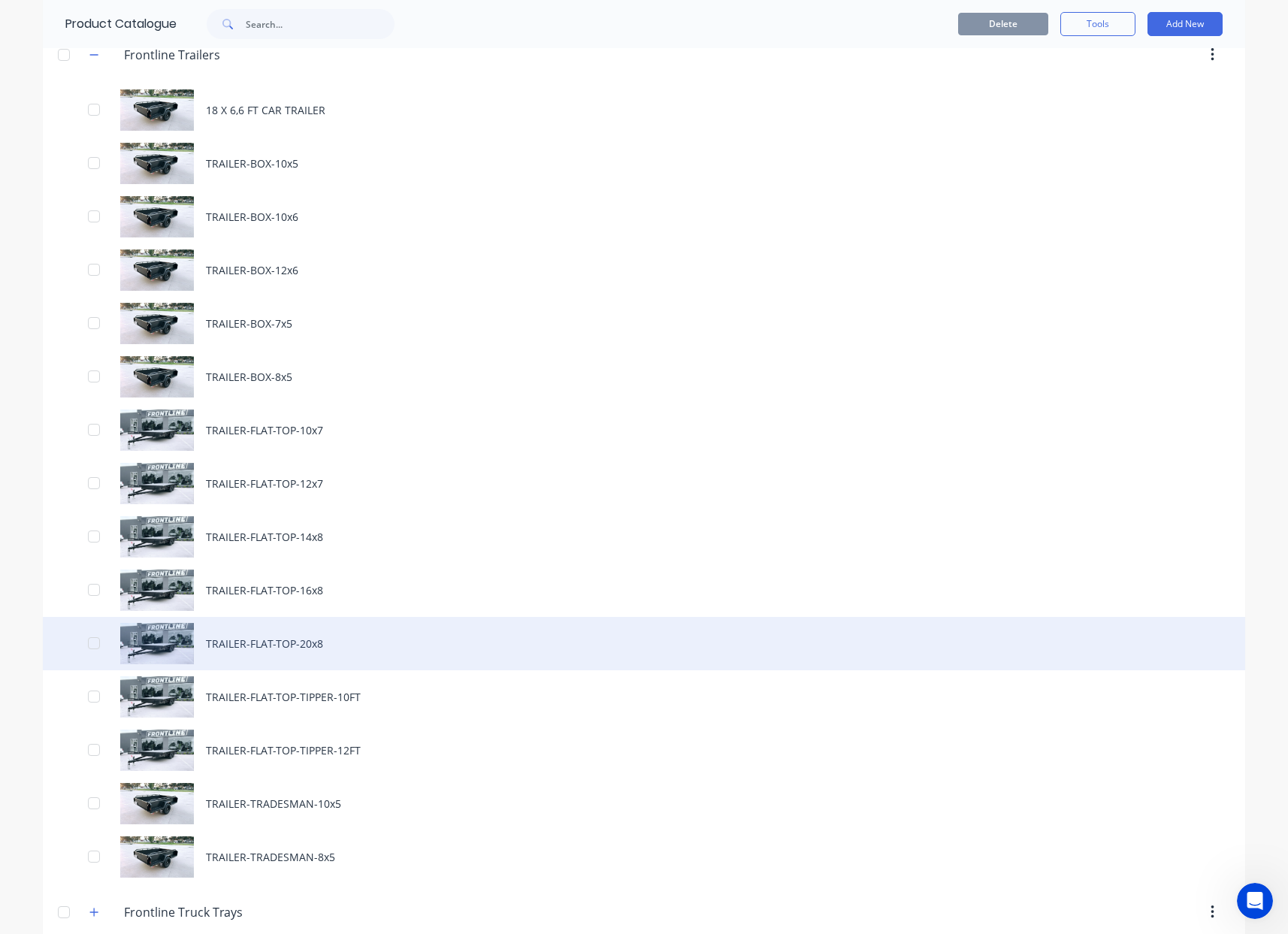
scroll to position [360, 0]
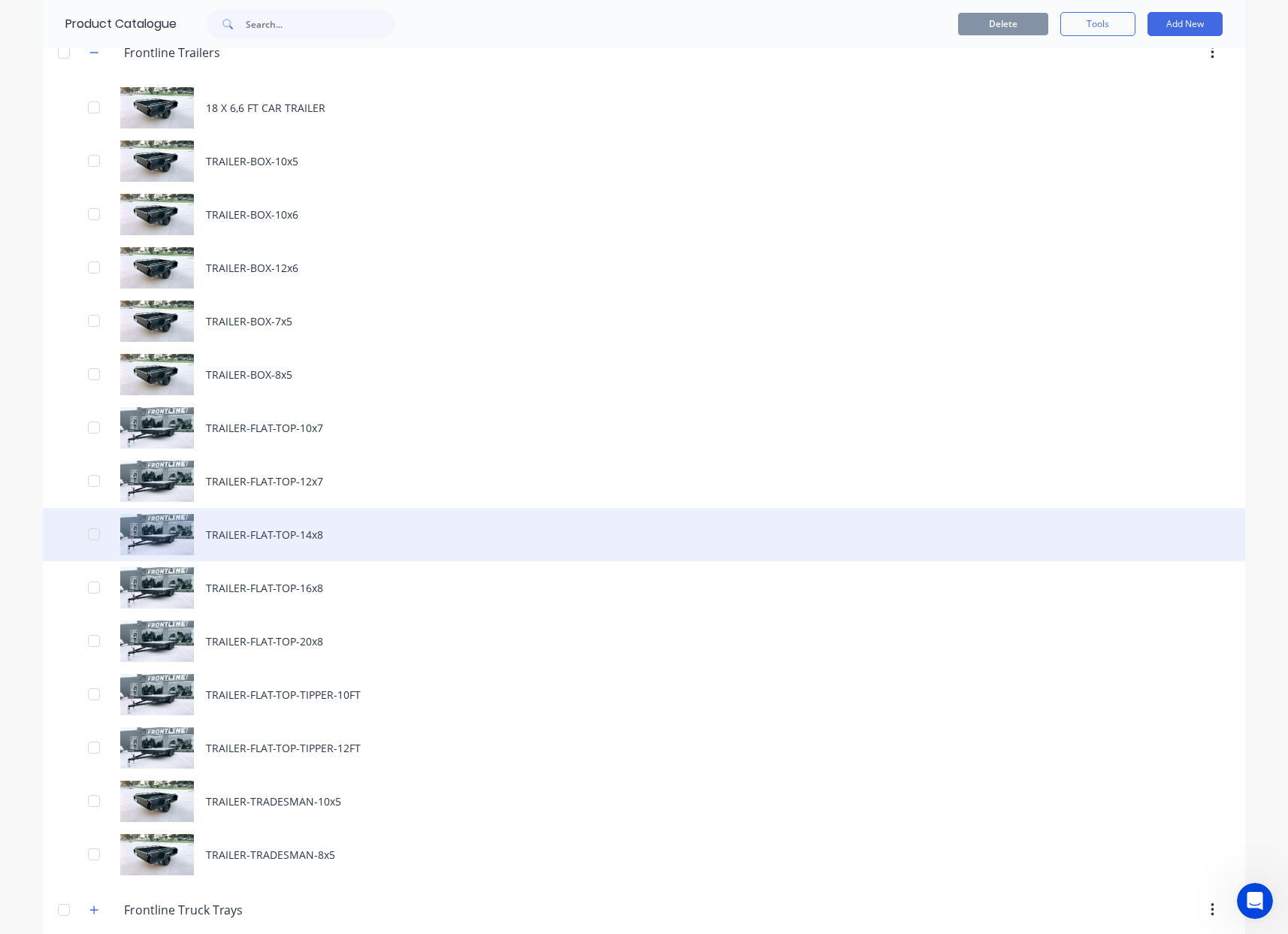
click at [280, 546] on div "TRAILER-FLAT-TOP-14x8" at bounding box center [644, 534] width 1202 height 53
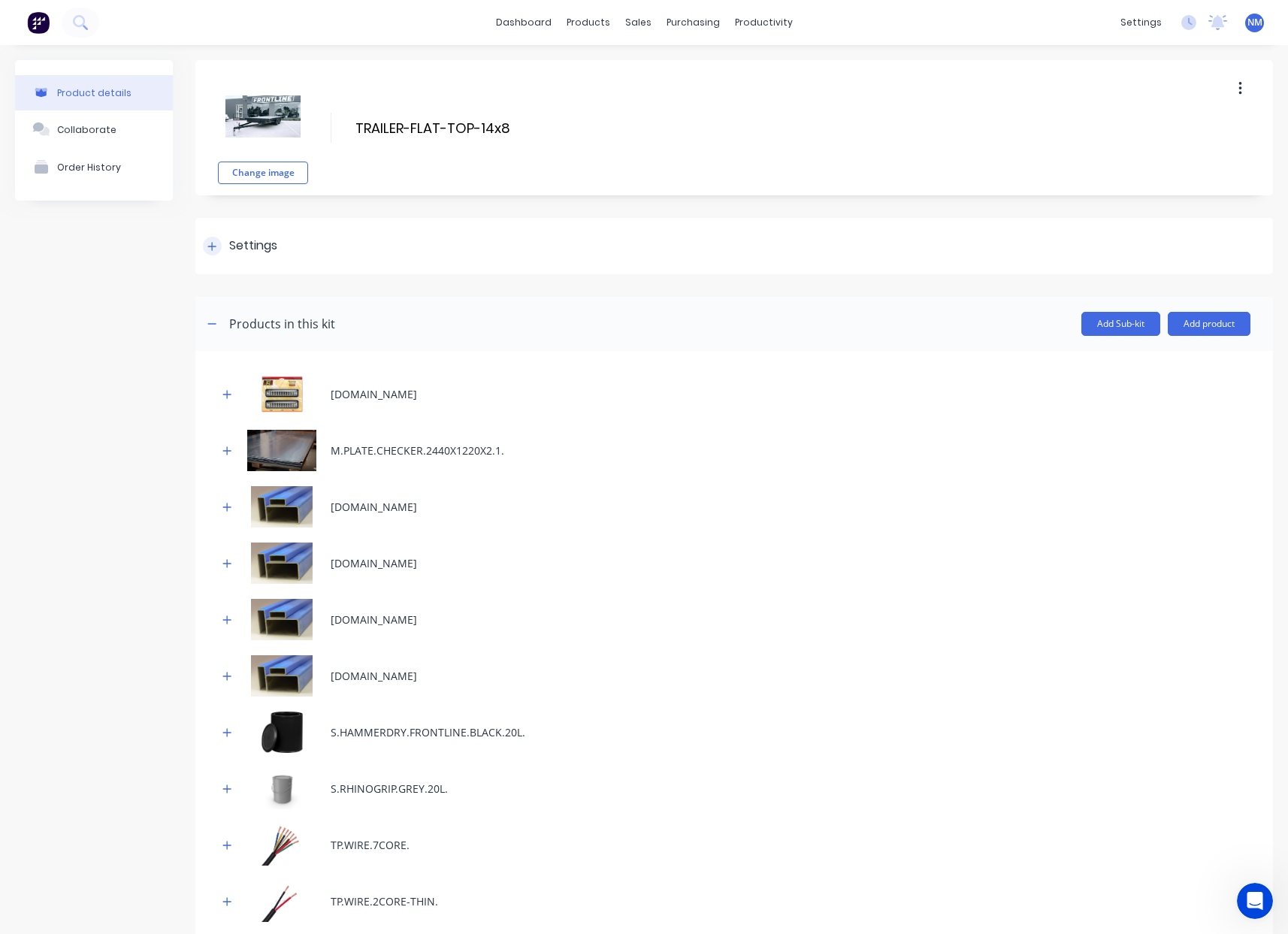
click at [217, 239] on div at bounding box center [212, 246] width 19 height 19
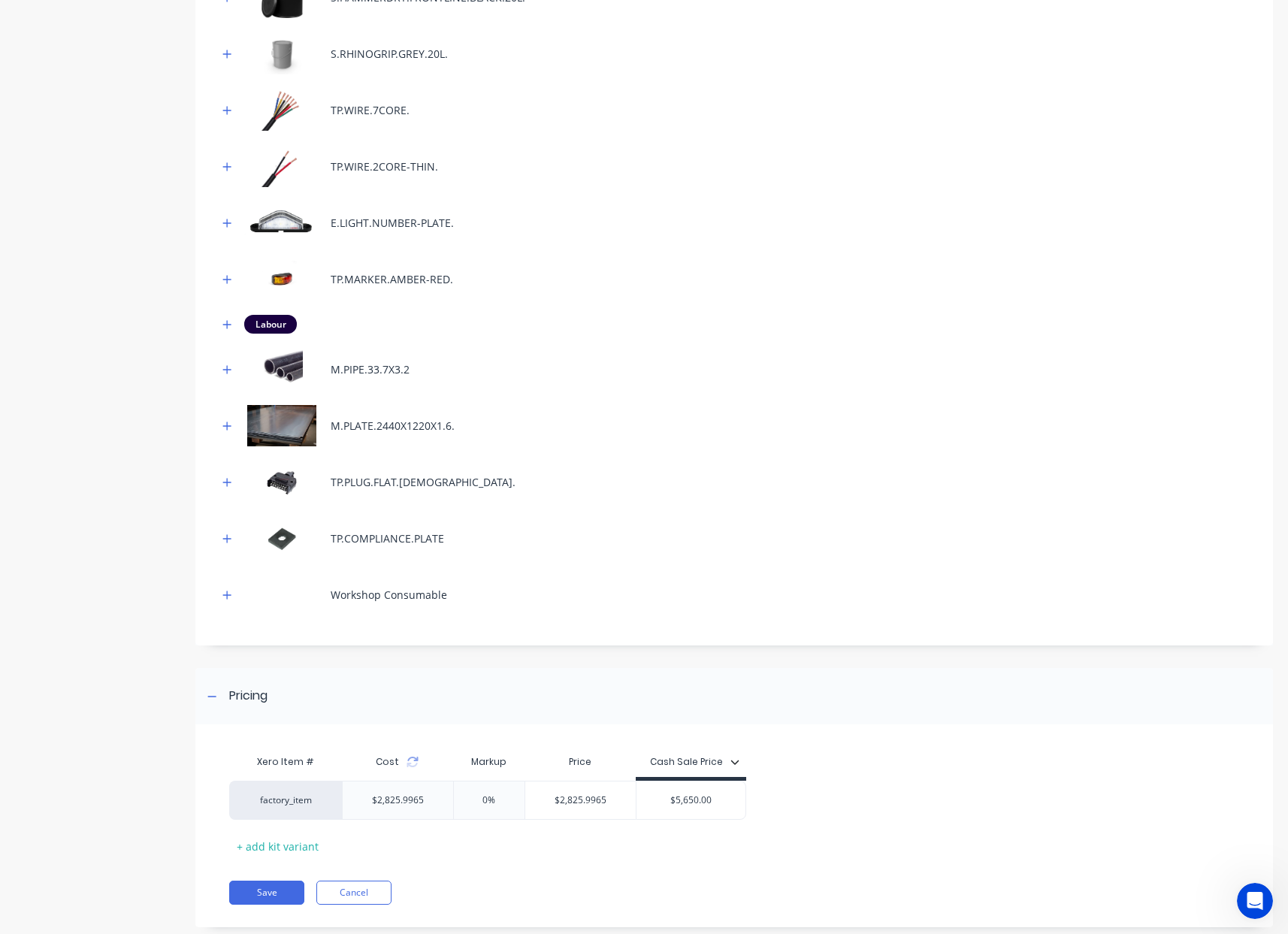
scroll to position [1278, 0]
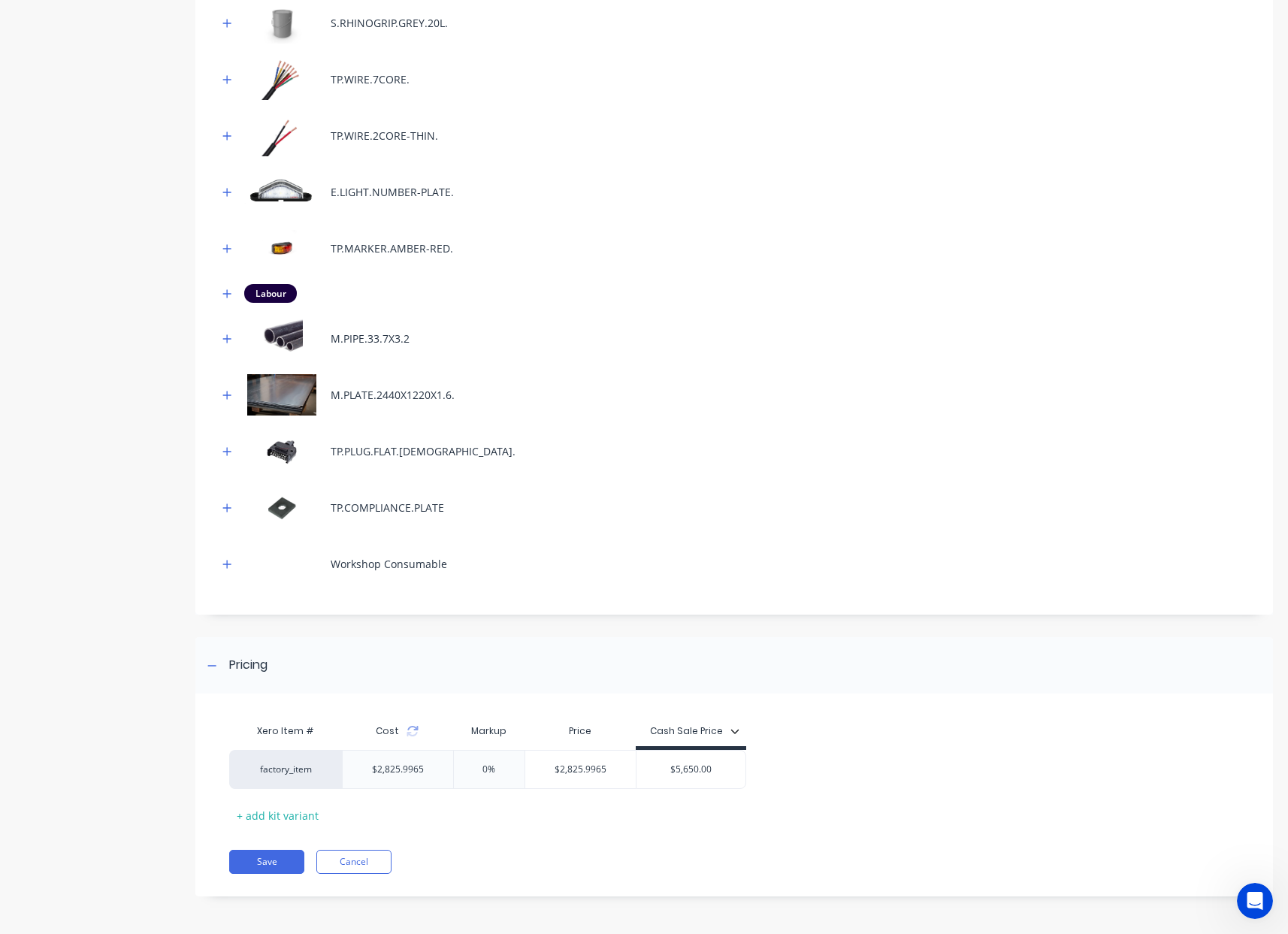
click at [279, 847] on div "Xero Item # Cost Markup Price Cash Sale Price factory_item $2,825.9965 0% $2,82…" at bounding box center [734, 802] width 1078 height 188
click at [278, 853] on button "Save" at bounding box center [266, 862] width 75 height 24
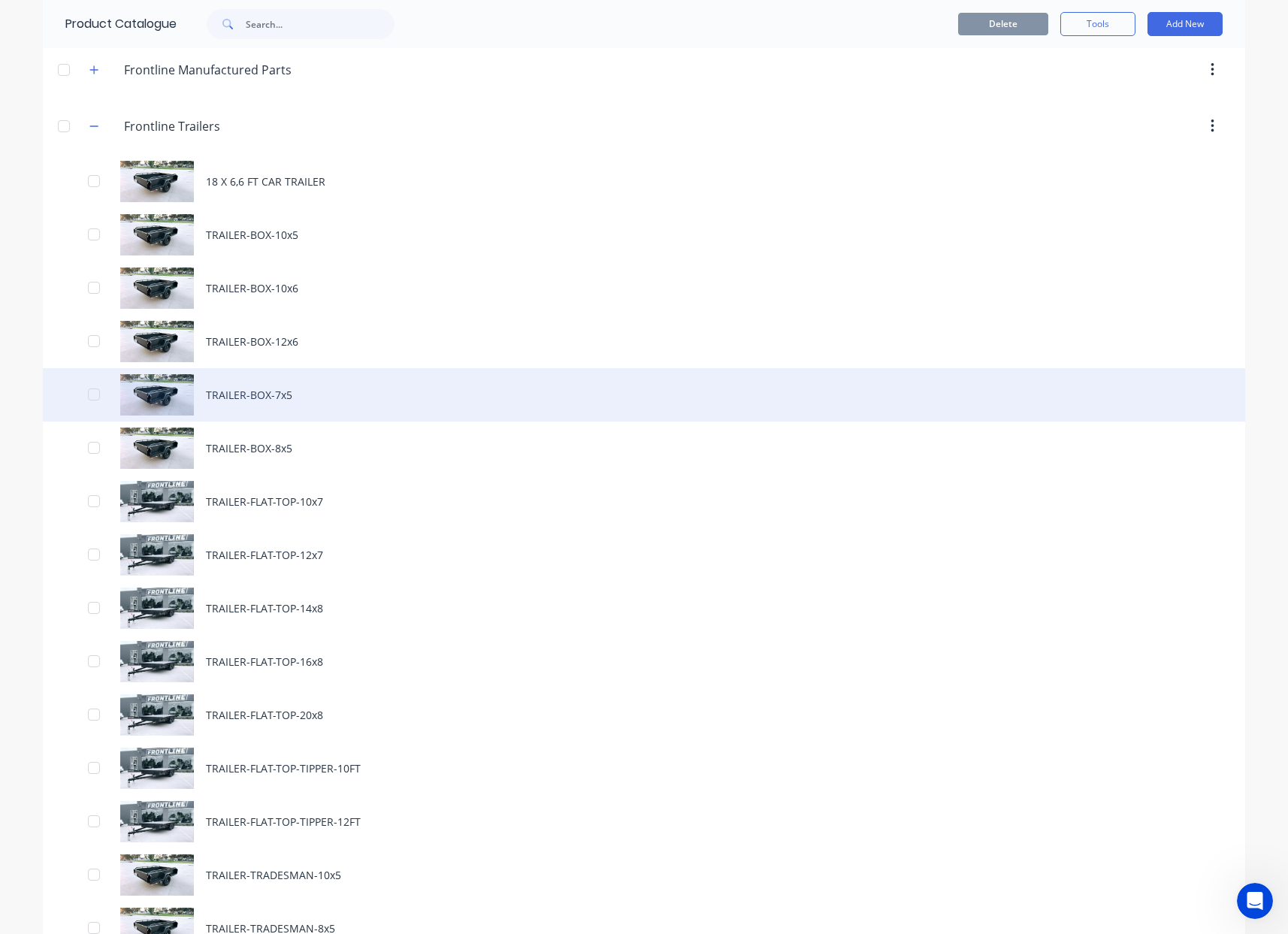
scroll to position [283, 0]
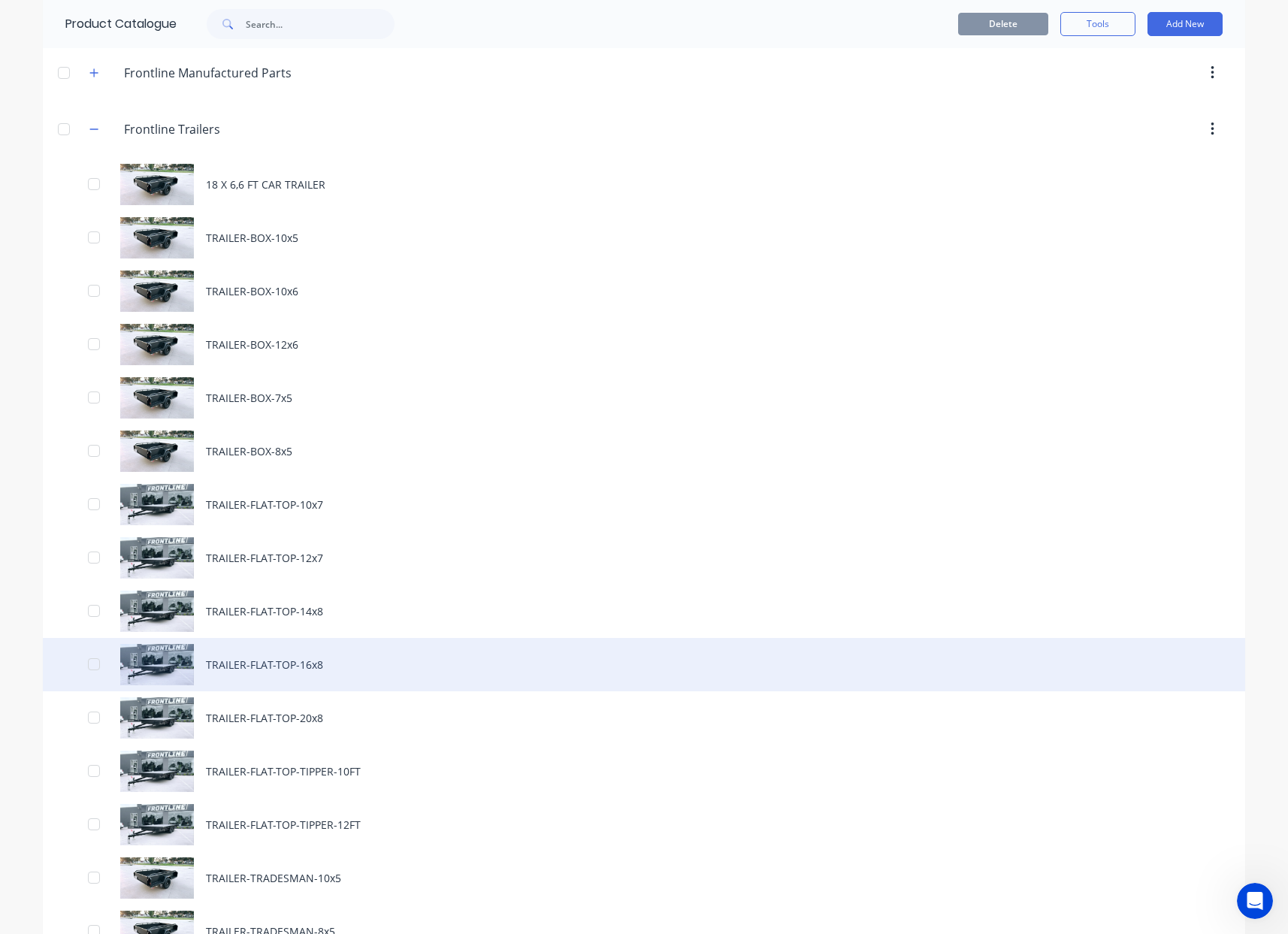
click at [343, 665] on div "TRAILER-FLAT-TOP-16x8" at bounding box center [644, 664] width 1202 height 53
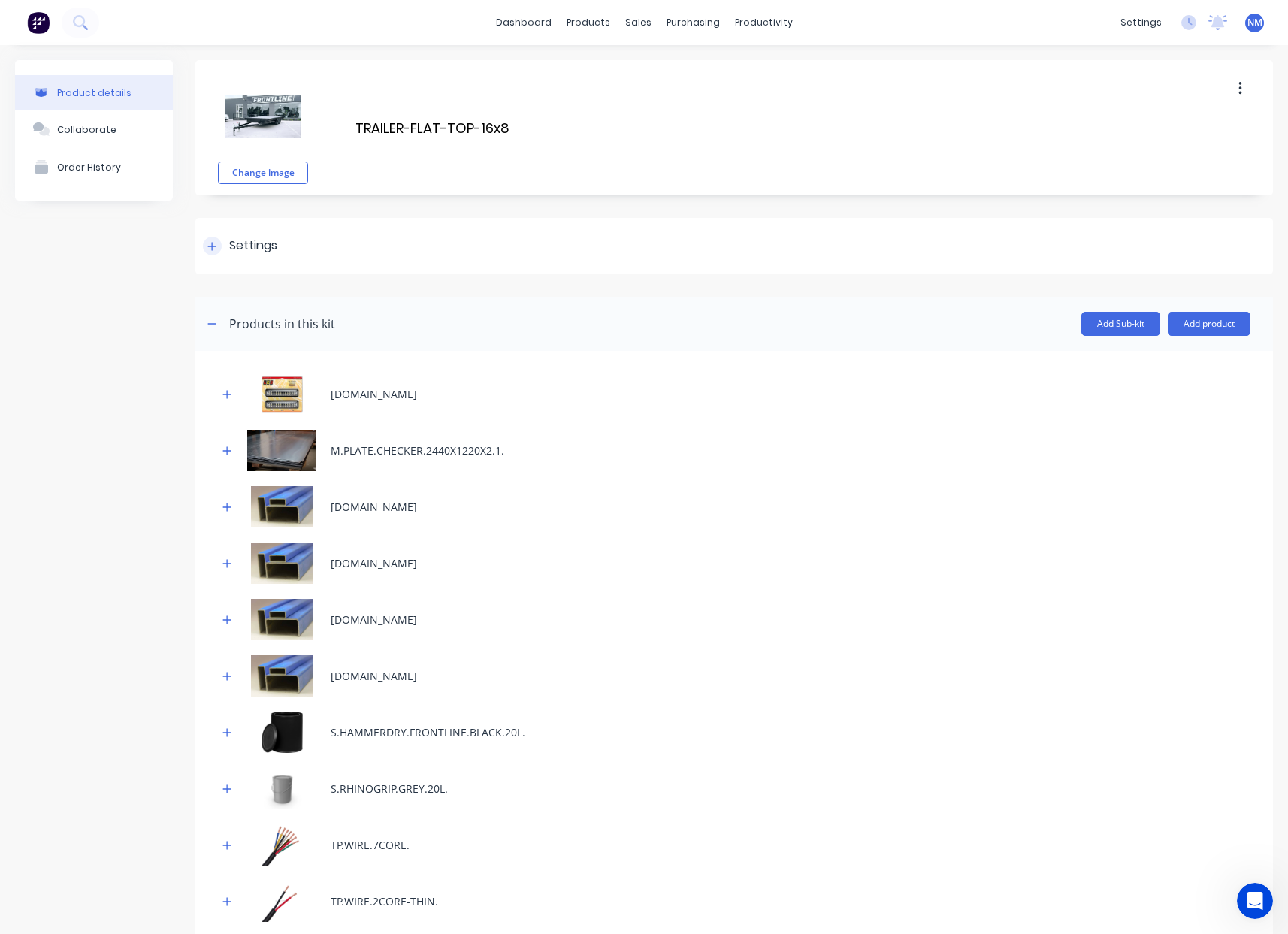
click at [217, 247] on div at bounding box center [212, 246] width 19 height 19
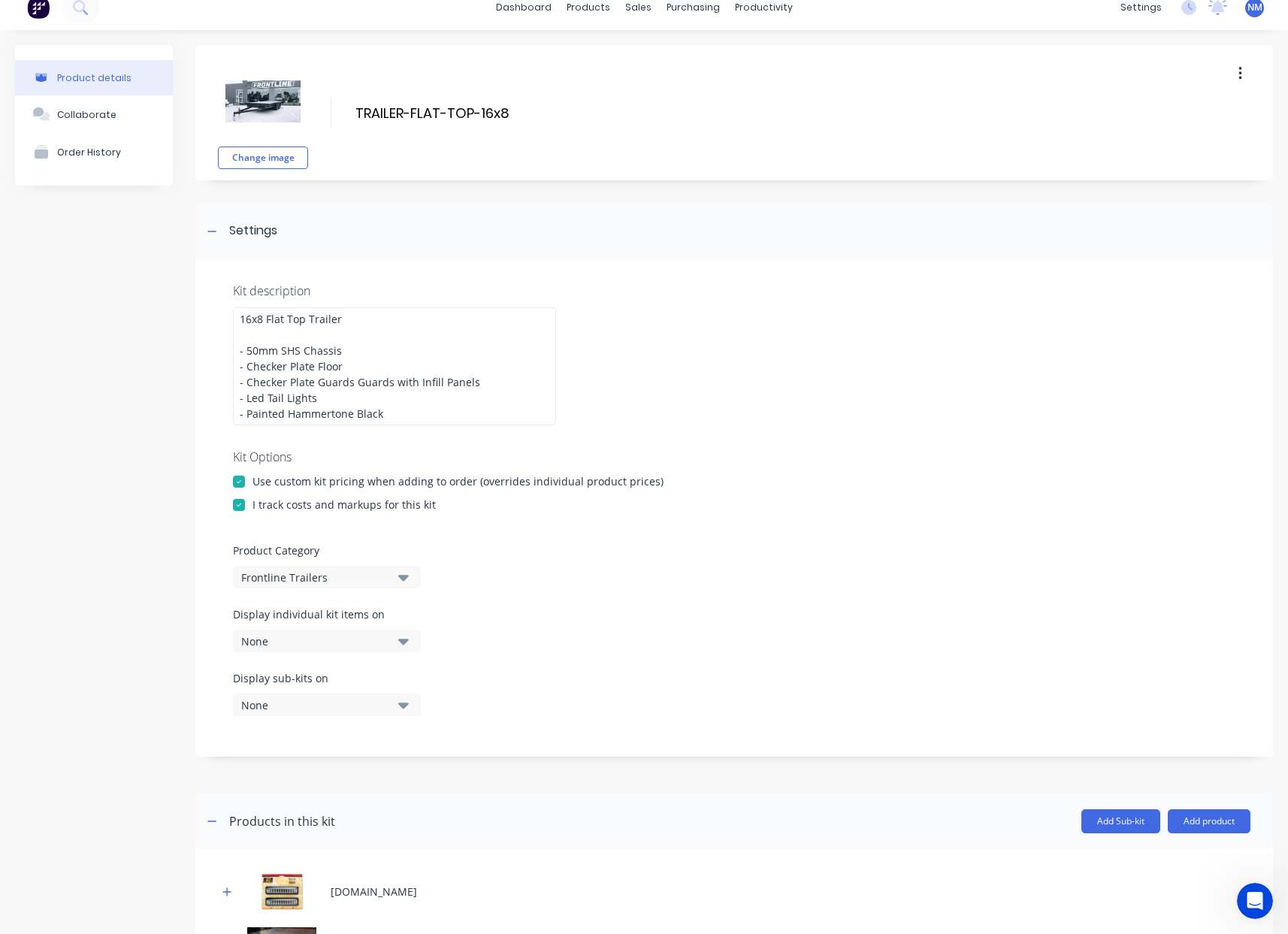
scroll to position [19, 0]
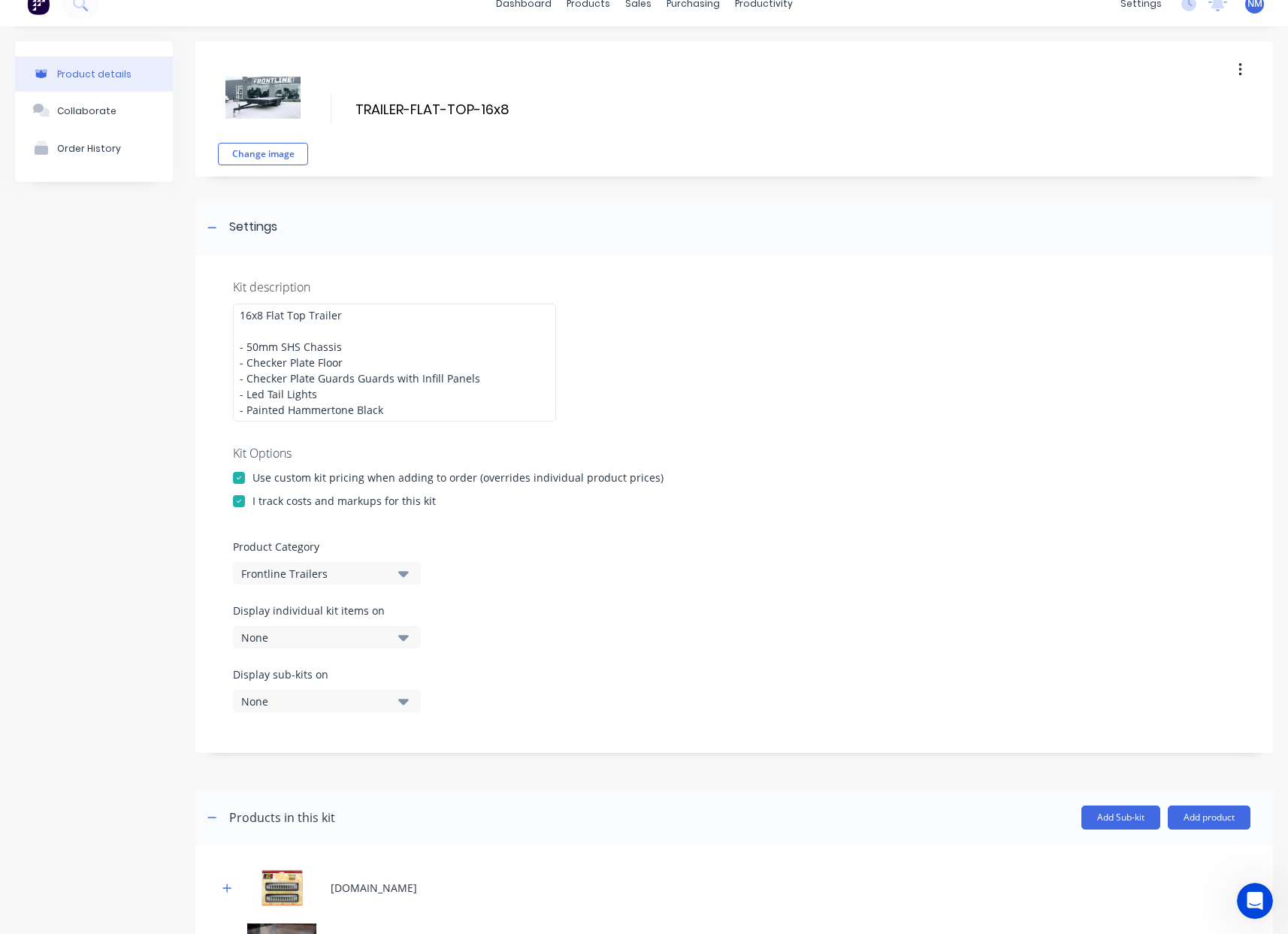
click at [316, 630] on div "None" at bounding box center [314, 638] width 146 height 16
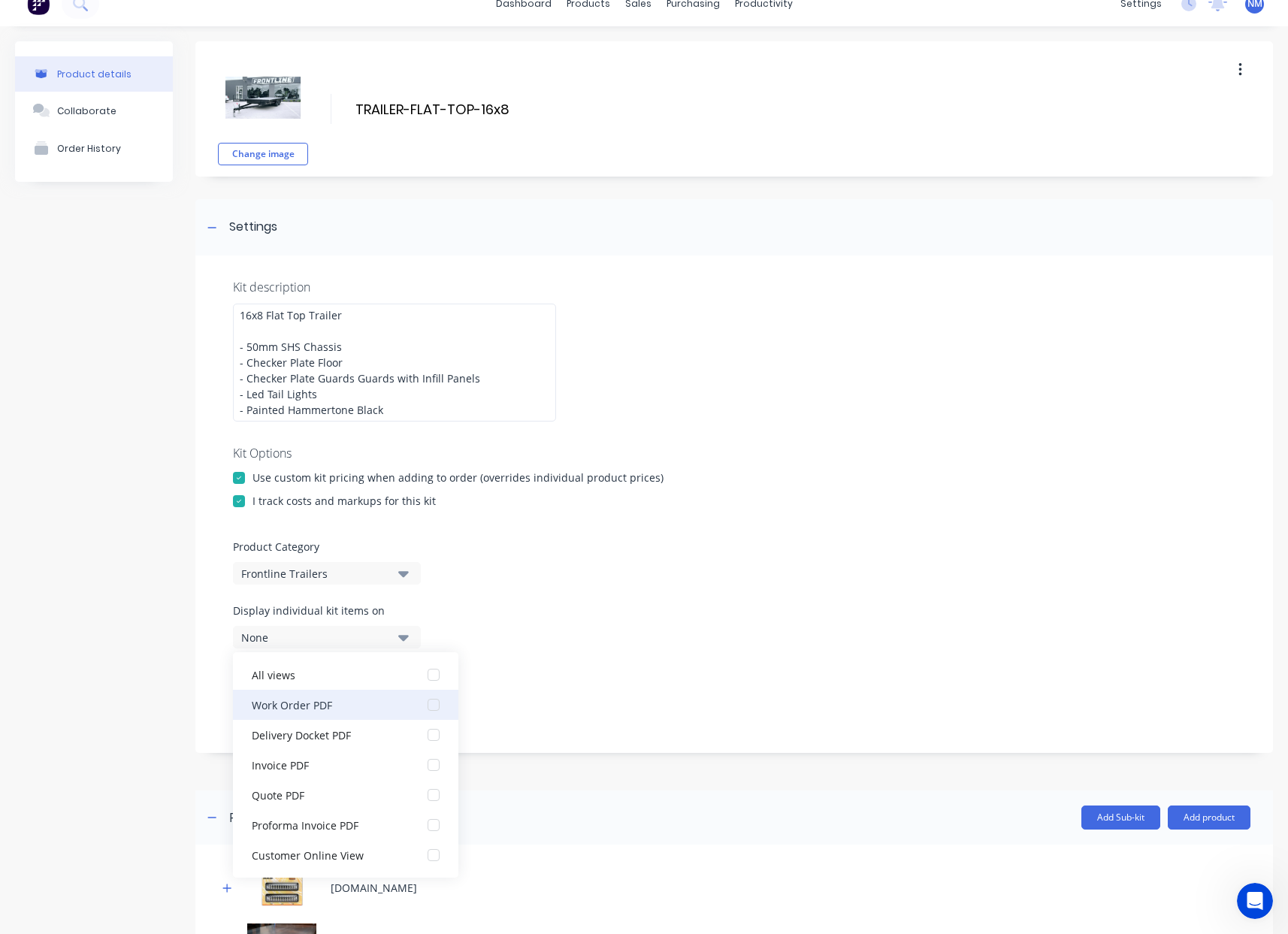
click at [374, 712] on button "Work Order PDF" at bounding box center [345, 705] width 225 height 30
click at [611, 706] on div "Display sub-kits on None" at bounding box center [734, 698] width 1002 height 64
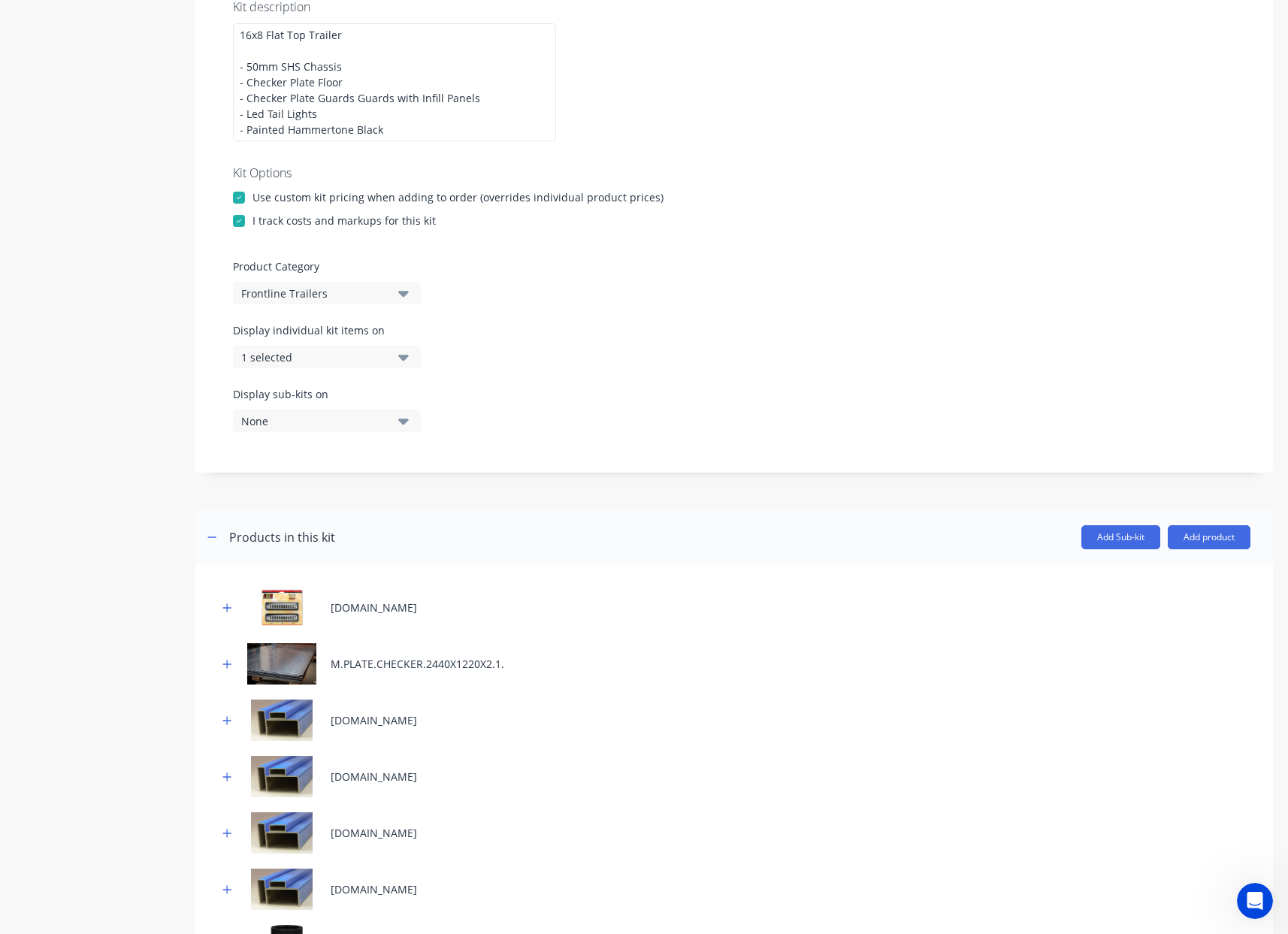
scroll to position [1278, 0]
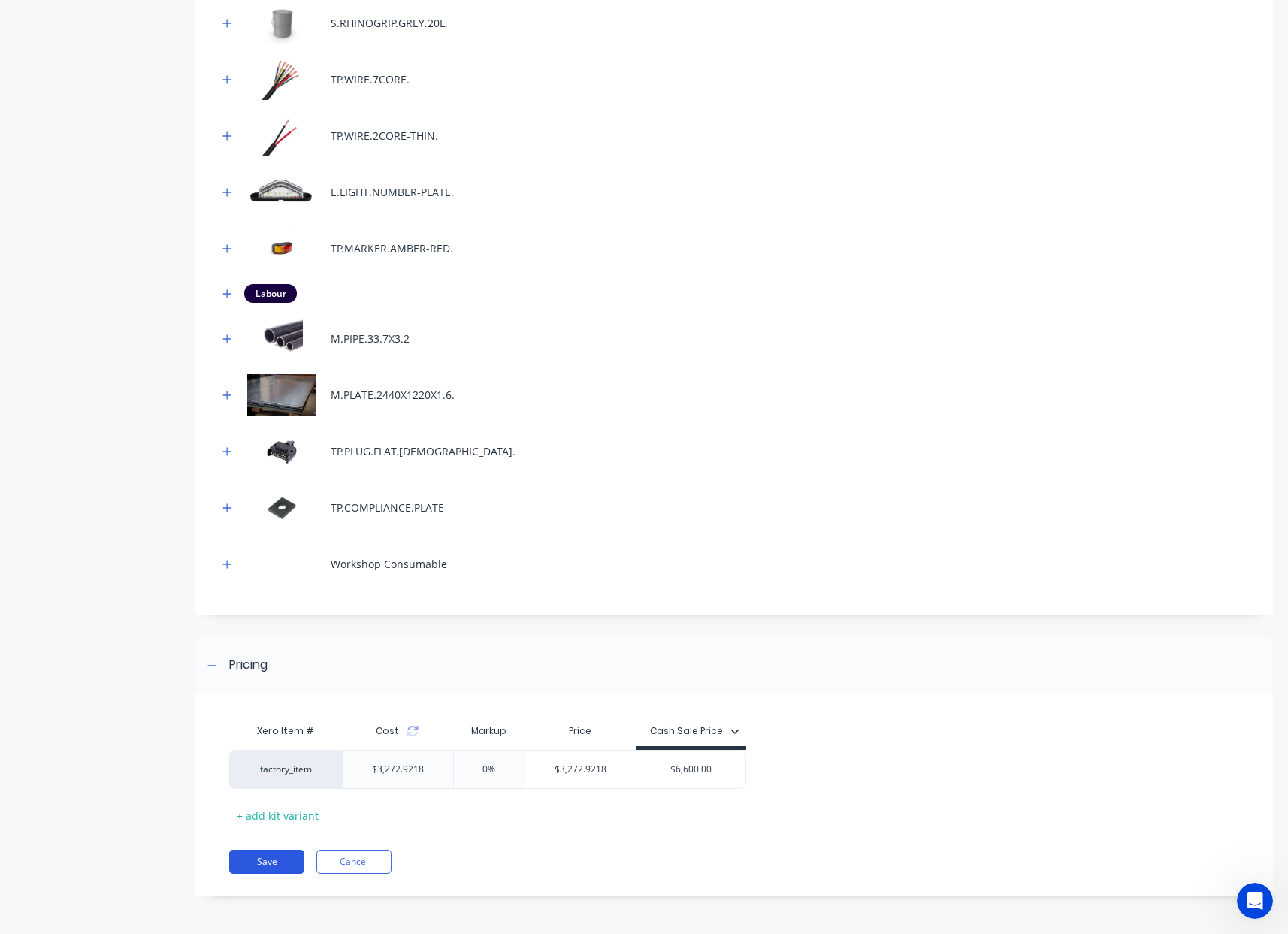
click at [268, 860] on button "Save" at bounding box center [266, 862] width 75 height 24
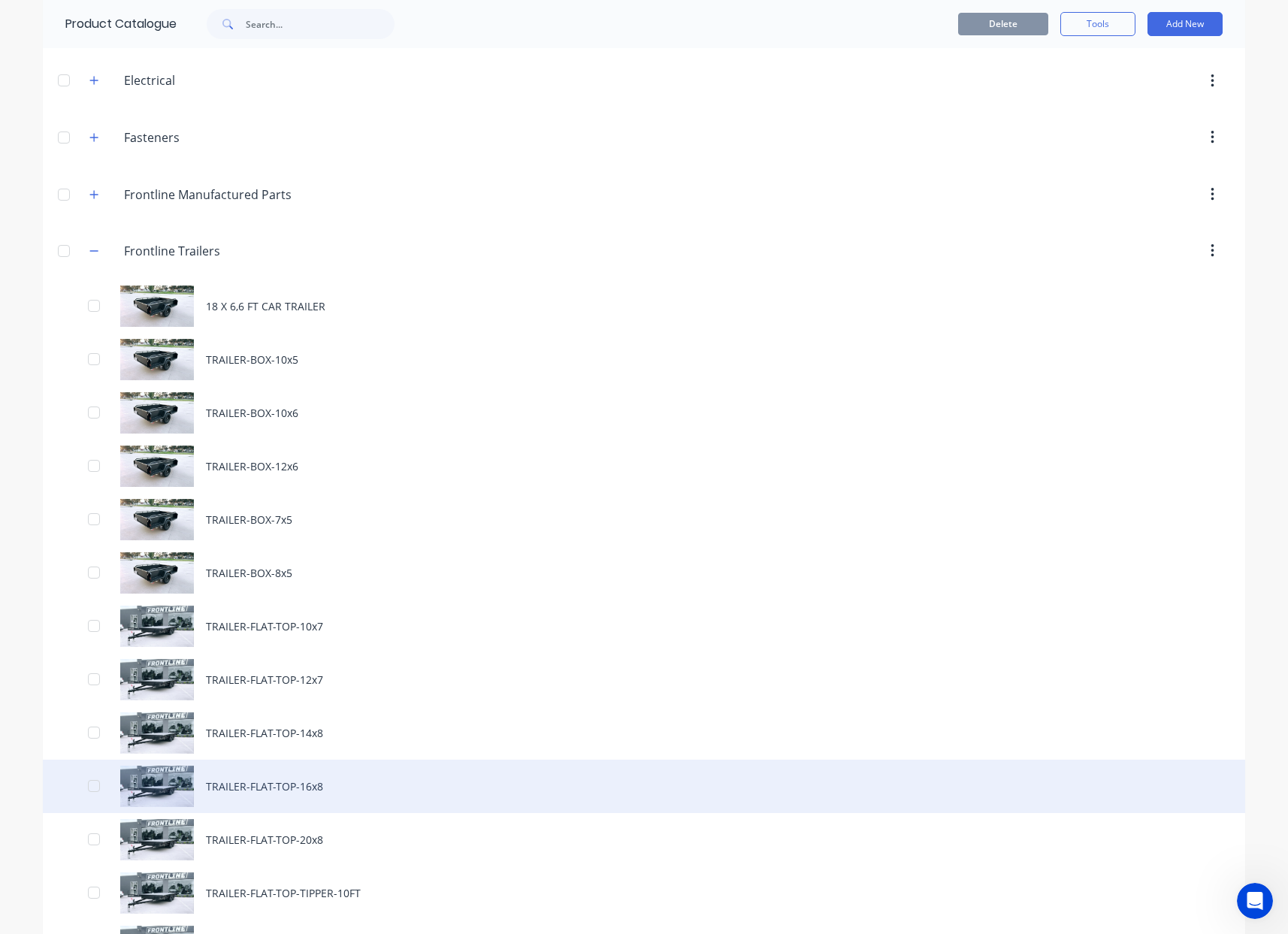
scroll to position [180, 0]
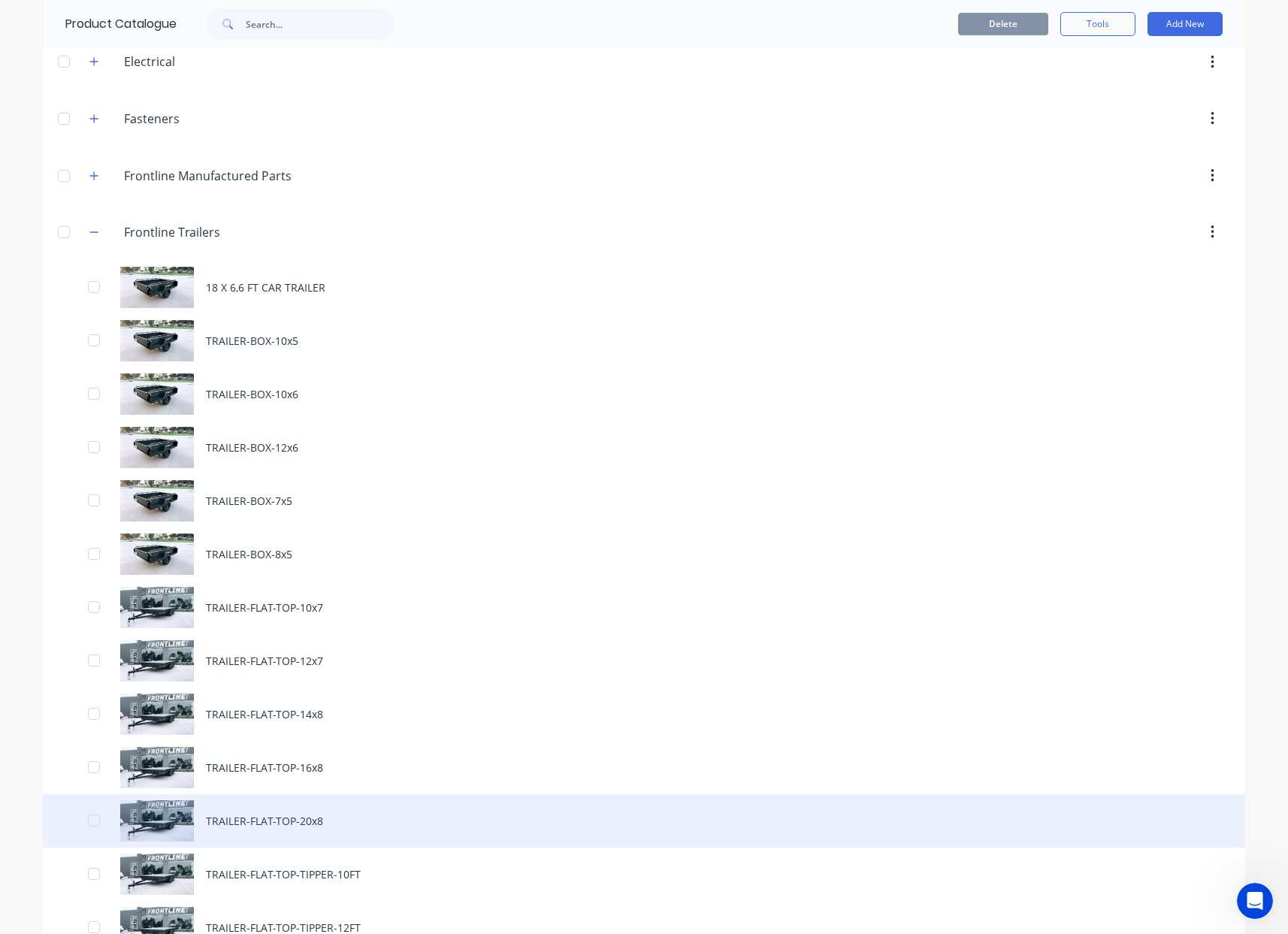
click at [285, 820] on div "TRAILER-FLAT-TOP-20x8" at bounding box center [644, 821] width 1202 height 53
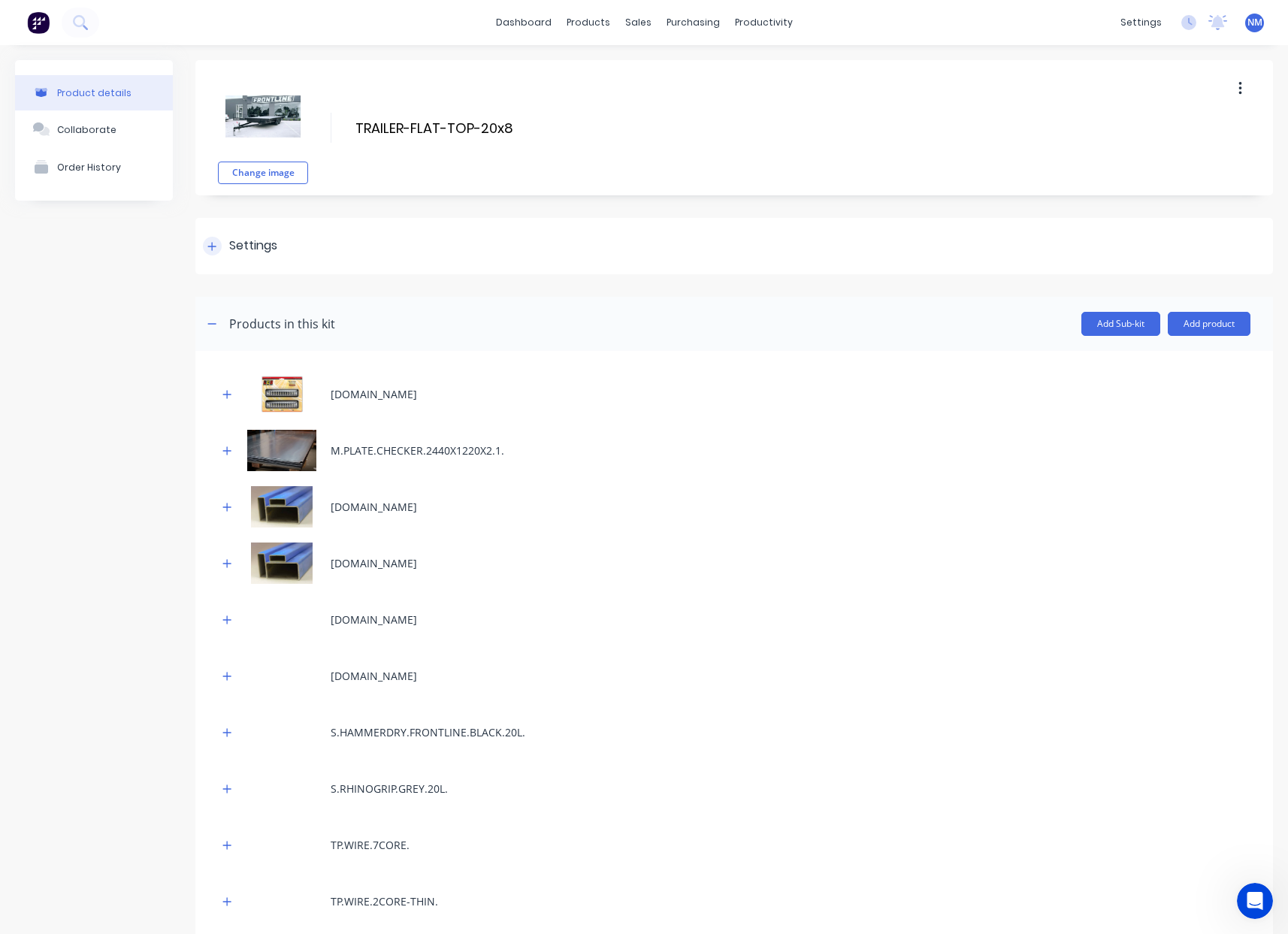
click at [209, 250] on icon at bounding box center [212, 246] width 9 height 10
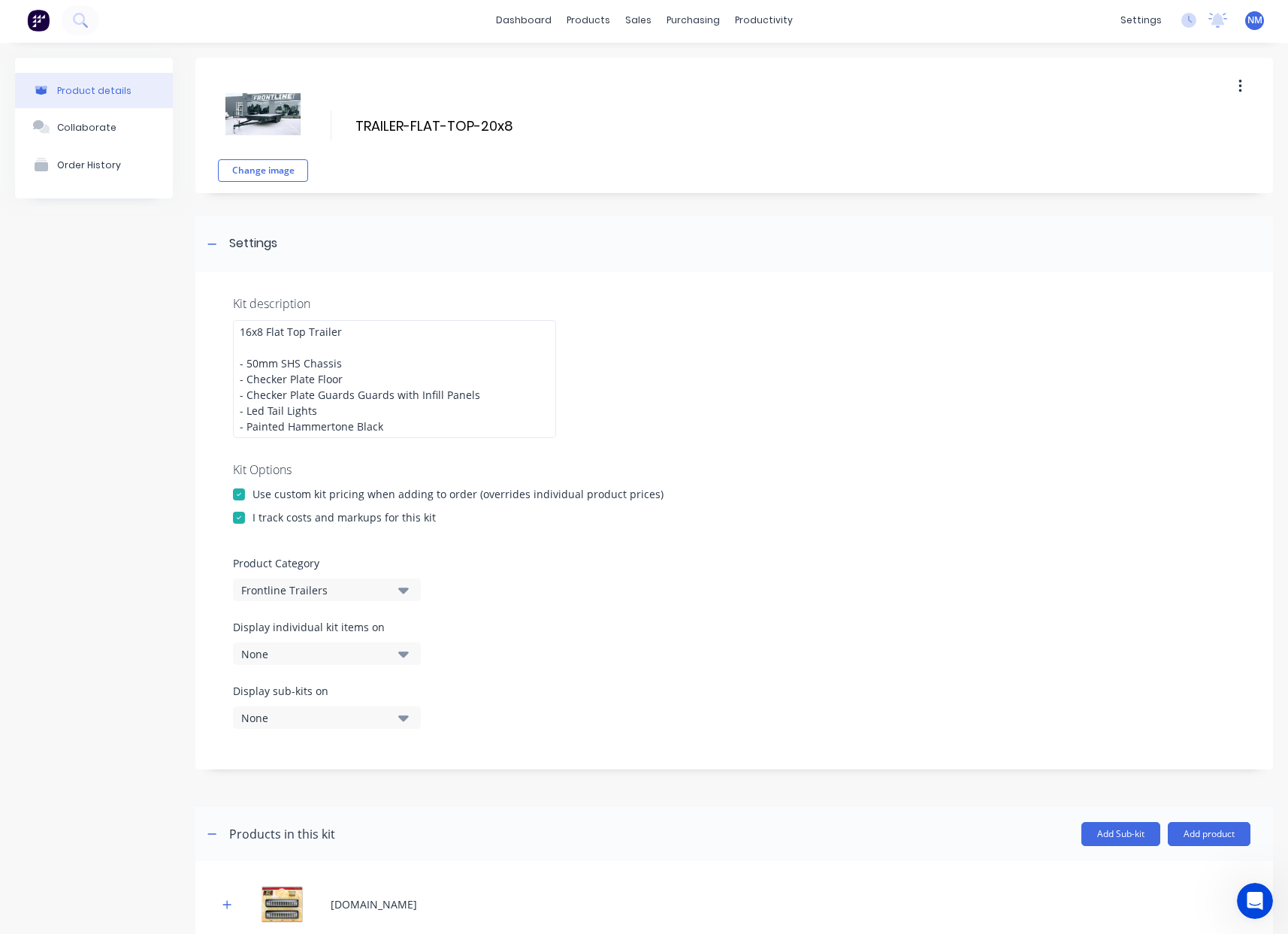
scroll to position [3, 0]
click at [387, 654] on button "None" at bounding box center [326, 653] width 188 height 22
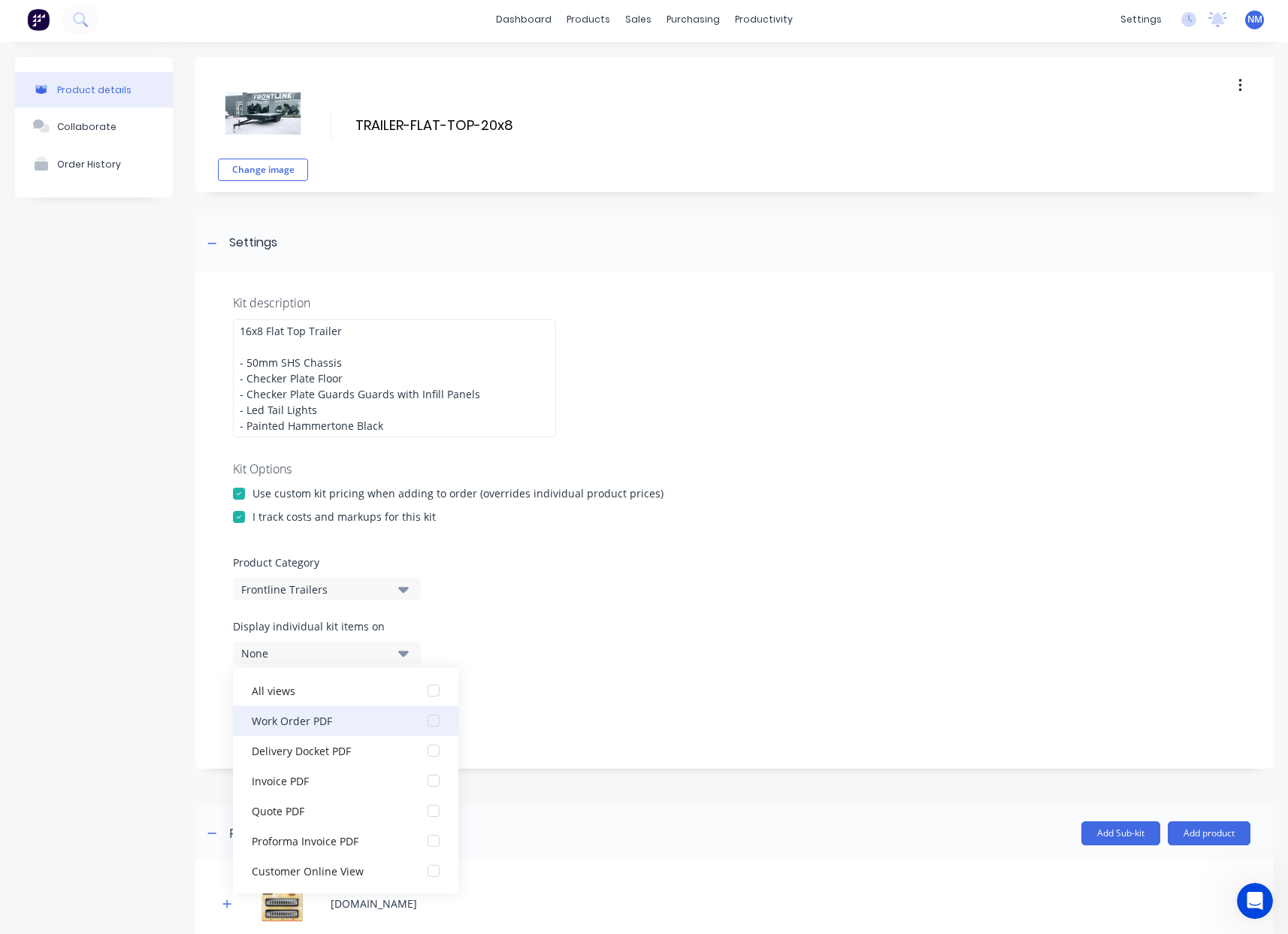
click at [366, 729] on button "Work Order PDF" at bounding box center [345, 721] width 225 height 30
click at [613, 702] on div "Display sub-kits on None" at bounding box center [734, 714] width 1002 height 64
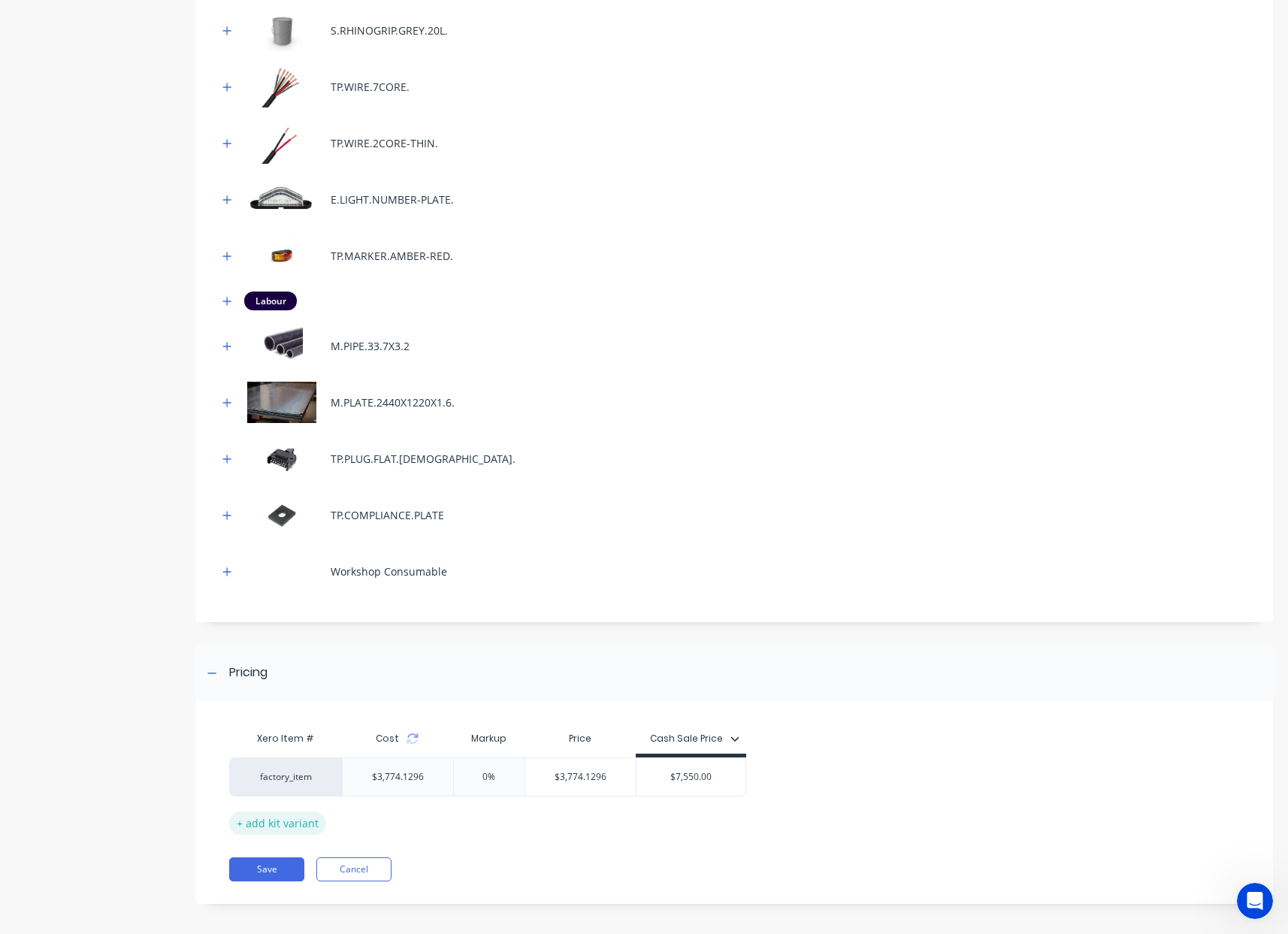
scroll to position [1278, 0]
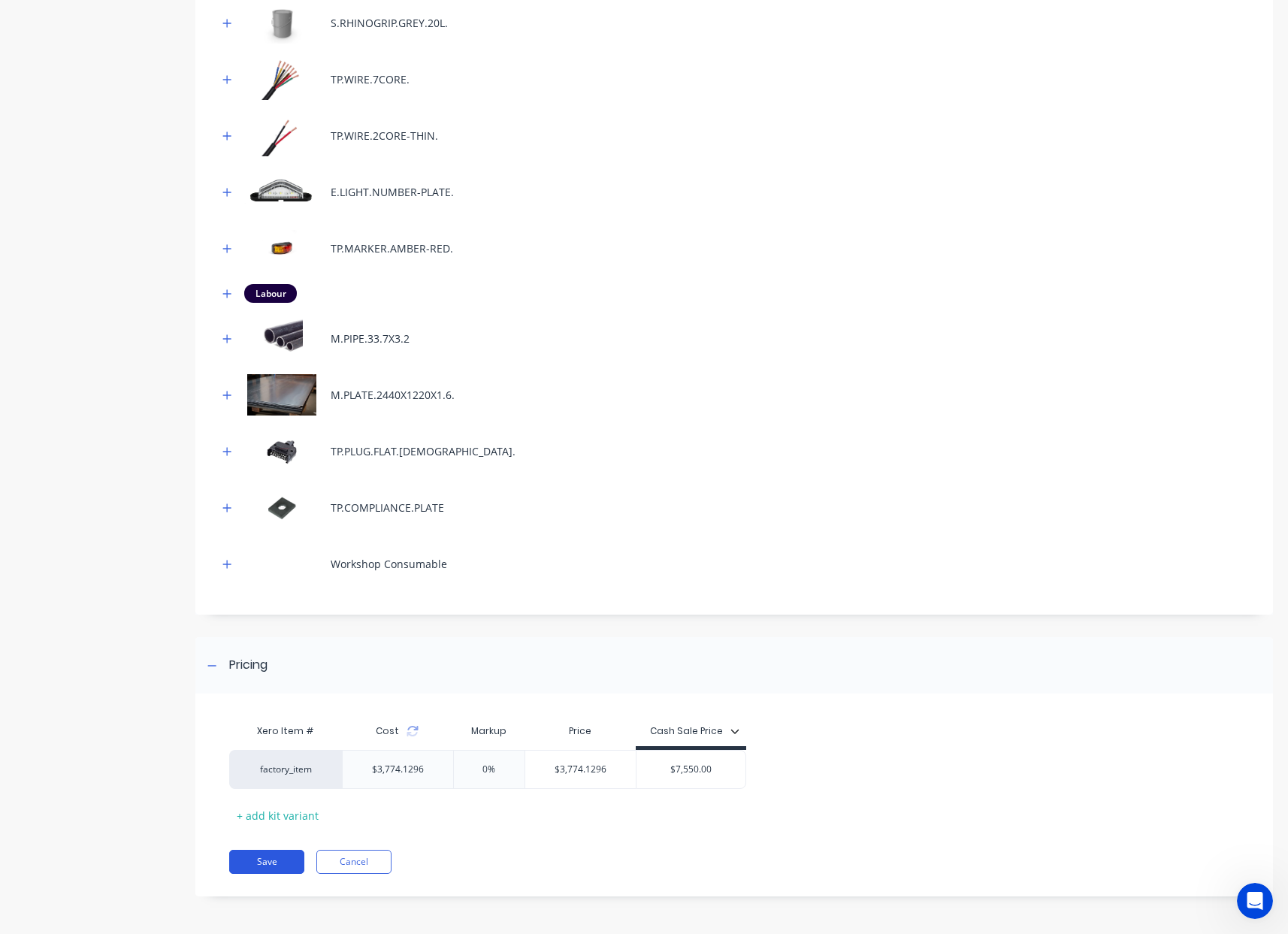
click at [274, 859] on button "Save" at bounding box center [266, 862] width 75 height 24
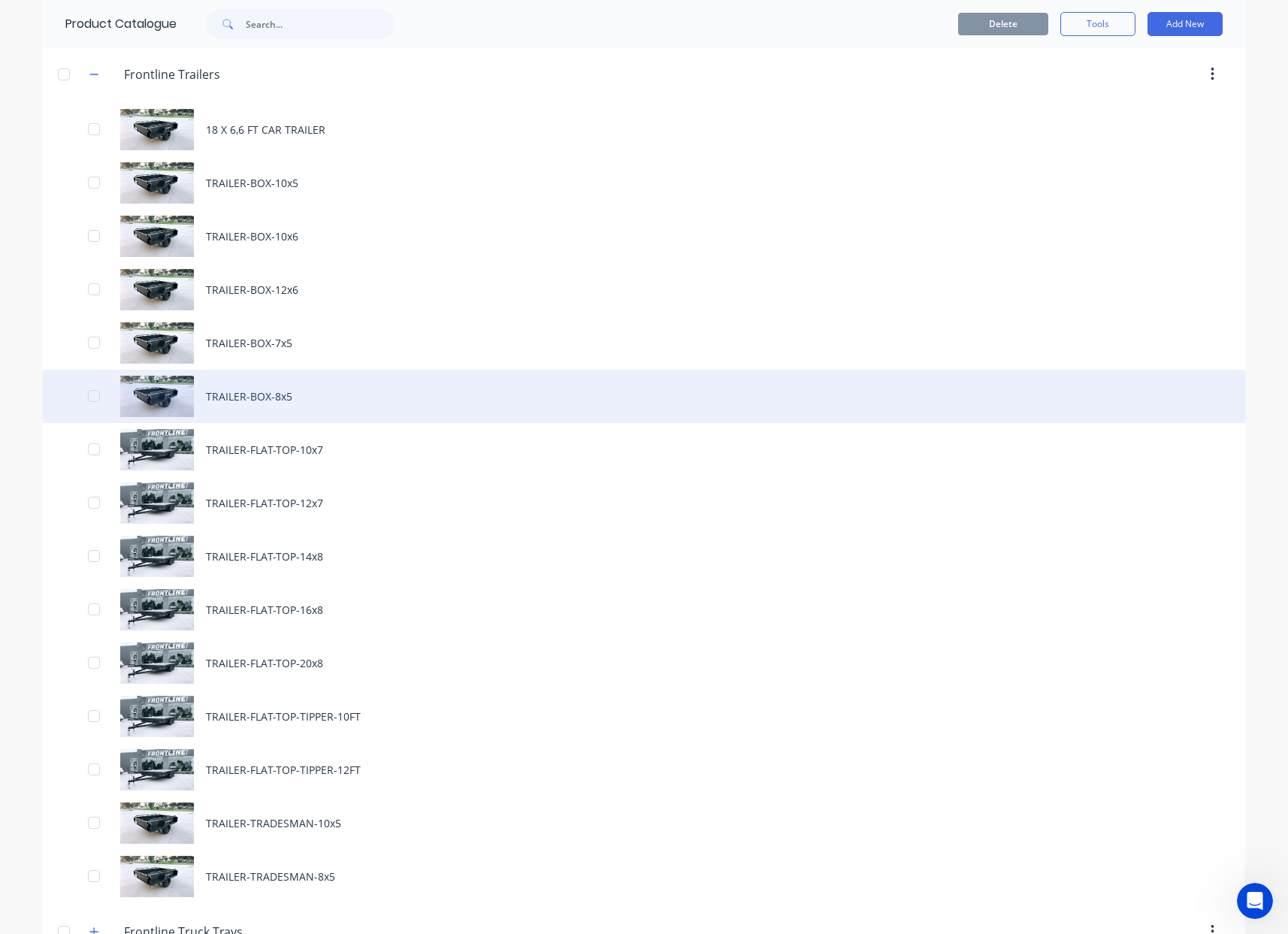
scroll to position [366, 0]
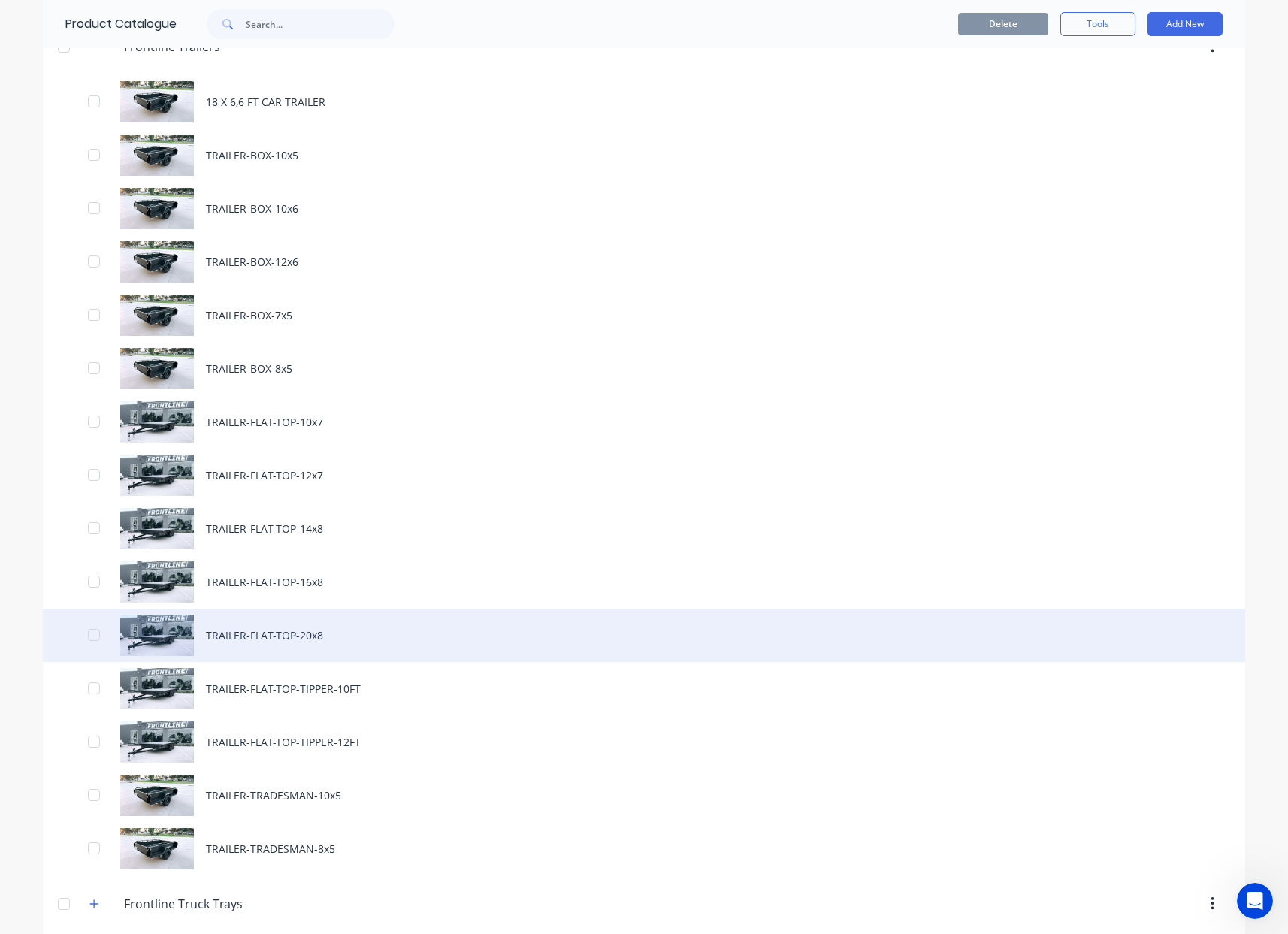
click at [328, 637] on div "TRAILER-FLAT-TOP-20x8" at bounding box center [644, 635] width 1202 height 53
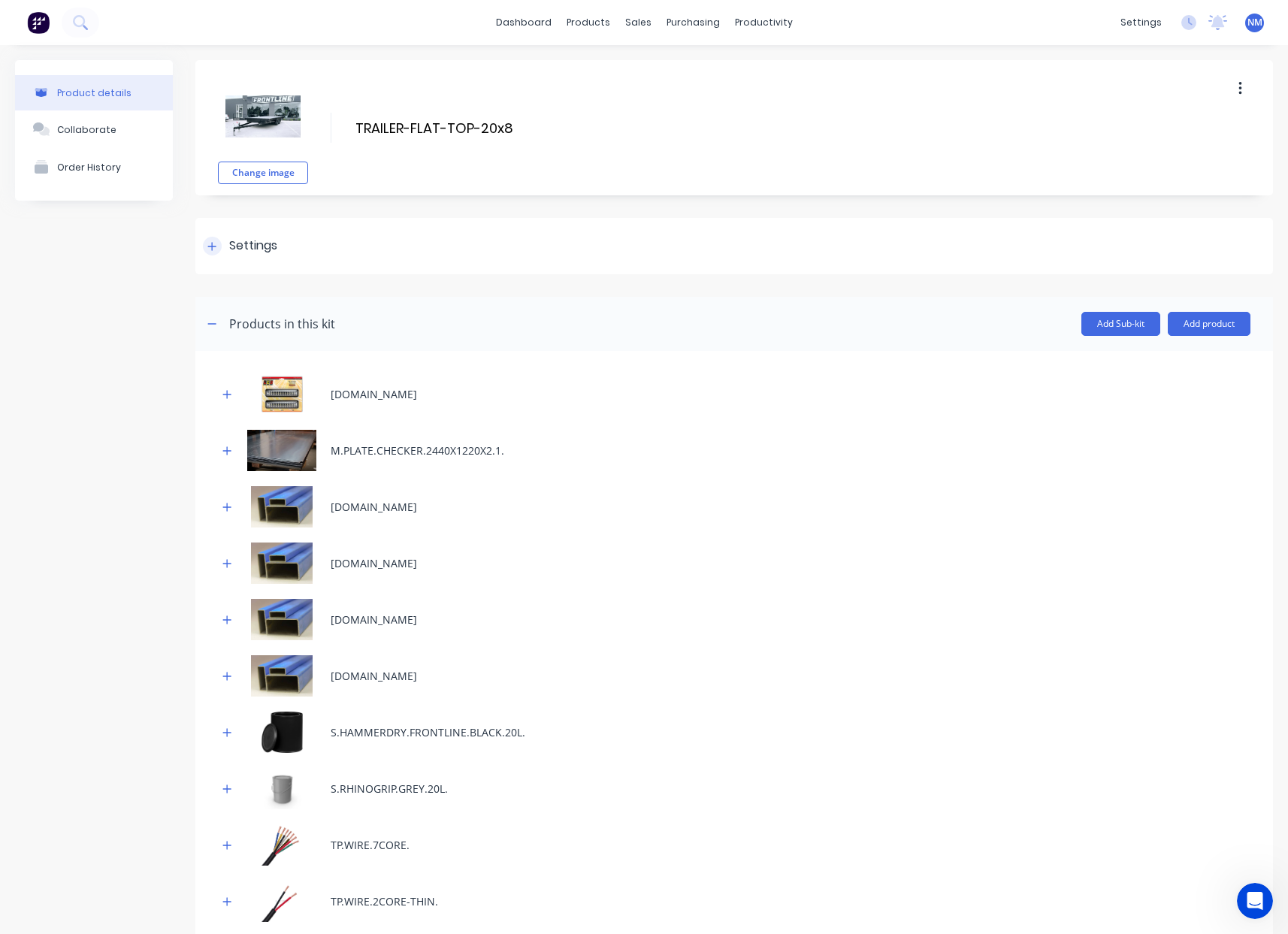
click at [214, 247] on icon at bounding box center [212, 246] width 9 height 10
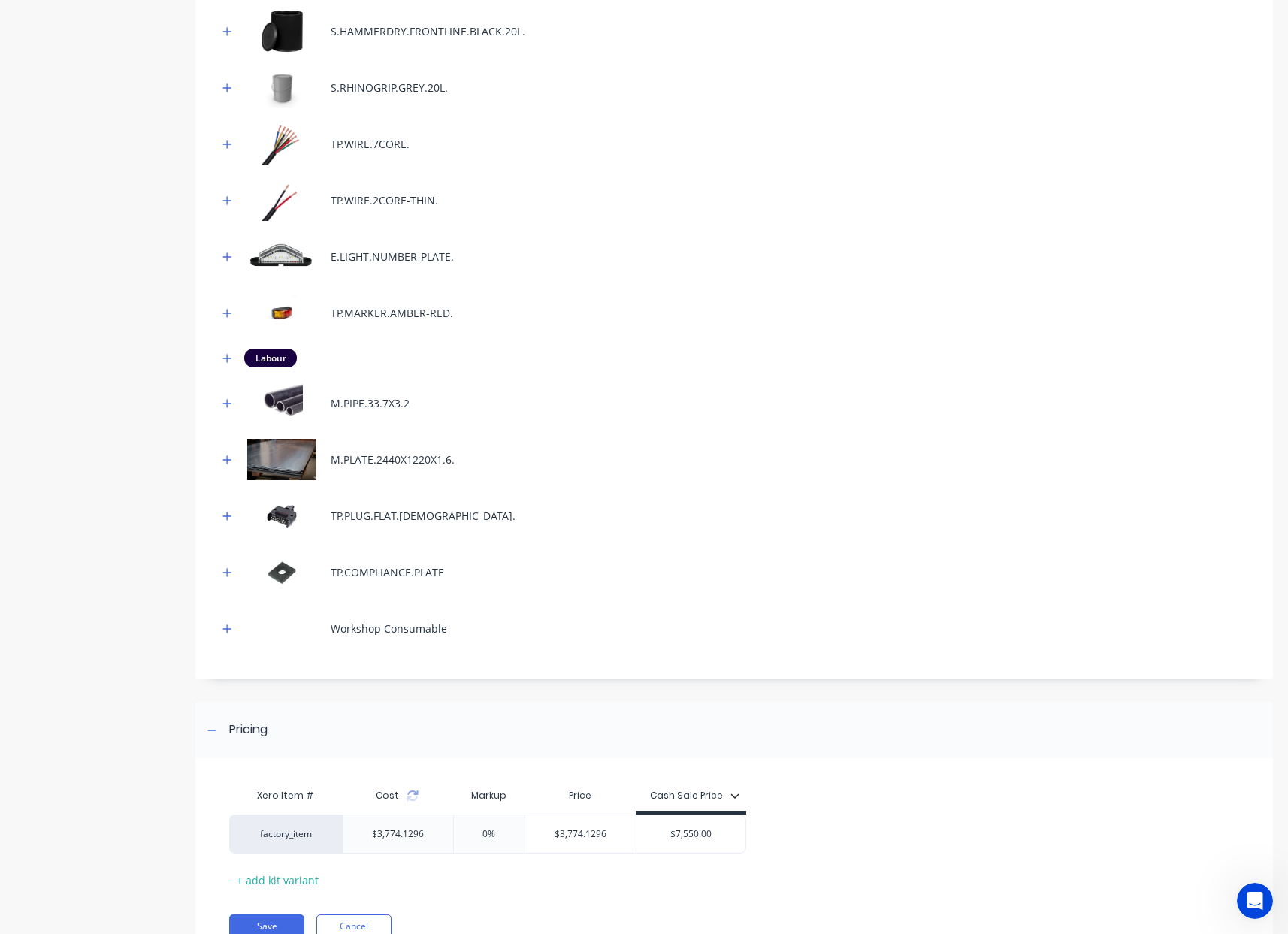
scroll to position [1278, 0]
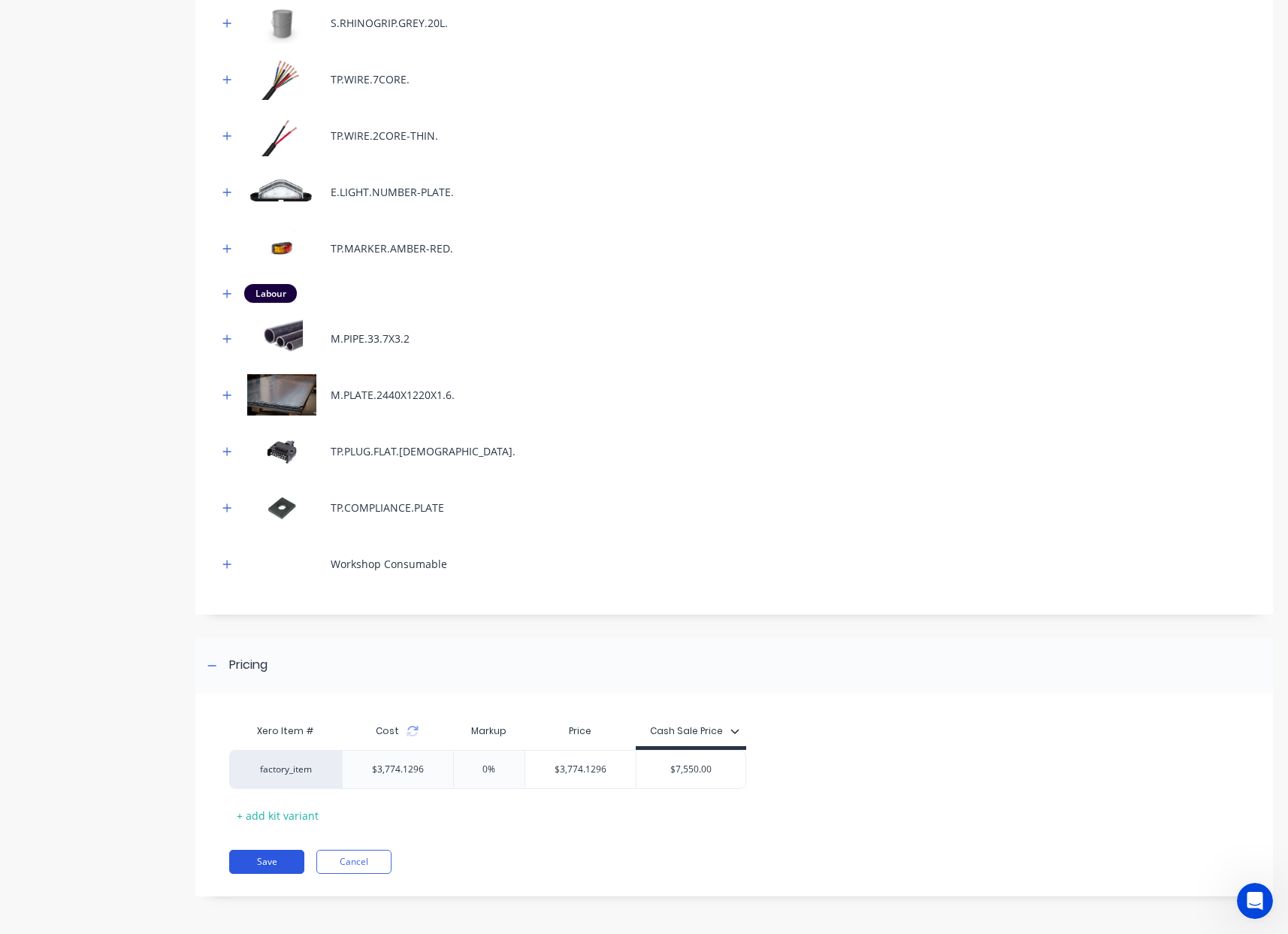
click at [274, 857] on button "Save" at bounding box center [266, 862] width 75 height 24
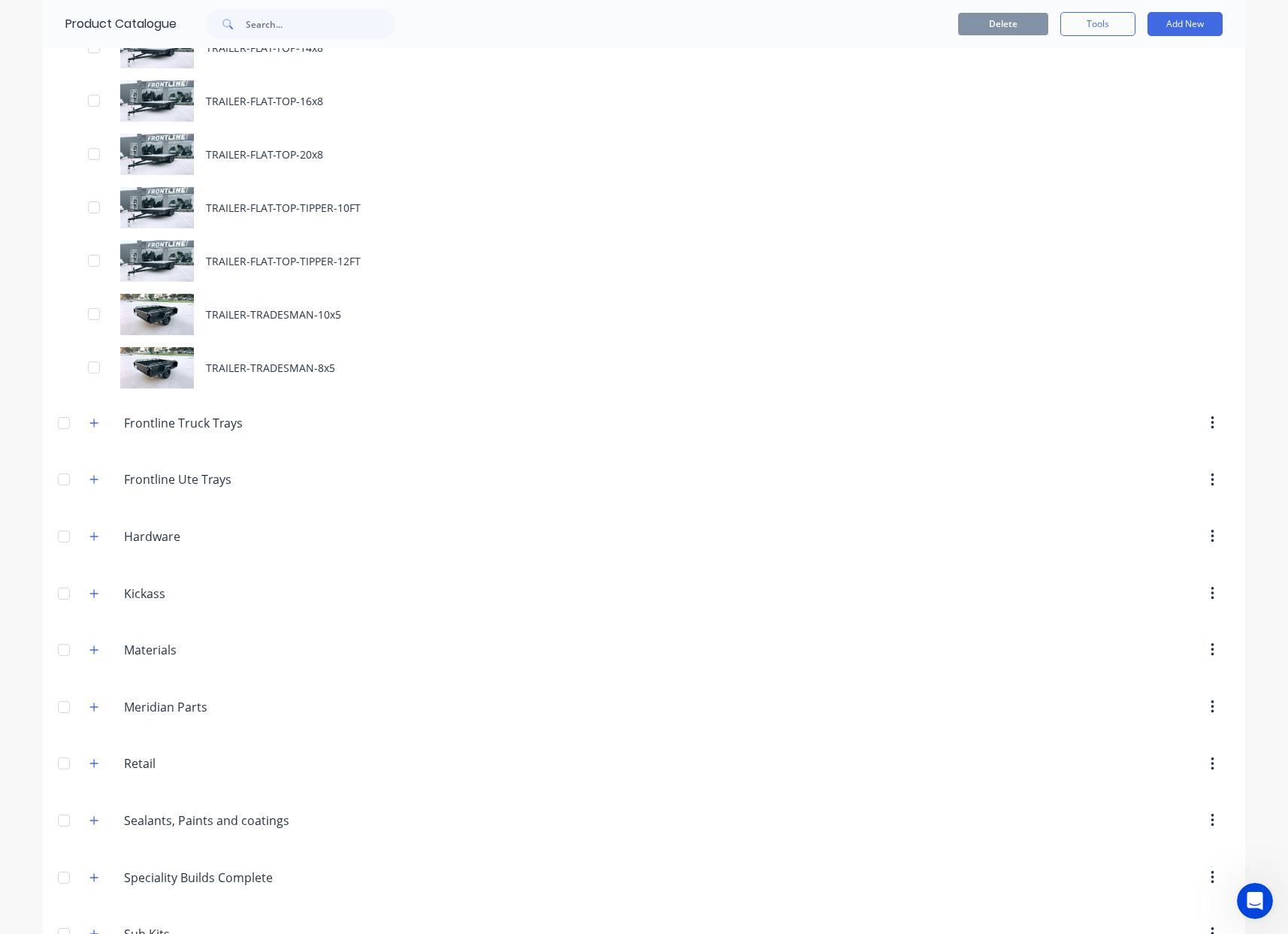
scroll to position [845, 0]
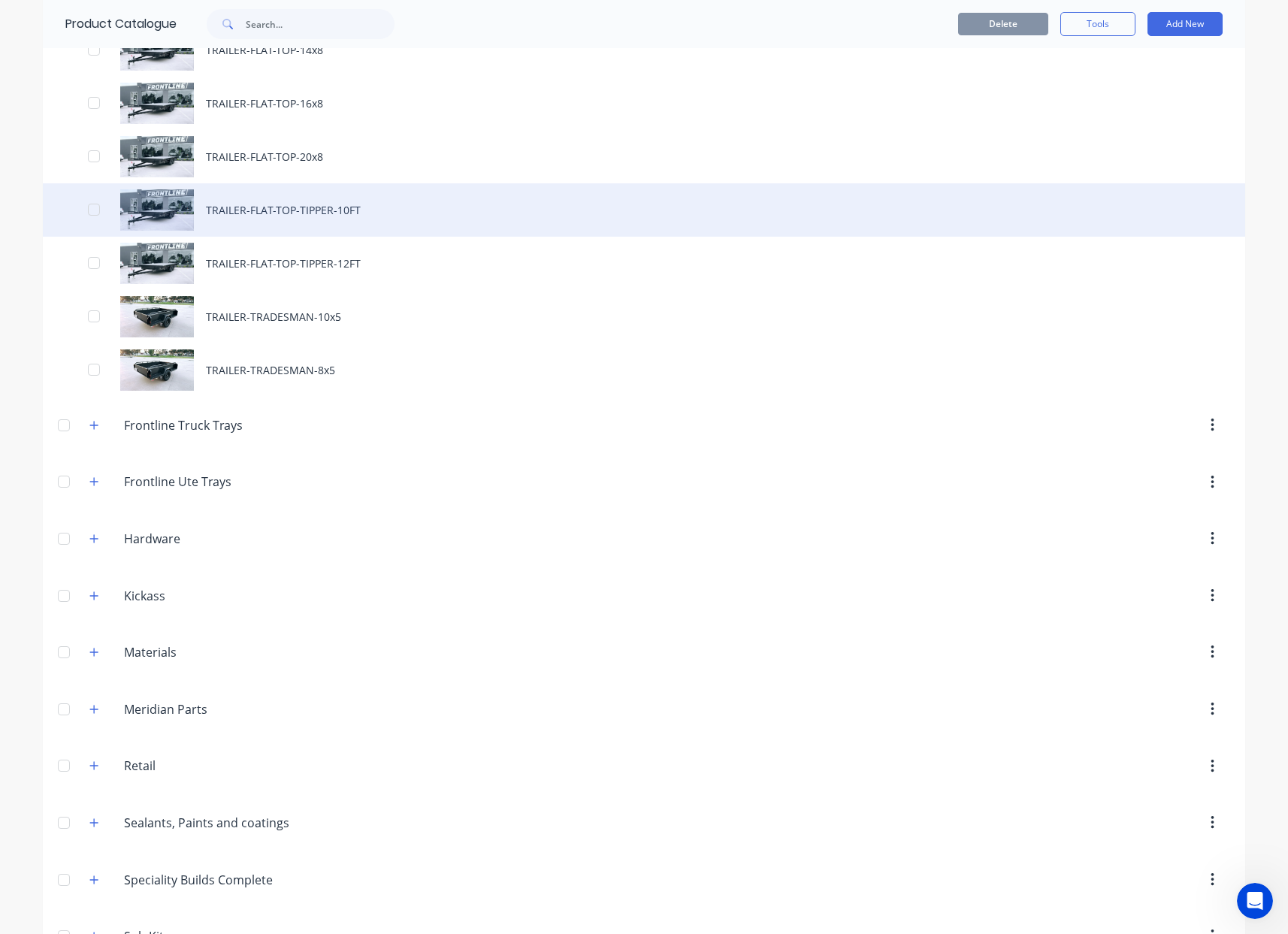
click at [289, 203] on div "TRAILER-FLAT-TOP-TIPPER-10FT" at bounding box center [644, 209] width 1202 height 53
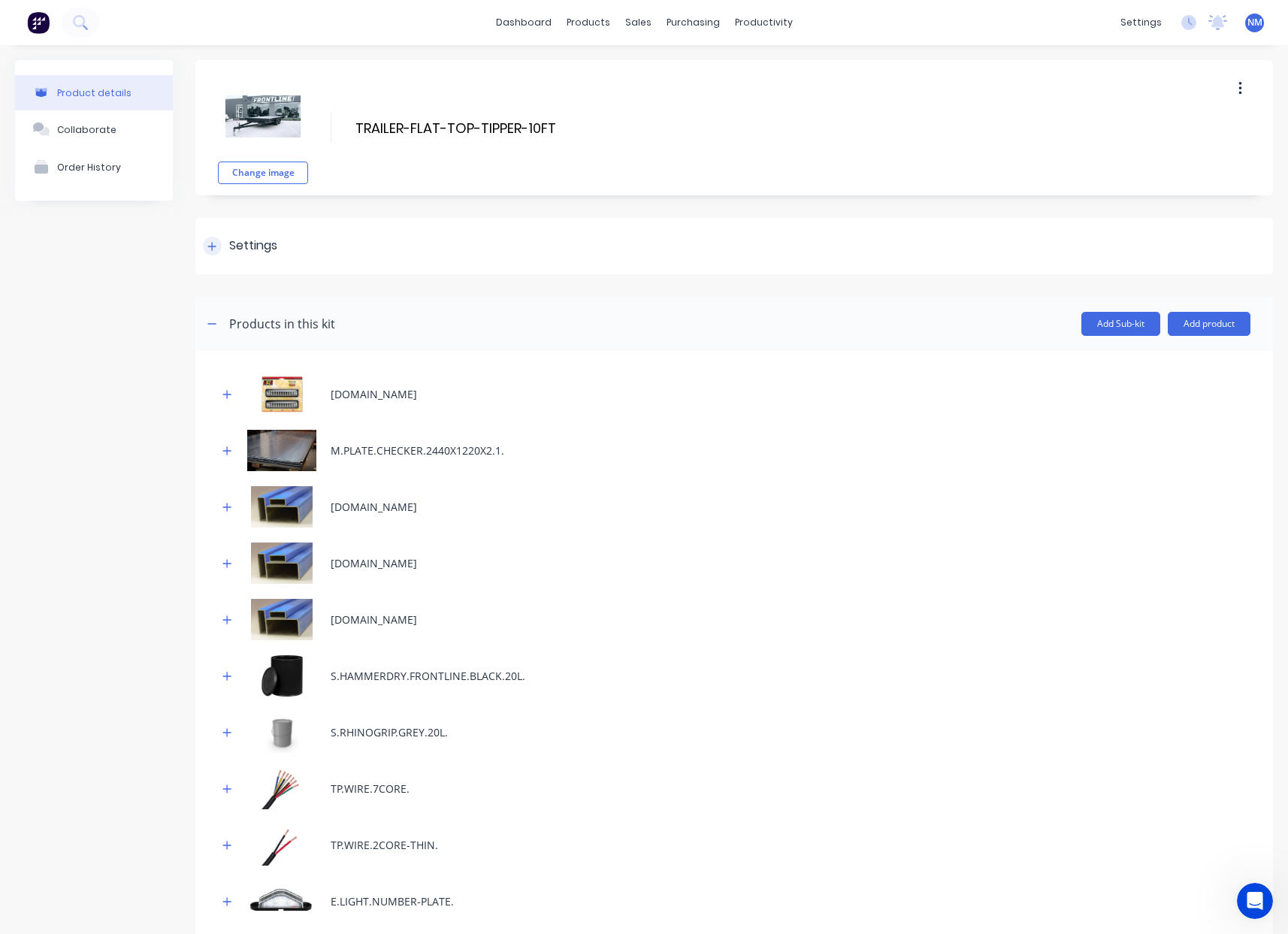
click at [212, 254] on div at bounding box center [212, 246] width 19 height 19
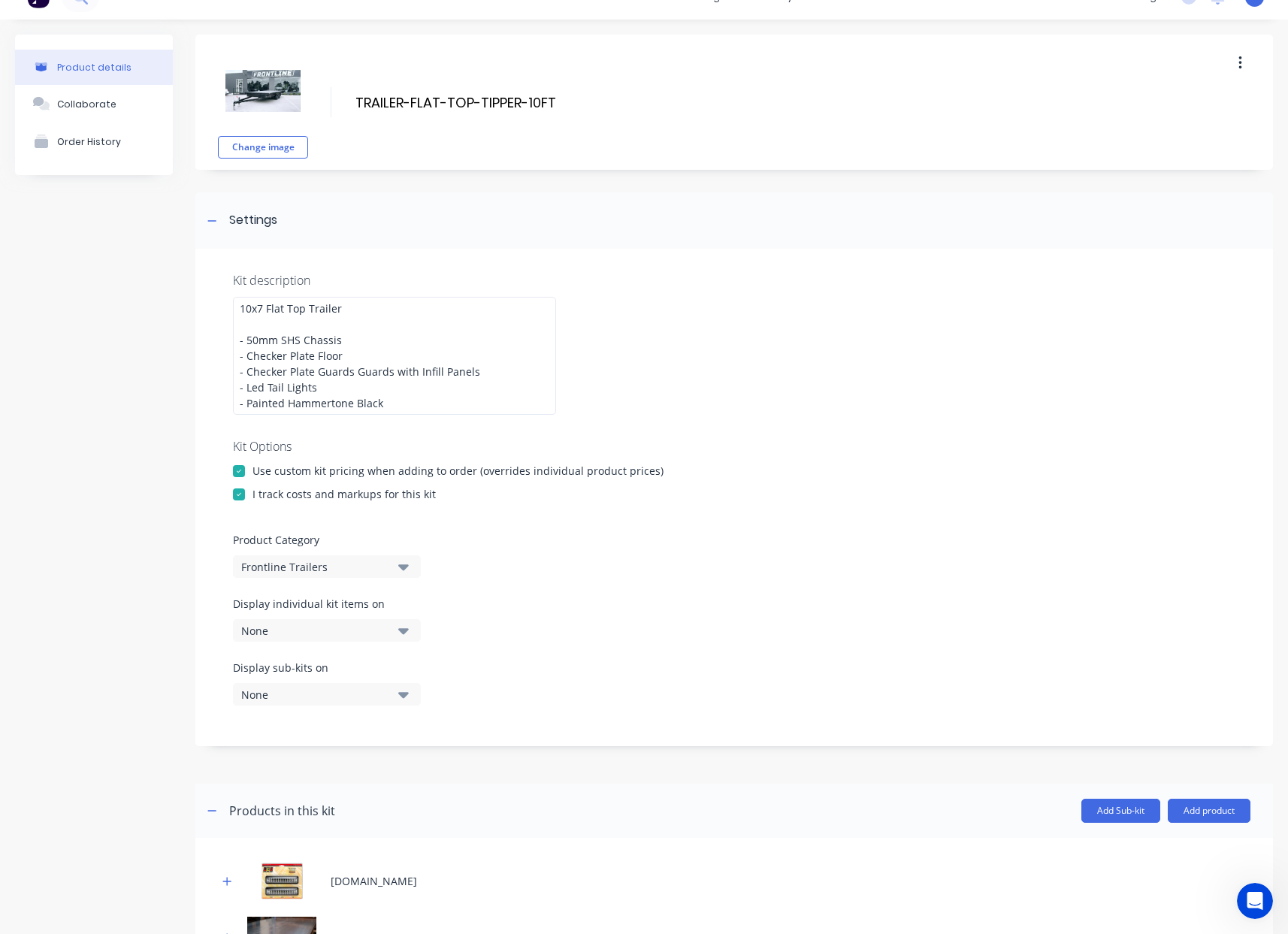
scroll to position [27, 0]
click at [329, 647] on div "Display individual kit items on None" at bounding box center [734, 626] width 1002 height 64
click at [330, 639] on button "None" at bounding box center [326, 629] width 188 height 22
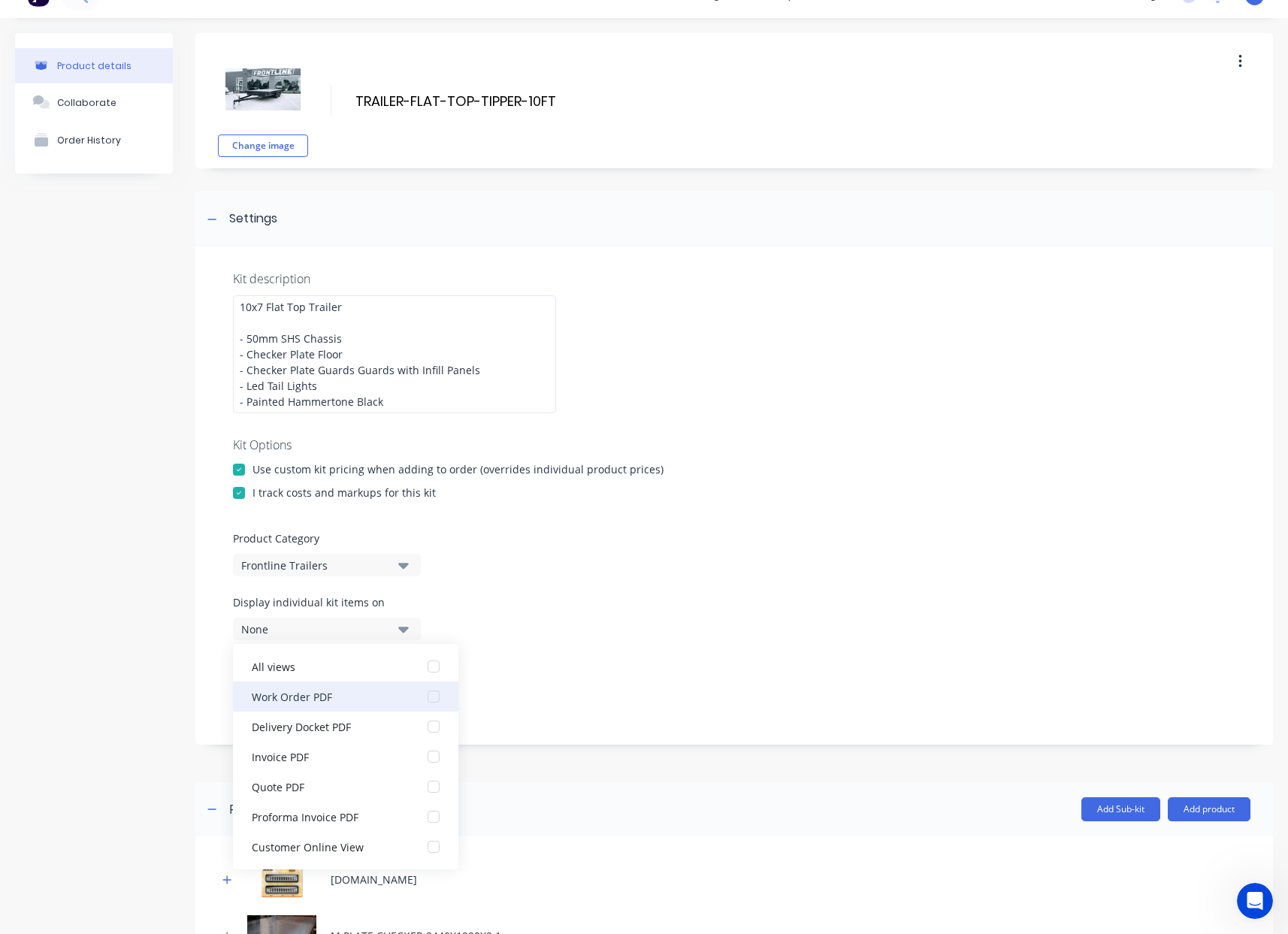
click at [339, 694] on div "Work Order PDF" at bounding box center [326, 696] width 150 height 16
click at [552, 676] on div "Display sub-kits on None" at bounding box center [734, 690] width 1002 height 64
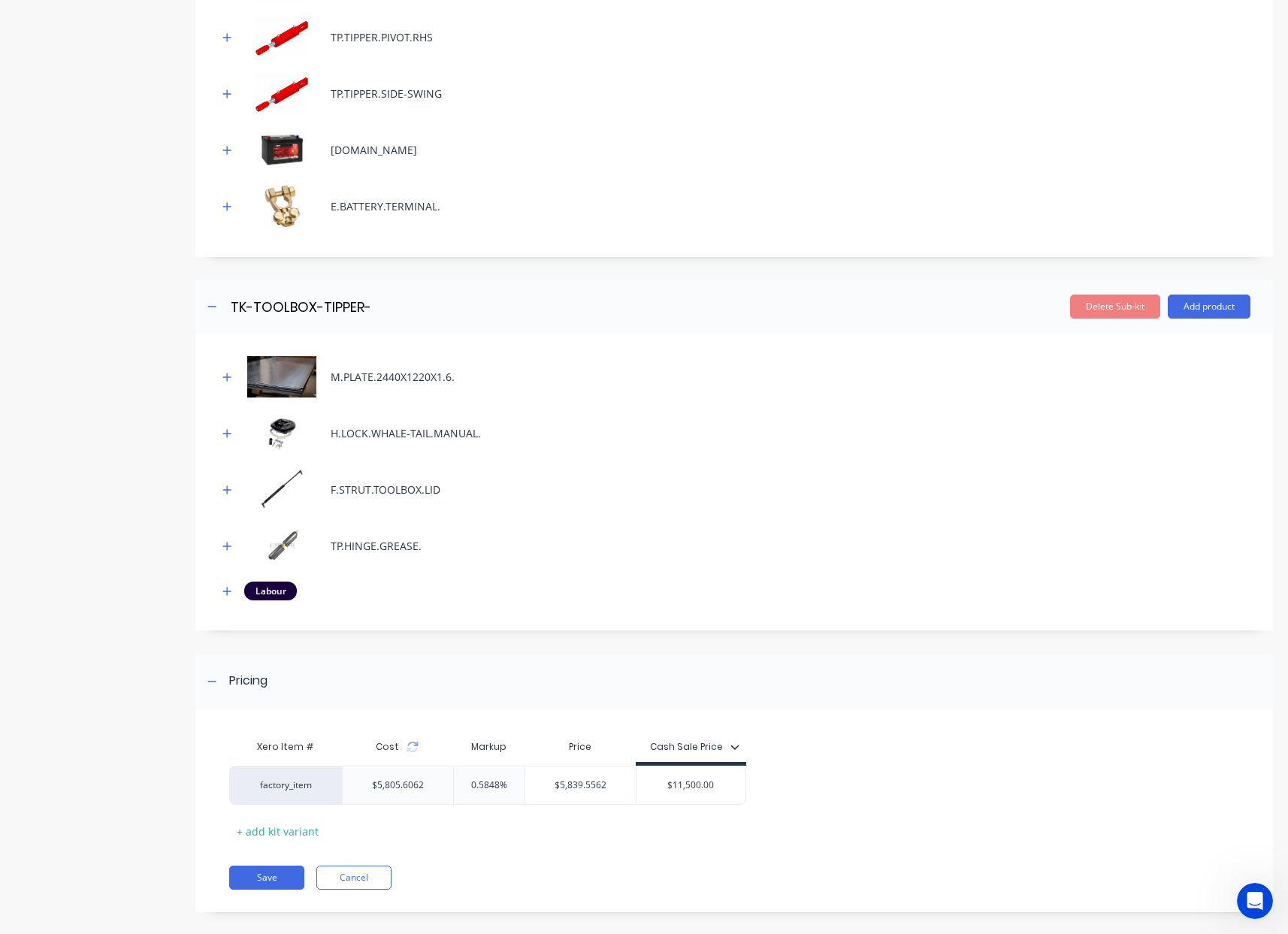
scroll to position [2047, 0]
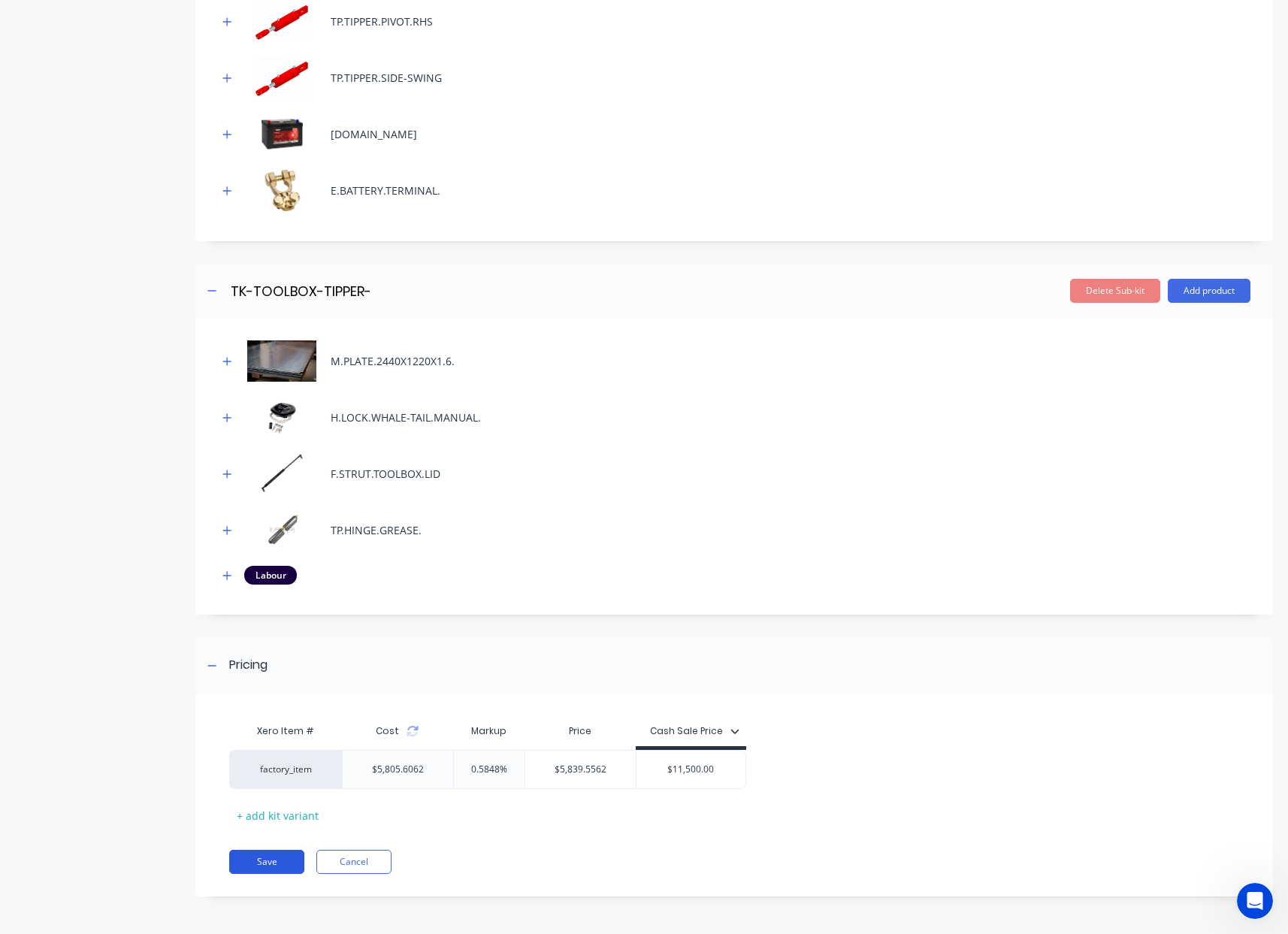
click at [255, 864] on button "Save" at bounding box center [266, 862] width 75 height 24
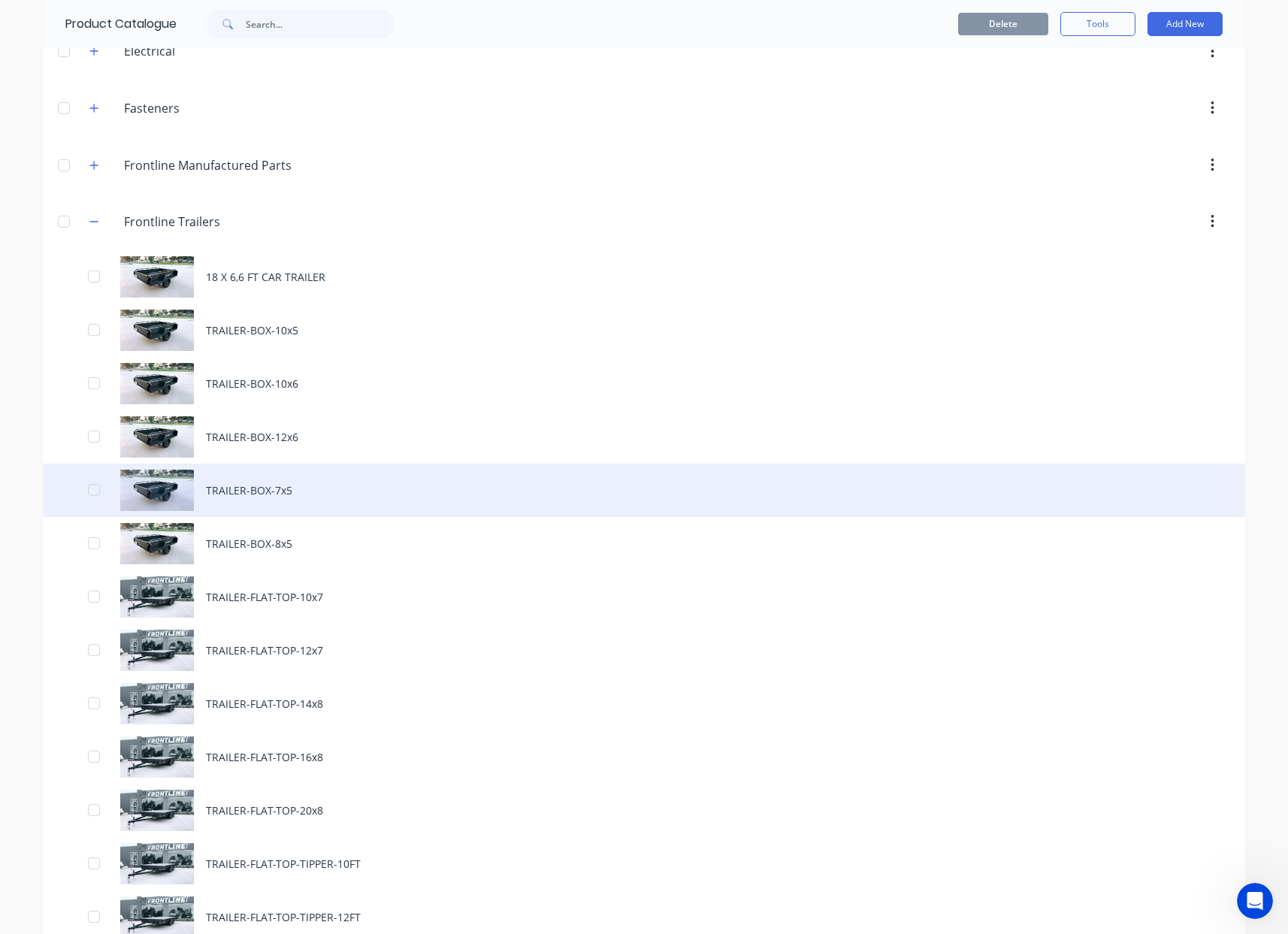
scroll to position [515, 0]
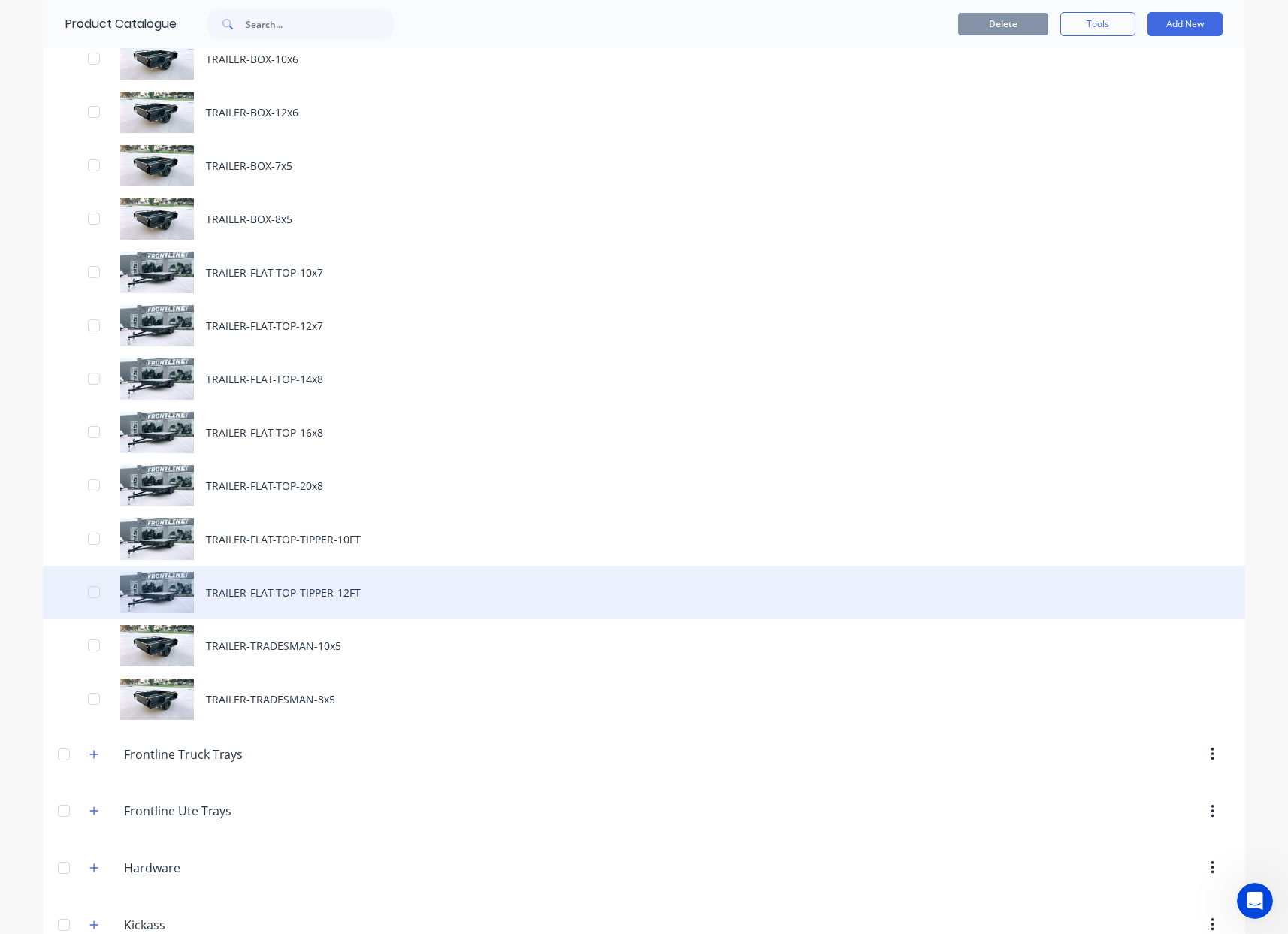
click at [350, 592] on div "TRAILER-FLAT-TOP-TIPPER-12FT" at bounding box center [644, 592] width 1202 height 53
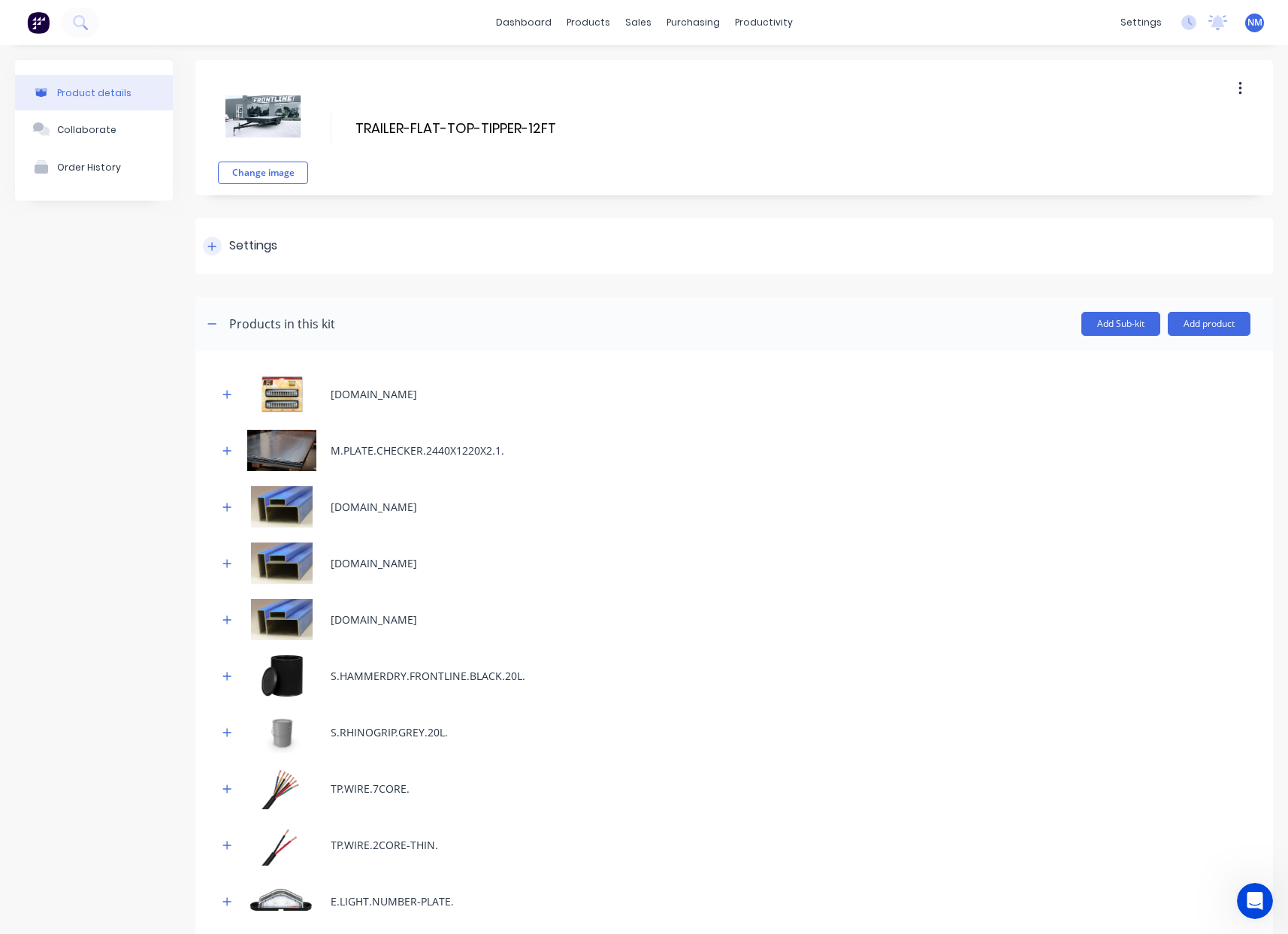
click at [215, 242] on icon at bounding box center [212, 246] width 9 height 10
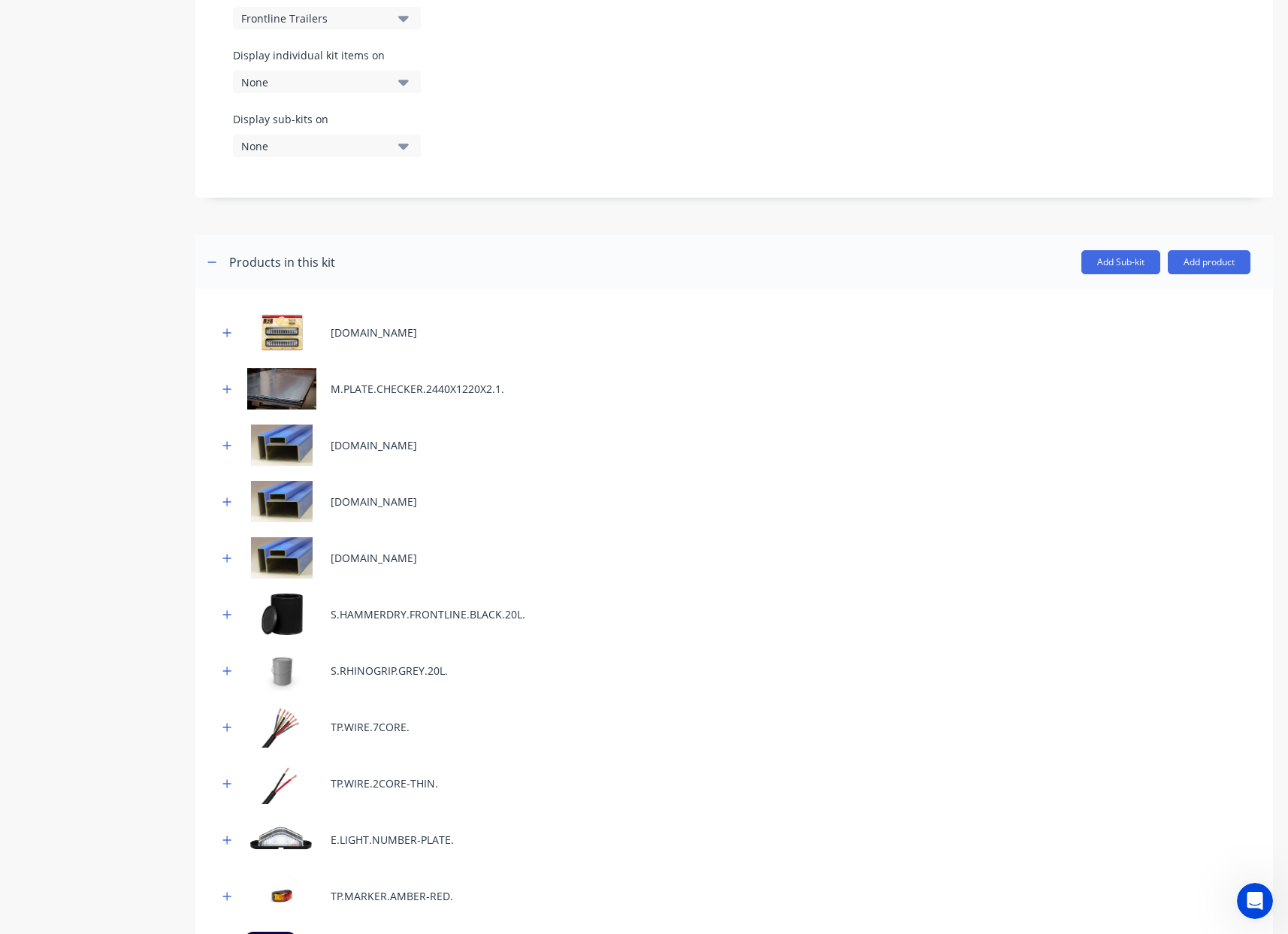
scroll to position [562, 0]
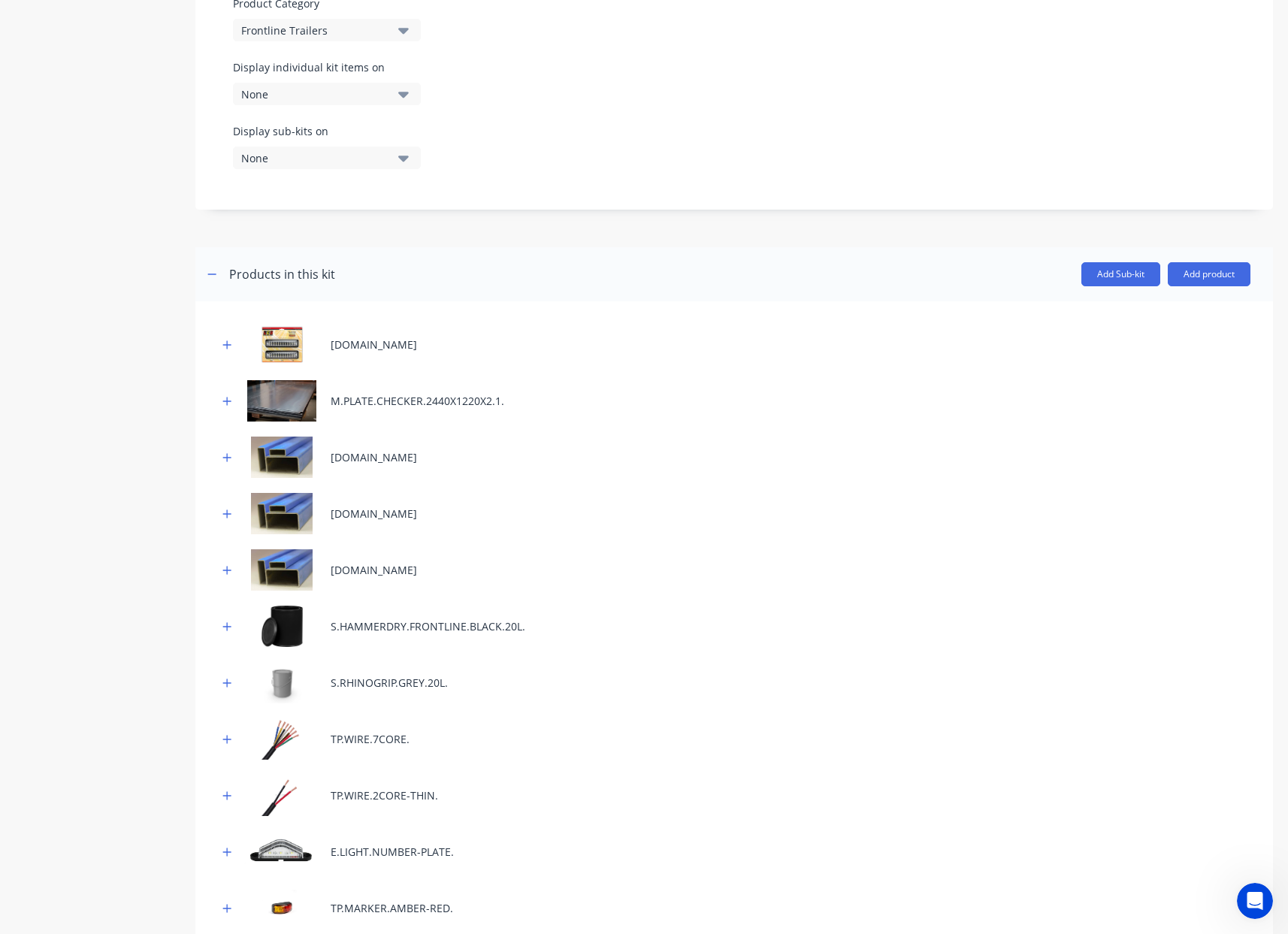
click at [347, 95] on div "None" at bounding box center [314, 93] width 146 height 16
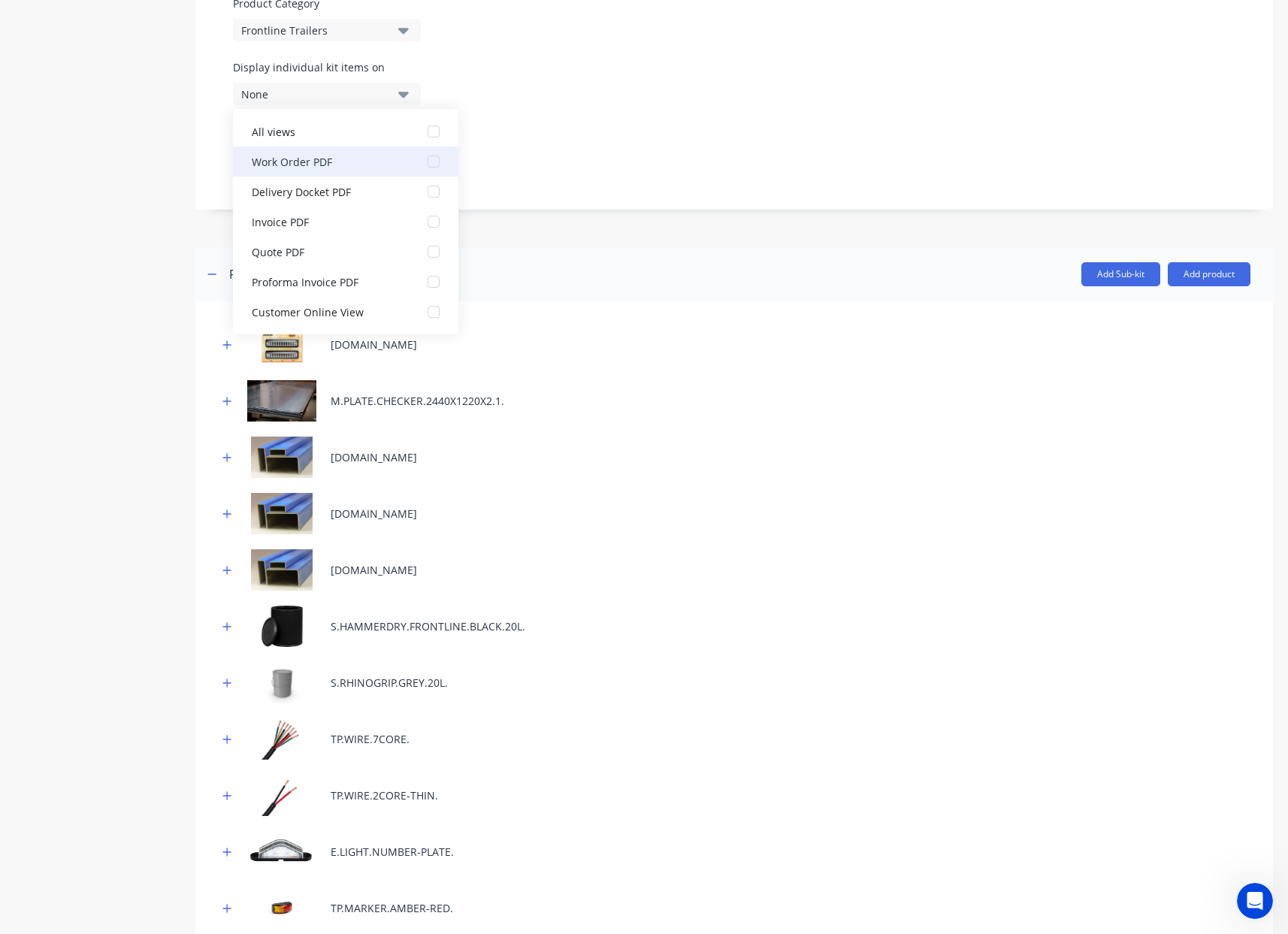
click at [368, 165] on div "Work Order PDF" at bounding box center [326, 161] width 150 height 16
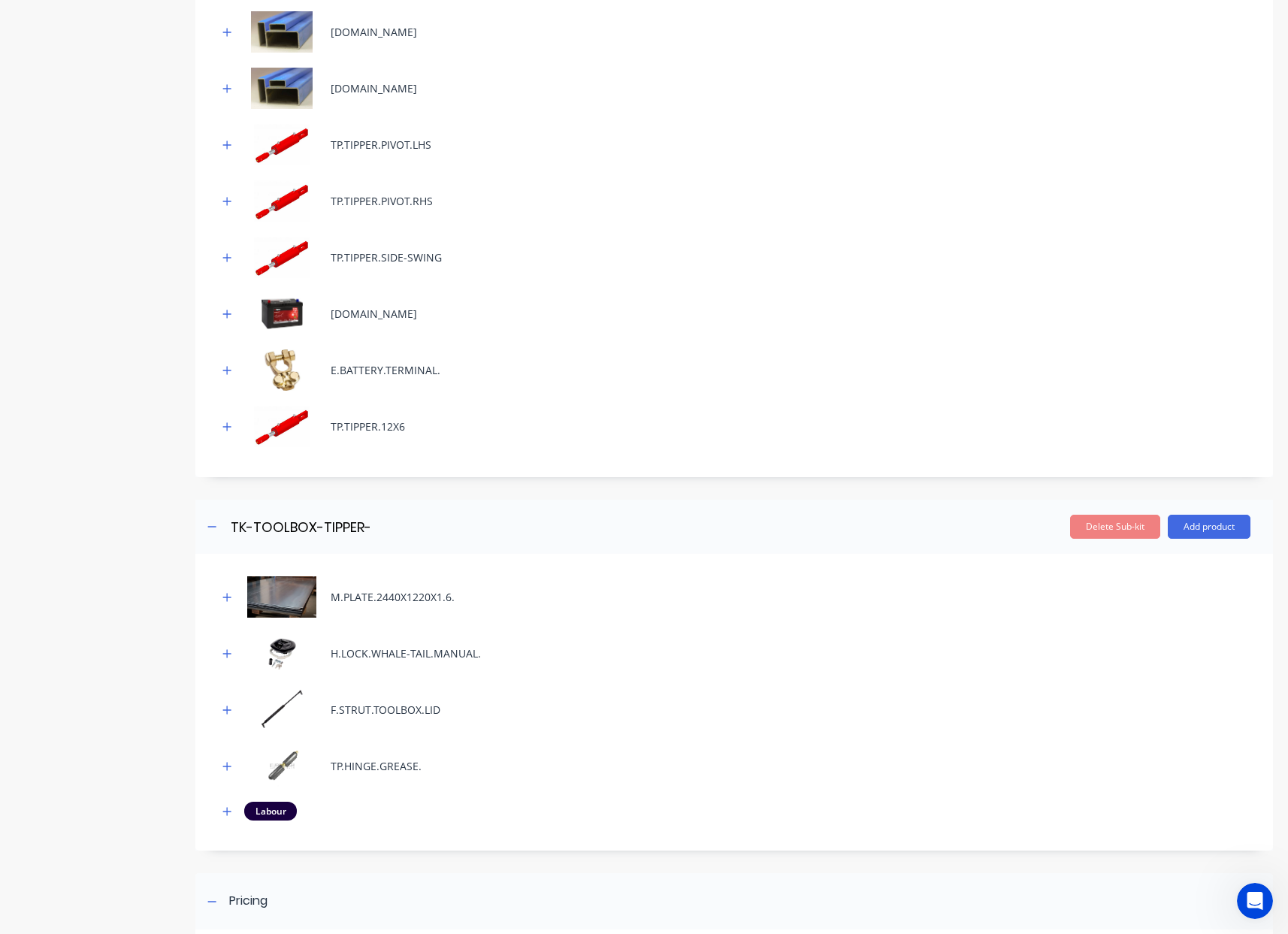
scroll to position [2047, 0]
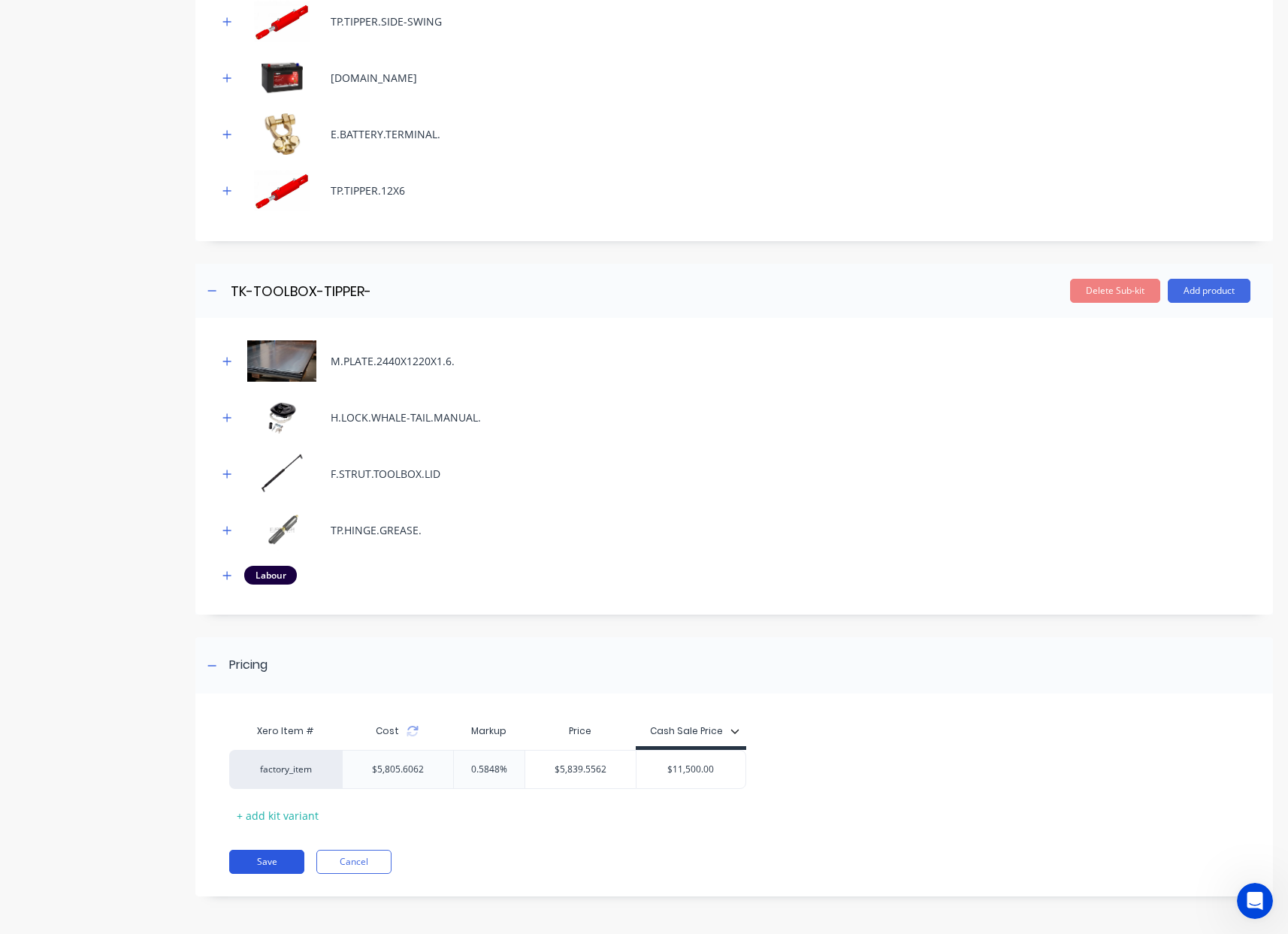
click at [279, 859] on button "Save" at bounding box center [266, 862] width 75 height 24
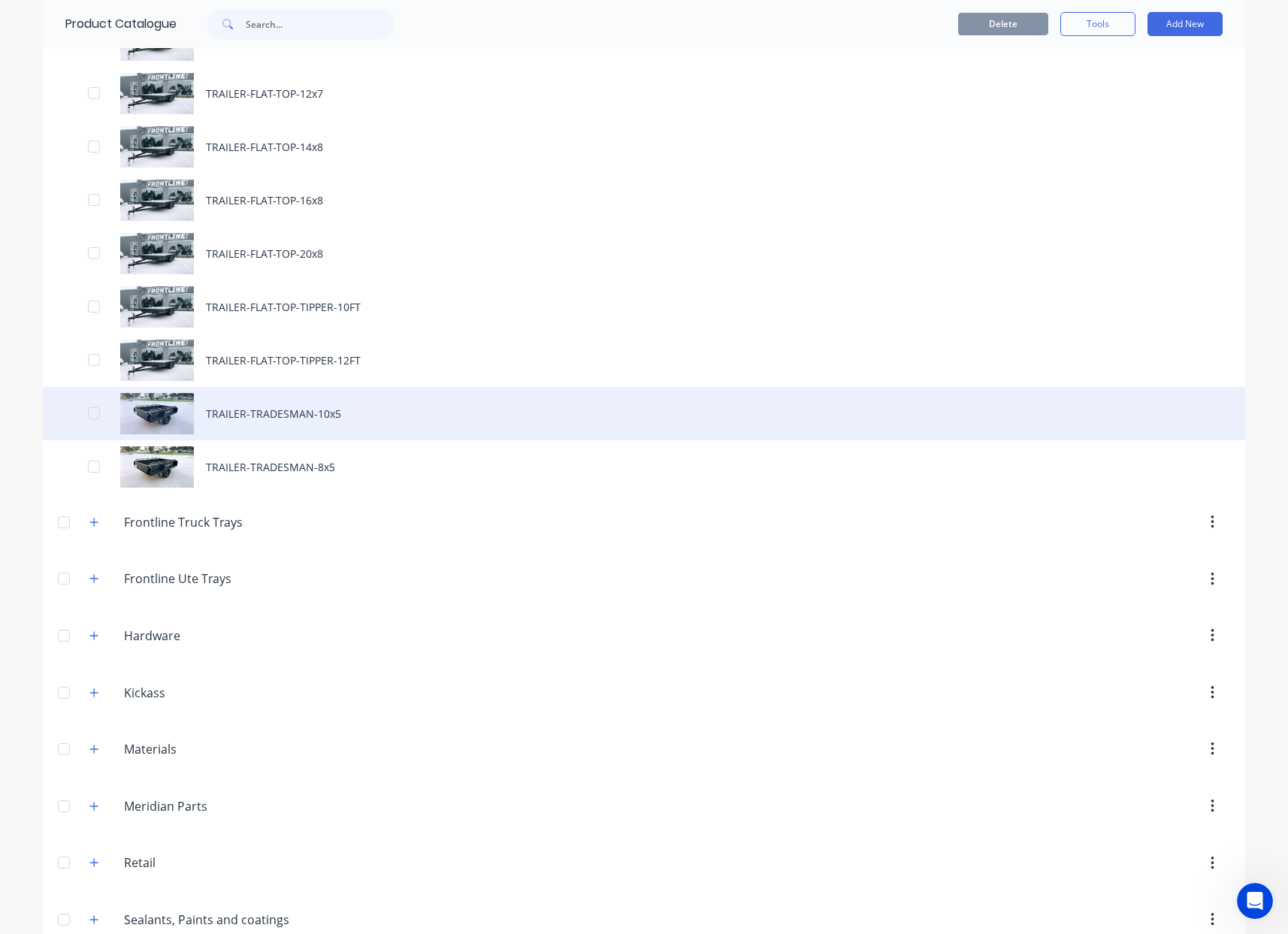
scroll to position [771, 0]
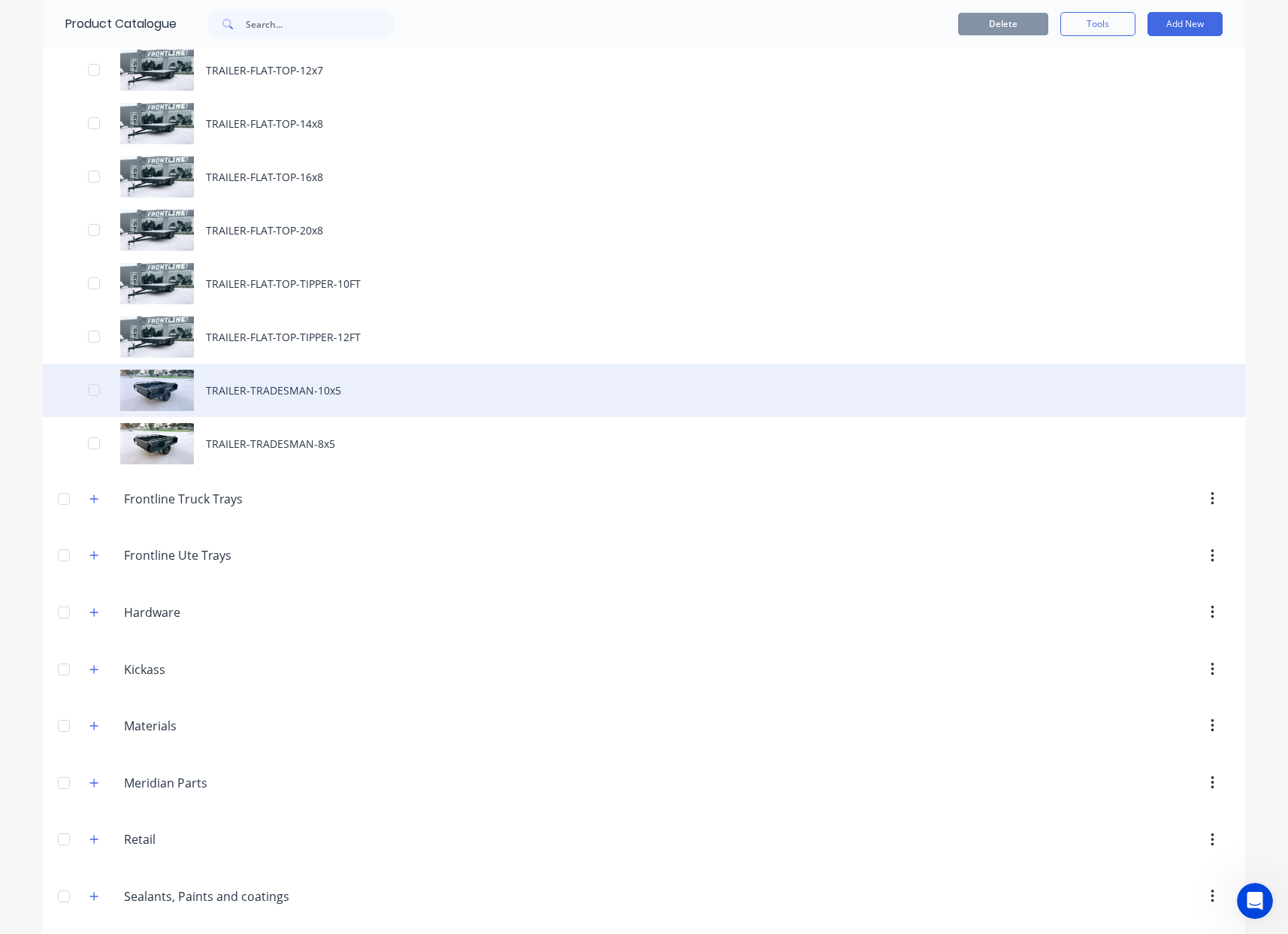
click at [332, 395] on div "TRAILER-TRADESMAN-10x5" at bounding box center [644, 390] width 1202 height 53
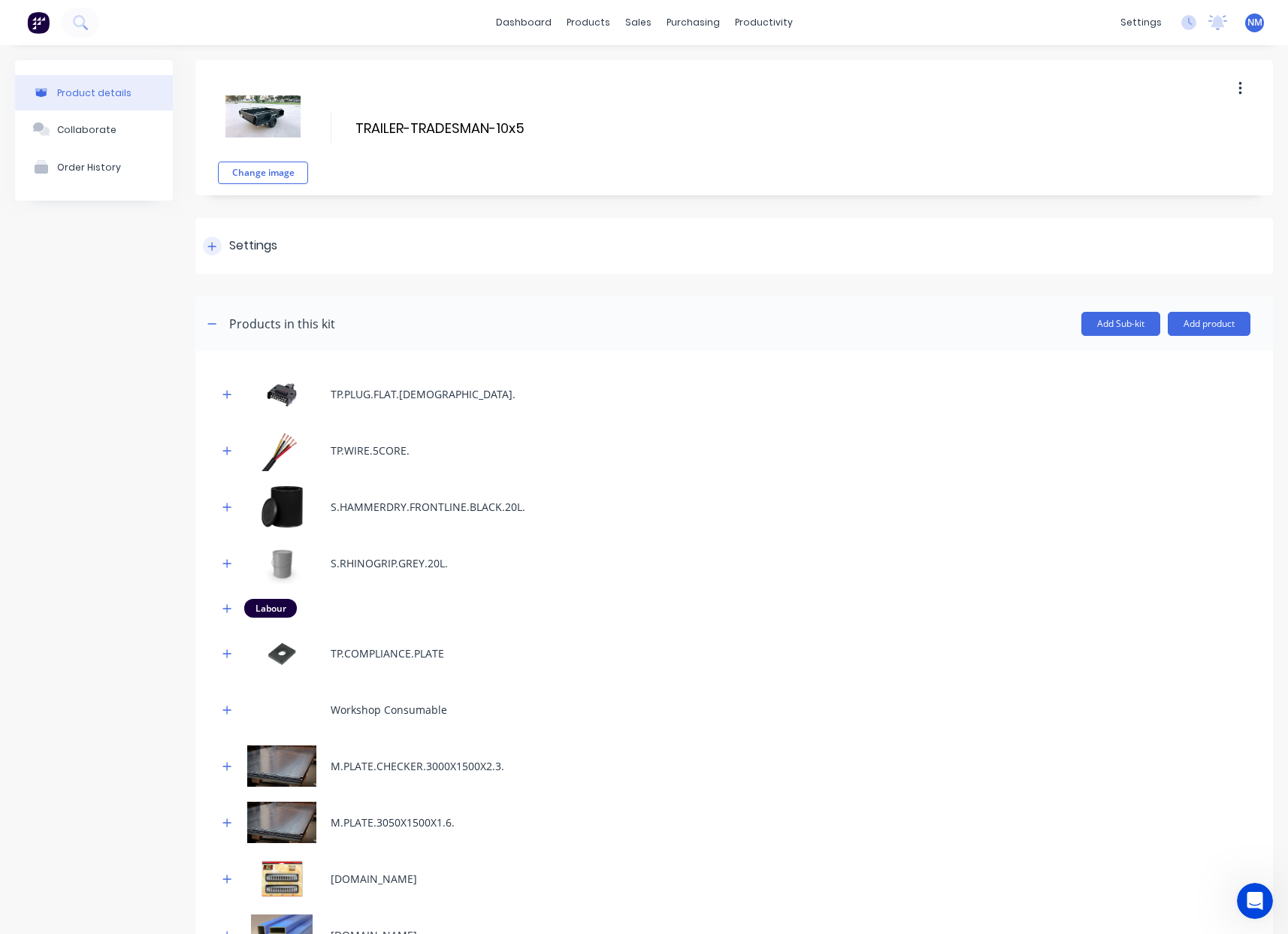
click at [217, 248] on div at bounding box center [212, 246] width 19 height 19
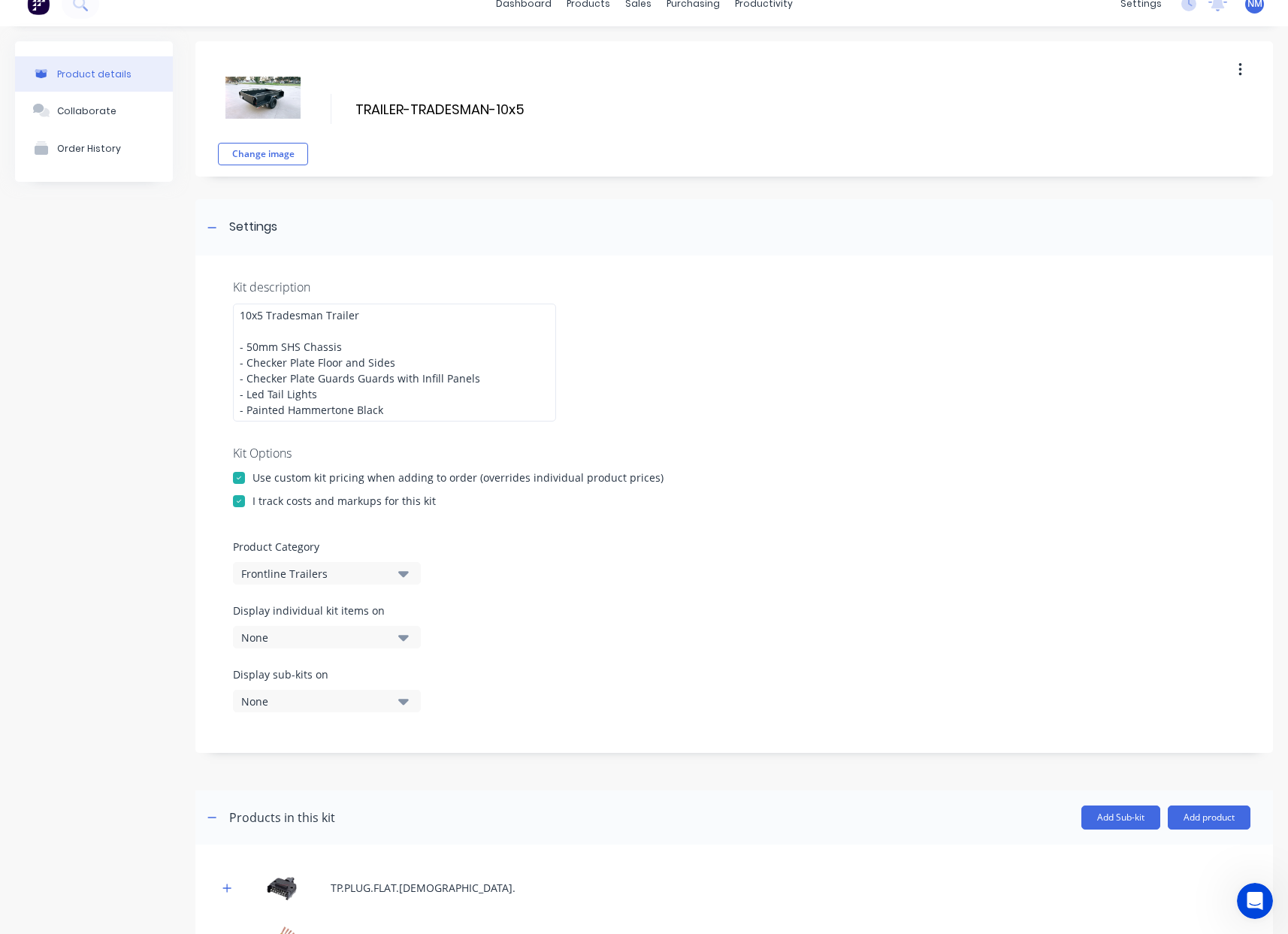
scroll to position [22, 0]
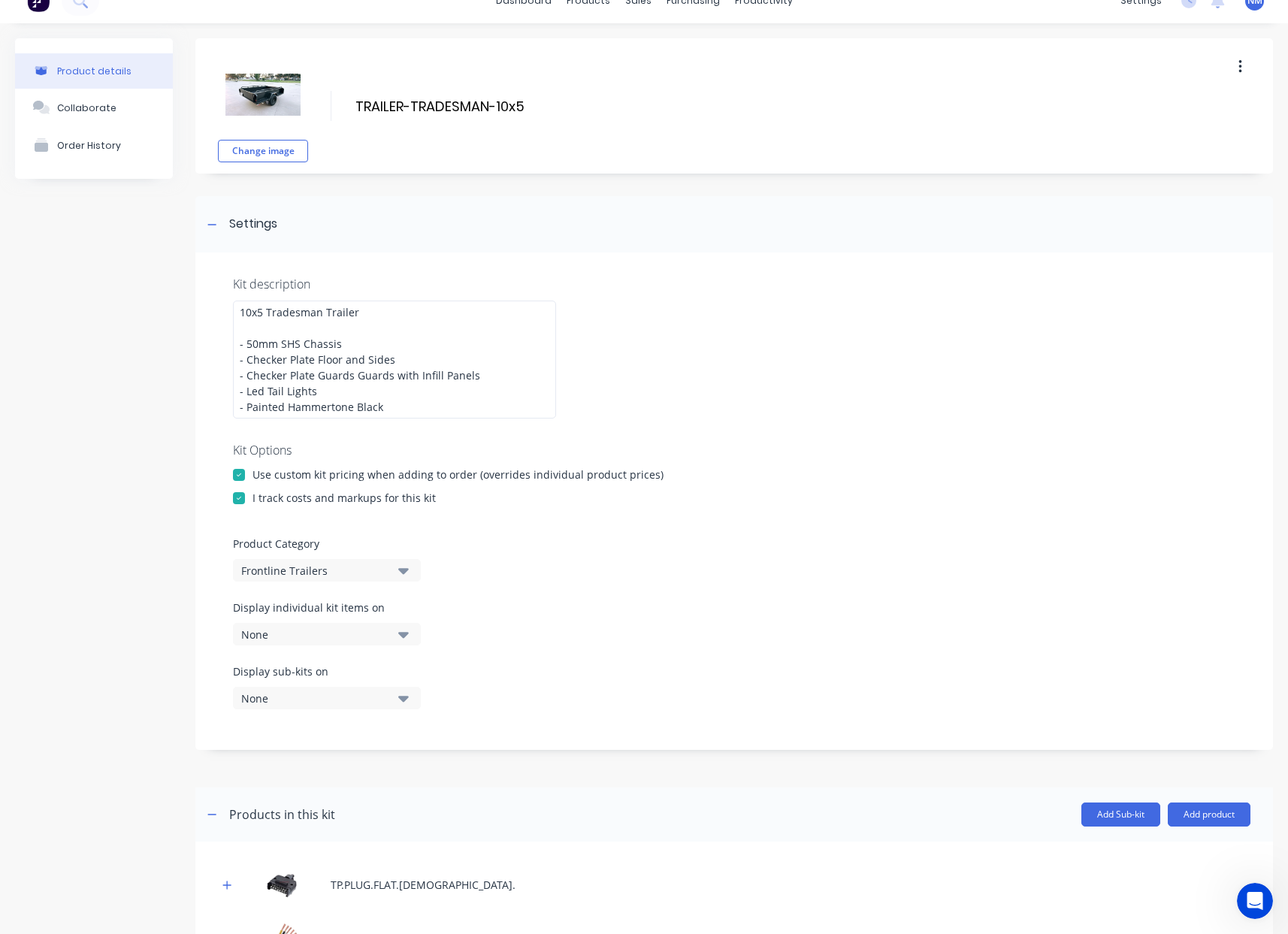
click at [372, 630] on div "None" at bounding box center [314, 634] width 146 height 16
click at [340, 703] on div "Work Order PDF" at bounding box center [326, 701] width 150 height 16
click at [673, 688] on div "Display sub-kits on None" at bounding box center [734, 696] width 1002 height 64
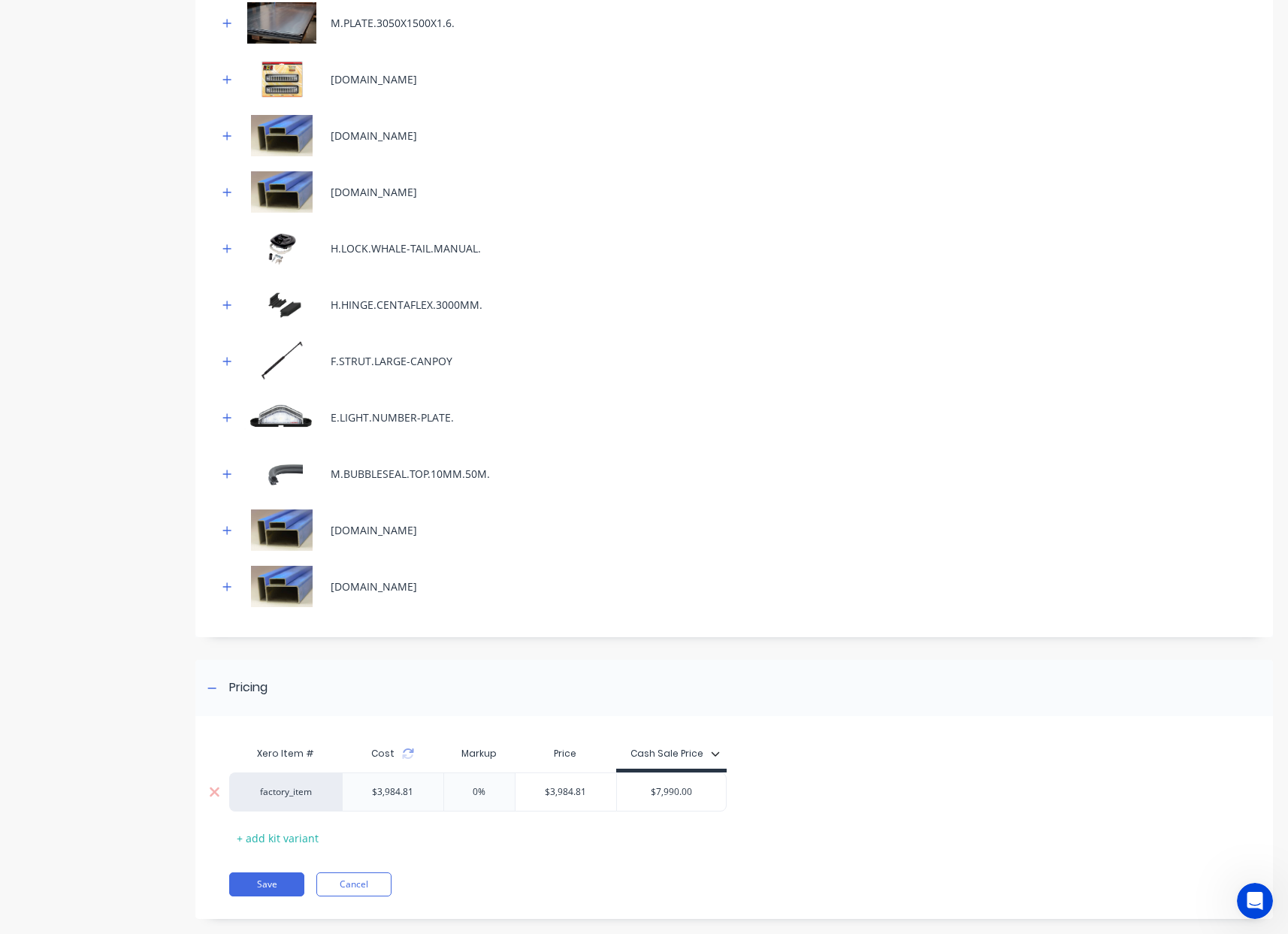
scroll to position [1335, 0]
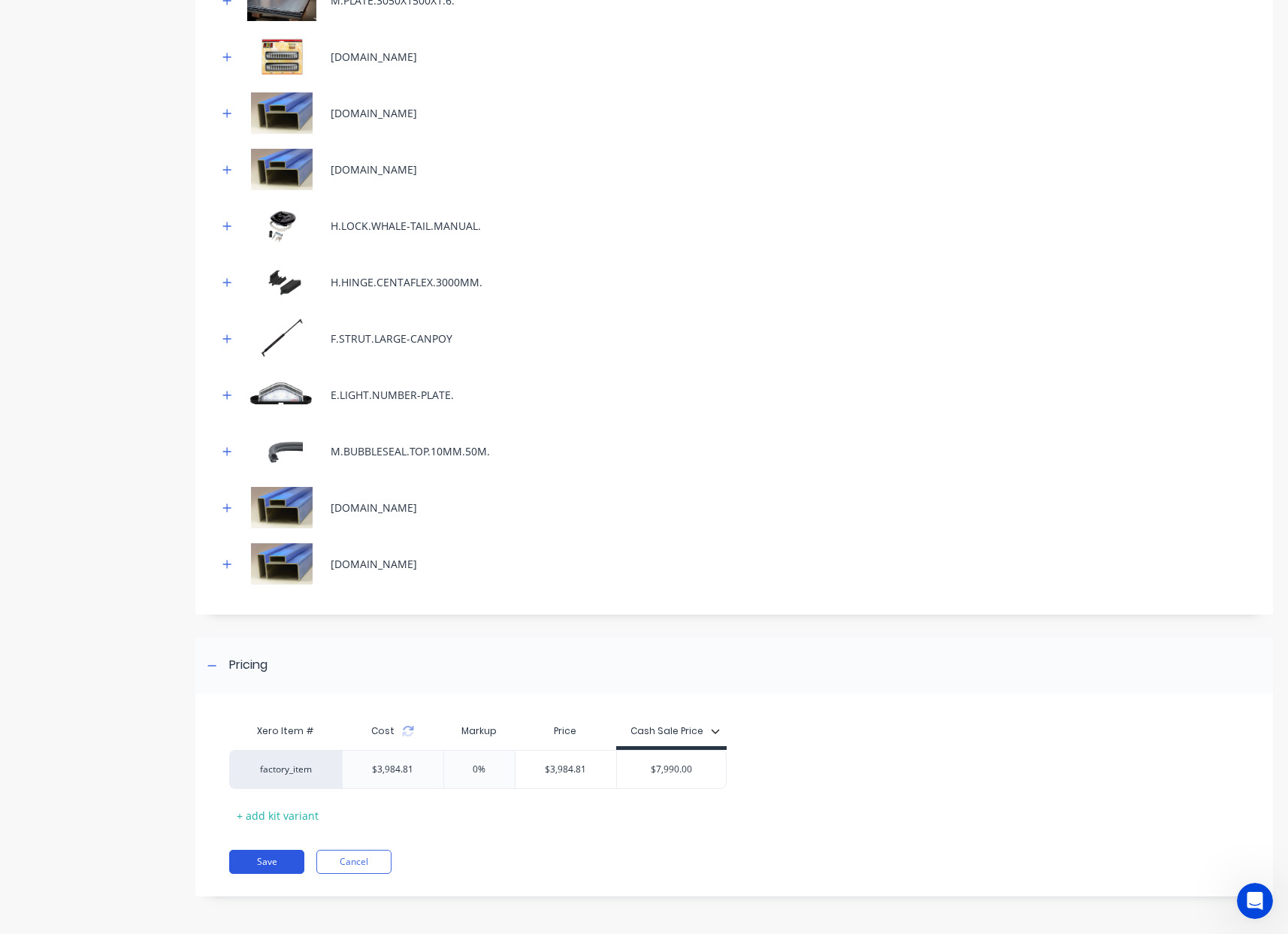
click at [283, 866] on button "Save" at bounding box center [266, 862] width 75 height 24
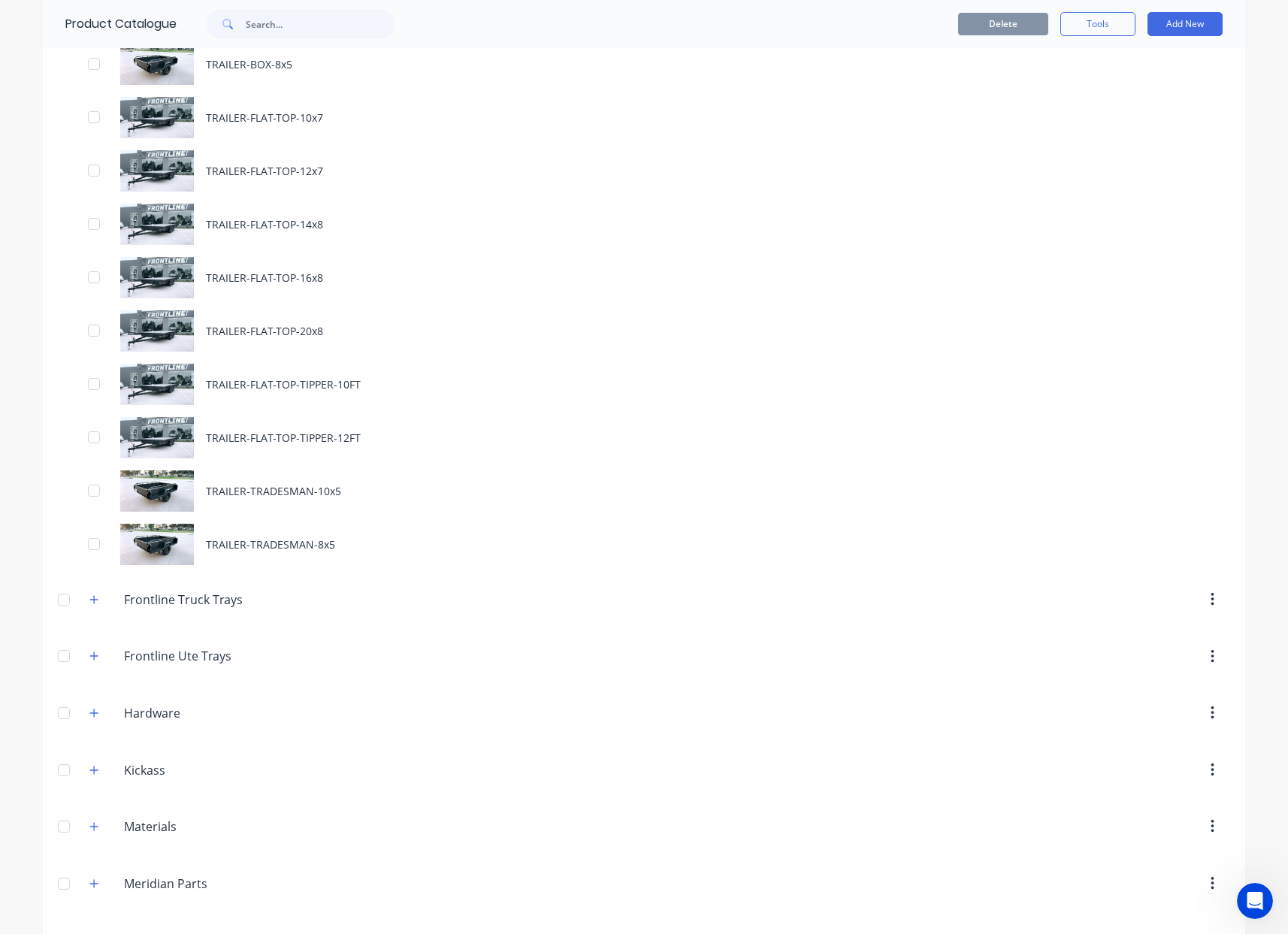
scroll to position [672, 0]
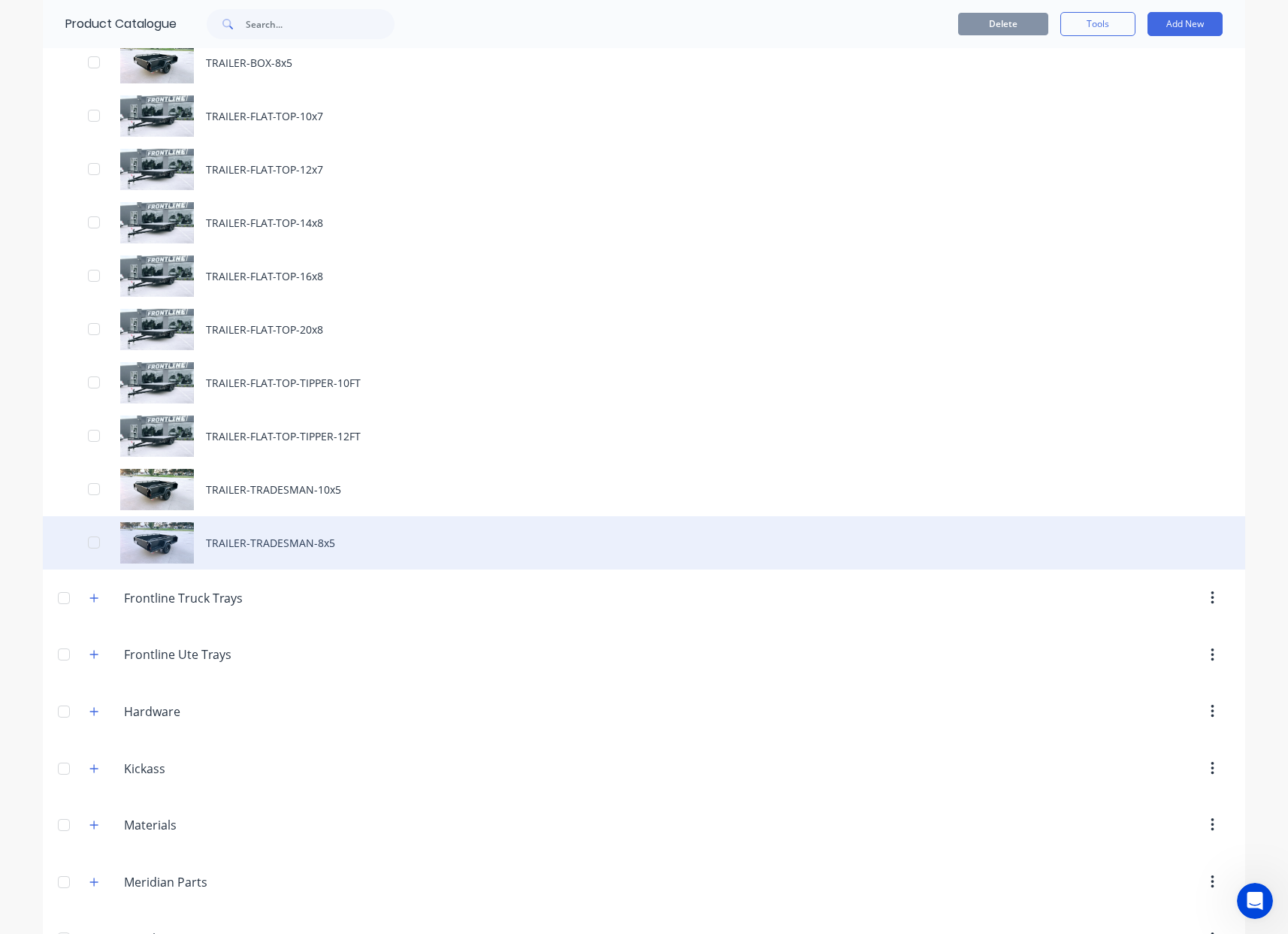
click at [312, 554] on div "TRAILER-TRADESMAN-8x5" at bounding box center [644, 542] width 1202 height 53
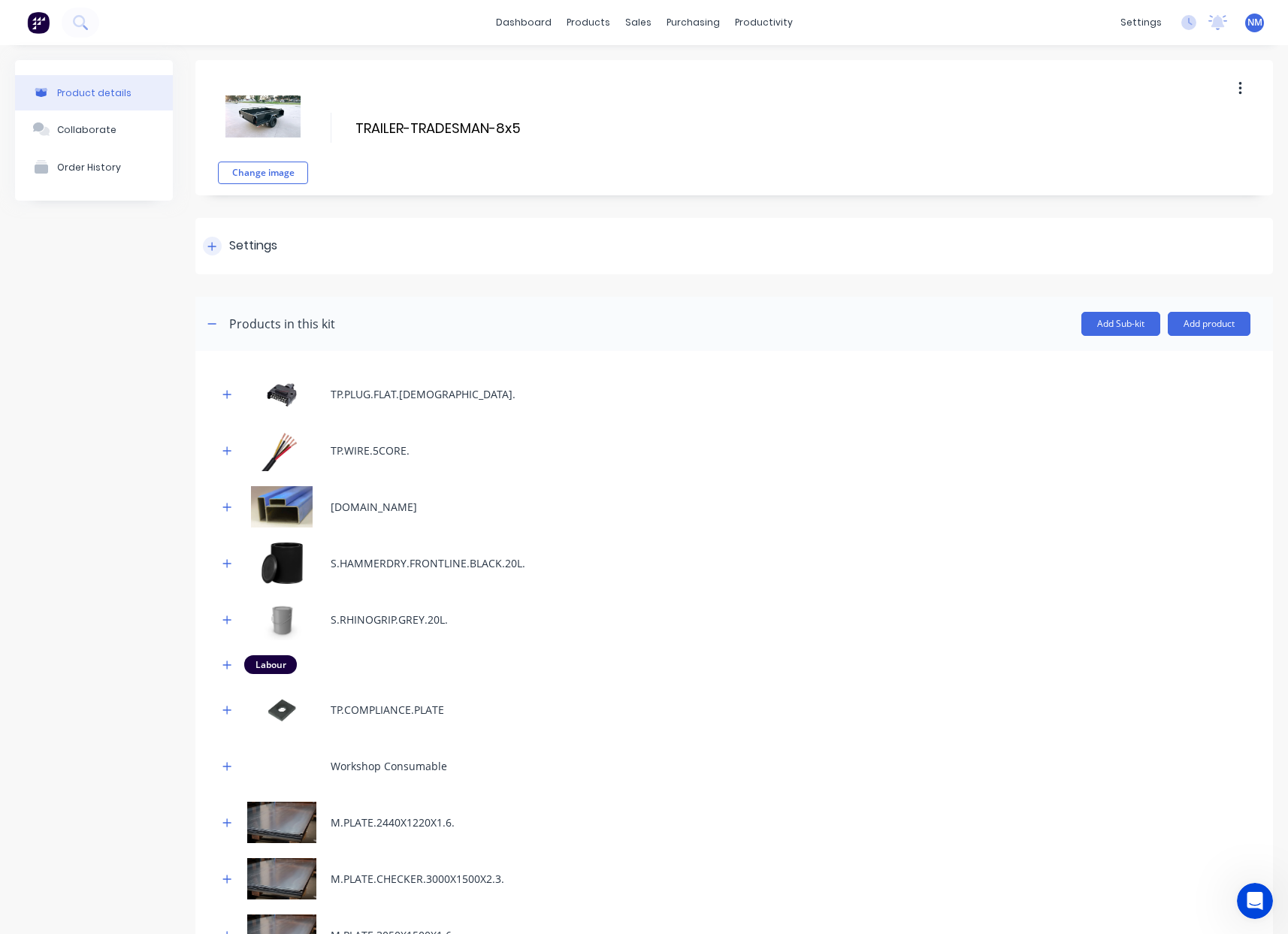
click at [199, 243] on div "Settings" at bounding box center [734, 246] width 1078 height 56
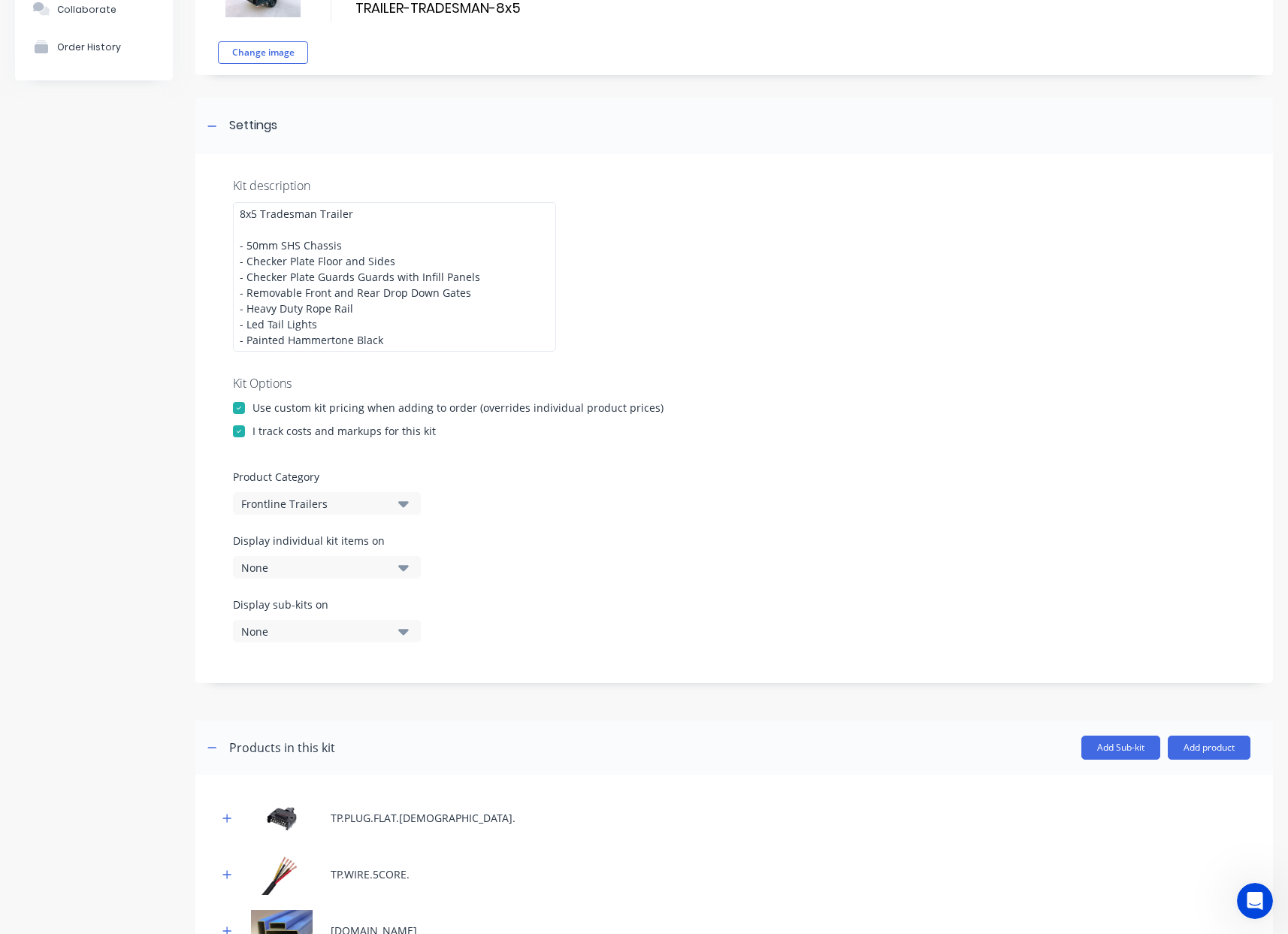
scroll to position [136, 0]
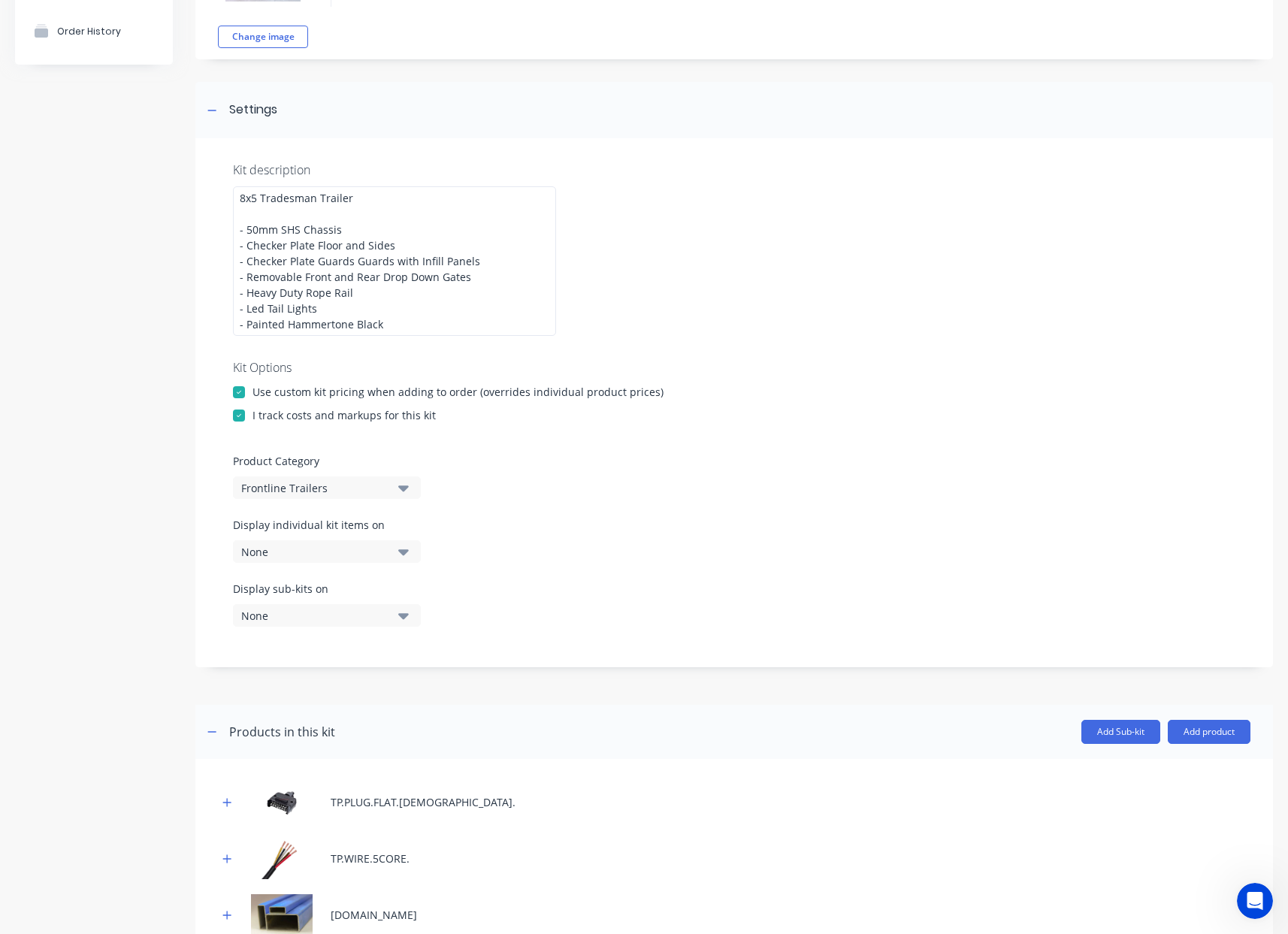
click at [337, 557] on div "None" at bounding box center [314, 552] width 146 height 16
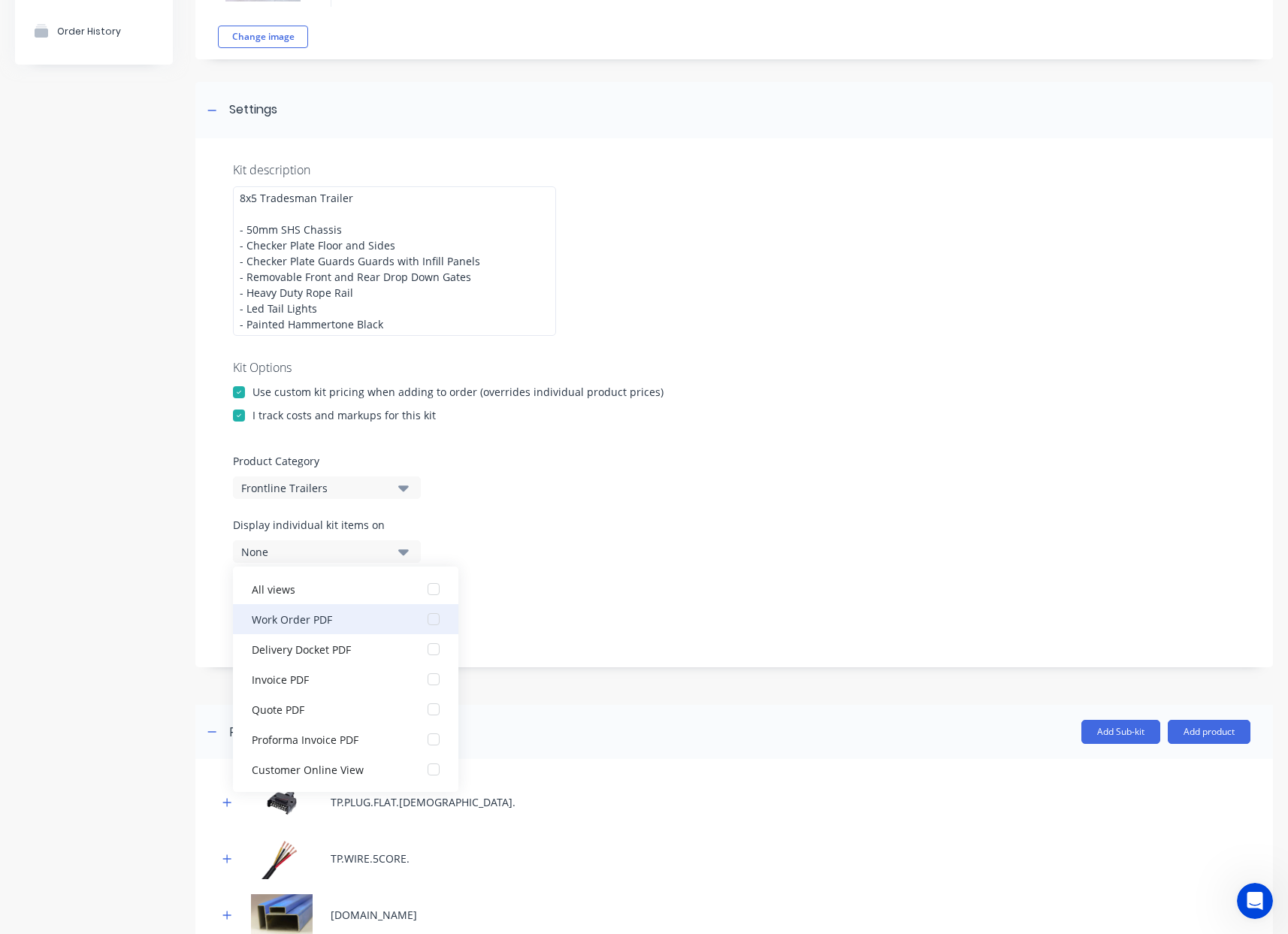
drag, startPoint x: 332, startPoint y: 621, endPoint x: 401, endPoint y: 625, distance: 69.1
click at [332, 621] on div "Work Order PDF" at bounding box center [326, 619] width 150 height 16
click at [616, 632] on div "Display sub-kits on None" at bounding box center [734, 612] width 1002 height 64
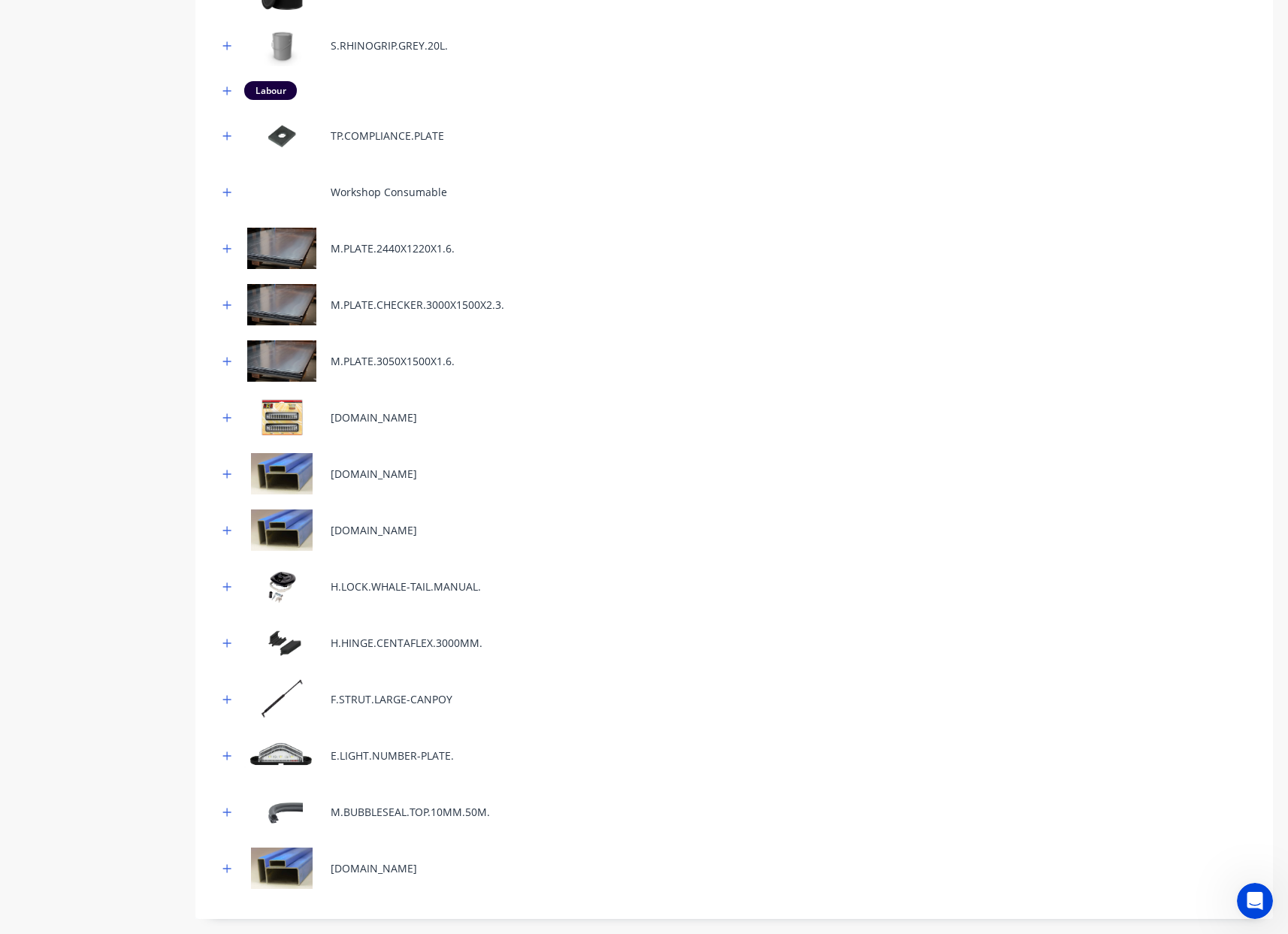
scroll to position [1423, 0]
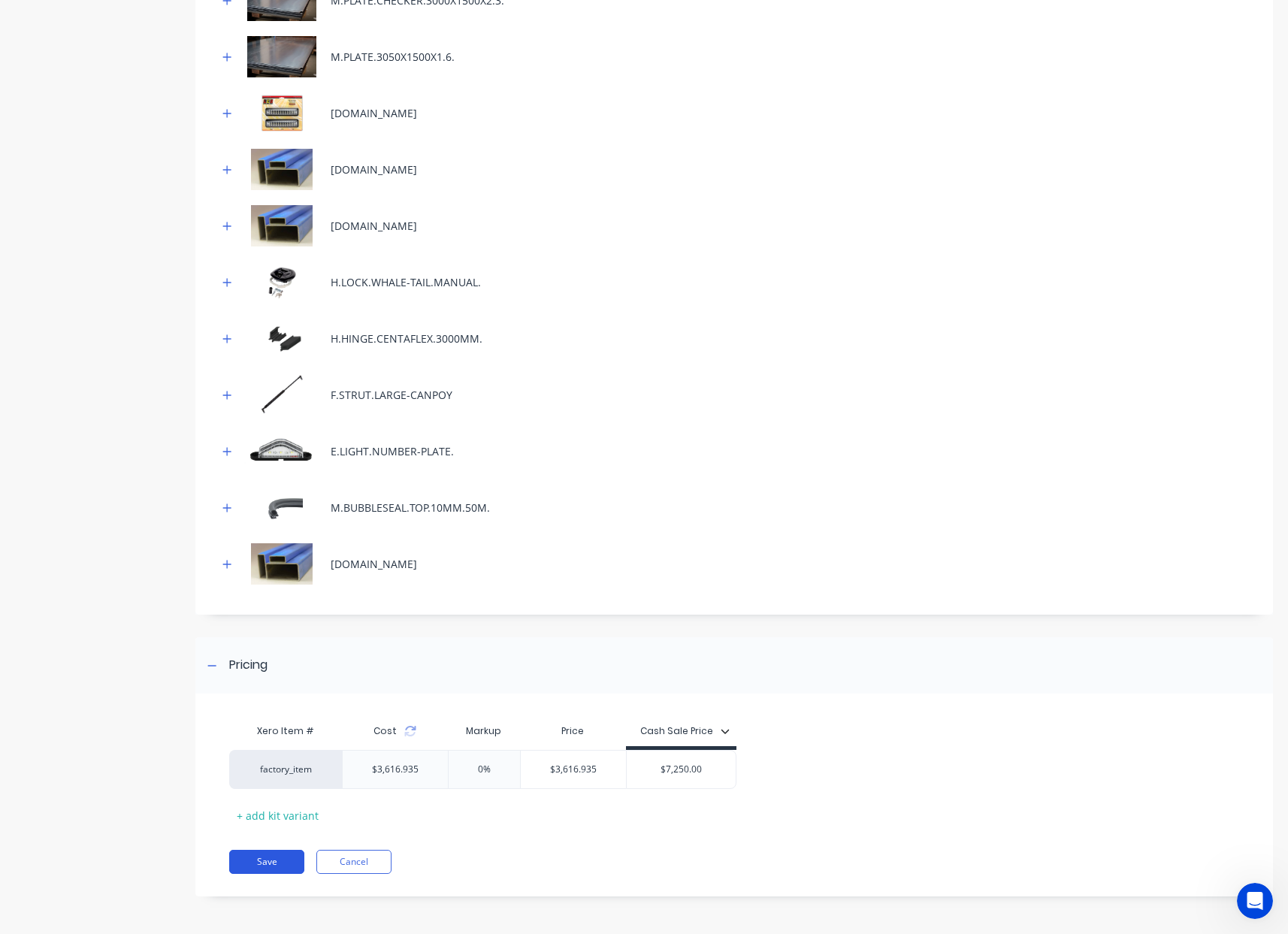
click at [250, 869] on button "Save" at bounding box center [266, 862] width 75 height 24
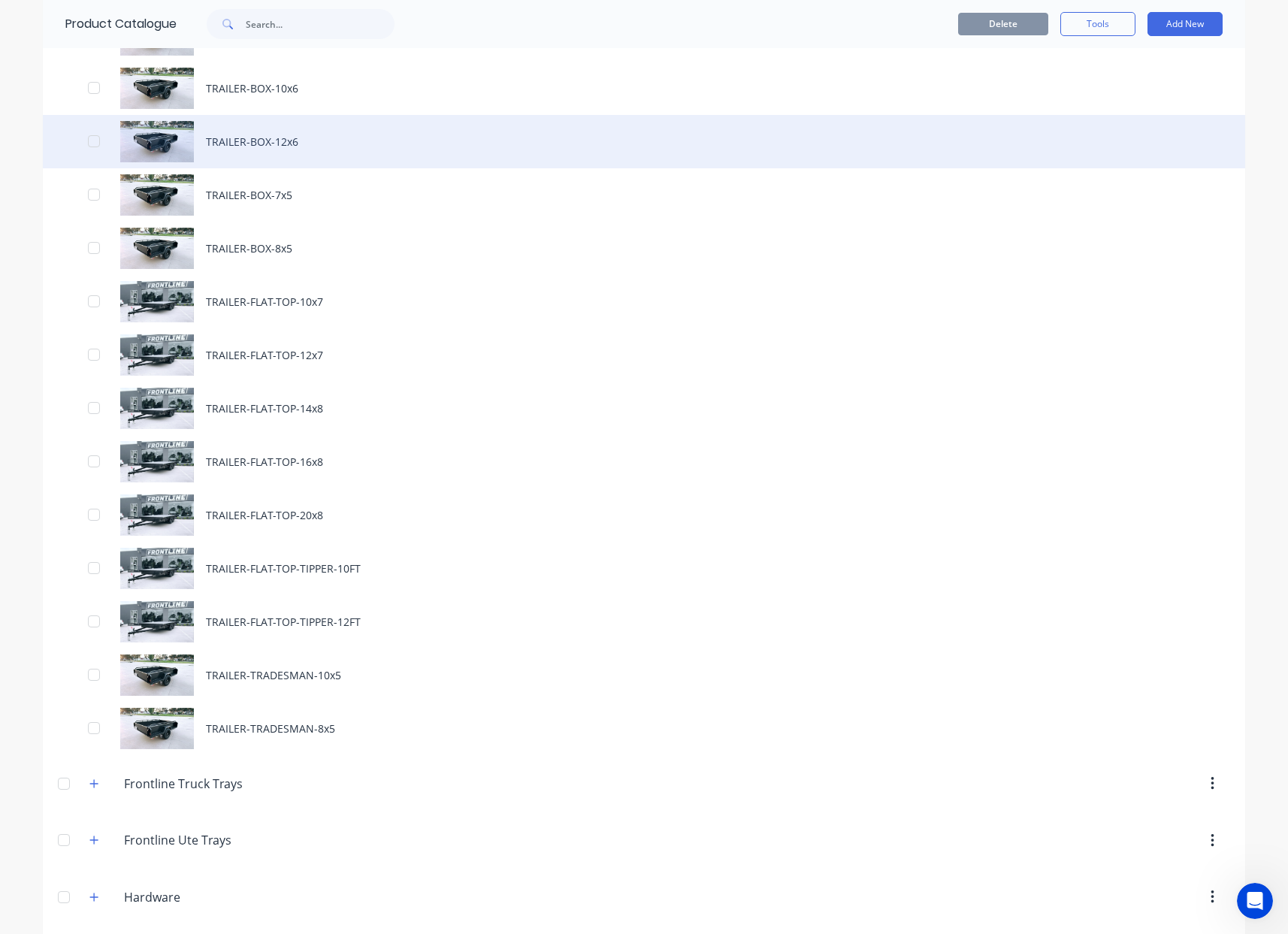
scroll to position [800, 0]
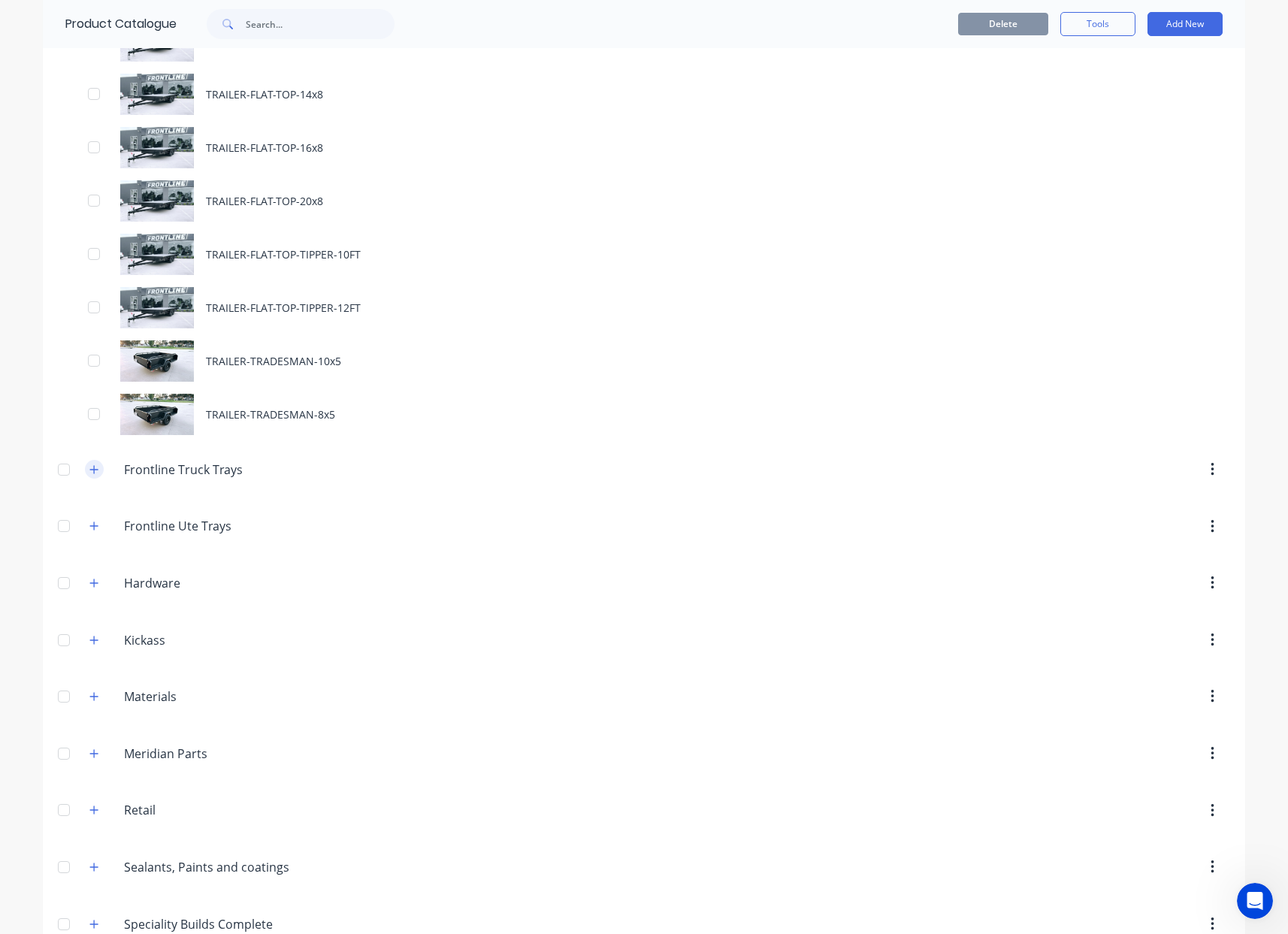
click at [94, 467] on button "button" at bounding box center [94, 469] width 19 height 19
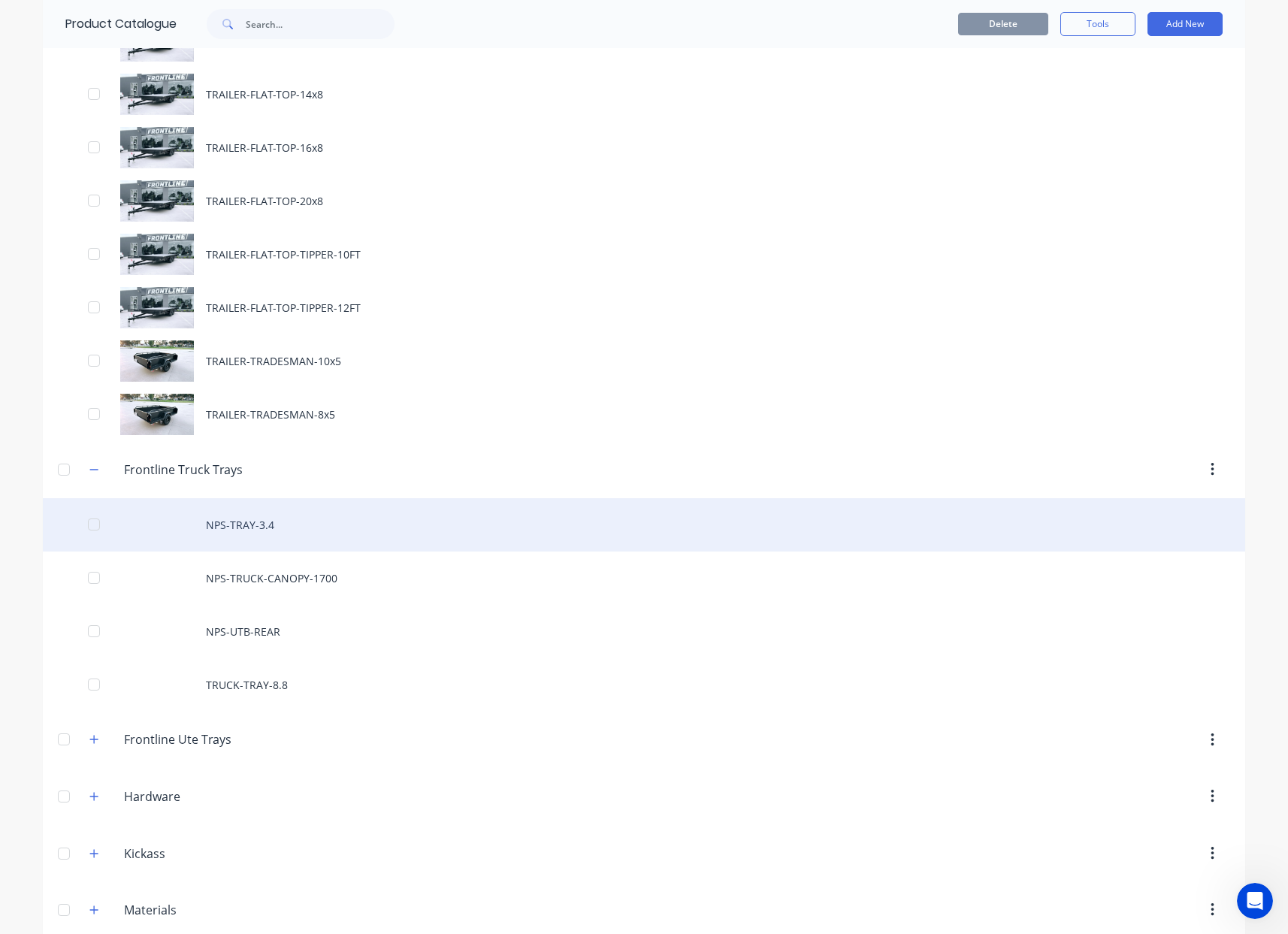
click at [271, 534] on div "NPS-TRAY-3.4" at bounding box center [644, 524] width 1202 height 53
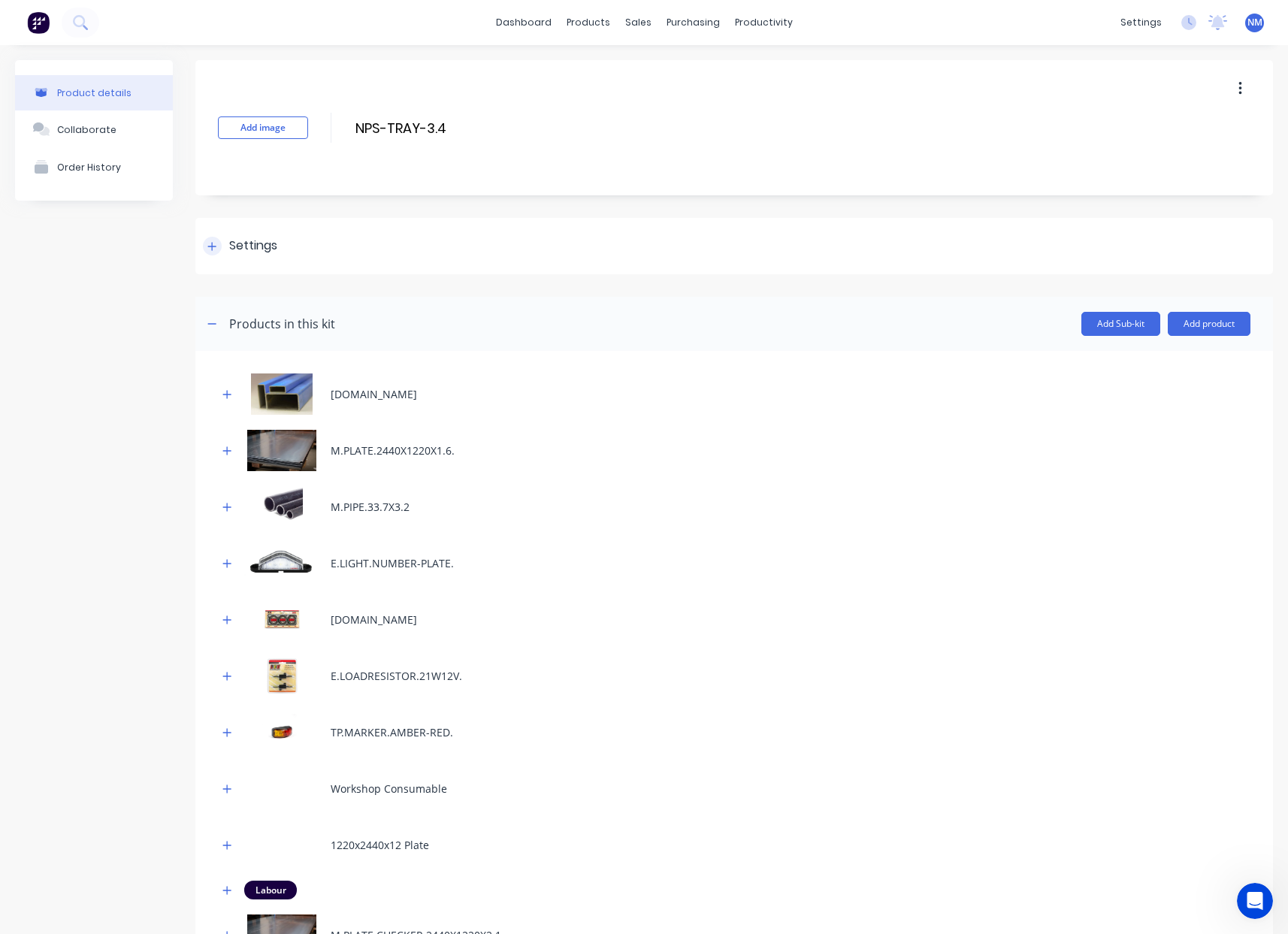
click at [222, 252] on div "Settings" at bounding box center [240, 246] width 75 height 19
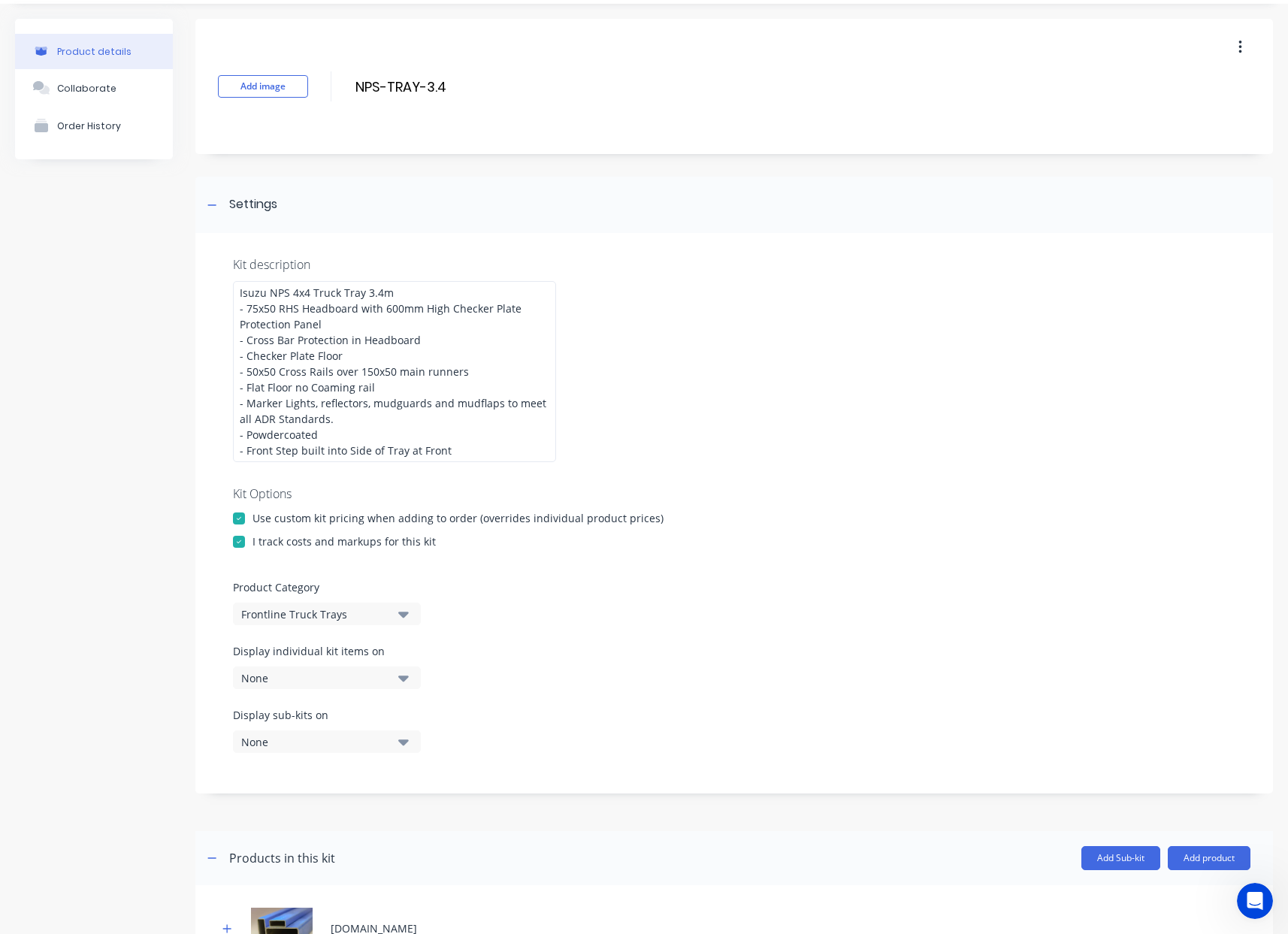
scroll to position [96, 0]
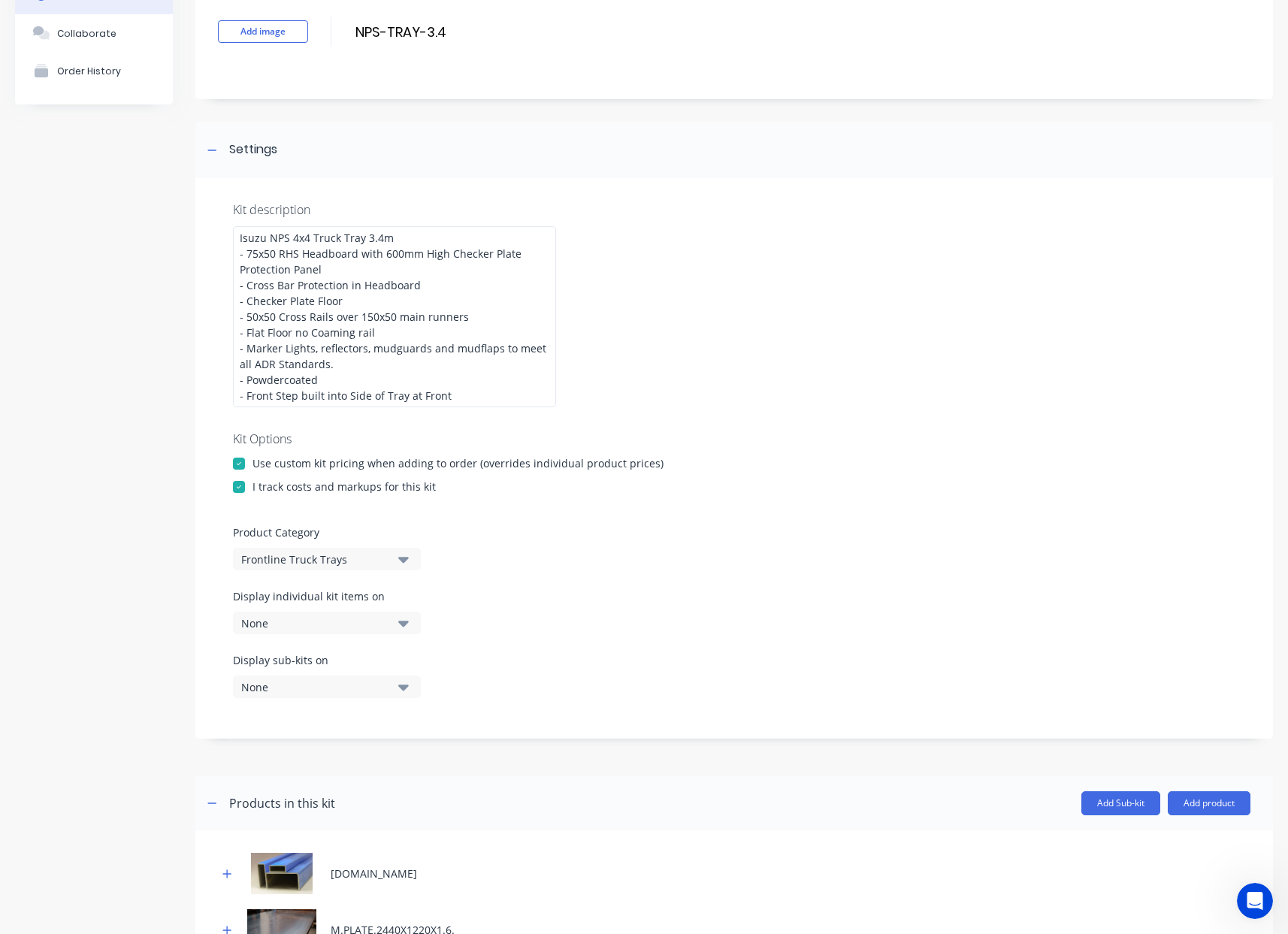
click at [380, 626] on div "None" at bounding box center [314, 623] width 146 height 16
click at [336, 697] on div "Work Order PDF" at bounding box center [326, 690] width 150 height 16
click at [584, 669] on div "Display sub-kits on None" at bounding box center [734, 684] width 1002 height 64
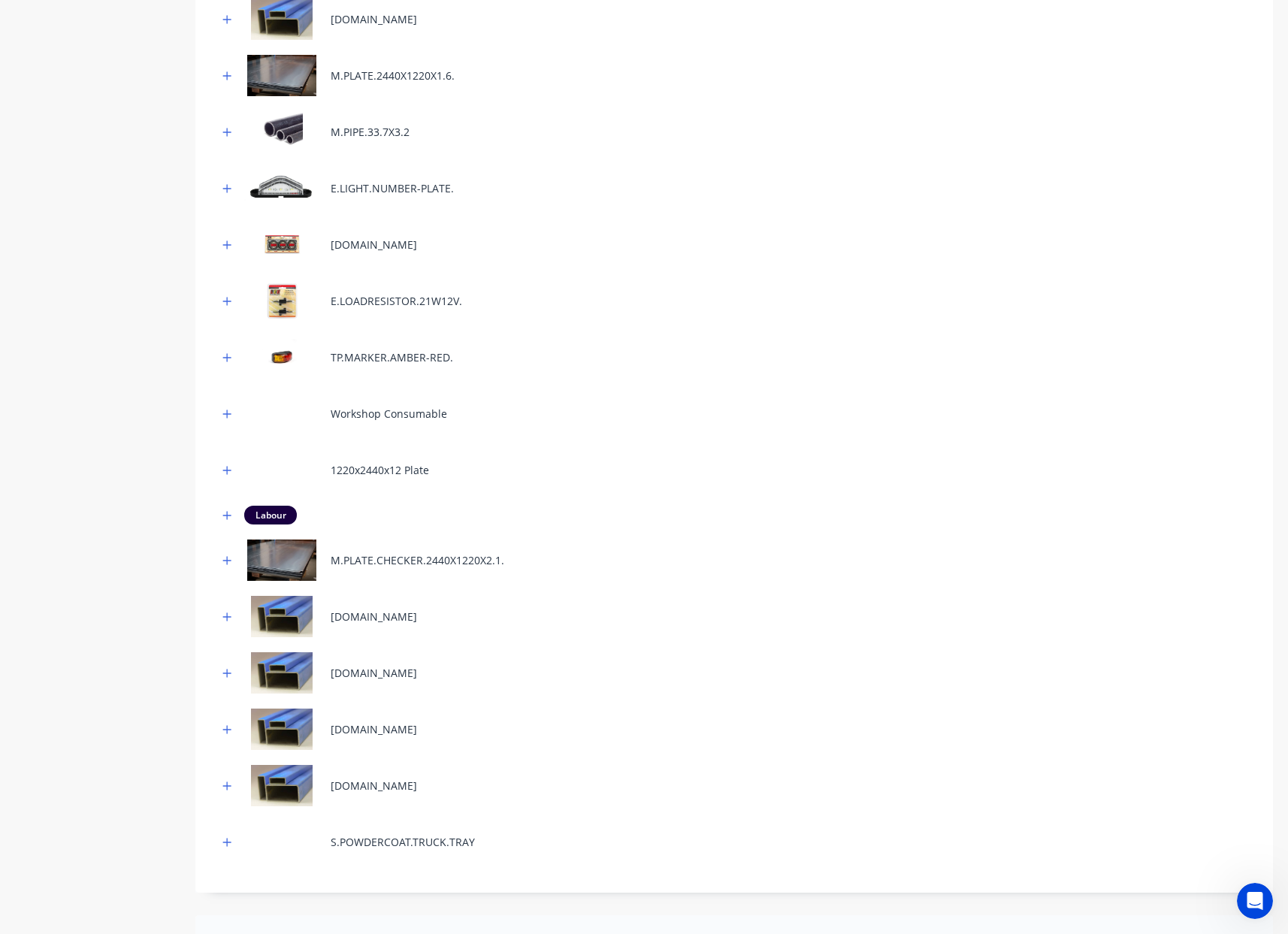
scroll to position [1229, 0]
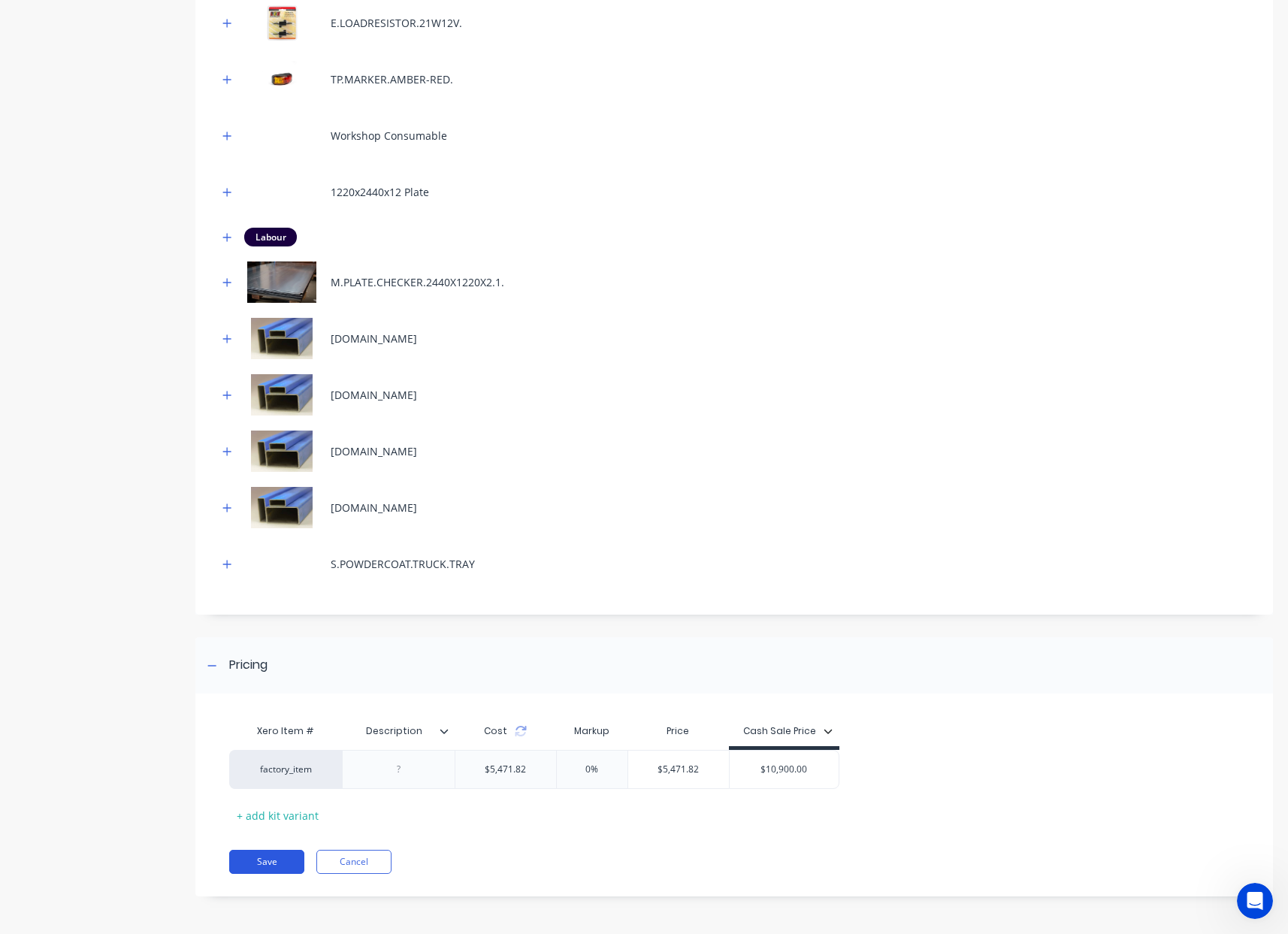
click at [274, 856] on button "Save" at bounding box center [266, 862] width 75 height 24
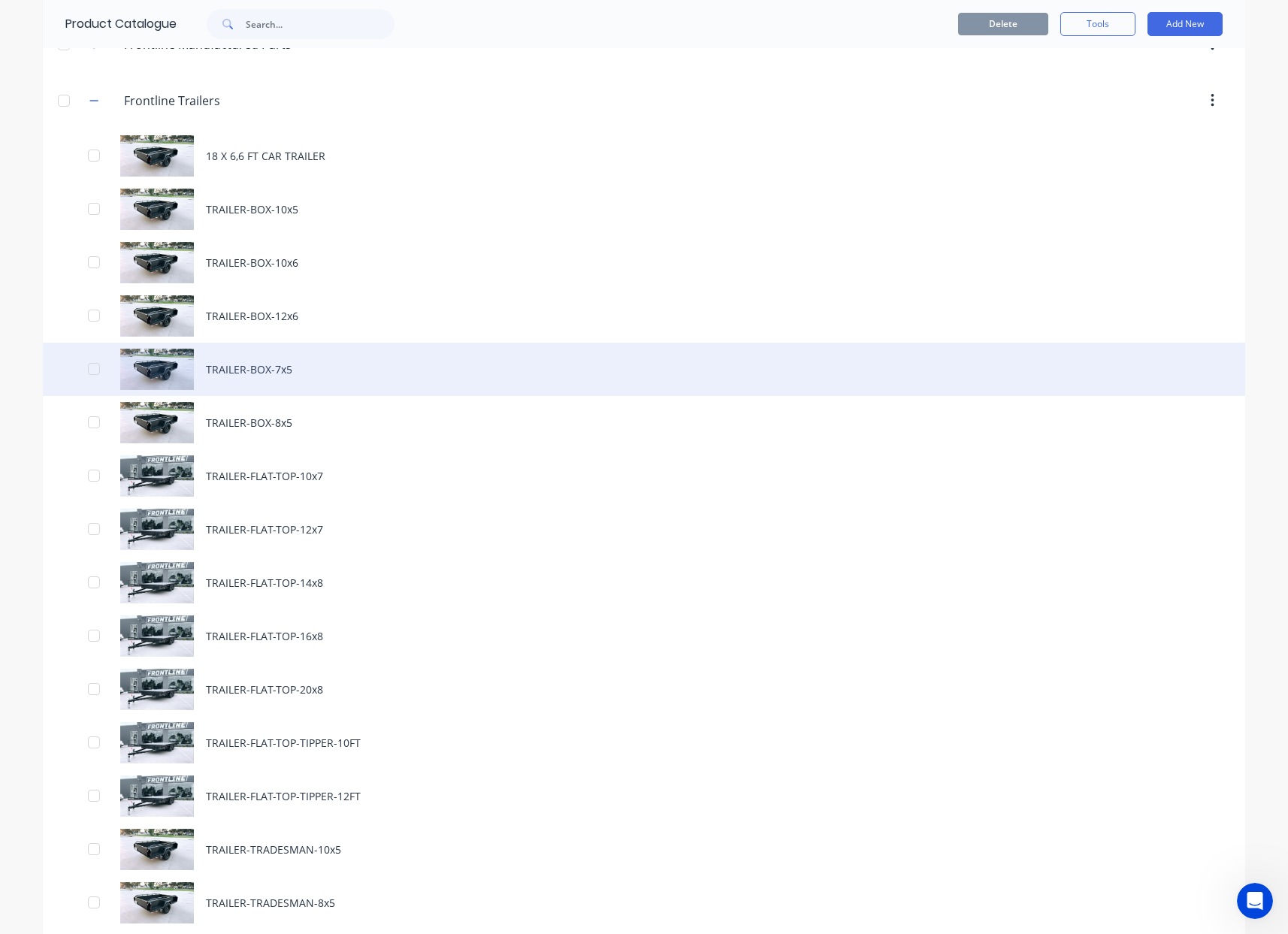
scroll to position [315, 0]
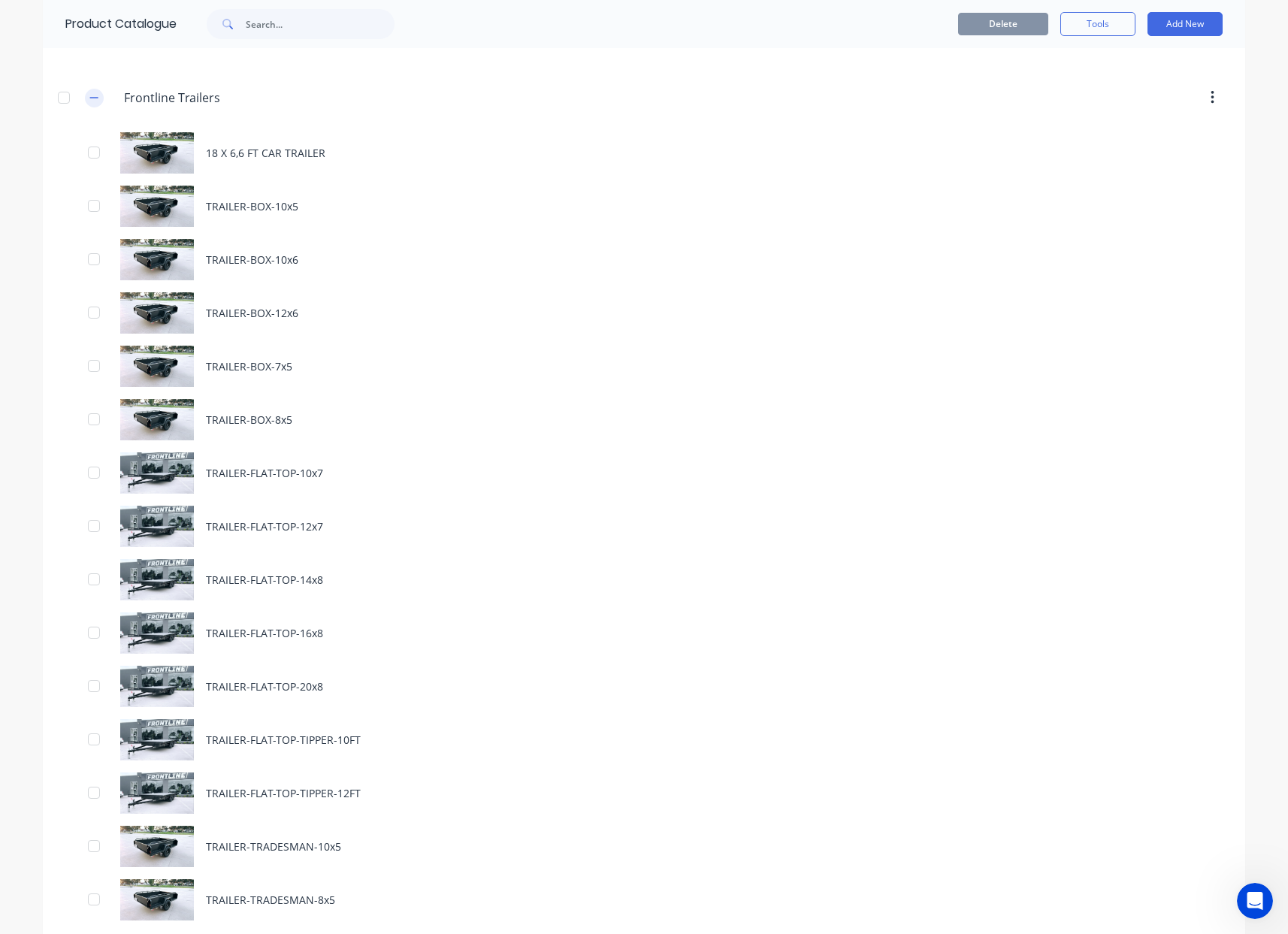
click at [93, 98] on button "button" at bounding box center [94, 98] width 19 height 19
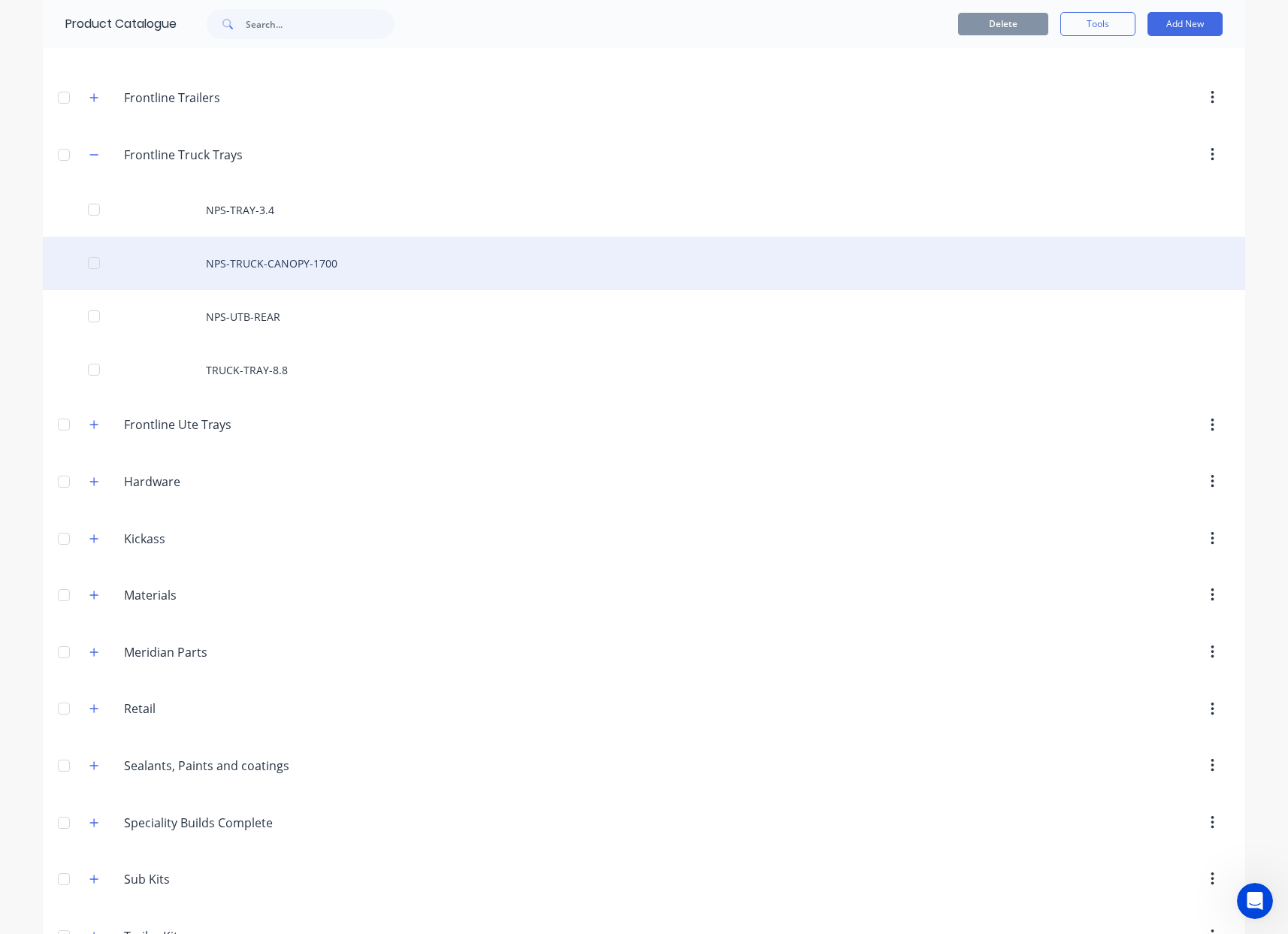
click at [289, 264] on div "NPS-TRUCK-CANOPY-1700" at bounding box center [644, 263] width 1202 height 53
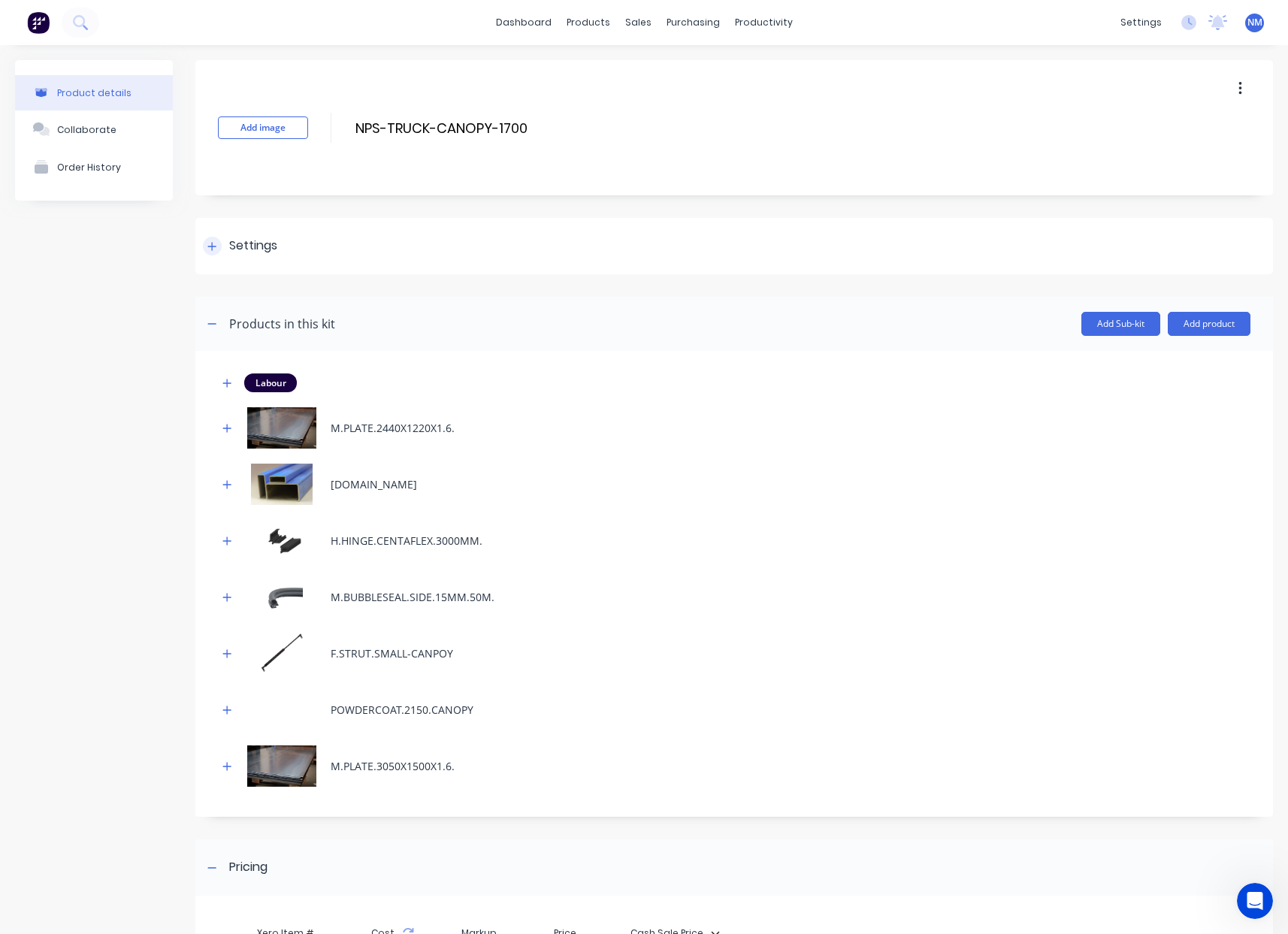
click at [212, 241] on icon at bounding box center [212, 246] width 9 height 10
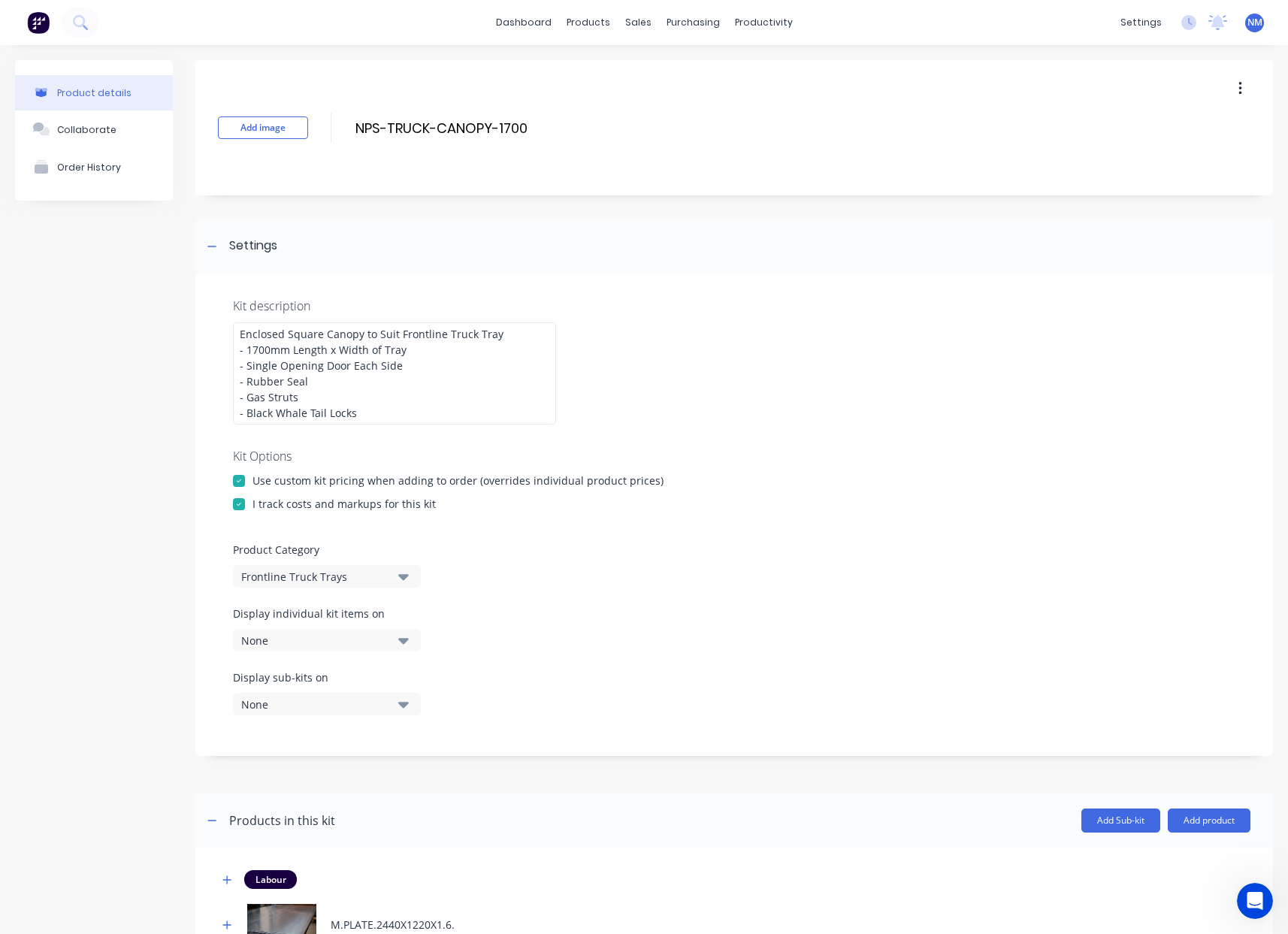
click at [362, 642] on div "None" at bounding box center [314, 640] width 146 height 16
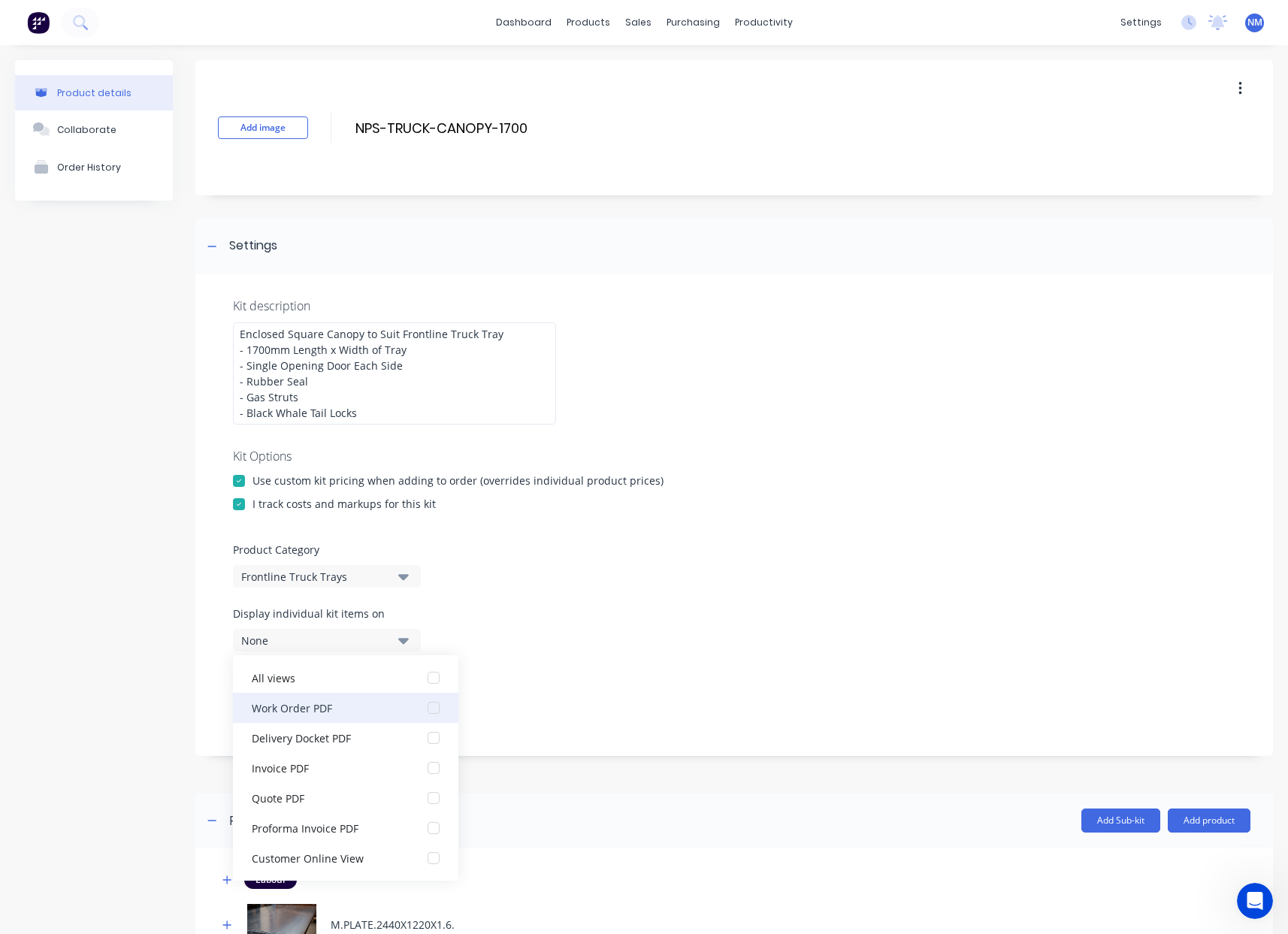
click at [348, 710] on div "Work Order PDF" at bounding box center [326, 707] width 150 height 16
click at [615, 688] on div "Display sub-kits on None" at bounding box center [734, 701] width 1002 height 64
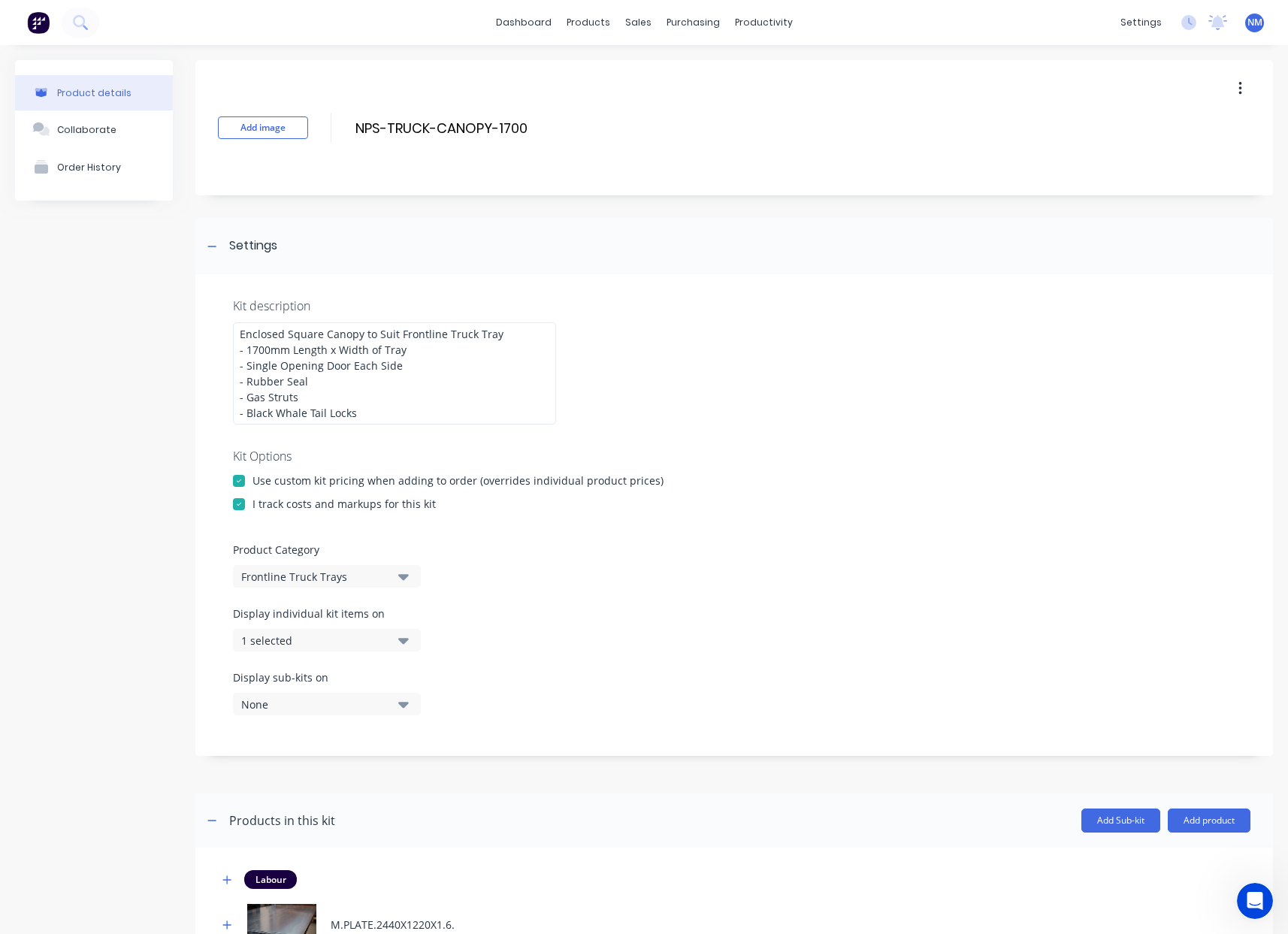
scroll to position [699, 0]
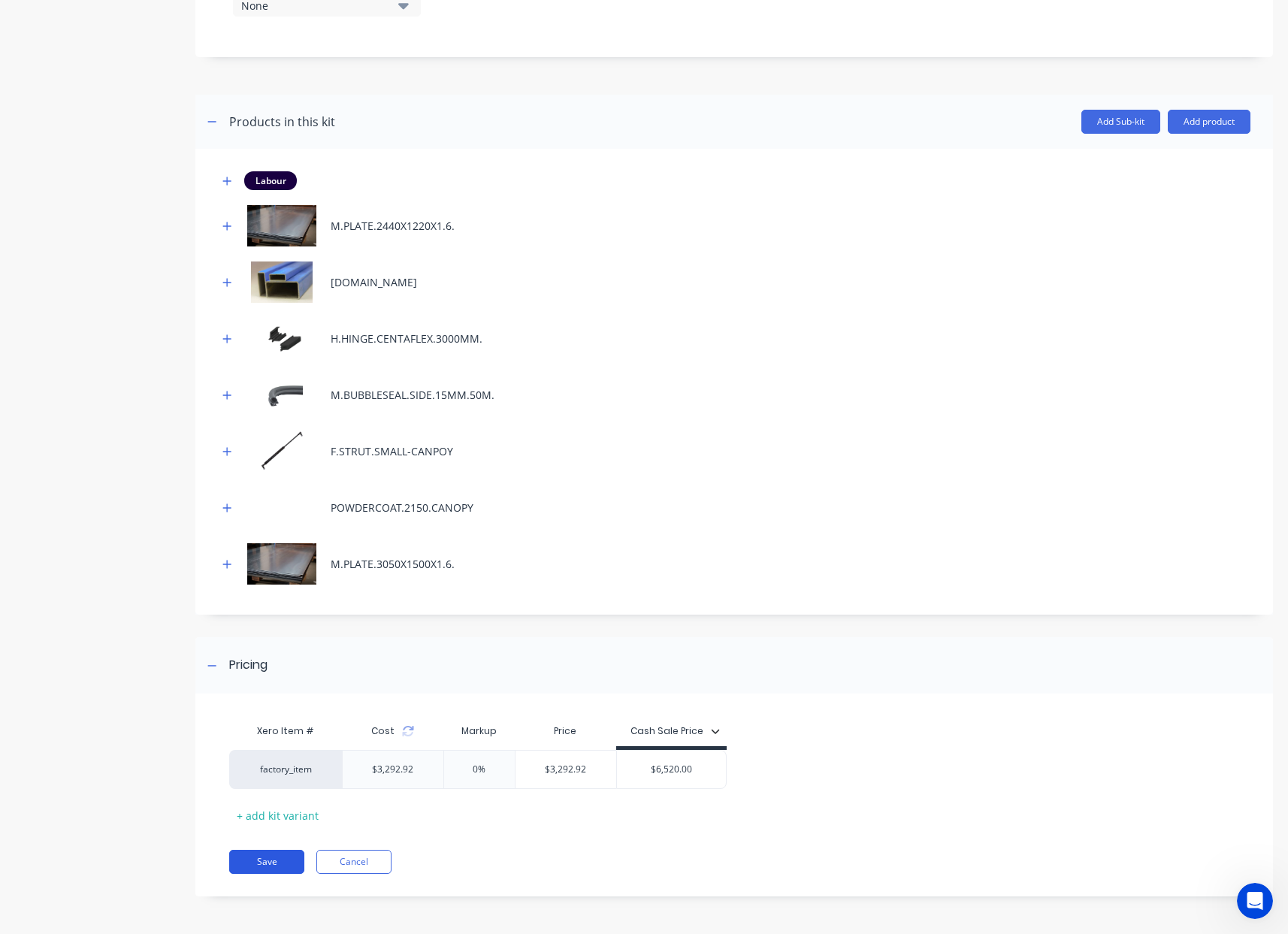
click at [265, 861] on button "Save" at bounding box center [266, 862] width 75 height 24
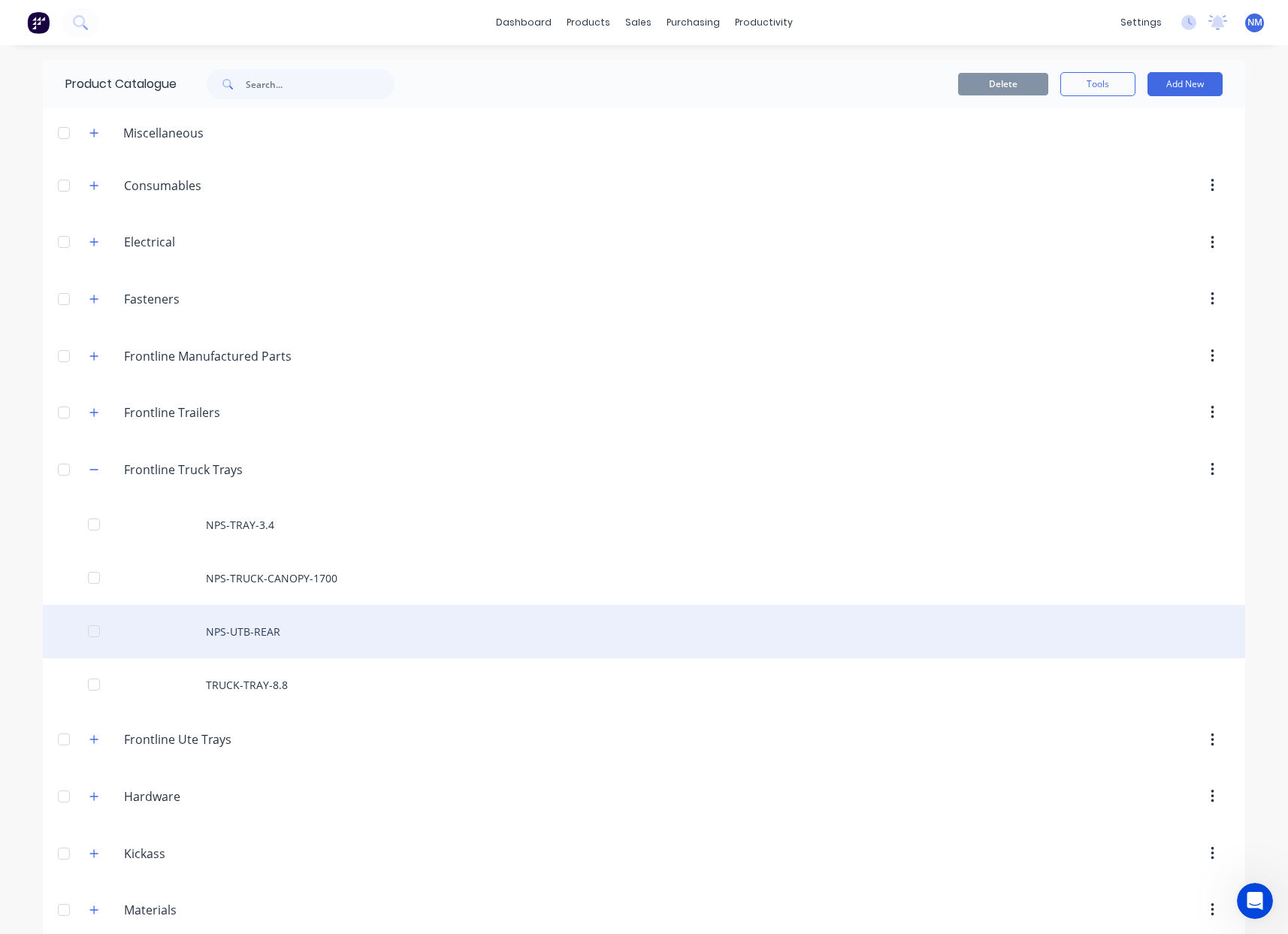
click at [274, 626] on div "NPS-UTB-REAR" at bounding box center [644, 631] width 1202 height 53
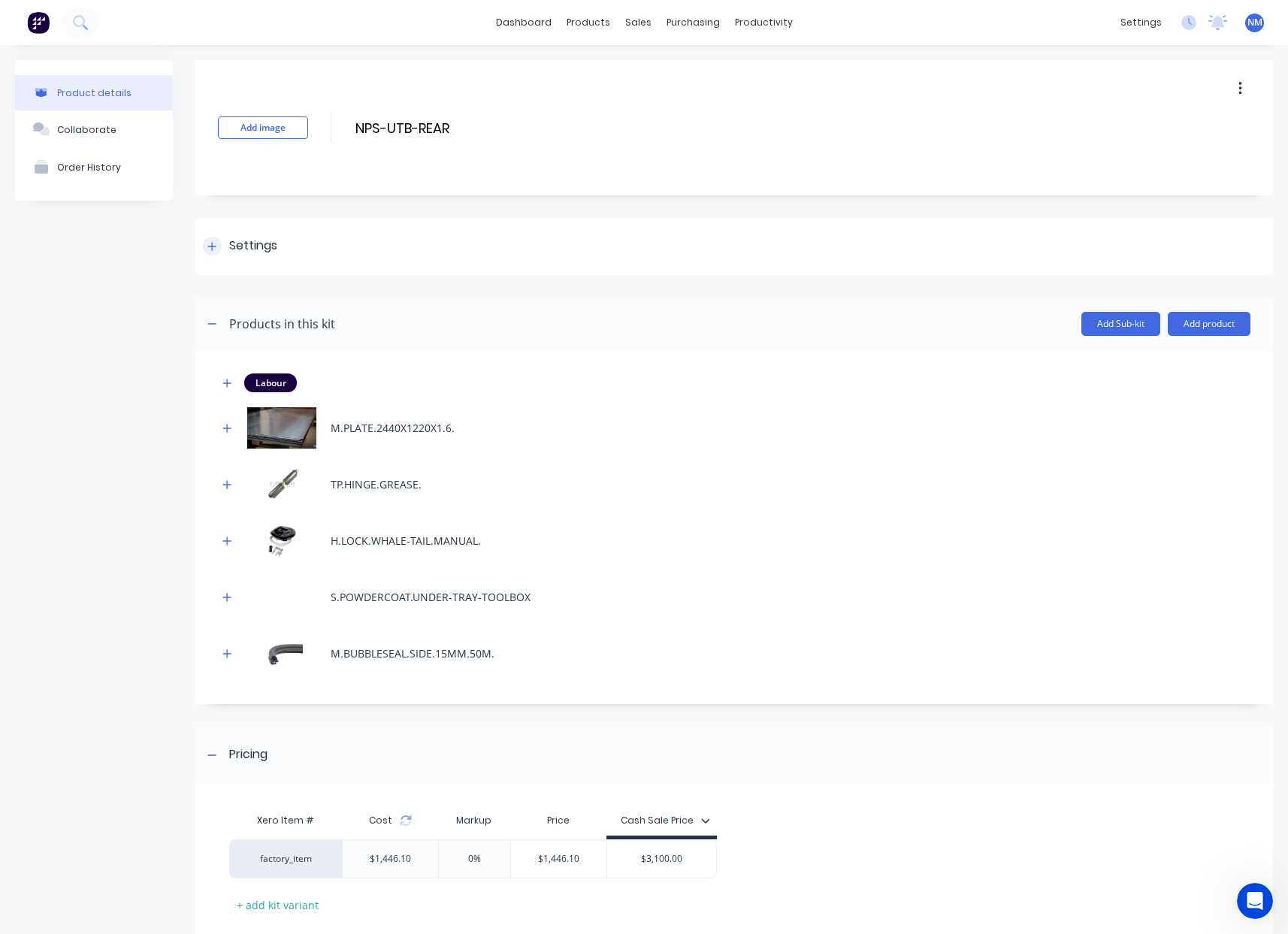
click at [215, 250] on icon at bounding box center [212, 246] width 9 height 10
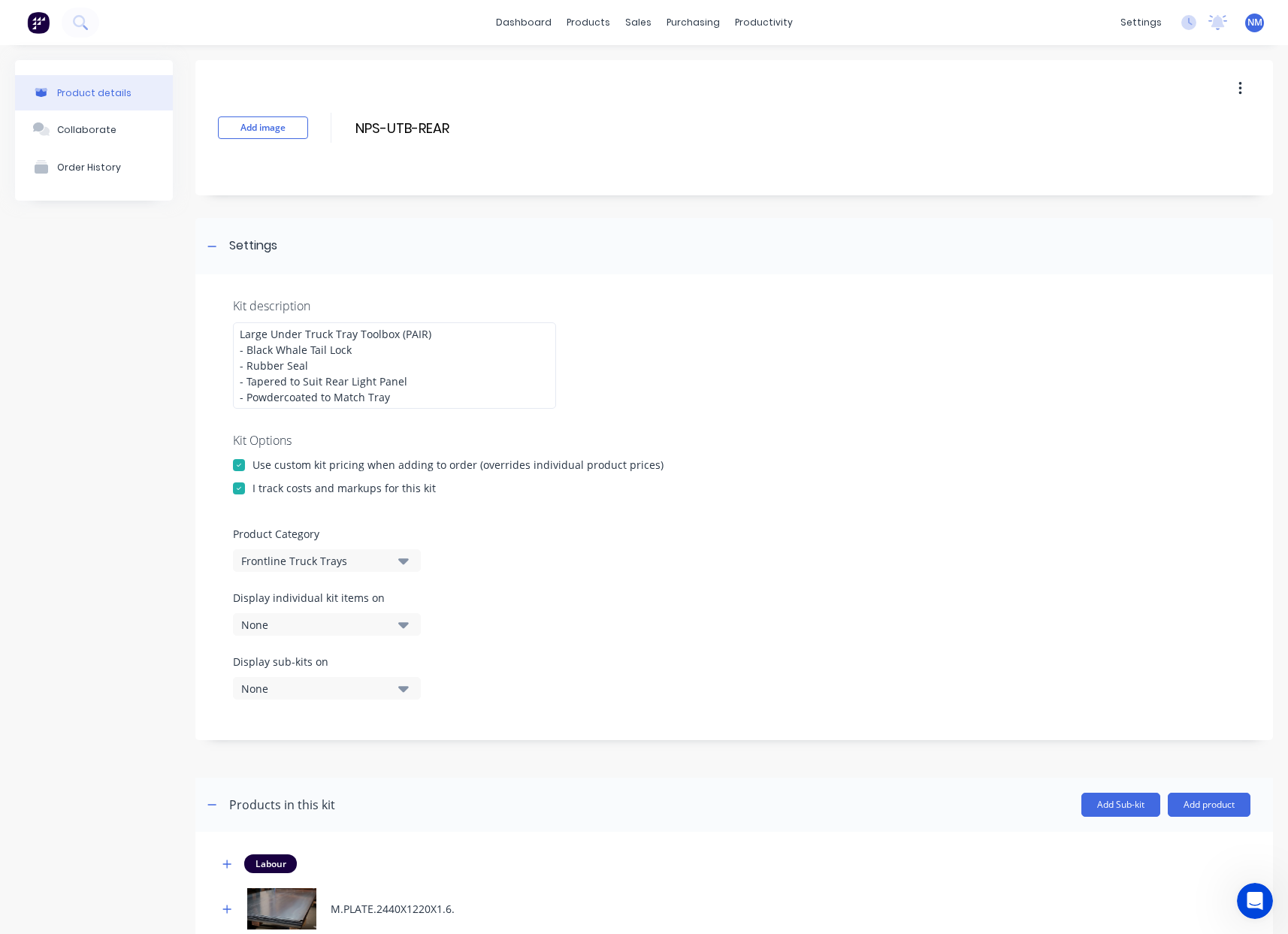
click at [340, 623] on div "None" at bounding box center [314, 625] width 146 height 16
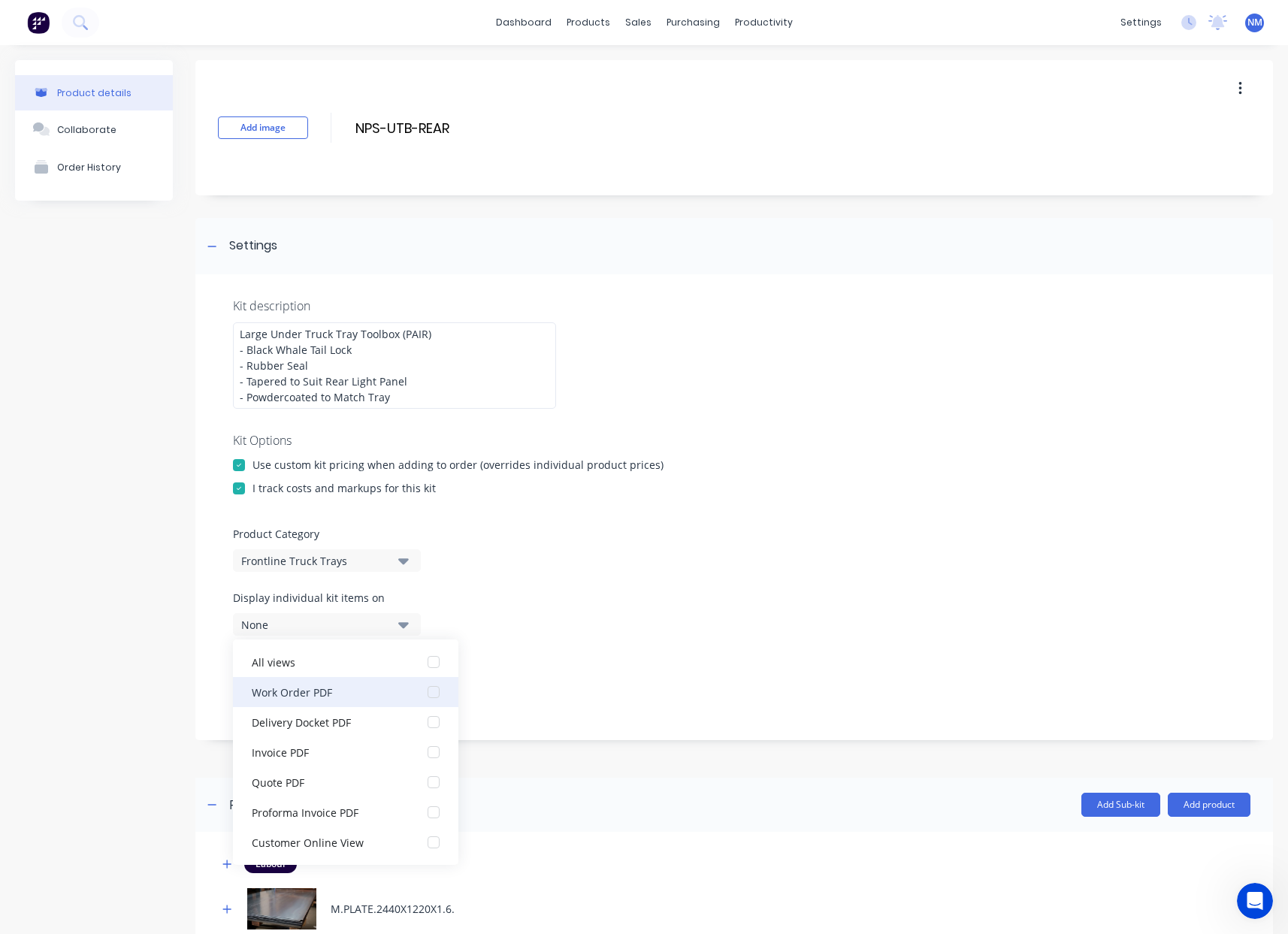
click at [360, 699] on div "Work Order PDF" at bounding box center [326, 692] width 150 height 16
click at [622, 684] on div "Display sub-kits on None" at bounding box center [734, 685] width 1002 height 64
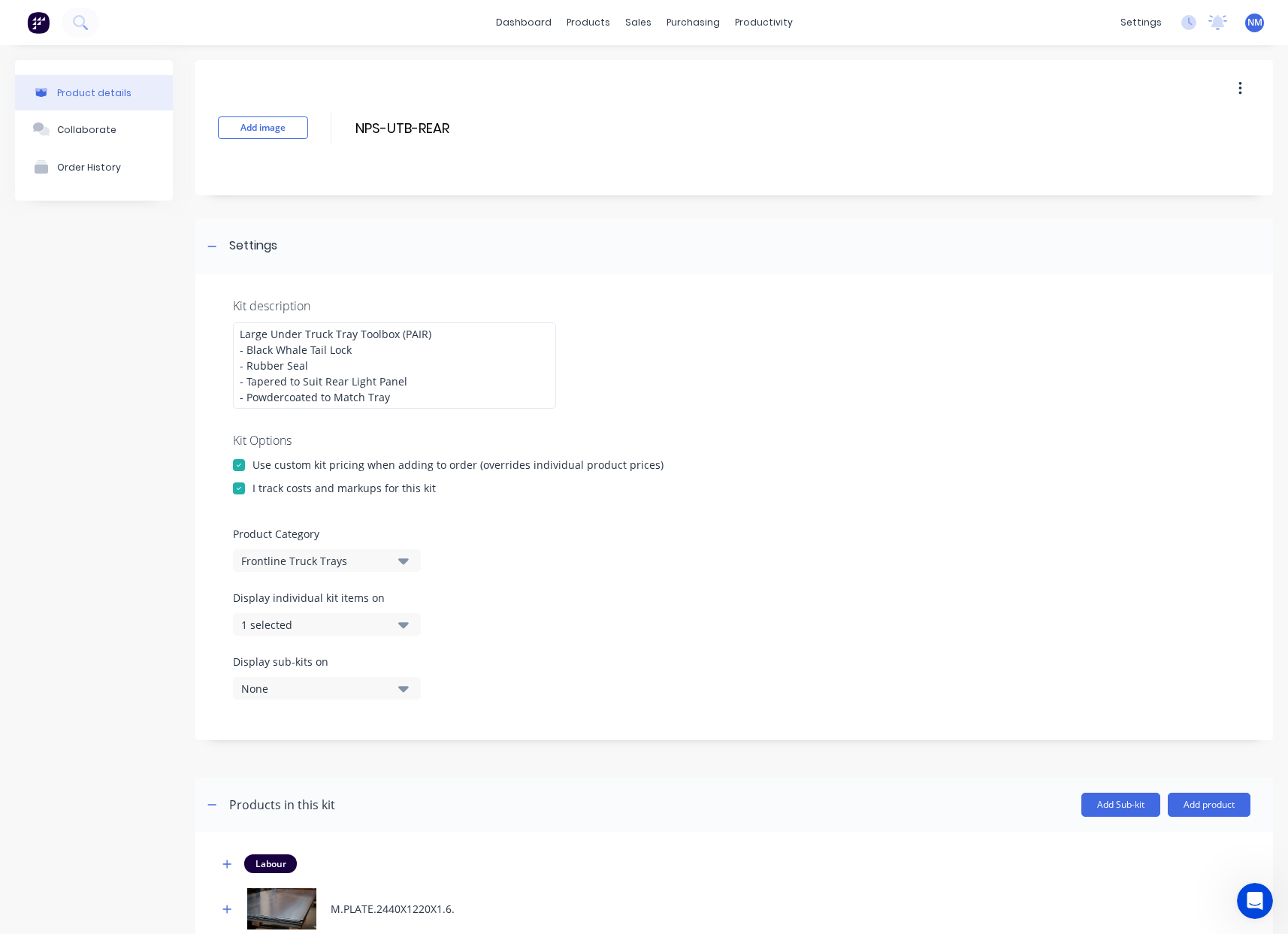
scroll to position [570, 0]
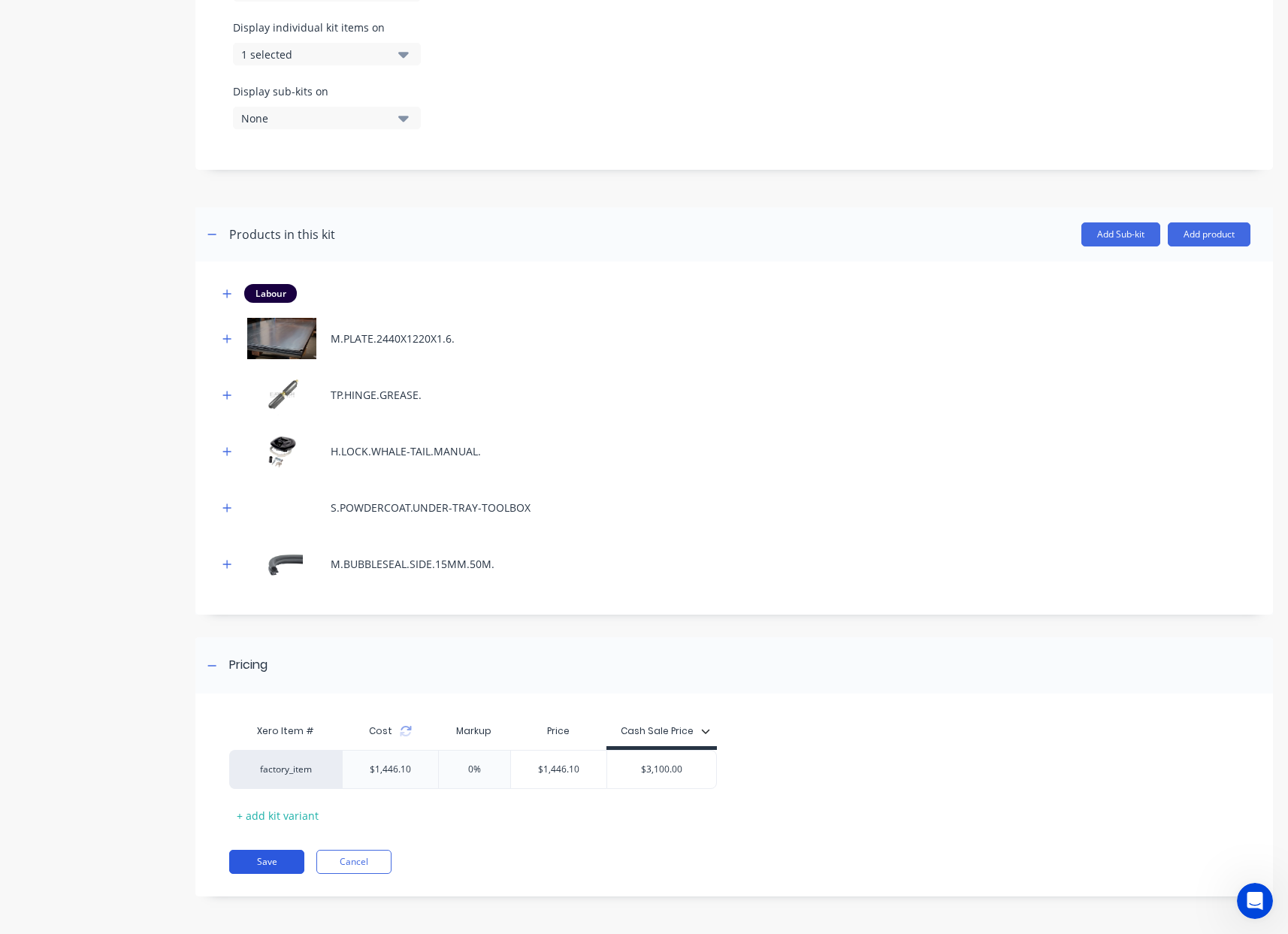
click at [275, 858] on button "Save" at bounding box center [266, 862] width 75 height 24
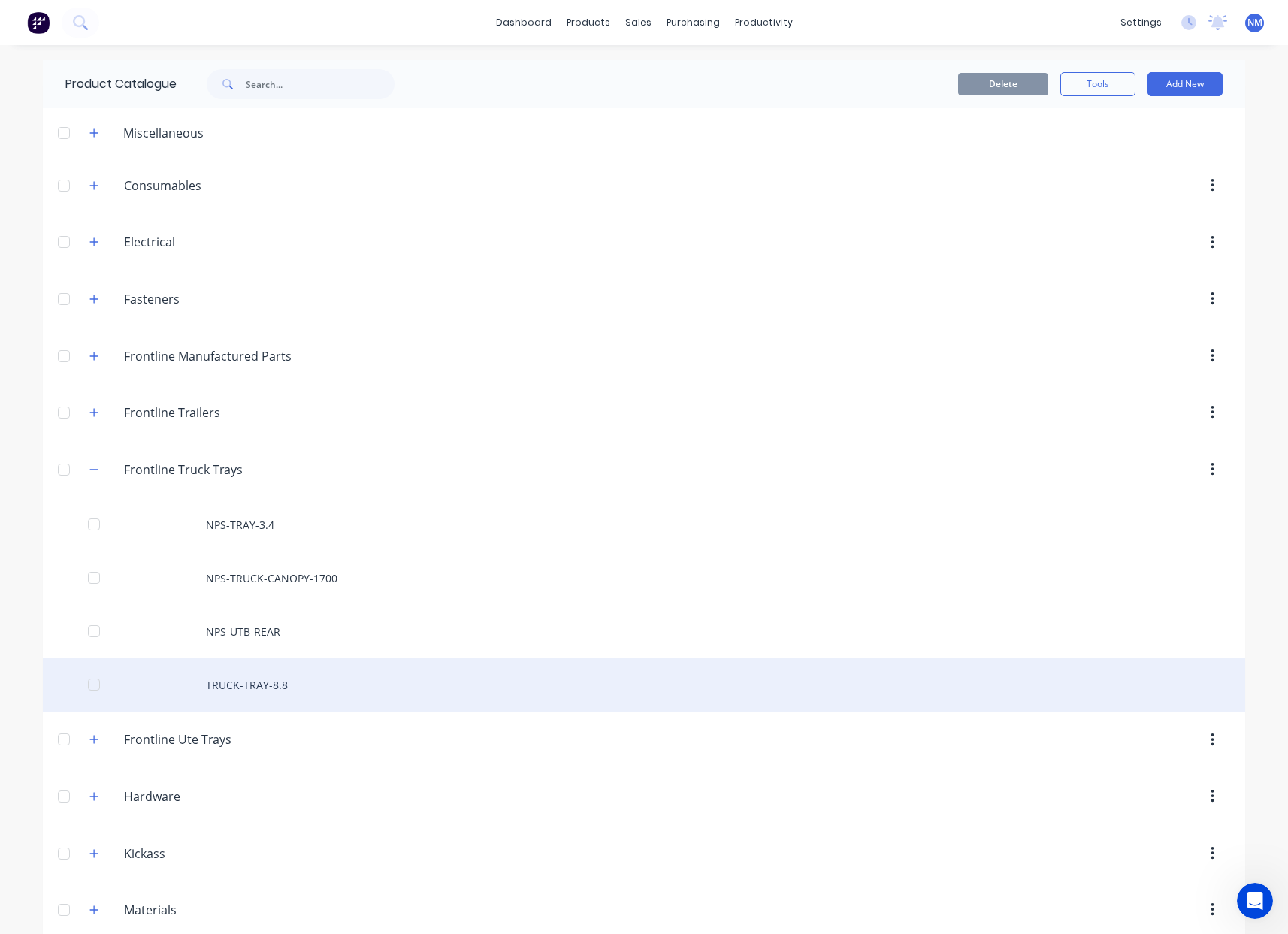
click at [320, 678] on div "TRUCK-TRAY-8.8" at bounding box center [644, 684] width 1202 height 53
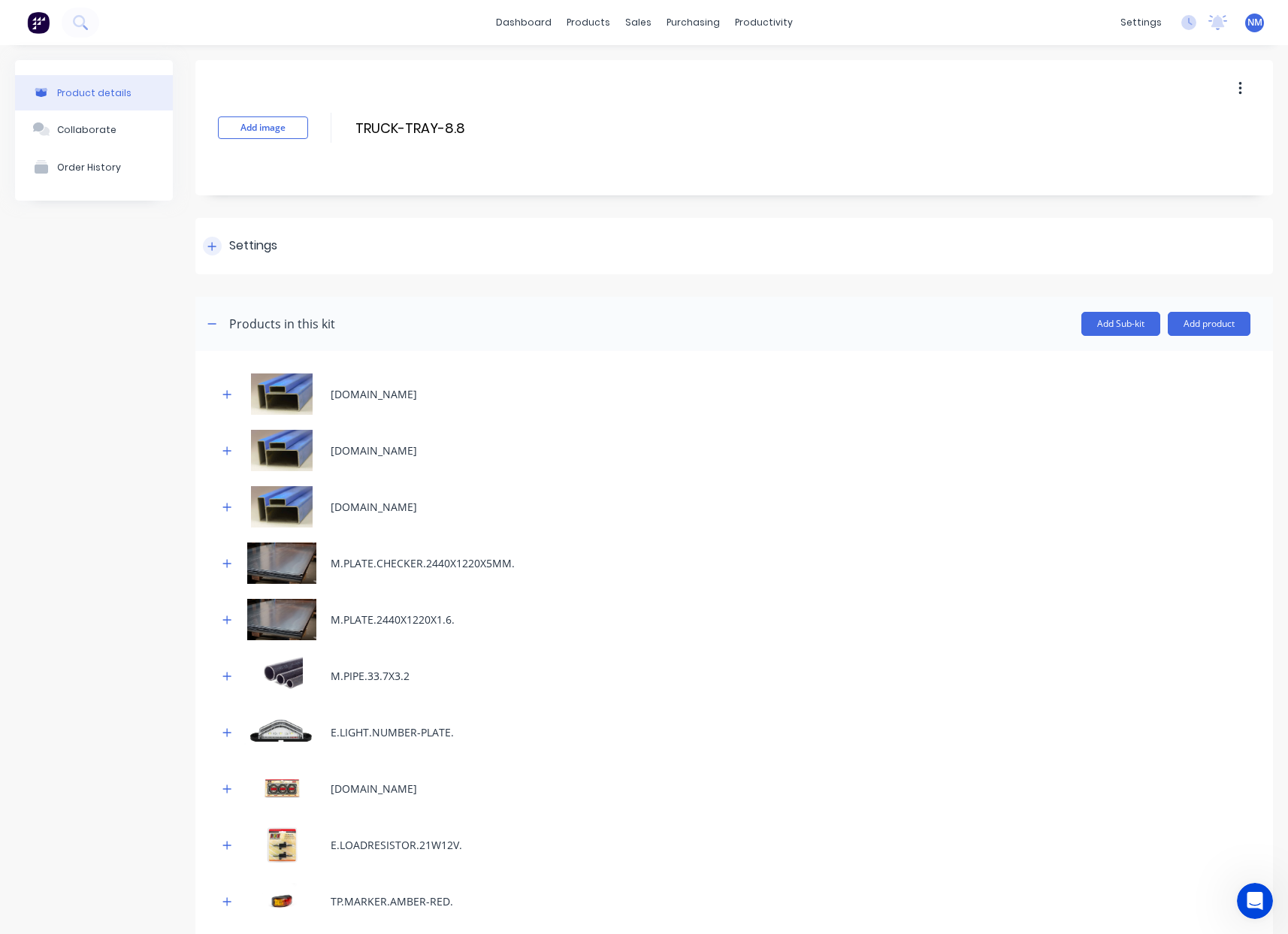
click at [216, 250] on icon at bounding box center [212, 246] width 9 height 10
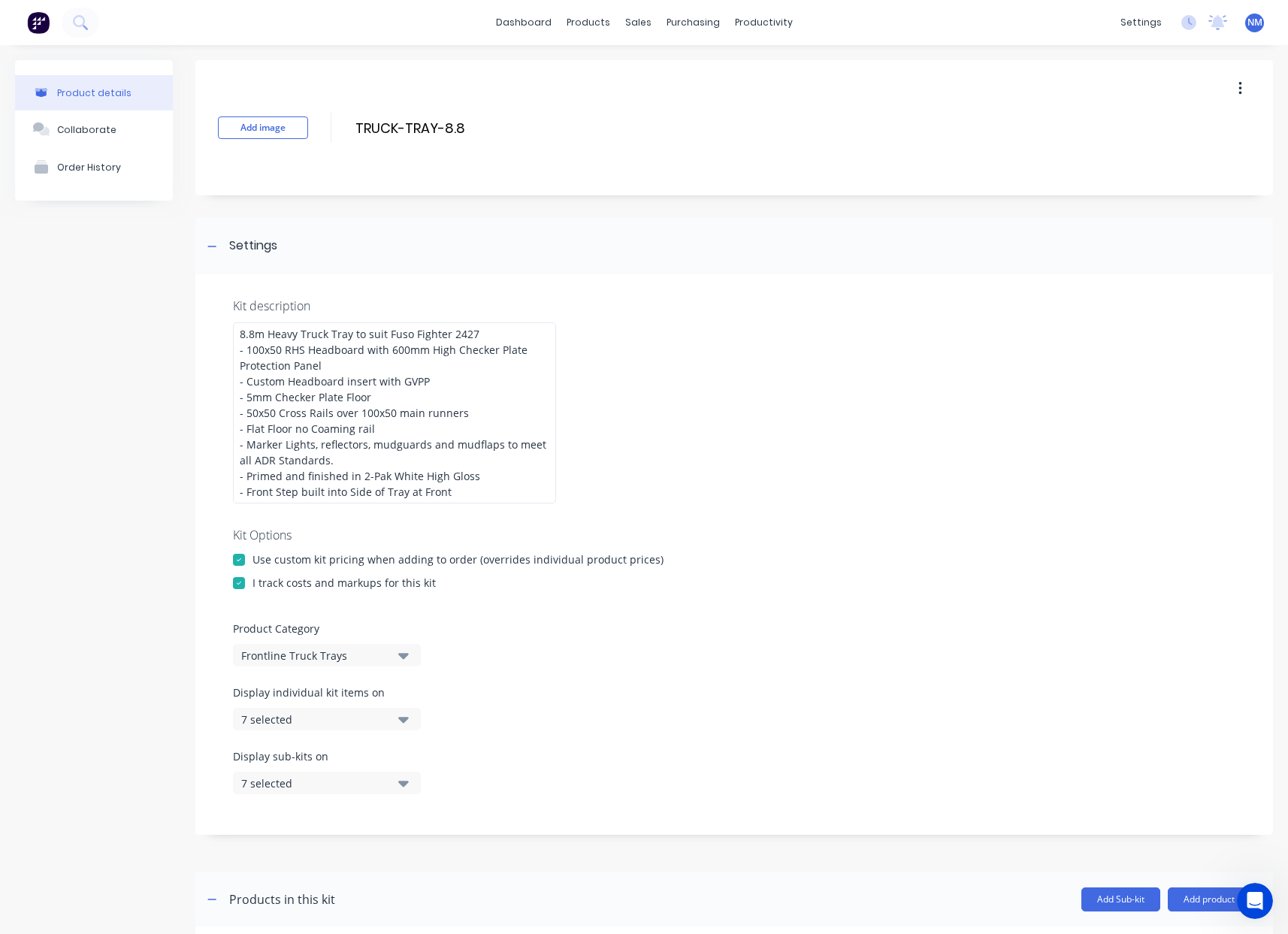
click at [354, 714] on div "7 selected" at bounding box center [314, 719] width 146 height 16
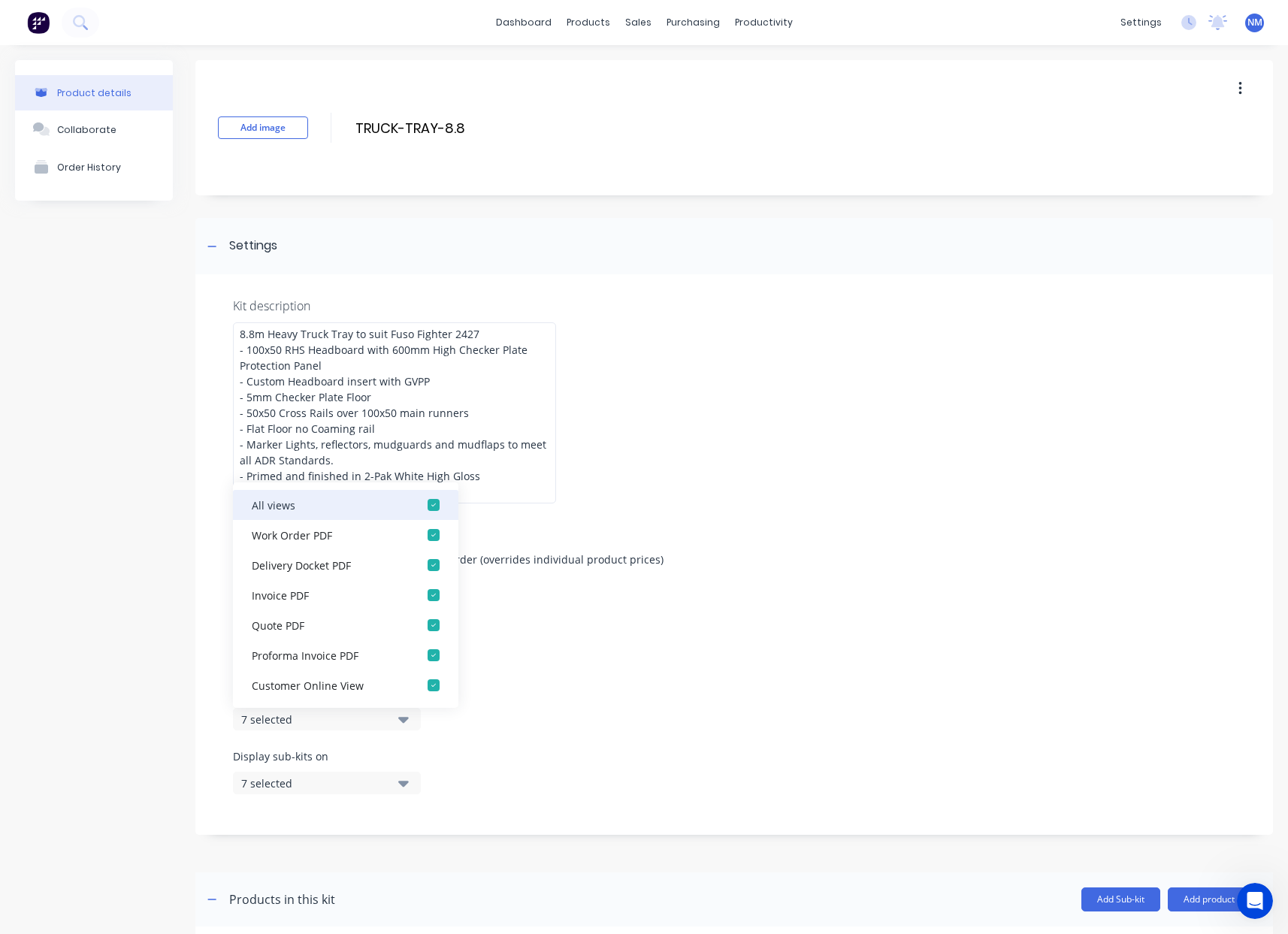
click at [426, 501] on div "button" at bounding box center [434, 505] width 30 height 30
click at [422, 533] on div "button" at bounding box center [434, 535] width 30 height 30
click at [686, 718] on div "Display individual kit items on 1 selected" at bounding box center [734, 716] width 1002 height 64
click at [582, 726] on div "Display individual kit items on 1 selected" at bounding box center [734, 716] width 1002 height 64
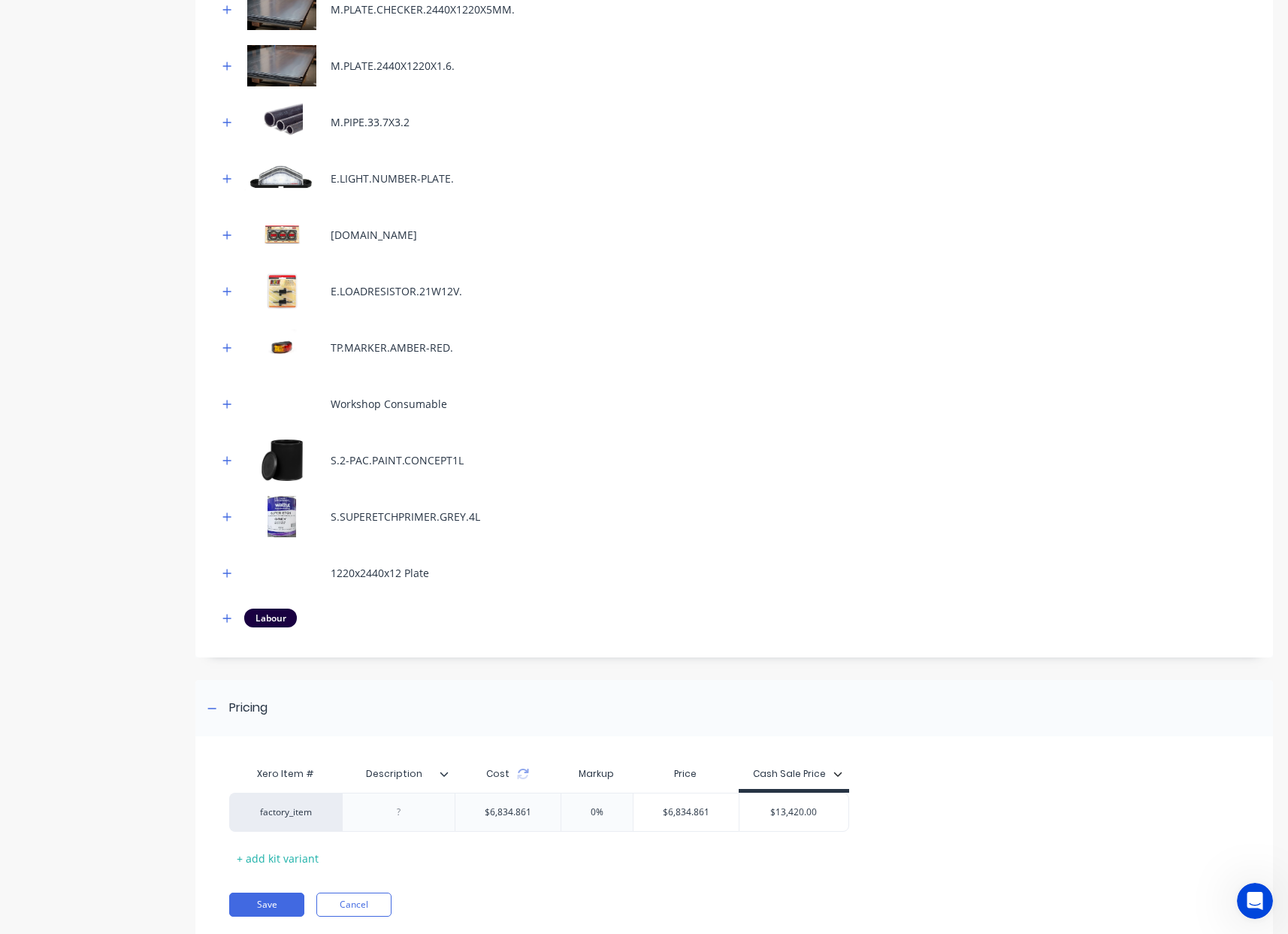
scroll to position [627, 0]
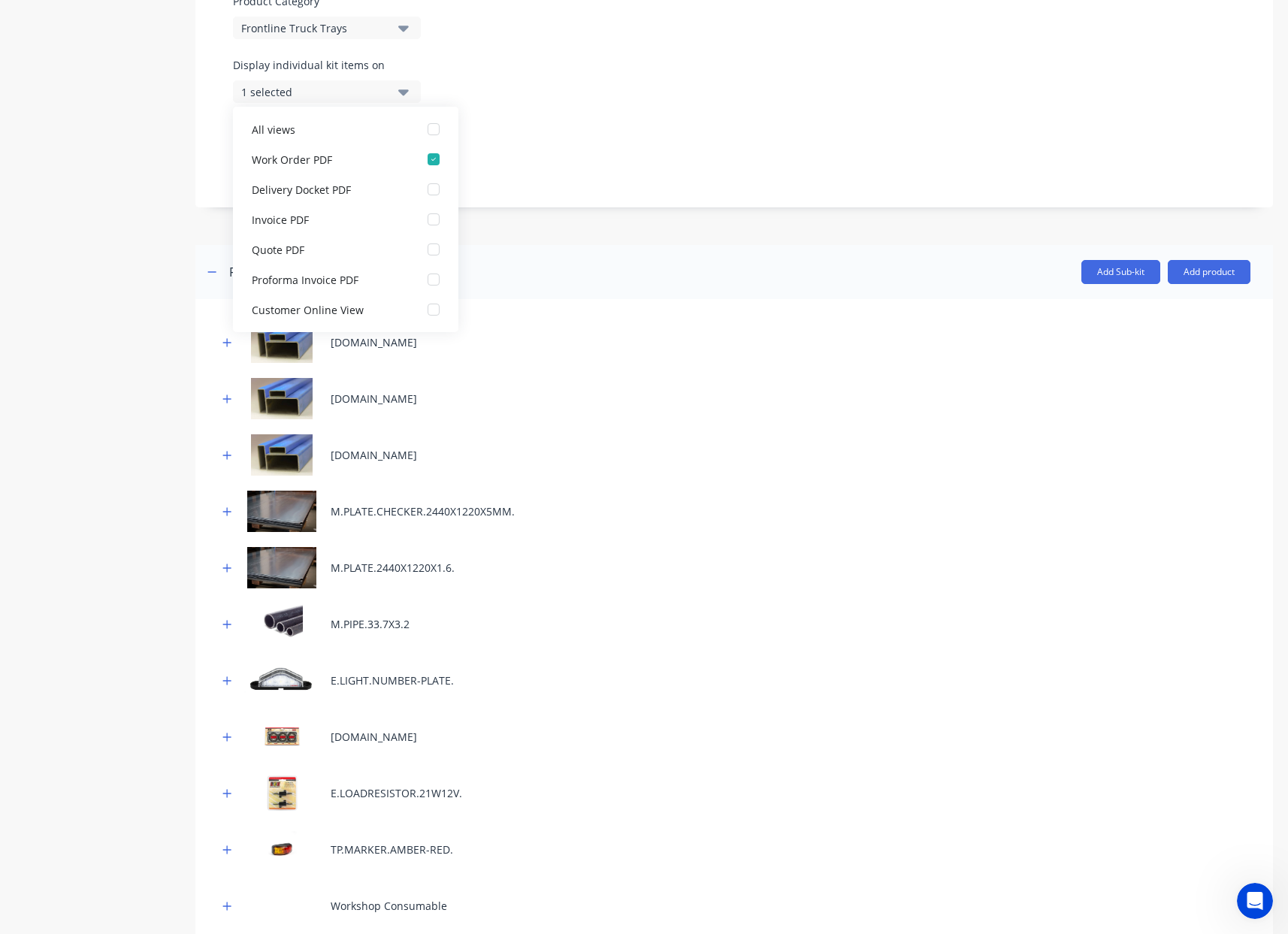
click at [512, 228] on div at bounding box center [734, 234] width 1078 height 22
click at [380, 163] on div "7 selected" at bounding box center [314, 155] width 146 height 16
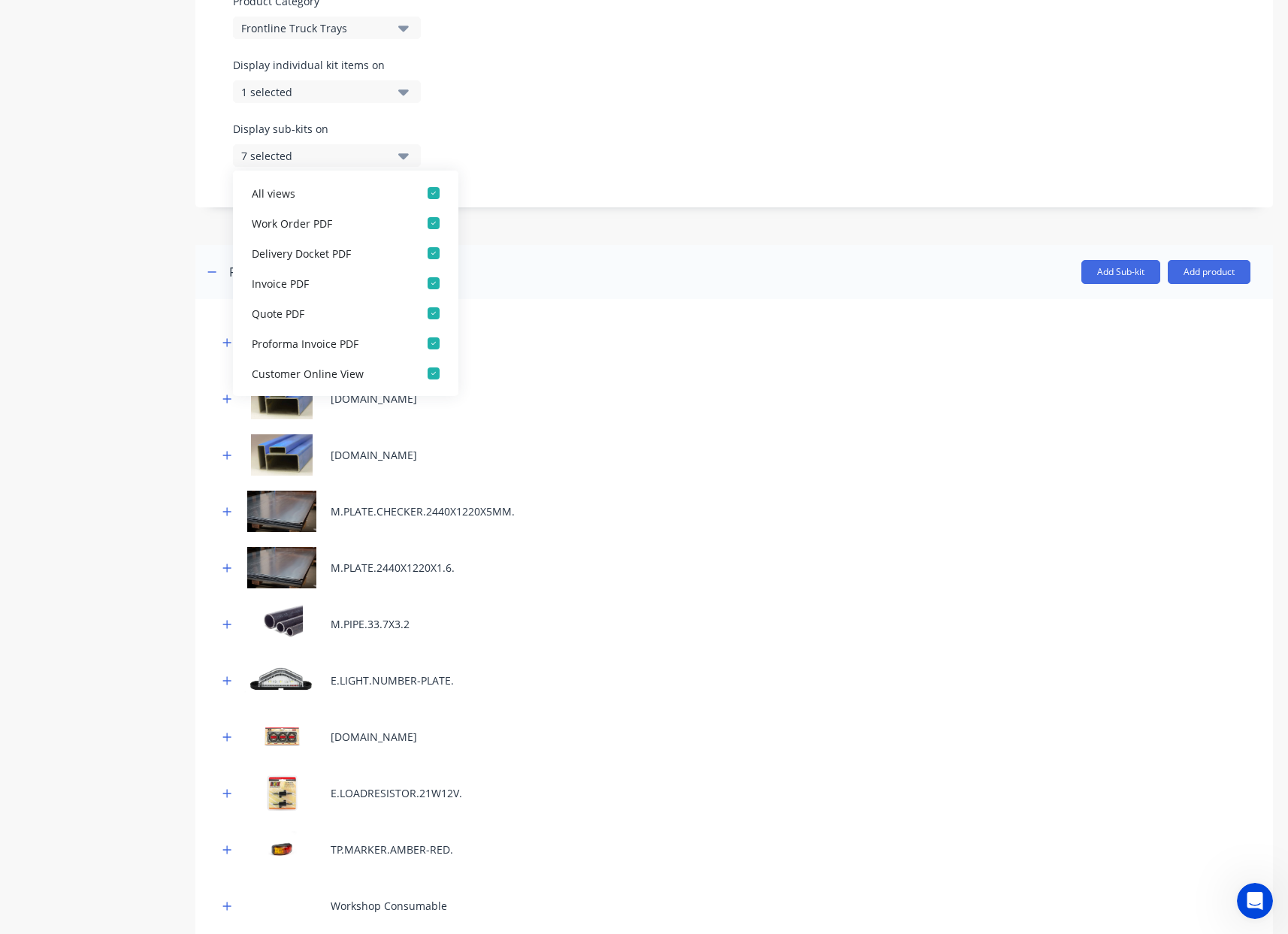
click at [381, 156] on div "7 selected" at bounding box center [314, 155] width 146 height 16
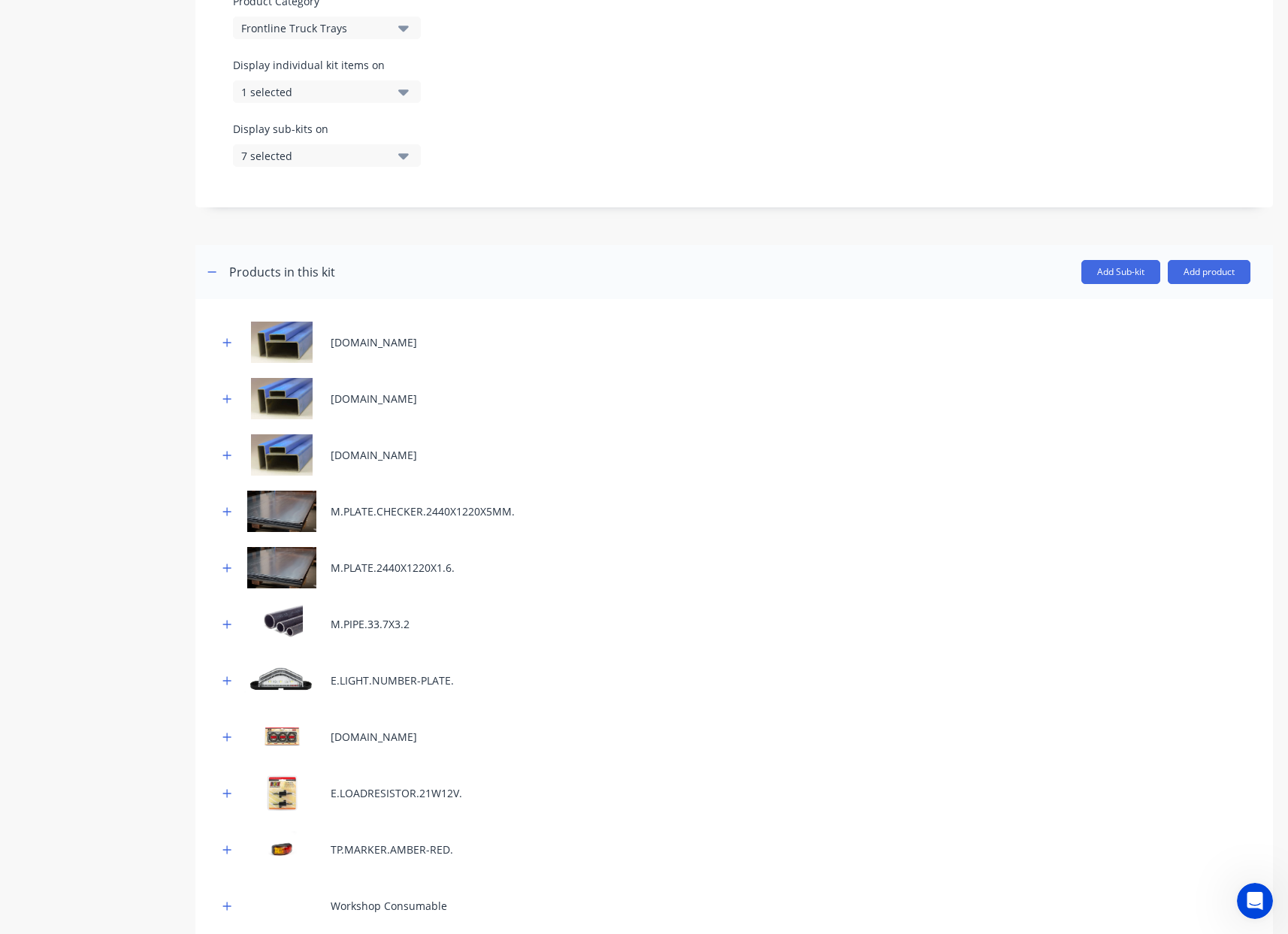
scroll to position [1172, 0]
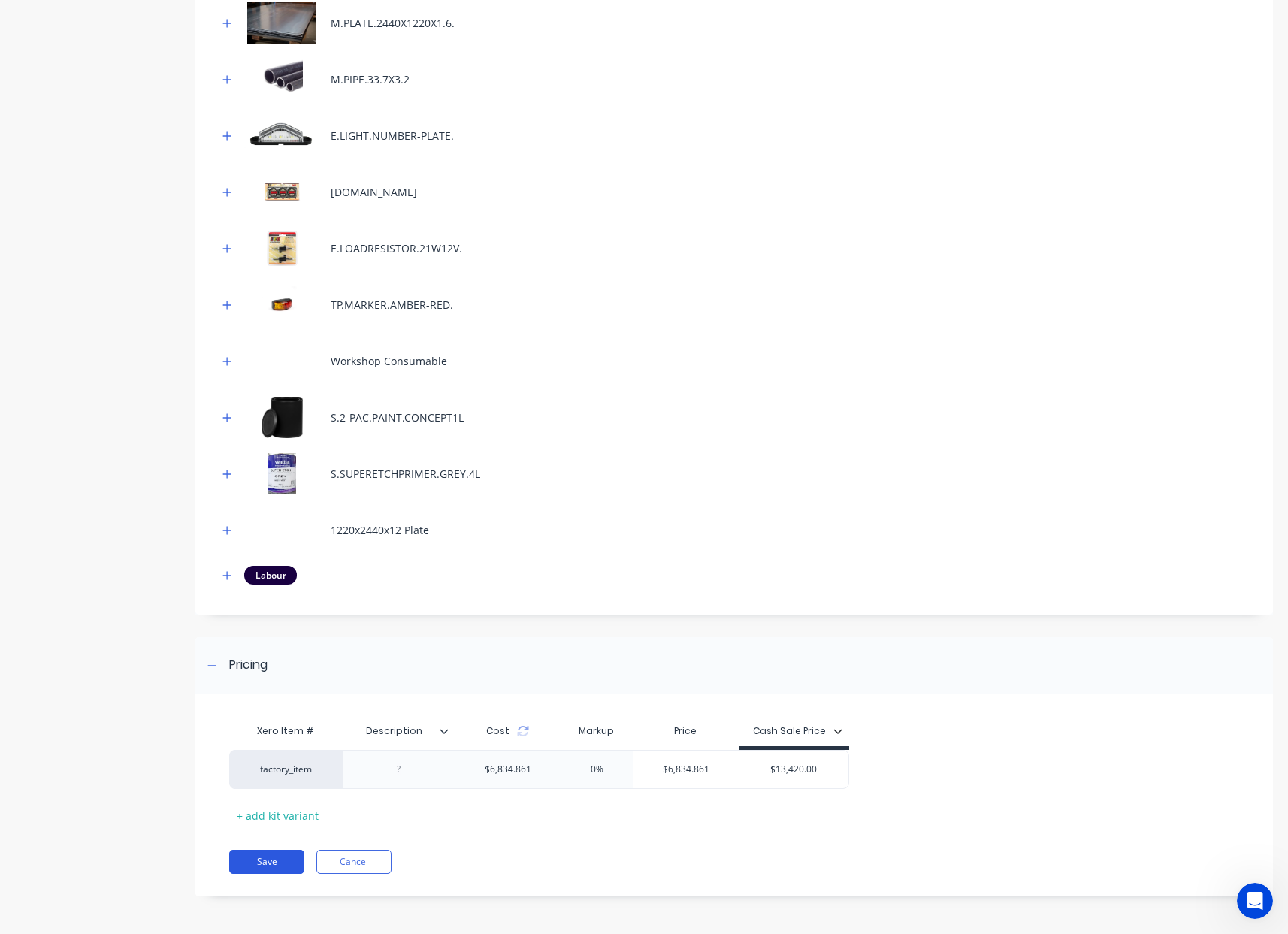
click at [274, 864] on button "Save" at bounding box center [266, 862] width 75 height 24
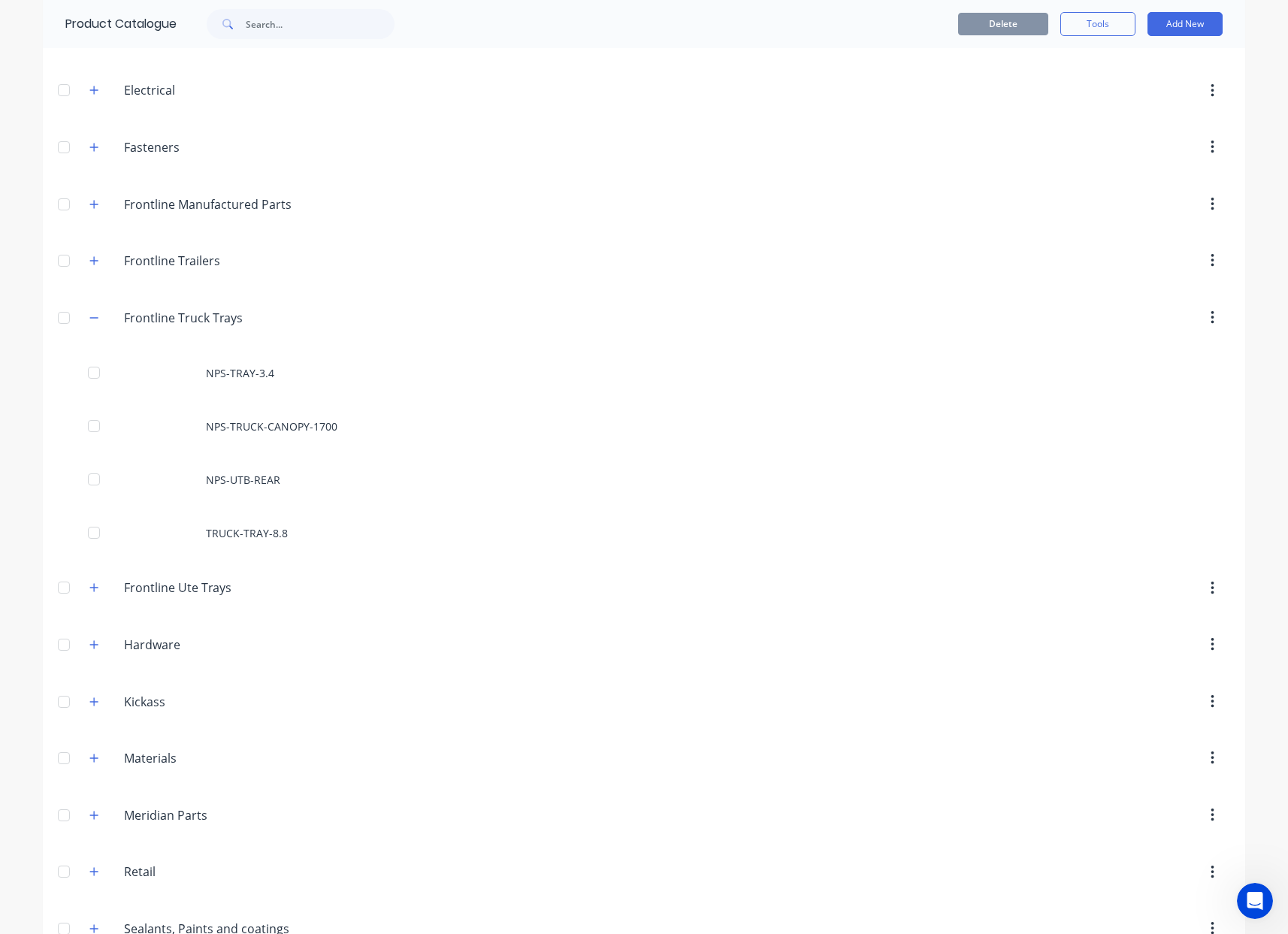
scroll to position [232, 0]
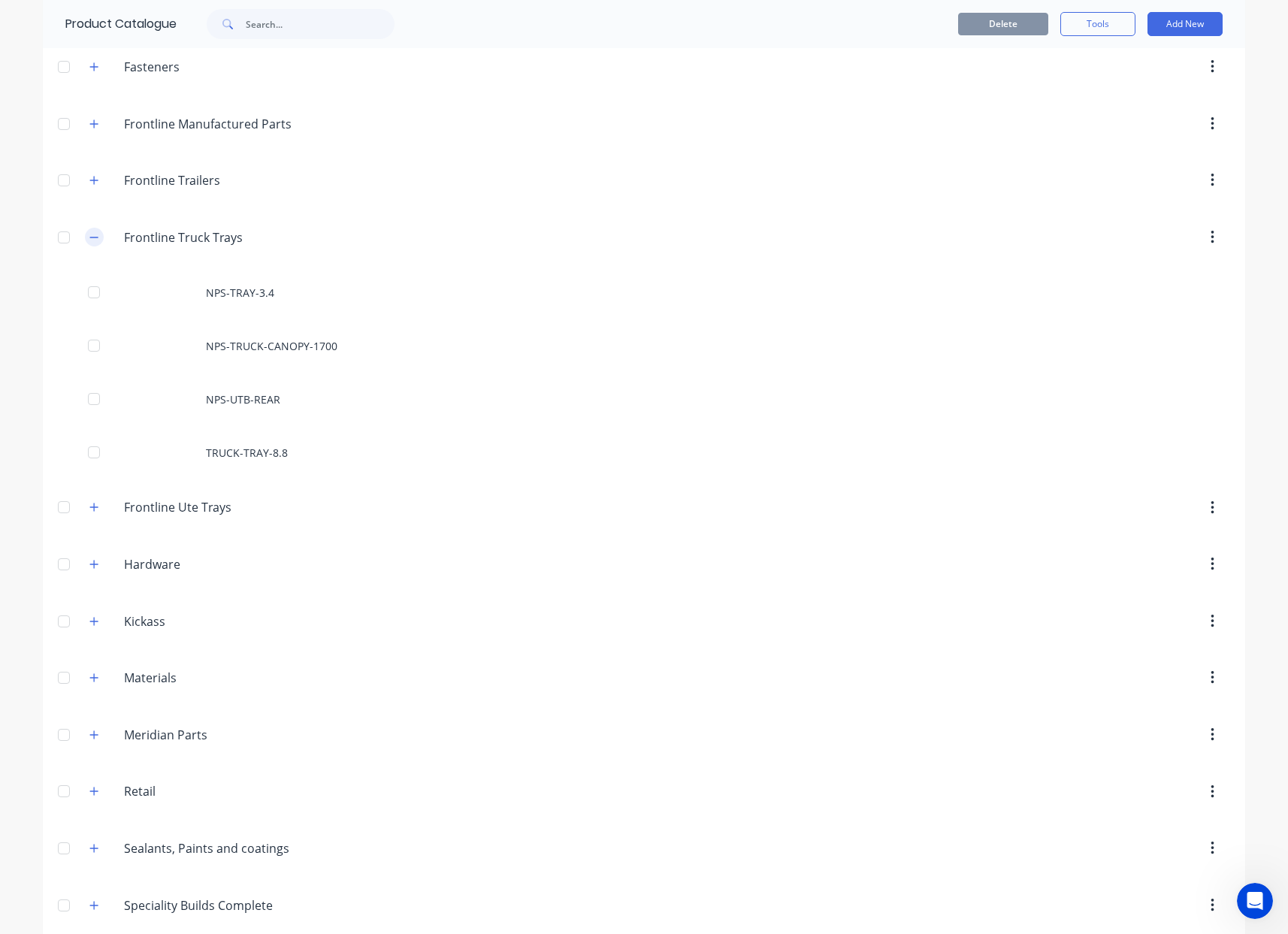
click at [90, 239] on icon "button" at bounding box center [94, 237] width 9 height 10
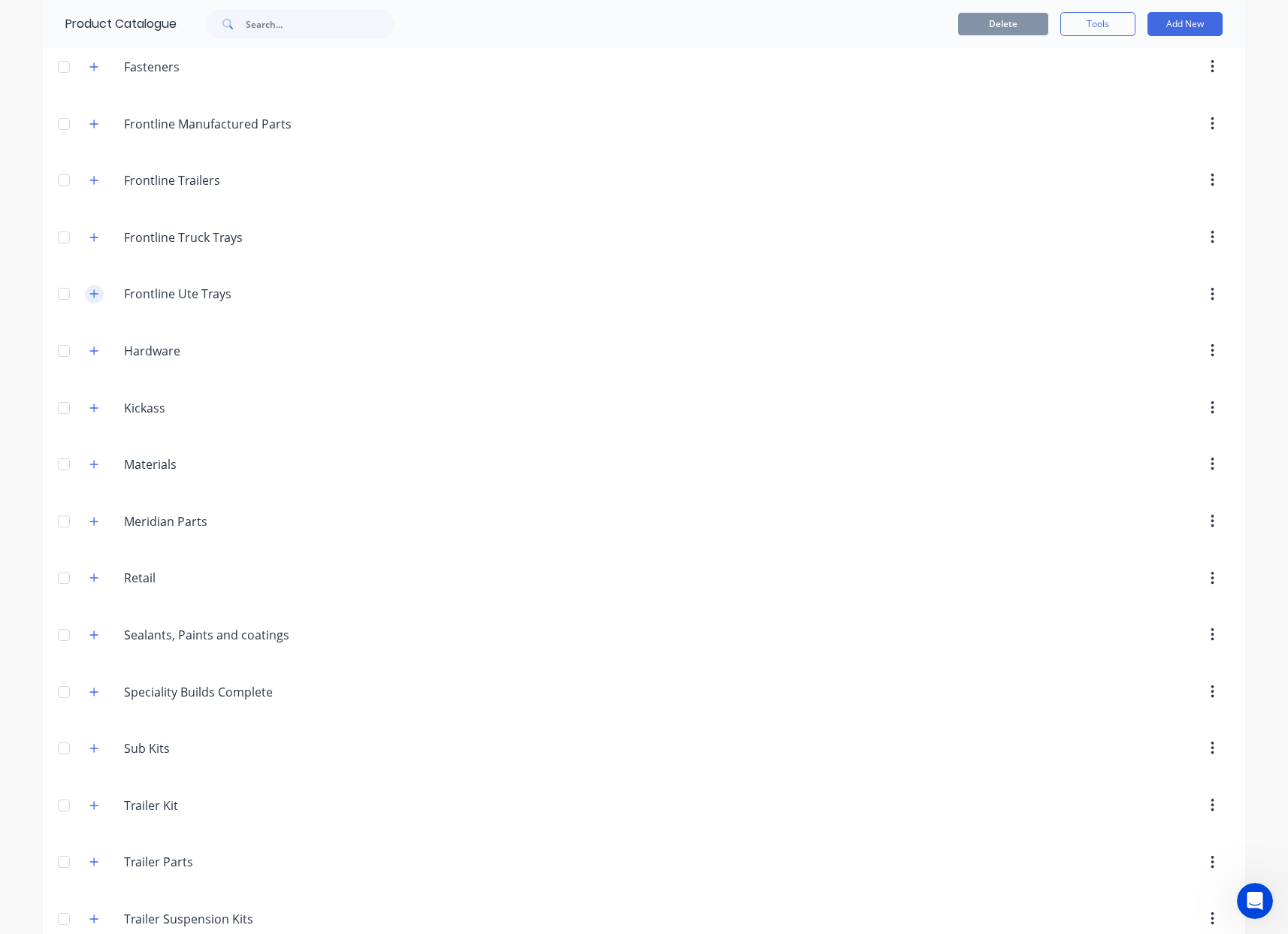
click at [91, 293] on icon "button" at bounding box center [94, 294] width 9 height 10
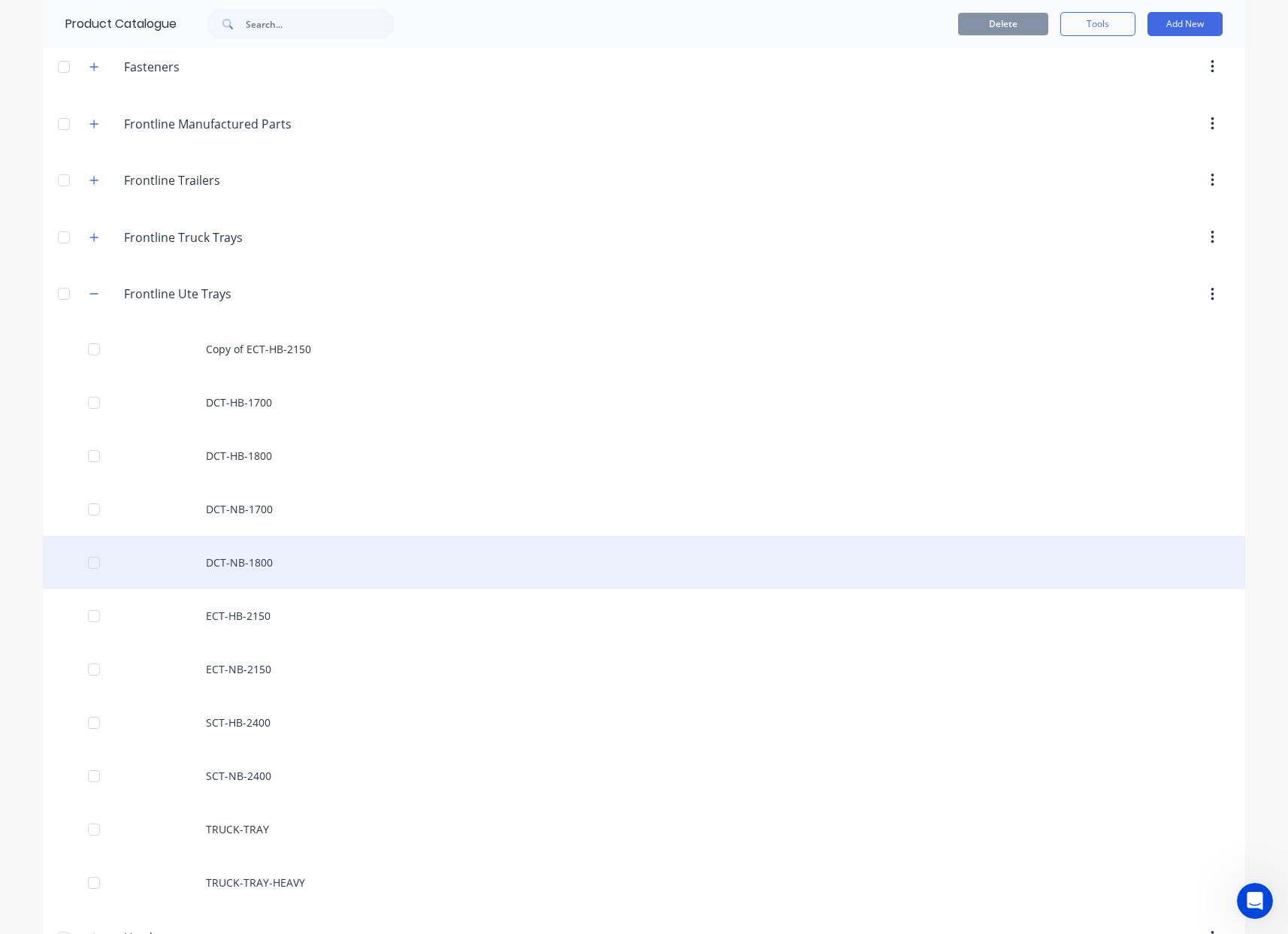
click at [296, 553] on div "DCT-NB-1800" at bounding box center [644, 562] width 1202 height 53
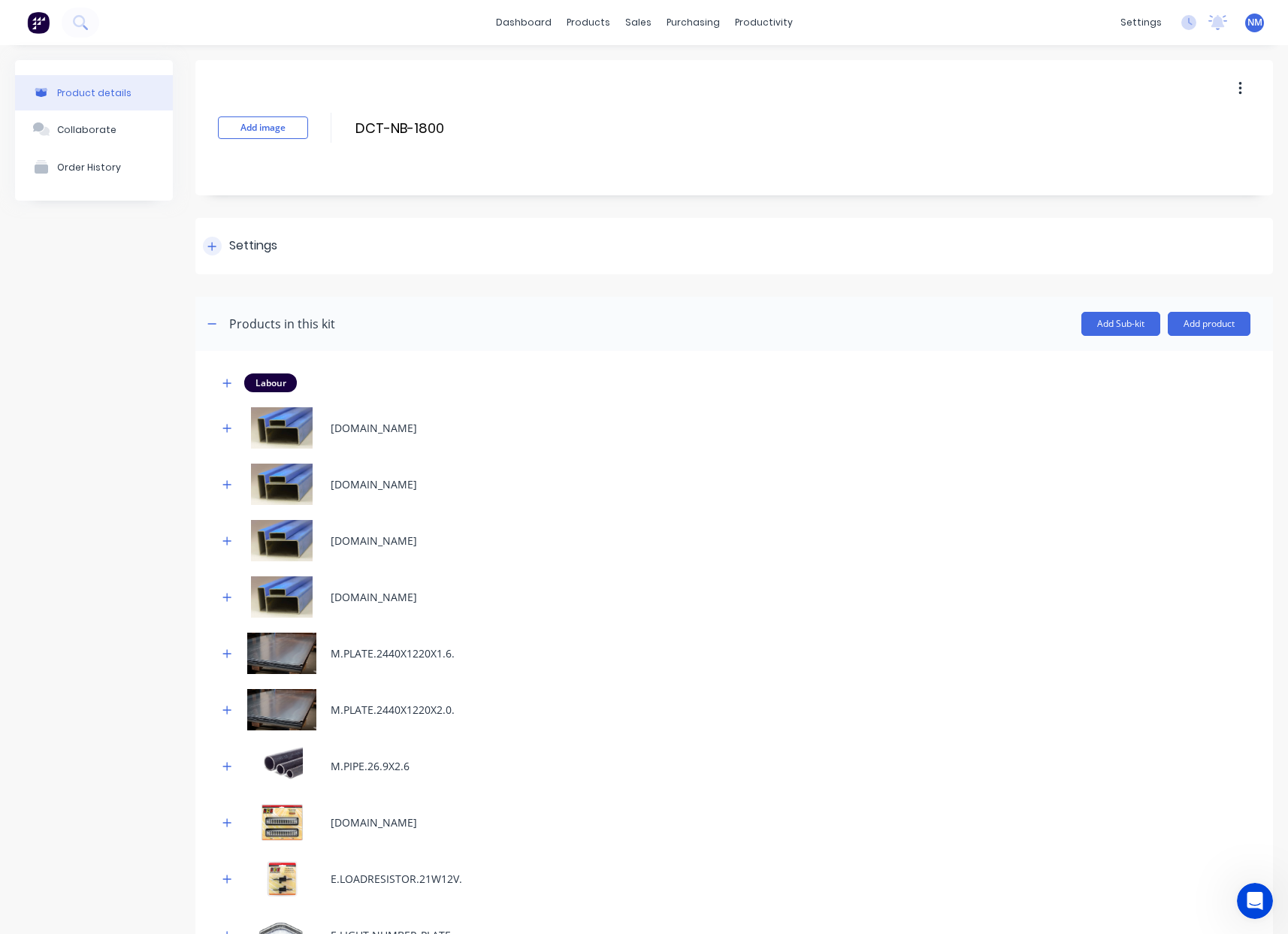
click at [216, 259] on div "Settings" at bounding box center [734, 246] width 1078 height 56
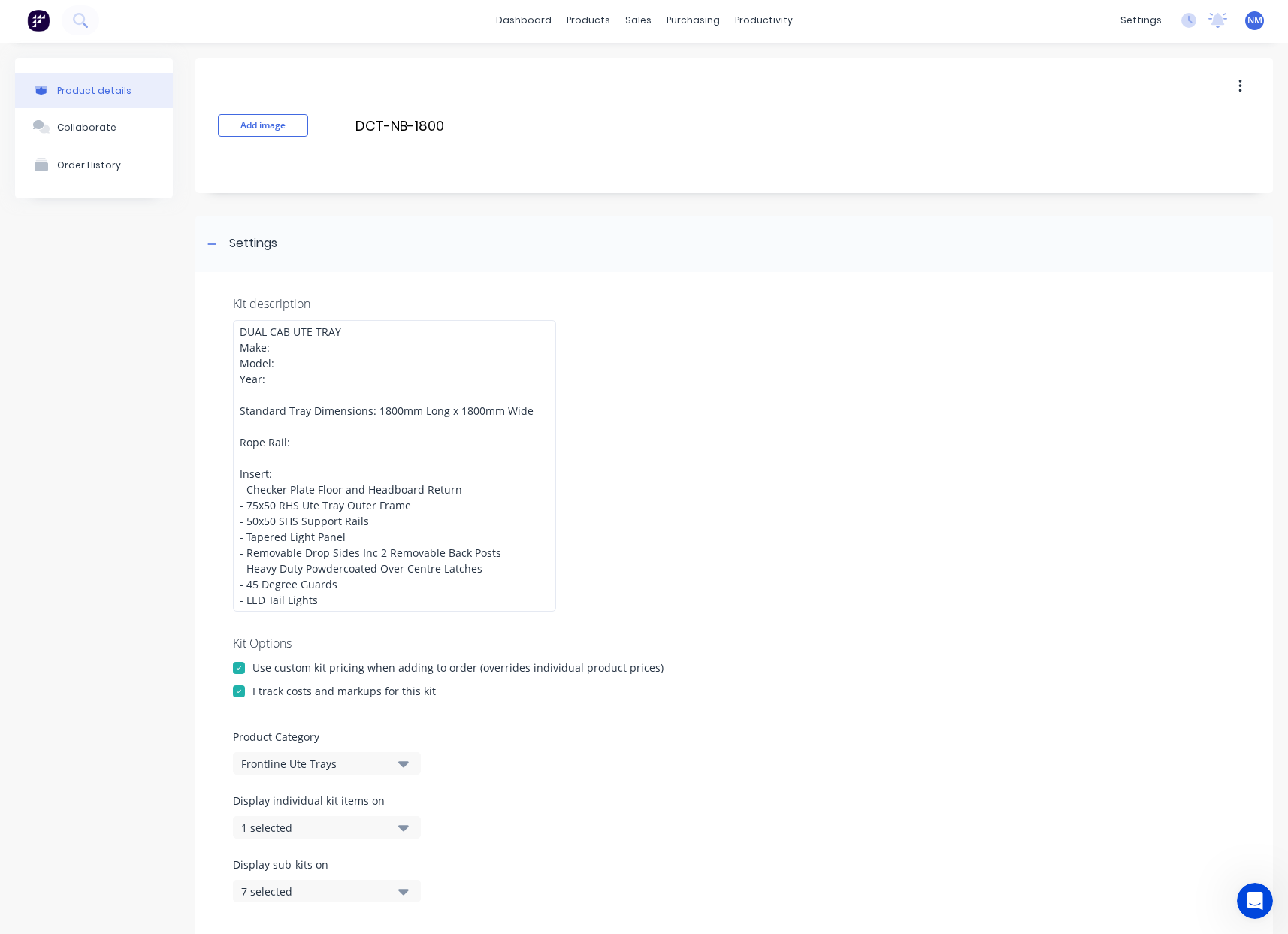
scroll to position [3, 0]
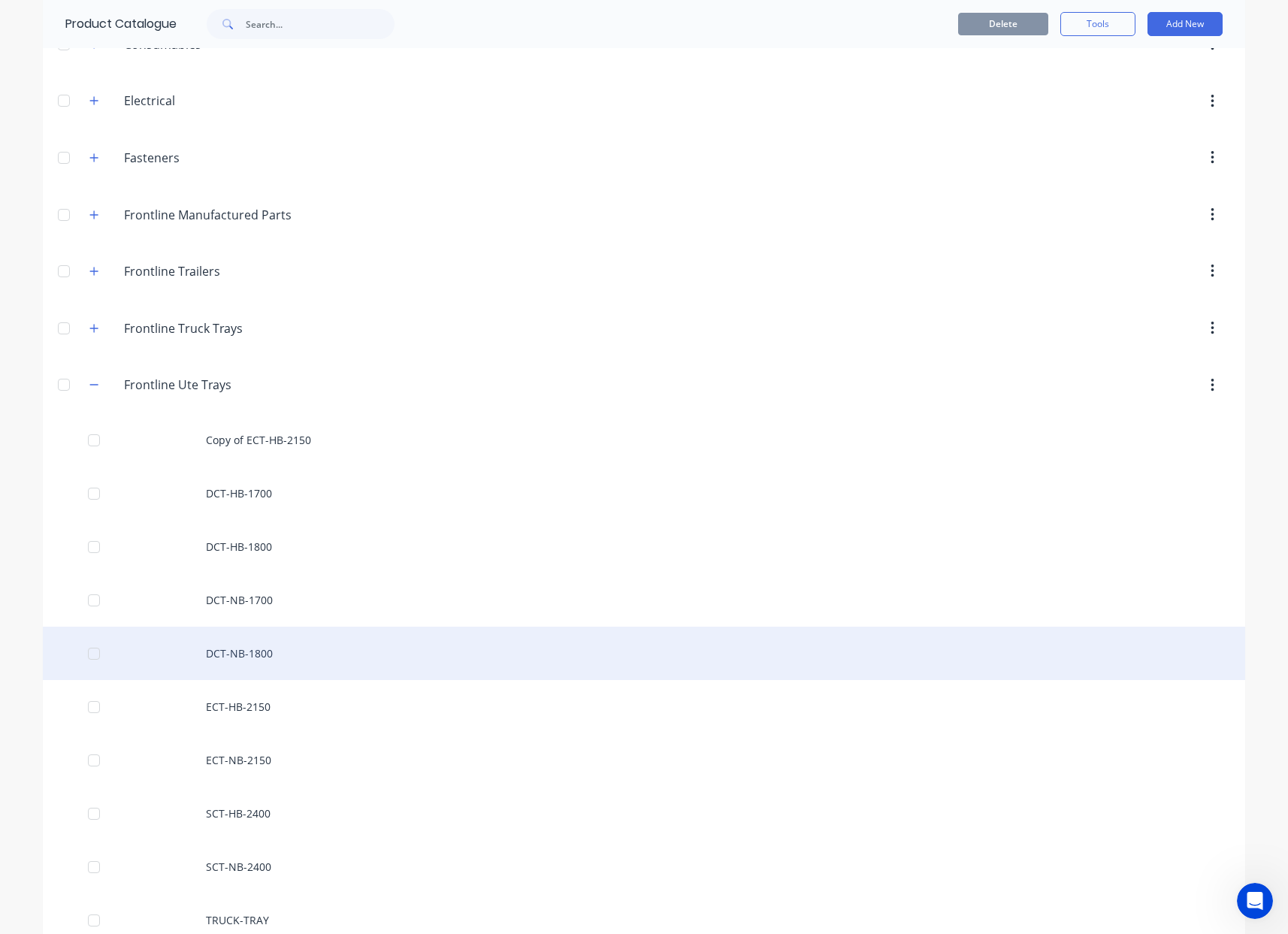
scroll to position [176, 0]
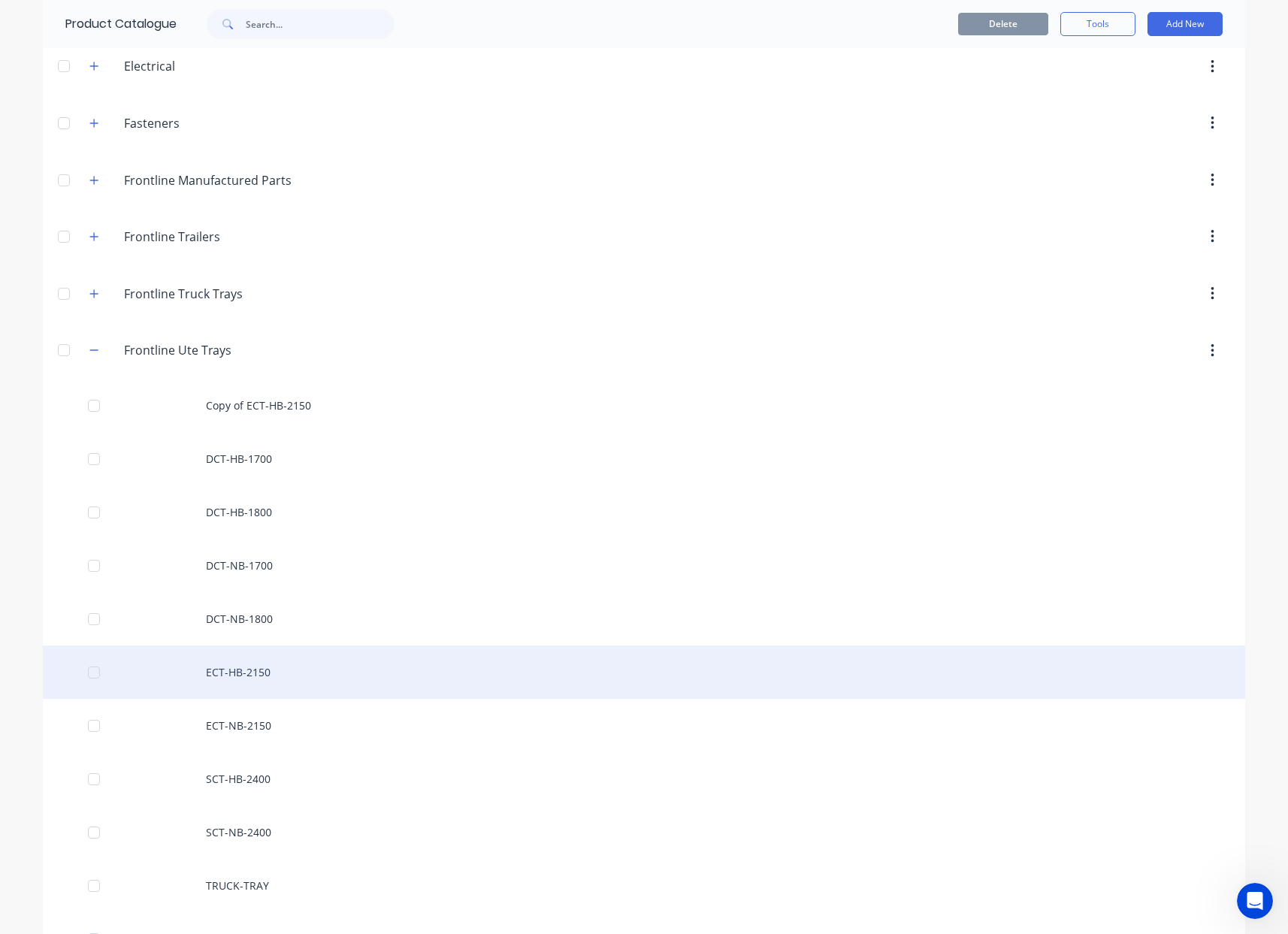
click at [265, 672] on div "ECT-HB-2150" at bounding box center [644, 672] width 1202 height 53
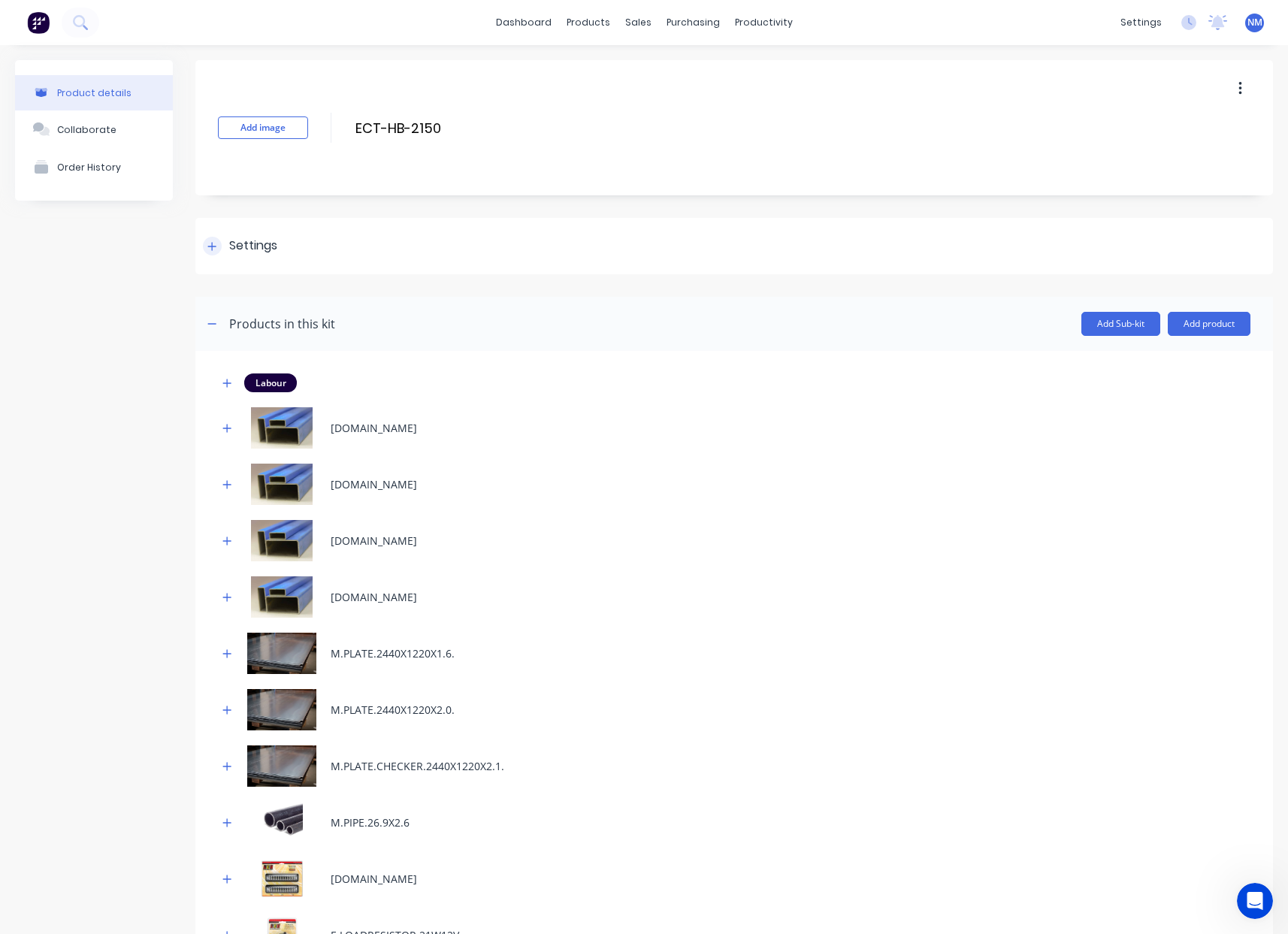
click at [209, 247] on icon at bounding box center [212, 246] width 9 height 10
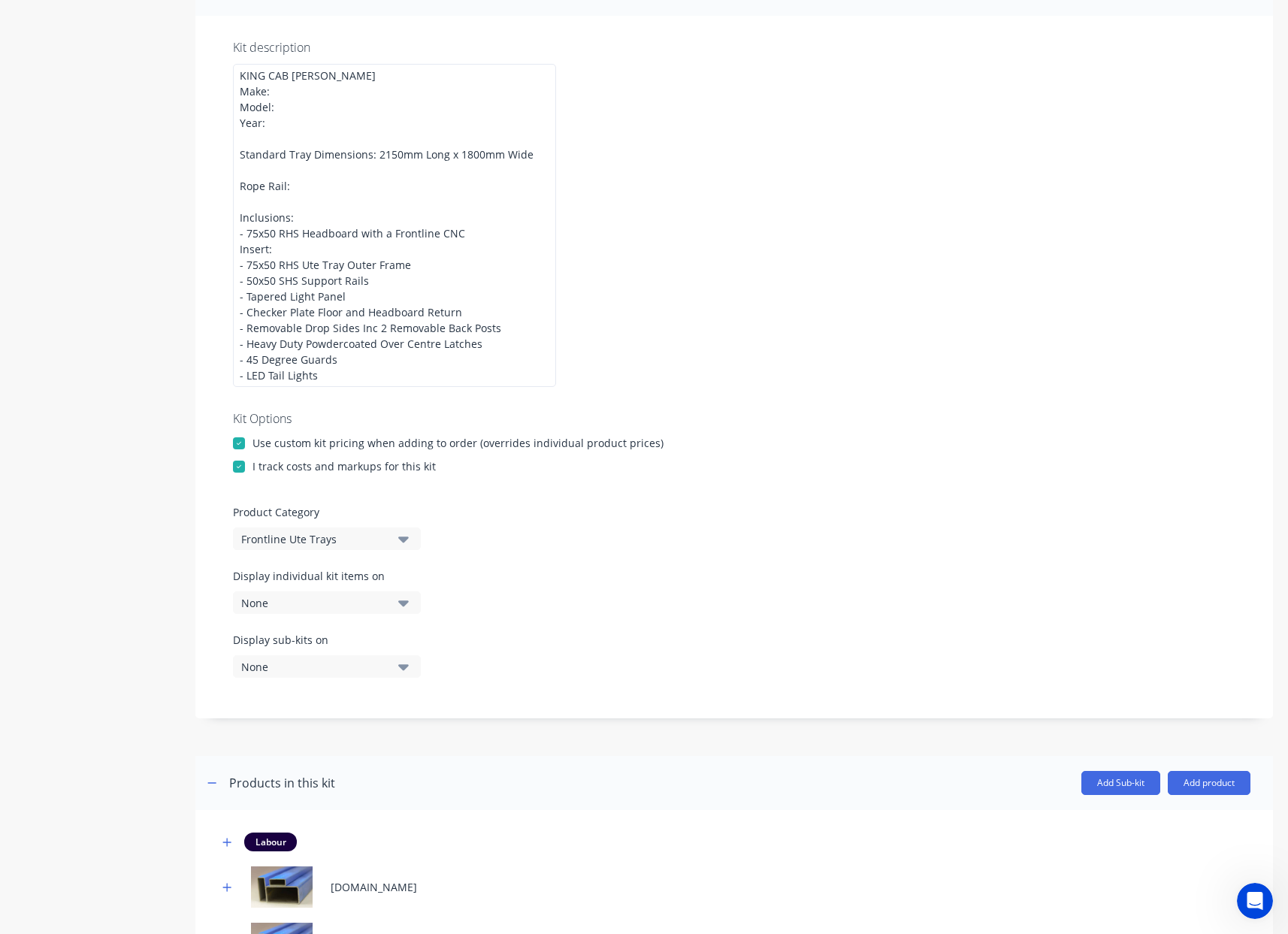
scroll to position [279, 0]
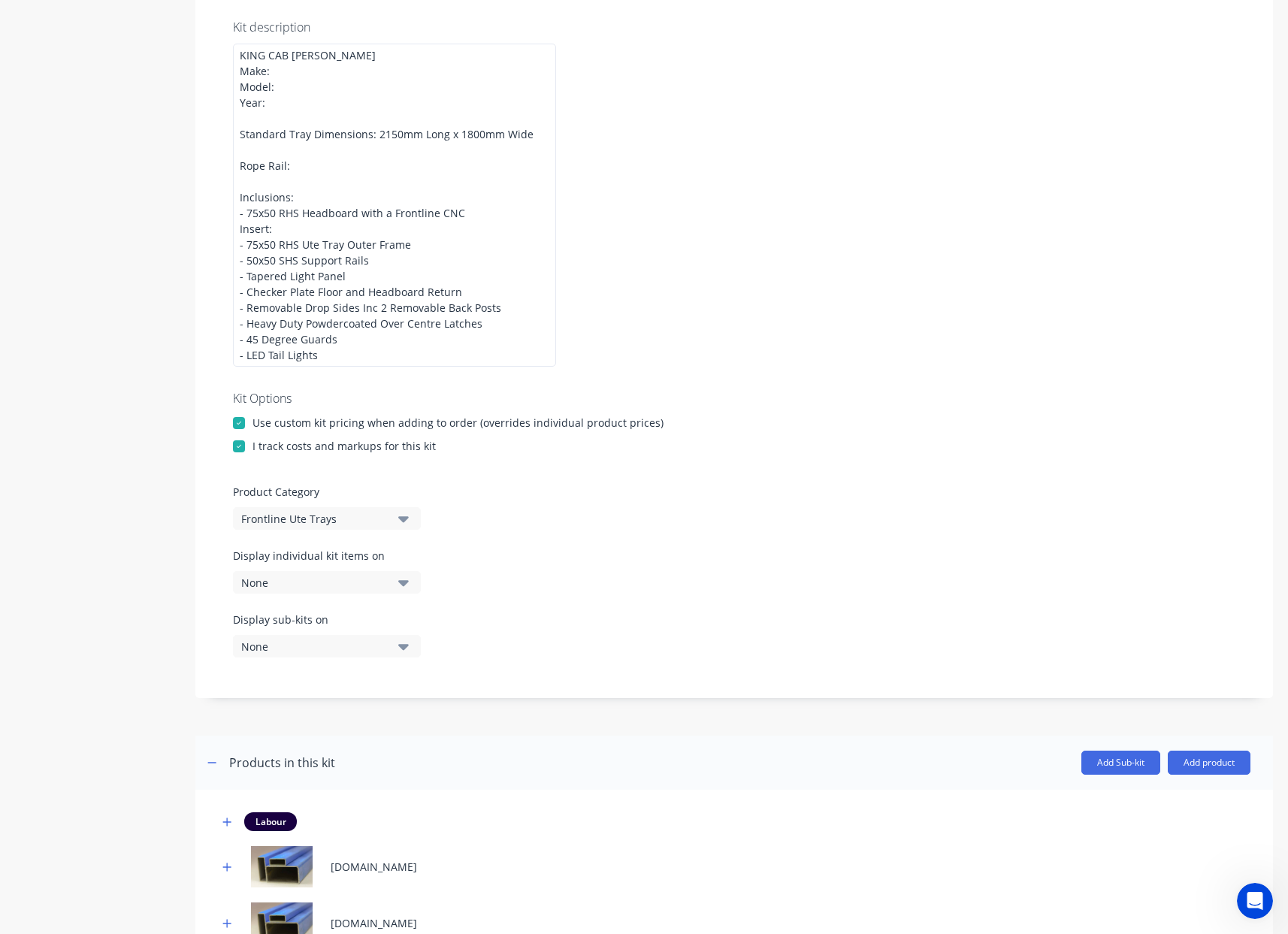
click at [382, 585] on div "None" at bounding box center [314, 582] width 146 height 16
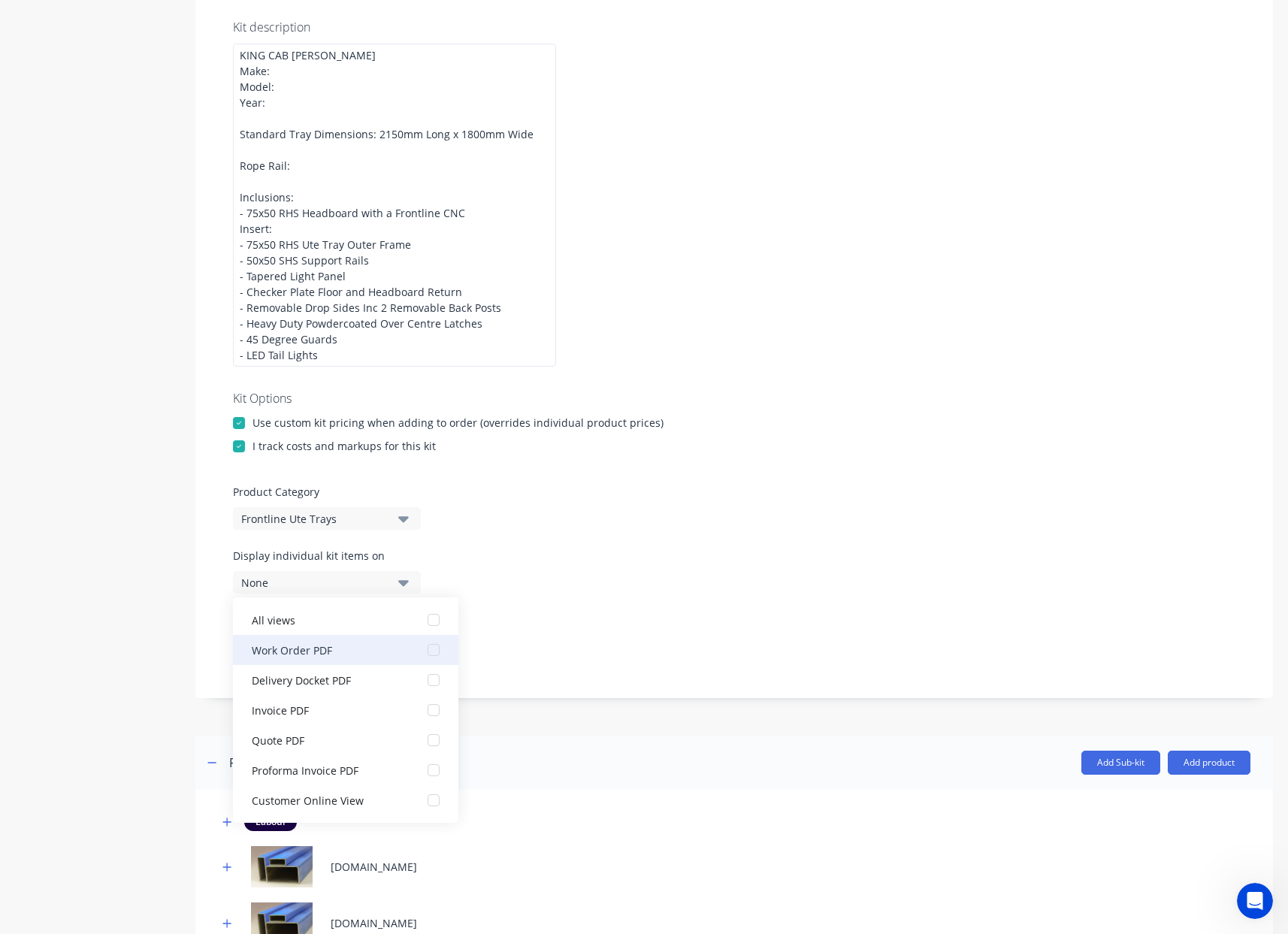
click at [401, 655] on button "Work Order PDF" at bounding box center [345, 650] width 225 height 30
click at [545, 615] on div "Display sub-kits on None" at bounding box center [734, 643] width 1002 height 64
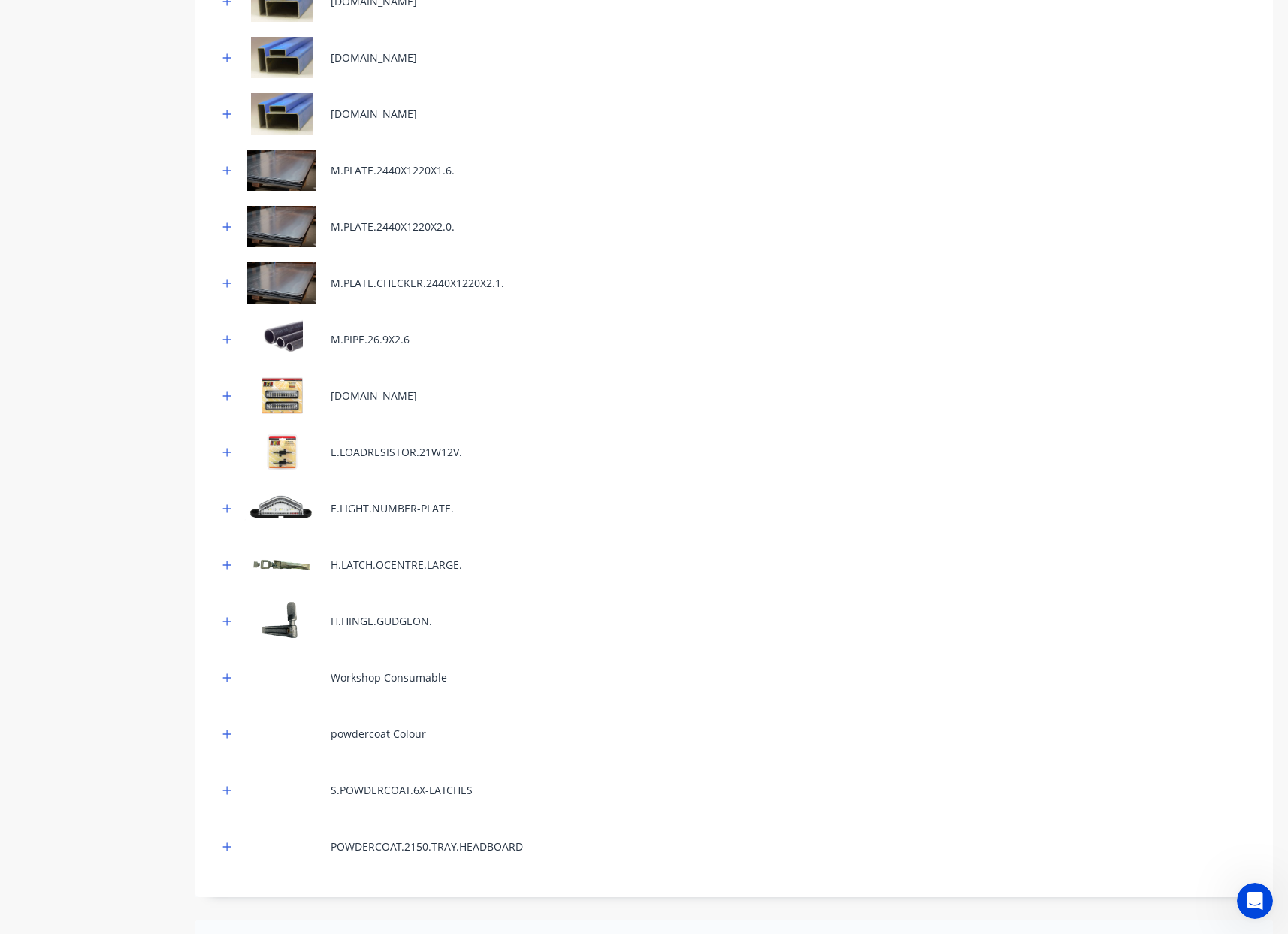
scroll to position [1484, 0]
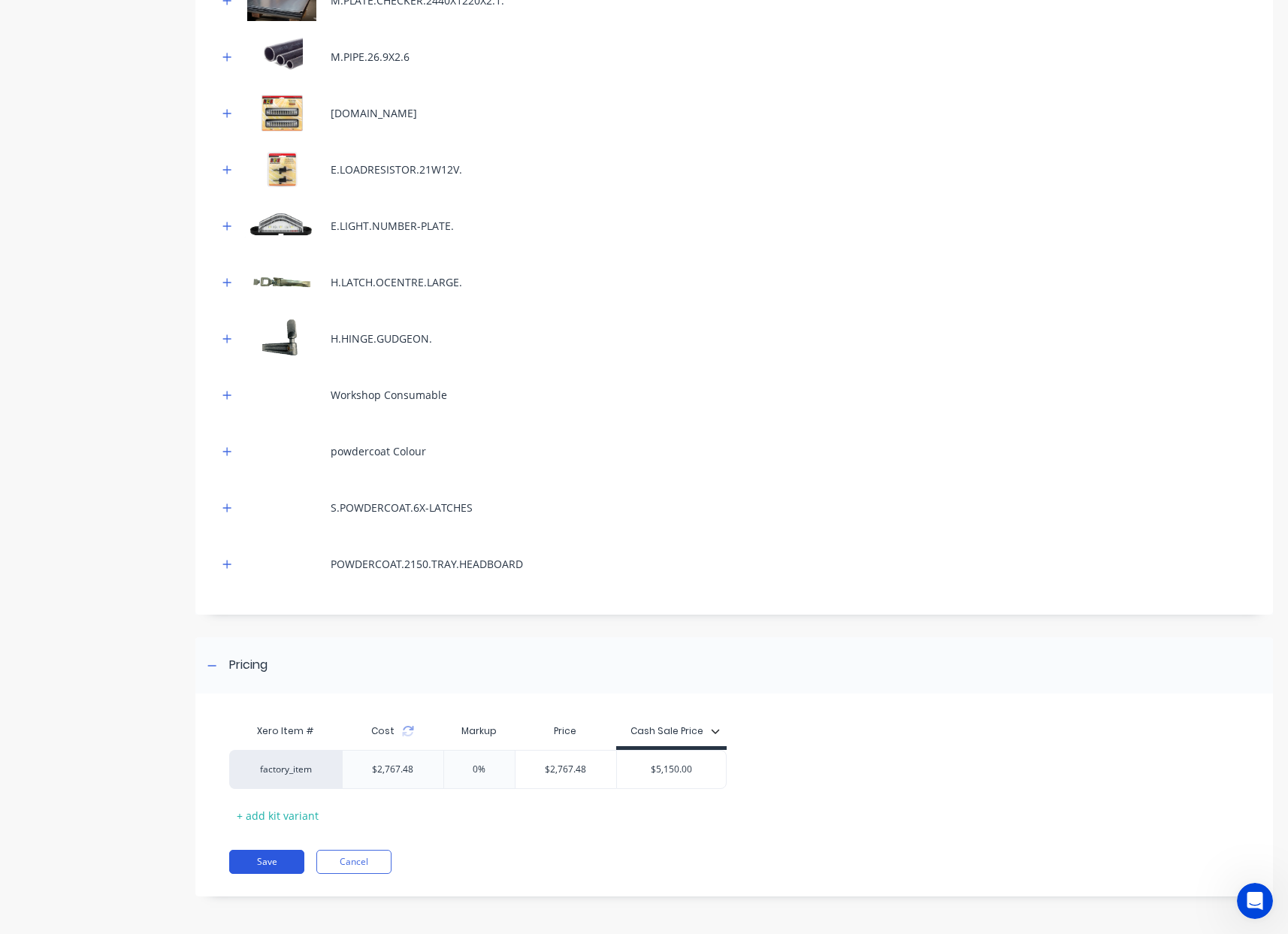
click at [282, 858] on button "Save" at bounding box center [266, 862] width 75 height 24
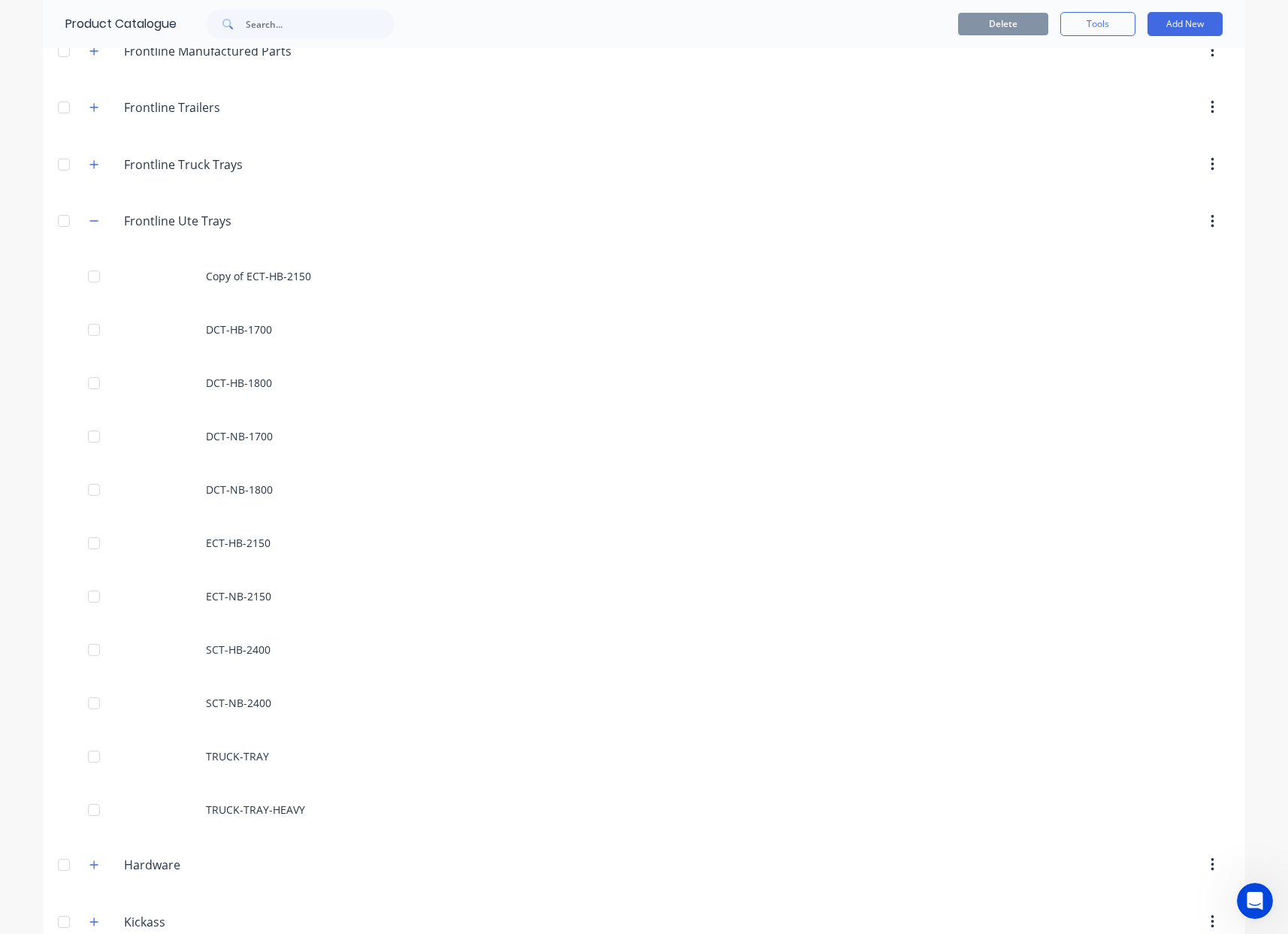
scroll to position [308, 0]
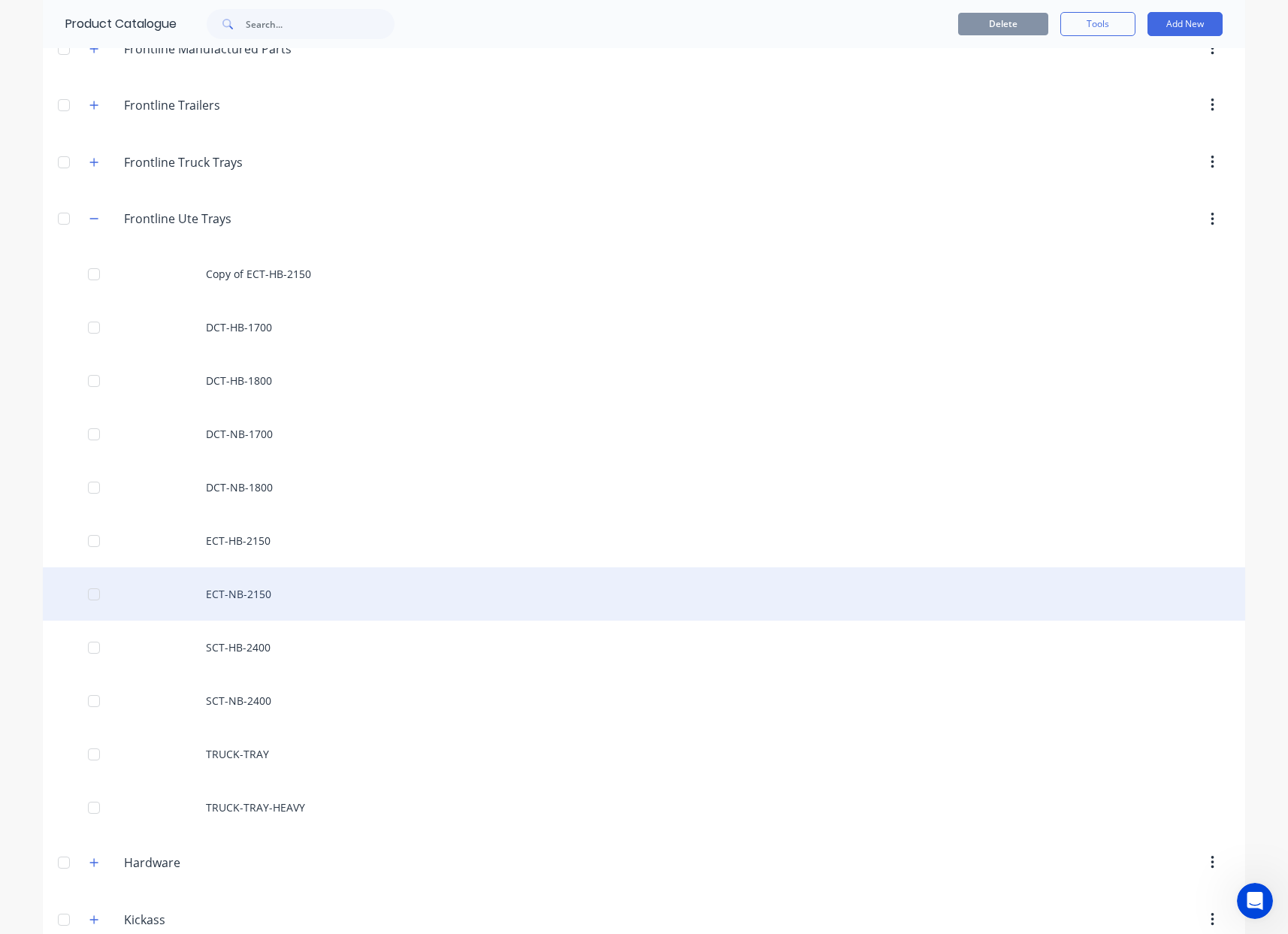
click at [293, 596] on div "ECT-NB-2150" at bounding box center [644, 594] width 1202 height 53
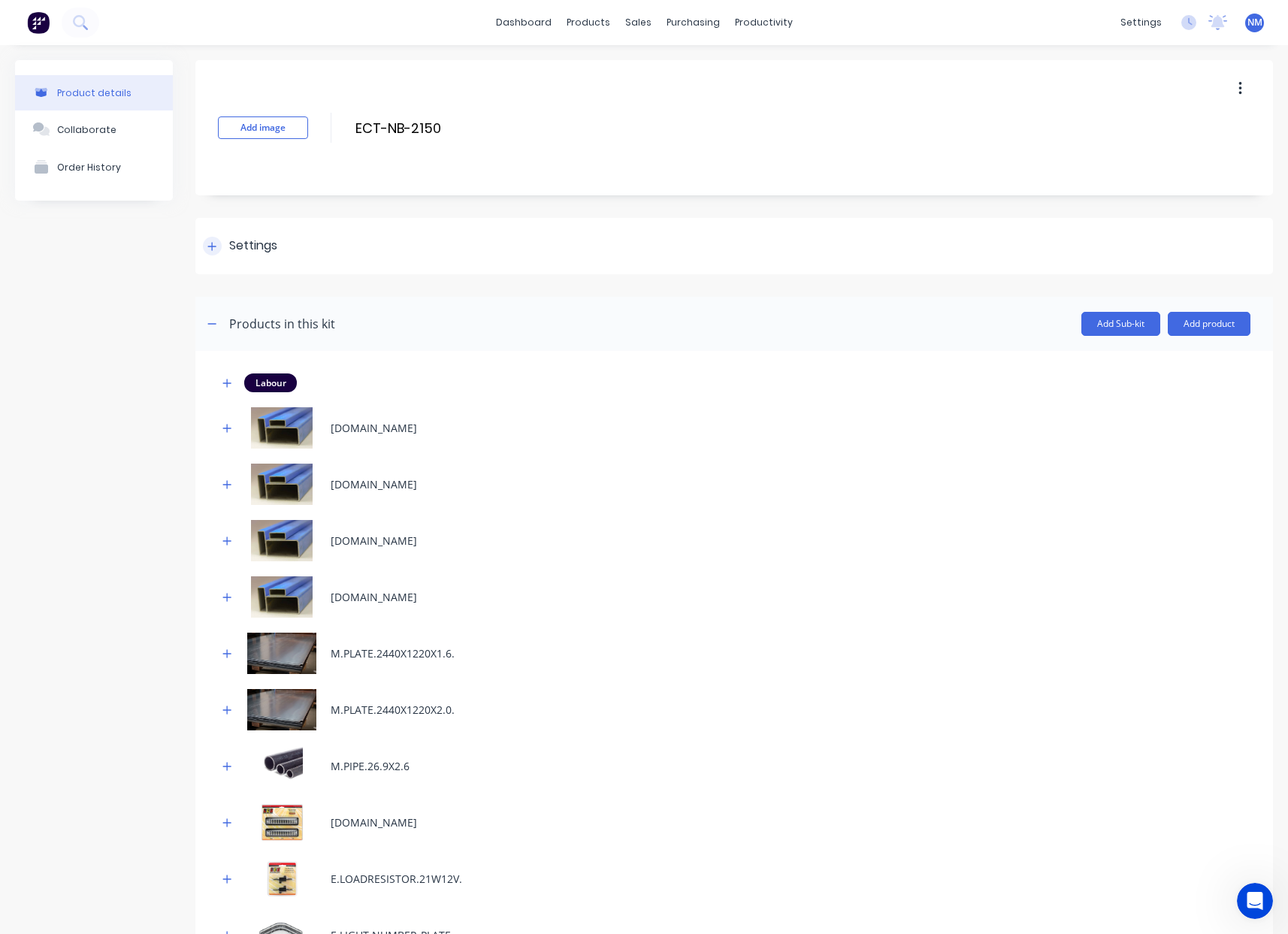
click at [212, 255] on div at bounding box center [212, 246] width 19 height 19
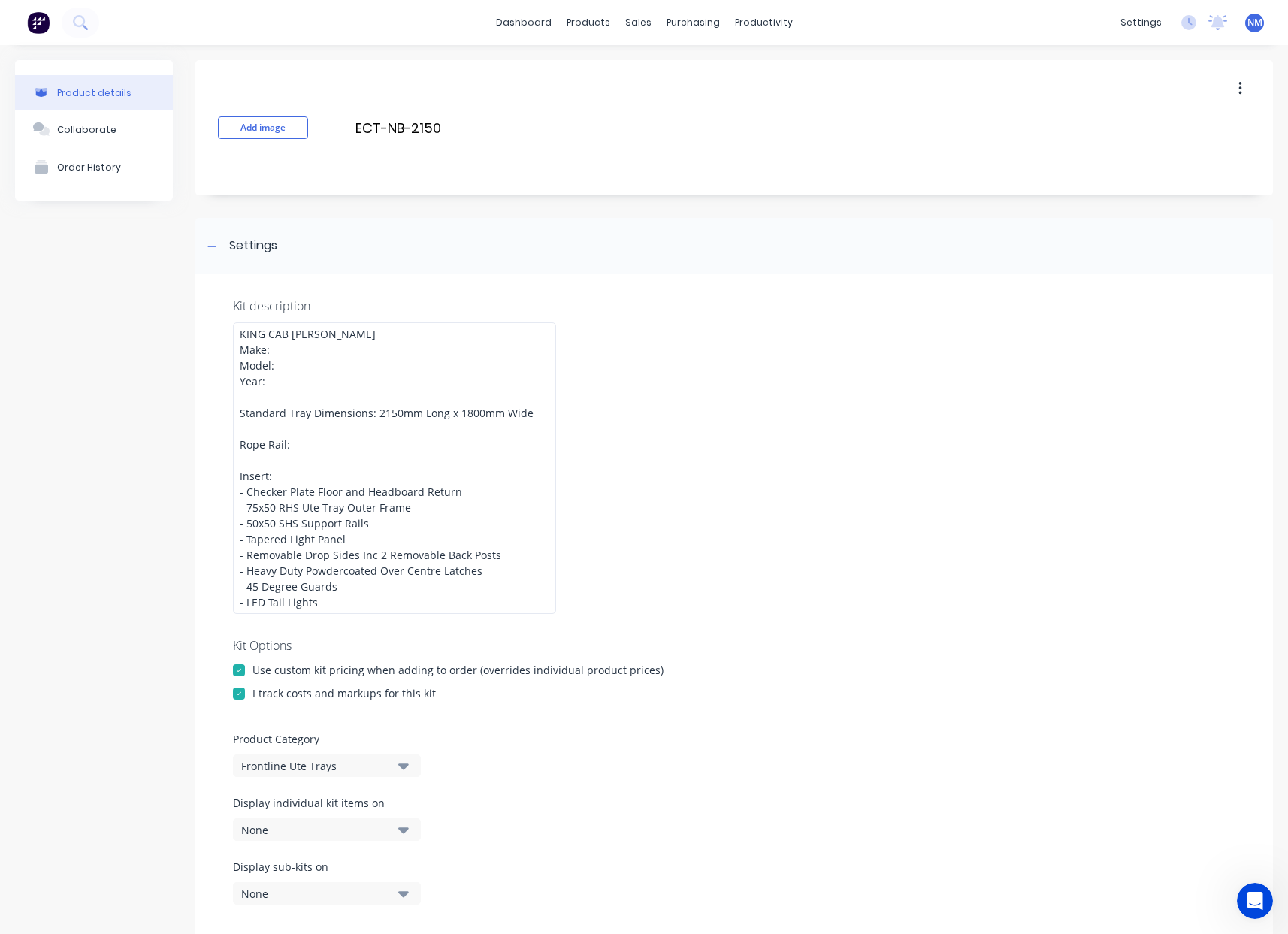
click at [381, 829] on div "None" at bounding box center [314, 829] width 146 height 16
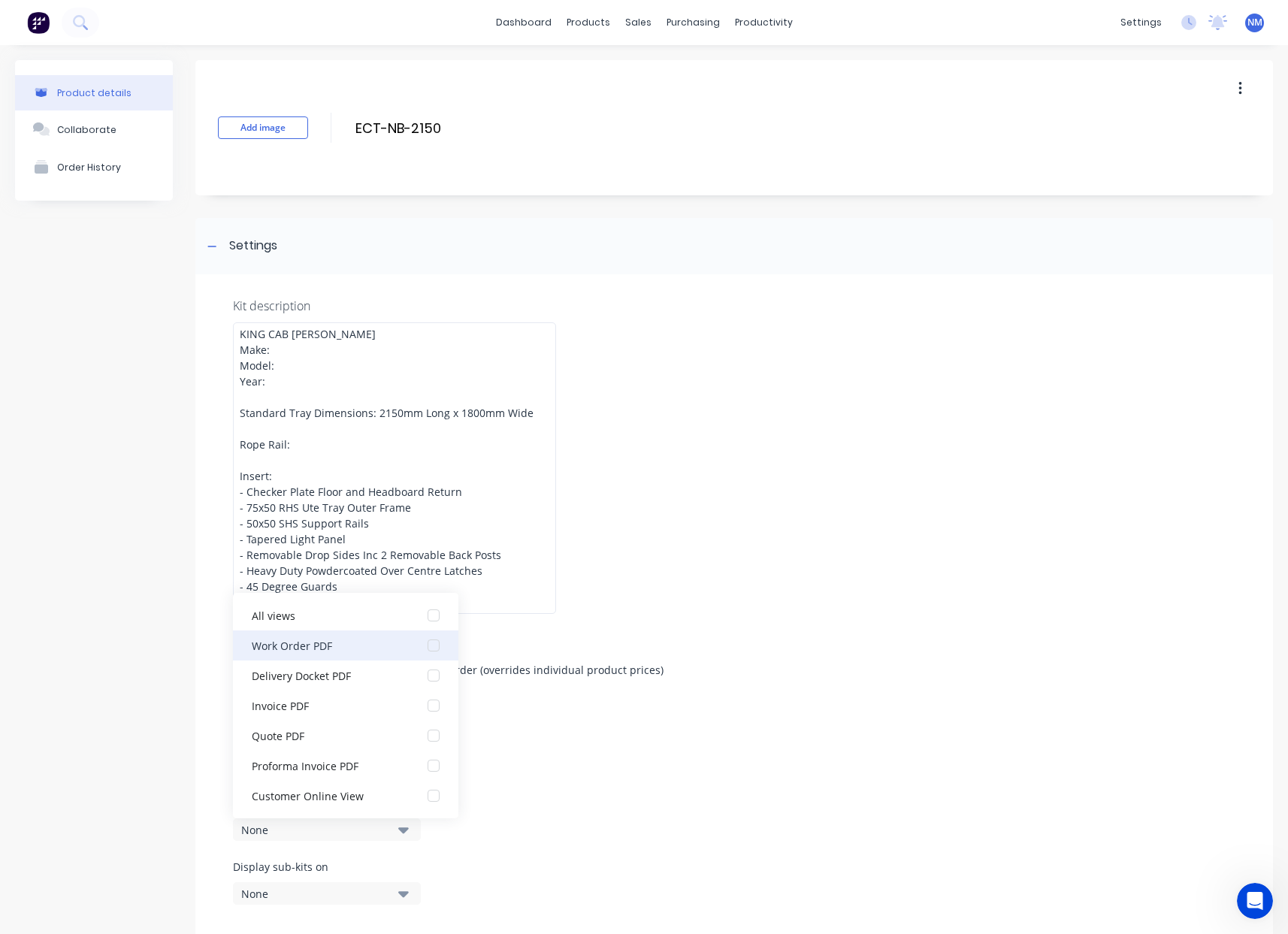
click at [346, 640] on div "Work Order PDF" at bounding box center [326, 645] width 150 height 16
click at [650, 776] on div "Product Category Frontline Ute Trays" at bounding box center [734, 754] width 1002 height 46
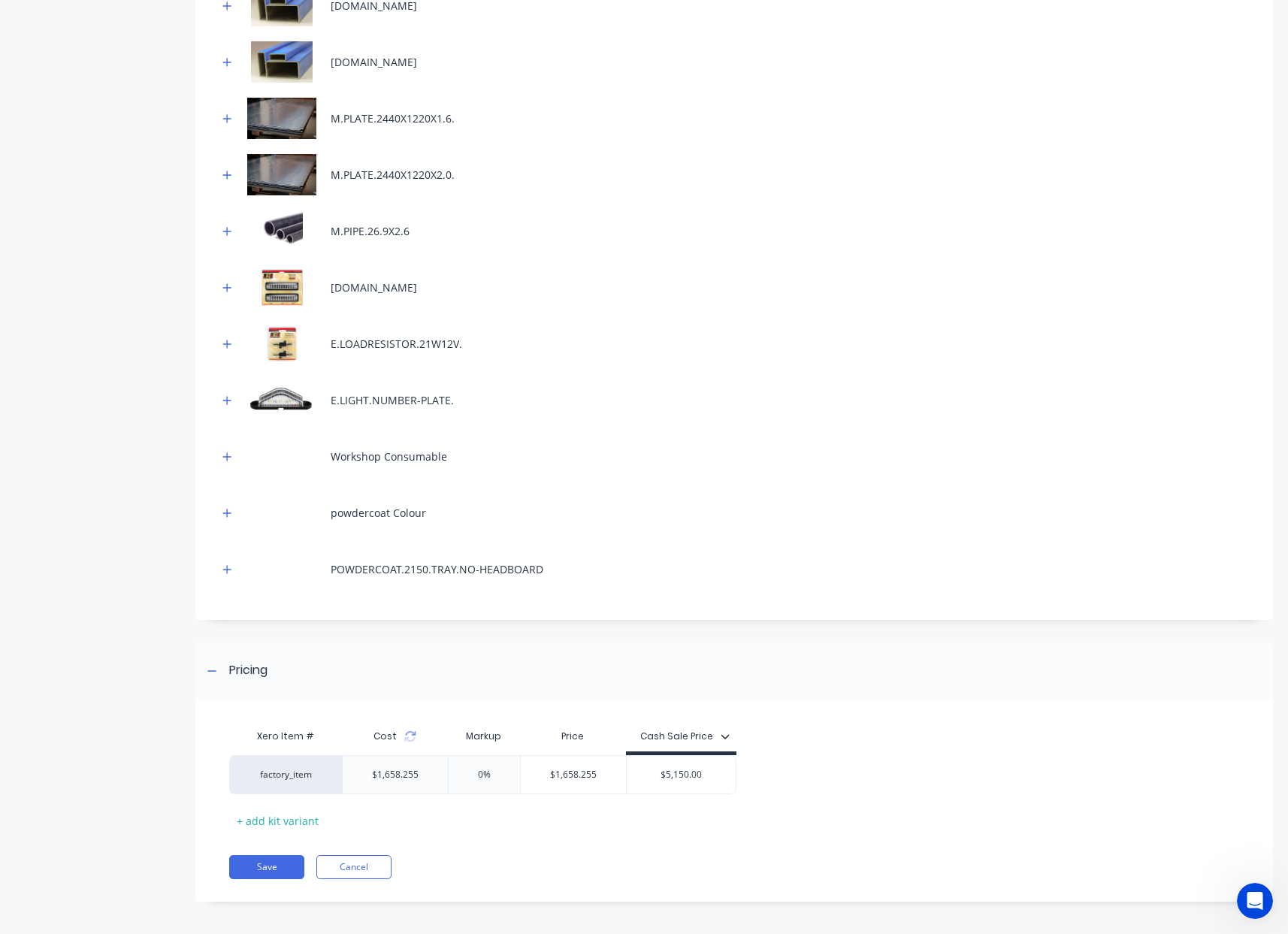
scroll to position [1227, 0]
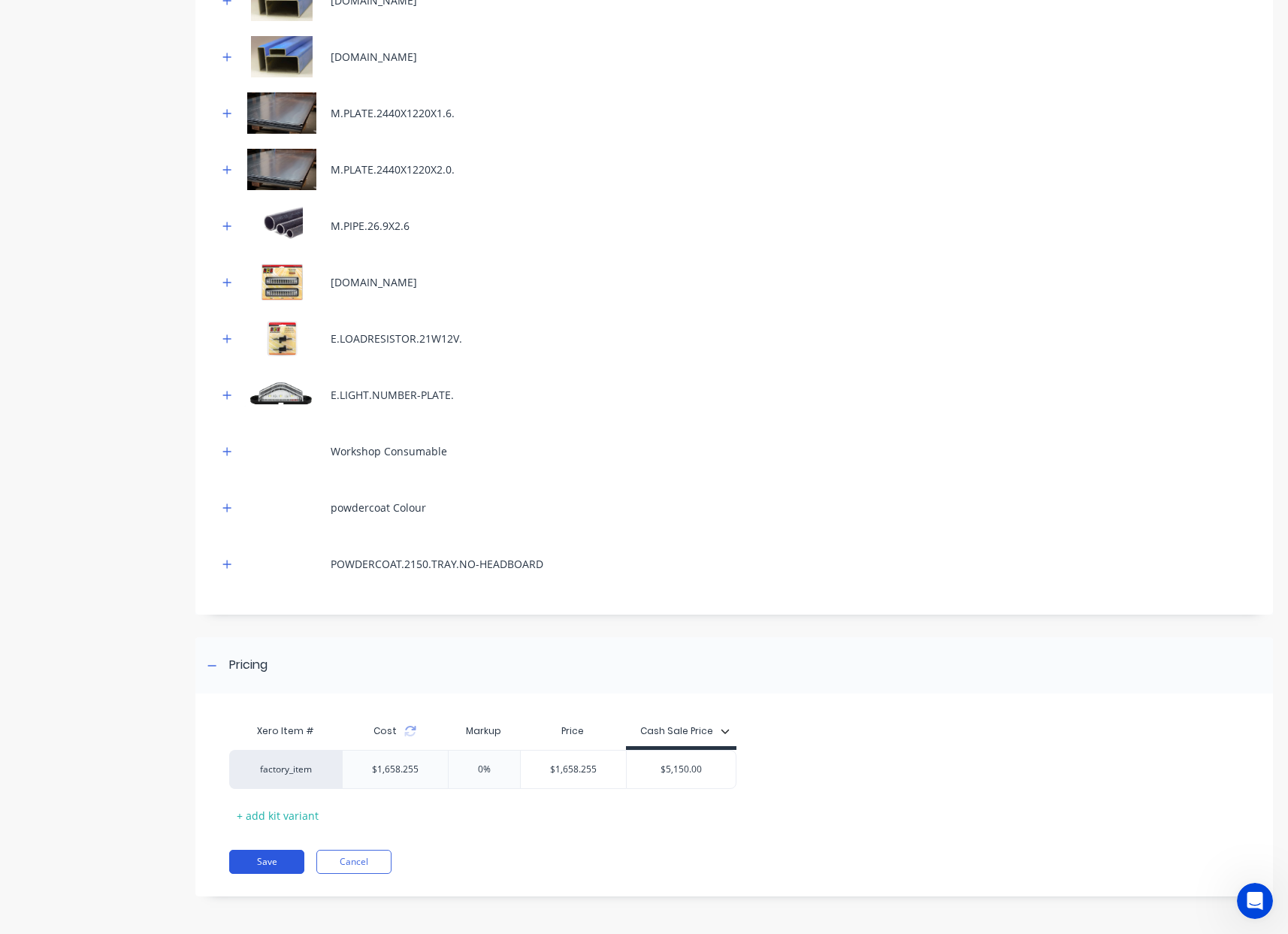
click at [281, 864] on button "Save" at bounding box center [266, 862] width 75 height 24
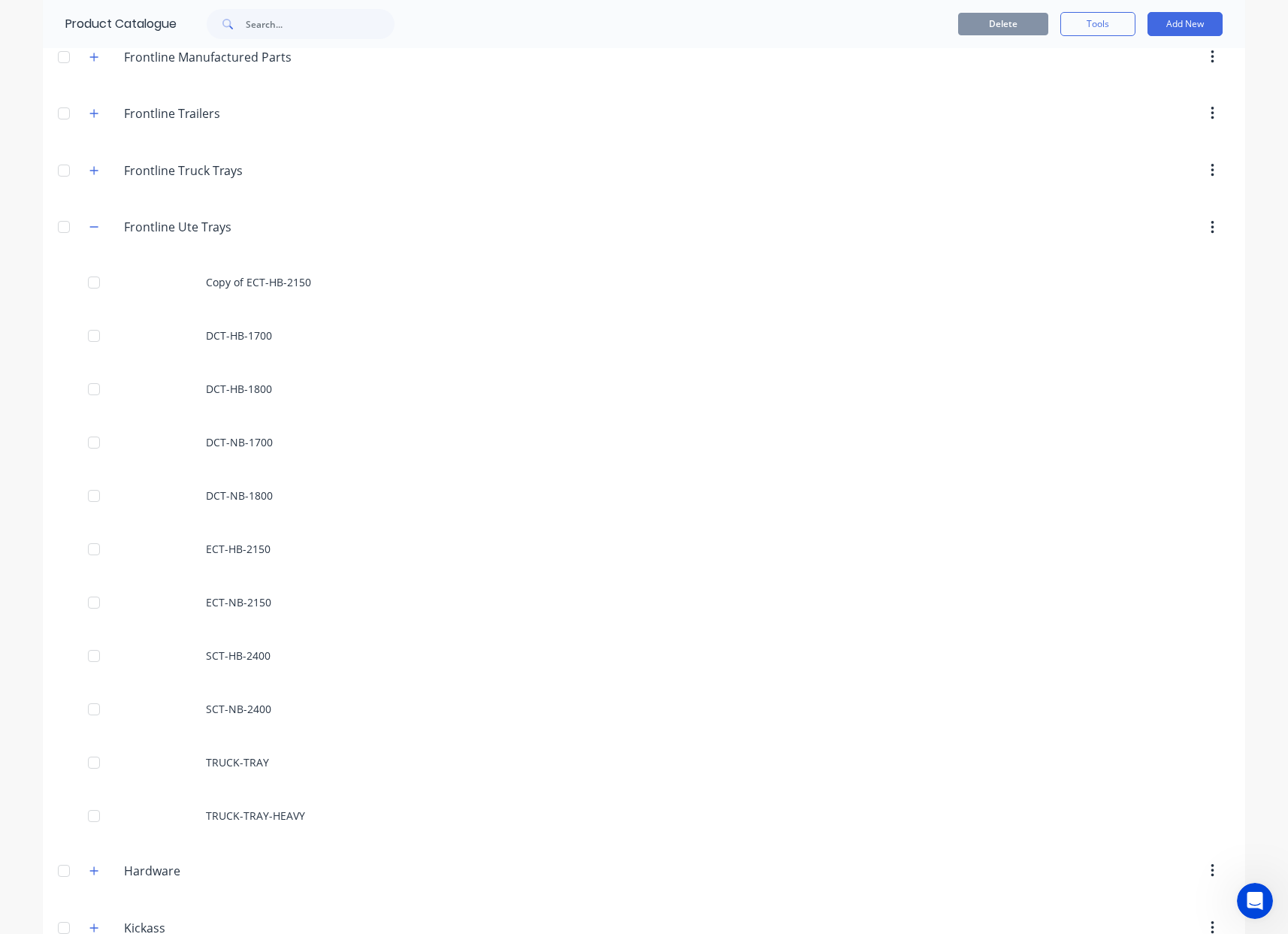
scroll to position [432, 0]
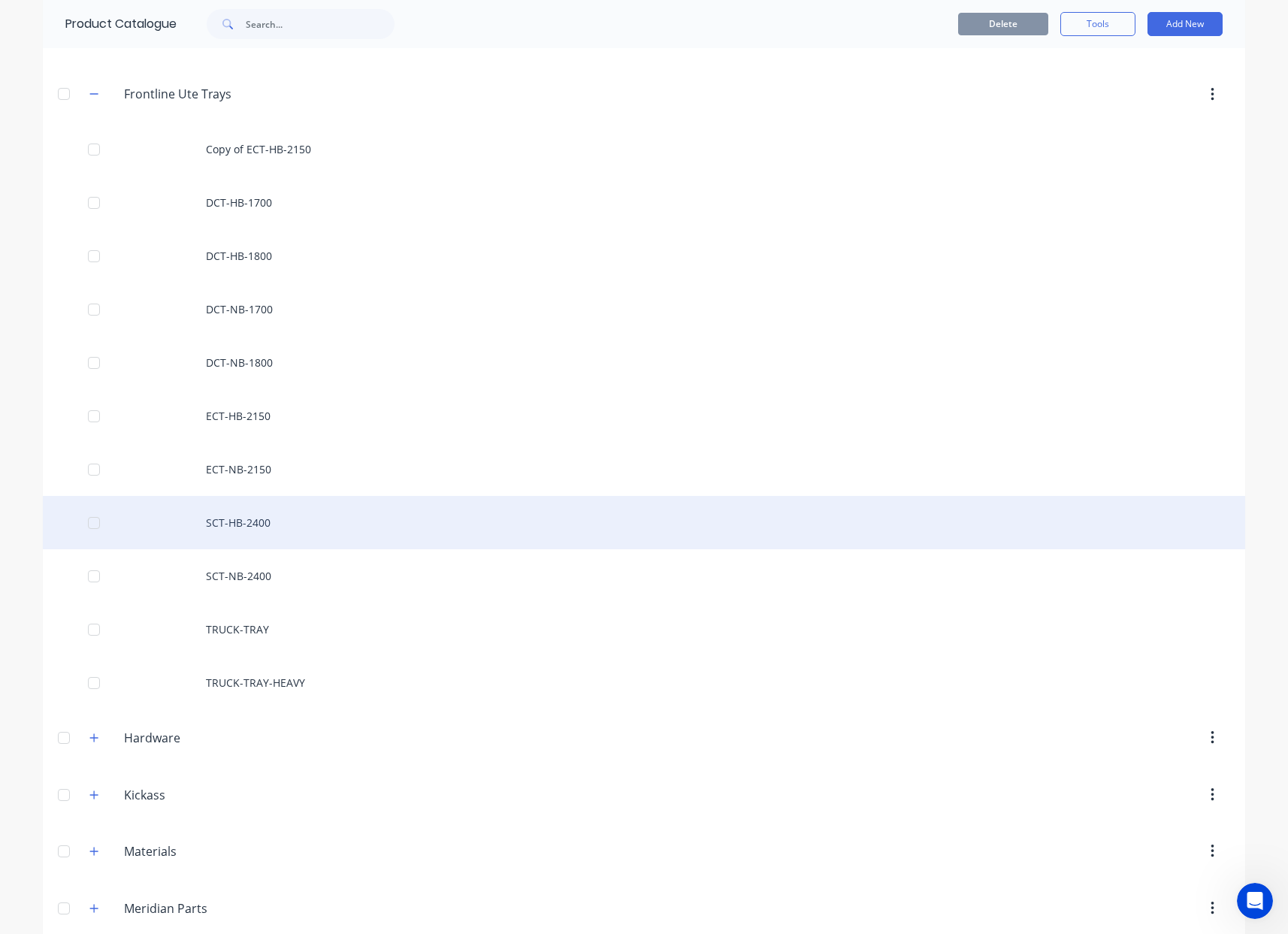
click at [300, 522] on div "SCT-HB-2400" at bounding box center [644, 523] width 1202 height 53
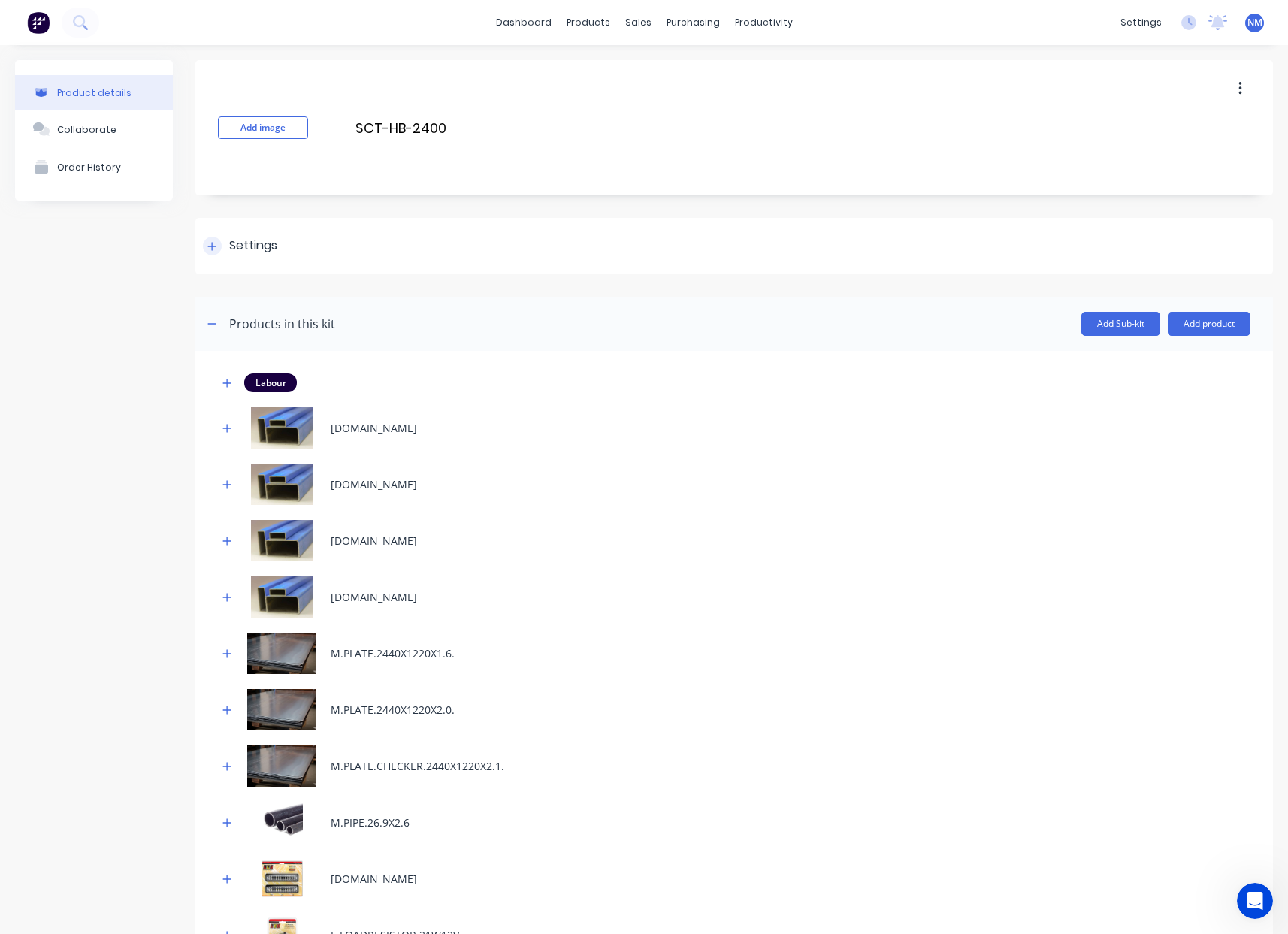
click at [209, 246] on icon at bounding box center [212, 246] width 8 height 8
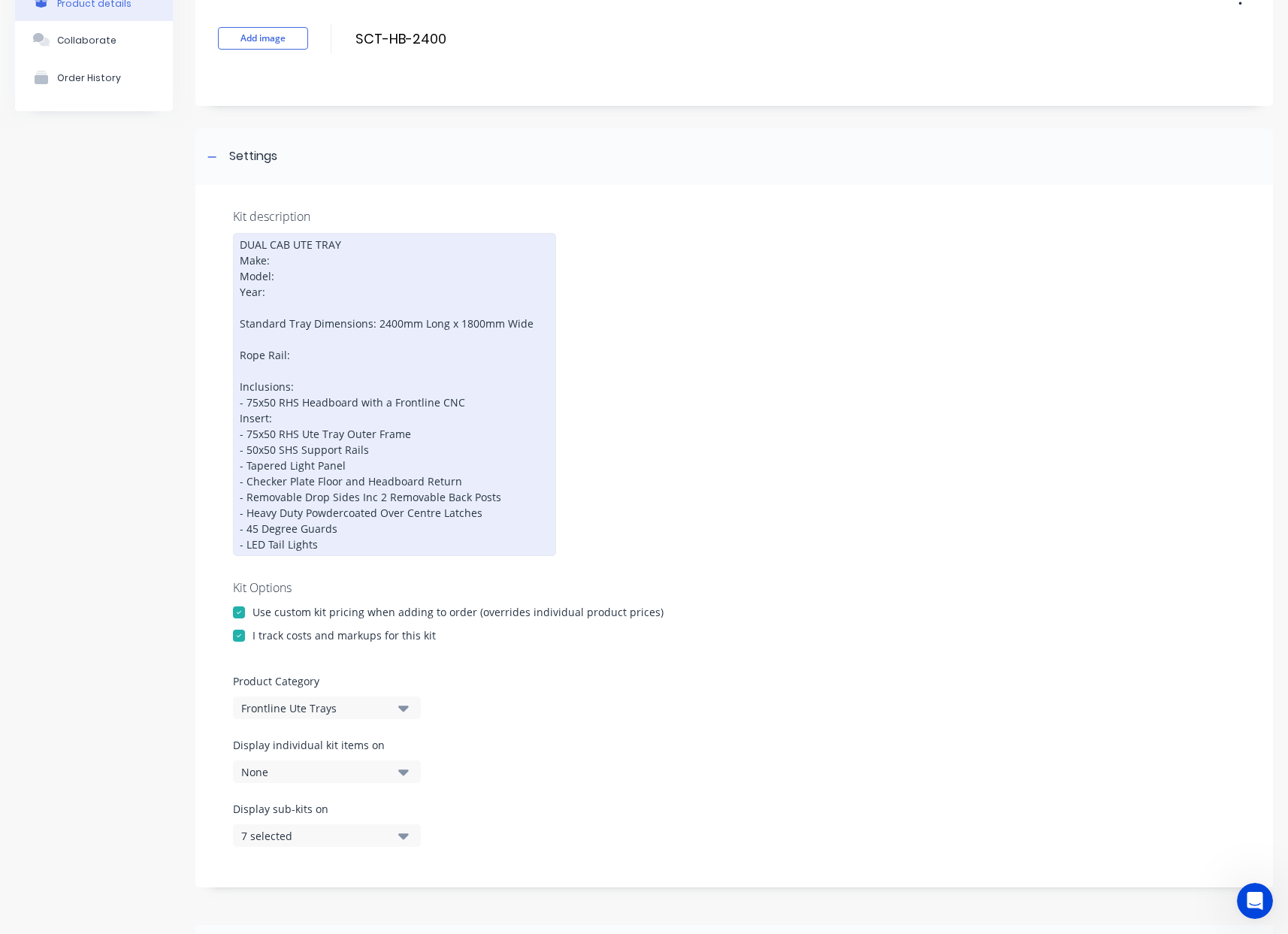
scroll to position [291, 0]
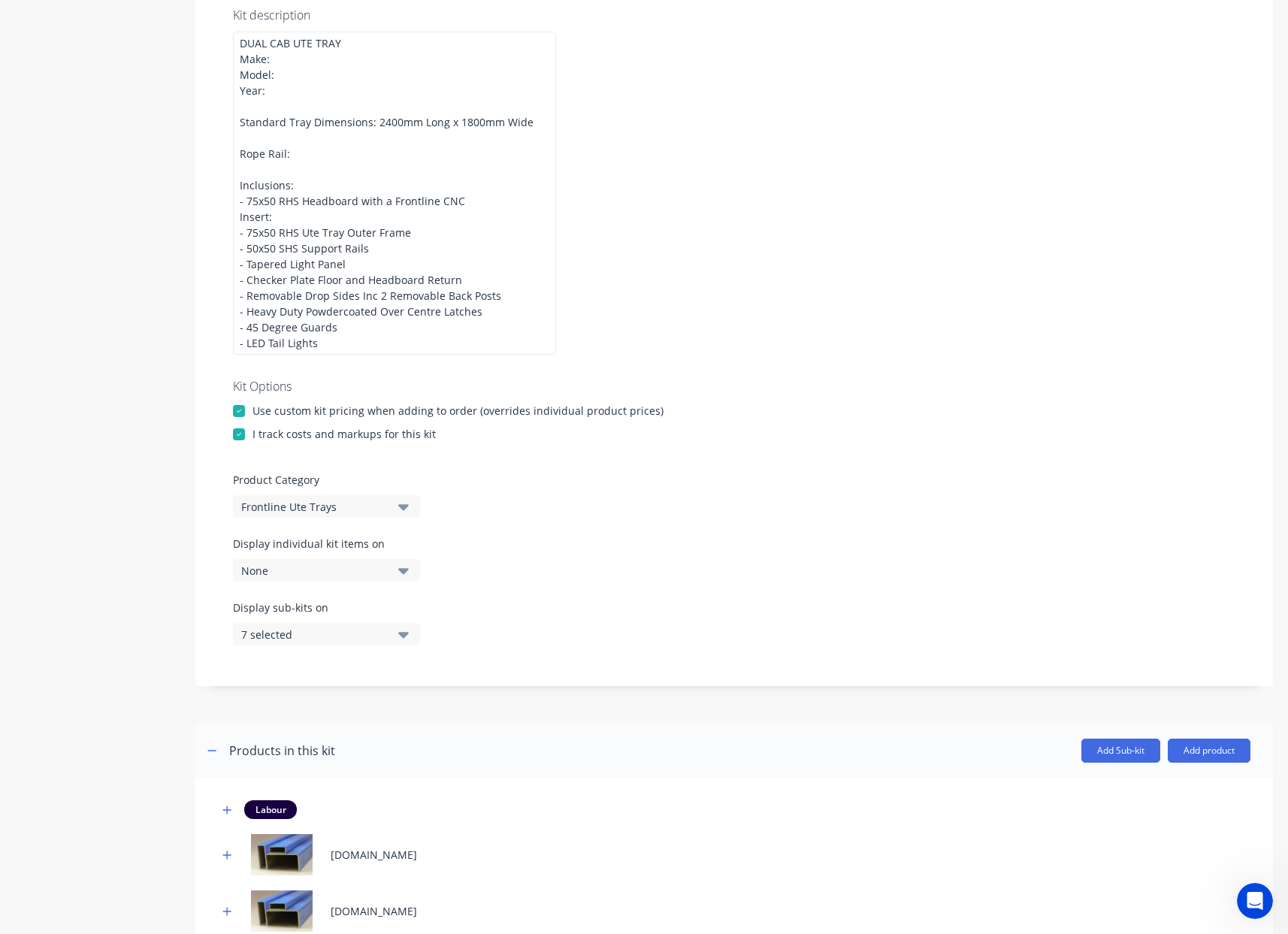
click at [343, 568] on div "None" at bounding box center [314, 570] width 146 height 16
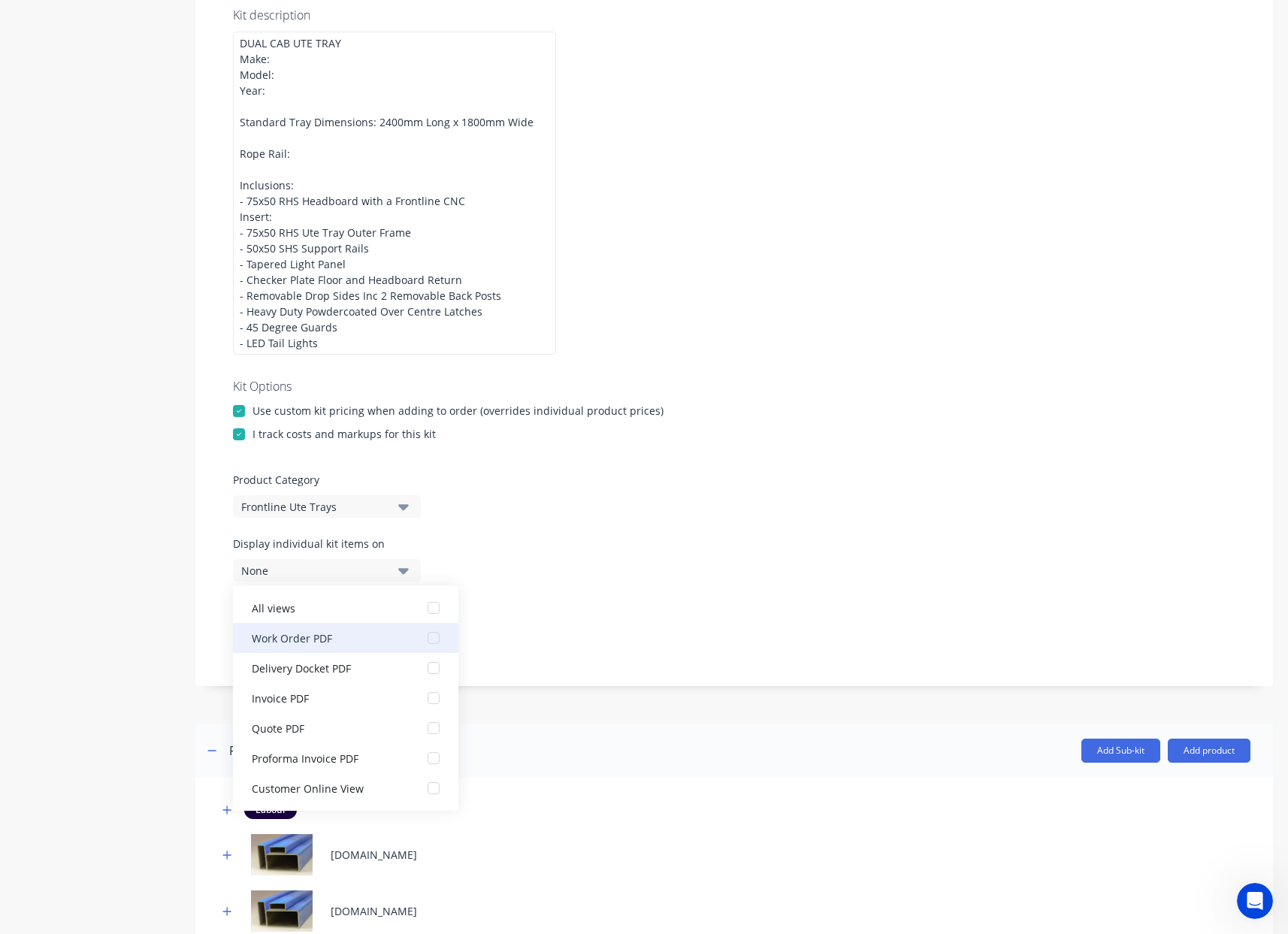
click at [307, 645] on div "Work Order PDF" at bounding box center [326, 638] width 150 height 16
click at [689, 622] on div "Display sub-kits on 7 selected" at bounding box center [734, 631] width 1002 height 64
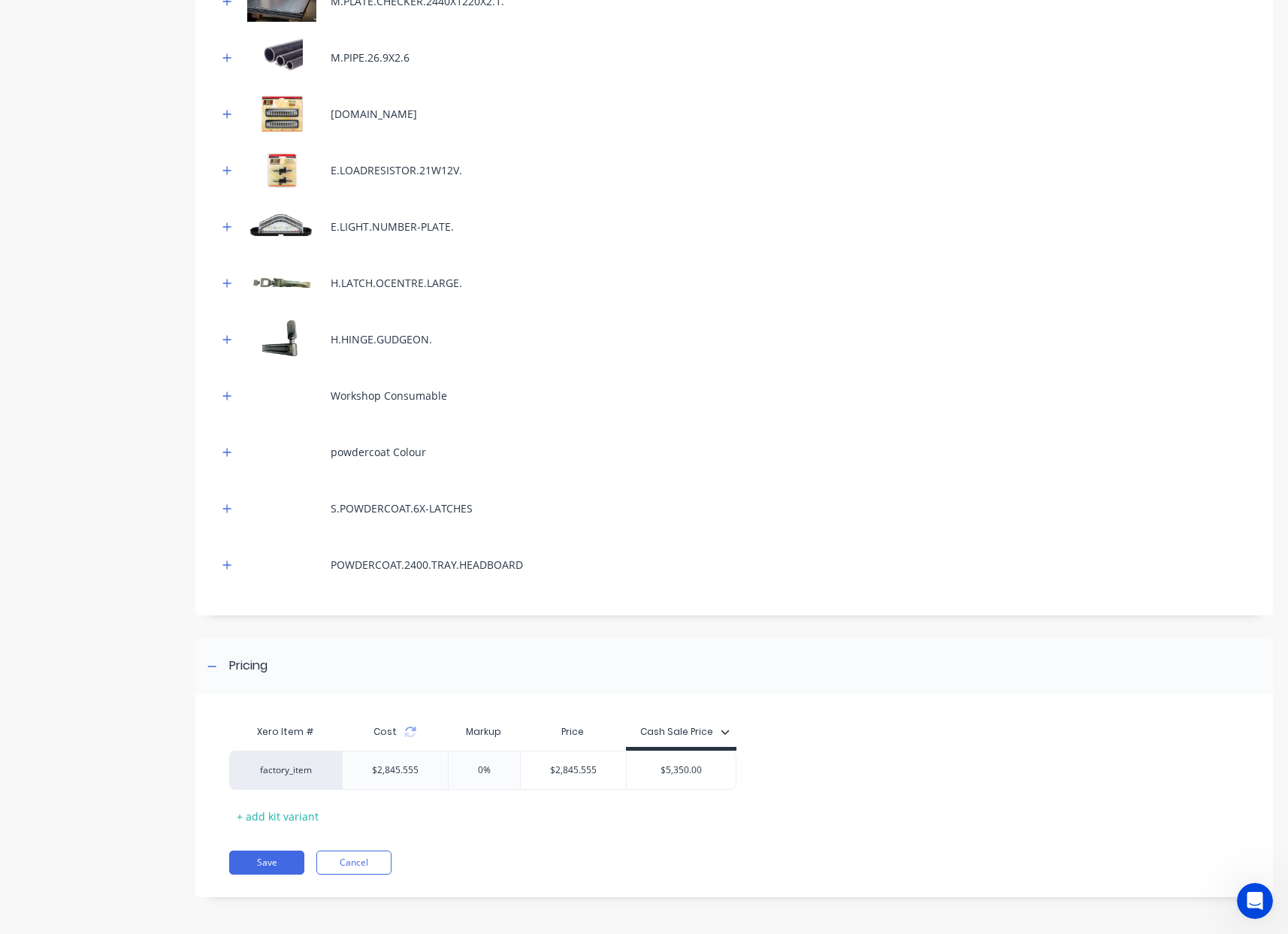
scroll to position [1484, 0]
click at [262, 860] on button "Save" at bounding box center [266, 862] width 75 height 24
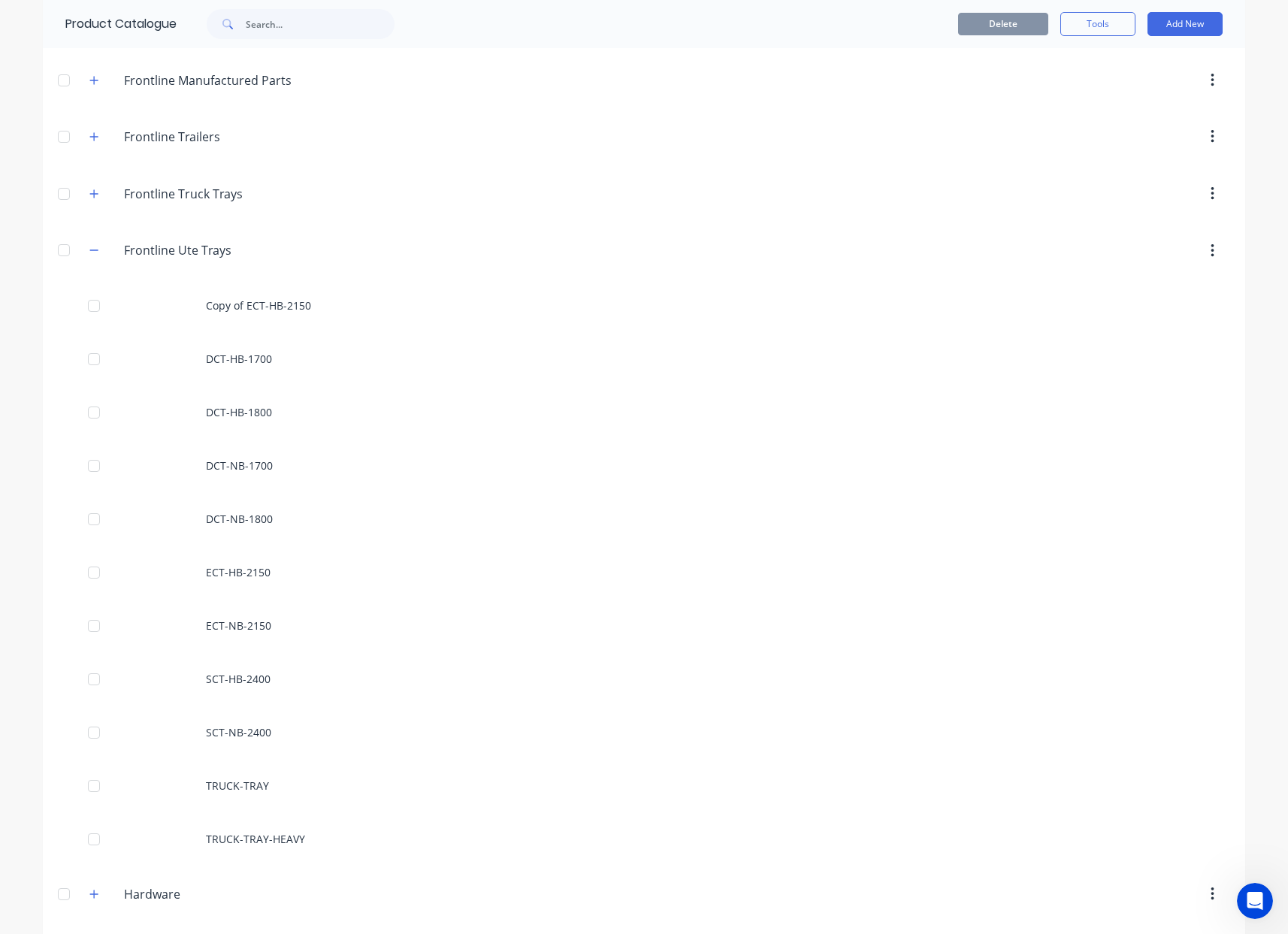
scroll to position [279, 0]
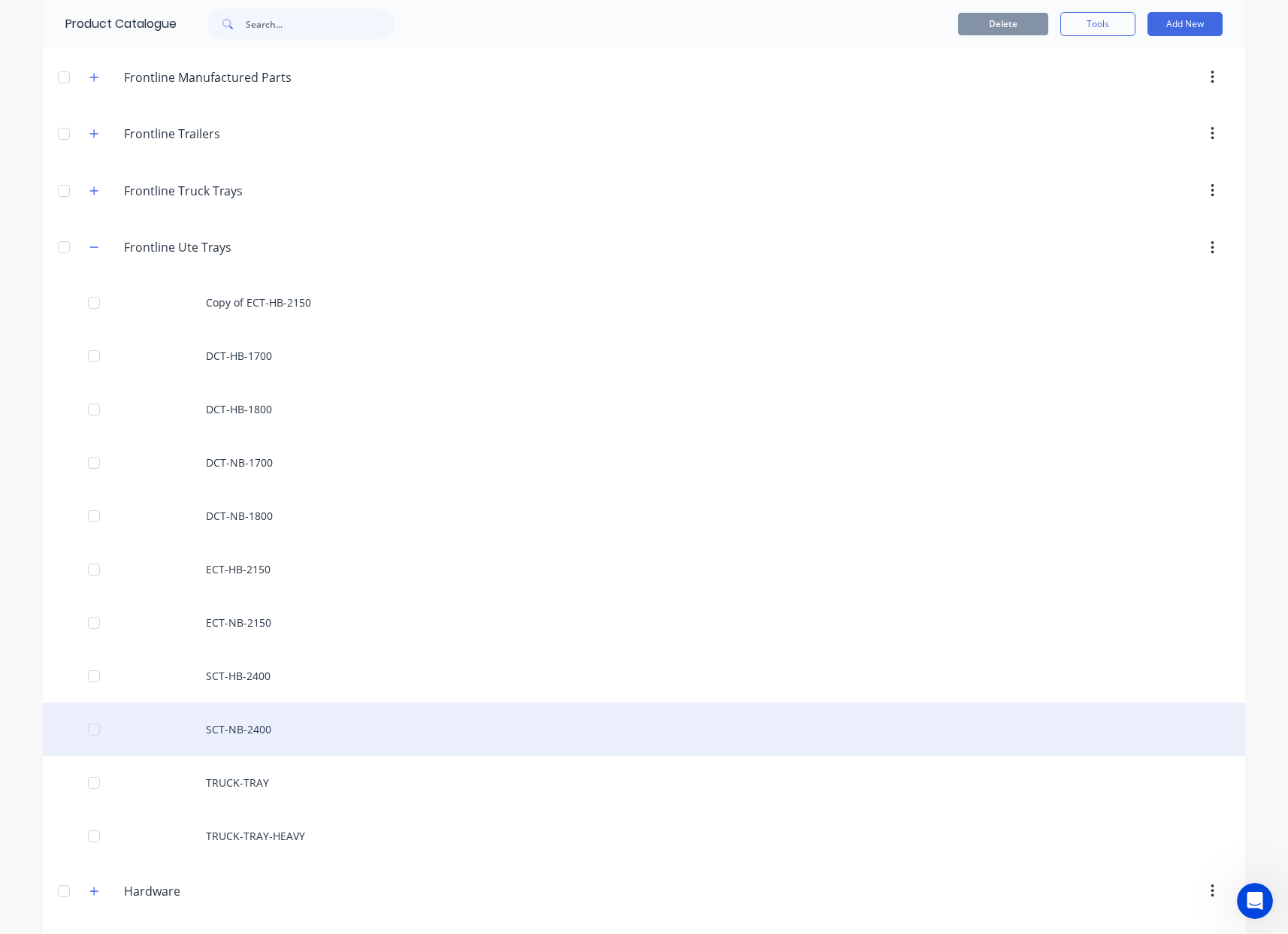
click at [269, 723] on div "SCT-NB-2400" at bounding box center [644, 729] width 1202 height 53
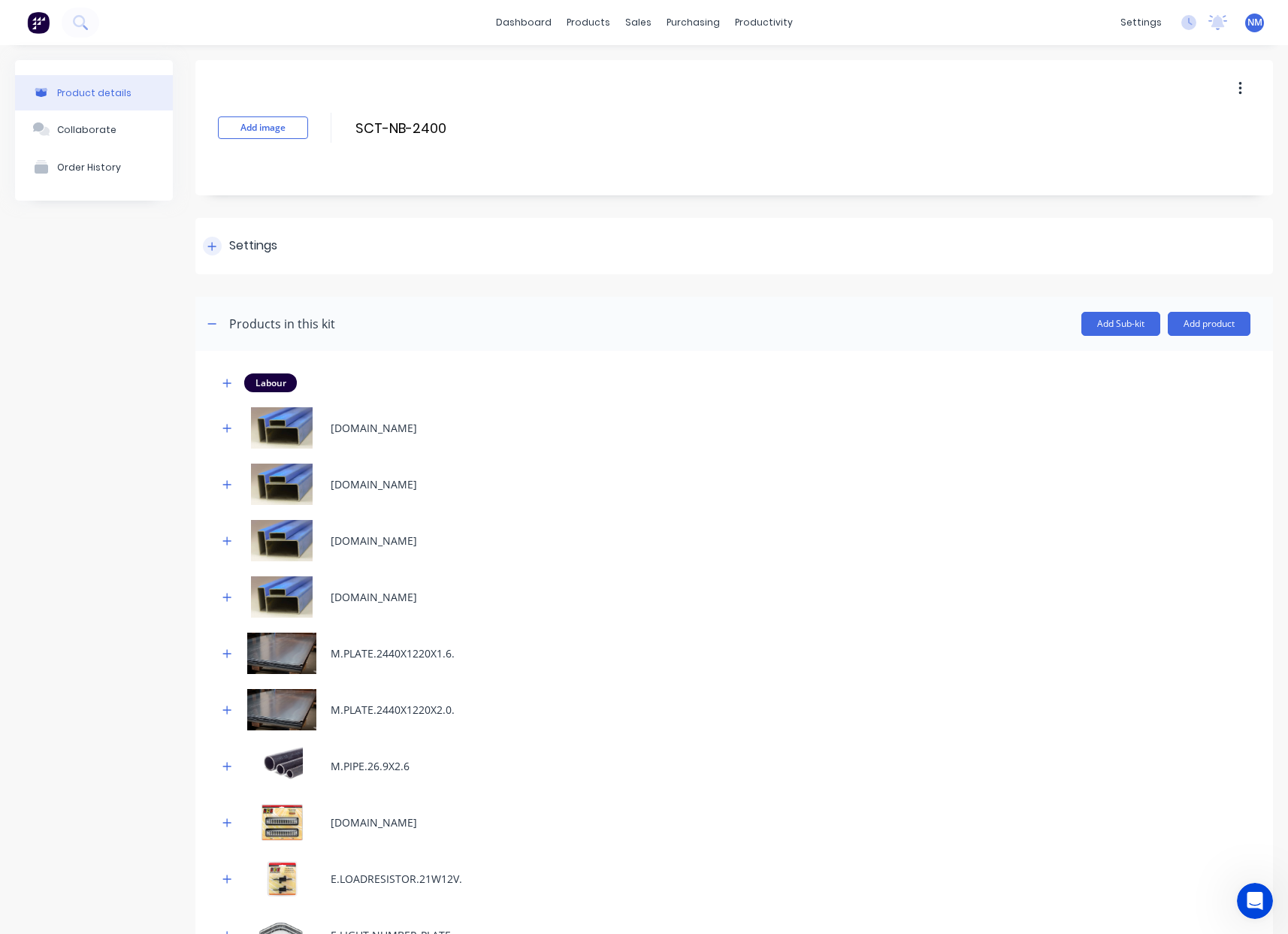
click at [215, 243] on icon at bounding box center [212, 246] width 9 height 10
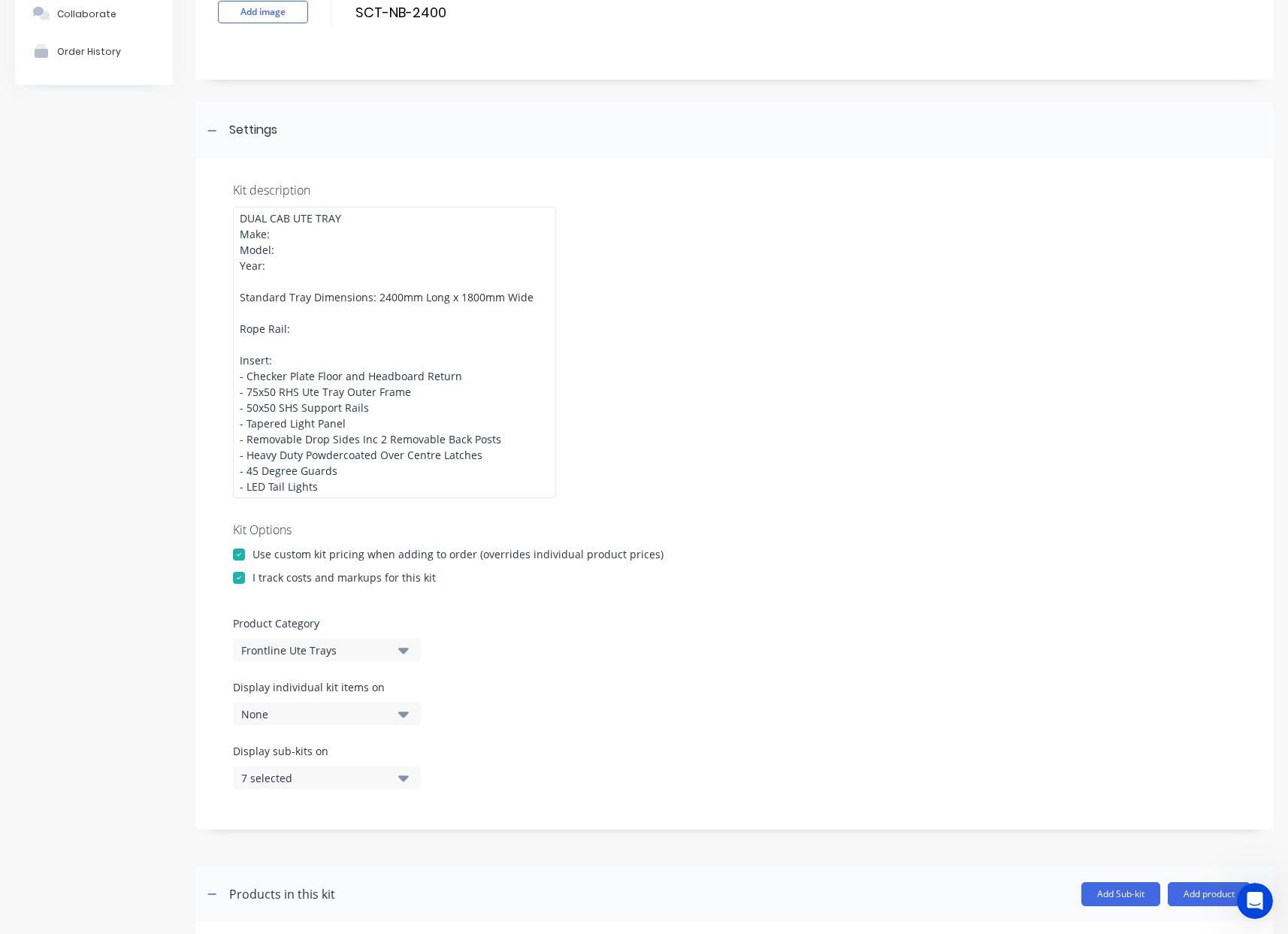
scroll to position [117, 0]
click at [336, 714] on div "None" at bounding box center [314, 712] width 146 height 16
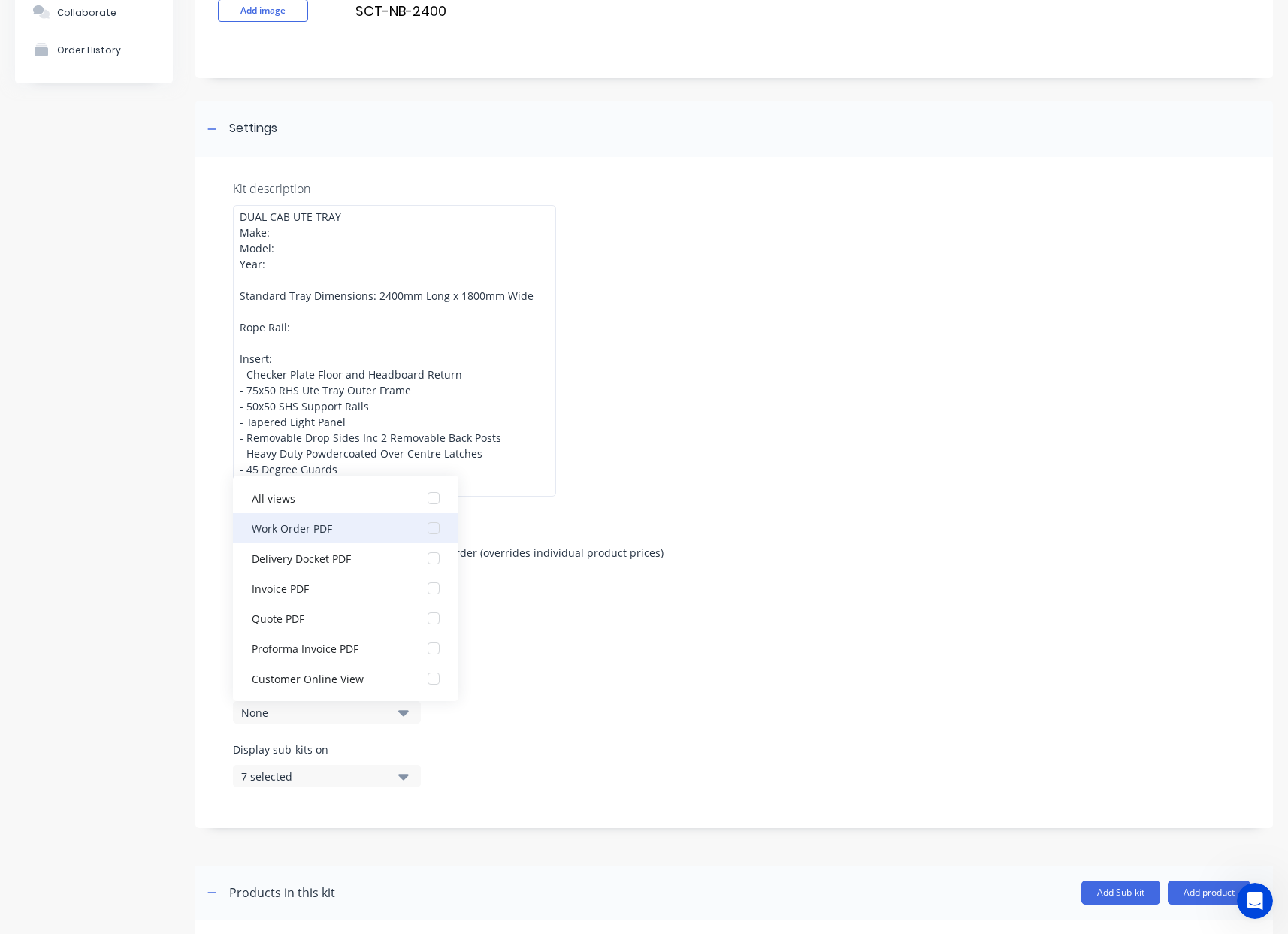
click at [336, 534] on div "Work Order PDF" at bounding box center [326, 527] width 150 height 16
click at [627, 676] on div "Kit description DUAL CAB UTE TRAY Make: Model: Year: Standard Tray Dimensions: …" at bounding box center [734, 493] width 1078 height 671
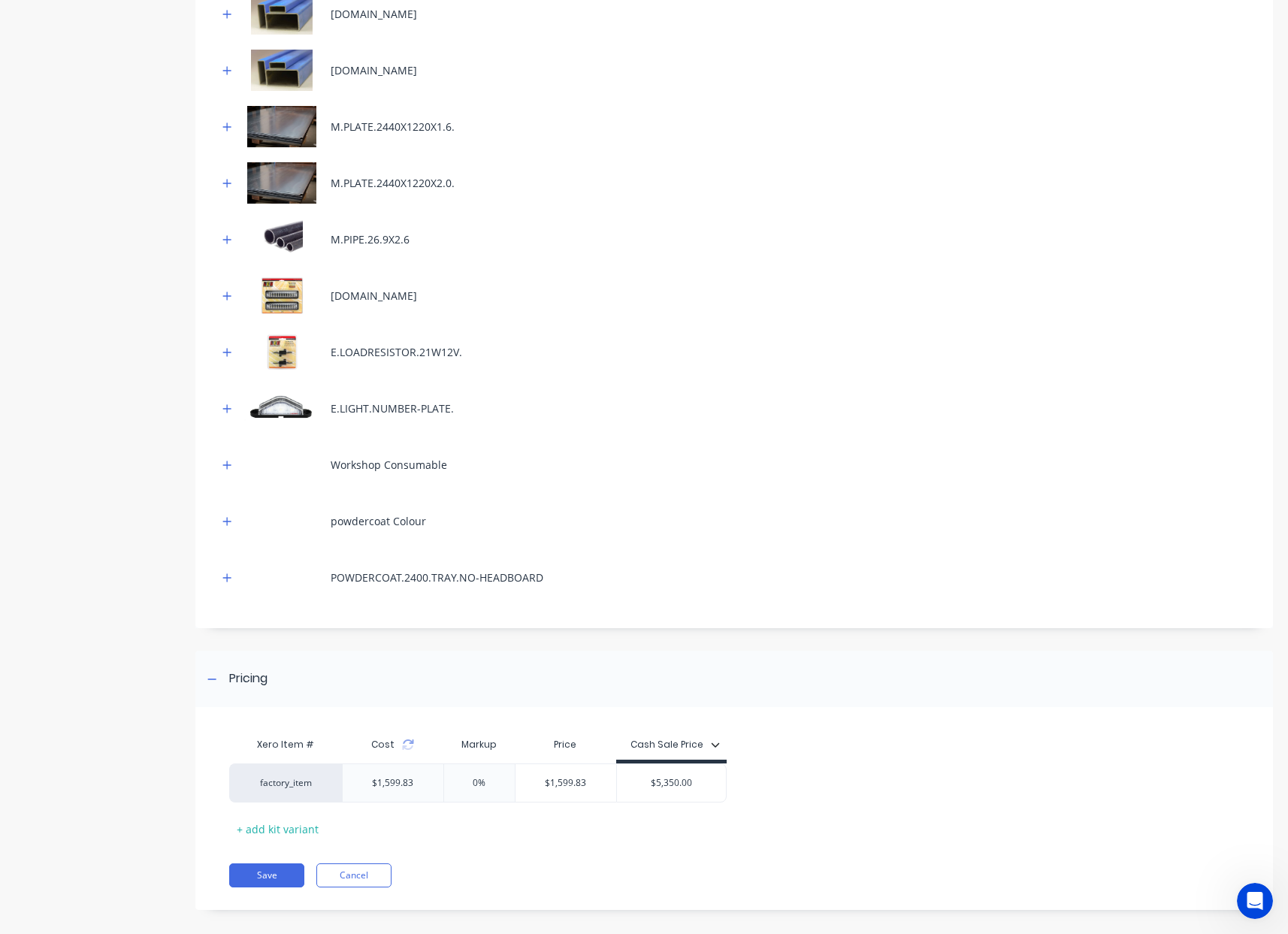
scroll to position [1227, 0]
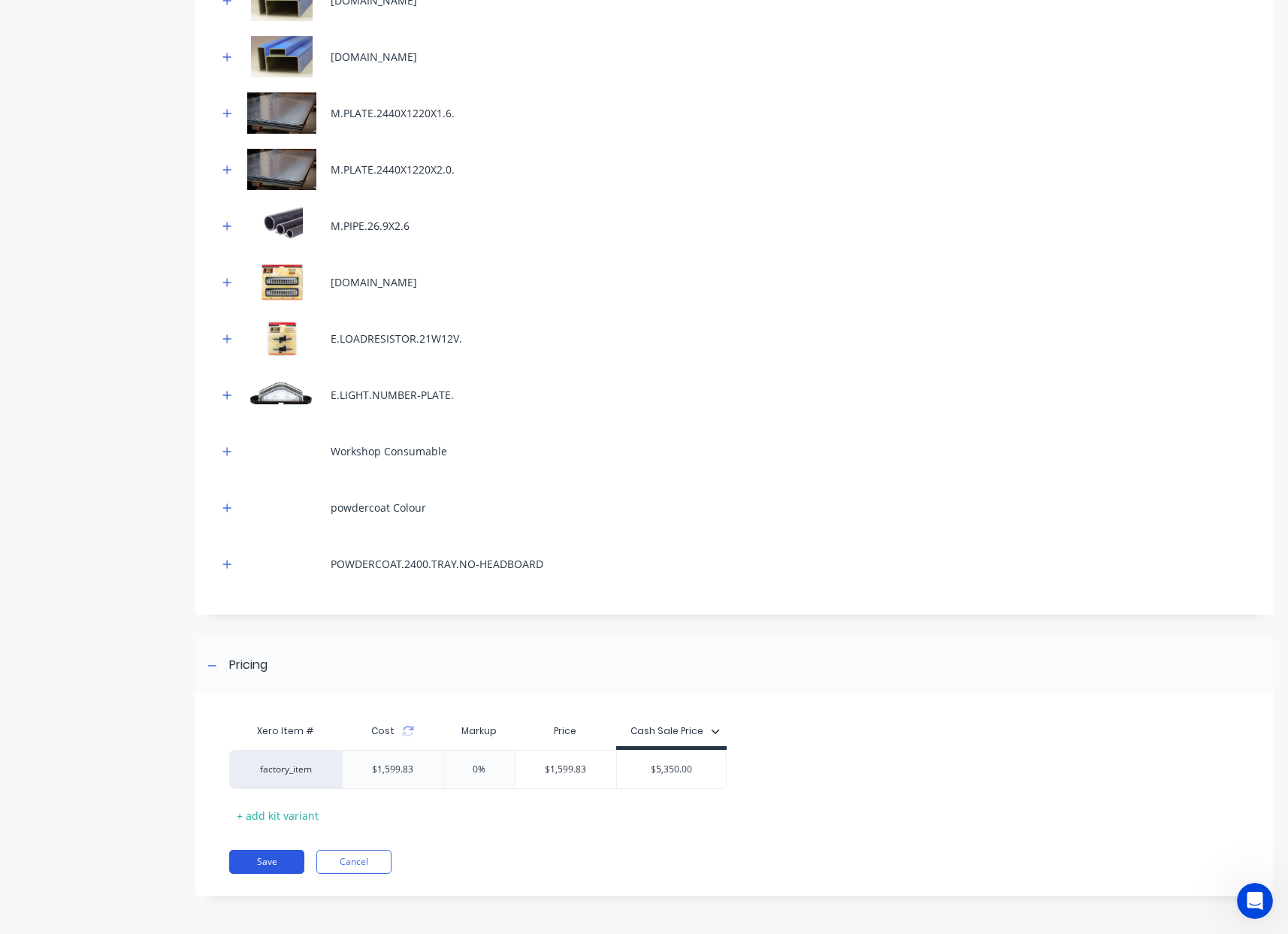
click at [273, 855] on button "Save" at bounding box center [266, 862] width 75 height 24
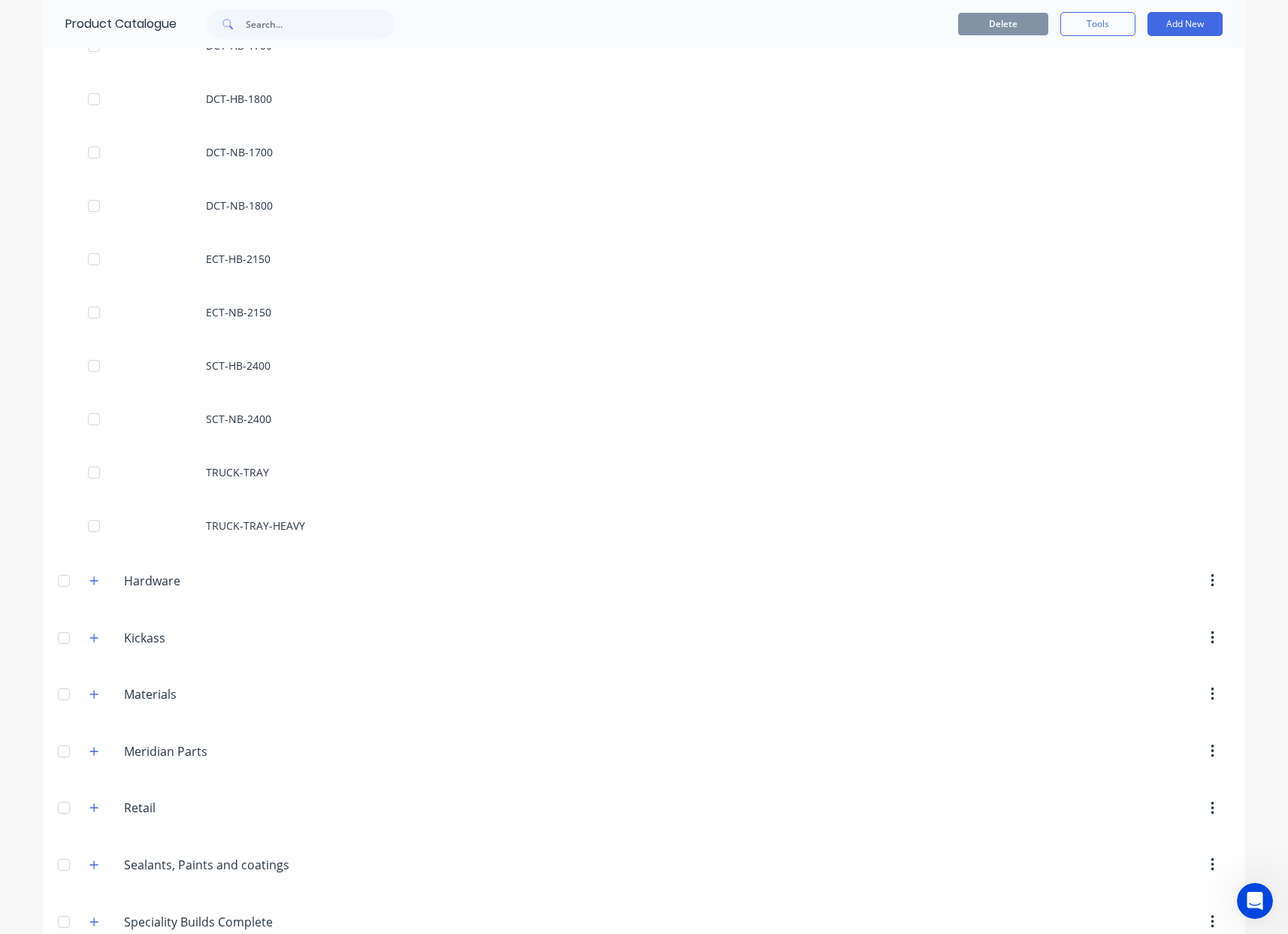
scroll to position [692, 0]
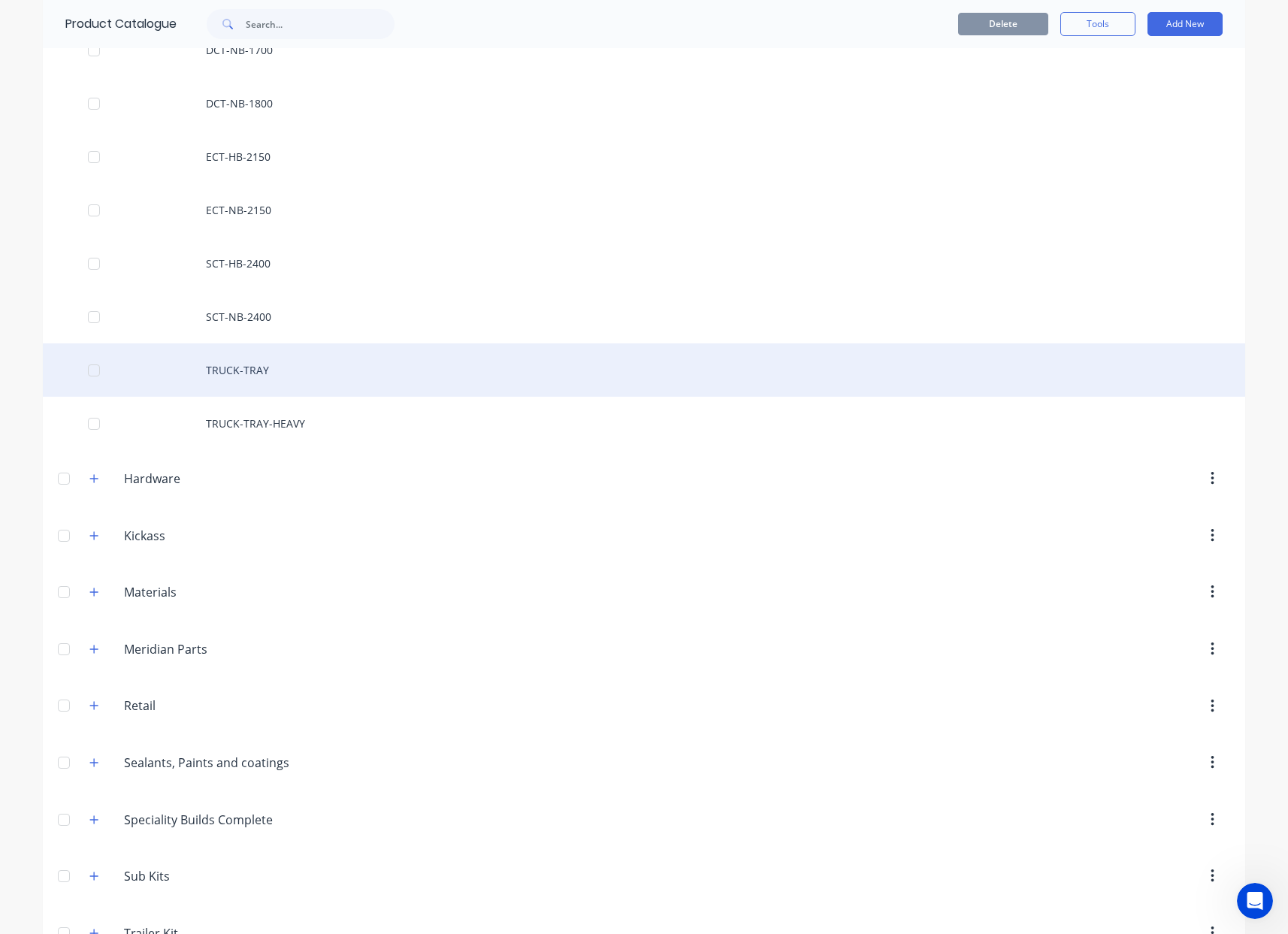
click at [265, 366] on div "TRUCK-TRAY" at bounding box center [644, 369] width 1202 height 53
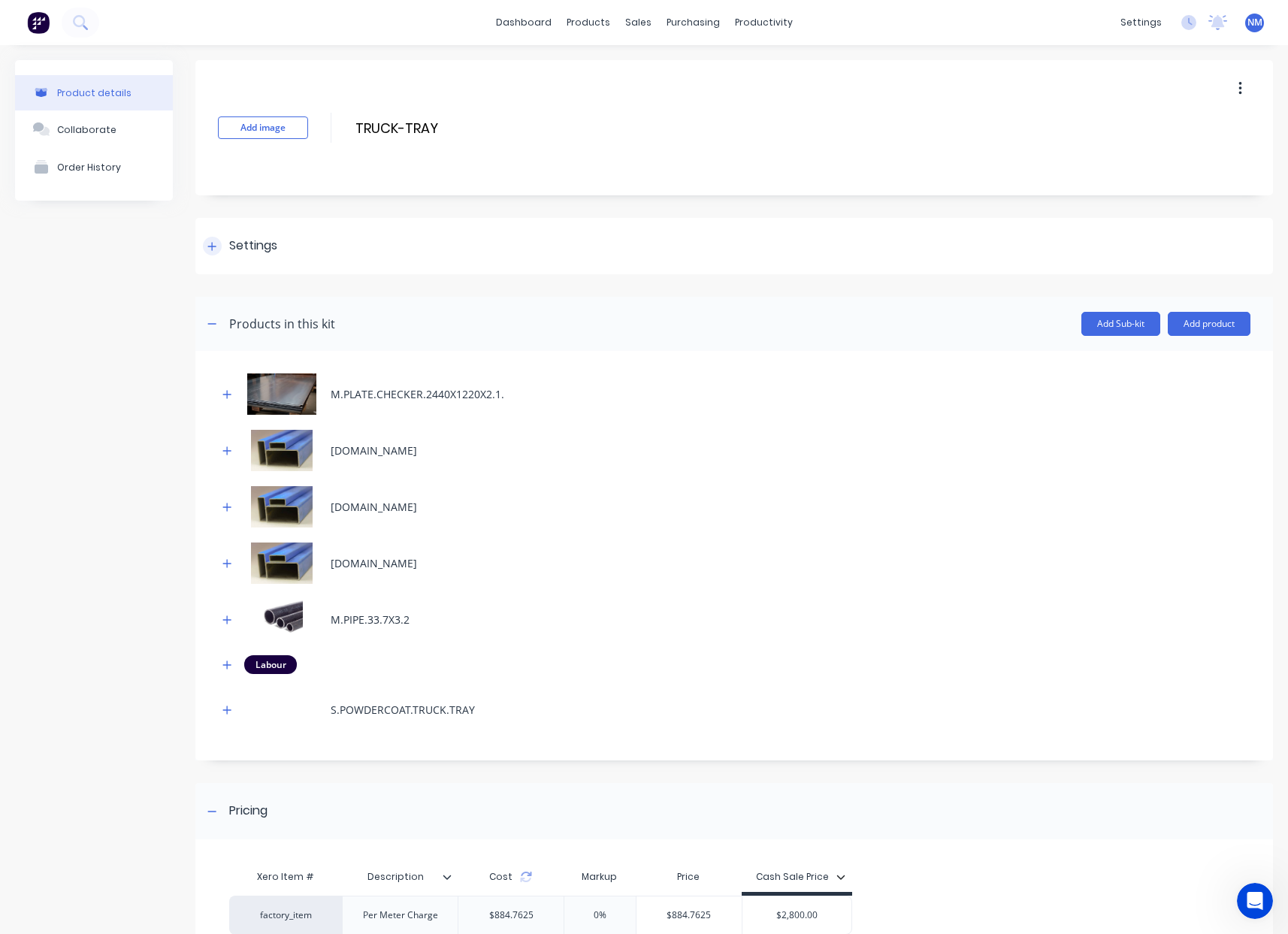
click at [220, 252] on div "Settings" at bounding box center [240, 246] width 75 height 19
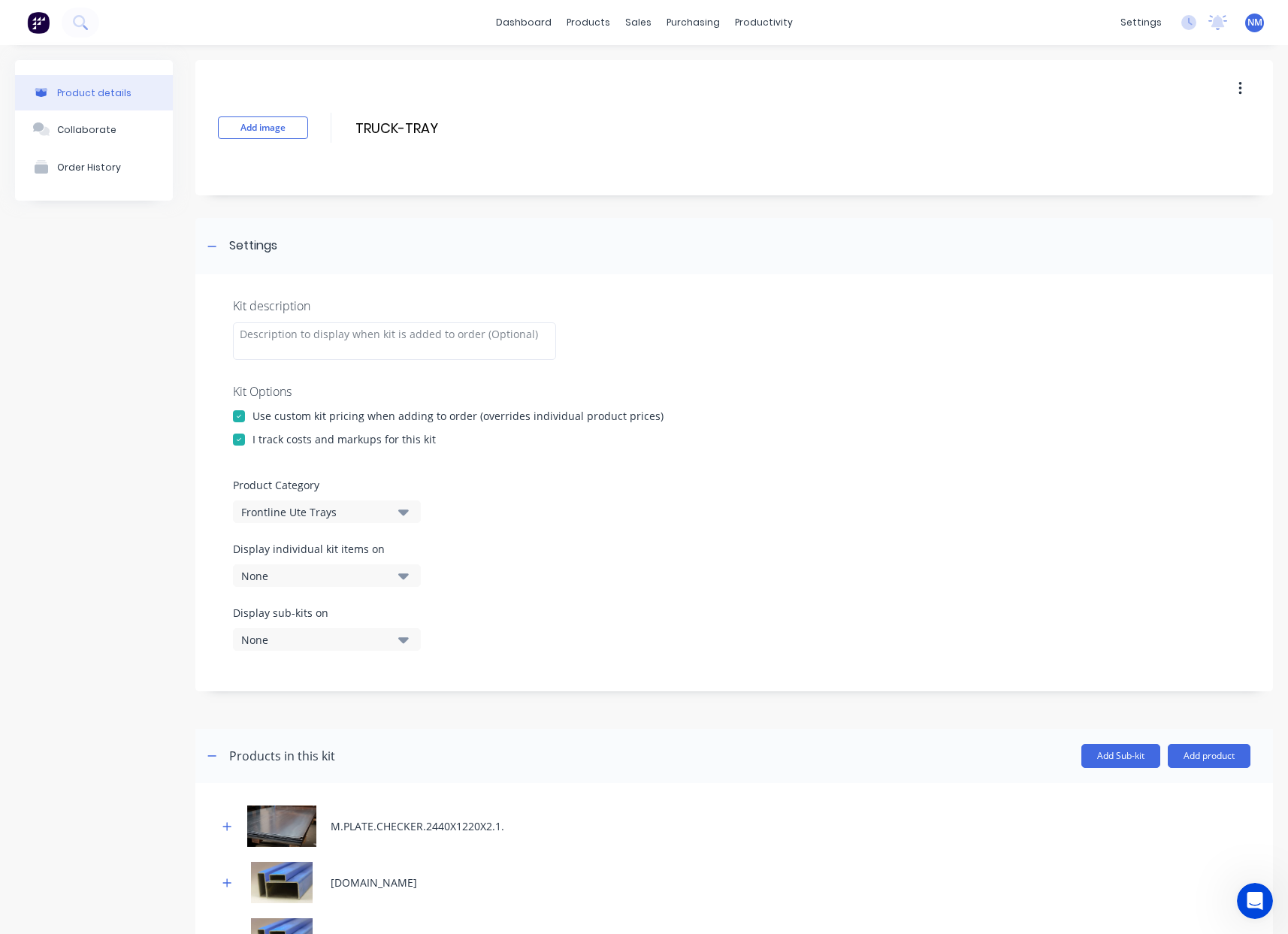
click at [343, 581] on div "None" at bounding box center [314, 576] width 146 height 16
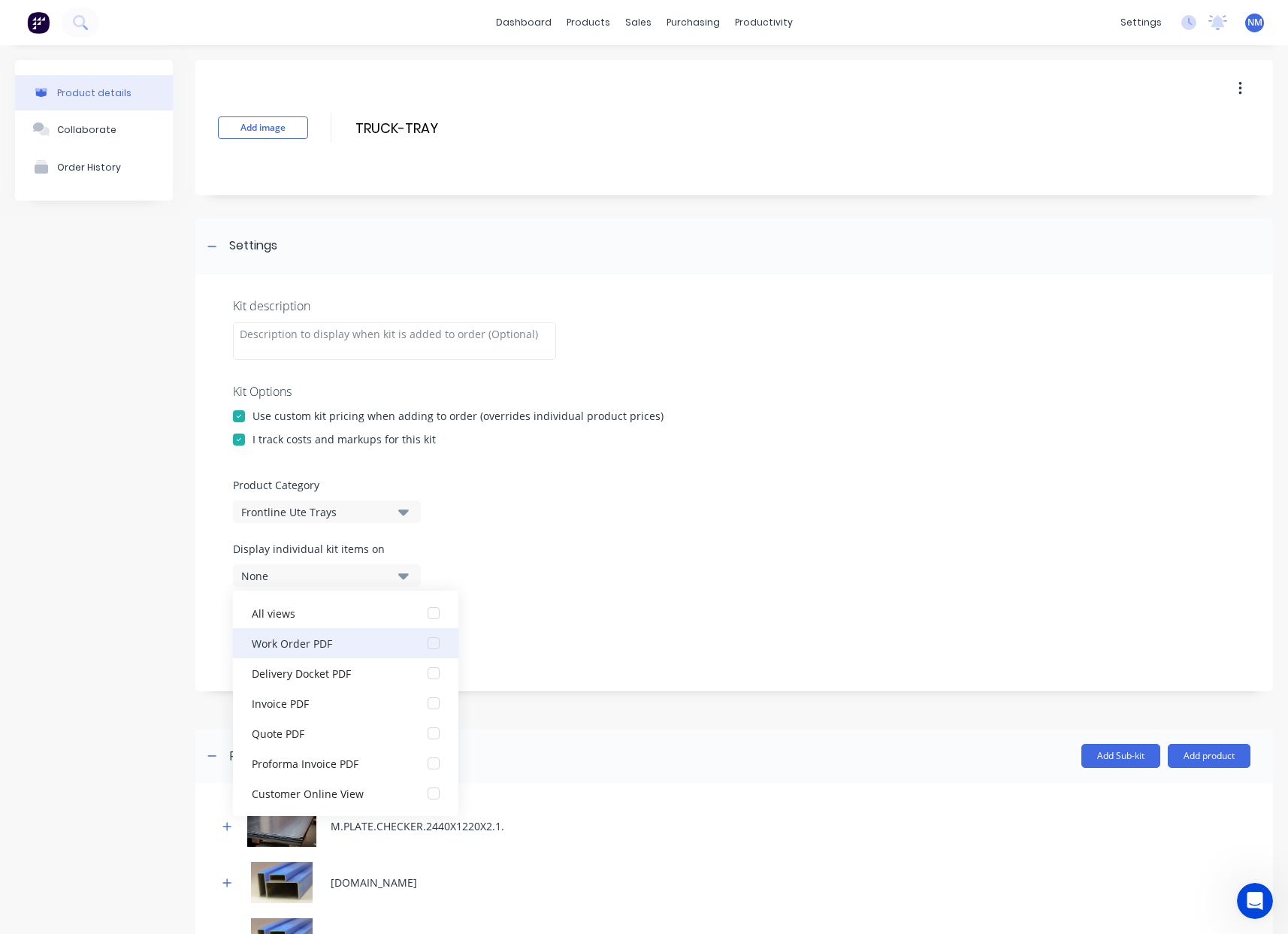
click at [348, 648] on div "Work Order PDF" at bounding box center [326, 642] width 150 height 16
click at [607, 636] on div "Display sub-kits on None" at bounding box center [734, 637] width 1002 height 64
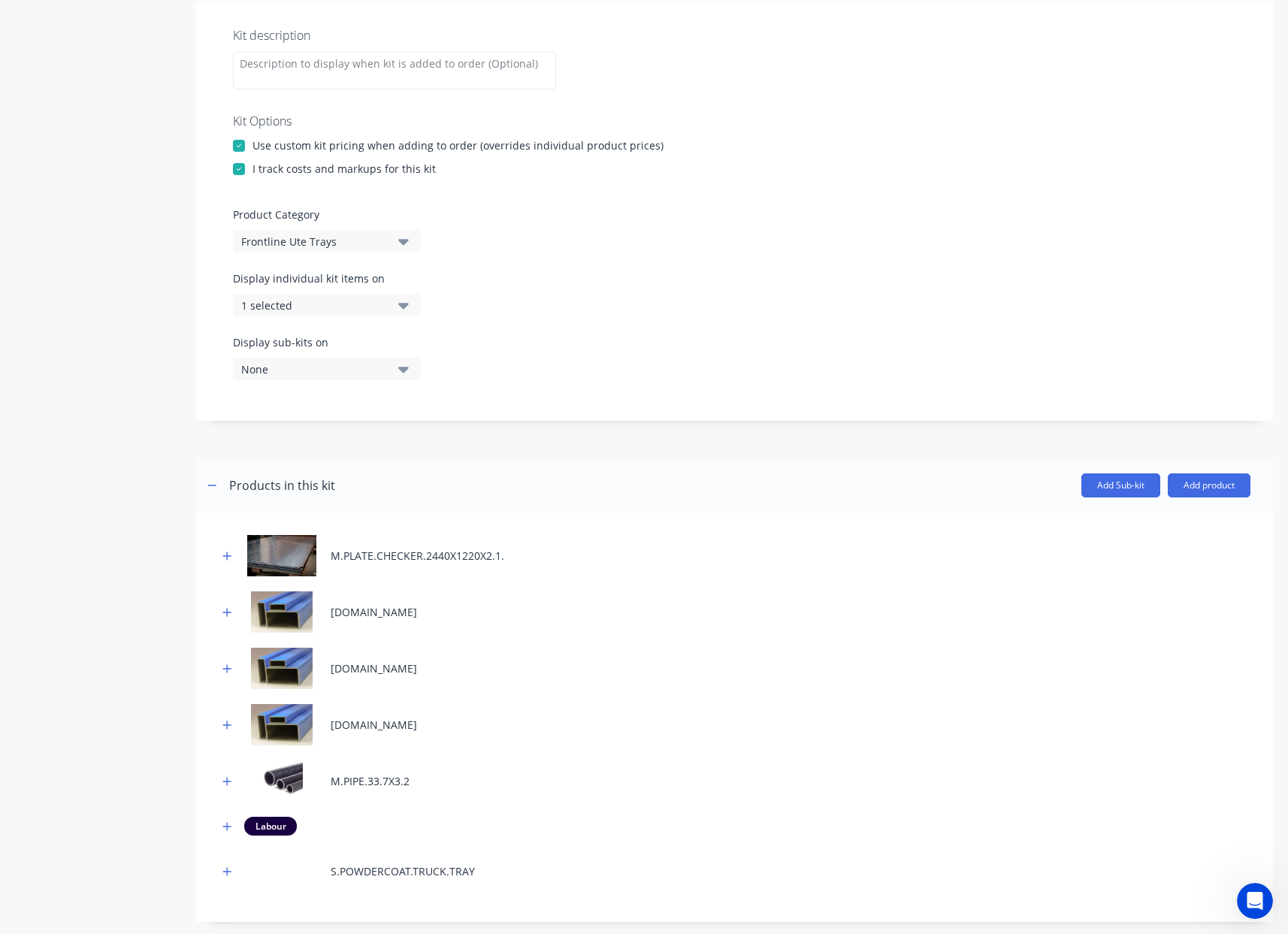
scroll to position [578, 0]
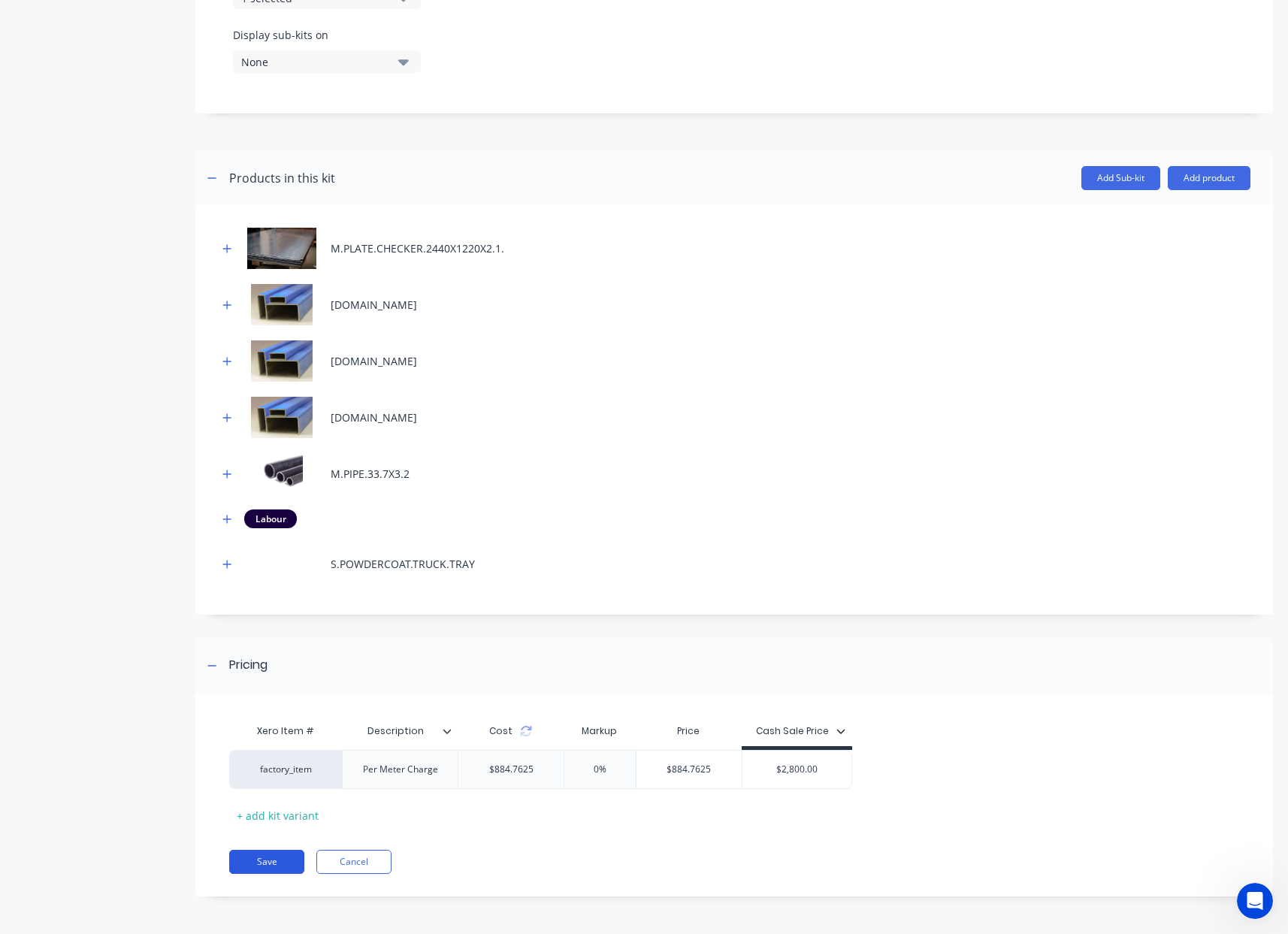
click at [284, 866] on button "Save" at bounding box center [266, 862] width 75 height 24
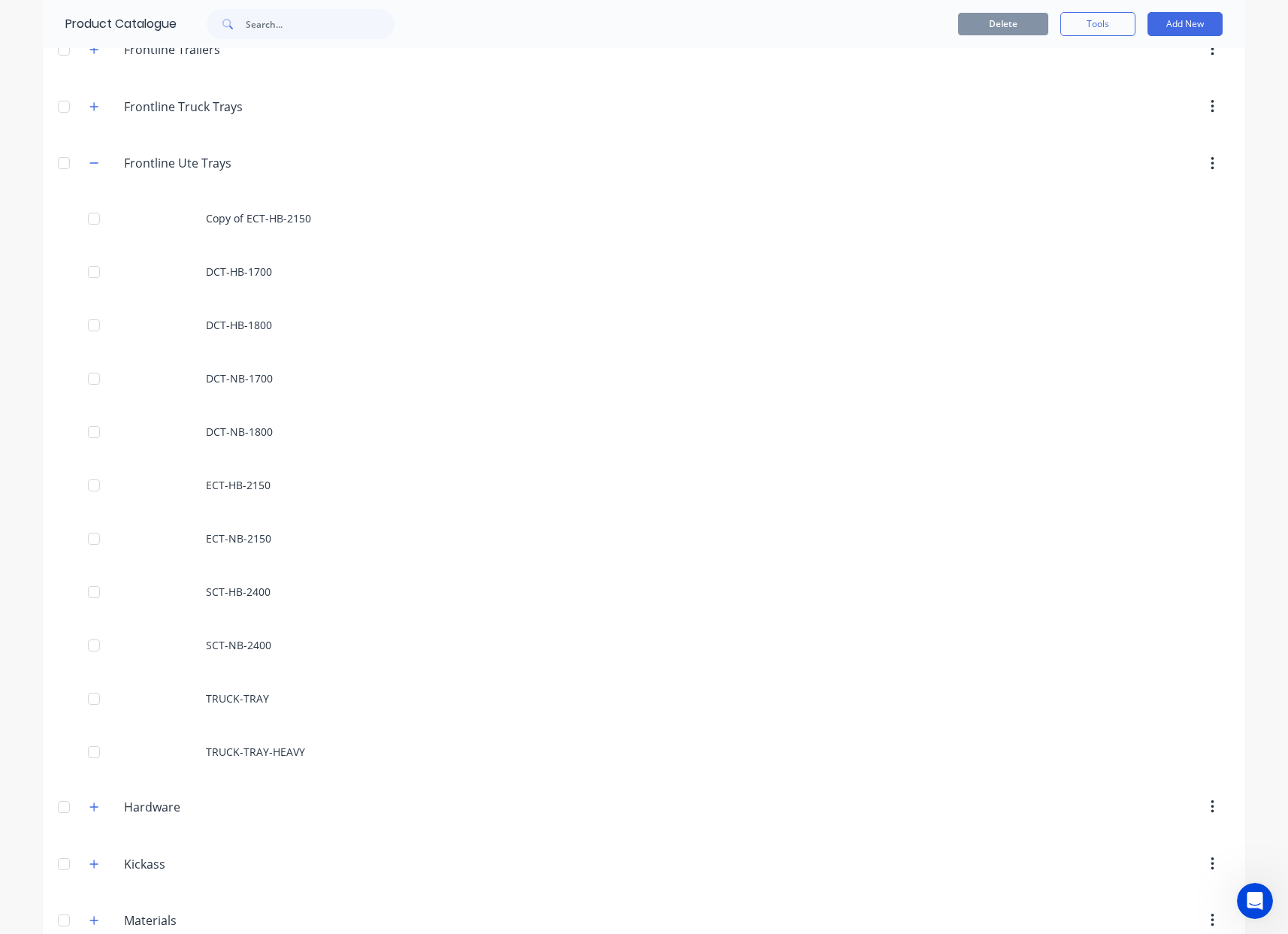
scroll to position [467, 0]
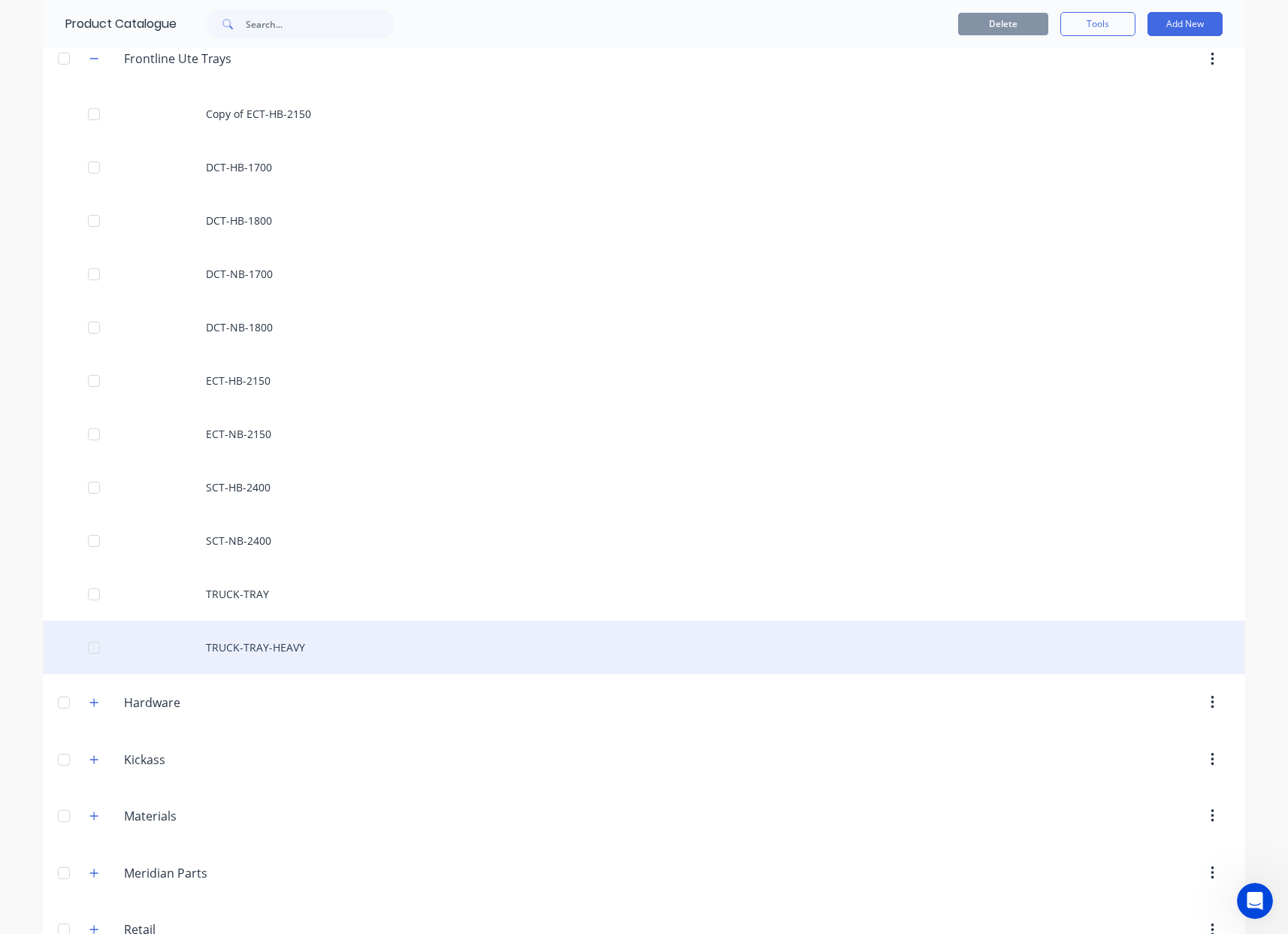
click at [295, 665] on div "TRUCK-TRAY-HEAVY" at bounding box center [644, 647] width 1202 height 53
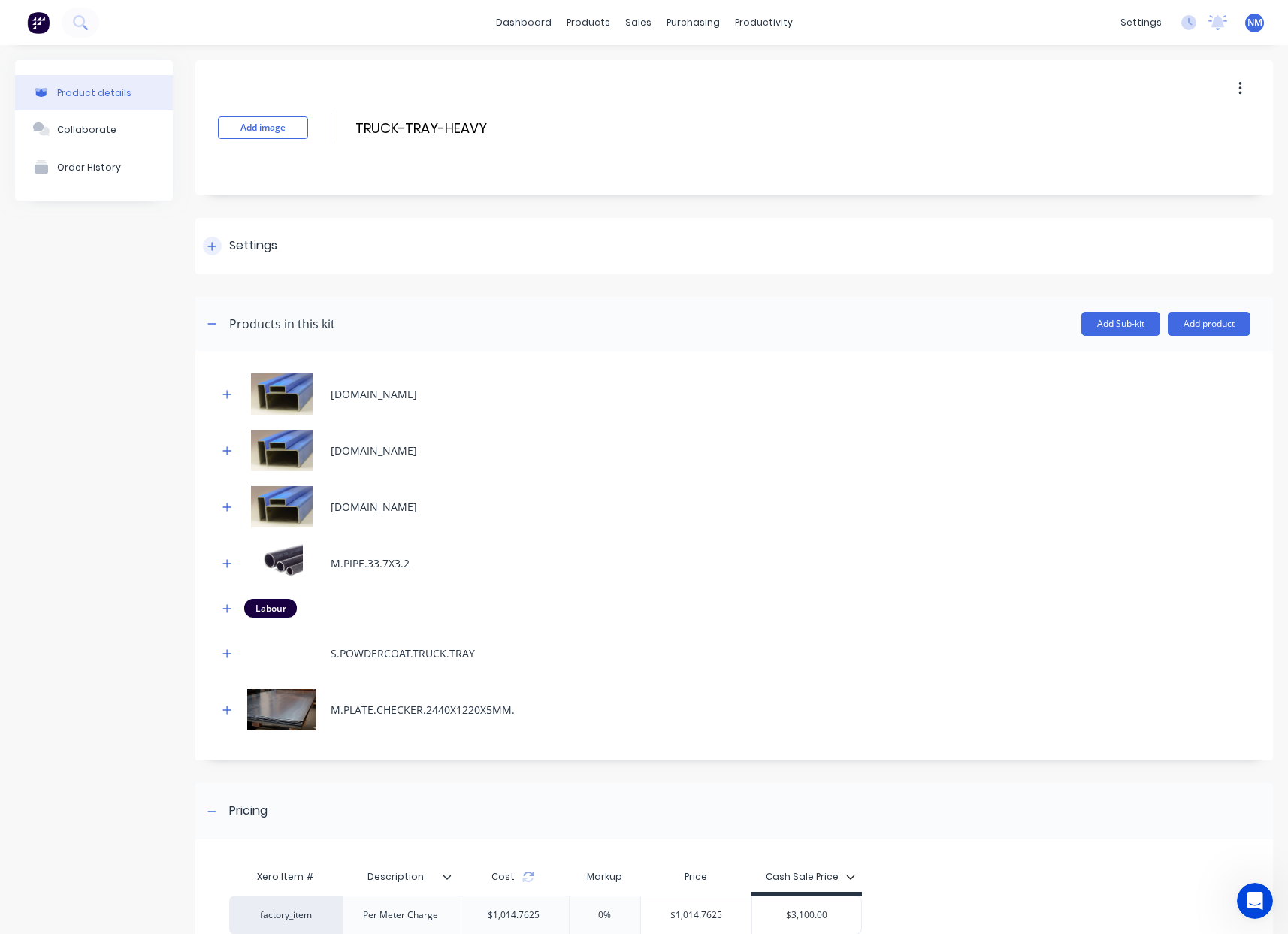
click at [222, 251] on div "Settings" at bounding box center [240, 246] width 75 height 19
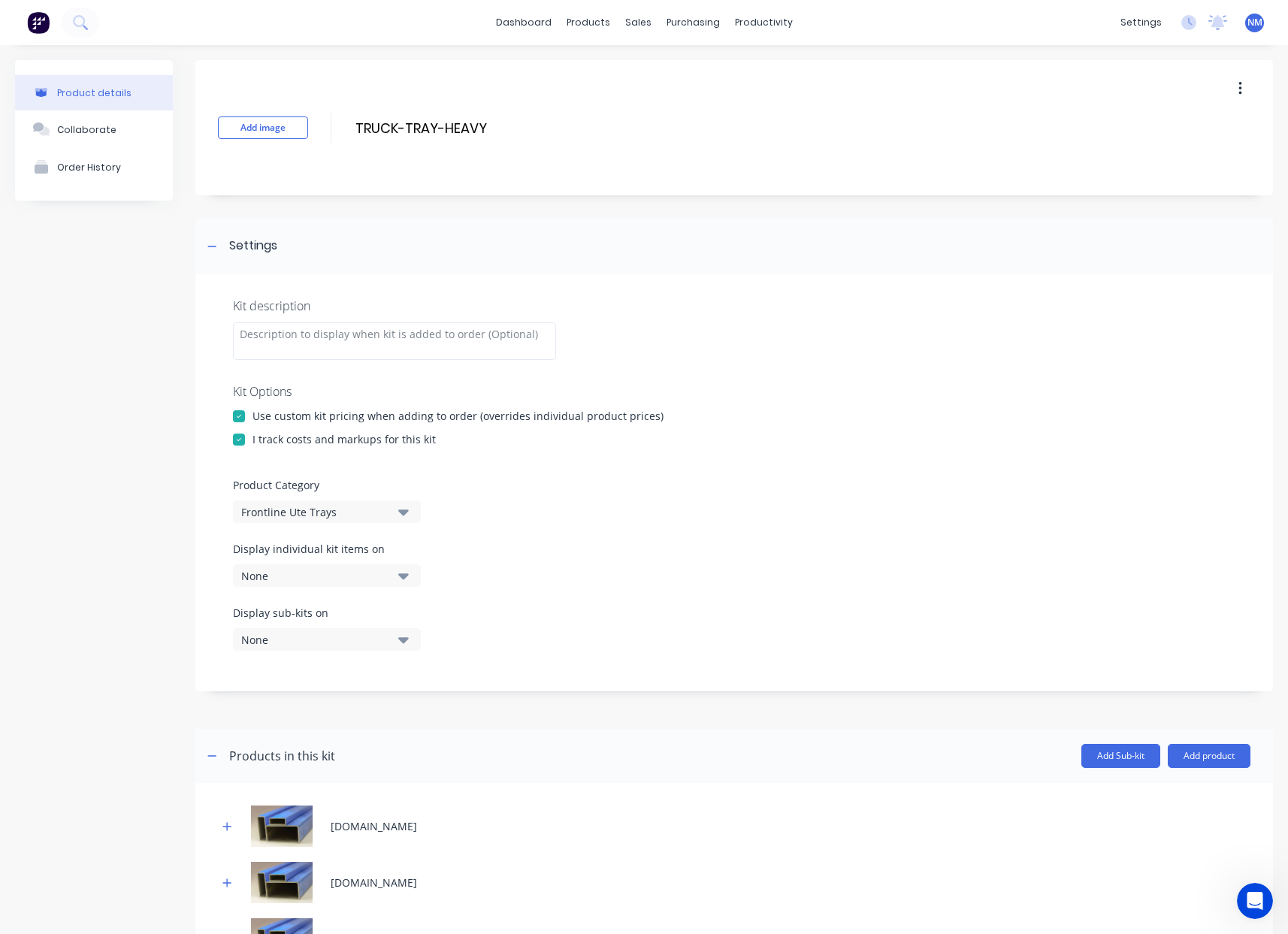
click at [379, 584] on button "None" at bounding box center [326, 576] width 188 height 22
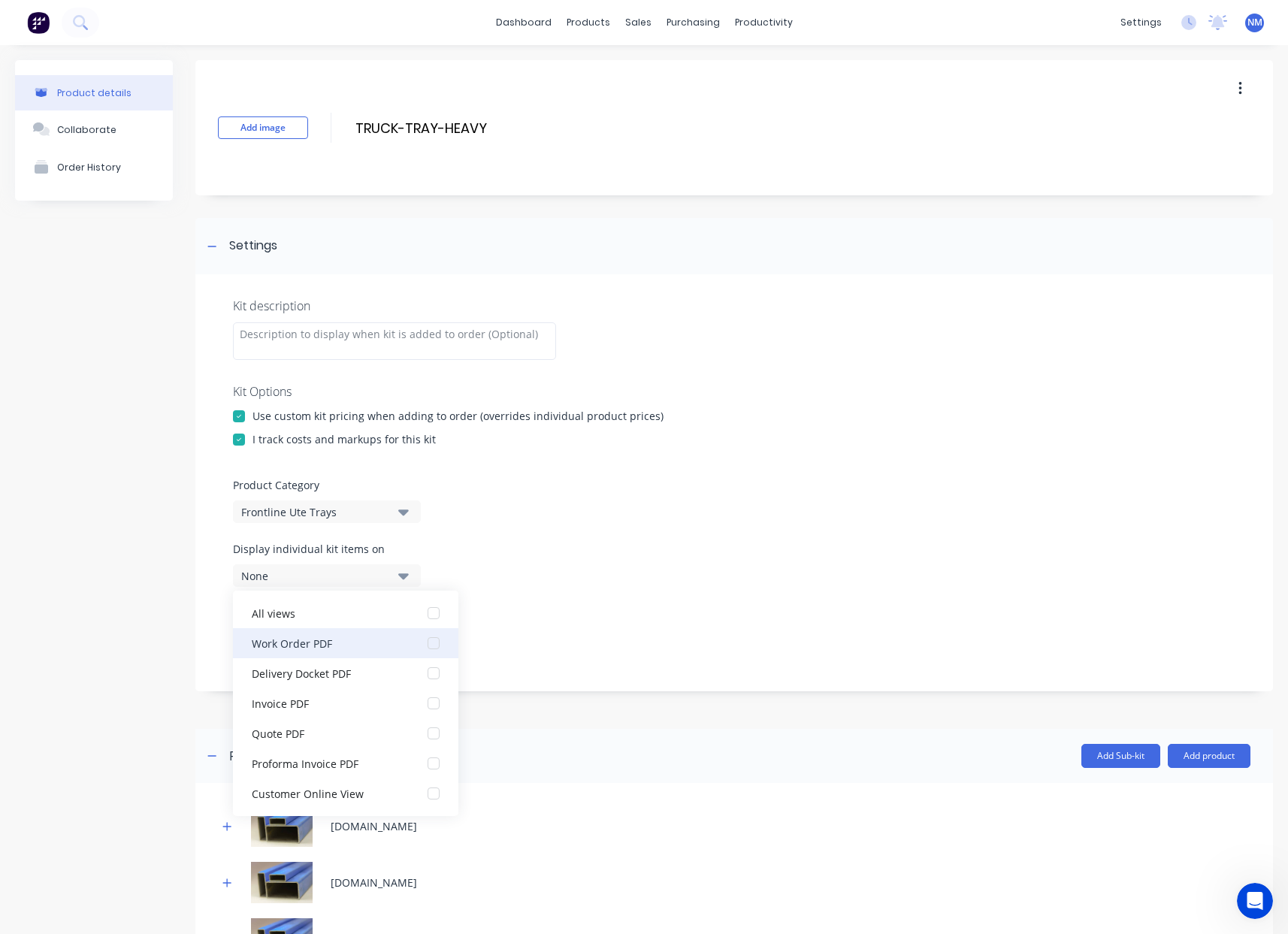
click at [341, 646] on div "Work Order PDF" at bounding box center [326, 642] width 150 height 16
click at [592, 638] on div "Display sub-kits on None" at bounding box center [734, 637] width 1002 height 64
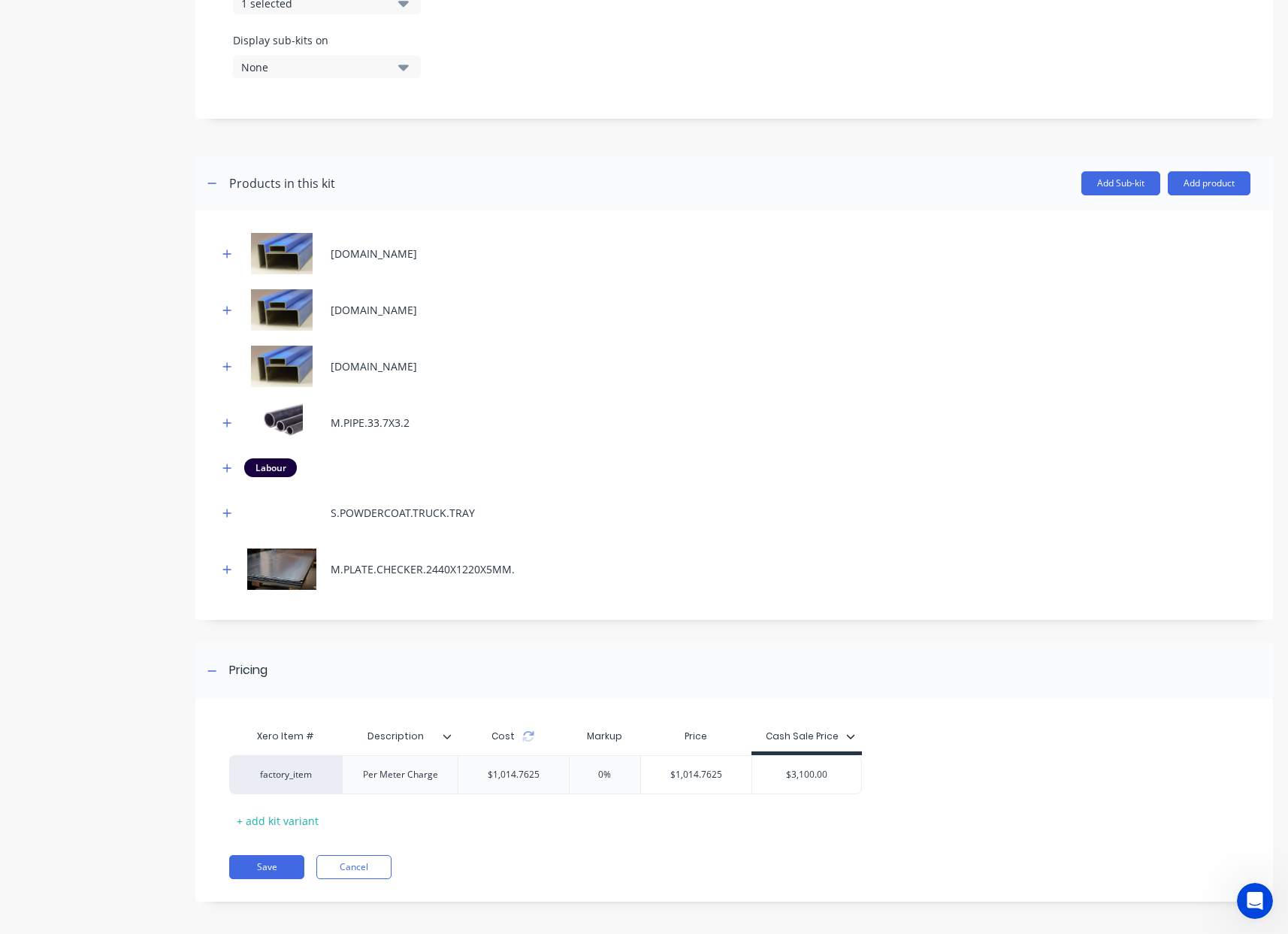
scroll to position [578, 0]
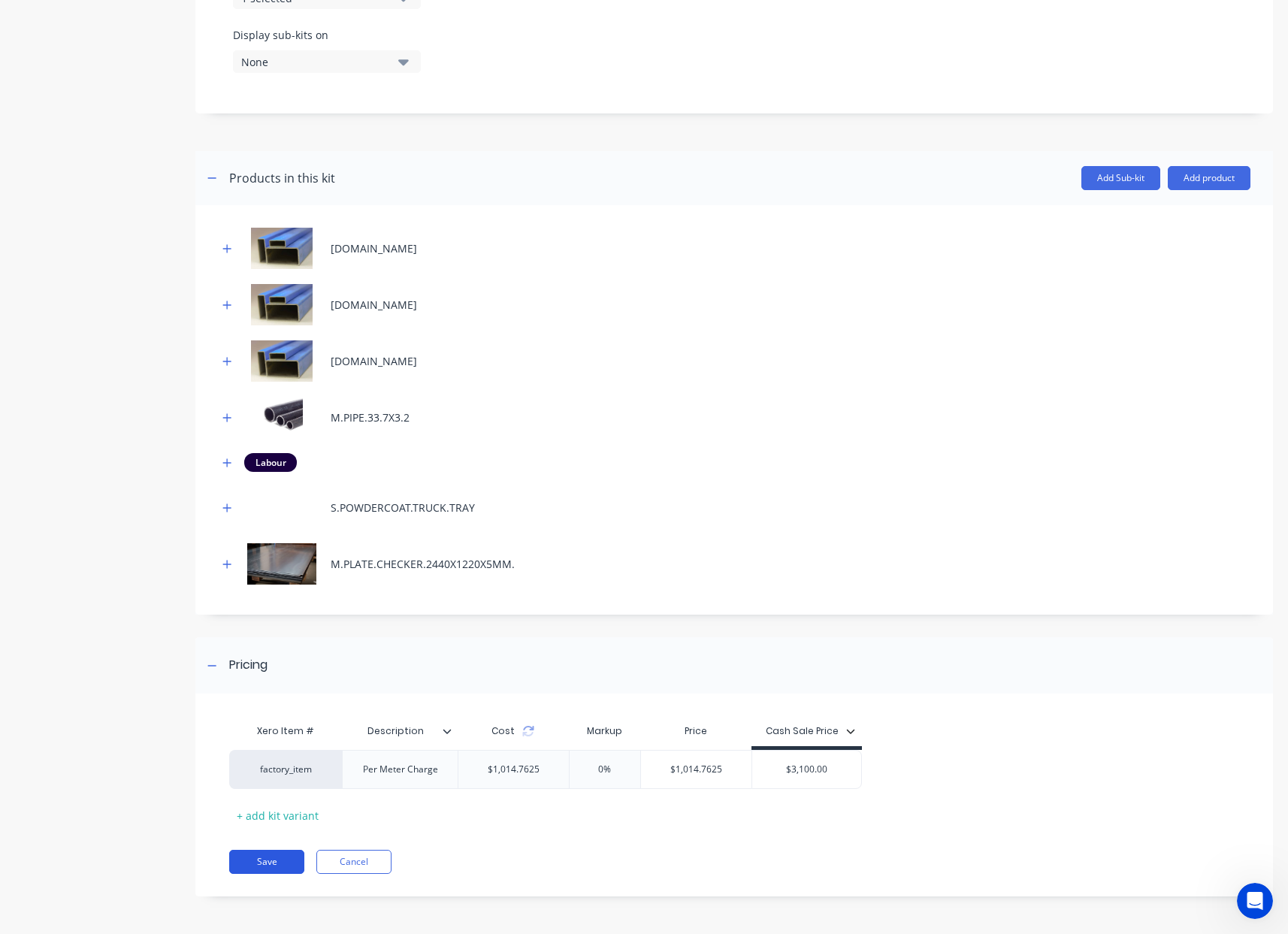
click at [250, 866] on button "Save" at bounding box center [266, 862] width 75 height 24
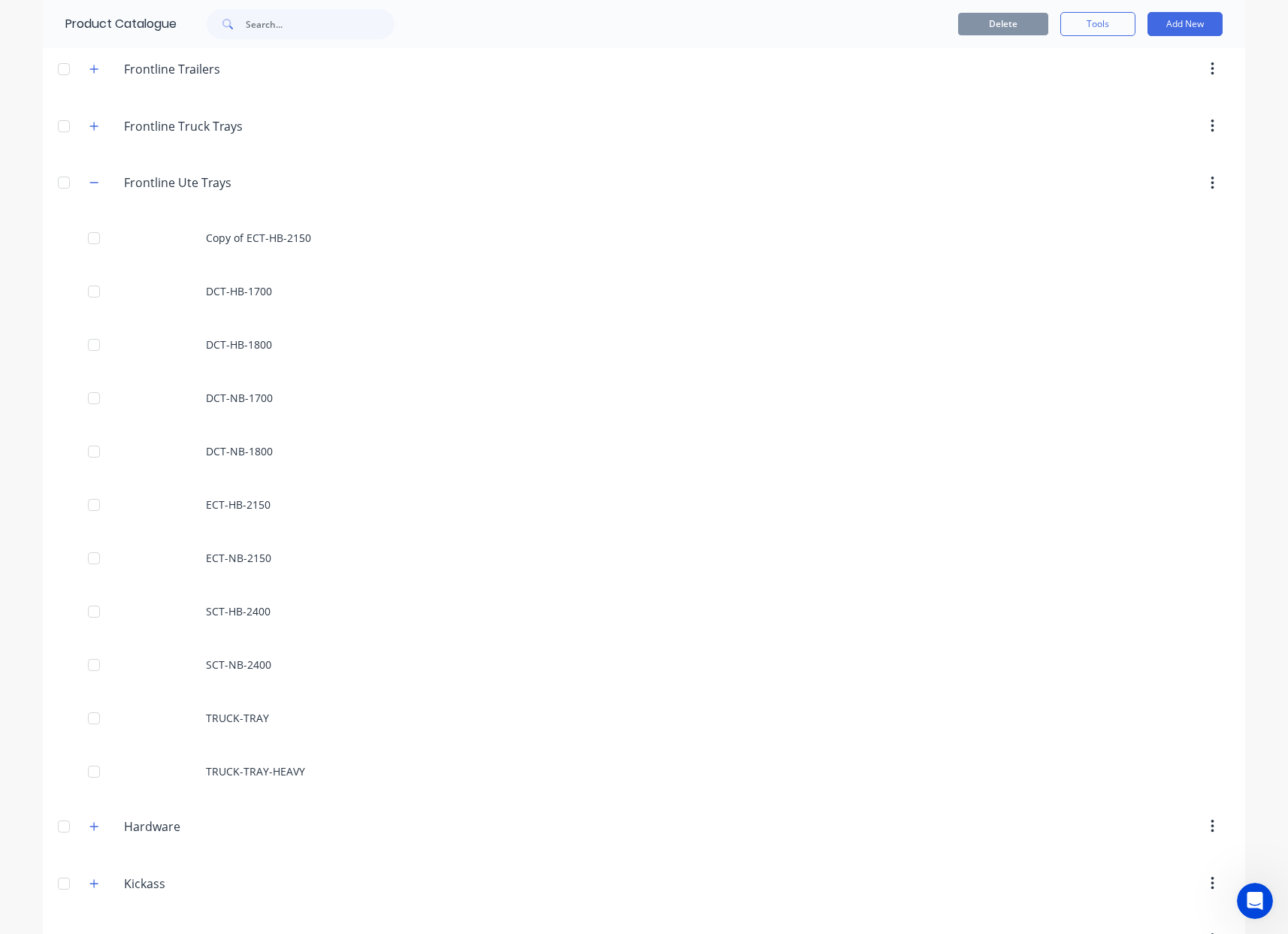
scroll to position [251, 0]
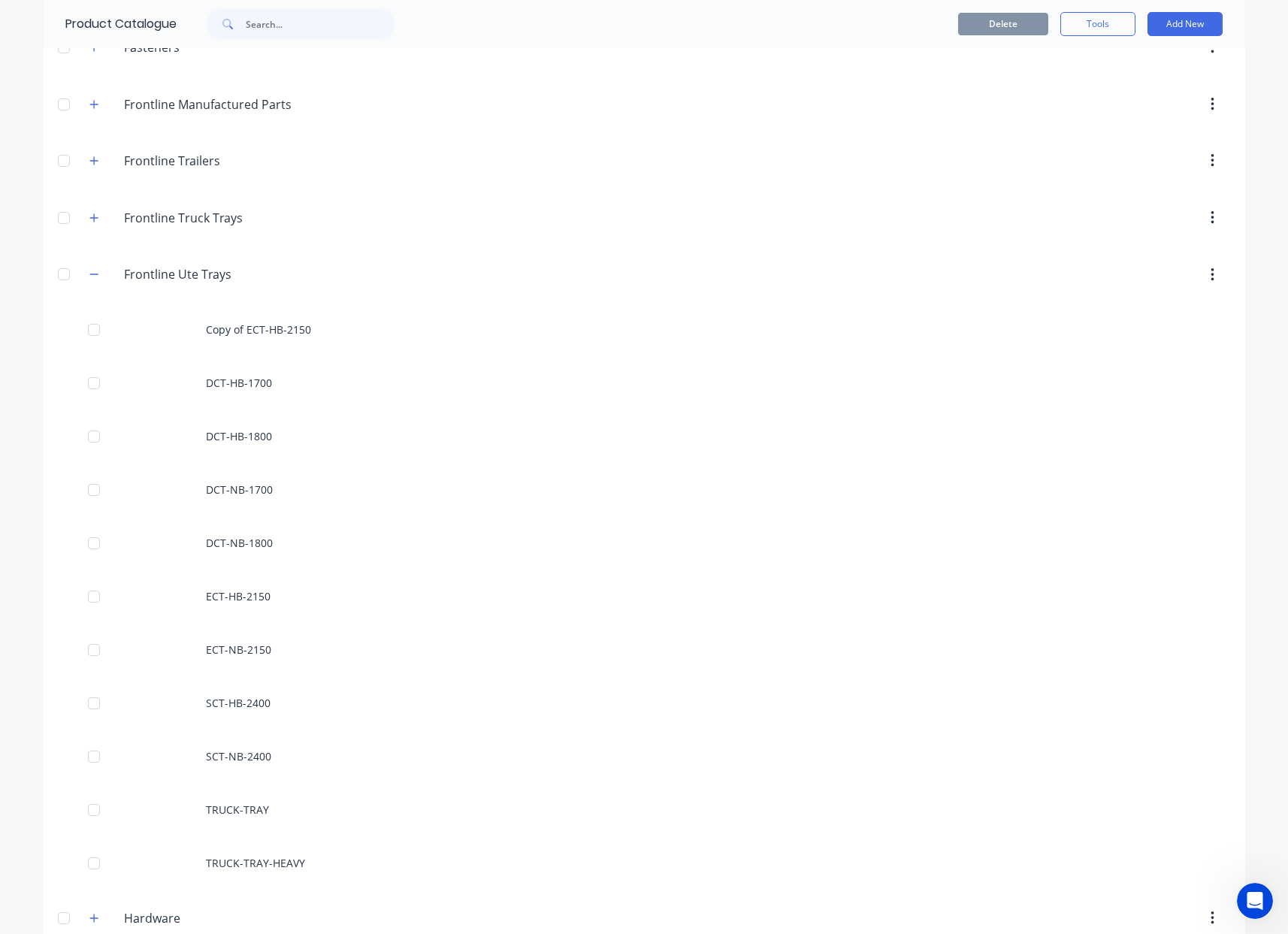
click at [99, 274] on div "Frontline.Ute.Trays Frontline Ute Trays" at bounding box center [195, 275] width 236 height 27
click at [93, 274] on button "button" at bounding box center [94, 275] width 19 height 19
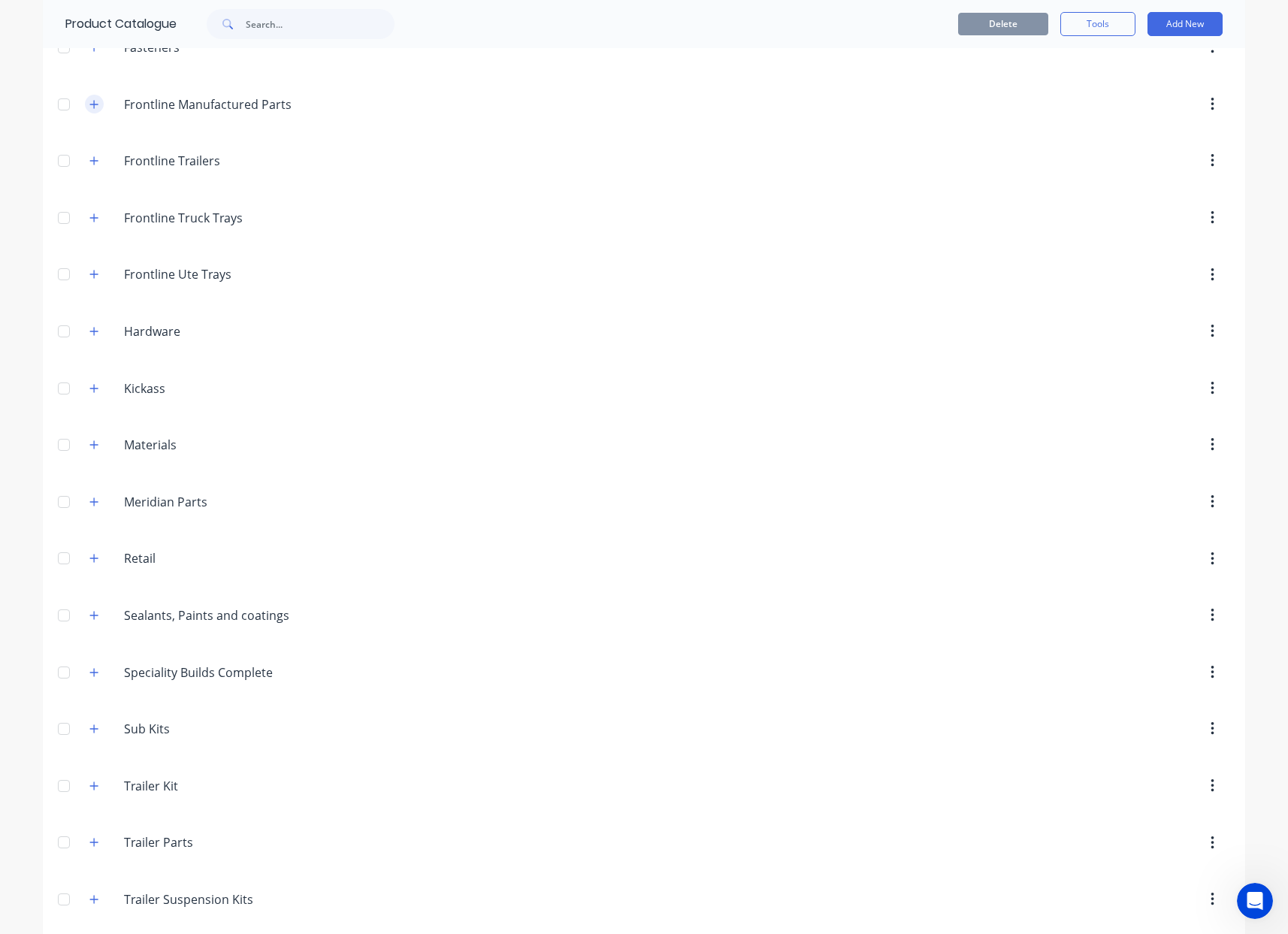
click at [93, 109] on button "button" at bounding box center [94, 104] width 19 height 19
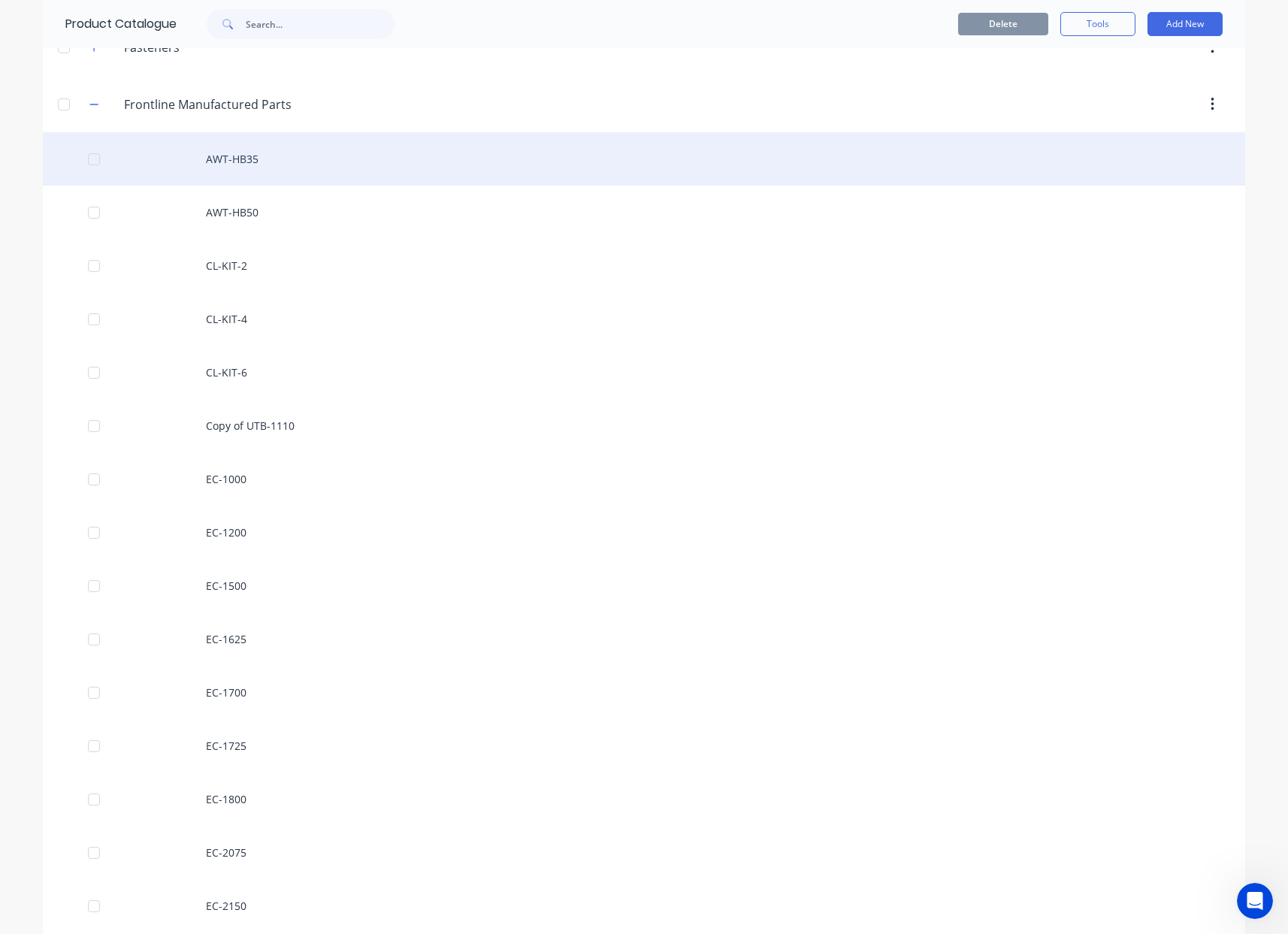
click at [259, 173] on div "AWT-HB35" at bounding box center [644, 158] width 1202 height 53
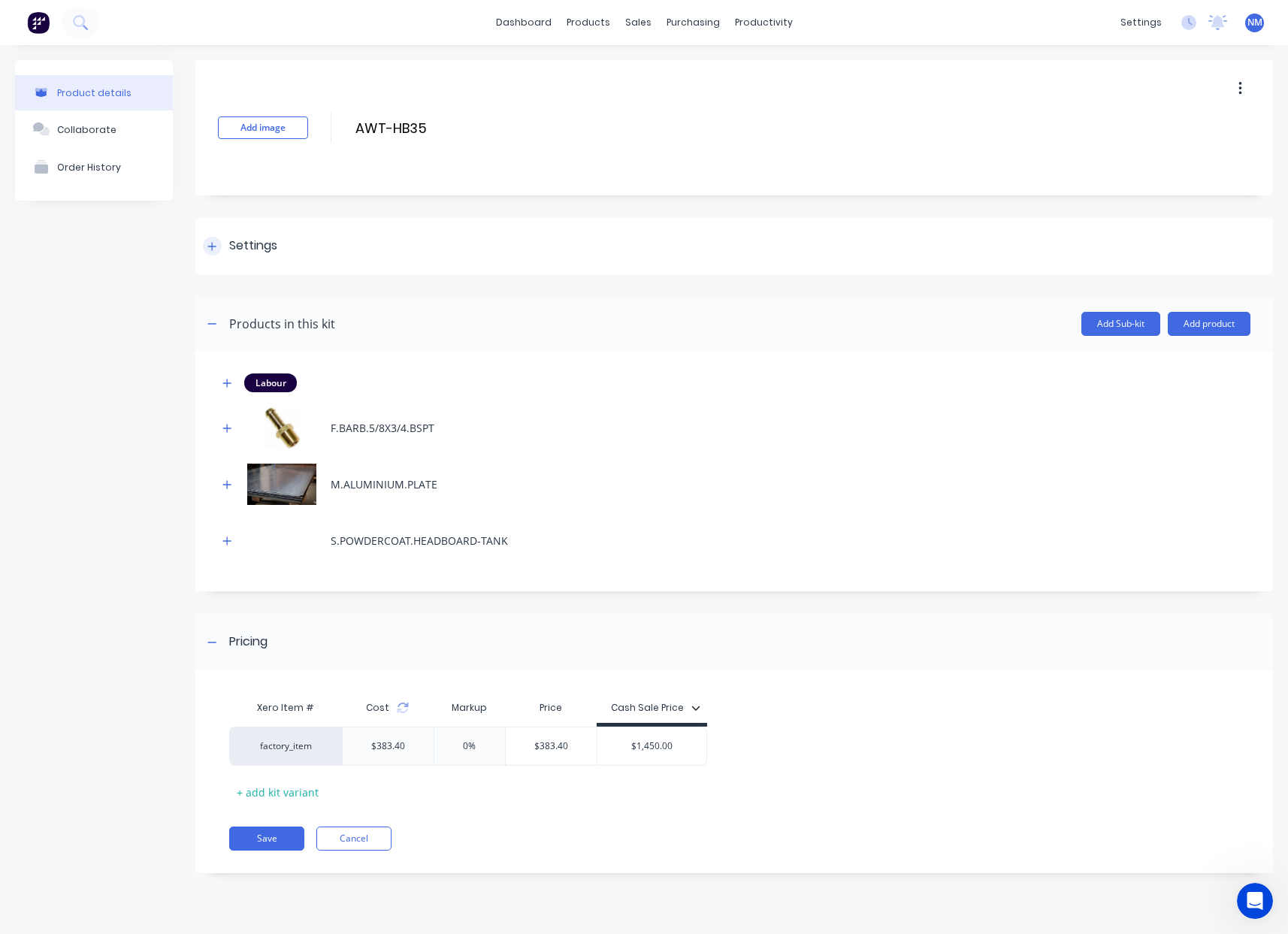
click at [218, 251] on div at bounding box center [212, 246] width 19 height 19
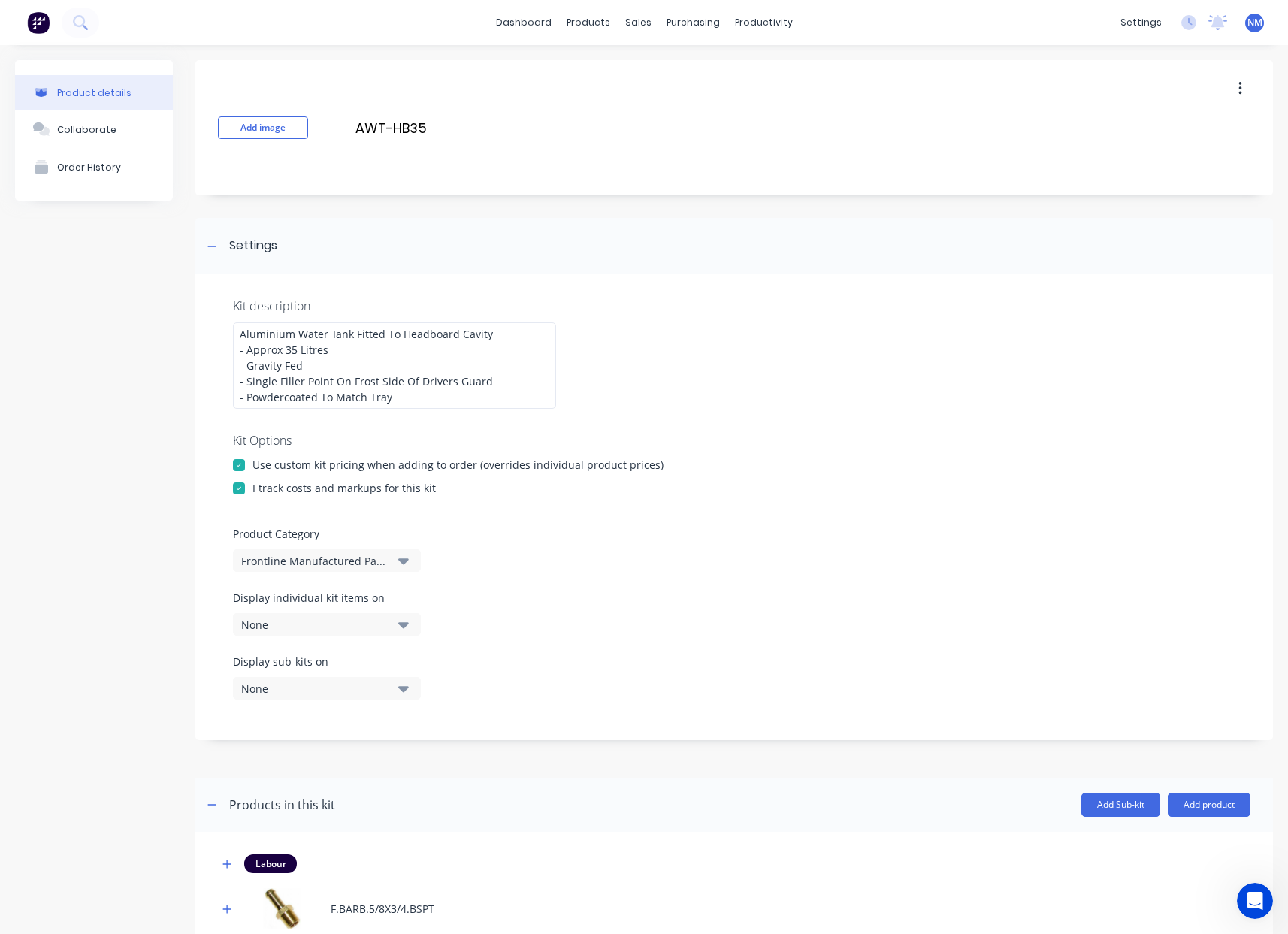
click at [311, 620] on div "None" at bounding box center [314, 625] width 146 height 16
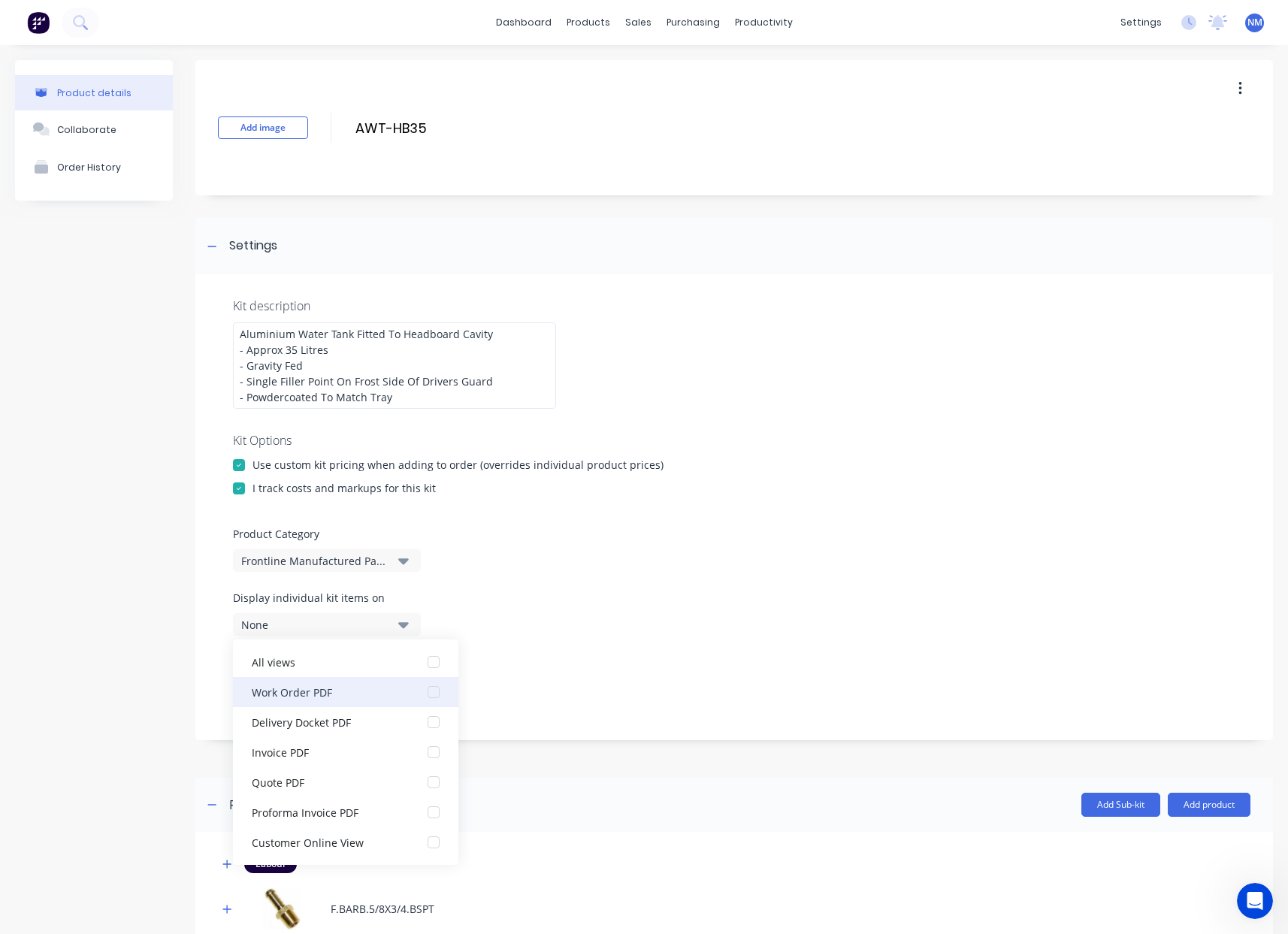
click at [355, 699] on div "Work Order PDF" at bounding box center [326, 692] width 150 height 16
click at [715, 647] on div "Display individual kit items on 1 selected" at bounding box center [734, 622] width 1002 height 64
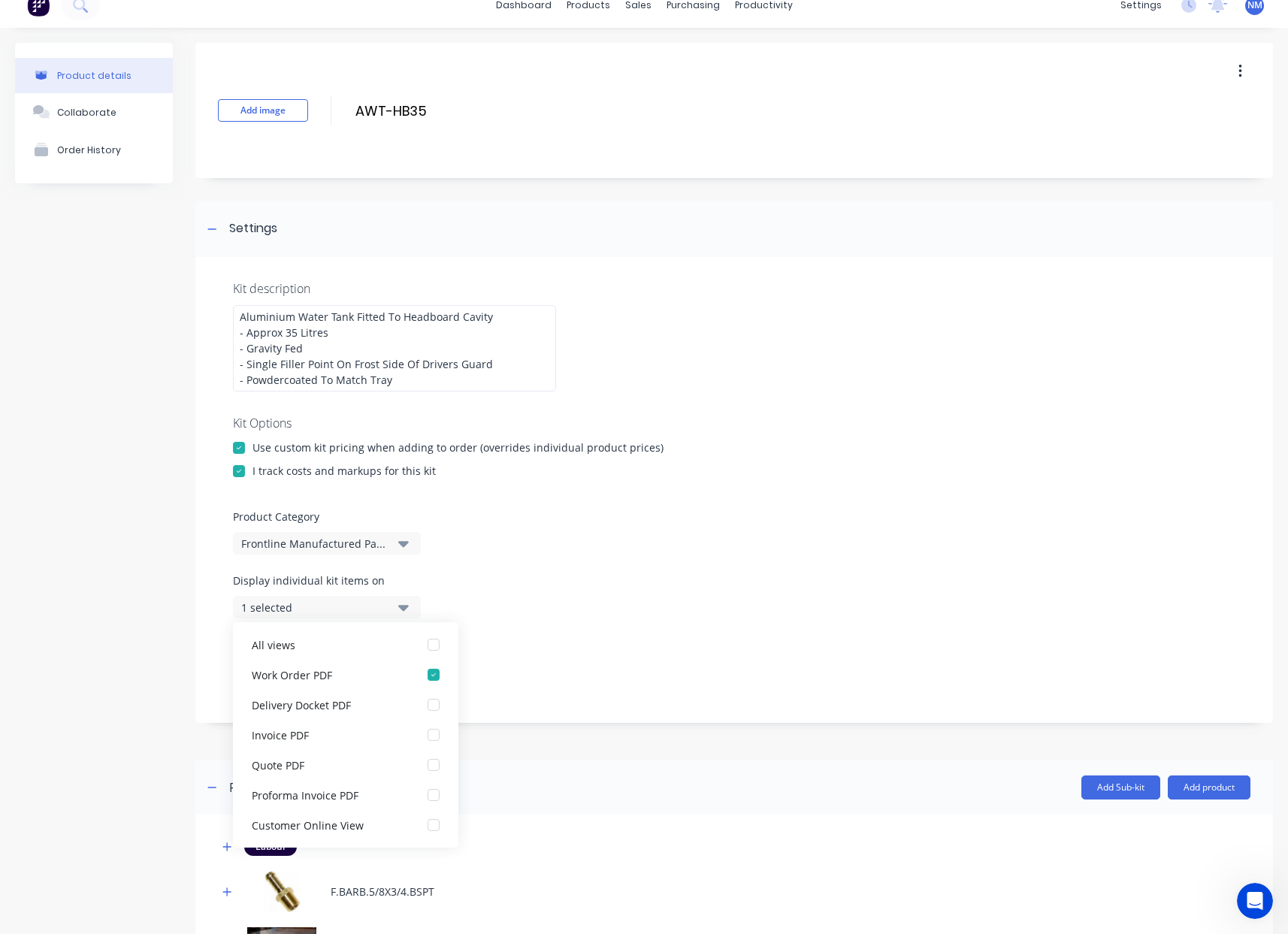
click at [833, 773] on div "Add image AWT-HB35 AWT-HB35 Enter kit name Settings Kit description Aluminium W…" at bounding box center [734, 701] width 1078 height 1316
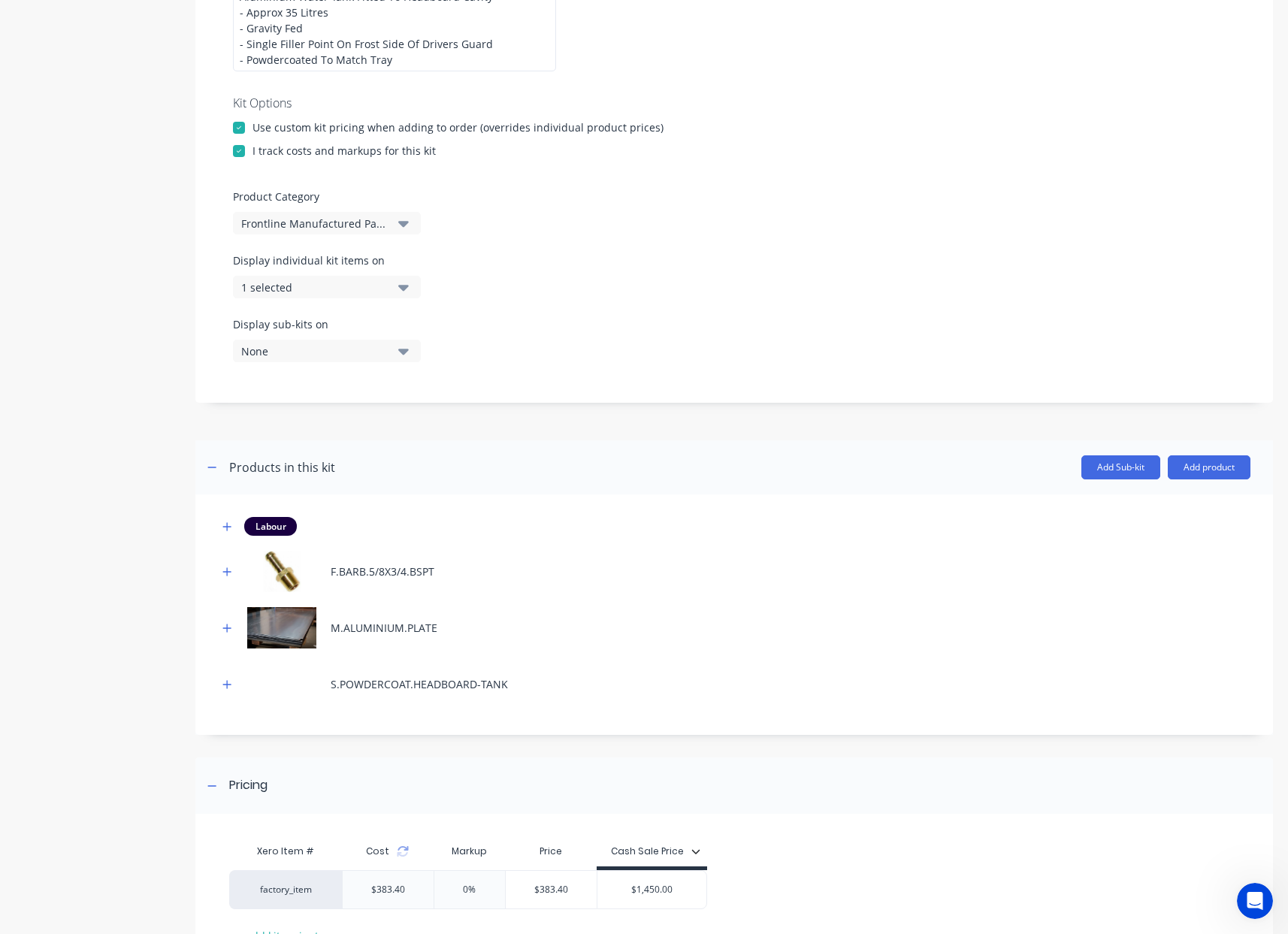
scroll to position [458, 0]
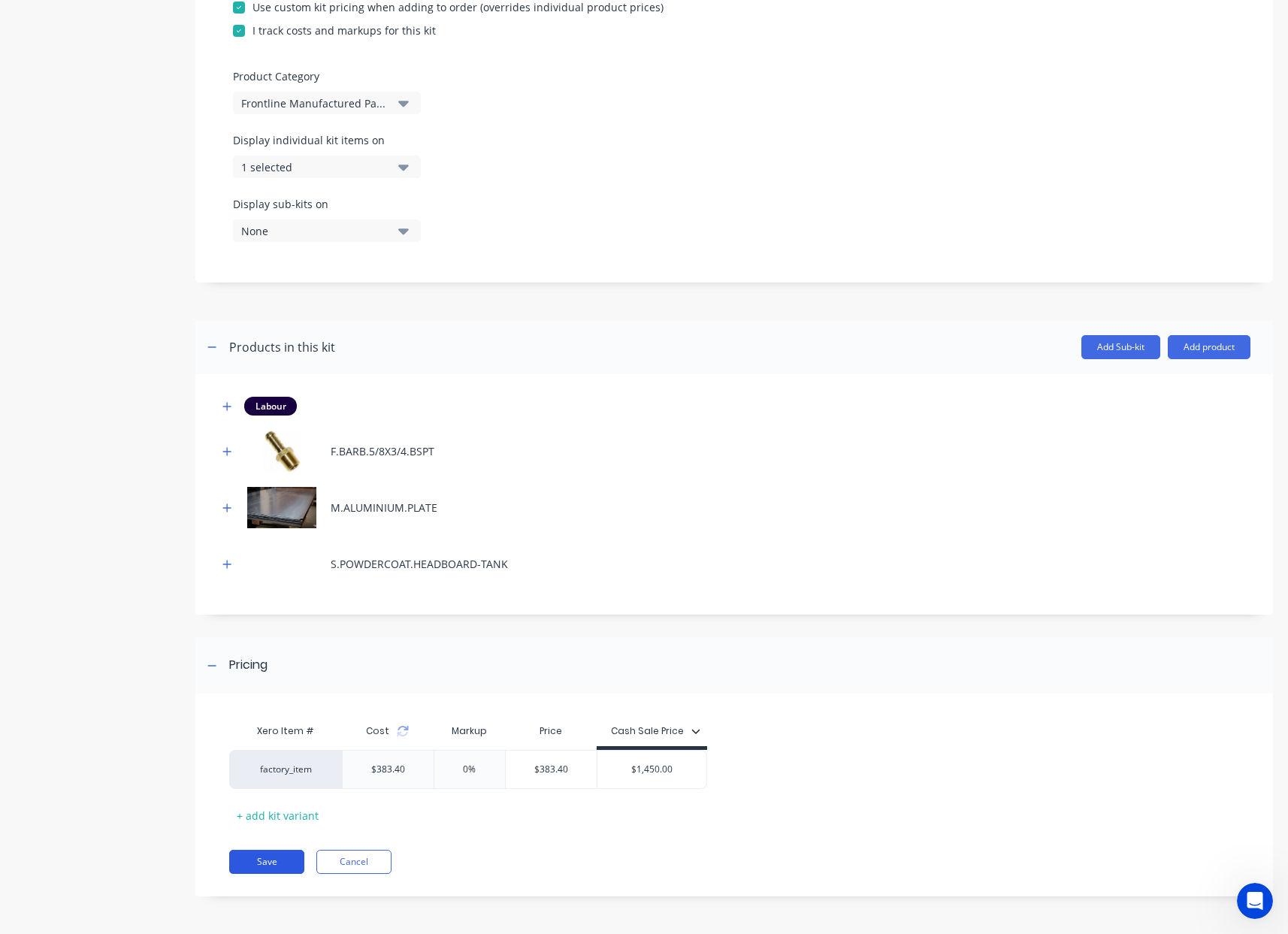
click at [250, 860] on button "Save" at bounding box center [266, 862] width 75 height 24
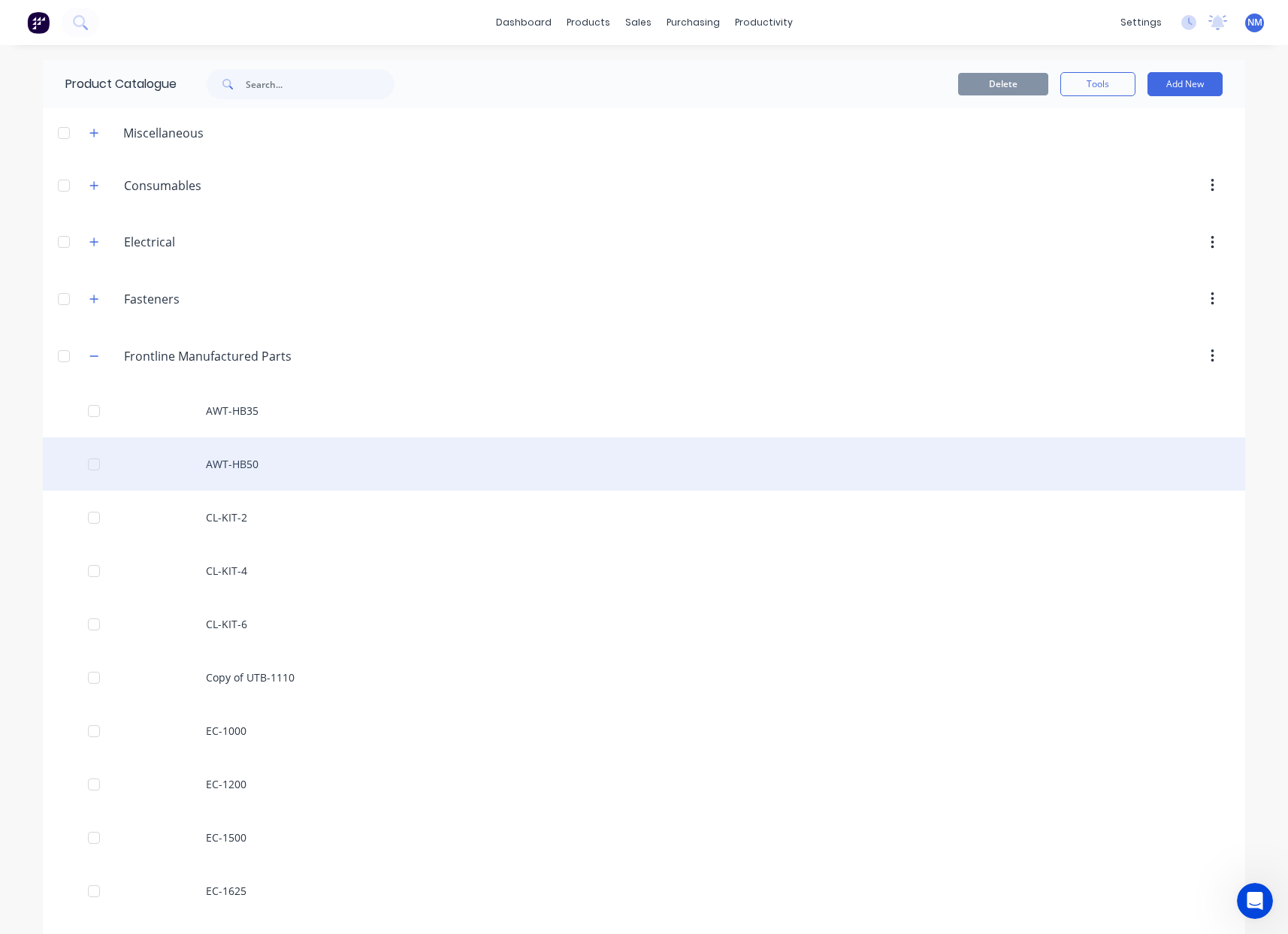
click at [279, 462] on div "AWT-HB50" at bounding box center [644, 464] width 1202 height 53
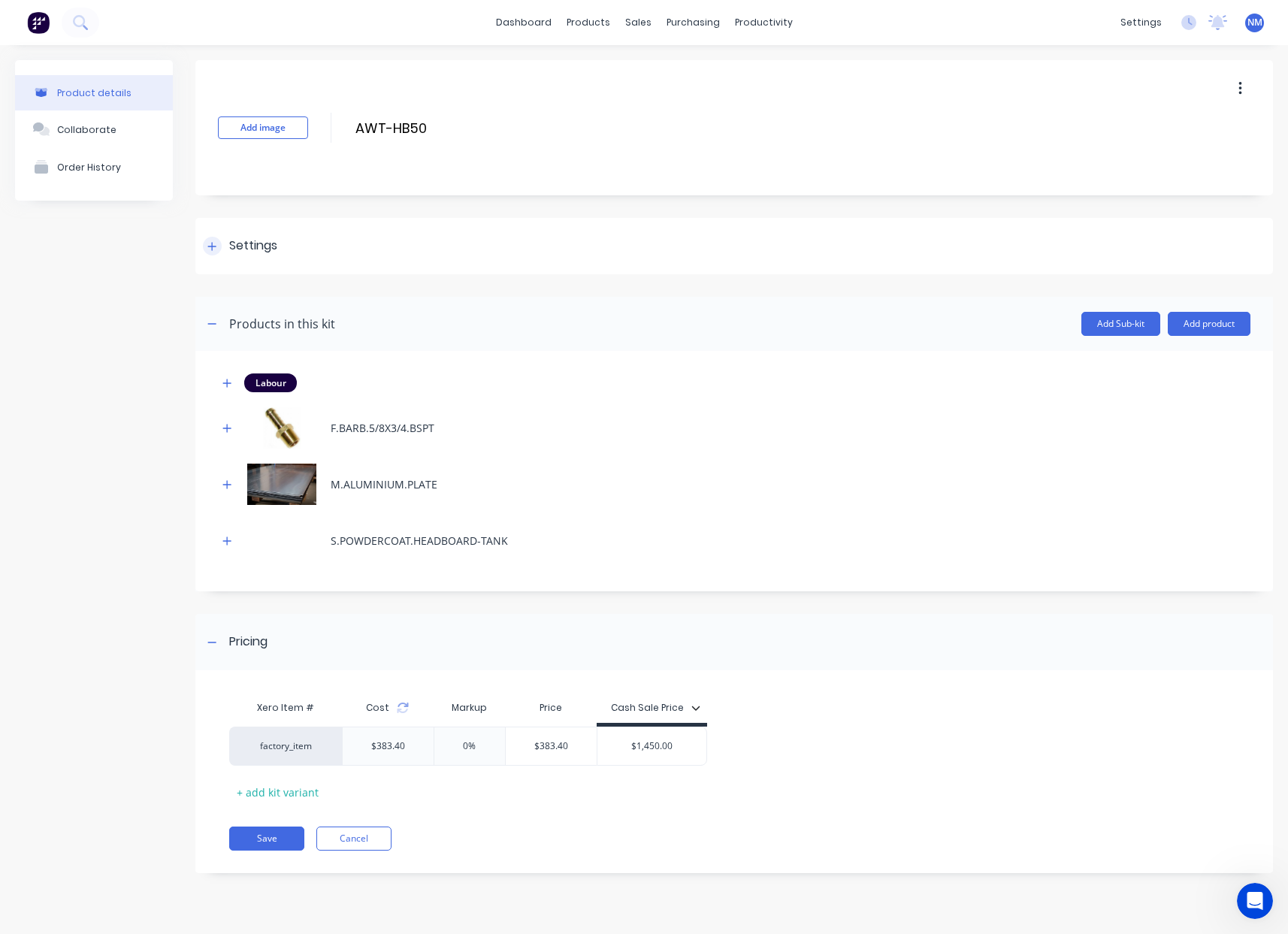
click at [218, 249] on div at bounding box center [212, 246] width 19 height 19
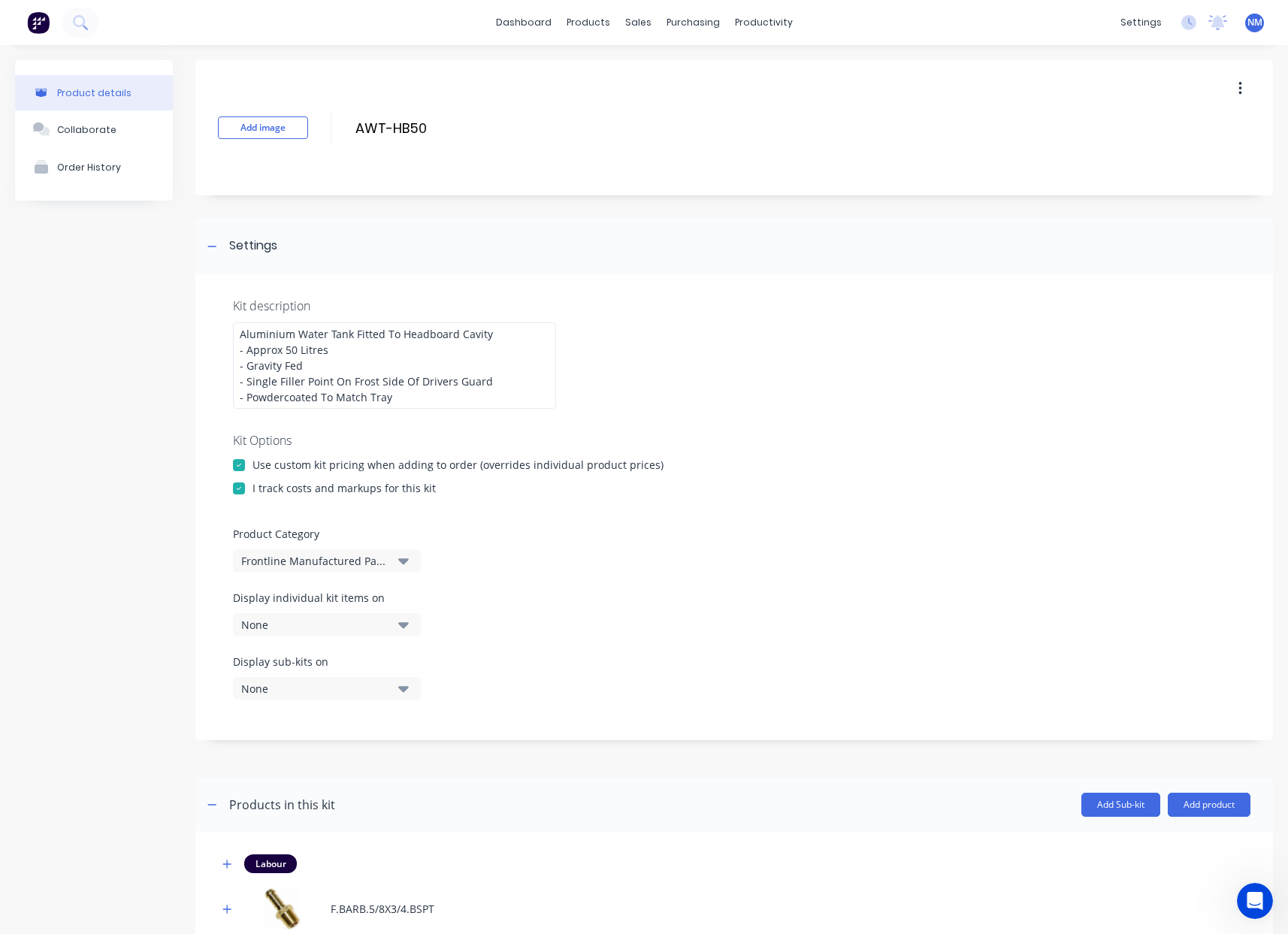
click at [354, 628] on div "None" at bounding box center [314, 625] width 146 height 16
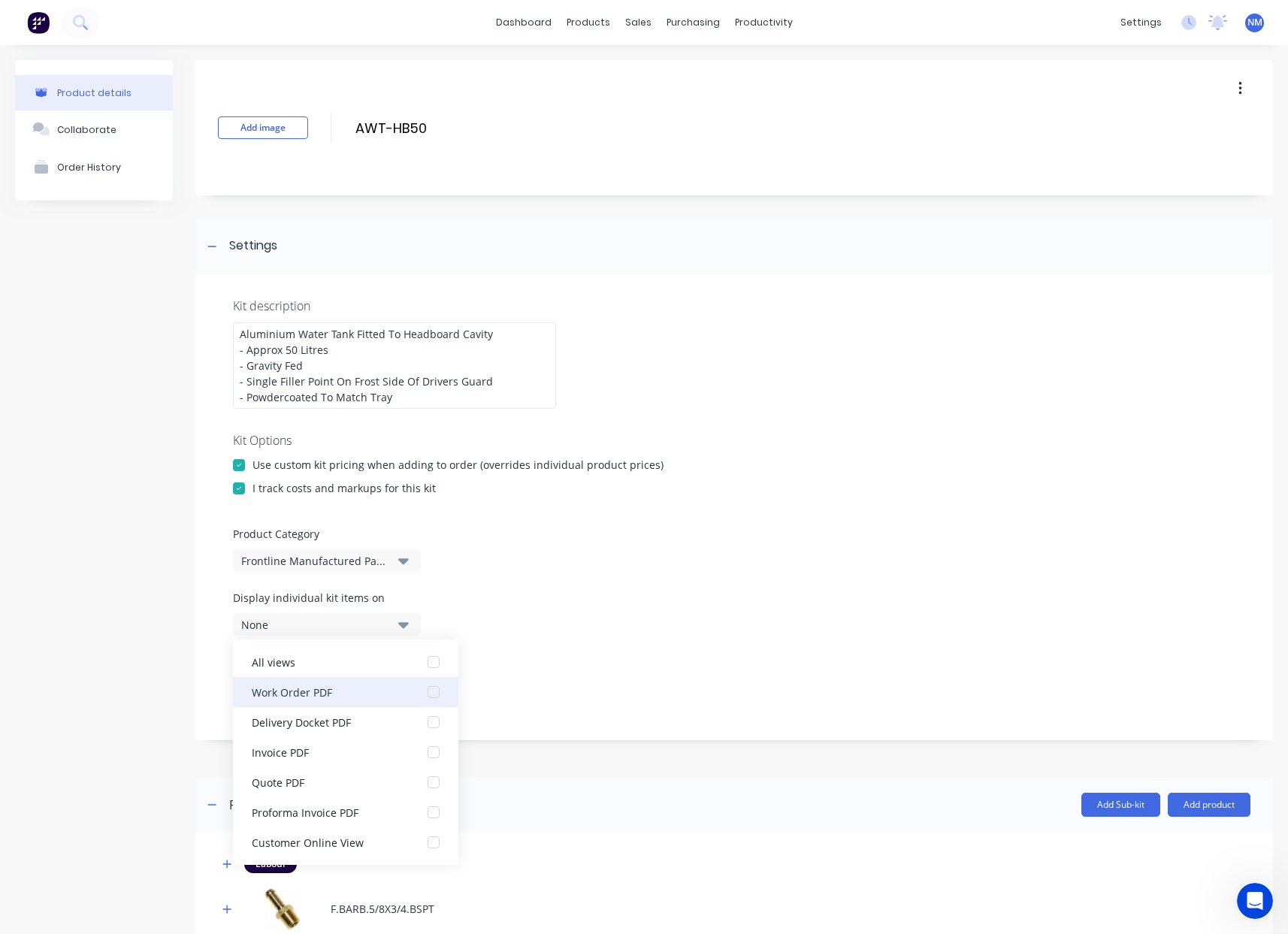
click at [382, 688] on div "Work Order PDF" at bounding box center [326, 692] width 150 height 16
click at [654, 691] on div "Display sub-kits on None" at bounding box center [734, 685] width 1002 height 64
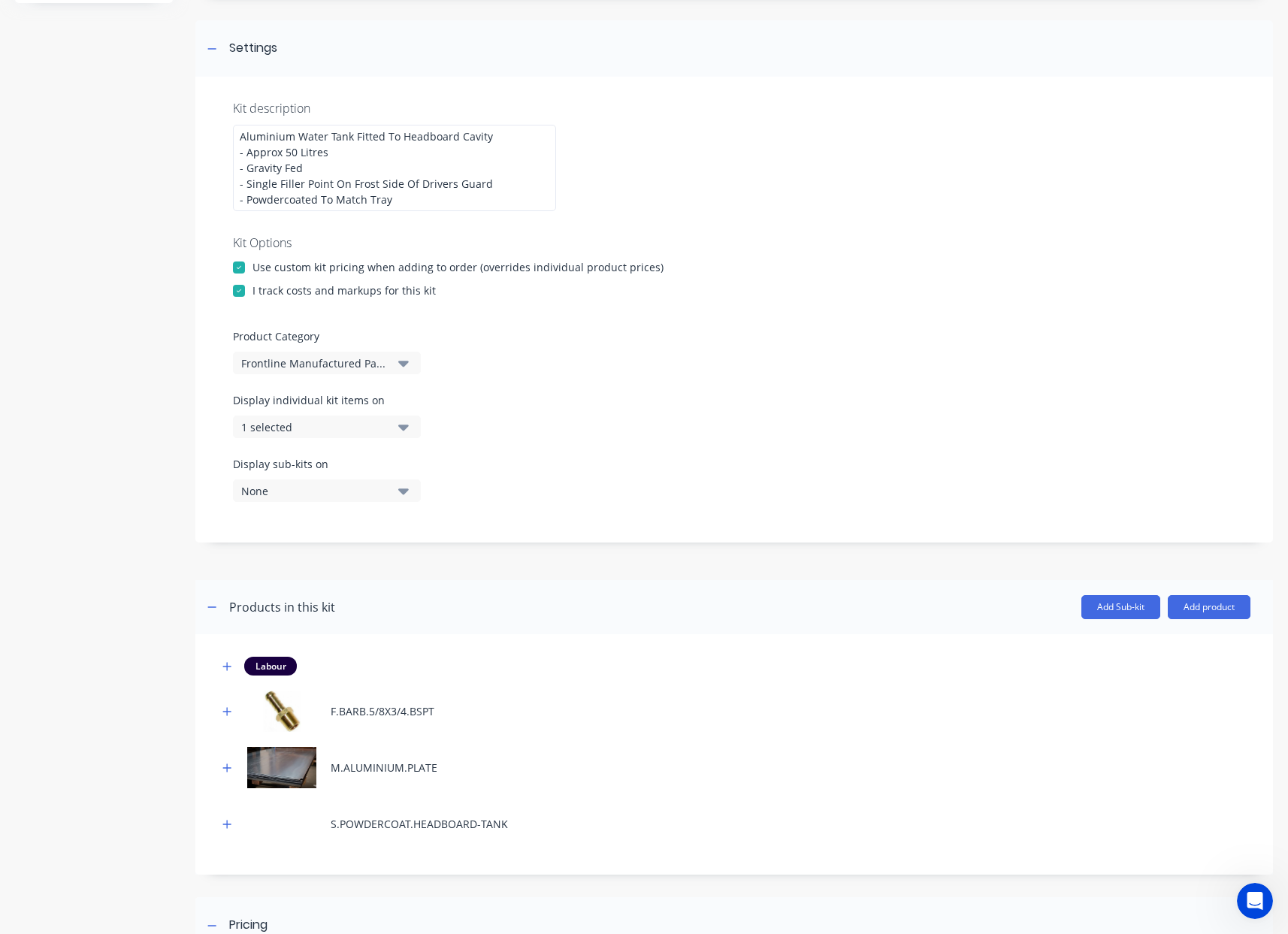
scroll to position [458, 0]
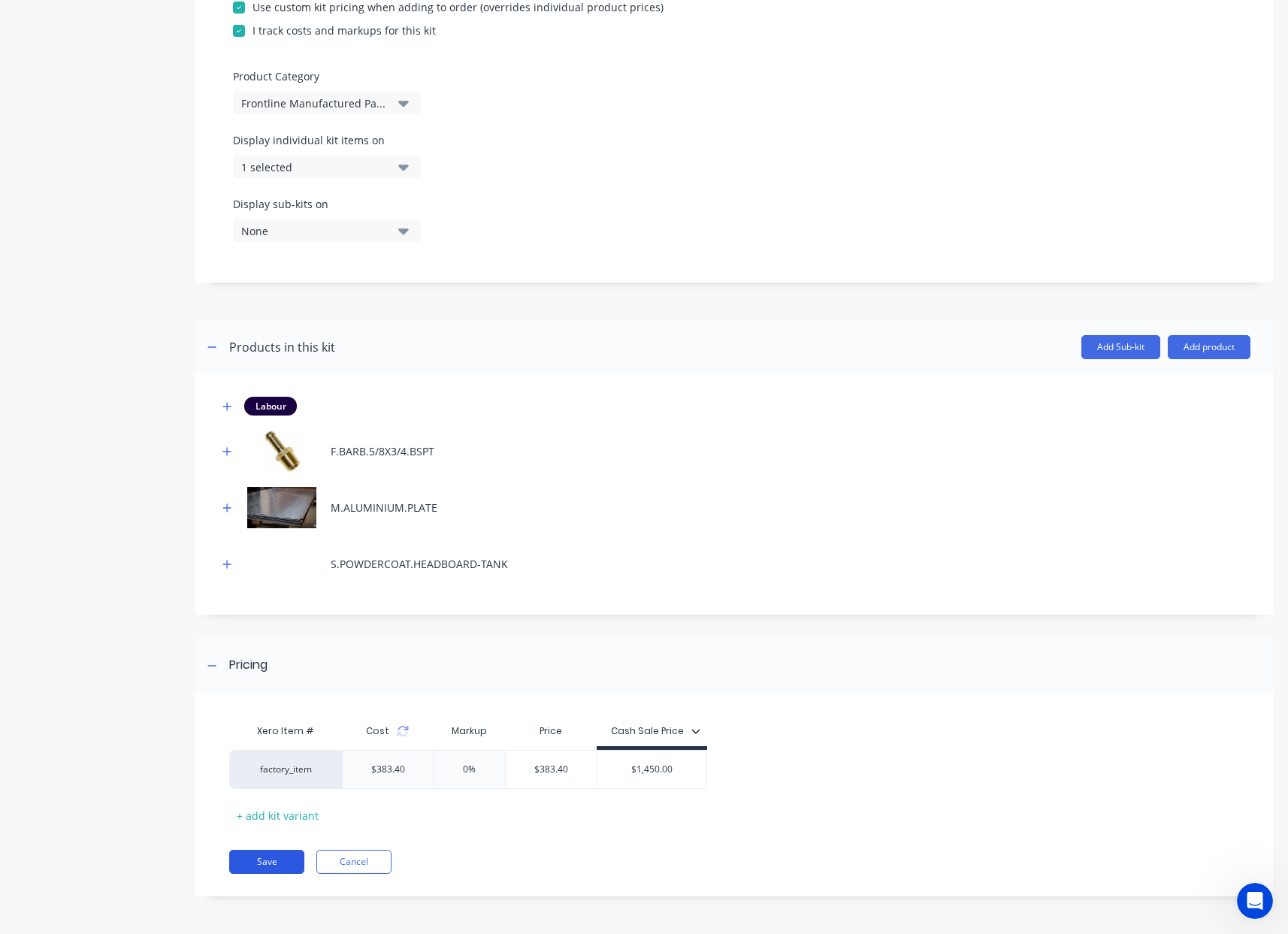
click at [283, 857] on button "Save" at bounding box center [266, 862] width 75 height 24
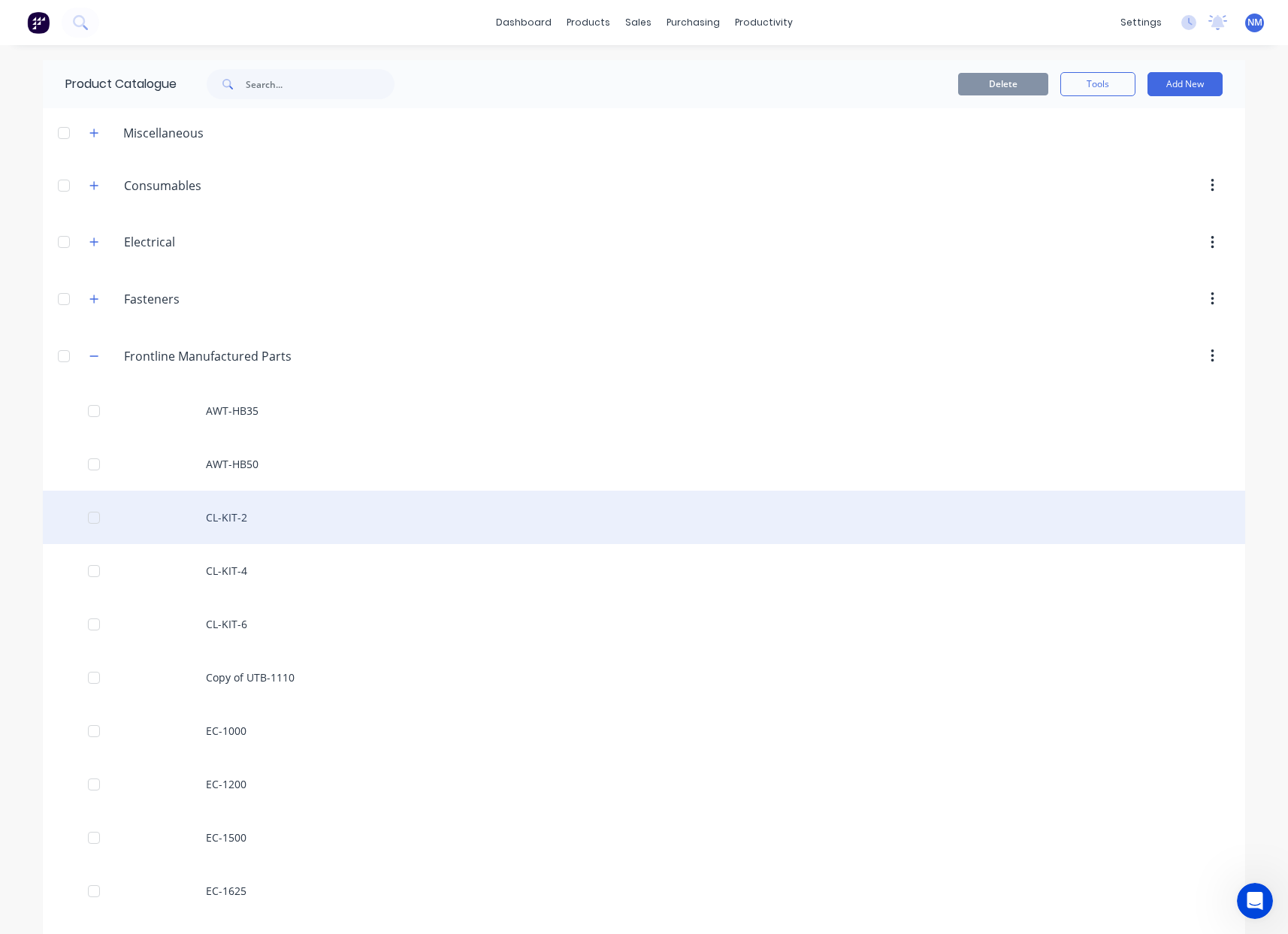
click at [259, 527] on div "CL-KIT-2" at bounding box center [644, 517] width 1202 height 53
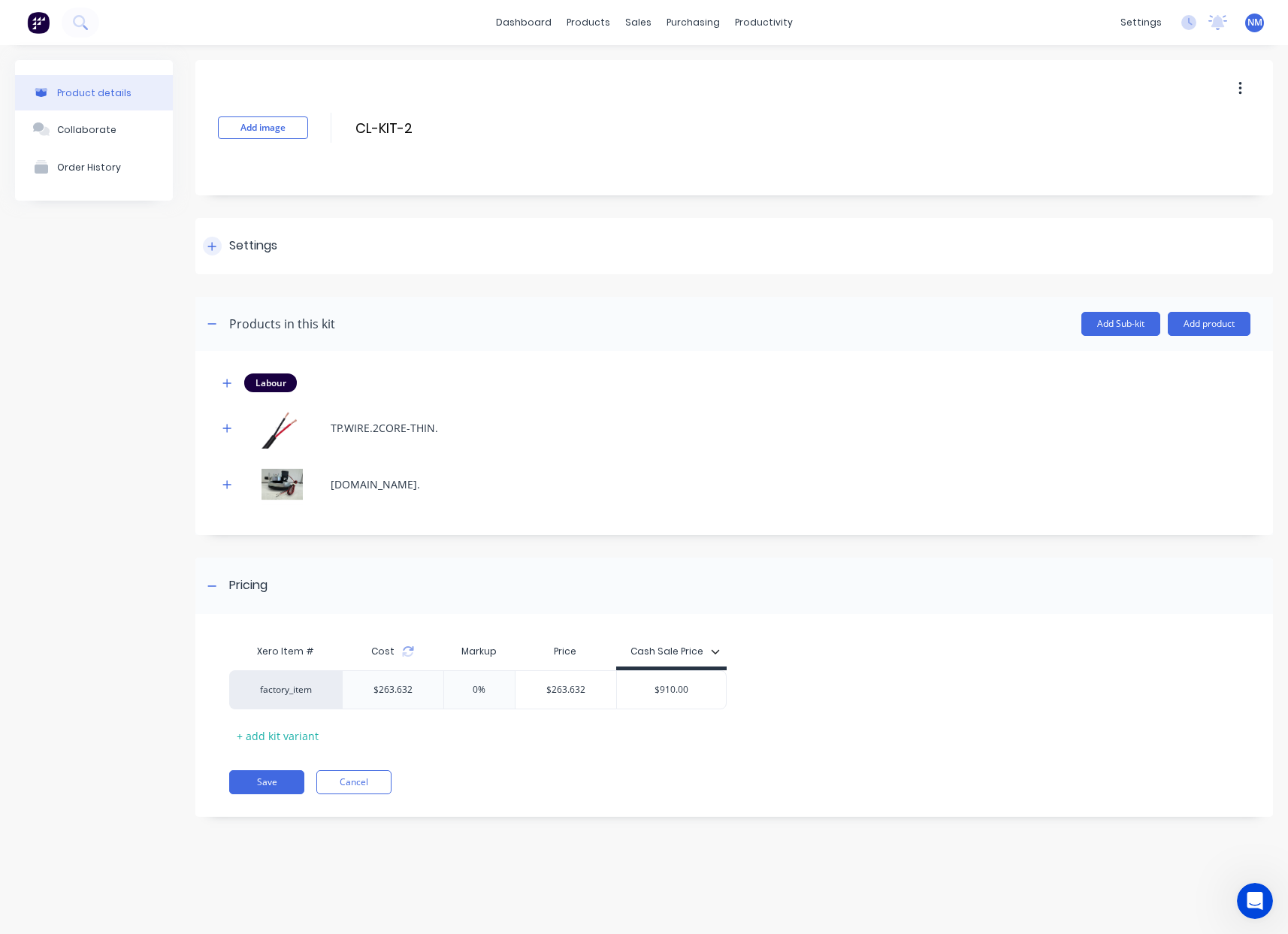
click at [218, 247] on div at bounding box center [212, 246] width 19 height 19
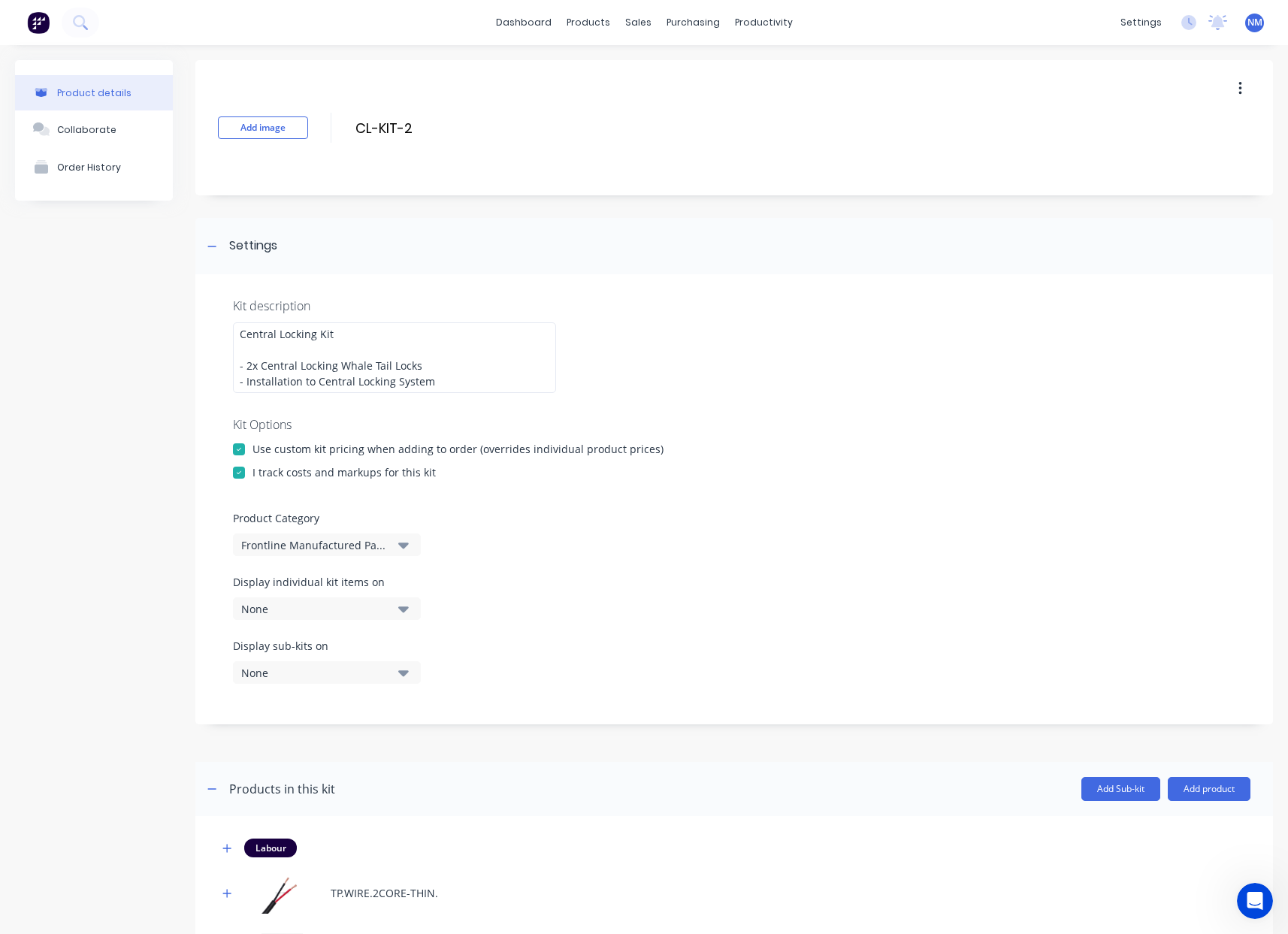
click at [358, 608] on div "None" at bounding box center [314, 609] width 146 height 16
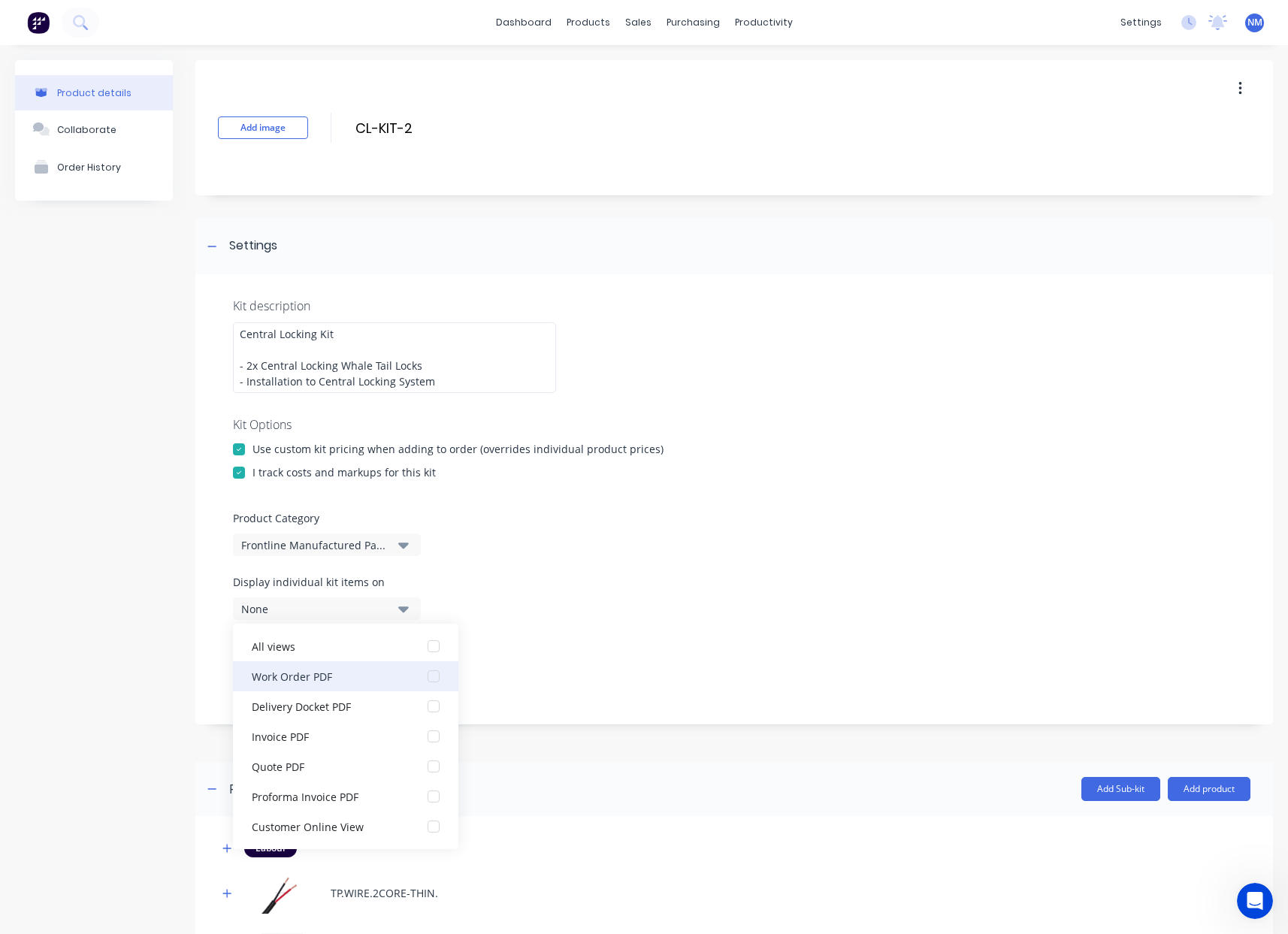
click at [376, 682] on div "Work Order PDF" at bounding box center [326, 676] width 150 height 16
click at [637, 665] on div "Display sub-kits on None" at bounding box center [734, 669] width 1002 height 64
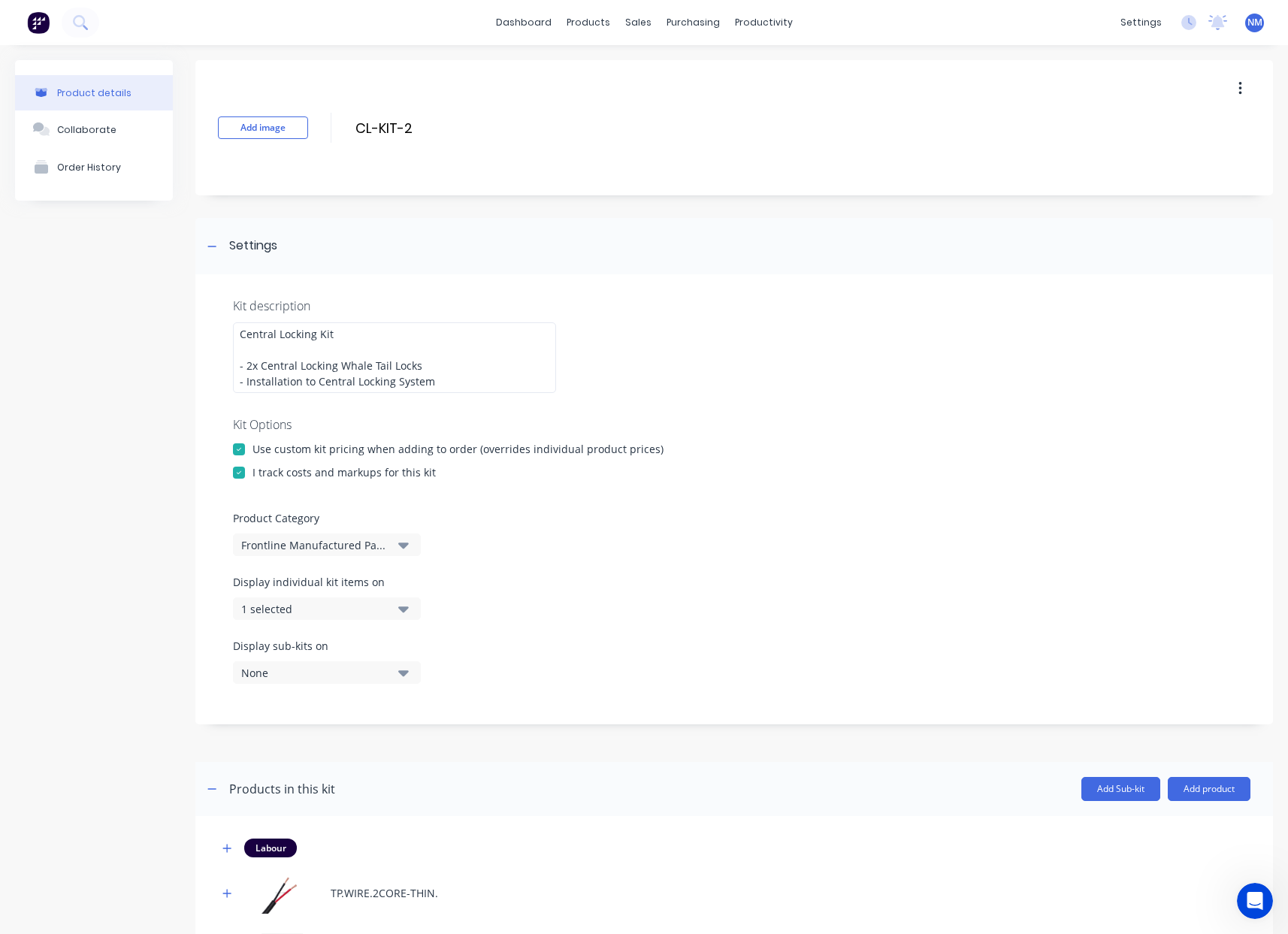
scroll to position [385, 0]
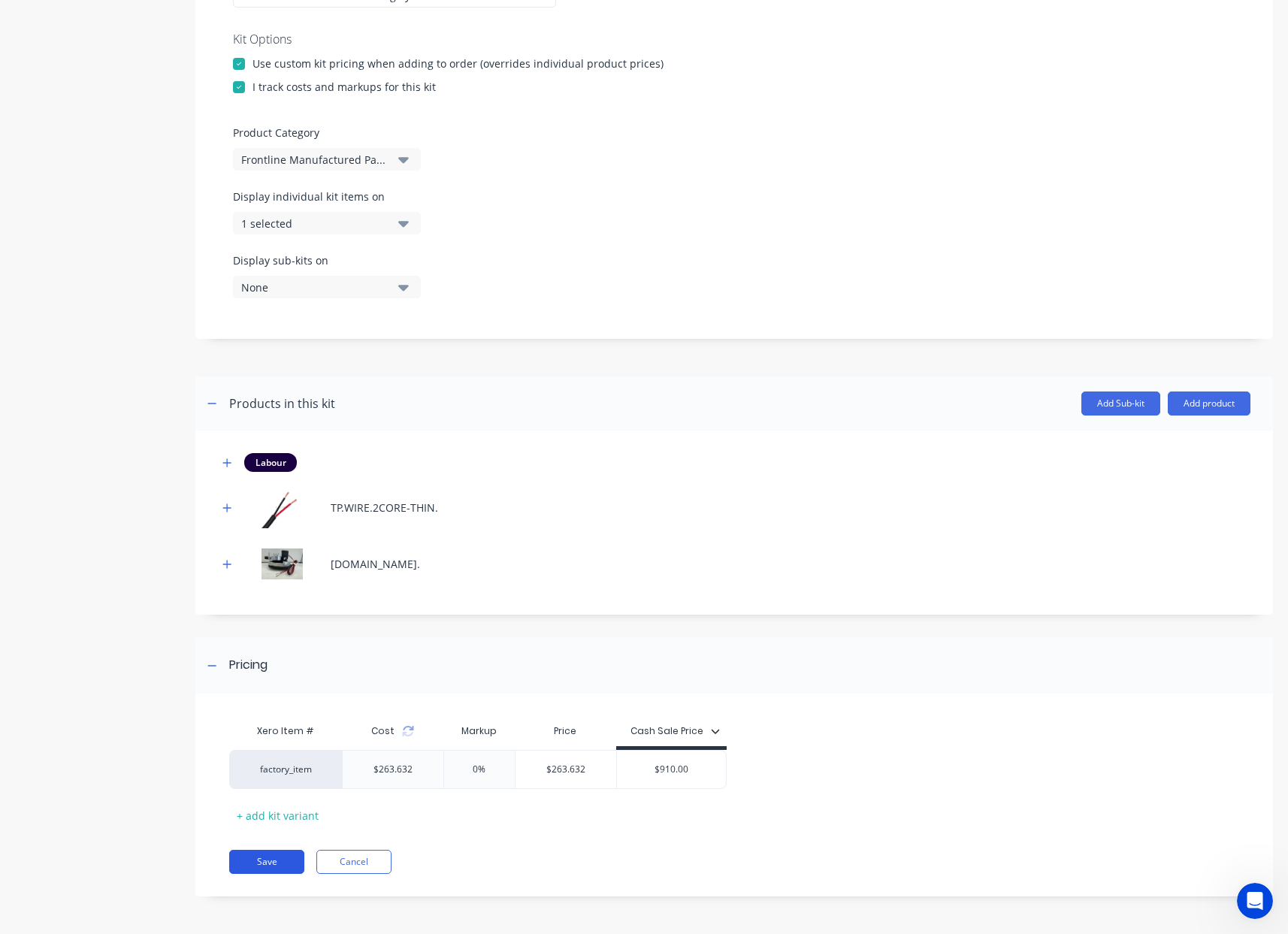
click at [280, 859] on button "Save" at bounding box center [266, 862] width 75 height 24
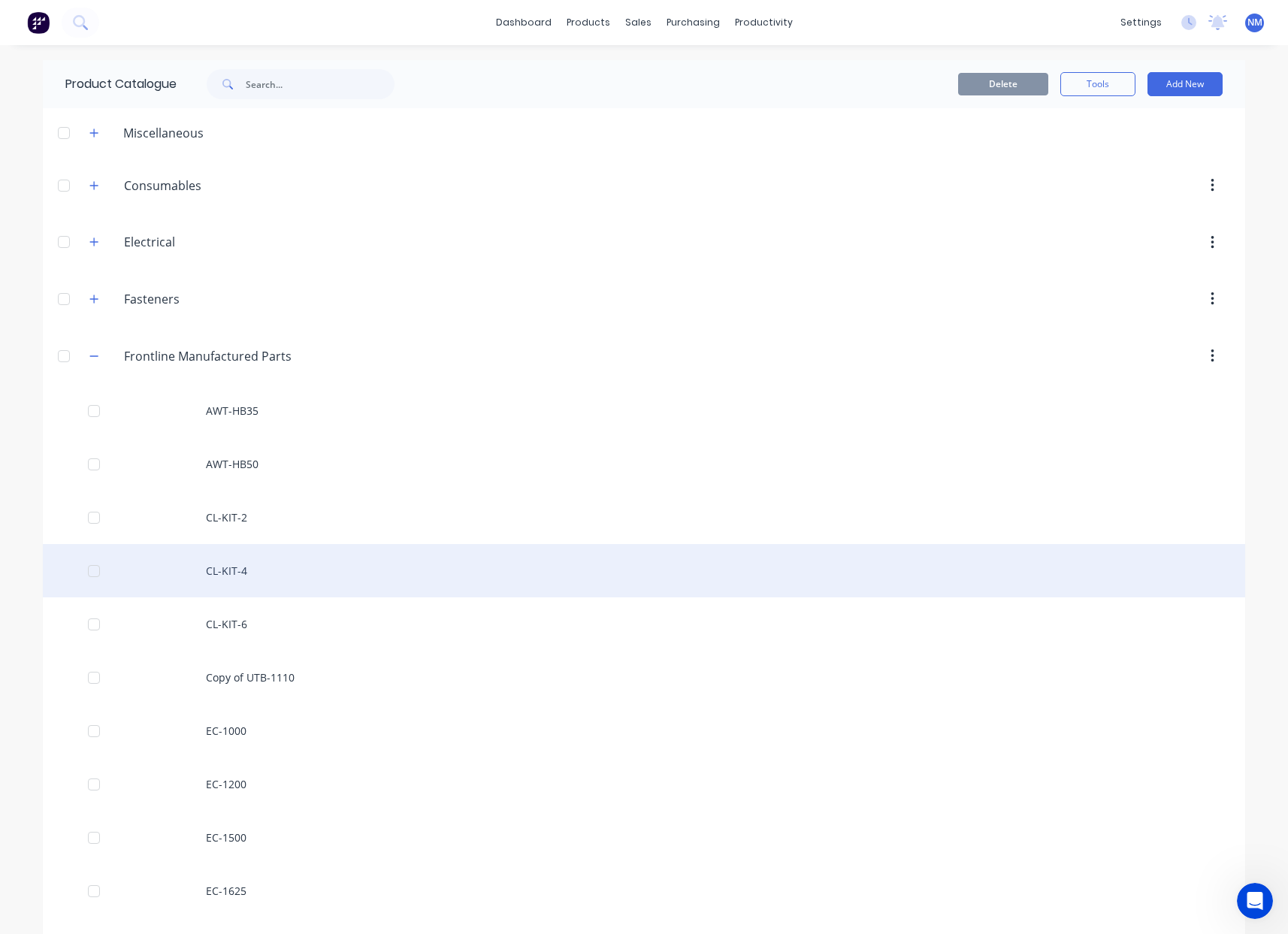
click at [247, 580] on div "CL-KIT-4" at bounding box center [644, 570] width 1202 height 53
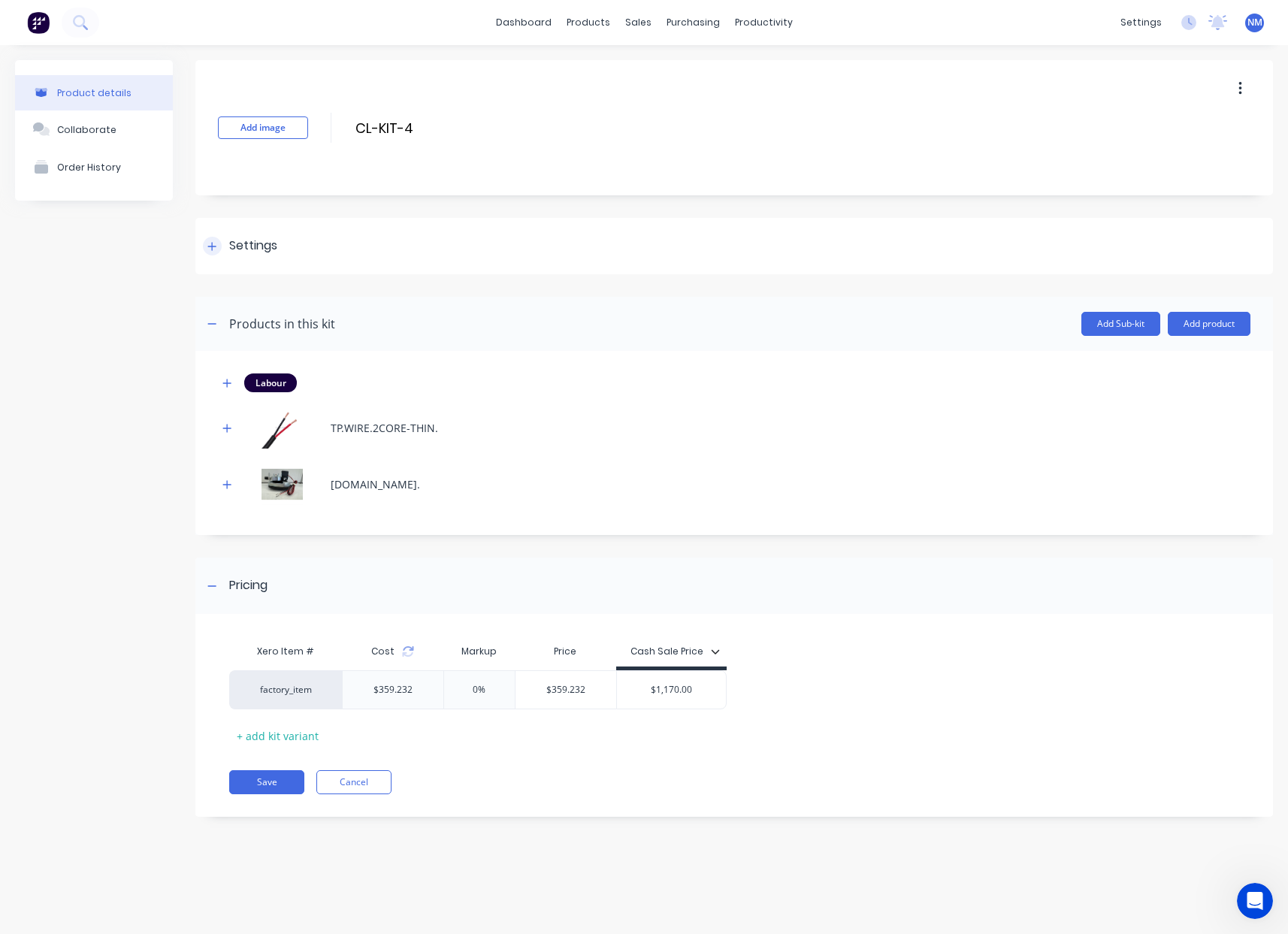
click at [209, 248] on icon at bounding box center [212, 246] width 9 height 10
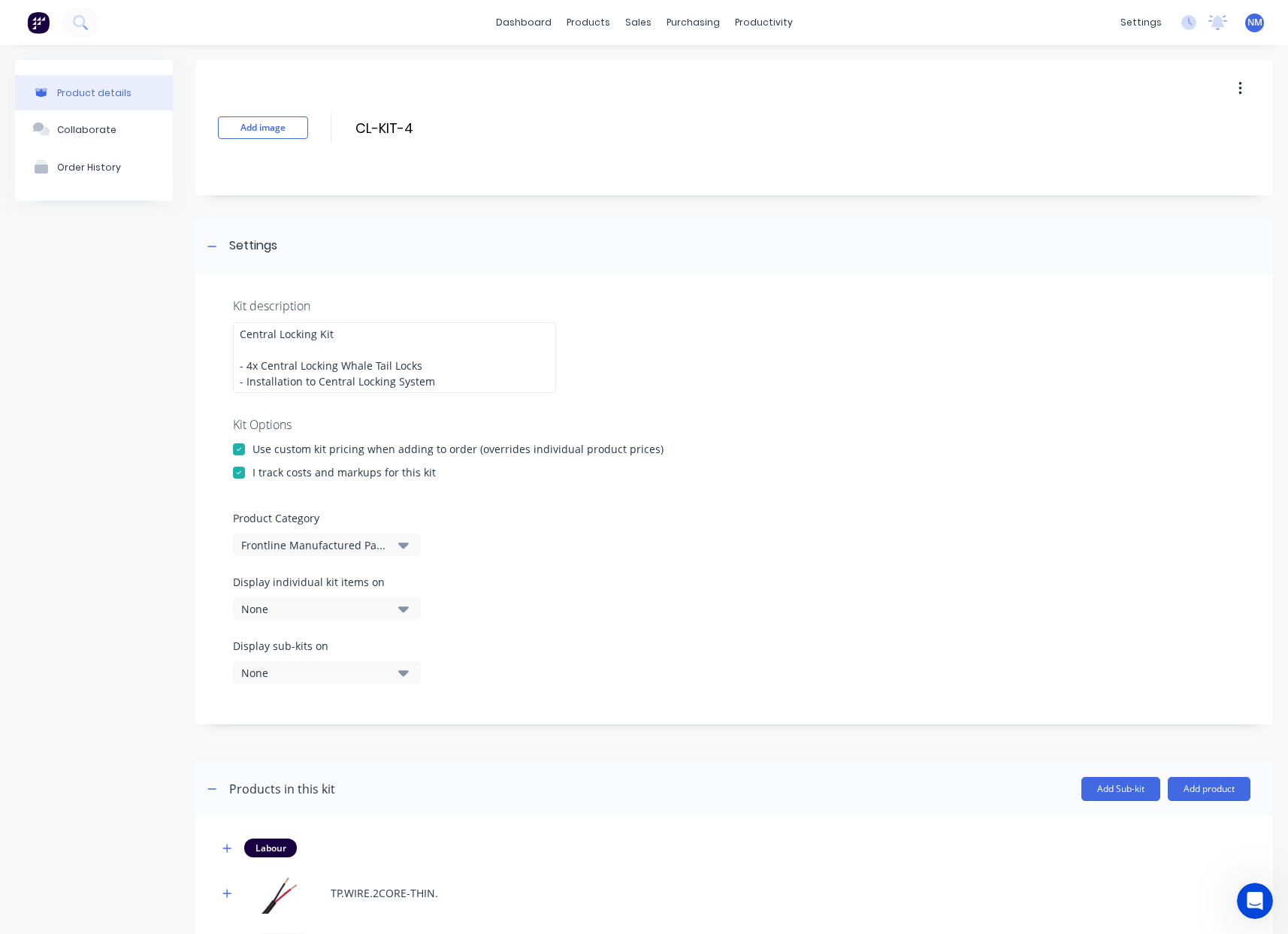
click at [334, 623] on div "Display individual kit items on None" at bounding box center [734, 606] width 1002 height 64
click at [337, 615] on div "None" at bounding box center [314, 609] width 146 height 16
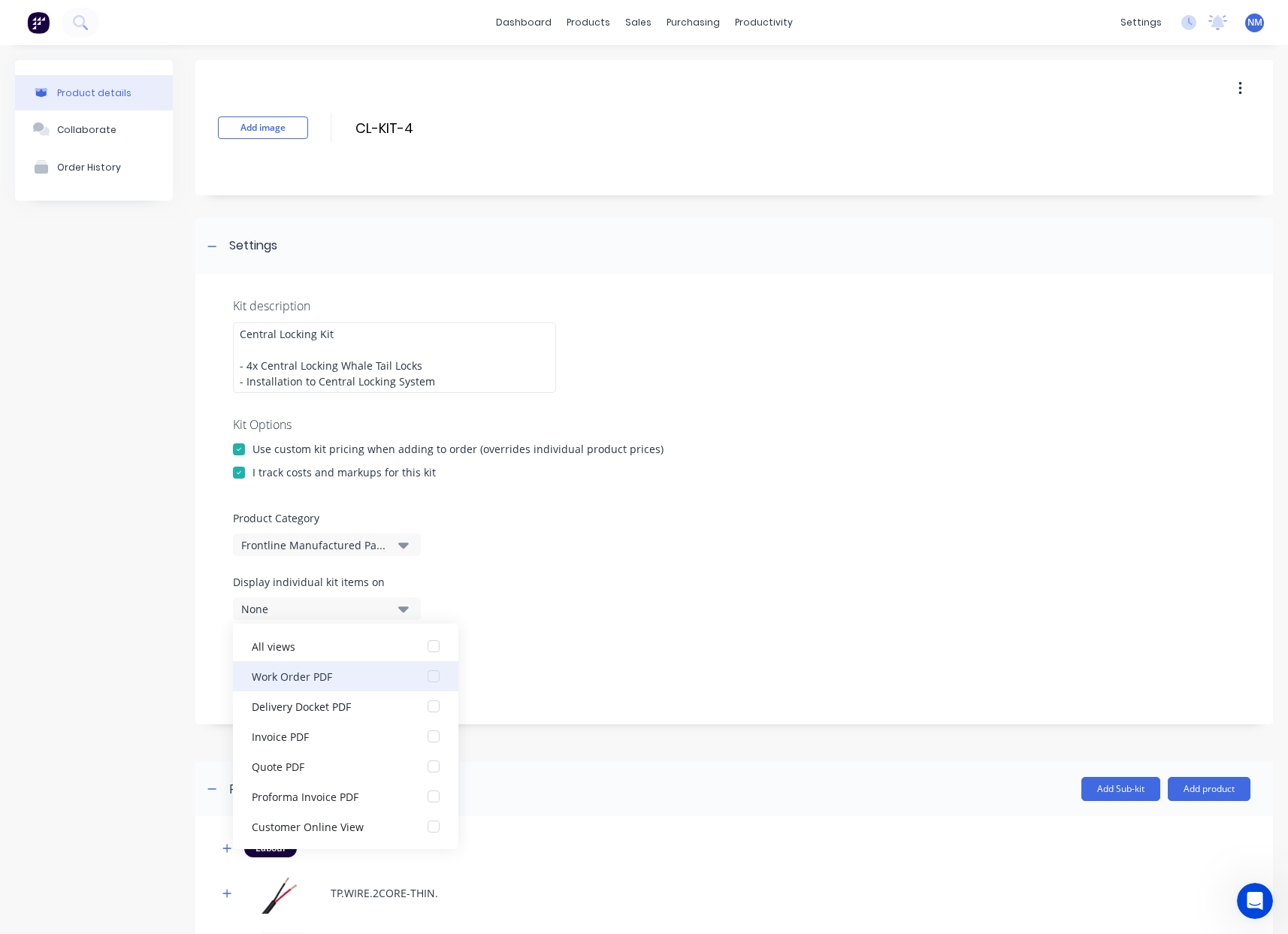
click at [321, 680] on div "Work Order PDF" at bounding box center [326, 676] width 150 height 16
click at [603, 685] on div "Display sub-kits on None" at bounding box center [734, 669] width 1002 height 64
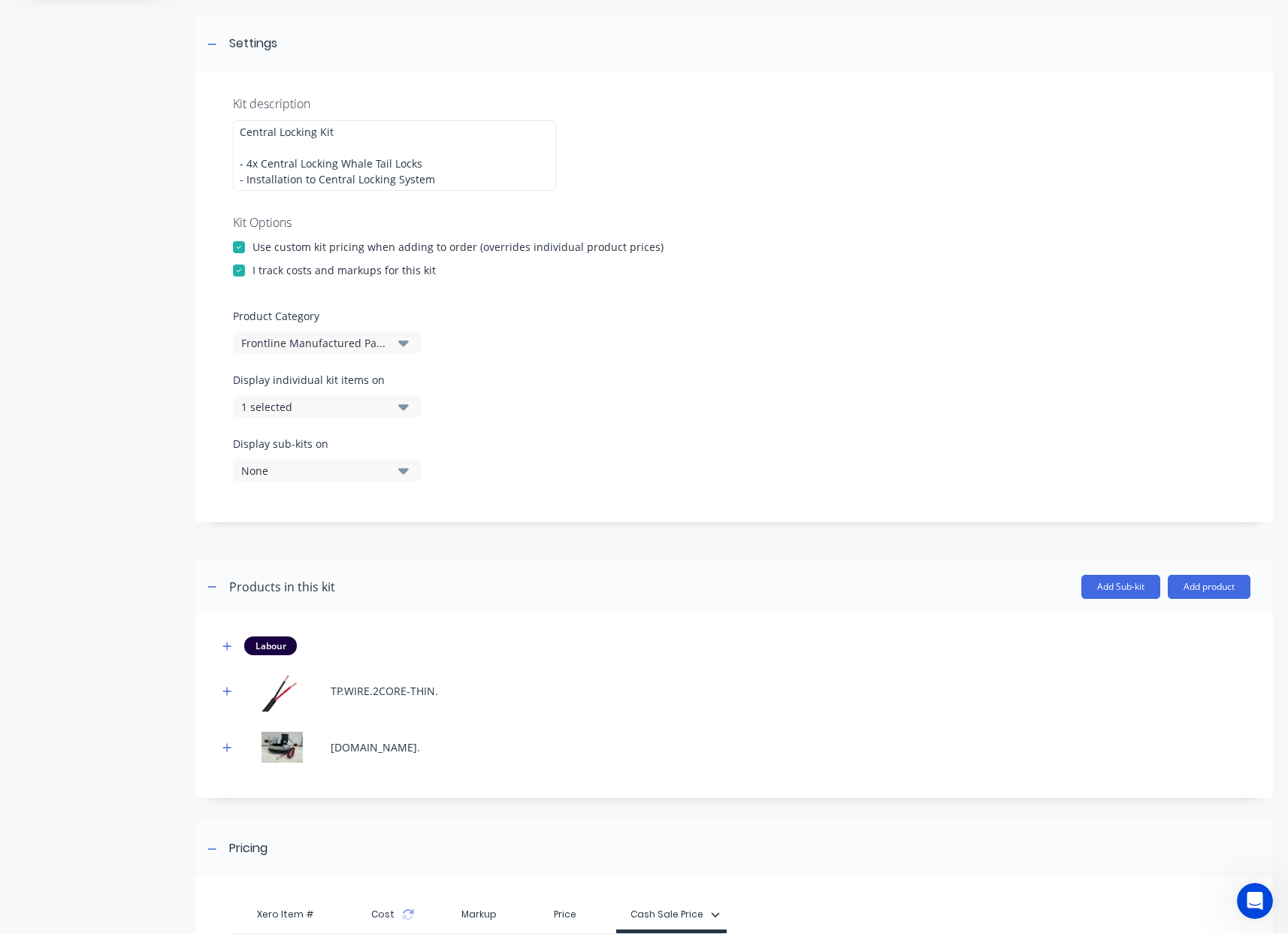
scroll to position [385, 0]
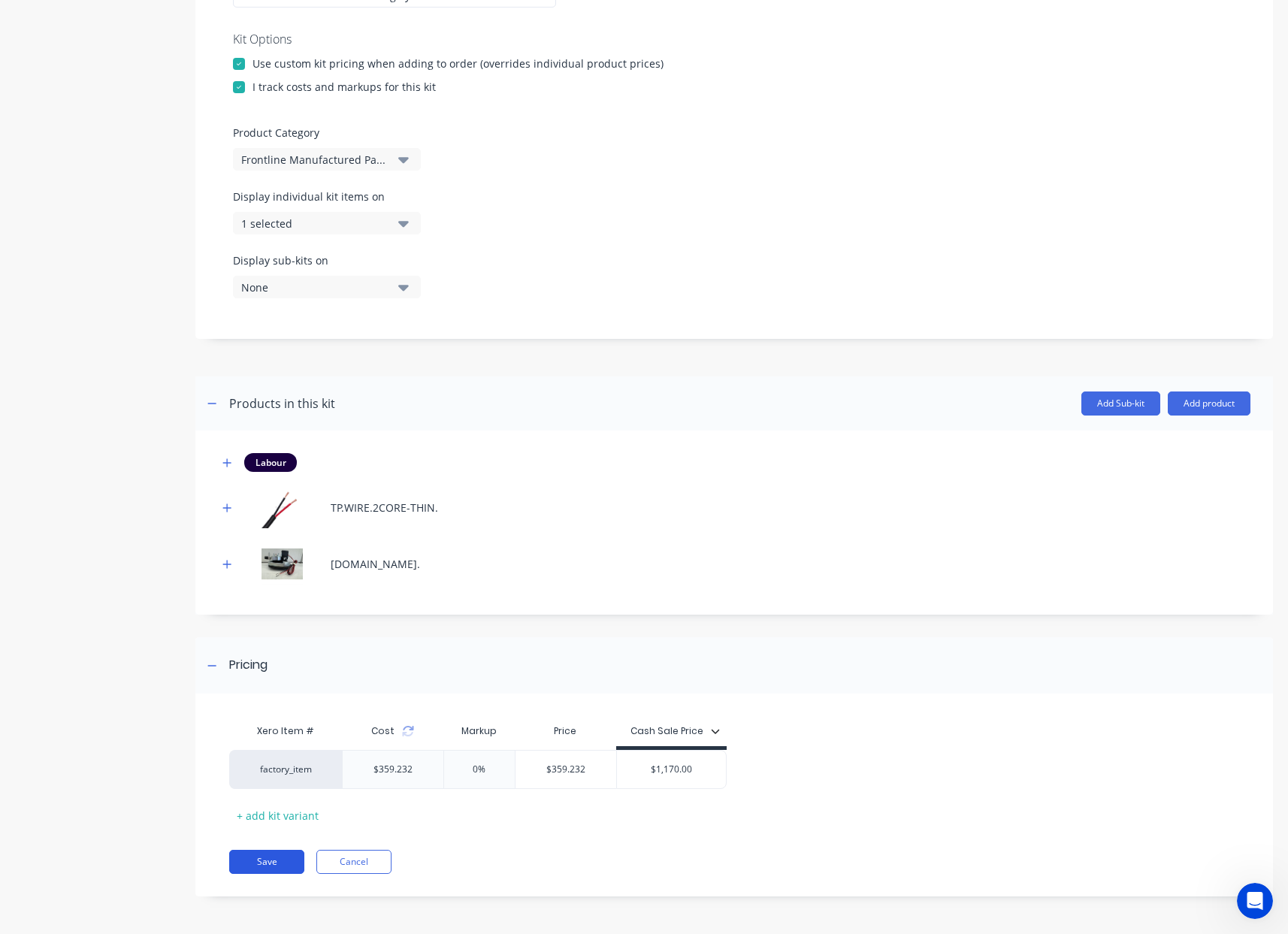
click at [272, 866] on button "Save" at bounding box center [266, 862] width 75 height 24
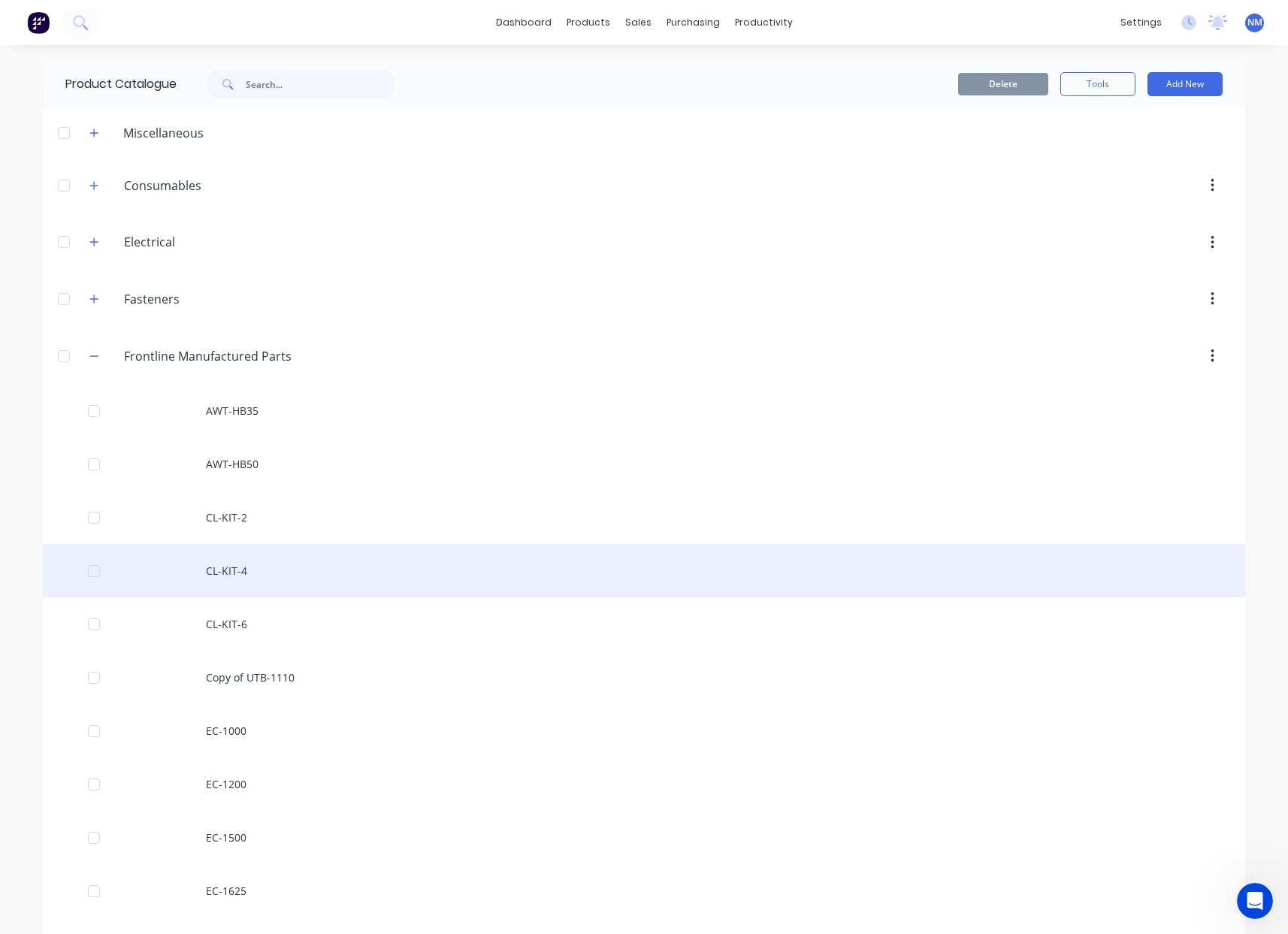
click at [257, 579] on div "CL-KIT-4" at bounding box center [644, 570] width 1202 height 53
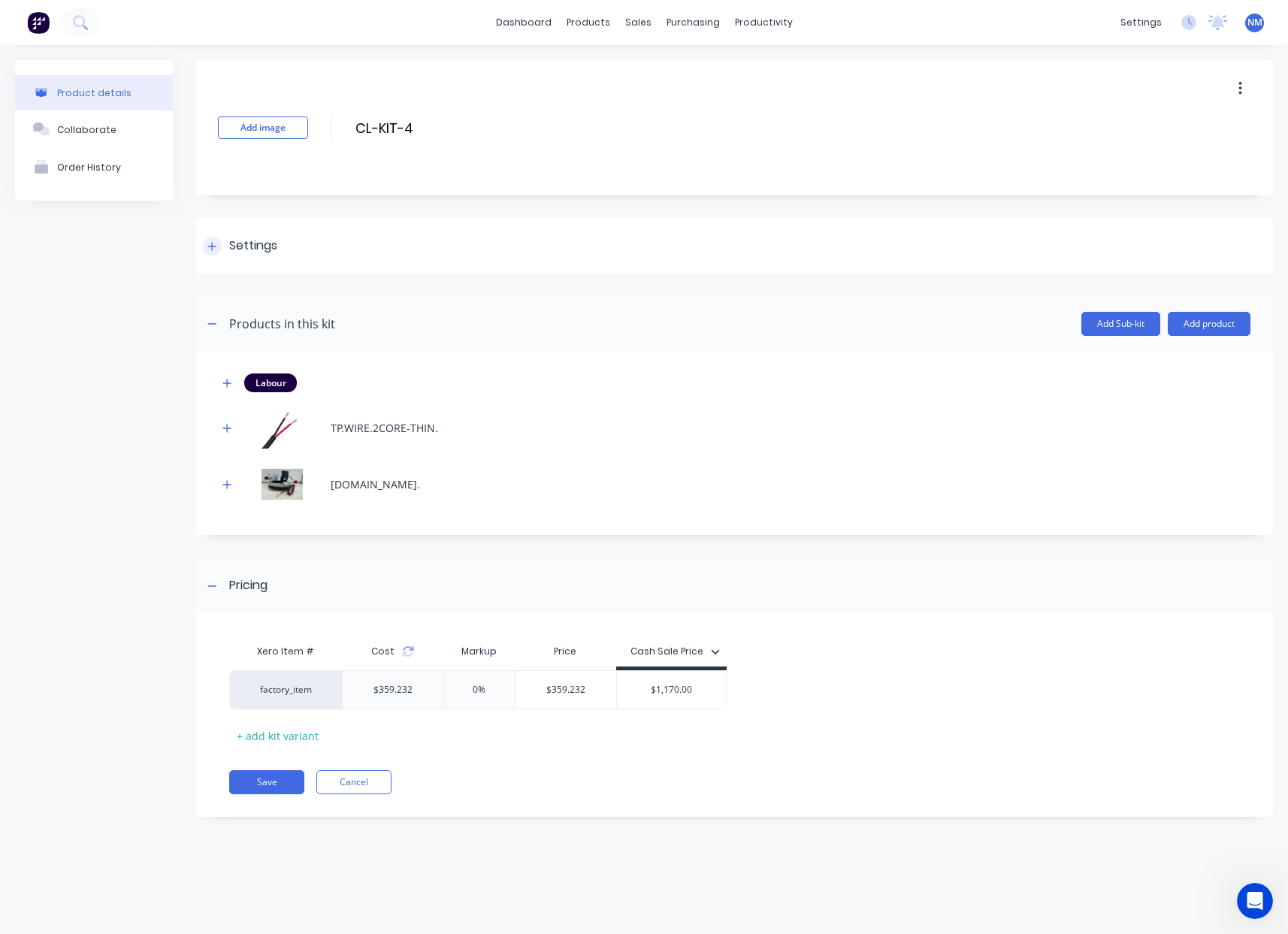
click at [206, 246] on div at bounding box center [212, 246] width 19 height 19
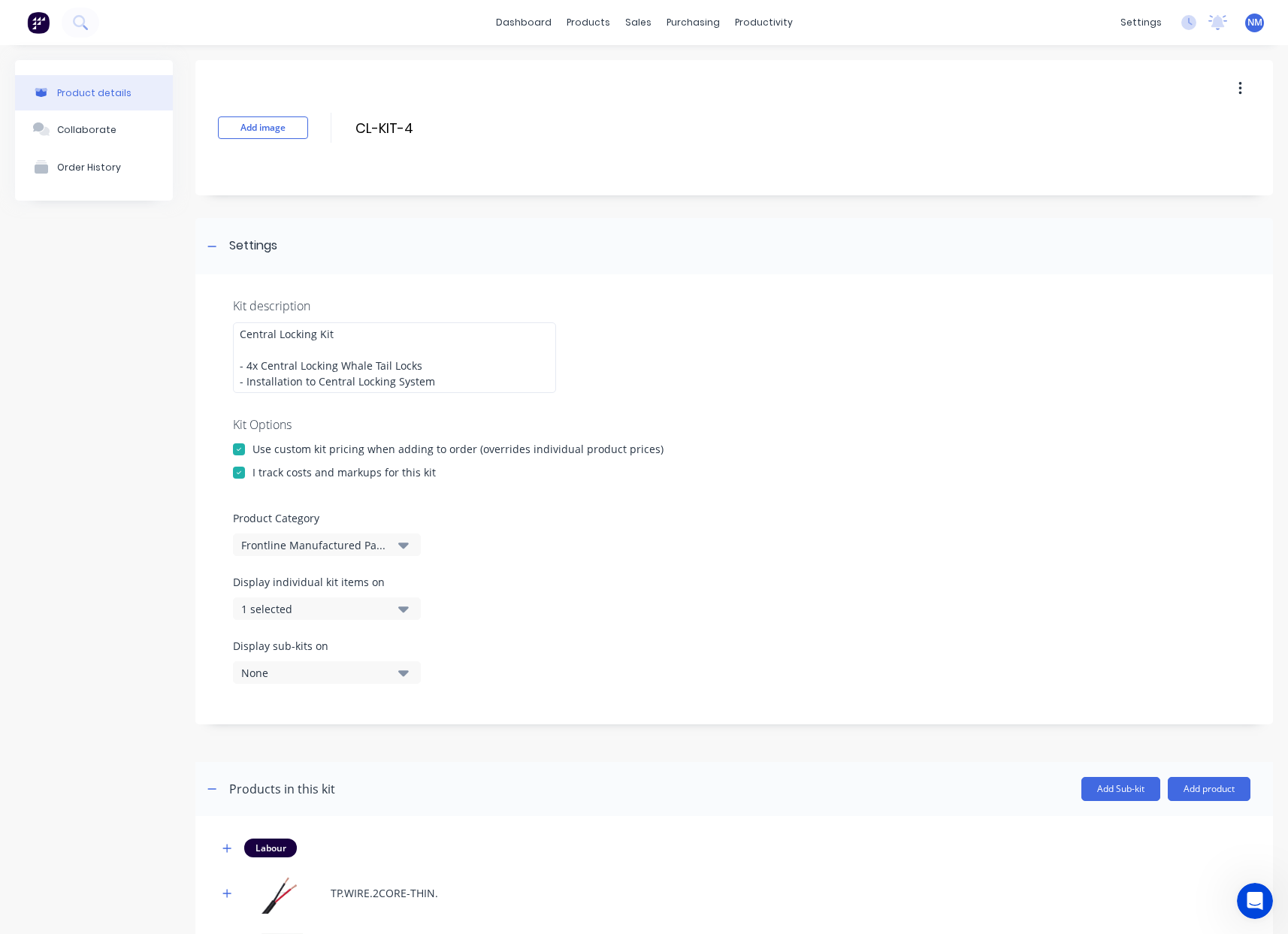
scroll to position [385, 0]
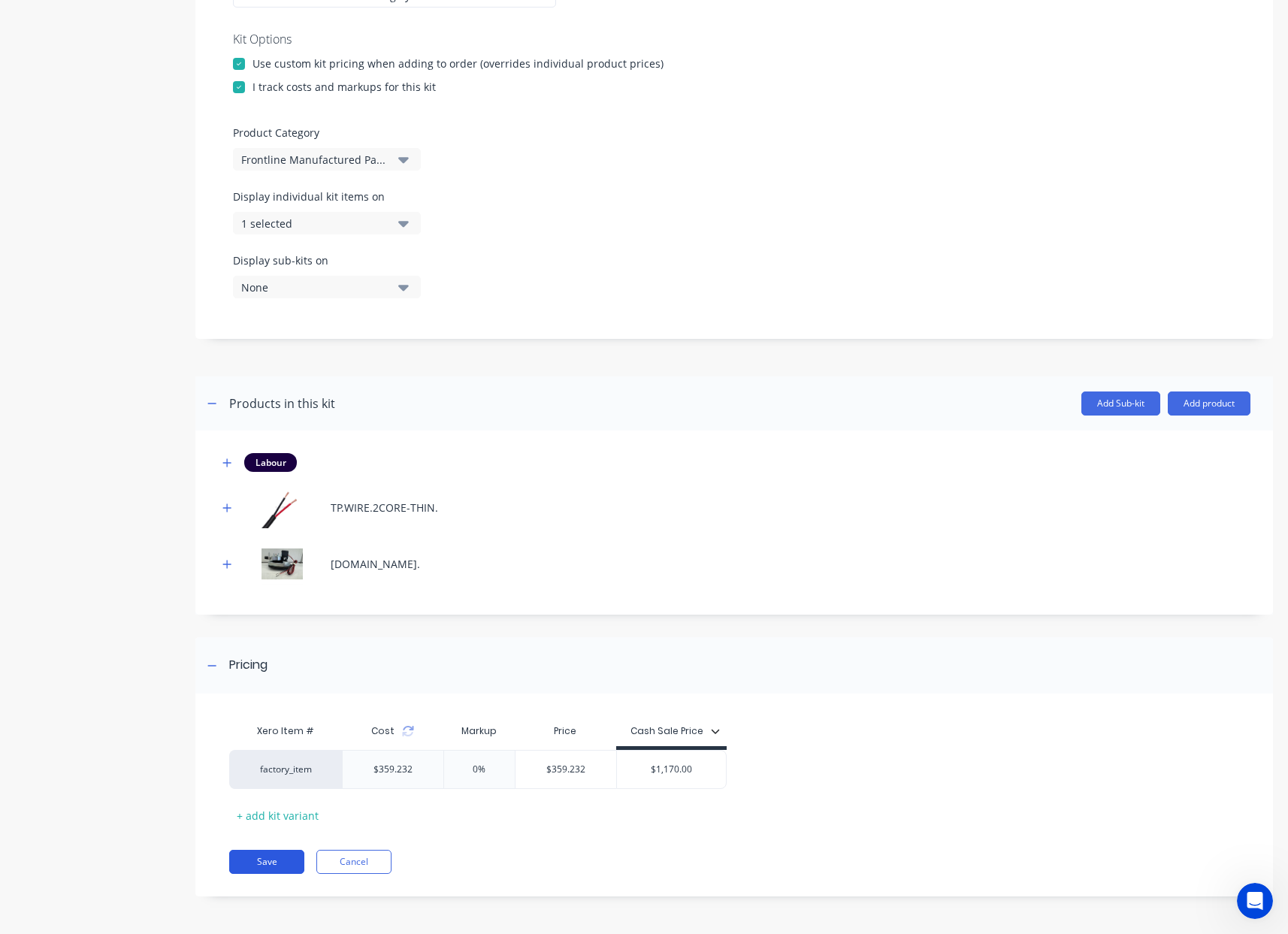
click at [272, 857] on button "Save" at bounding box center [266, 862] width 75 height 24
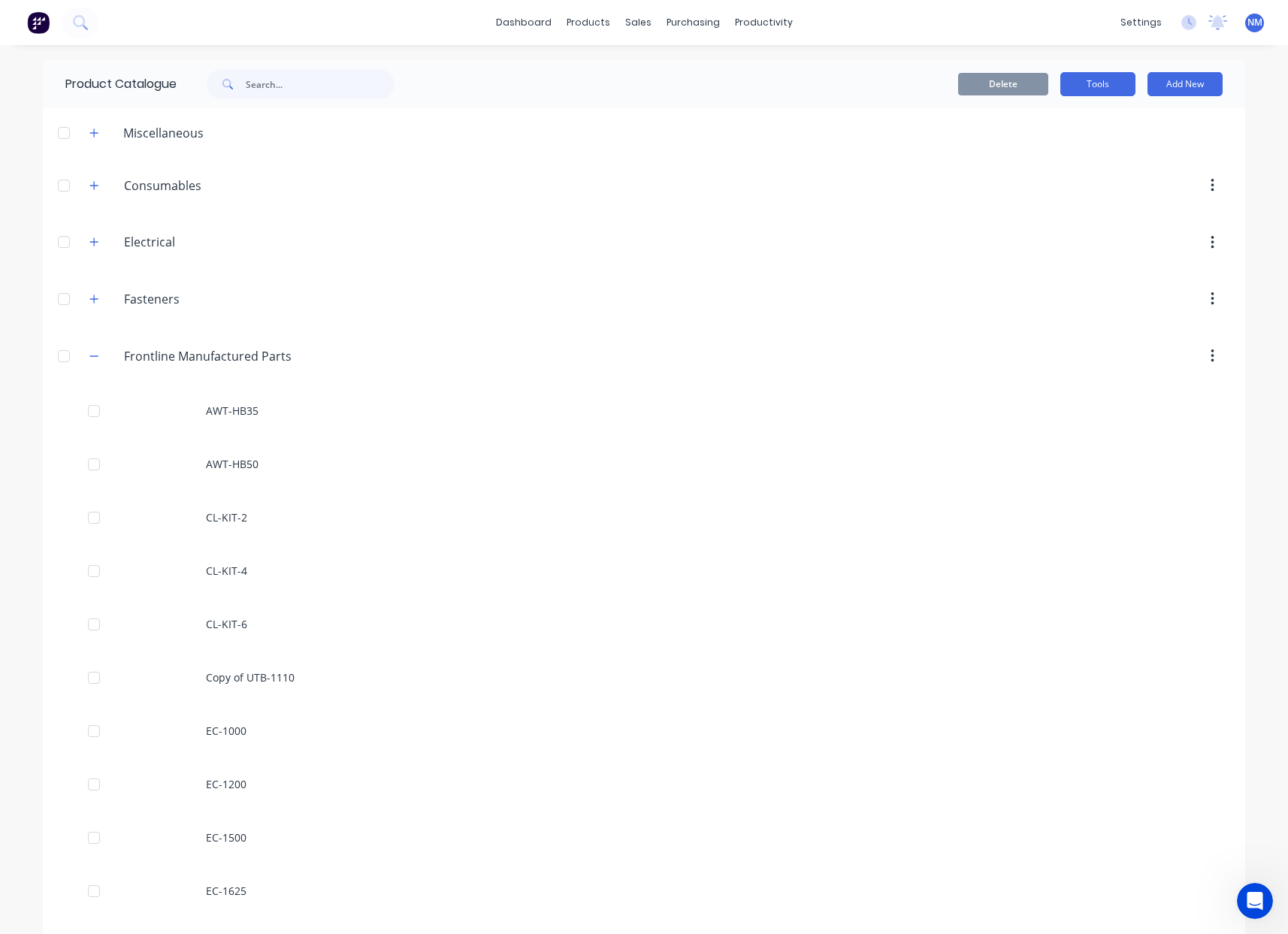
click at [1075, 79] on button "Tools" at bounding box center [1097, 84] width 75 height 24
click at [1057, 143] on div "Stocktake" at bounding box center [1064, 152] width 116 height 22
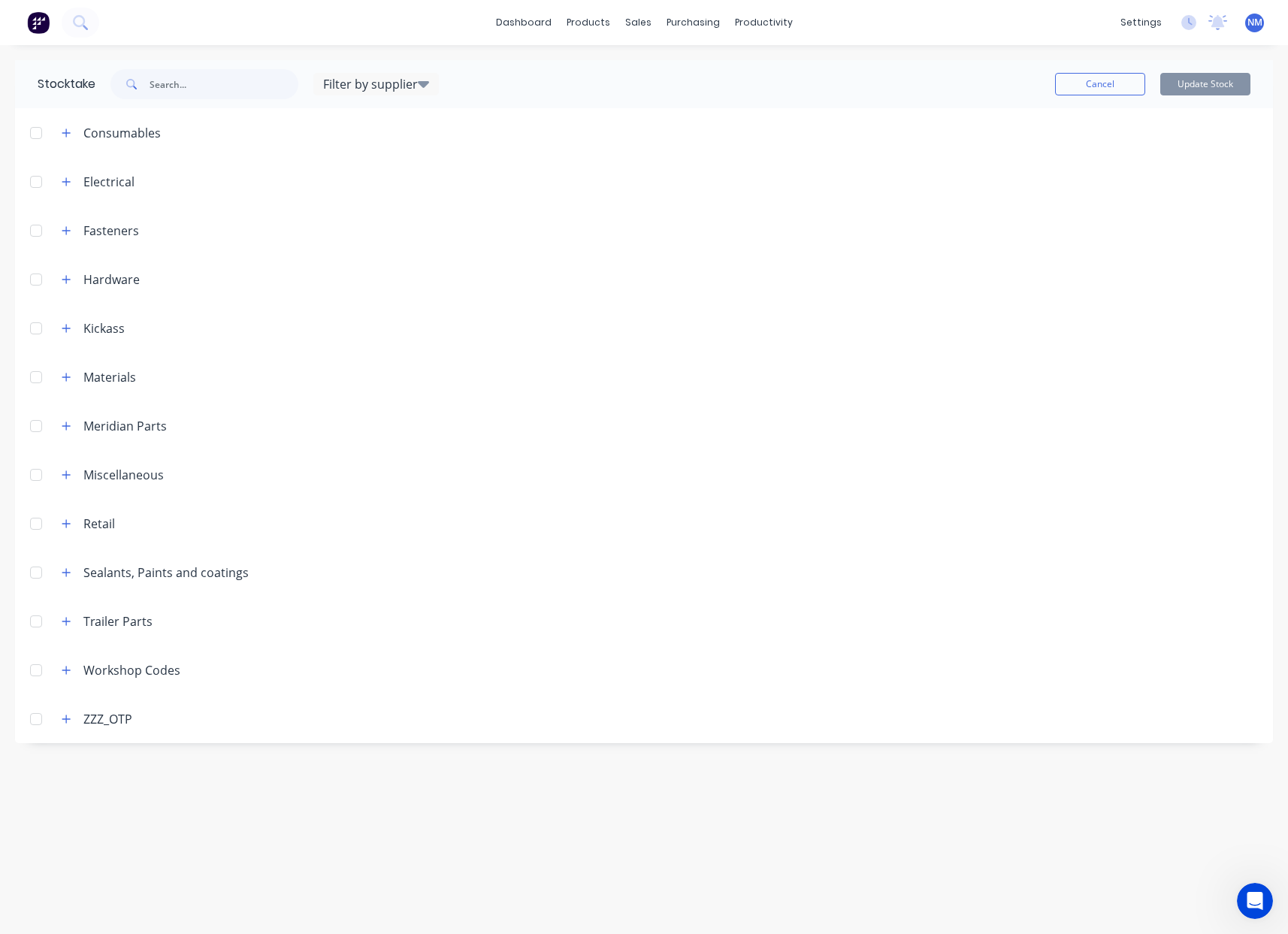
click at [33, 130] on div at bounding box center [36, 133] width 30 height 30
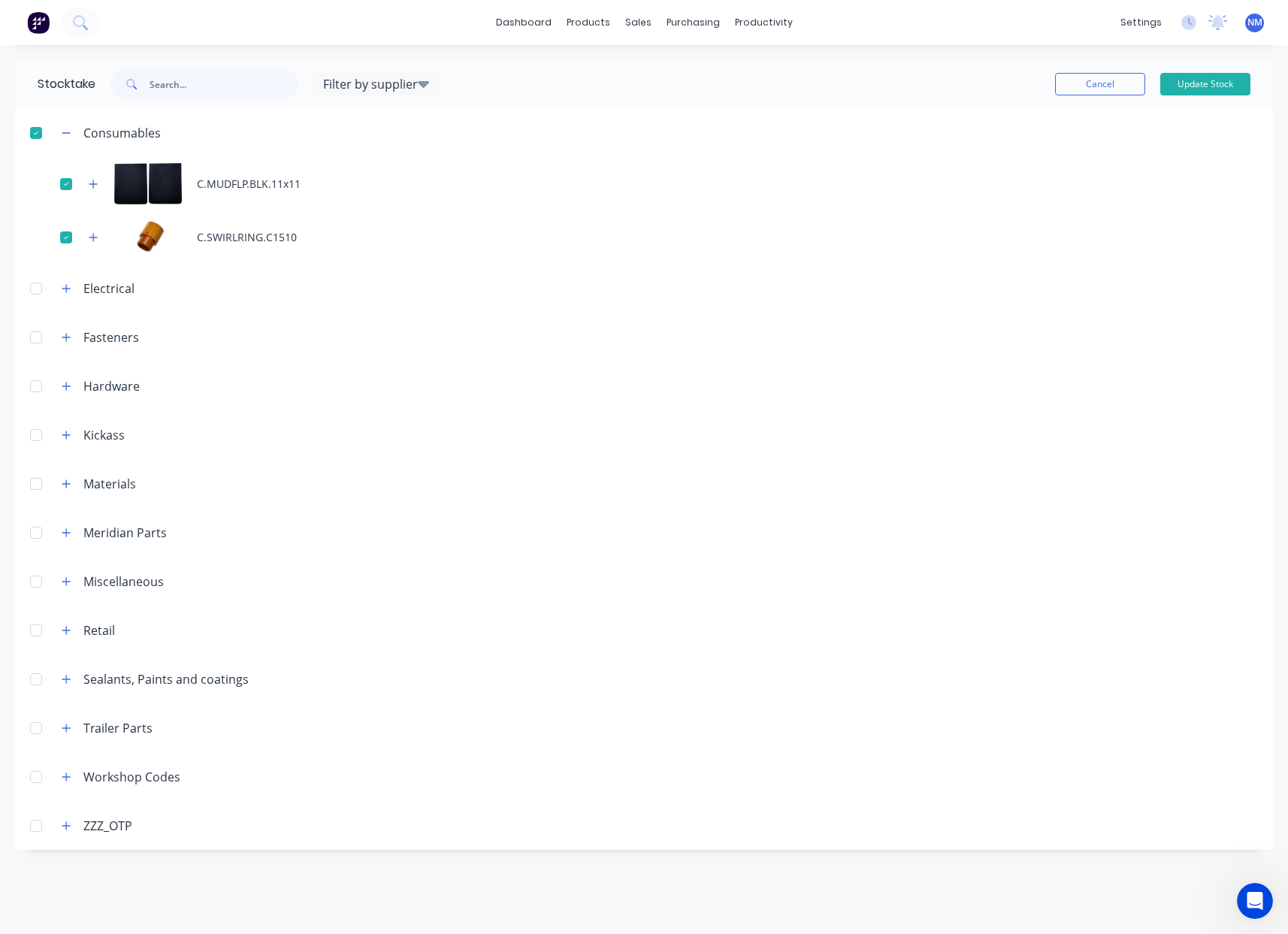
click at [33, 130] on div at bounding box center [36, 133] width 30 height 30
click at [67, 291] on icon "button" at bounding box center [66, 288] width 8 height 8
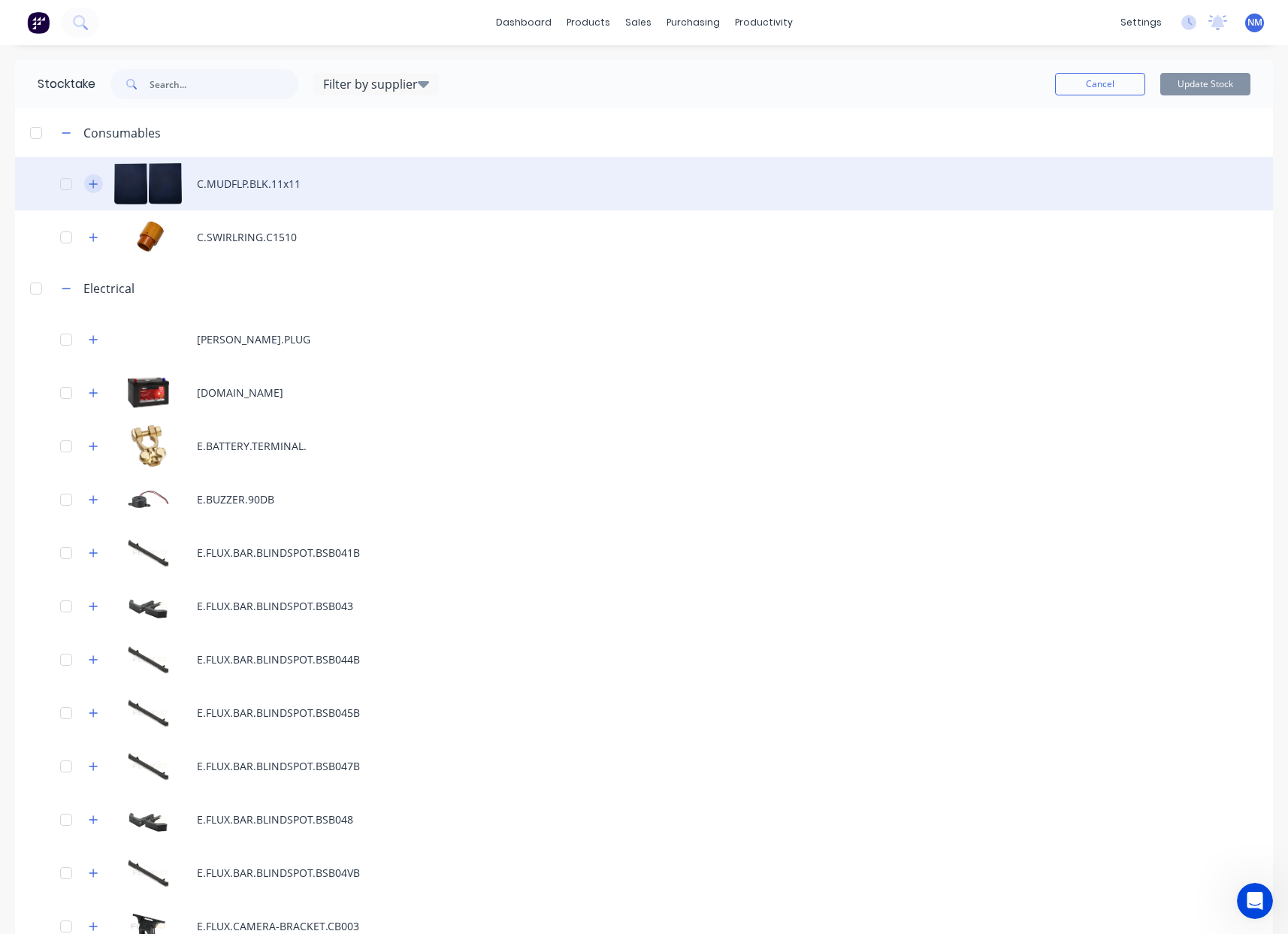
click at [93, 183] on icon "button" at bounding box center [93, 183] width 8 height 8
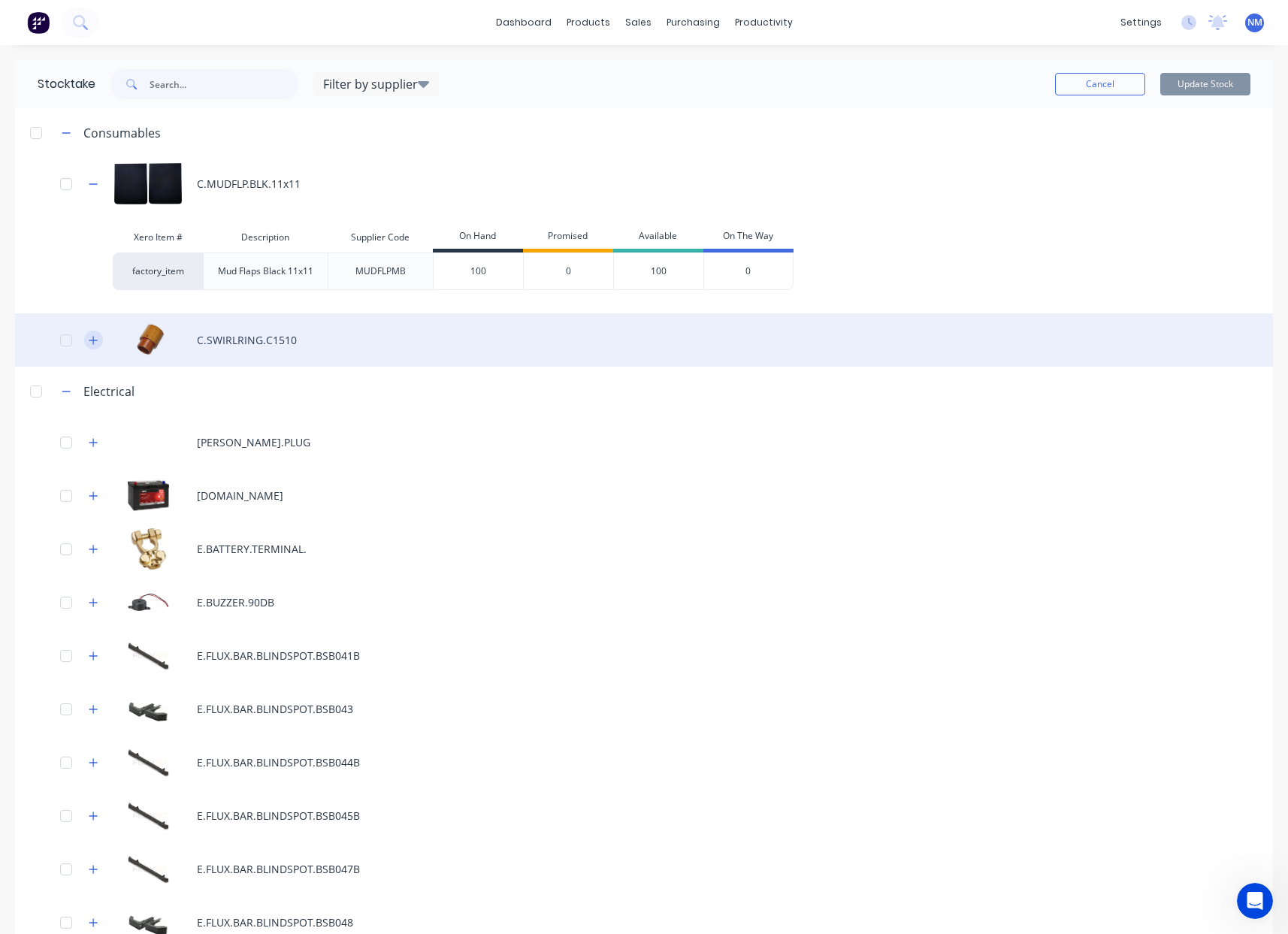
click at [93, 341] on icon "button" at bounding box center [93, 339] width 8 height 8
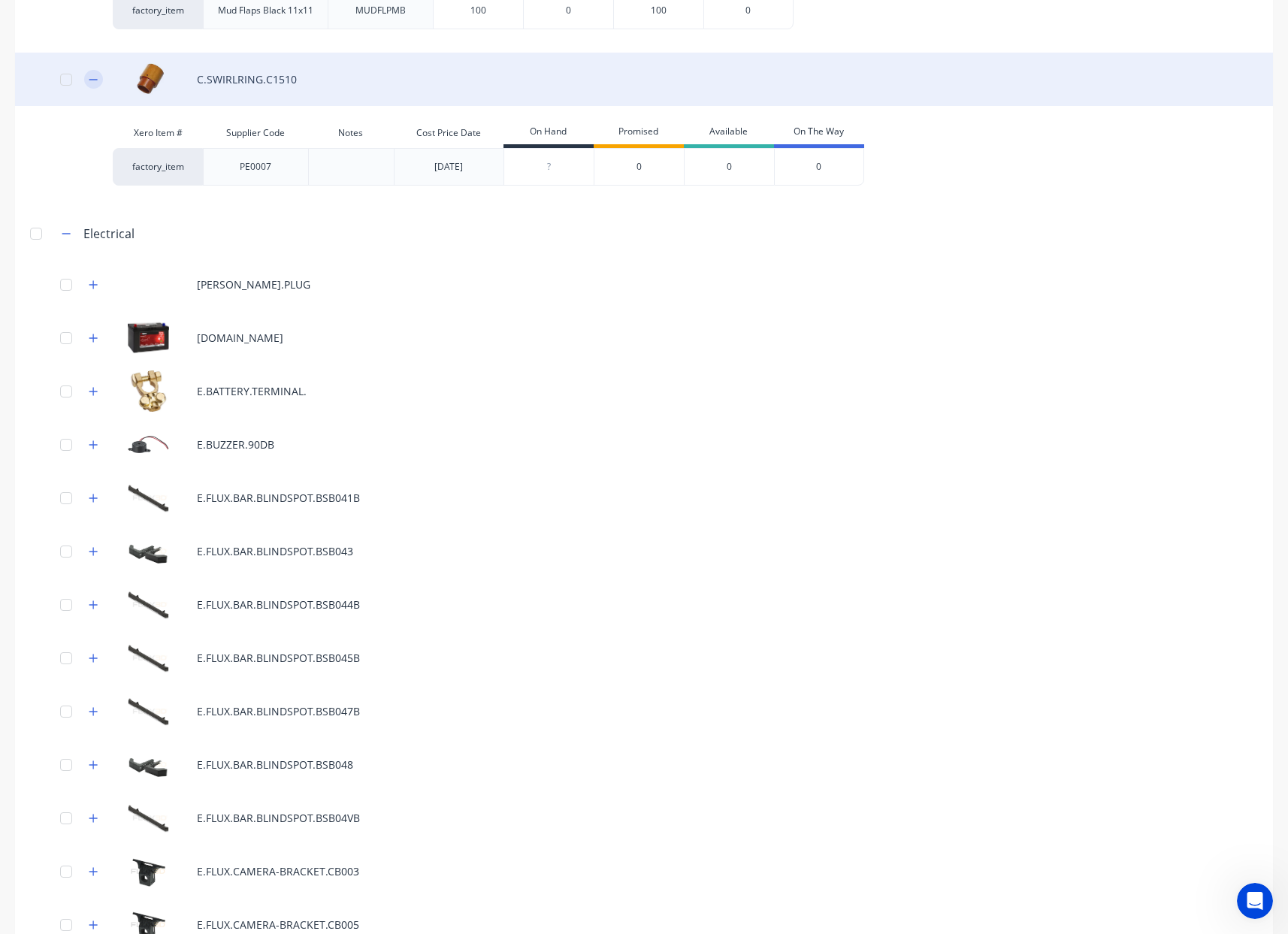
scroll to position [283, 0]
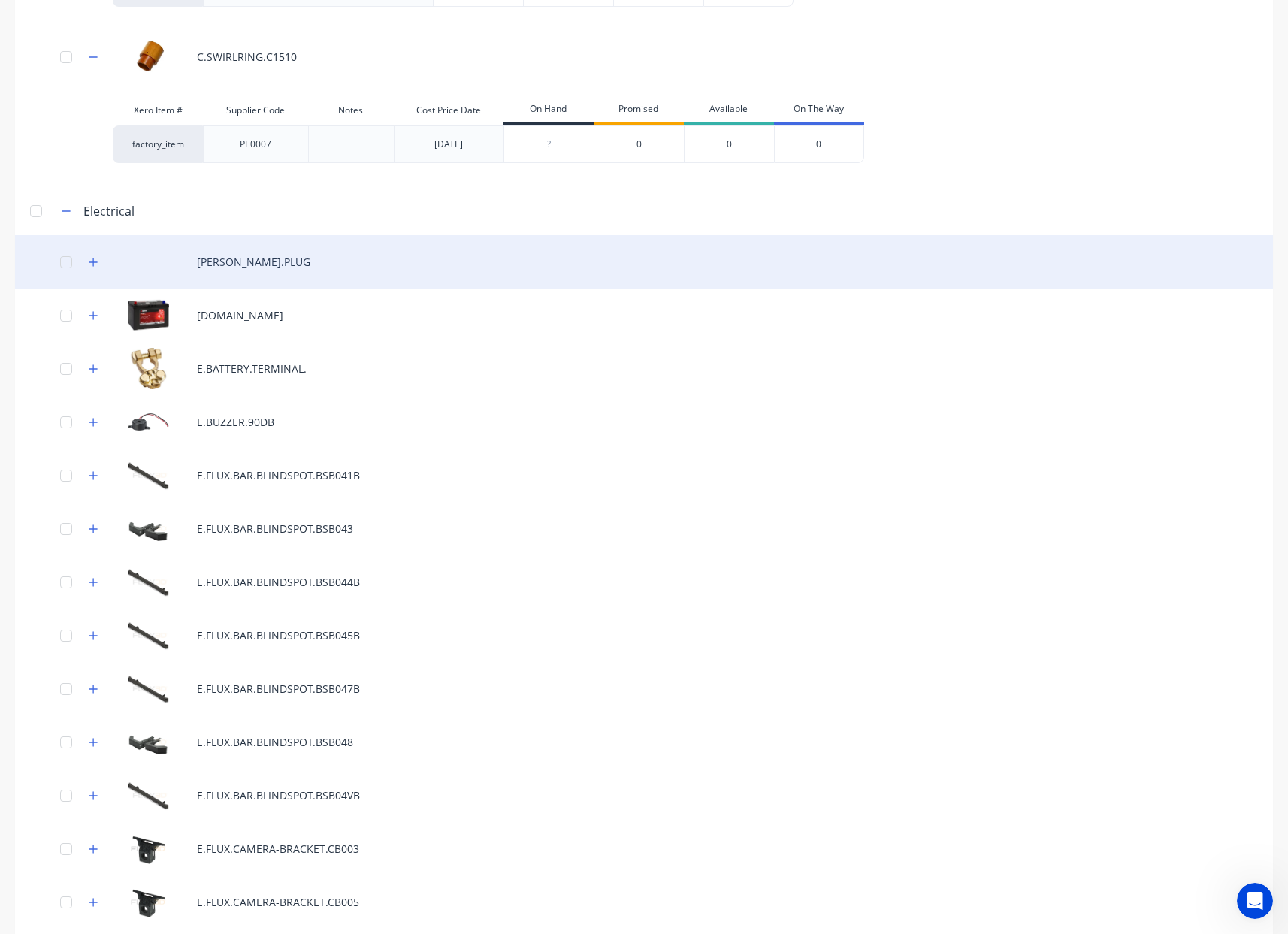
click at [101, 253] on div "[PERSON_NAME].PLUG" at bounding box center [644, 262] width 1258 height 53
click at [94, 263] on icon "button" at bounding box center [93, 262] width 9 height 10
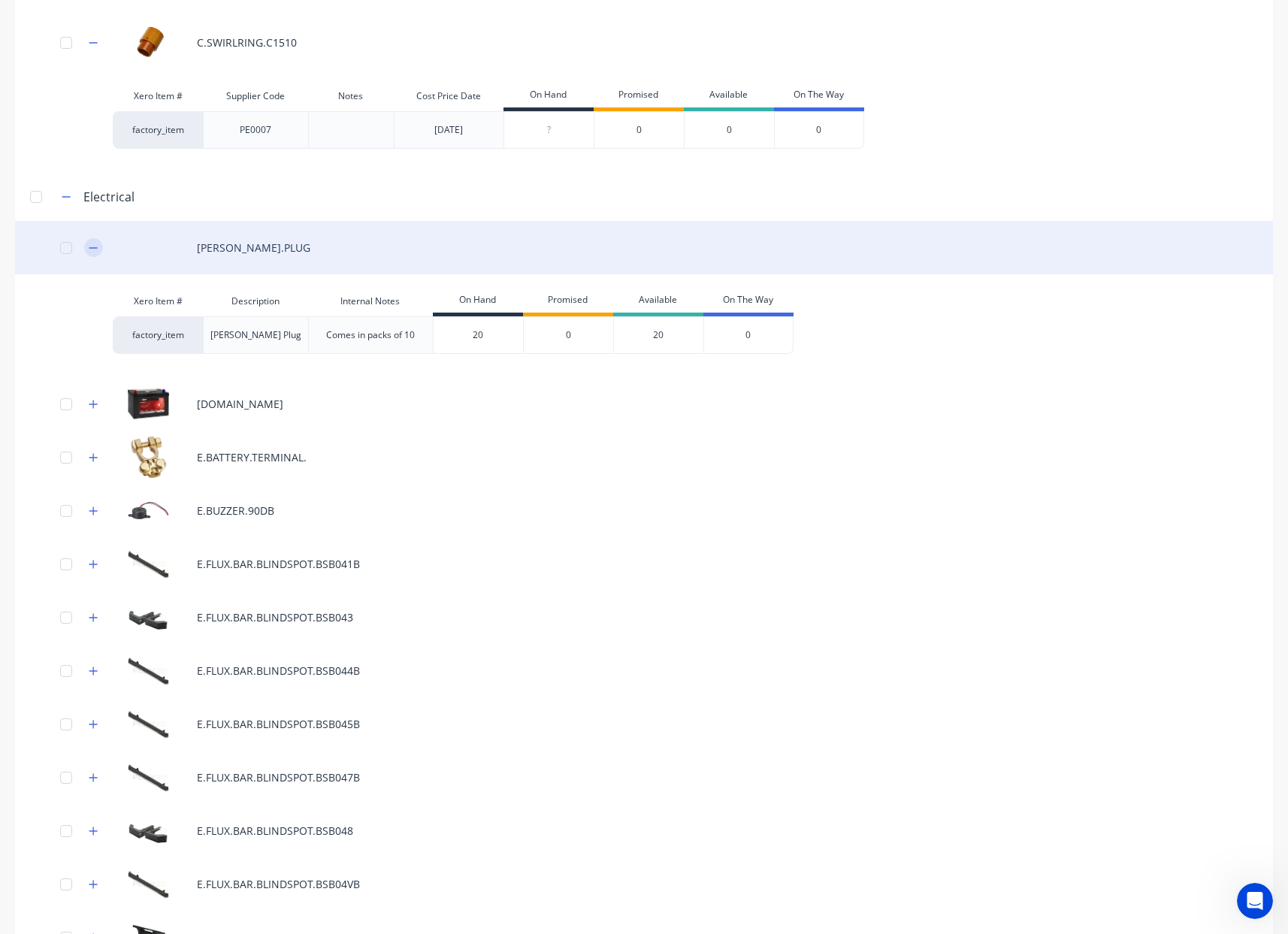
scroll to position [354, 0]
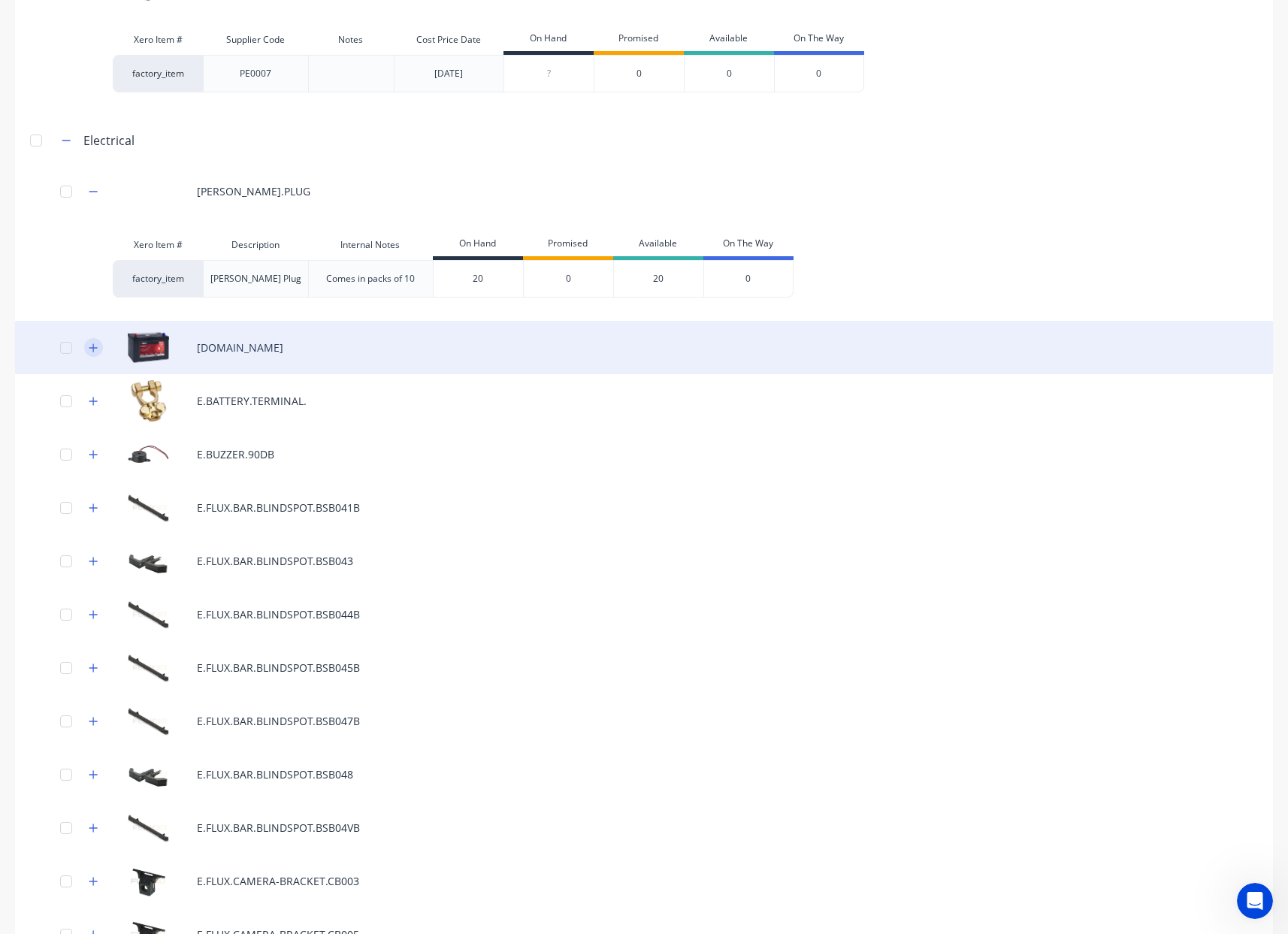
click at [96, 351] on icon "button" at bounding box center [93, 348] width 9 height 10
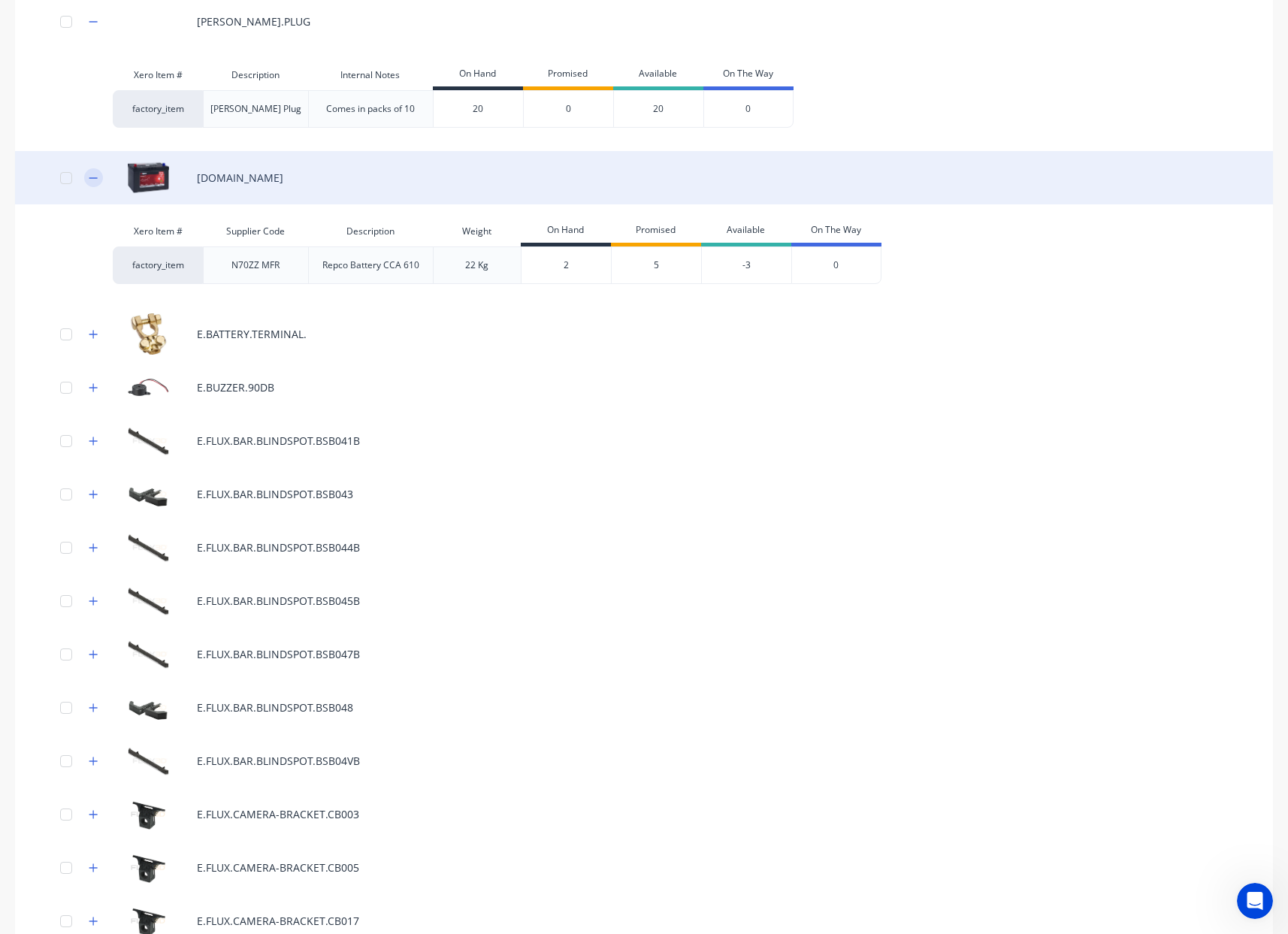
scroll to position [568, 0]
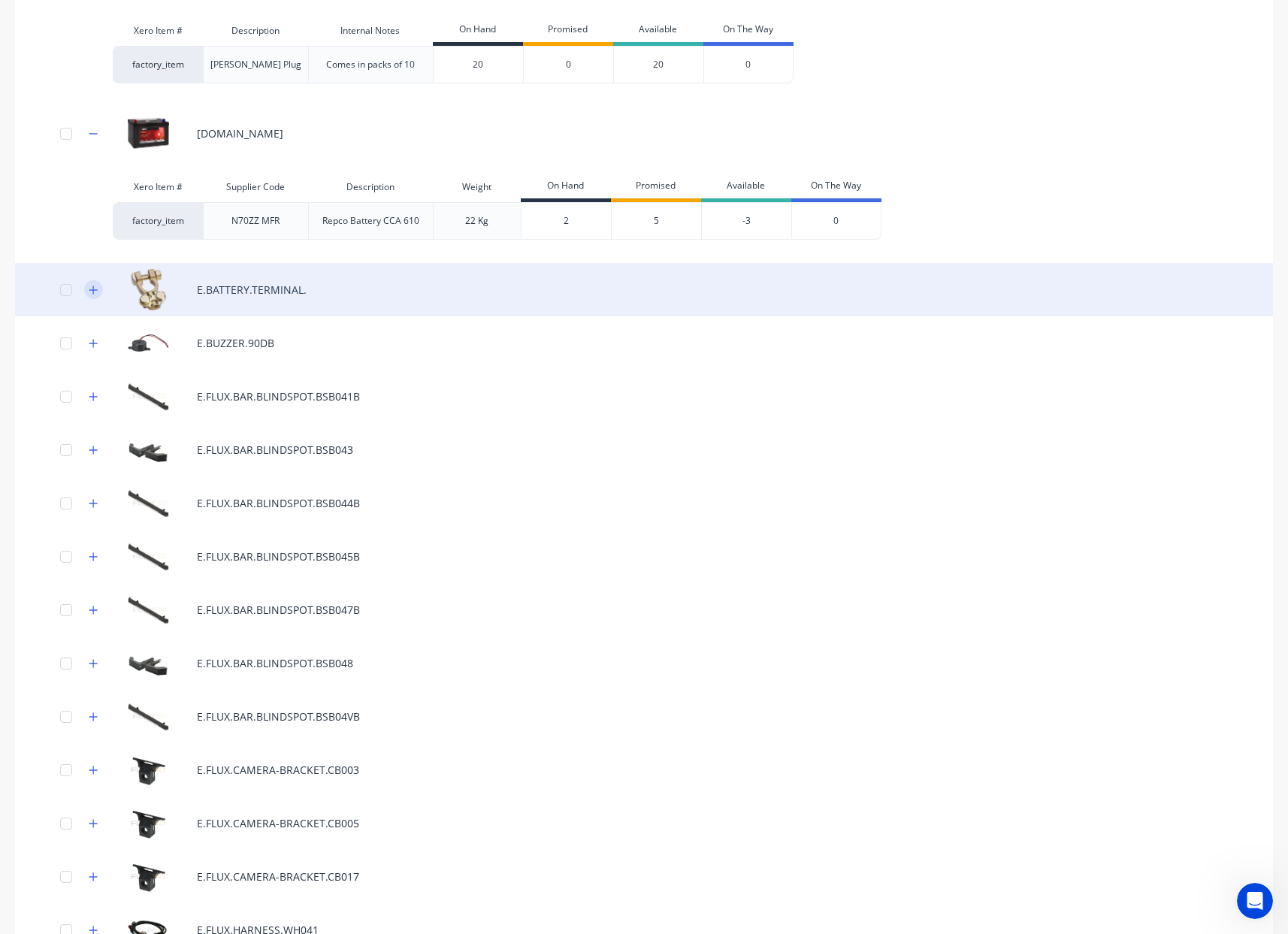
click at [90, 291] on icon "button" at bounding box center [93, 290] width 9 height 10
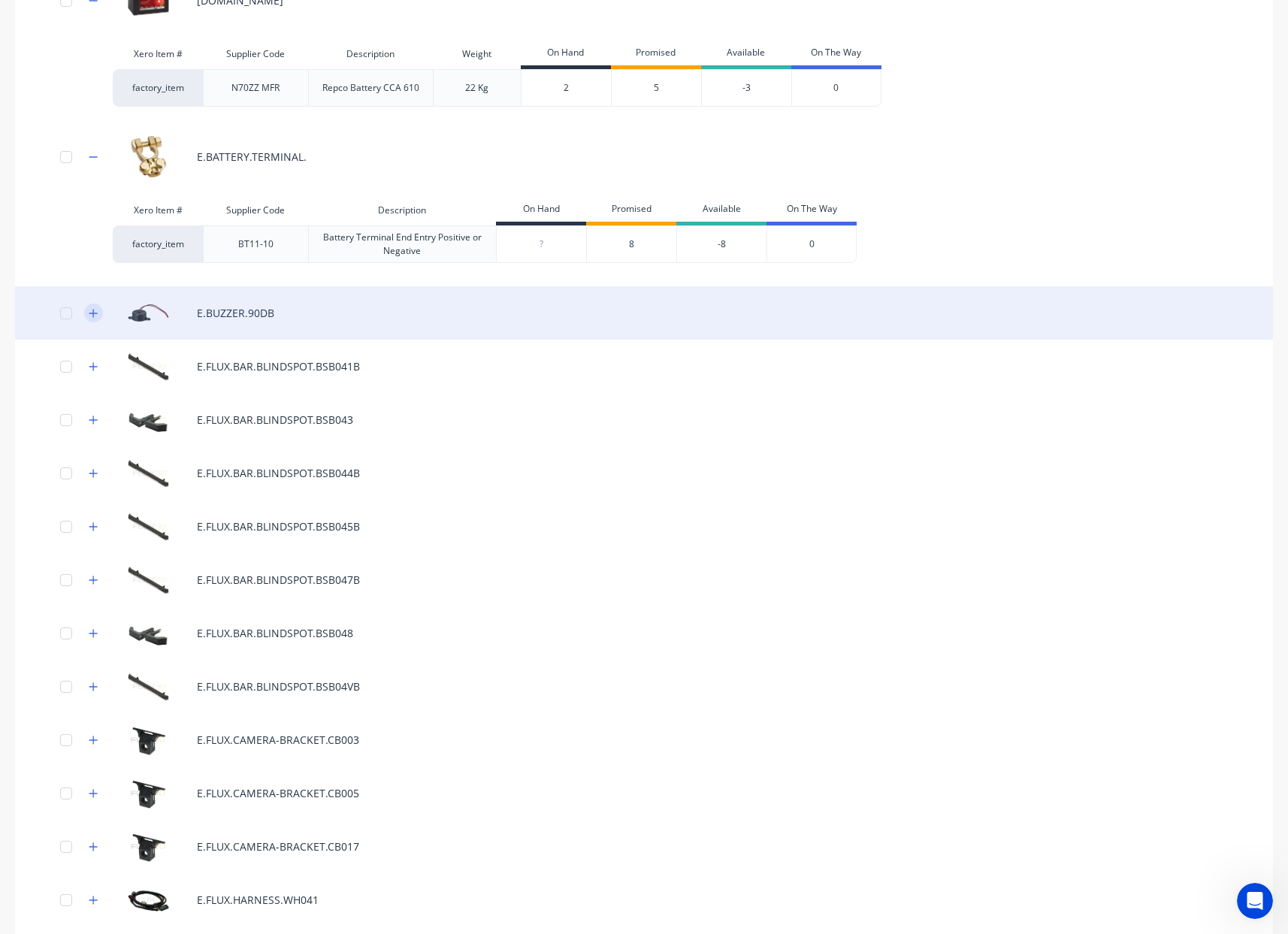
click at [93, 314] on icon "button" at bounding box center [93, 312] width 8 height 8
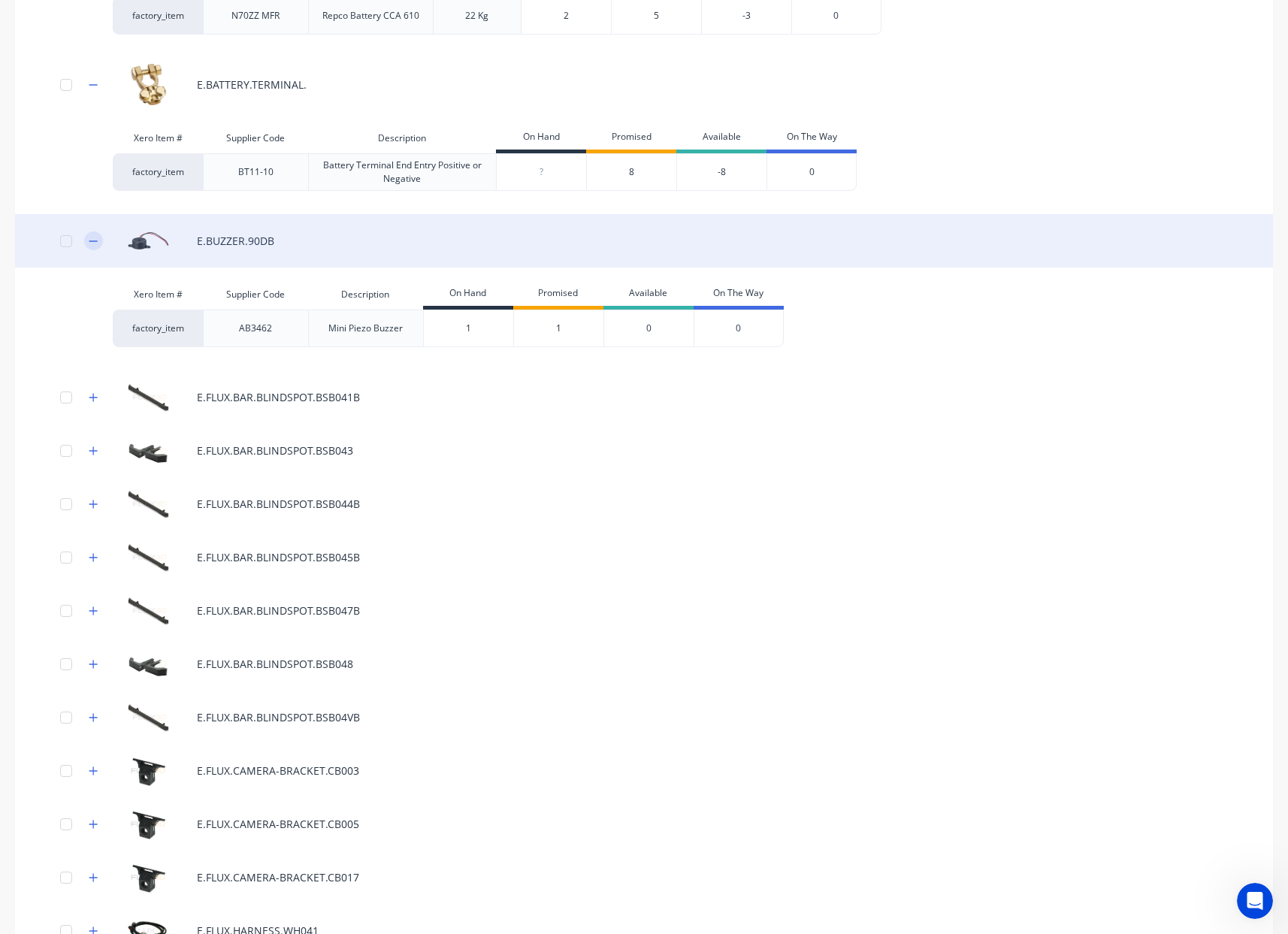
scroll to position [774, 0]
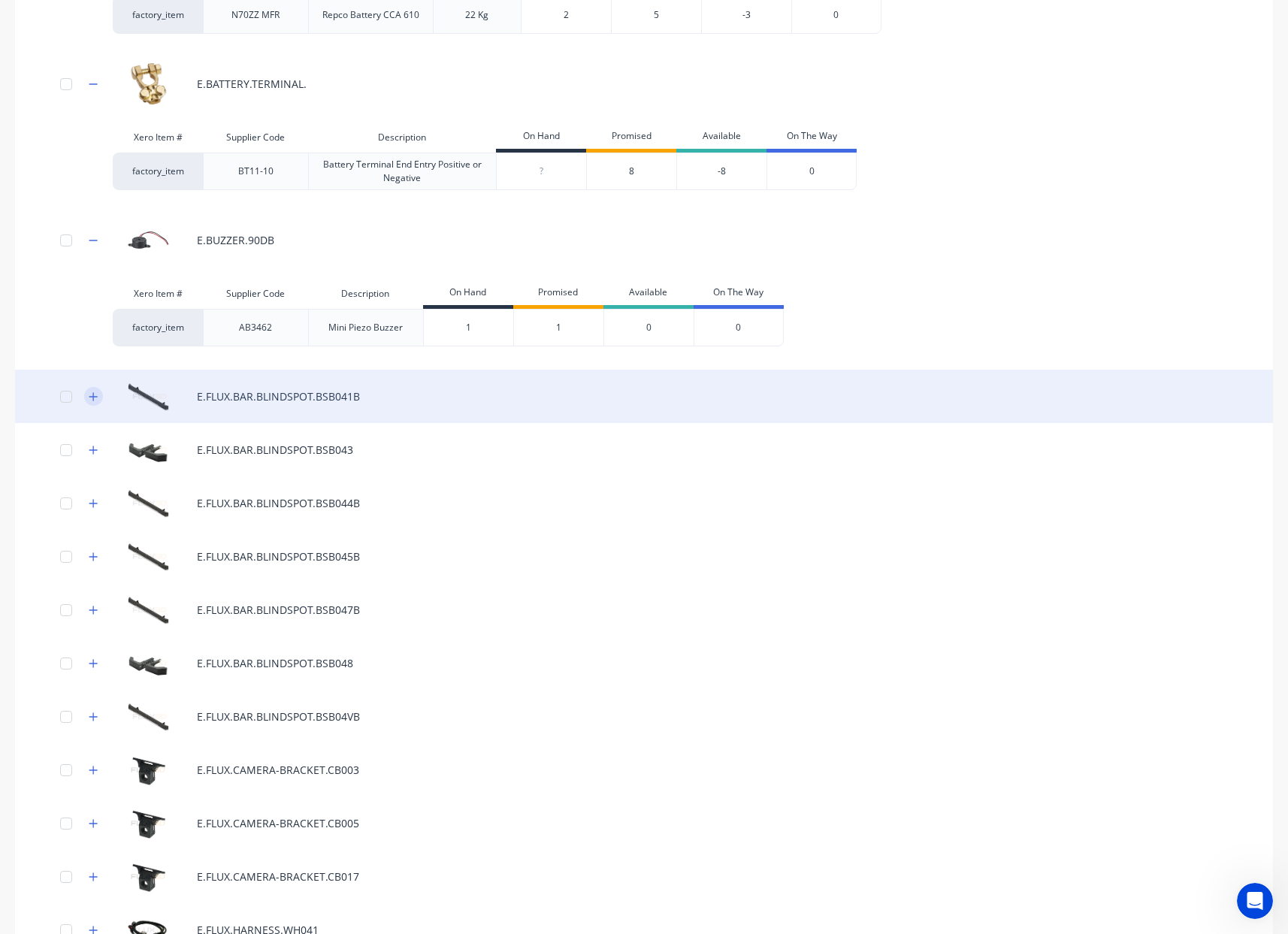
click at [95, 395] on icon "button" at bounding box center [93, 396] width 9 height 10
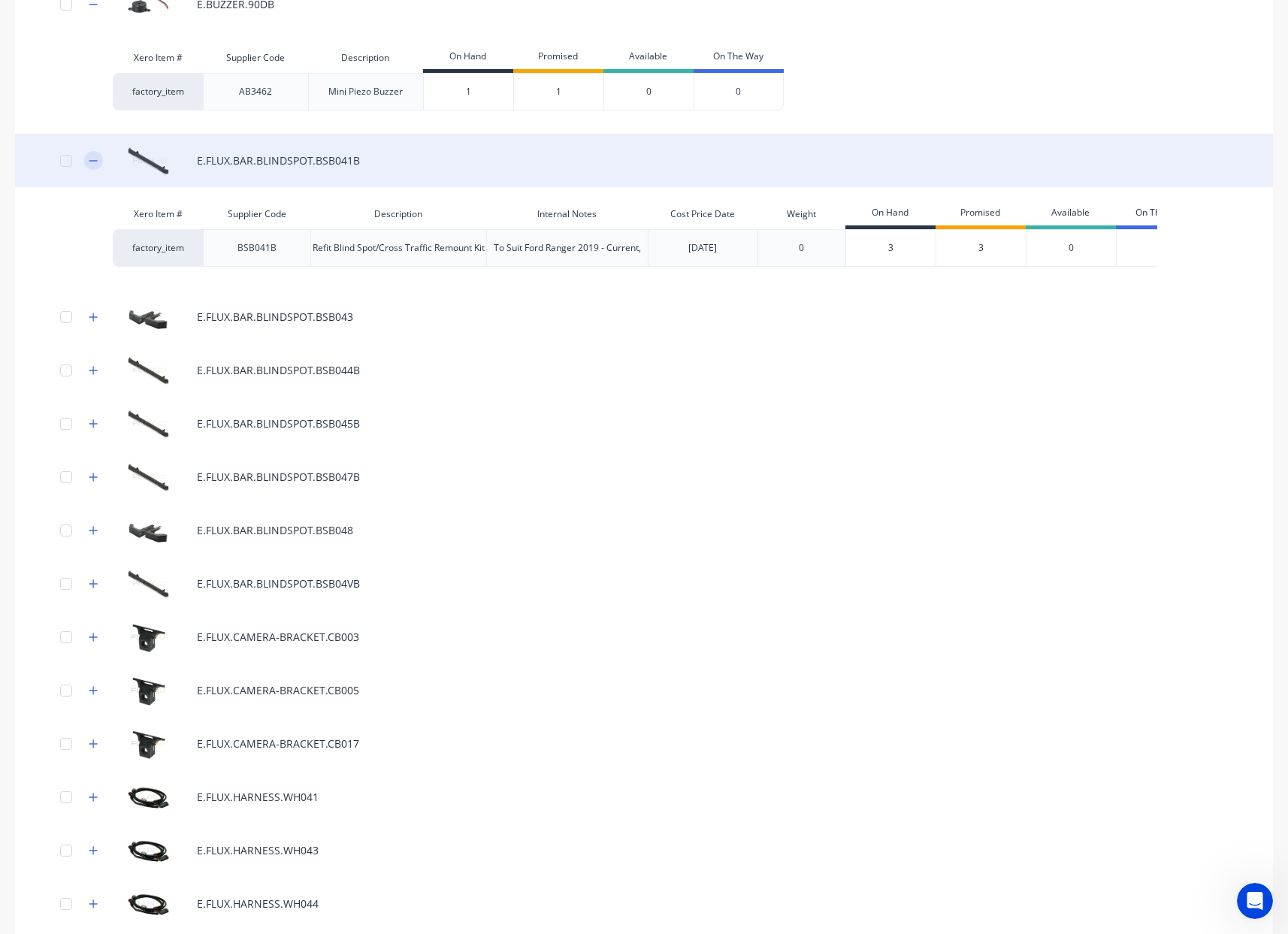
scroll to position [1034, 0]
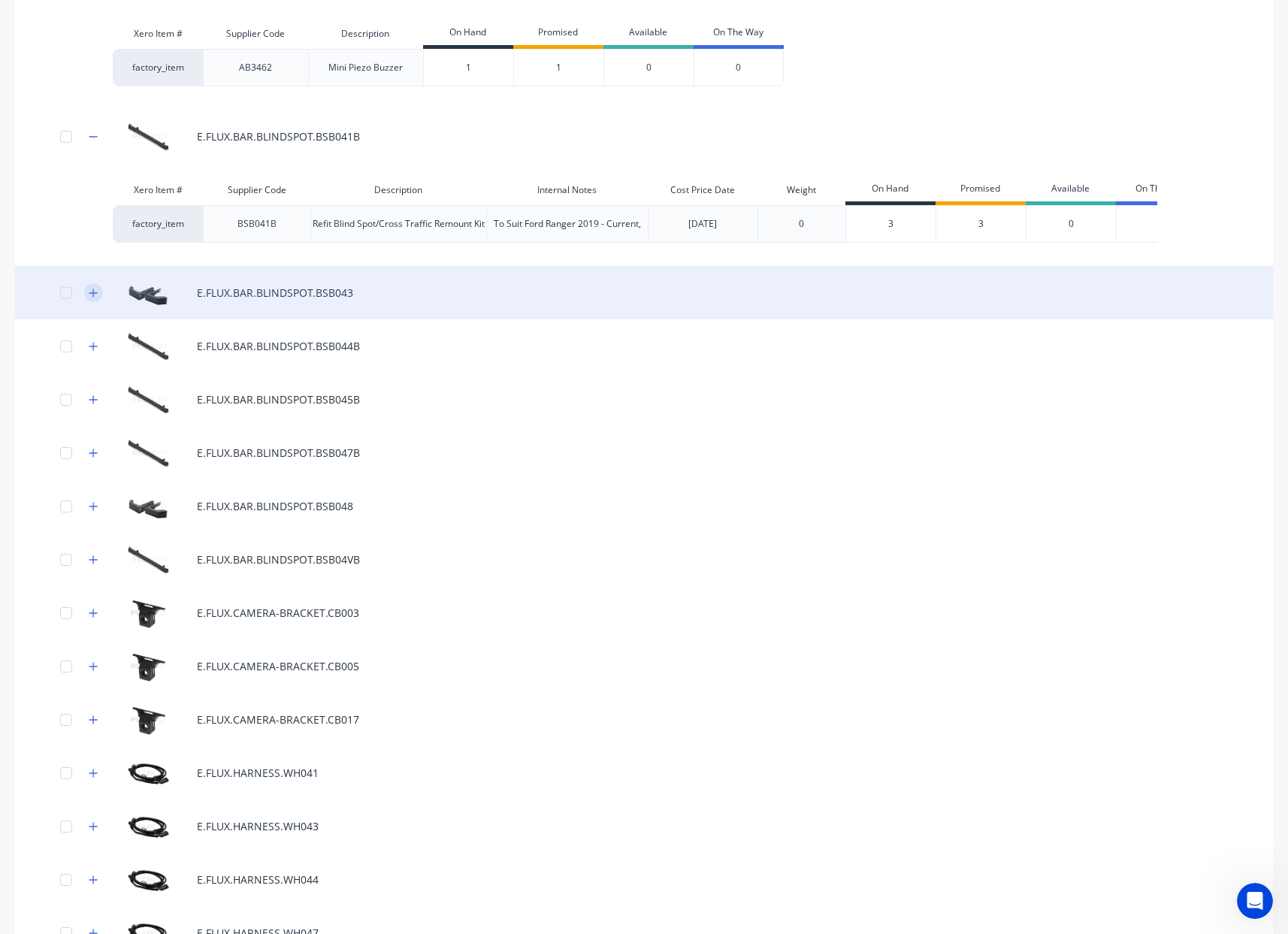
click at [93, 297] on icon "button" at bounding box center [93, 293] width 8 height 8
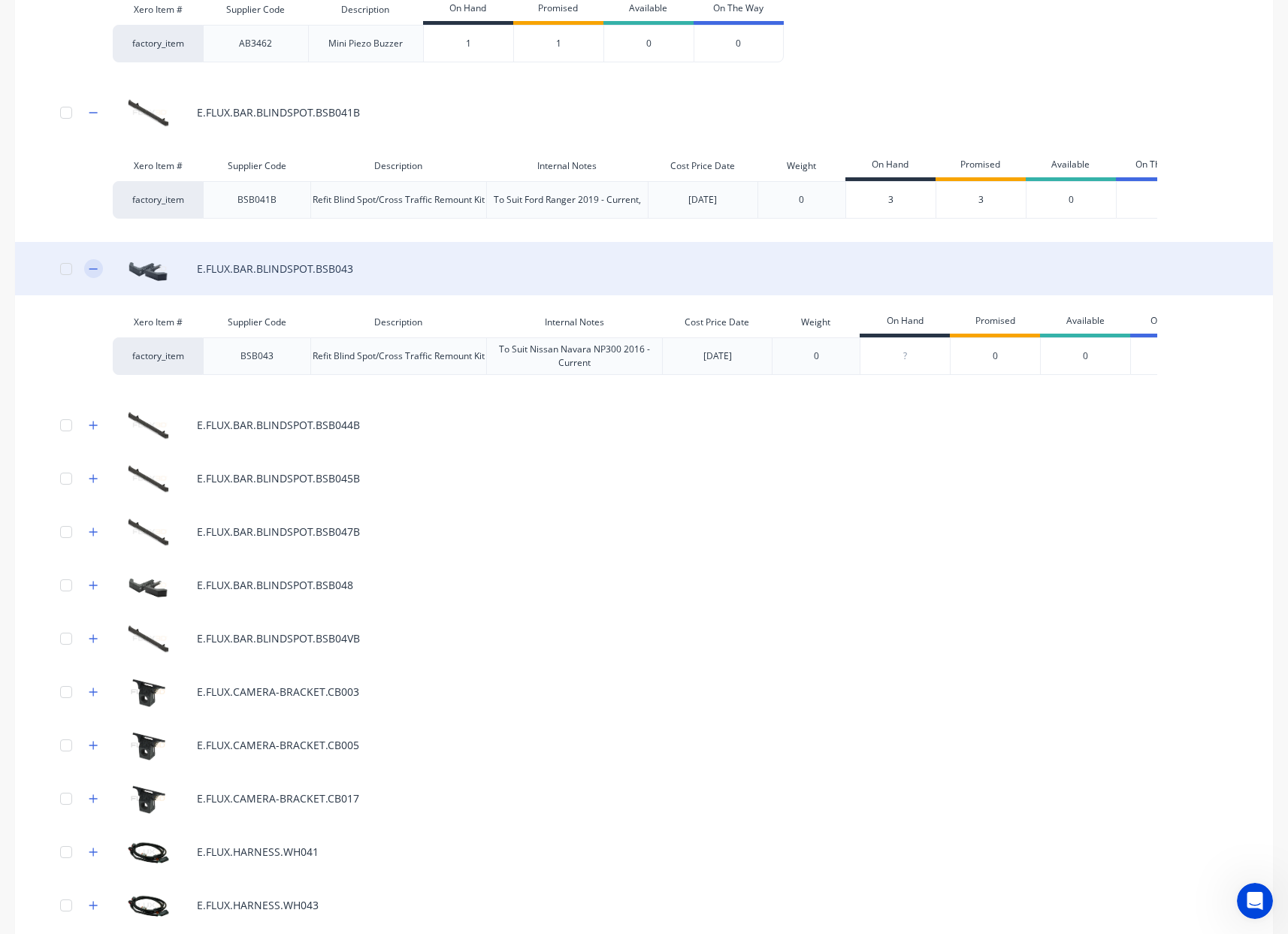
scroll to position [1059, 0]
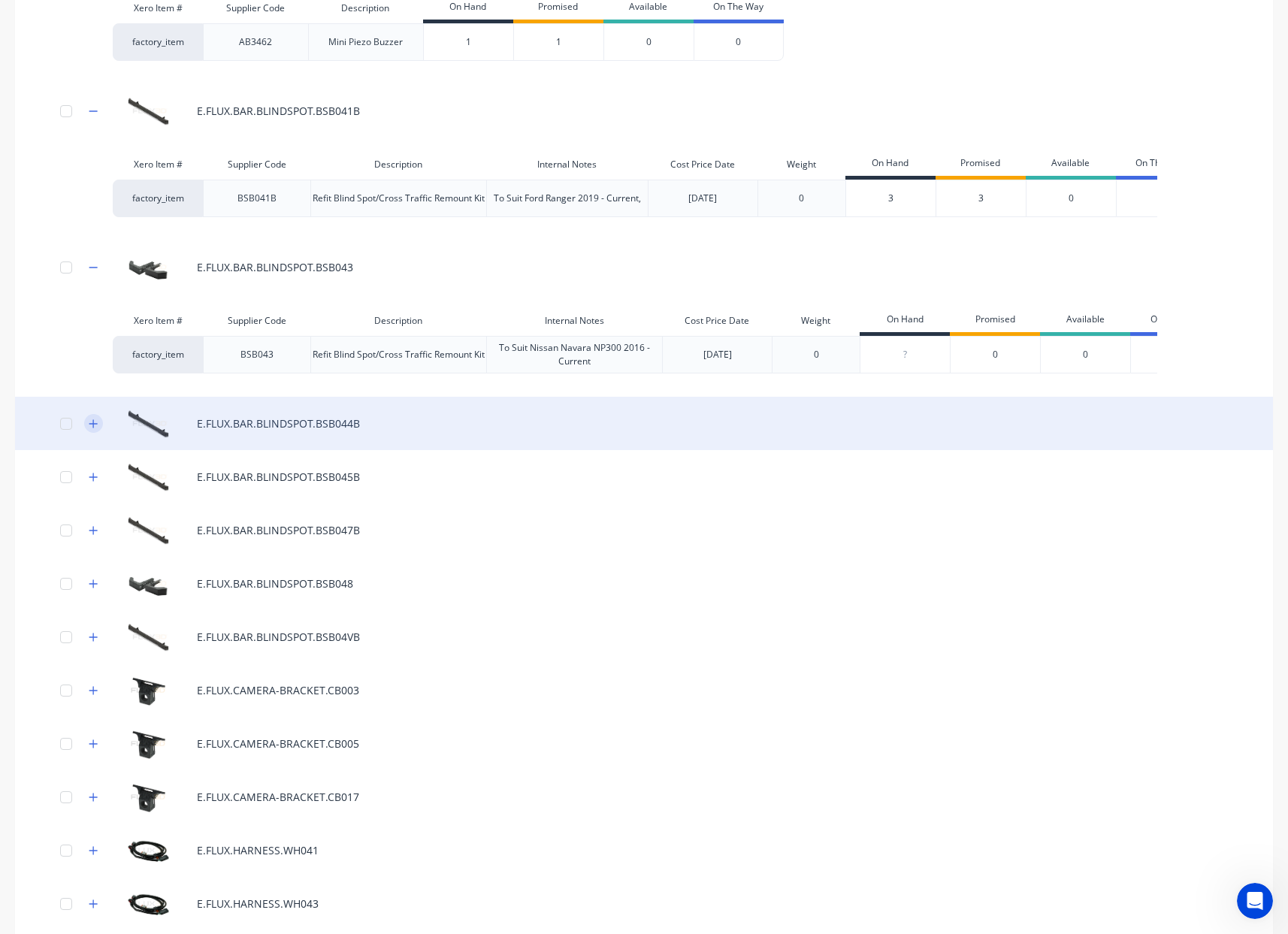
click at [94, 429] on icon "button" at bounding box center [93, 424] width 9 height 10
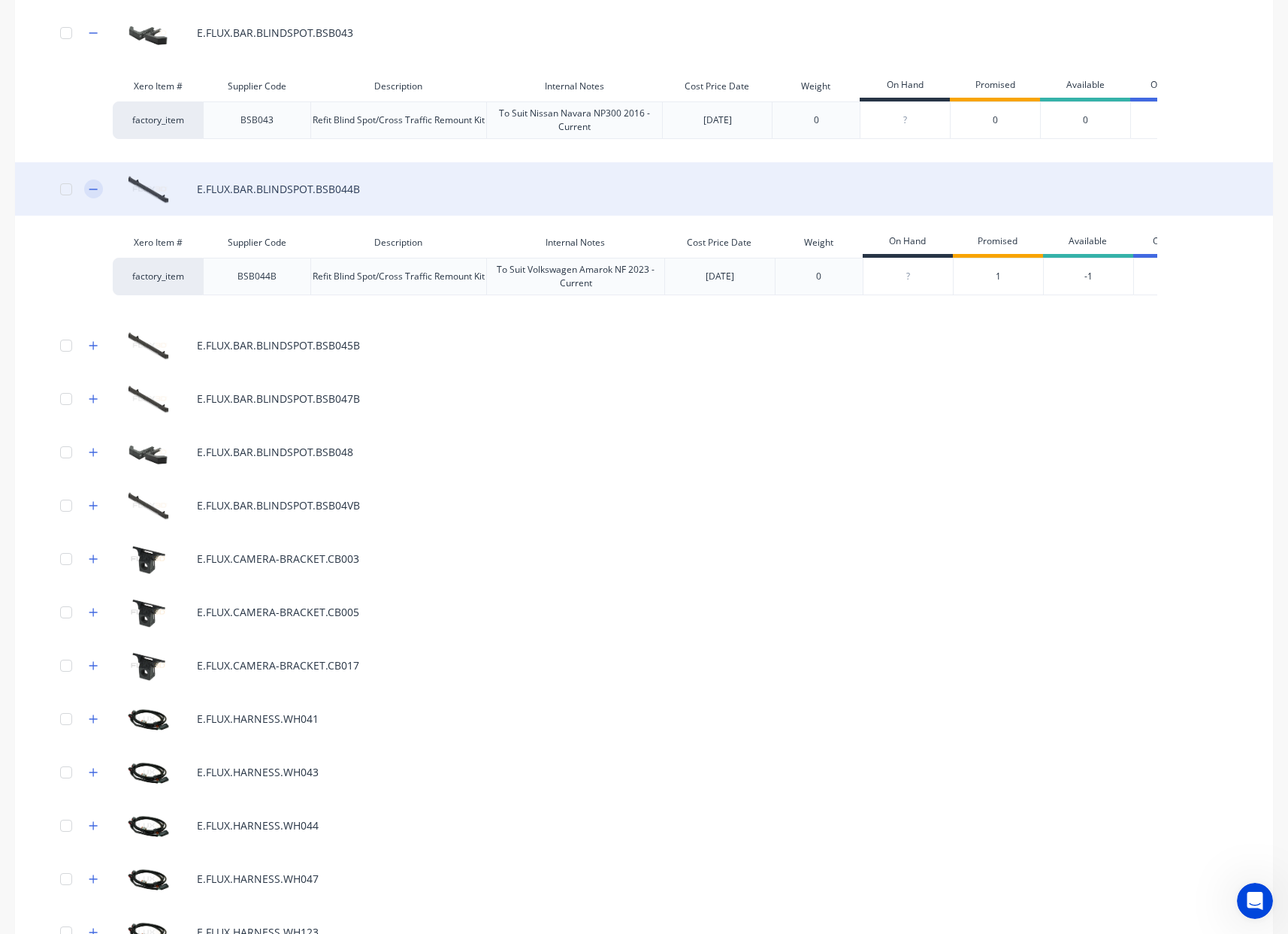
scroll to position [1300, 0]
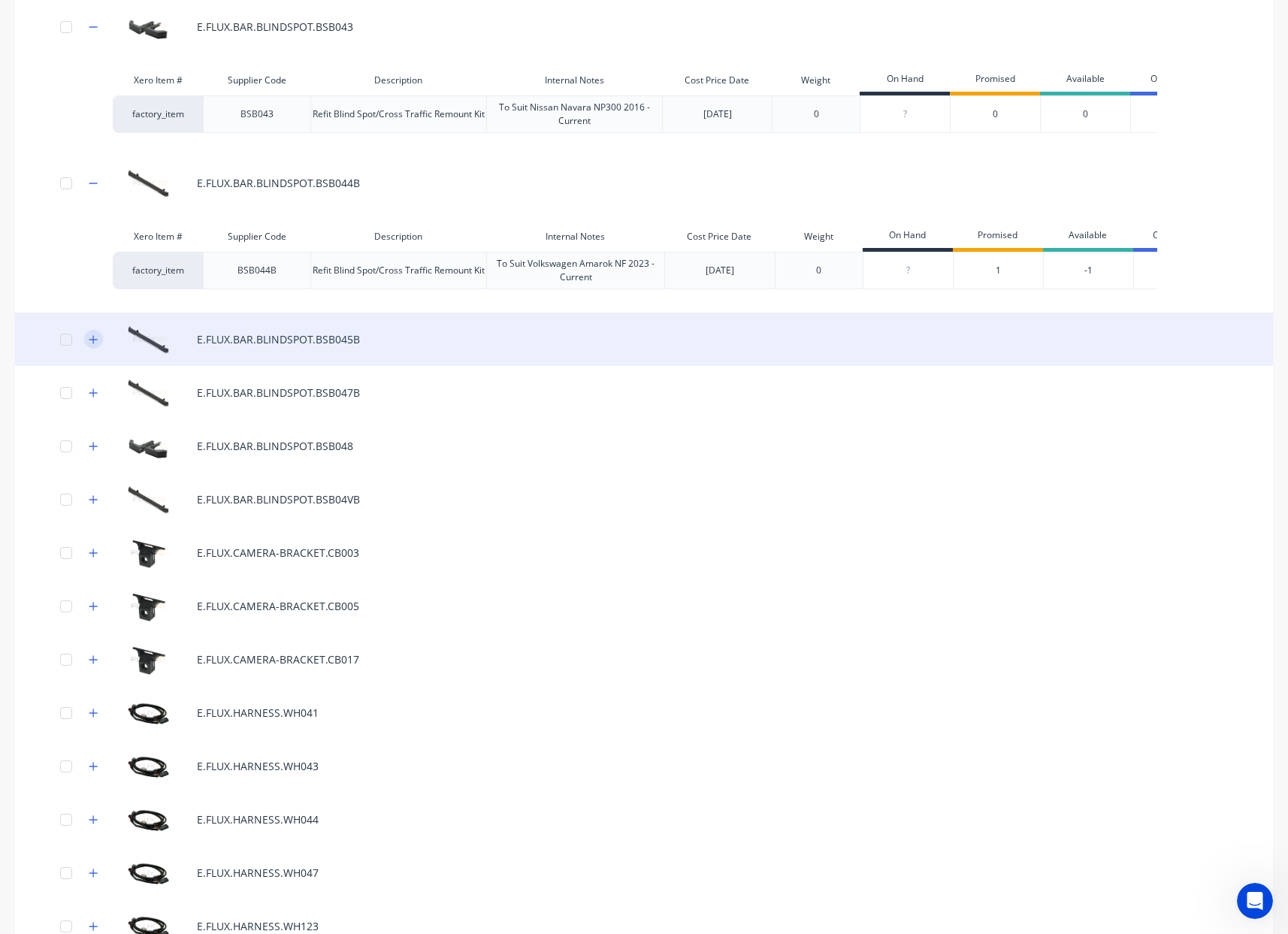
click at [96, 345] on icon "button" at bounding box center [93, 339] width 9 height 10
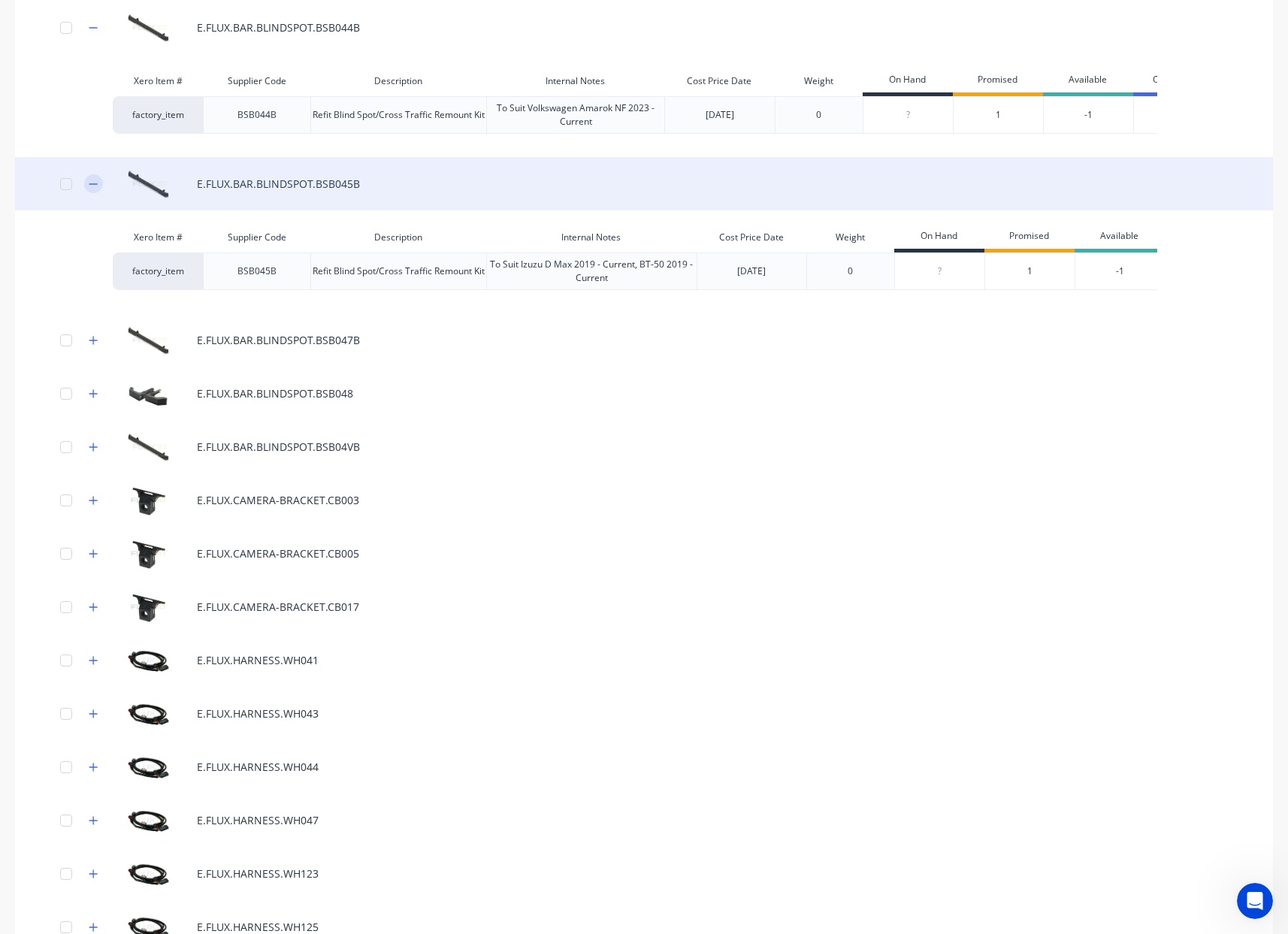
scroll to position [1458, 0]
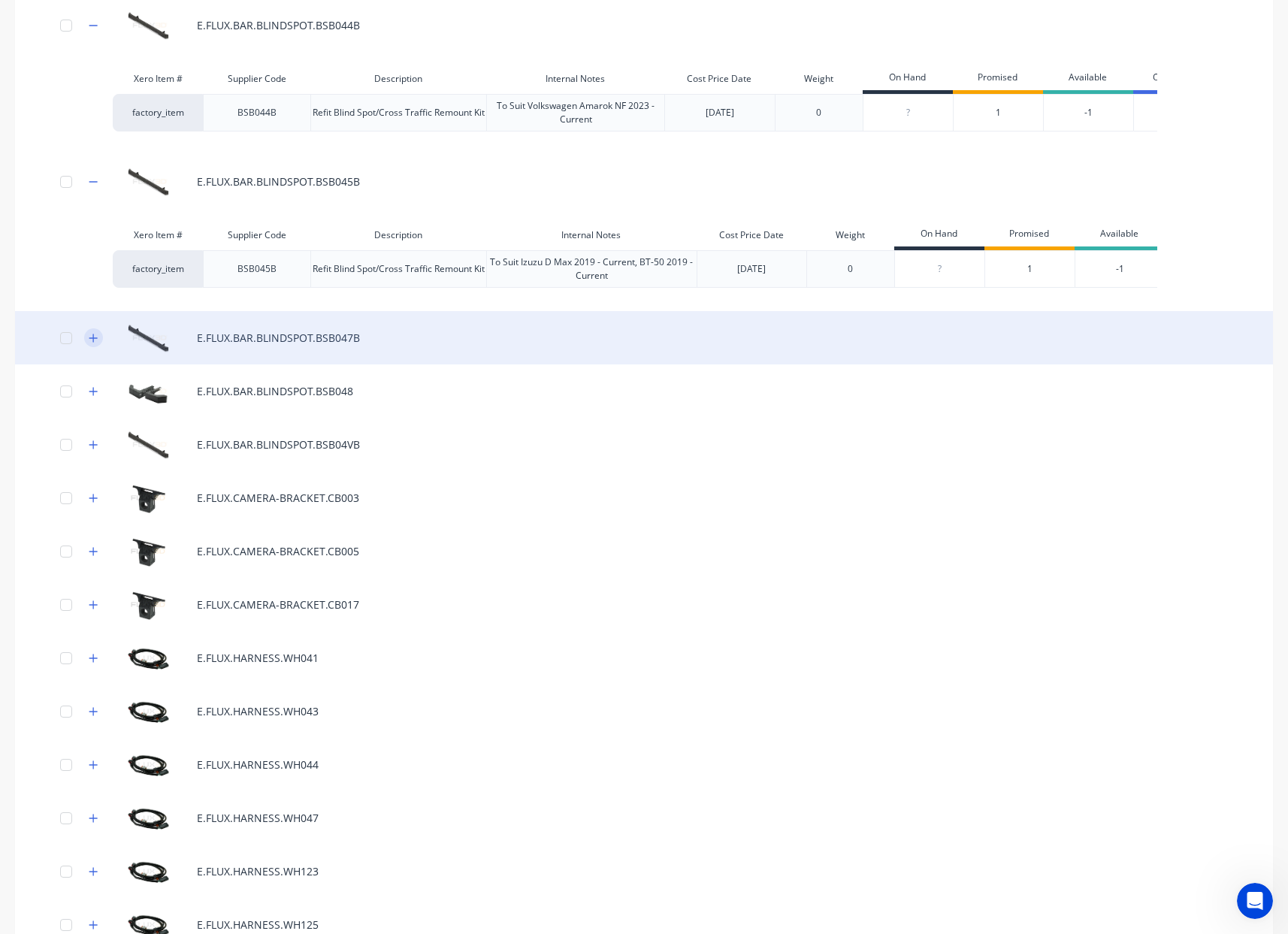
click at [93, 342] on icon "button" at bounding box center [93, 338] width 8 height 8
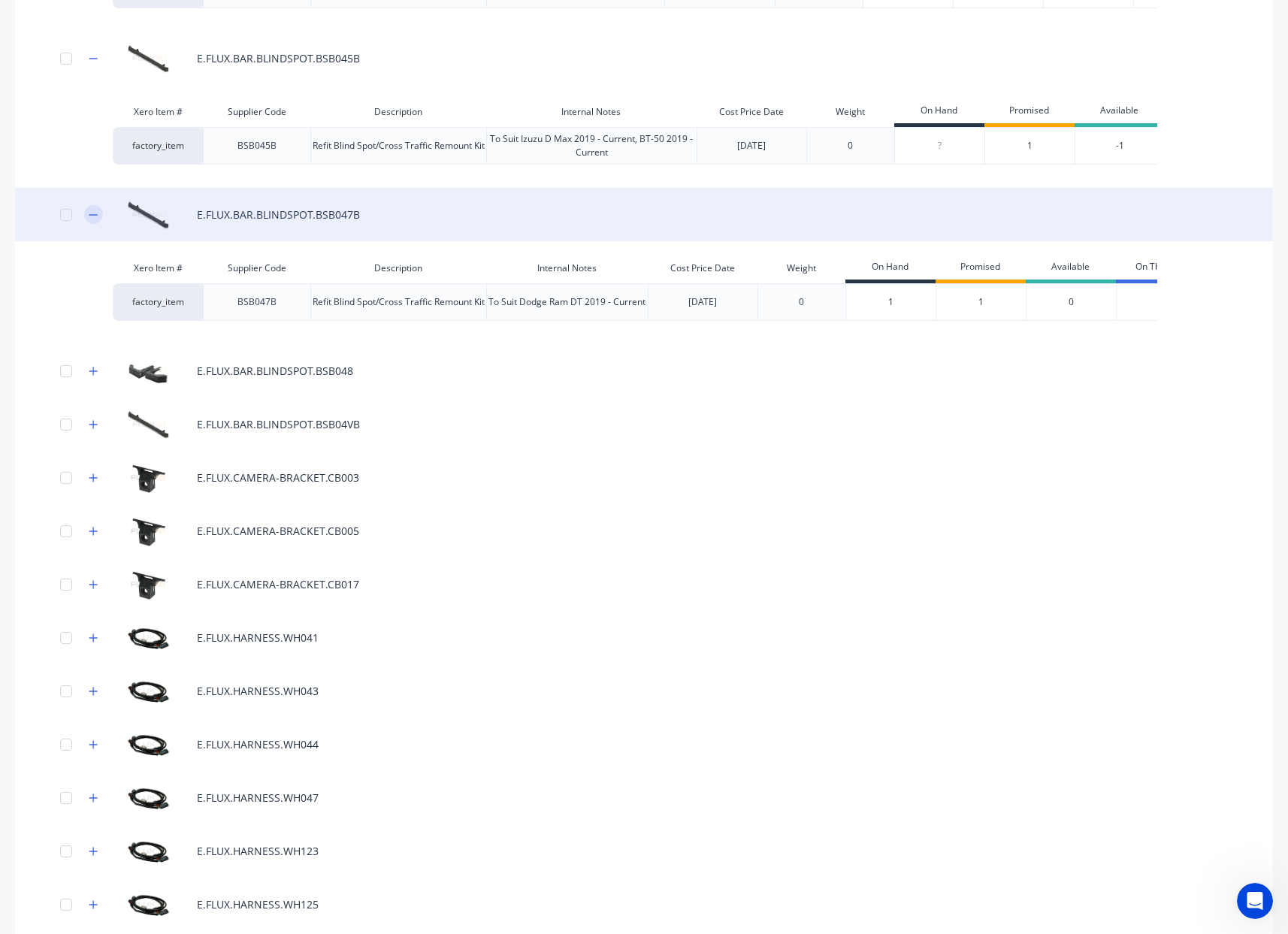
scroll to position [1584, 0]
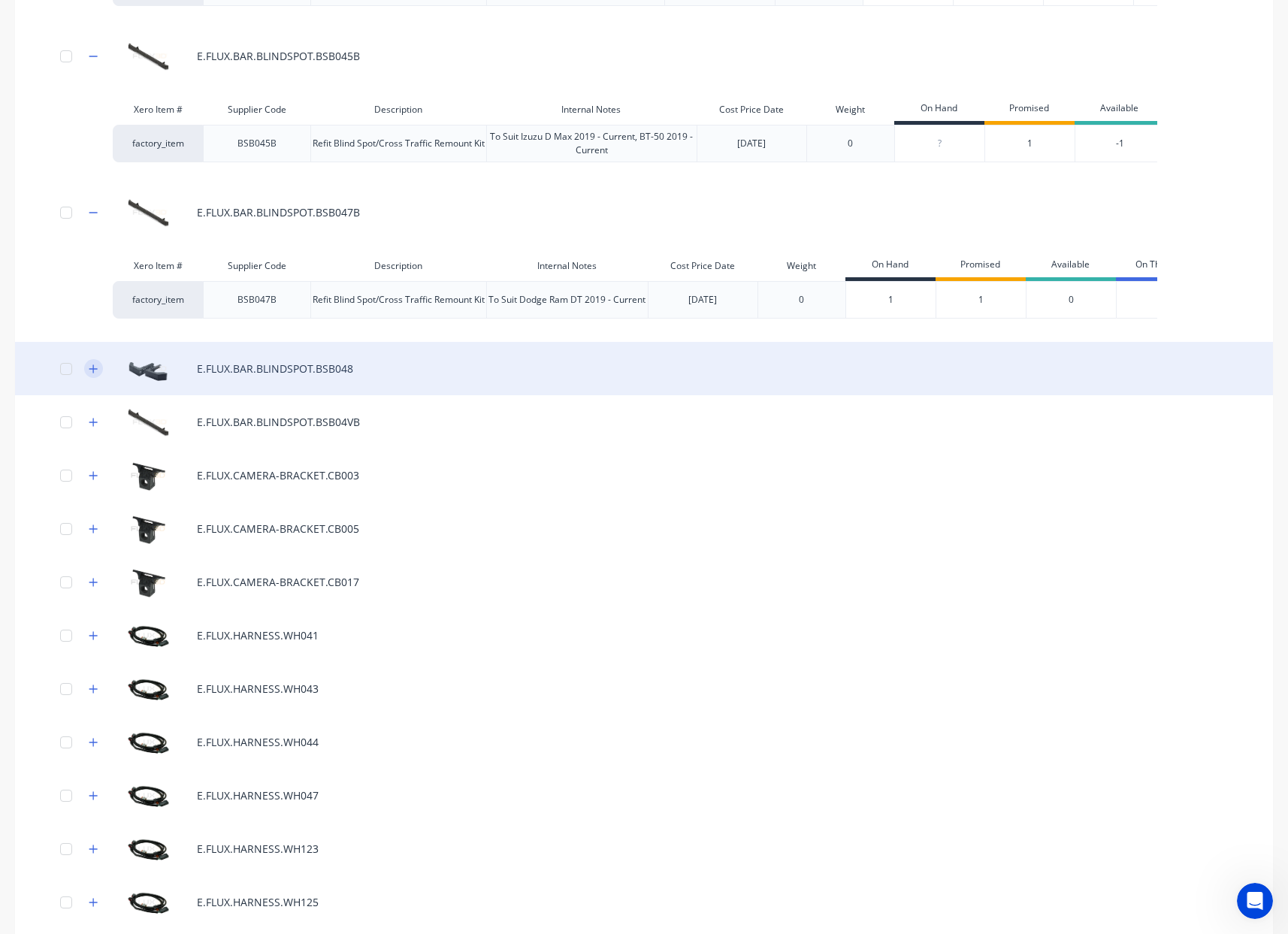
click at [95, 374] on icon "button" at bounding box center [93, 368] width 9 height 10
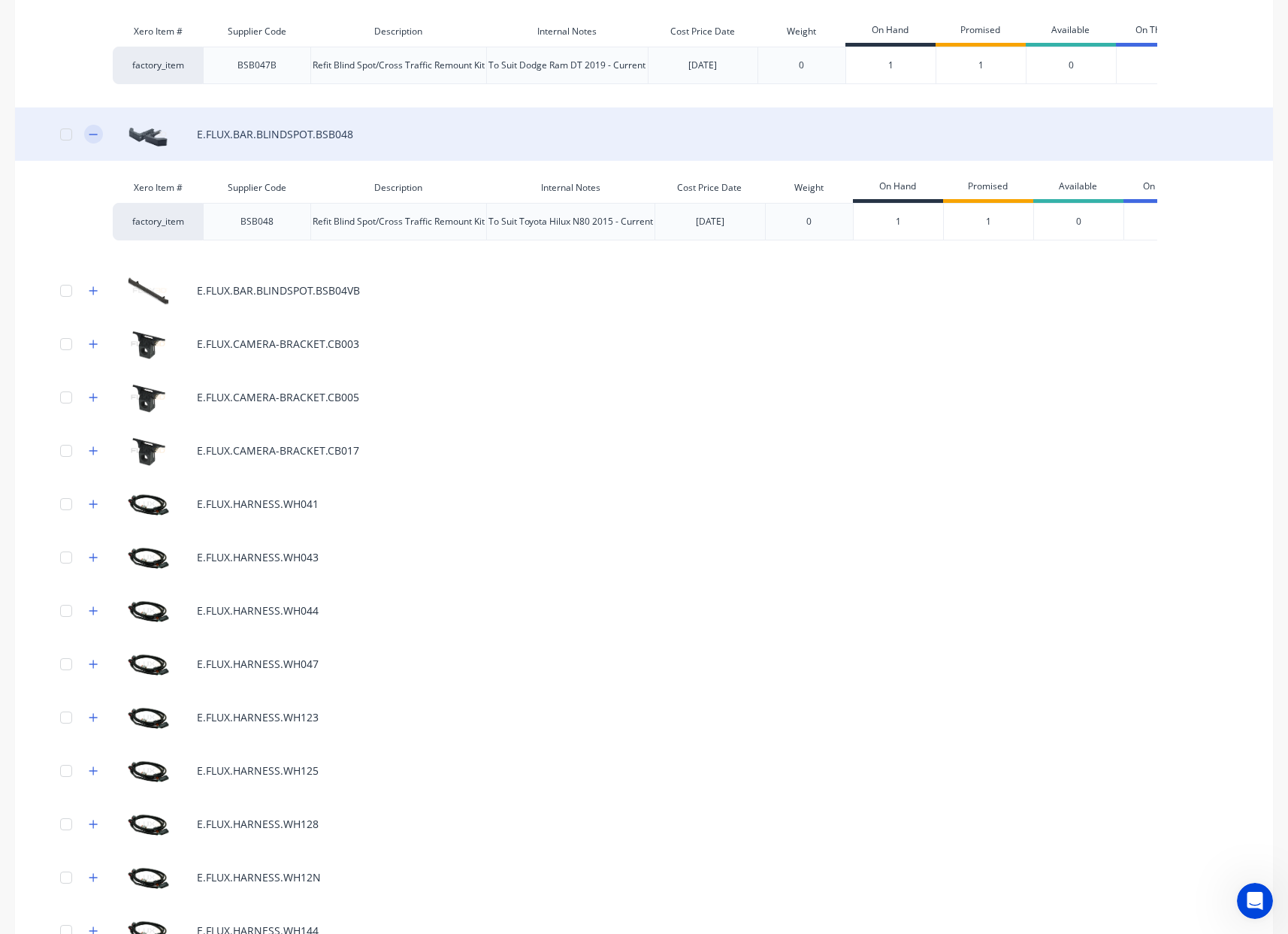
scroll to position [1821, 0]
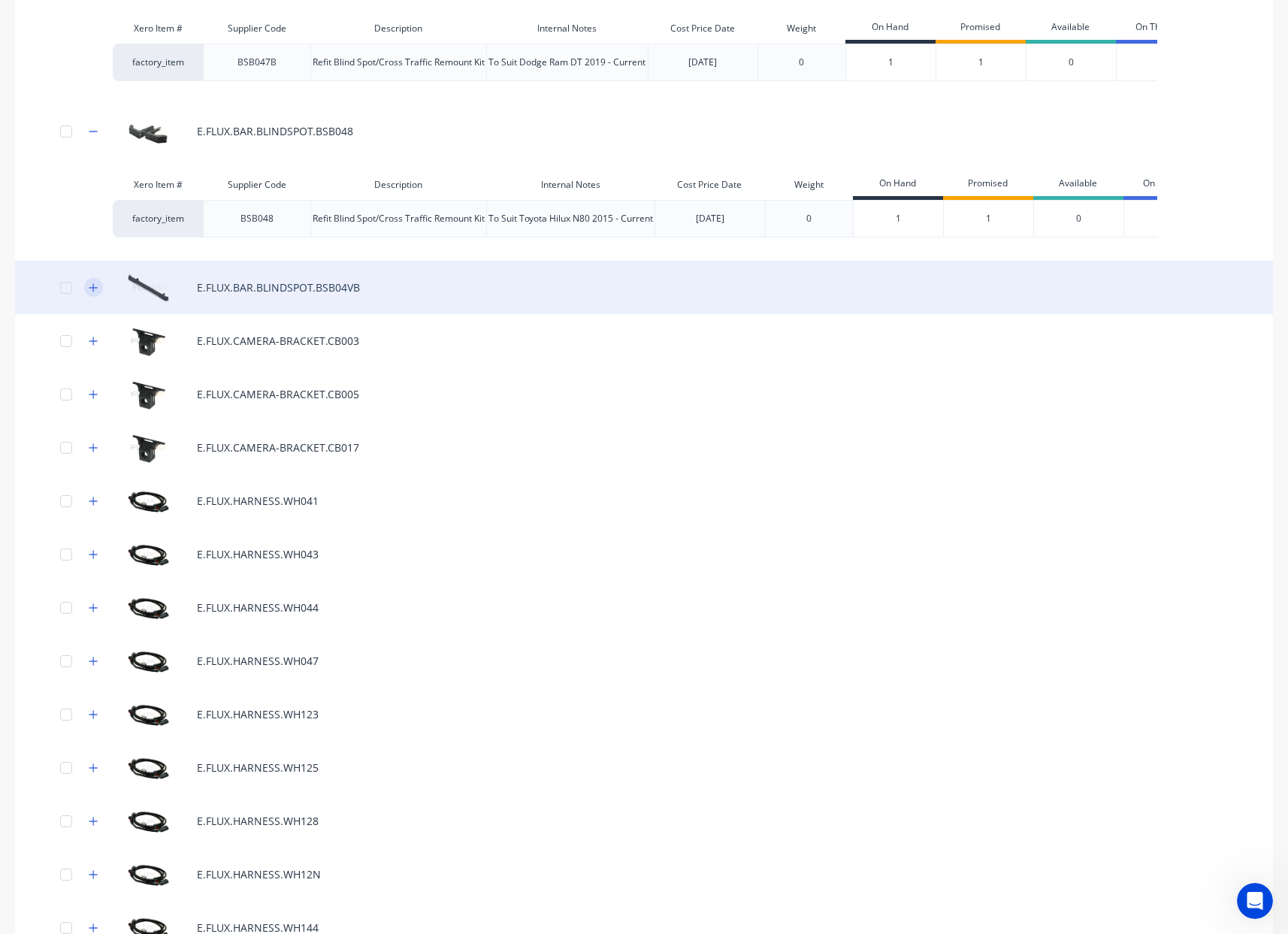
click at [93, 292] on icon "button" at bounding box center [93, 287] width 8 height 8
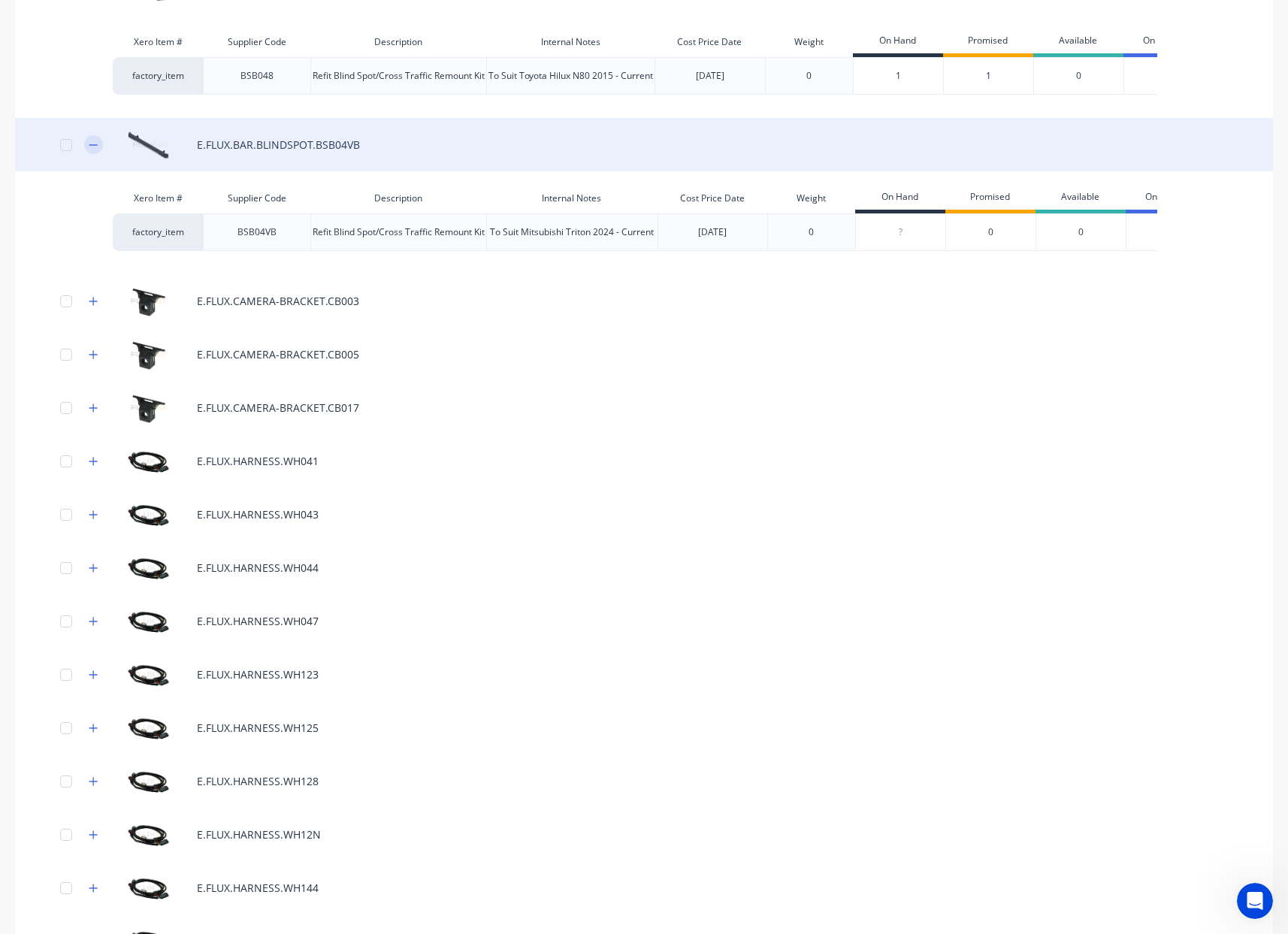
scroll to position [1965, 0]
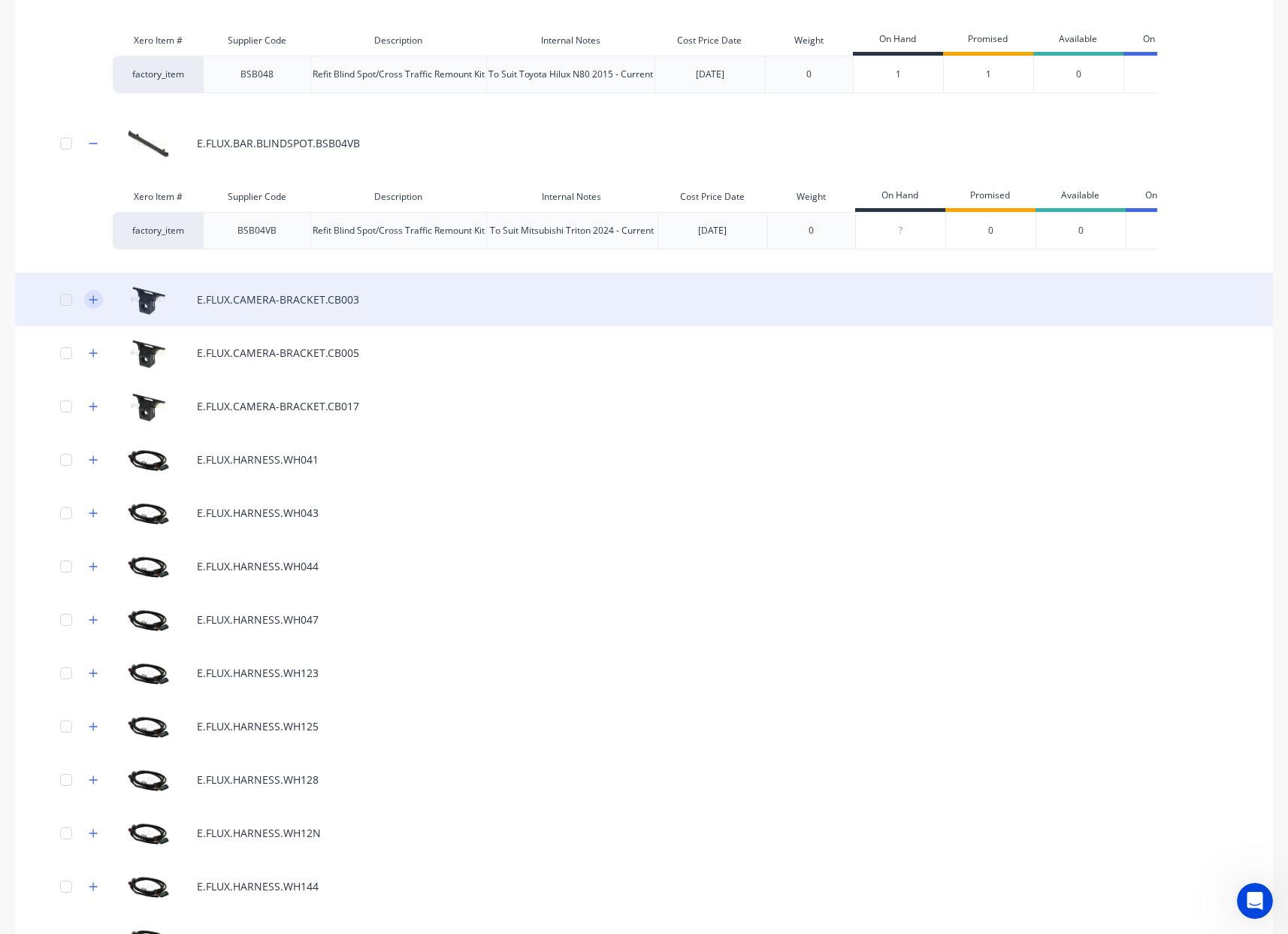
click at [90, 305] on icon "button" at bounding box center [93, 299] width 9 height 10
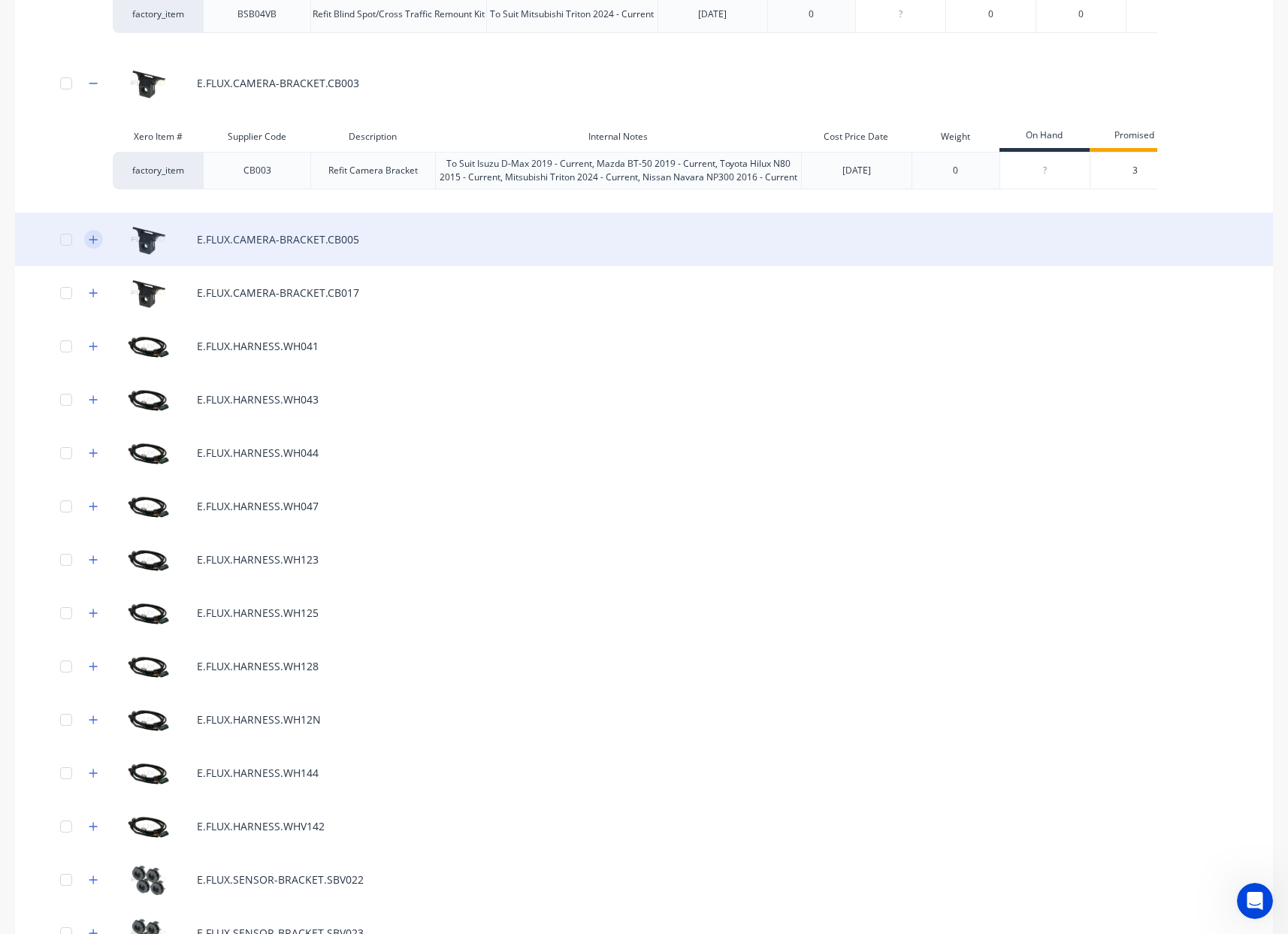
scroll to position [2180, 0]
click at [93, 247] on icon "button" at bounding box center [93, 240] width 9 height 10
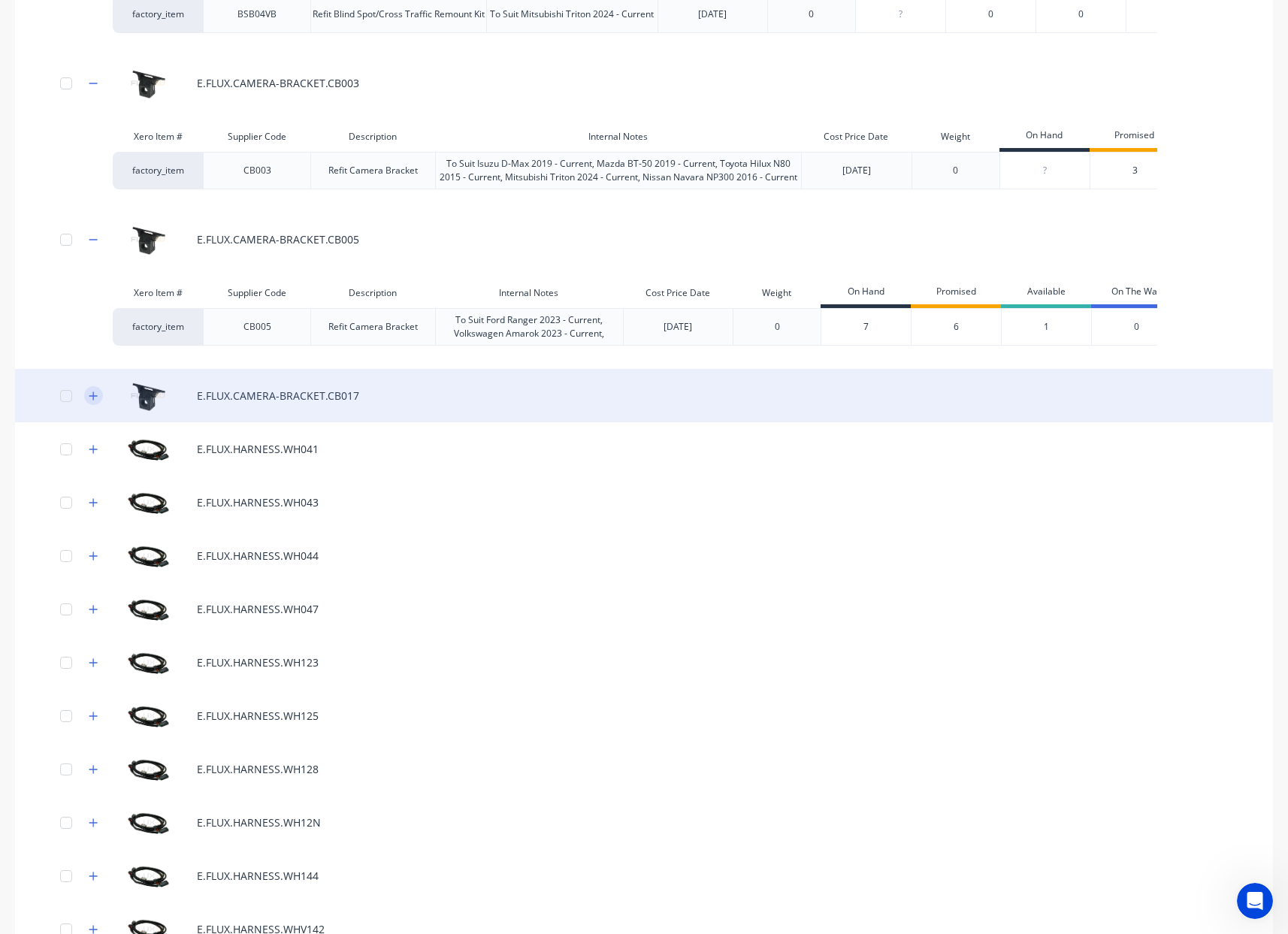
scroll to position [2183, 0]
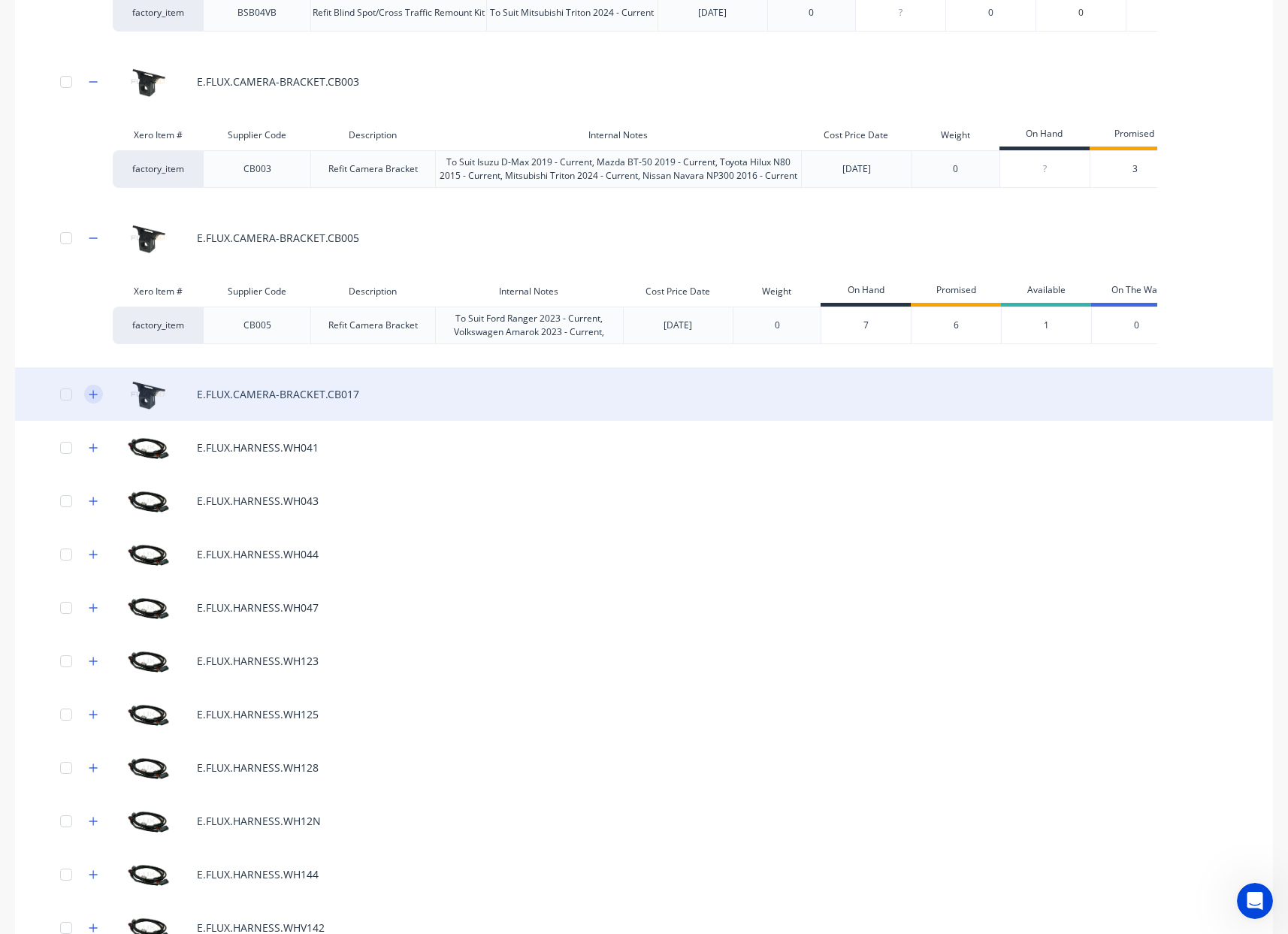
click at [94, 404] on button "button" at bounding box center [93, 395] width 19 height 19
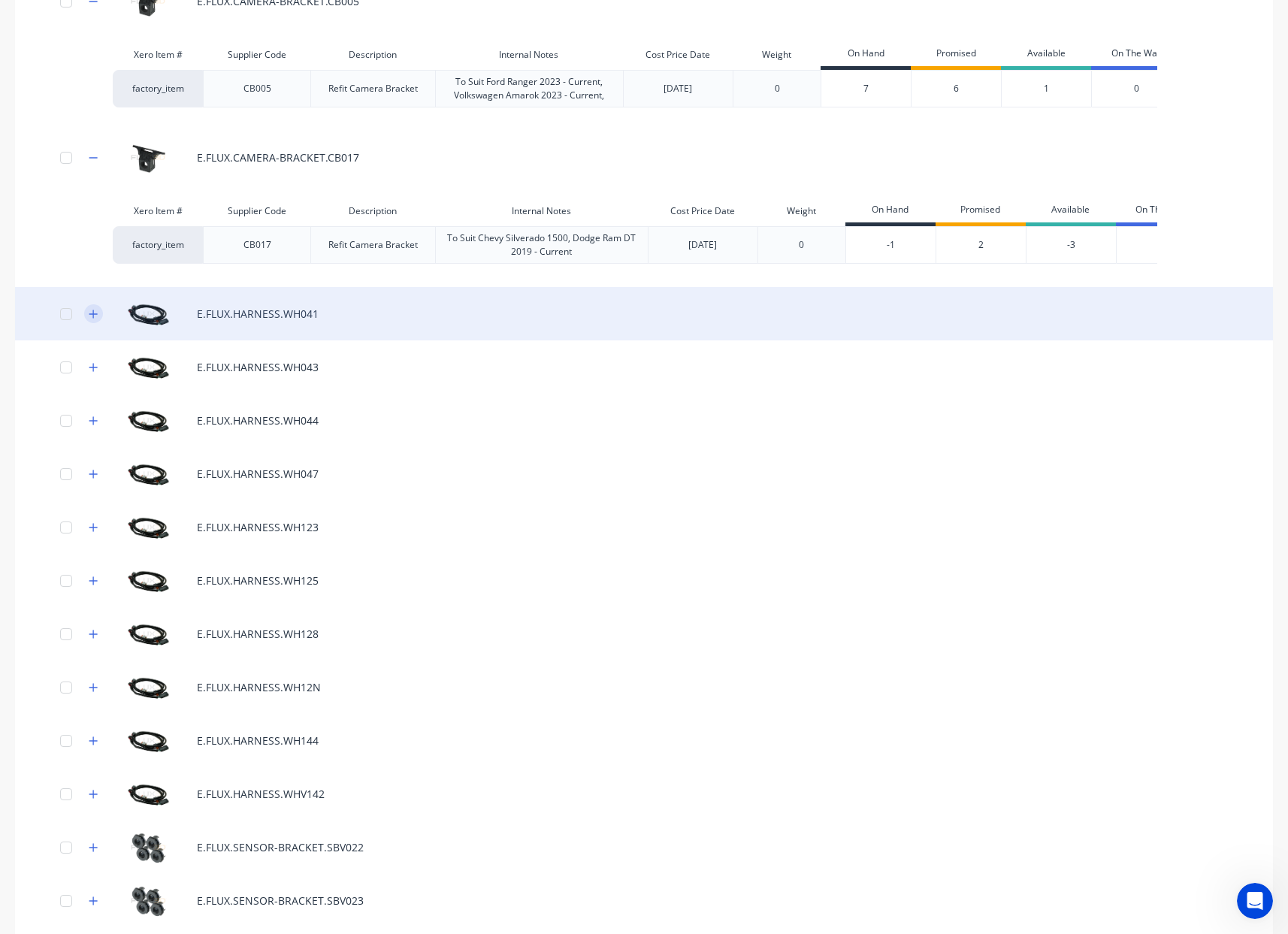
click at [93, 323] on button "button" at bounding box center [93, 314] width 19 height 19
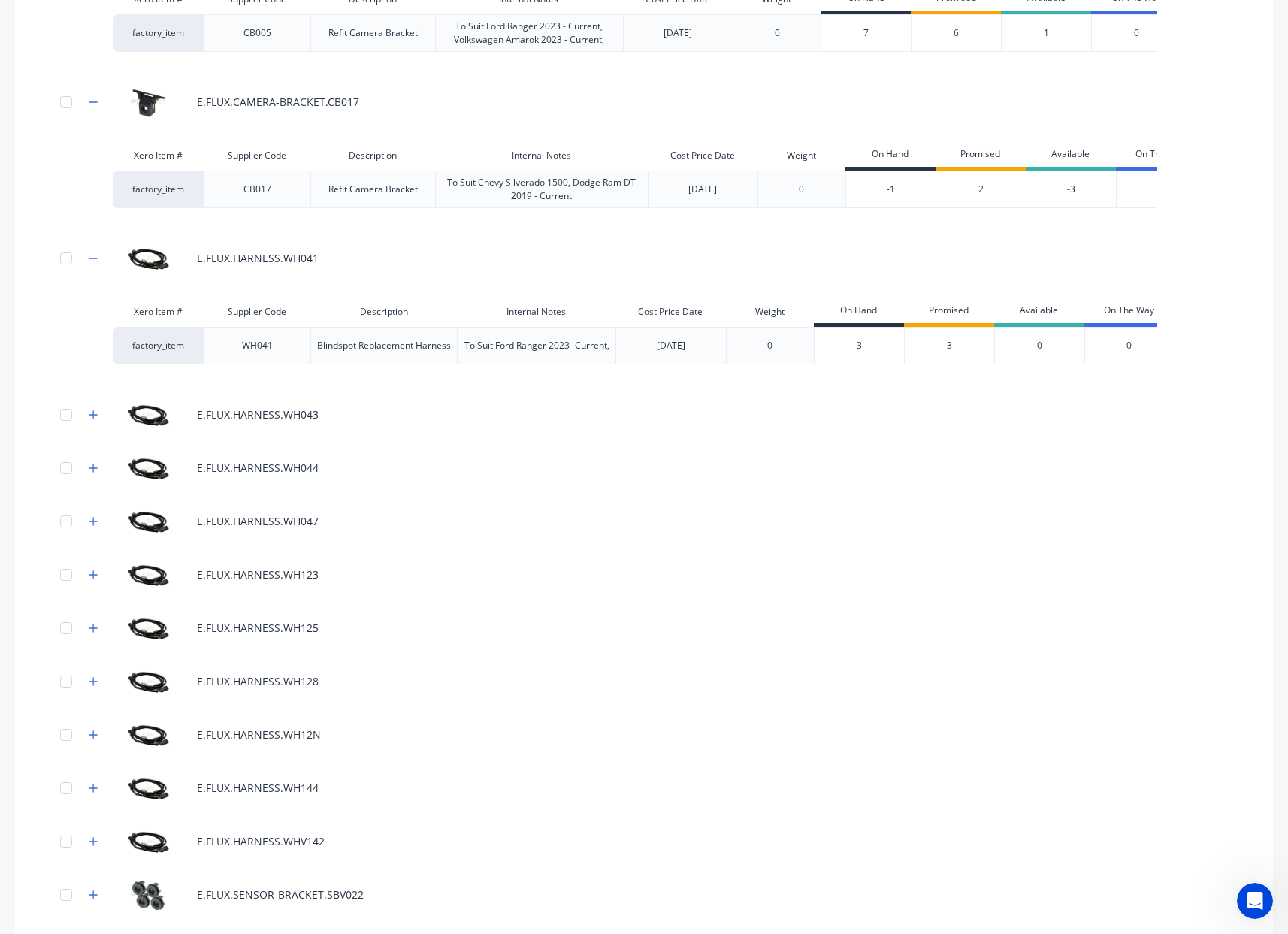
scroll to position [2535, 0]
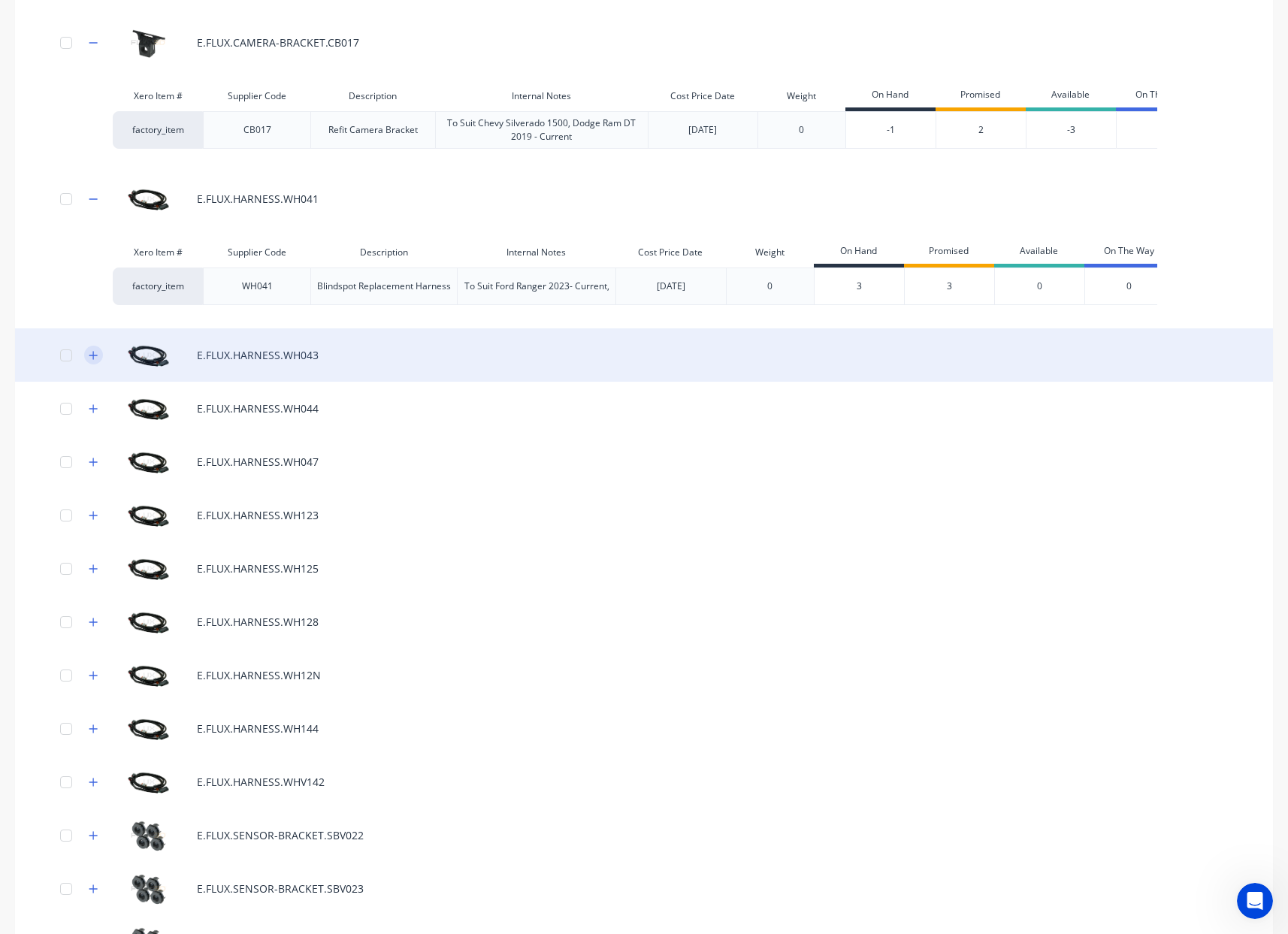
click at [95, 361] on icon "button" at bounding box center [93, 355] width 9 height 10
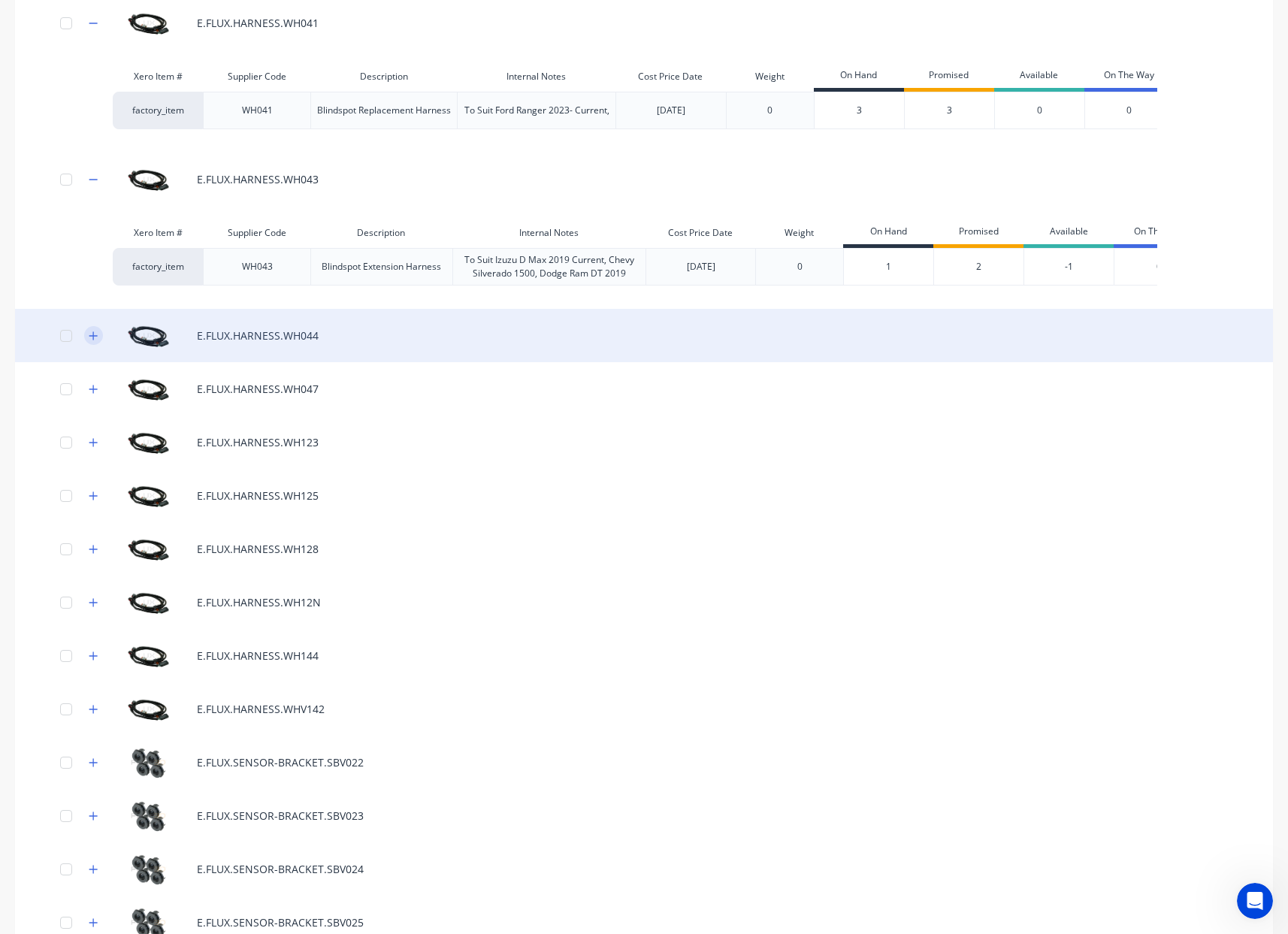
click at [93, 341] on icon "button" at bounding box center [93, 336] width 9 height 10
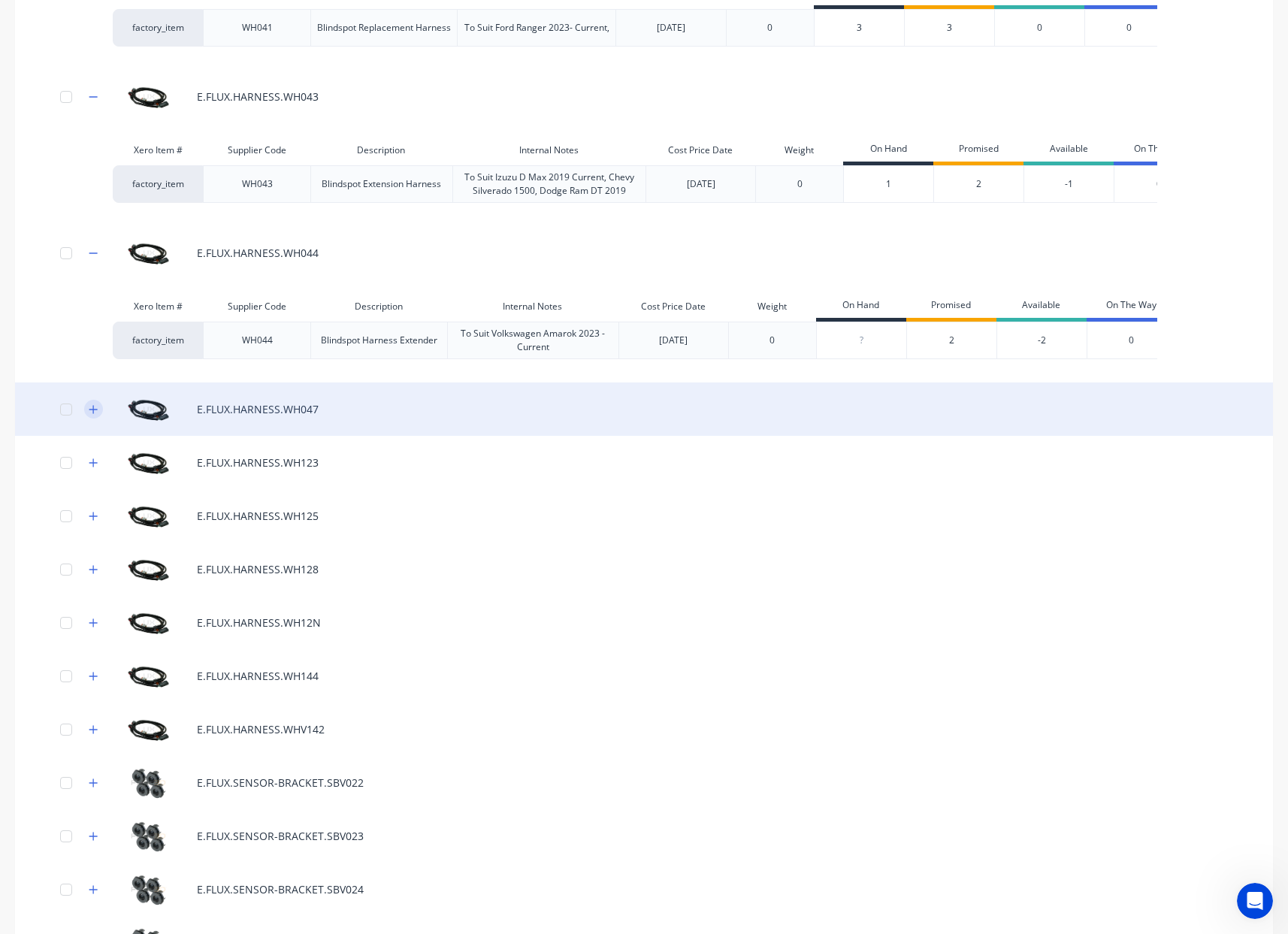
click at [92, 415] on icon "button" at bounding box center [93, 409] width 9 height 10
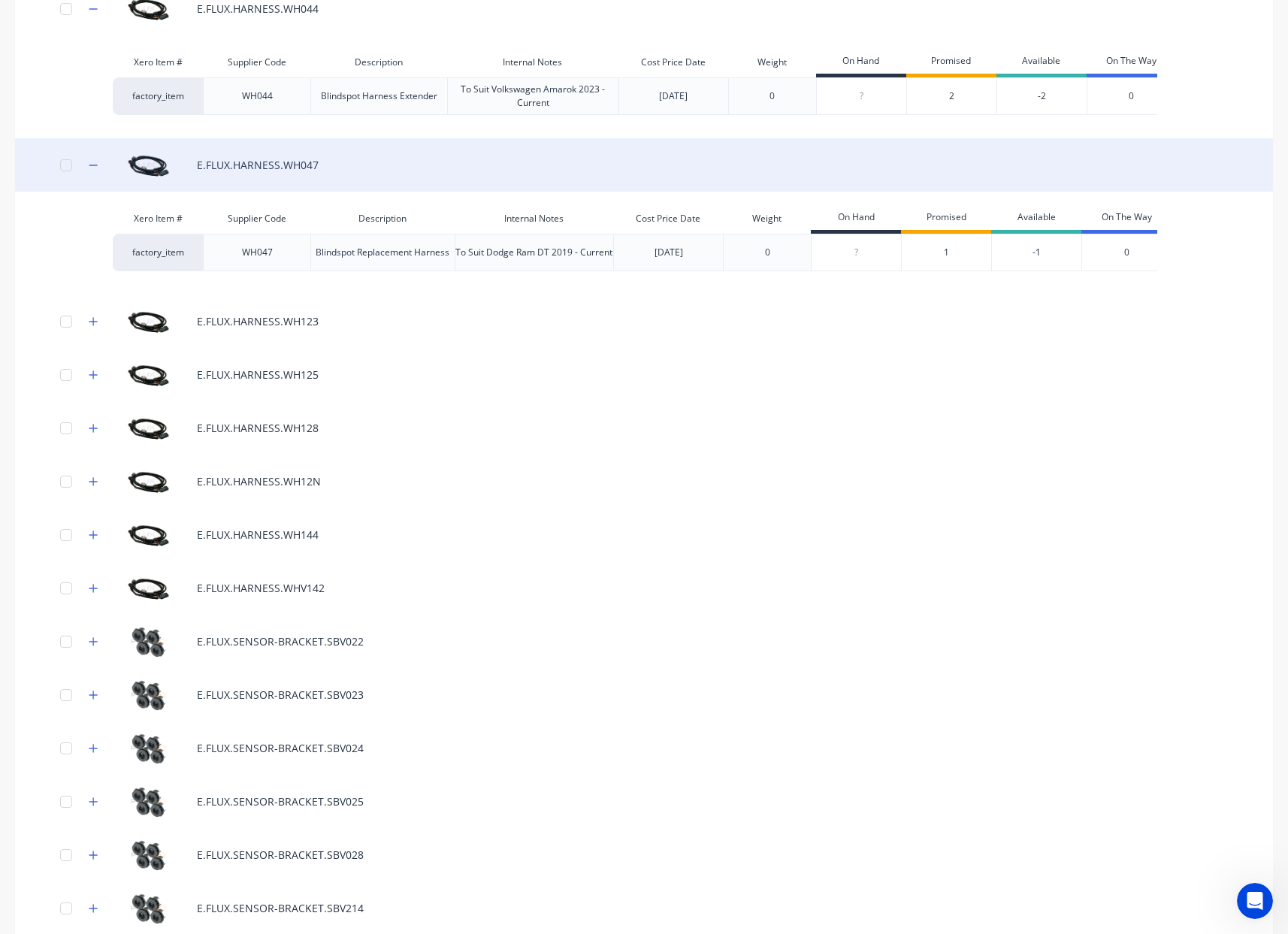
scroll to position [3117, 0]
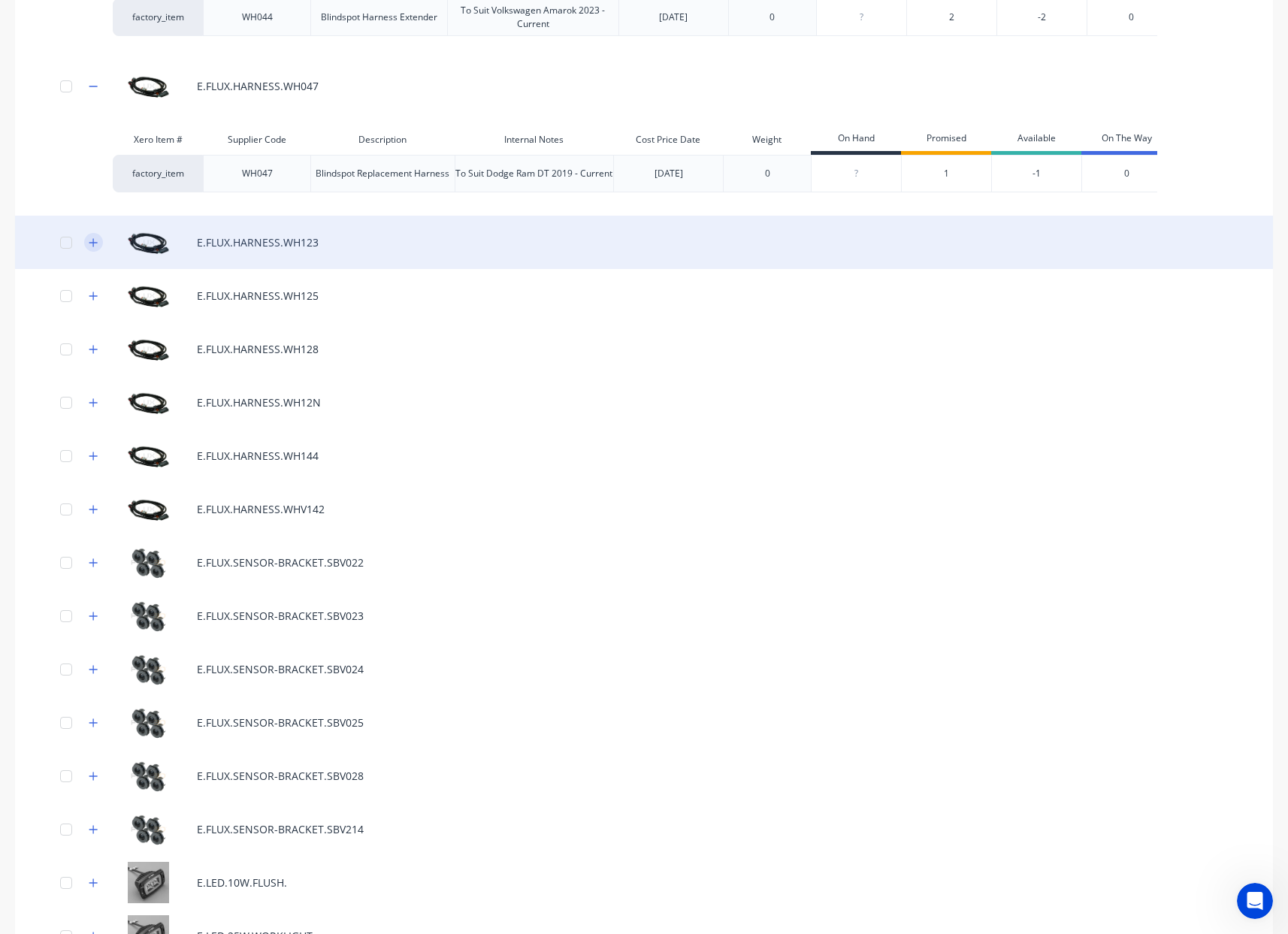
click at [93, 248] on icon "button" at bounding box center [93, 242] width 9 height 10
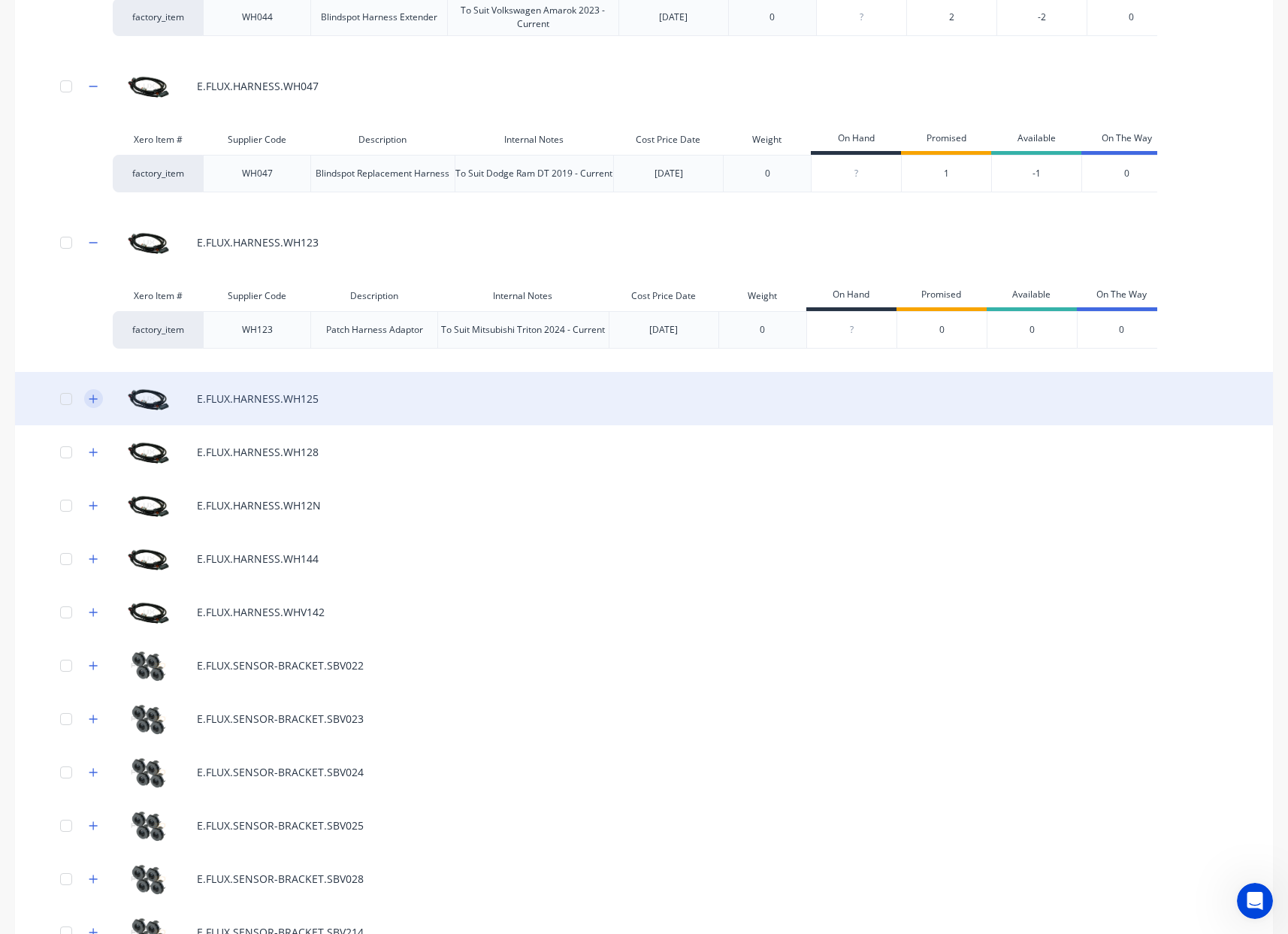
click at [93, 404] on icon "button" at bounding box center [93, 398] width 9 height 10
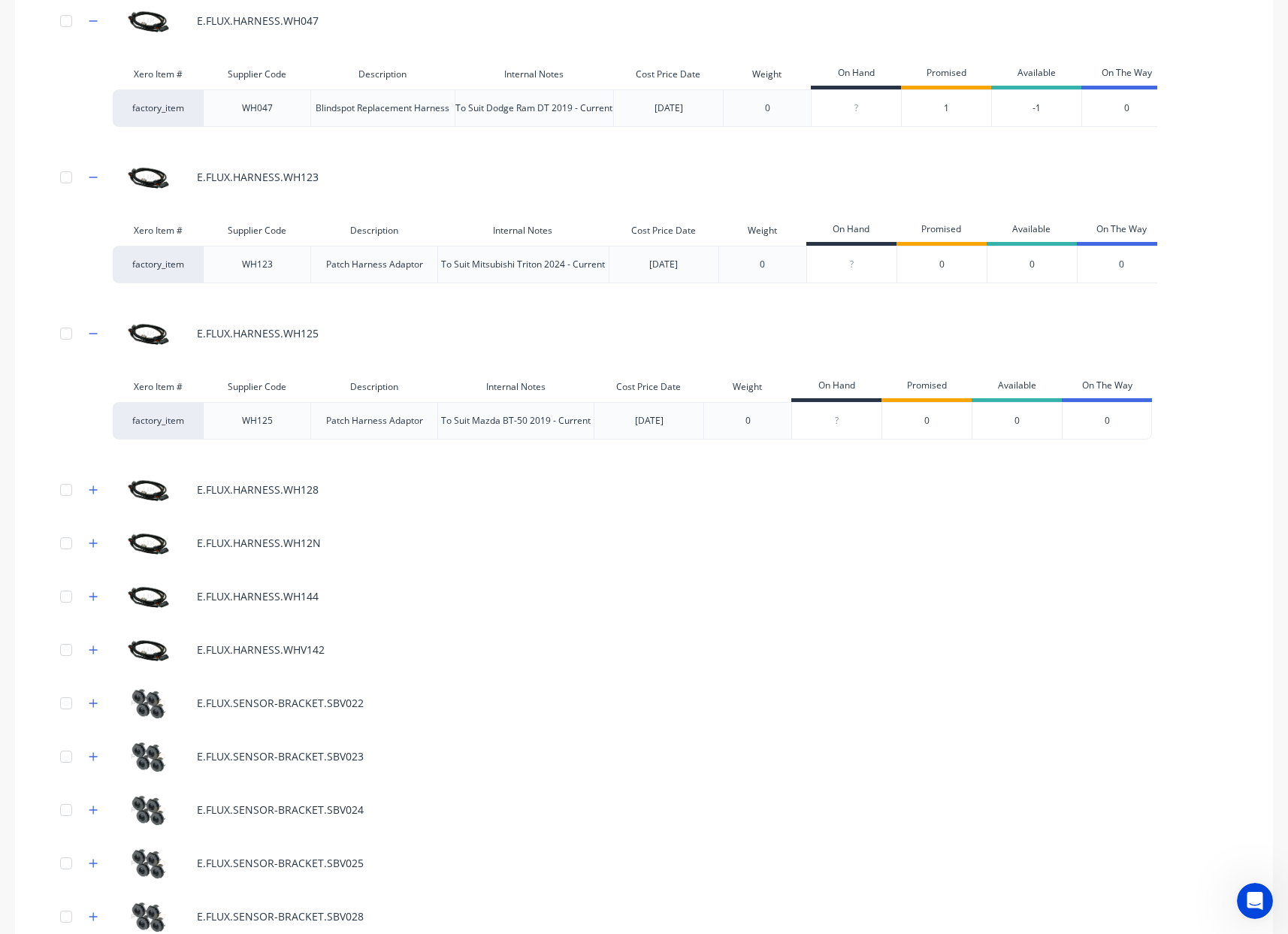
scroll to position [3229, 0]
